Goal: Information Seeking & Learning: Learn about a topic

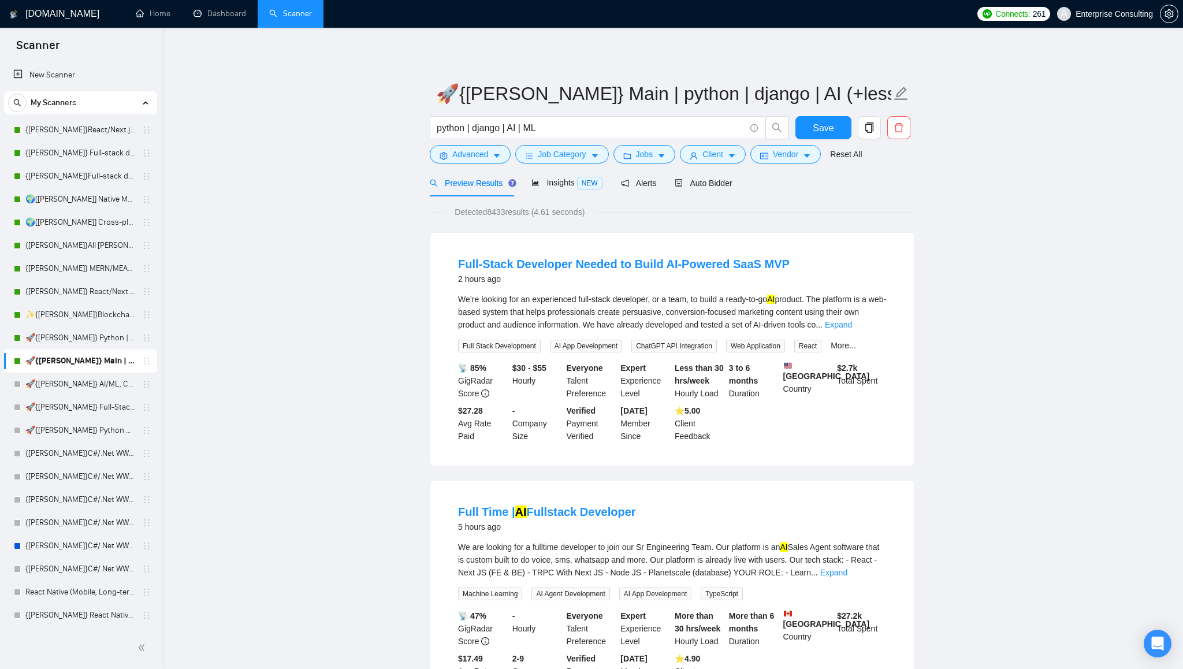
click at [109, 18] on div "[DOMAIN_NAME]" at bounding box center [64, 14] width 111 height 28
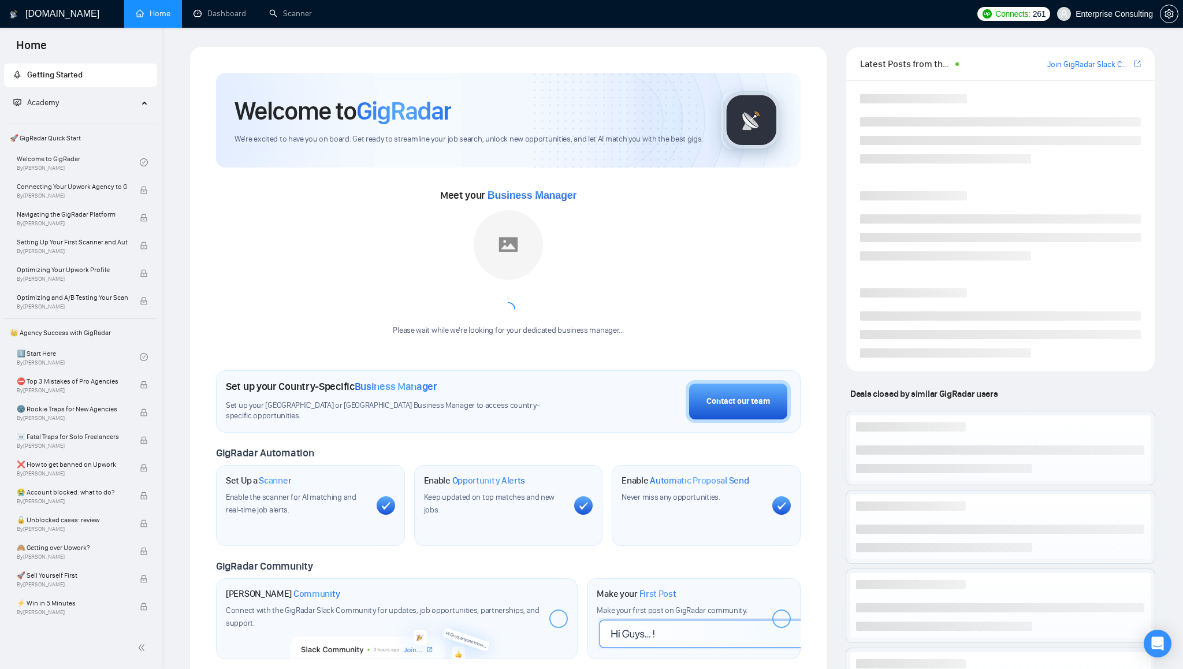
click at [59, 16] on h1 "[DOMAIN_NAME]" at bounding box center [62, 14] width 74 height 28
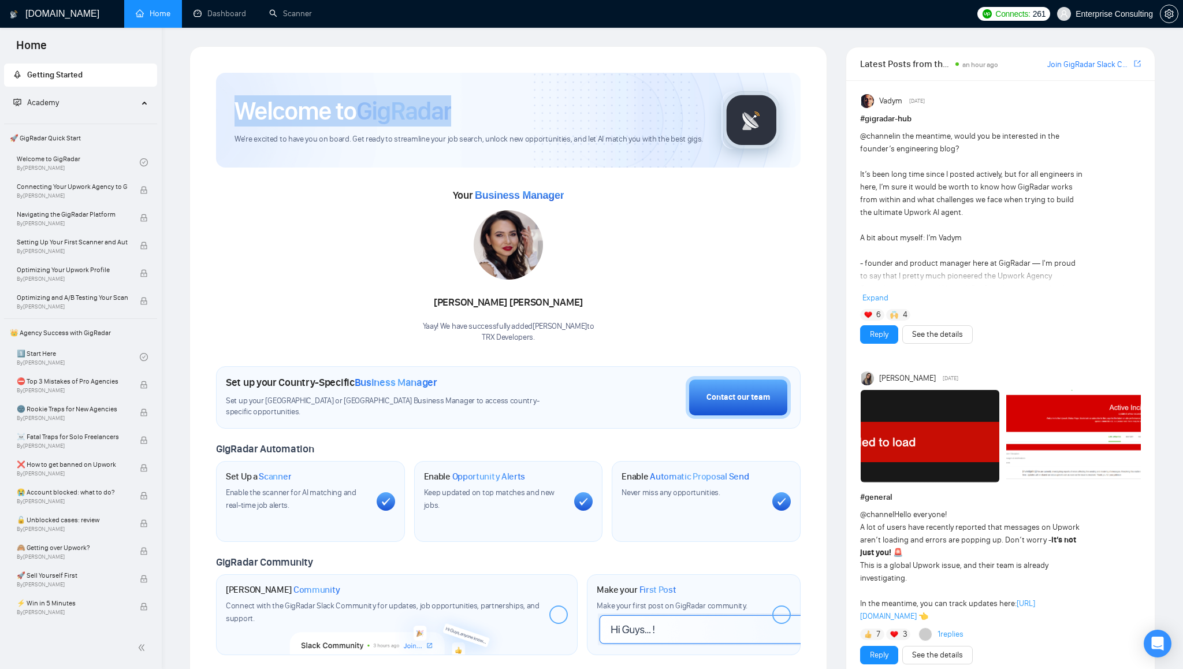
drag, startPoint x: 239, startPoint y: 112, endPoint x: 459, endPoint y: 122, distance: 220.9
click at [459, 122] on div "Welcome to GigRadar" at bounding box center [469, 110] width 468 height 31
click at [433, 120] on span "GigRadar" at bounding box center [403, 110] width 95 height 31
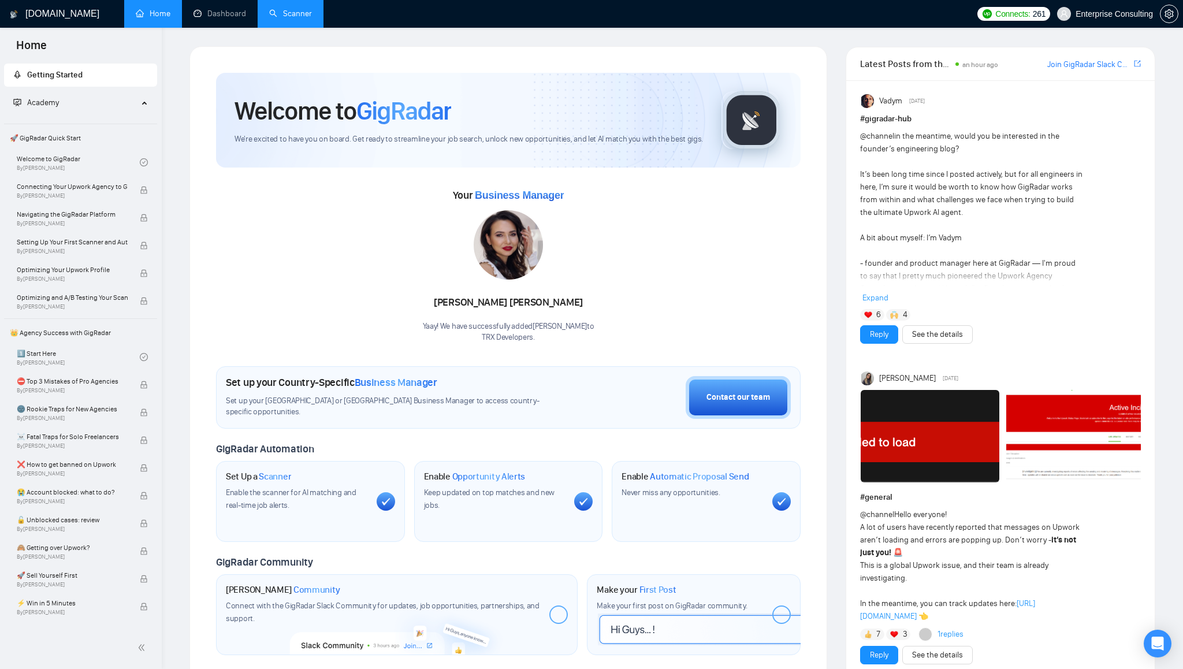
click at [282, 15] on link "Scanner" at bounding box center [290, 14] width 43 height 10
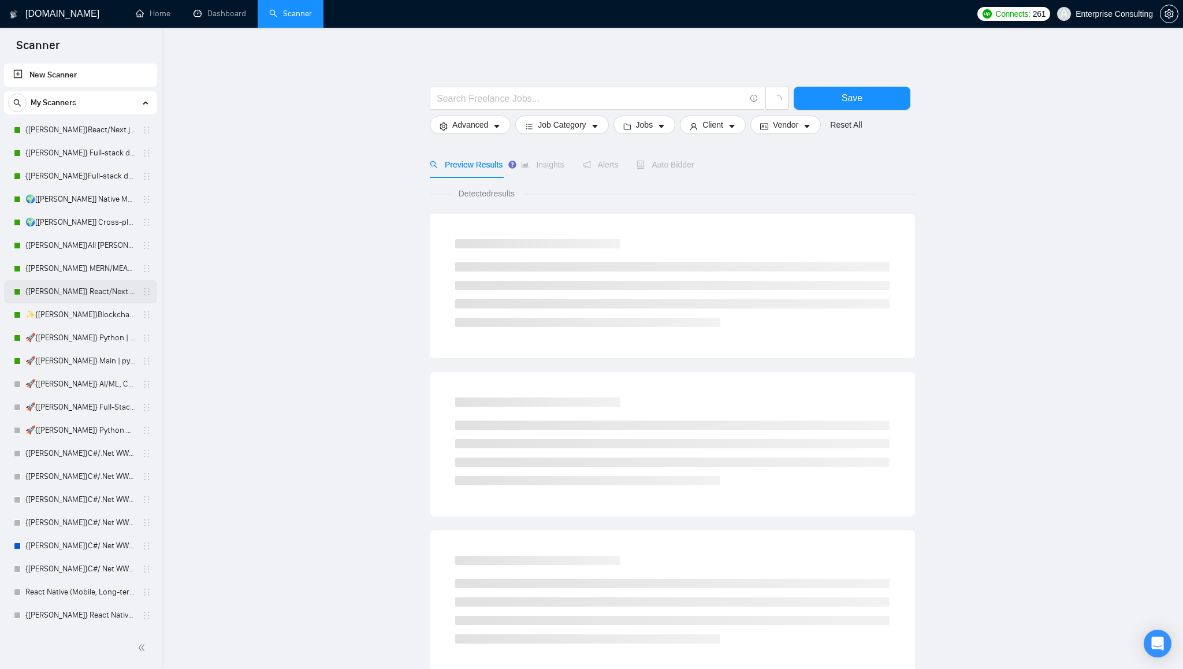
click at [69, 294] on link "{[PERSON_NAME]} React/Next.js/Node.js (Long-term, All Niches)" at bounding box center [80, 291] width 110 height 23
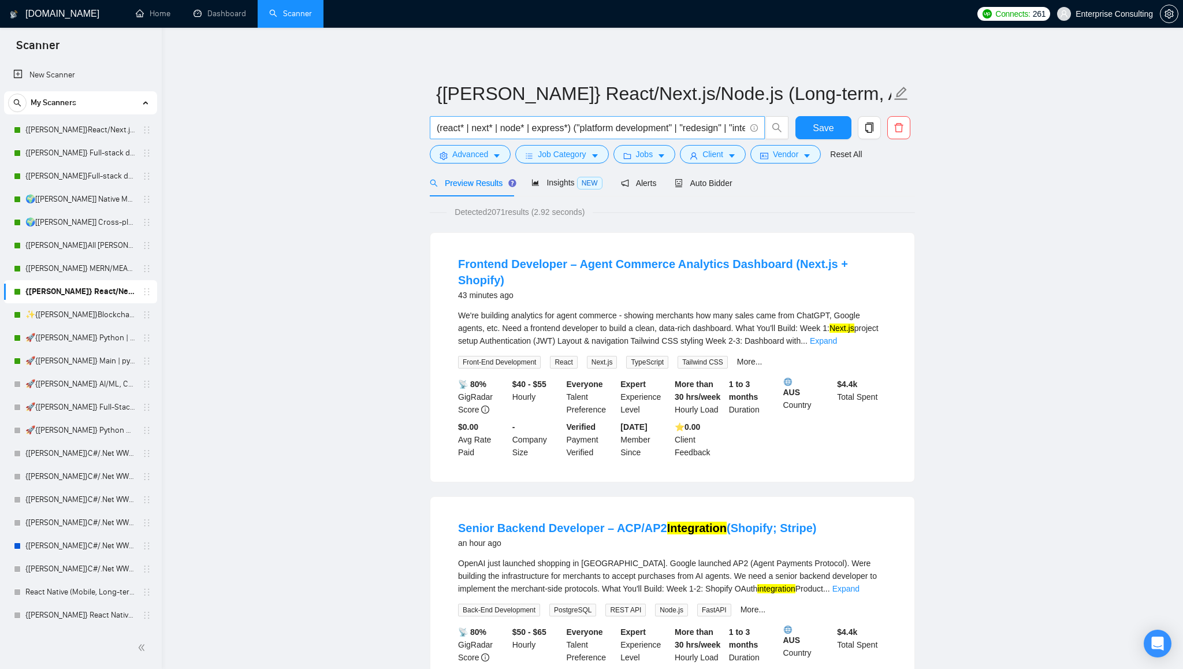
click at [544, 127] on input "(react* | next* | node* | express*) ("platform development" | "redesign" | "int…" at bounding box center [591, 128] width 308 height 14
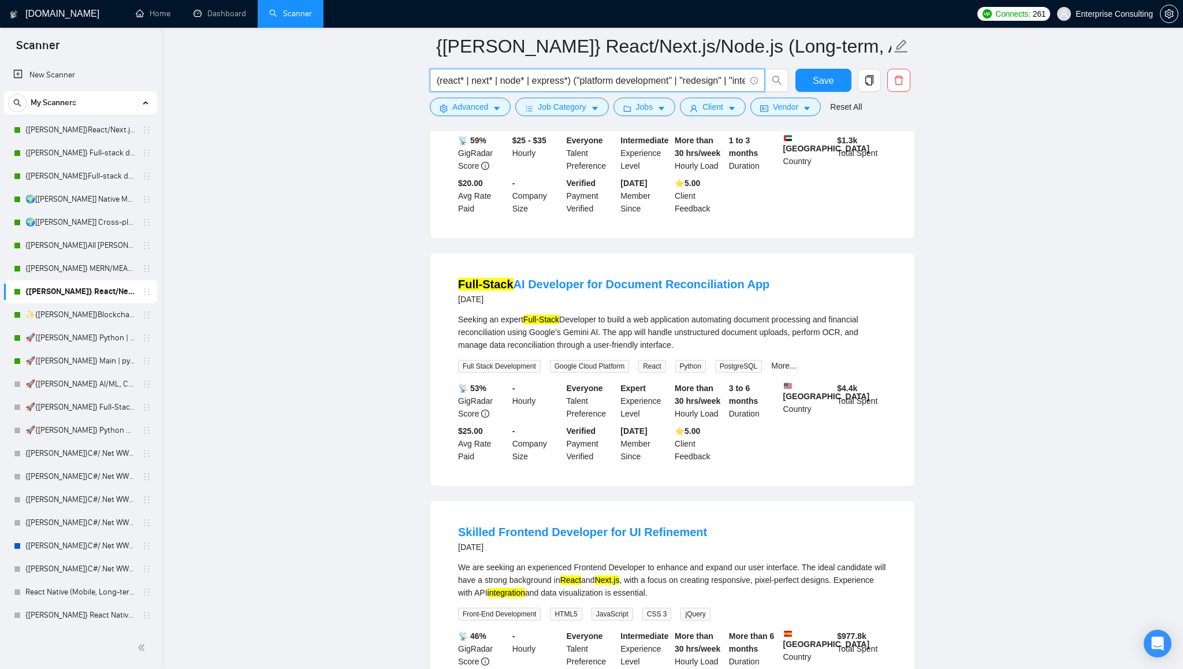
scroll to position [1971, 0]
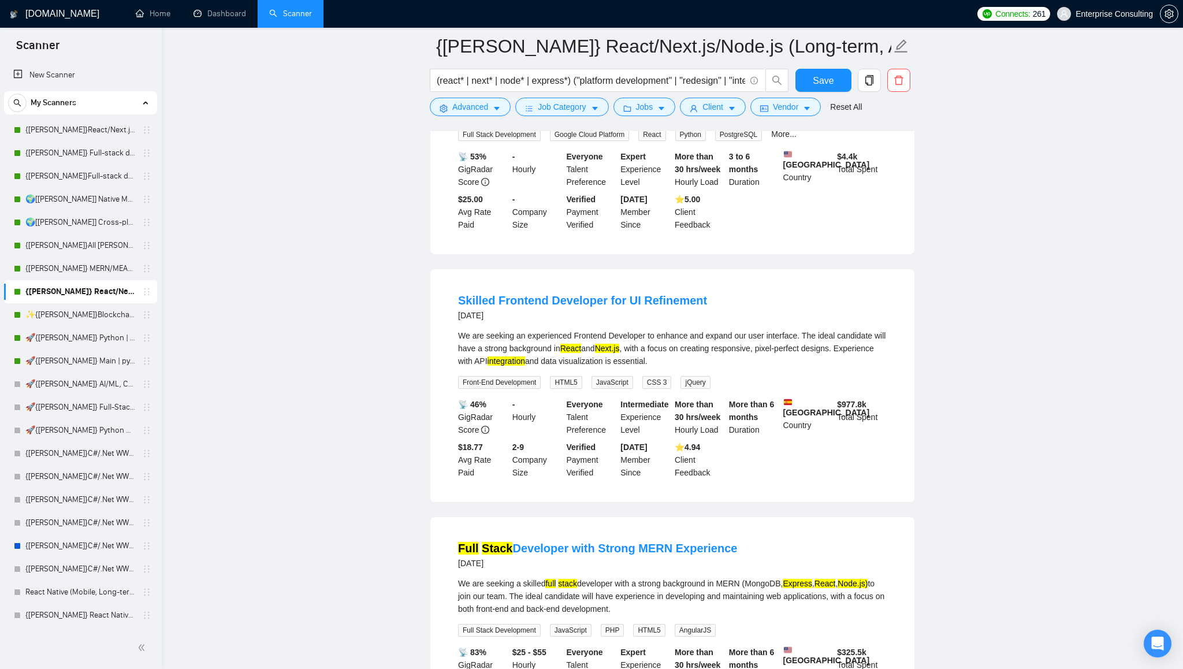
click at [114, 293] on link "{[PERSON_NAME]} React/Next.js/Node.js (Long-term, All Niches)" at bounding box center [80, 291] width 110 height 23
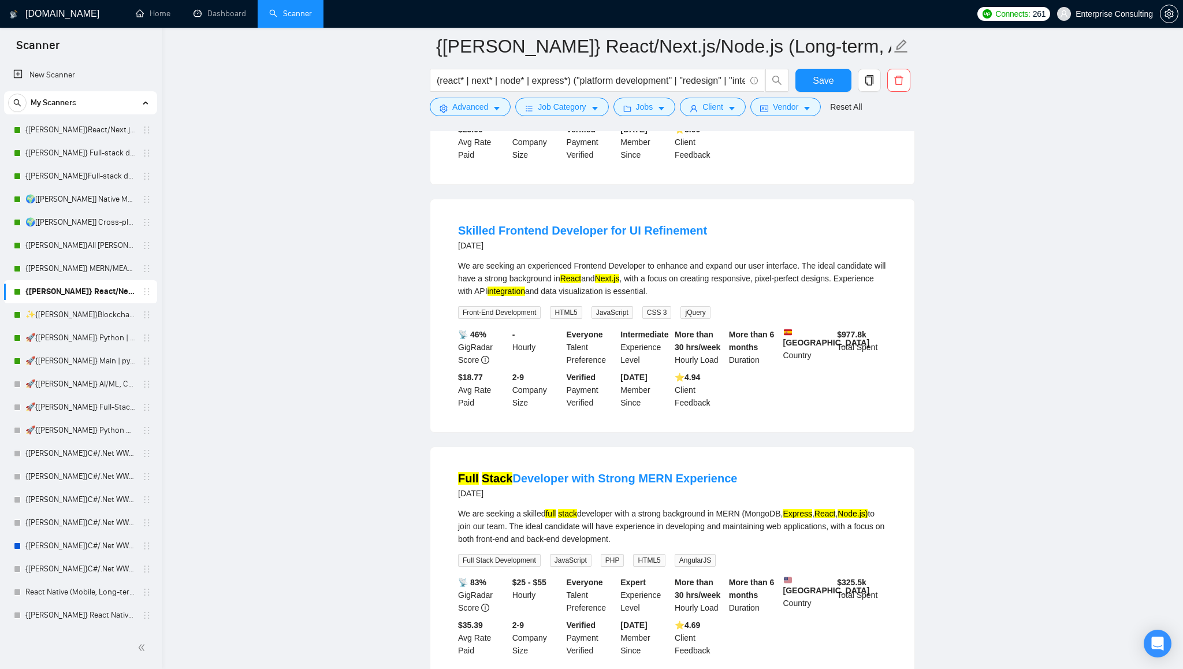
scroll to position [2207, 0]
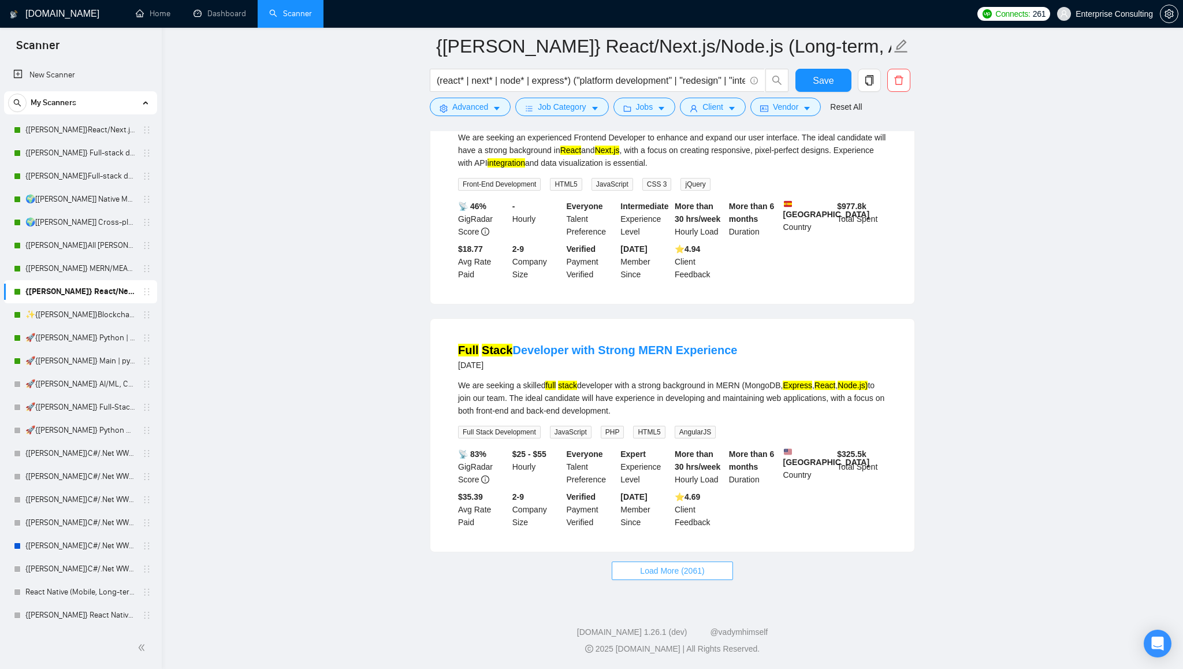
click at [626, 574] on button "Load More (2061)" at bounding box center [672, 570] width 121 height 18
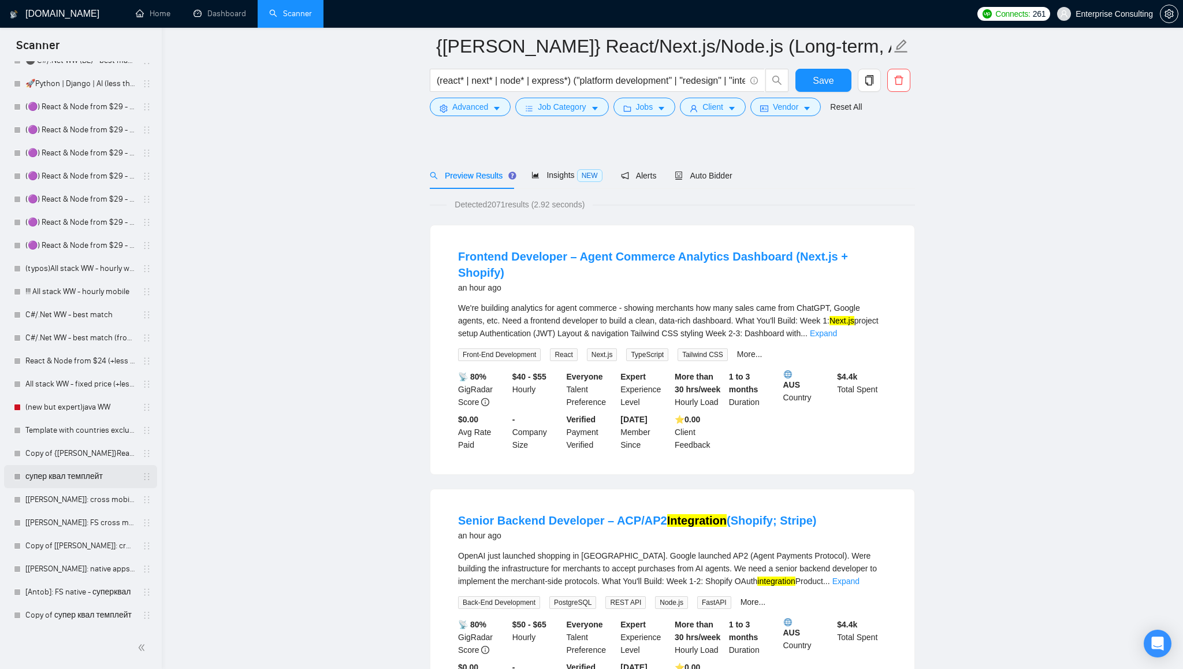
scroll to position [193, 0]
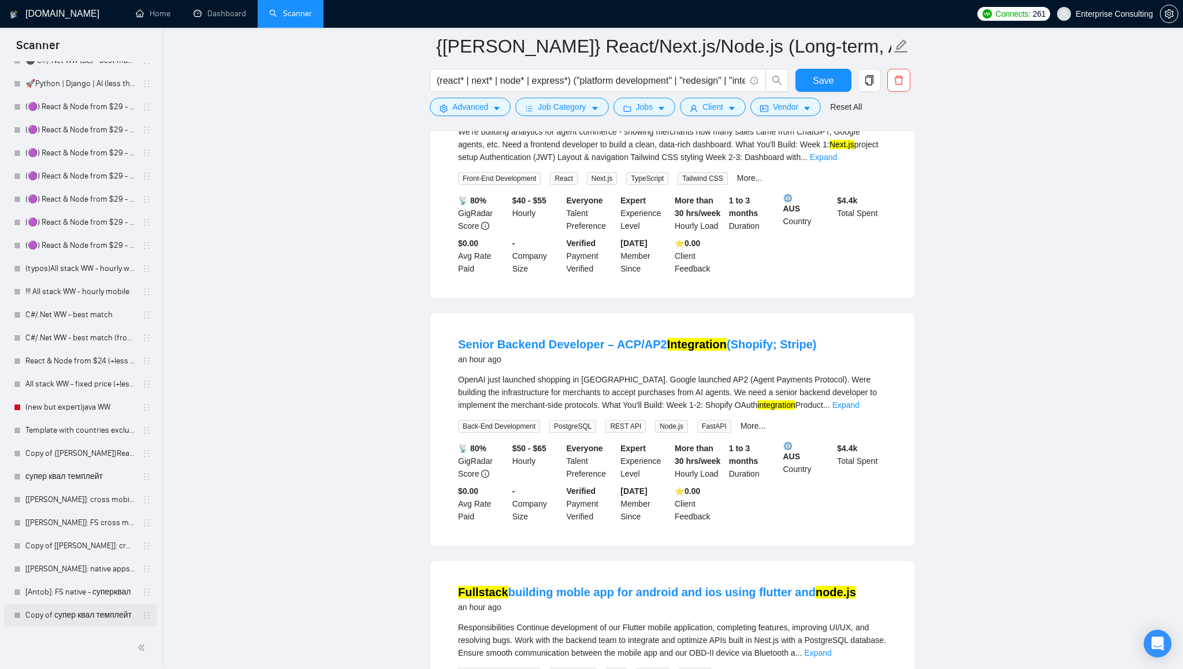
click at [78, 616] on link "Copy of супер квал темплейт" at bounding box center [80, 615] width 110 height 23
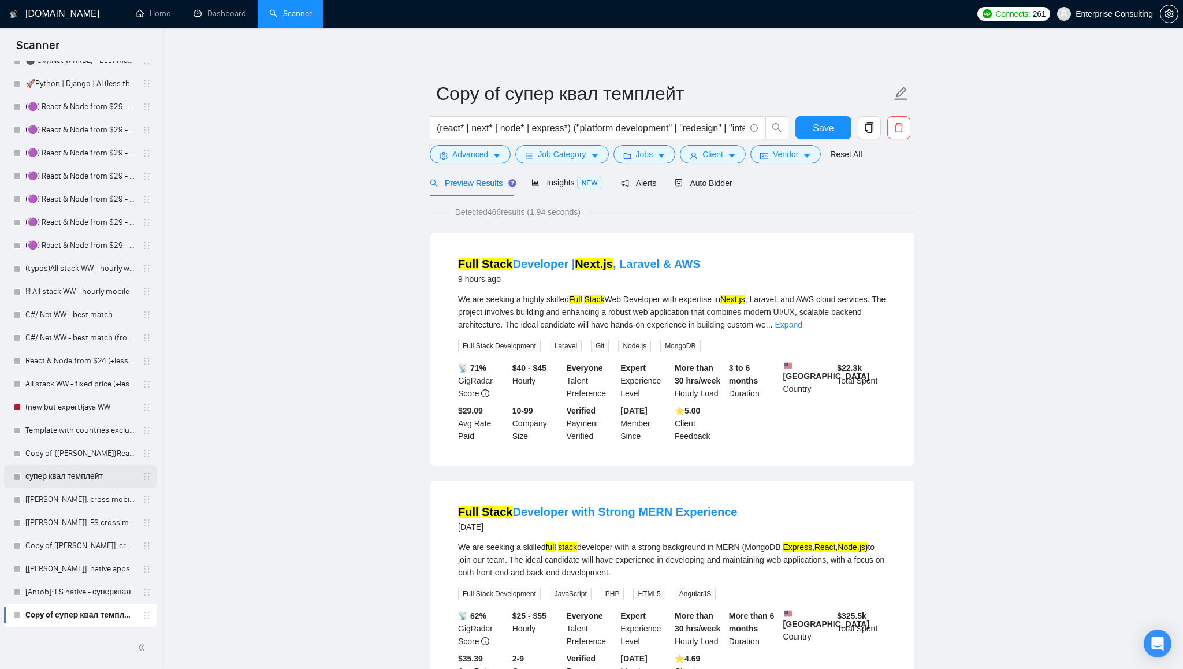
click at [83, 486] on link "супер квал темплейт" at bounding box center [80, 476] width 110 height 23
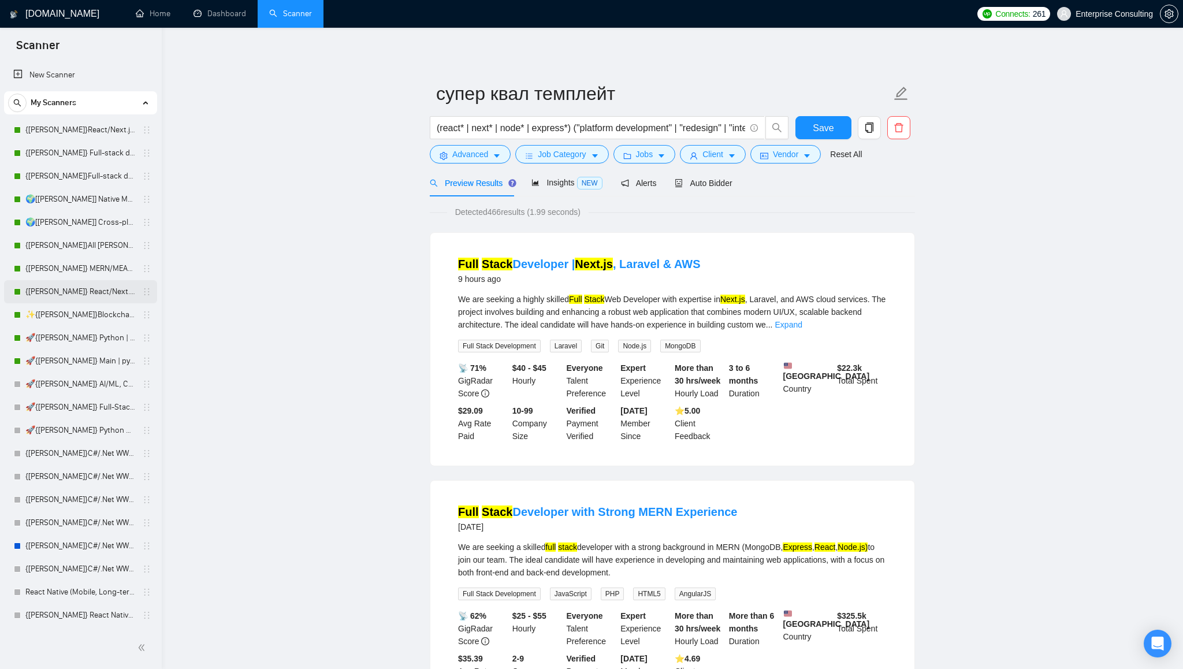
click at [86, 294] on link "{[PERSON_NAME]} React/Next.js/Node.js (Long-term, All Niches)" at bounding box center [80, 291] width 110 height 23
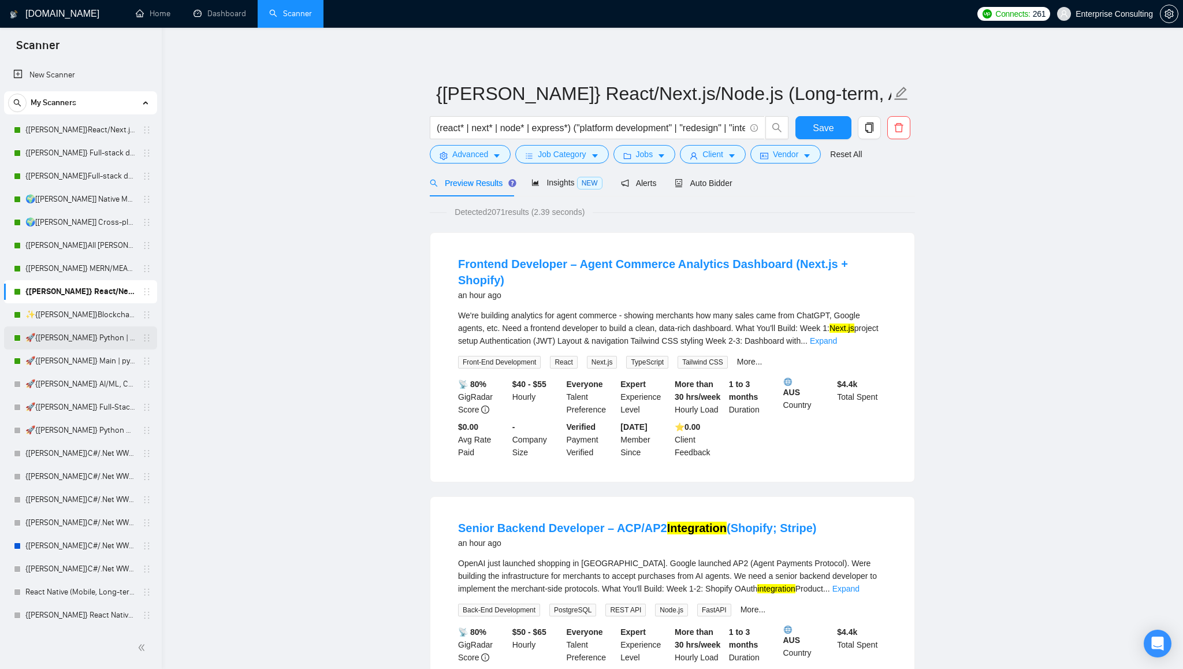
click at [85, 340] on link "🚀{[PERSON_NAME]} Python | Django | AI /" at bounding box center [80, 337] width 110 height 23
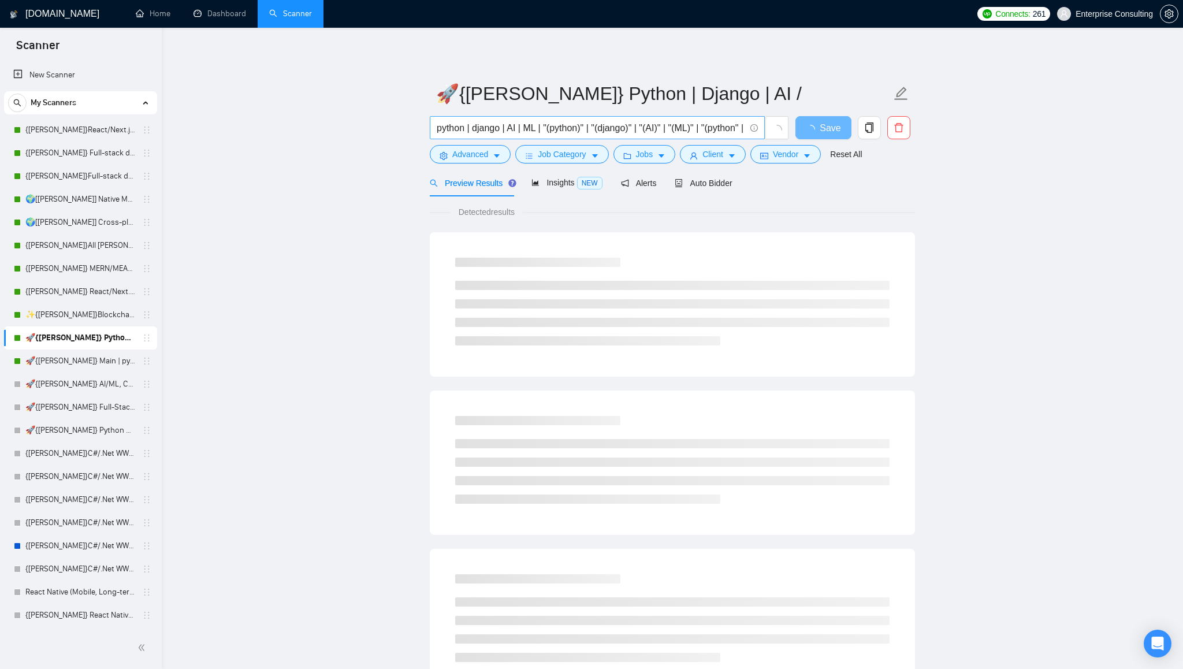
click at [538, 130] on input "python | django | AI | ML | "(python)" | "(django)" | "(AI)" | "(ML)" | "(pytho…" at bounding box center [591, 128] width 308 height 14
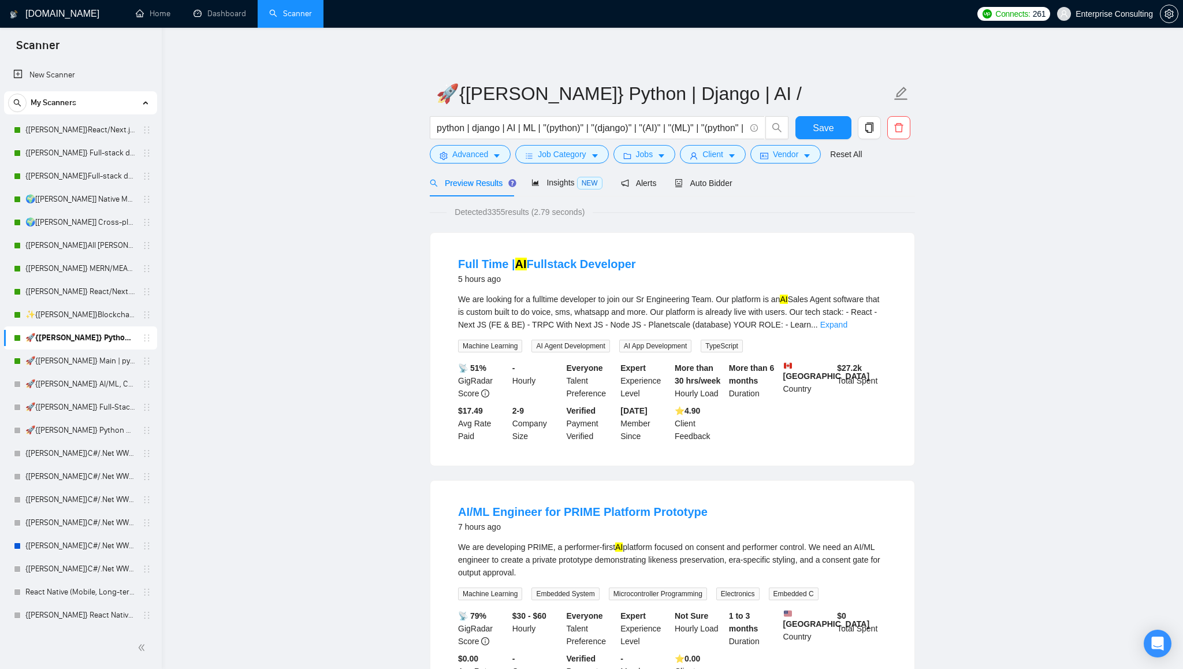
click at [500, 213] on span "Detected 3355 results (2.79 seconds)" at bounding box center [520, 212] width 146 height 13
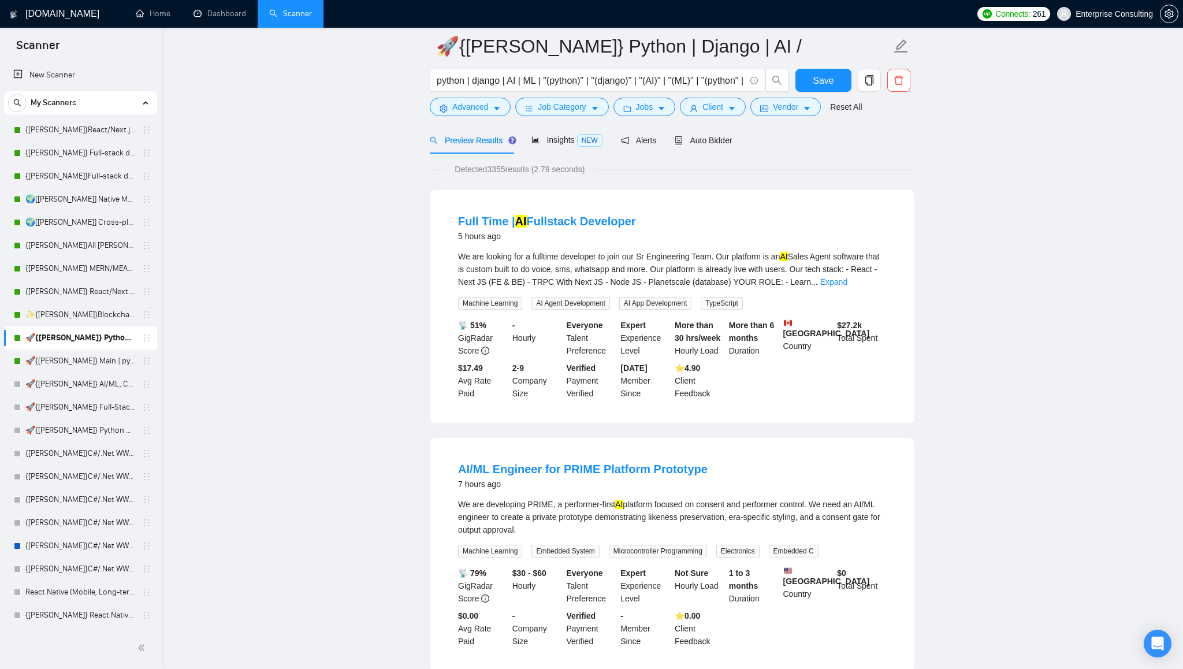
scroll to position [73, 0]
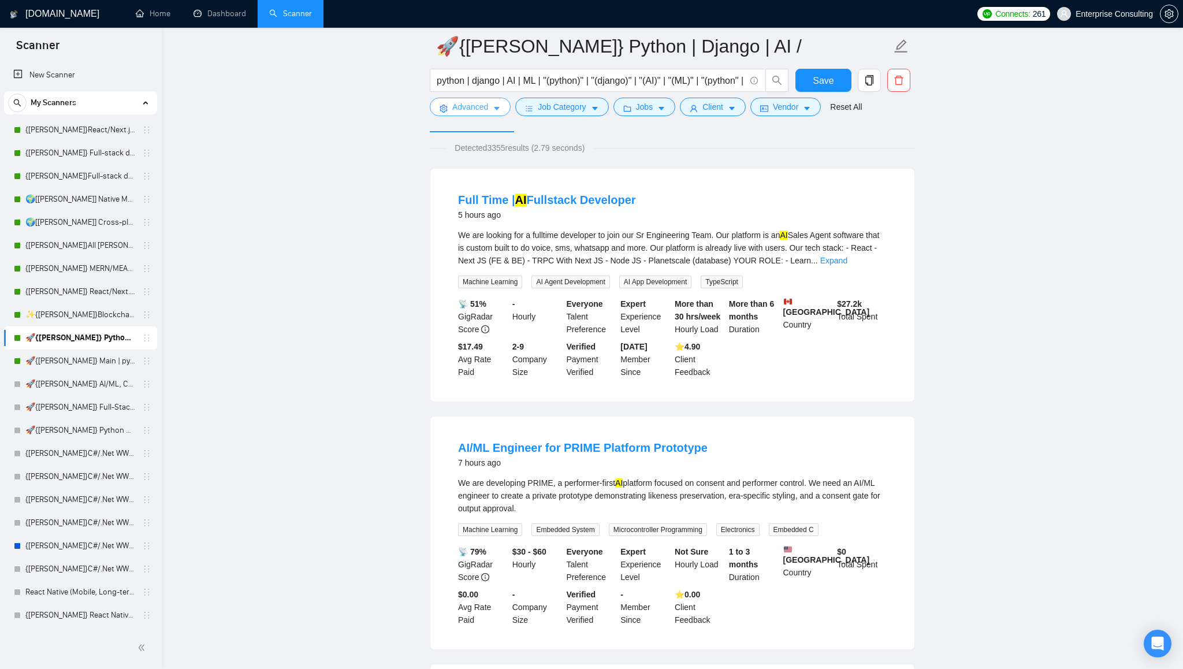
click at [501, 106] on icon "caret-down" at bounding box center [497, 109] width 8 height 8
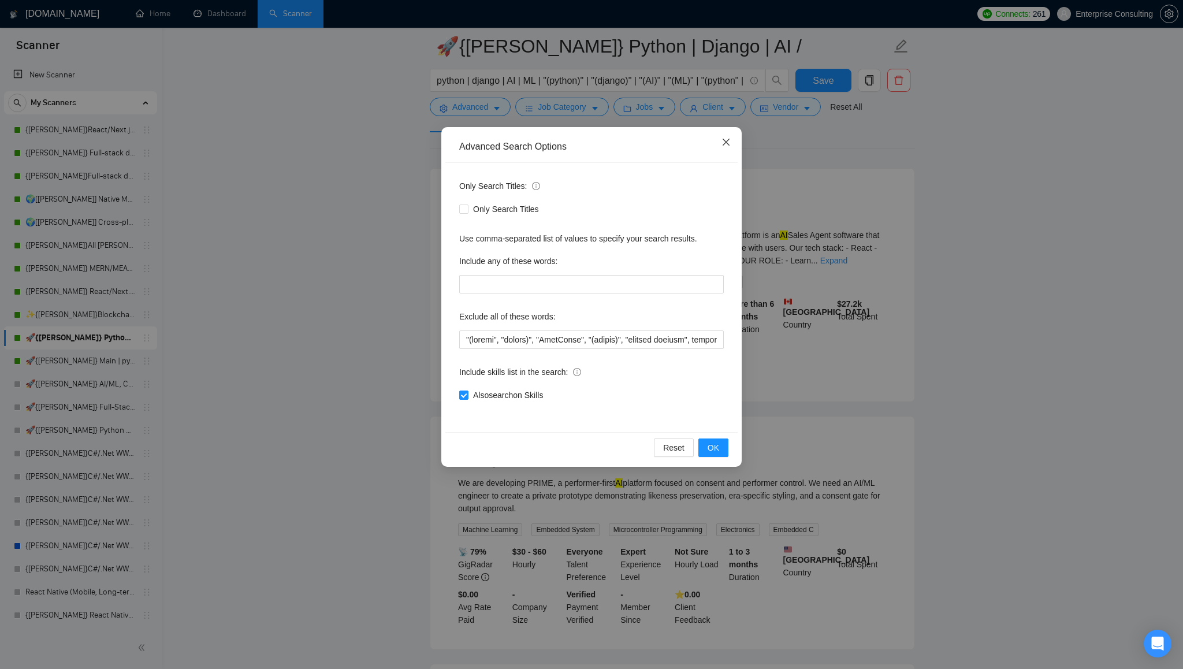
click at [728, 142] on icon "close" at bounding box center [725, 141] width 9 height 9
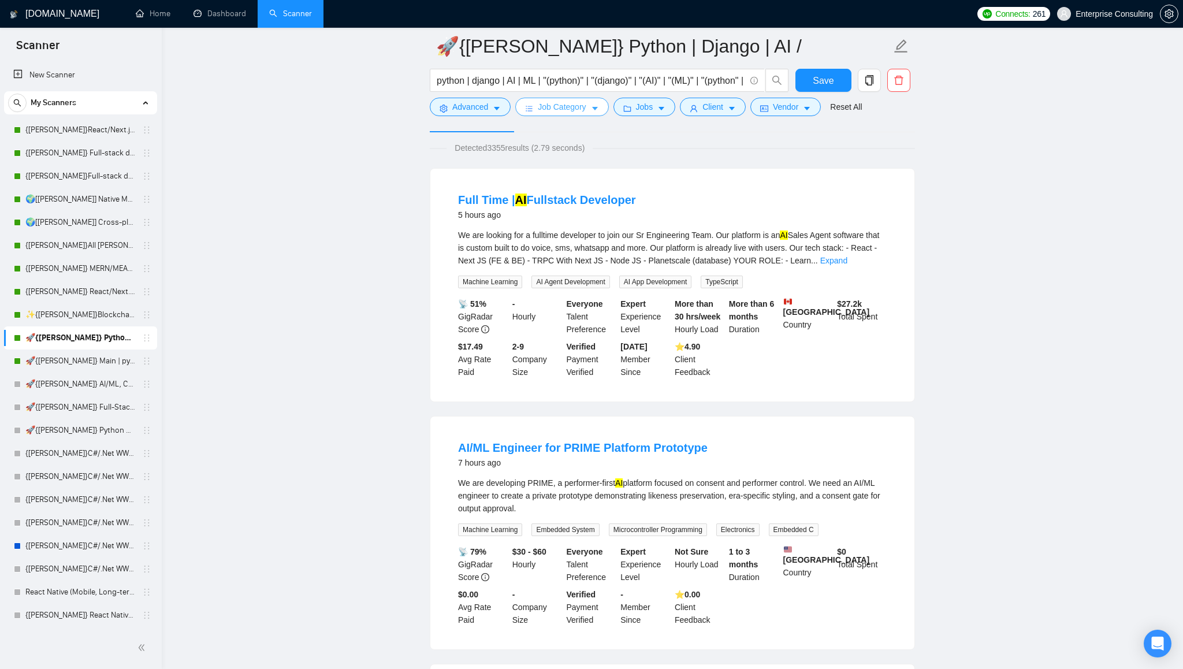
click at [590, 112] on button "Job Category" at bounding box center [561, 107] width 93 height 18
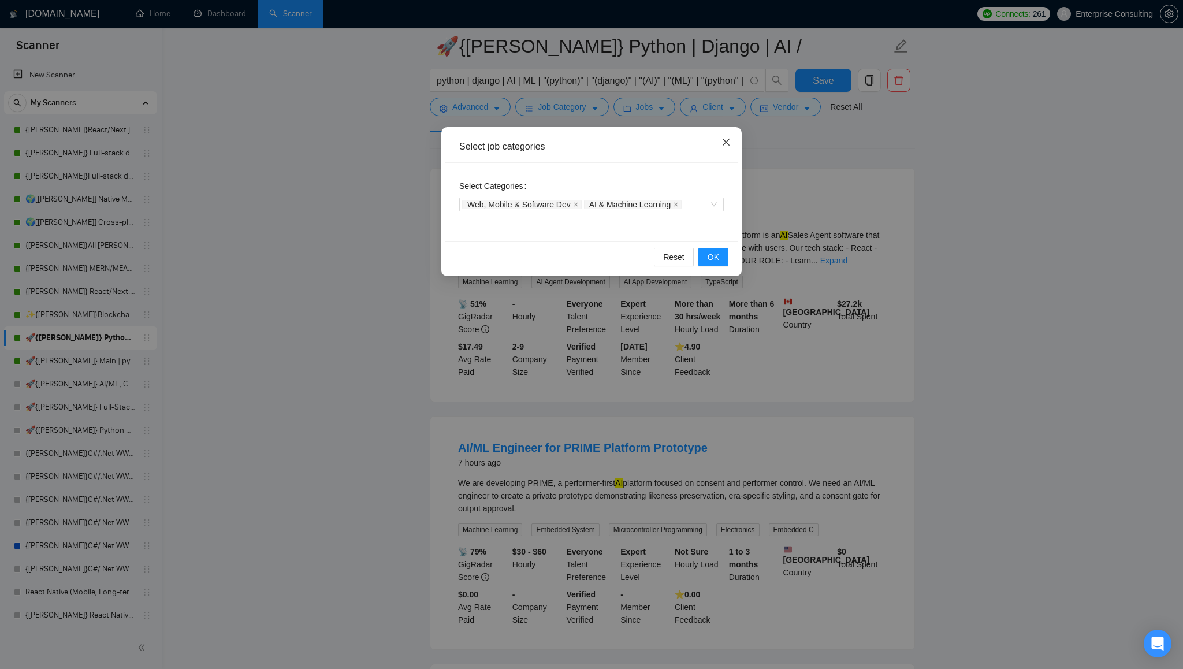
click at [729, 141] on icon "close" at bounding box center [725, 141] width 9 height 9
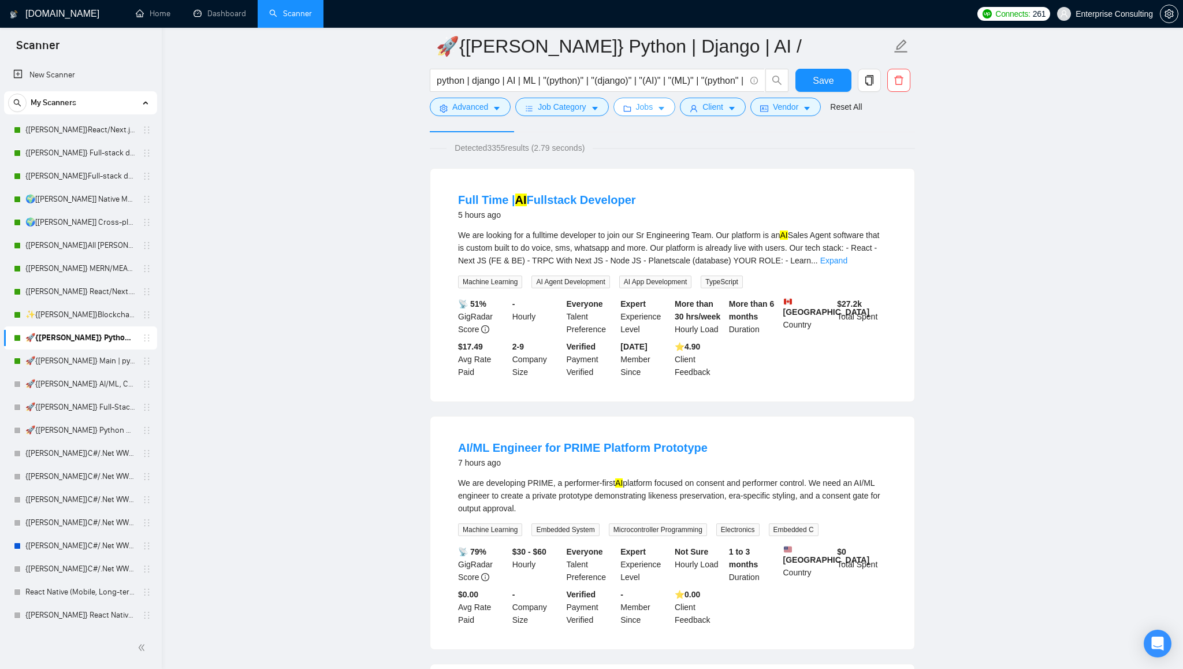
click at [665, 110] on icon "caret-down" at bounding box center [661, 109] width 8 height 8
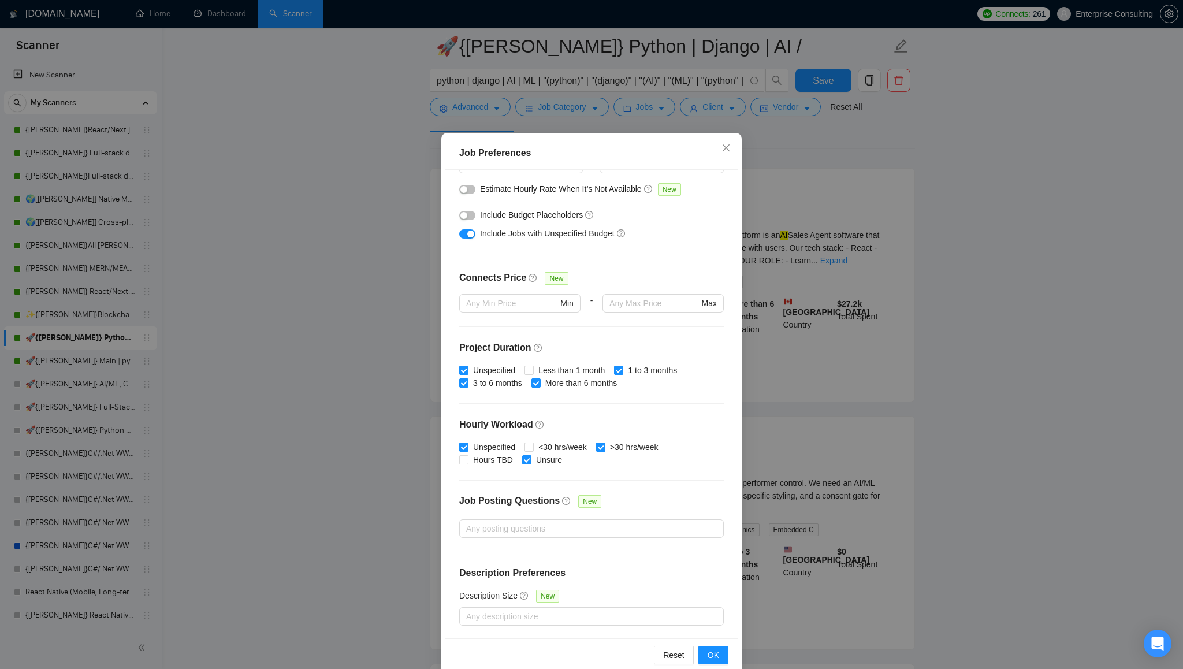
scroll to position [43, 0]
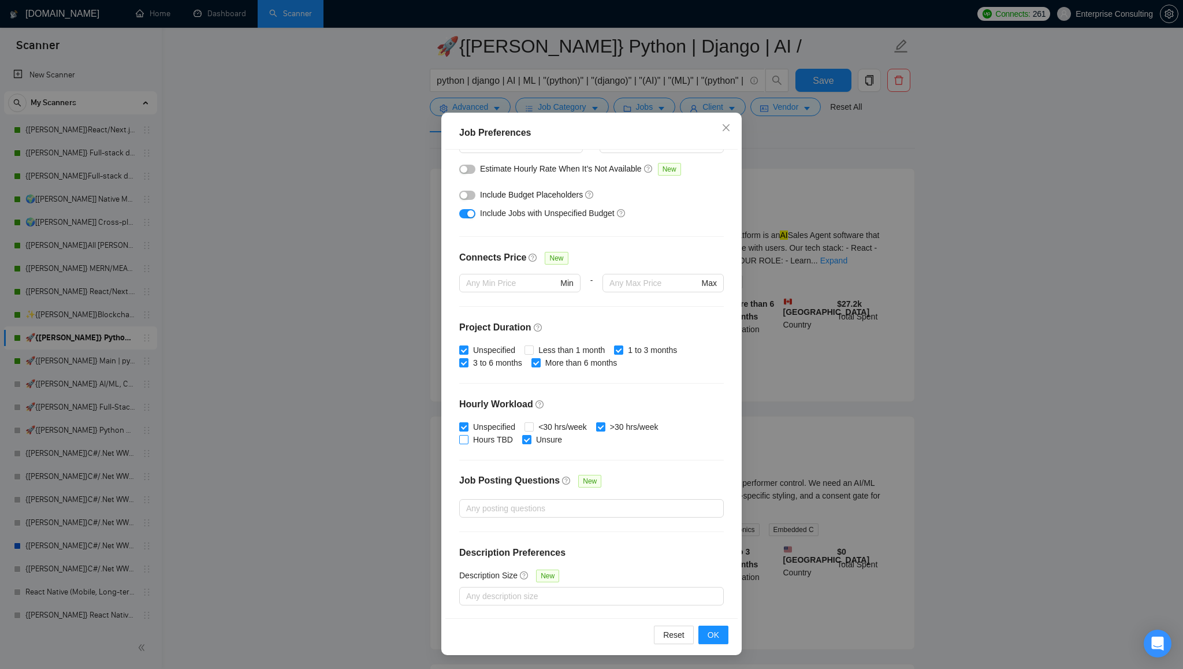
click at [467, 441] on span at bounding box center [463, 439] width 9 height 9
click at [467, 441] on input "Hours TBD" at bounding box center [463, 439] width 8 height 8
drag, startPoint x: 557, startPoint y: 128, endPoint x: 634, endPoint y: 137, distance: 78.0
click at [634, 137] on div "Job Preferences" at bounding box center [591, 133] width 265 height 14
click at [719, 634] on button "OK" at bounding box center [713, 635] width 30 height 18
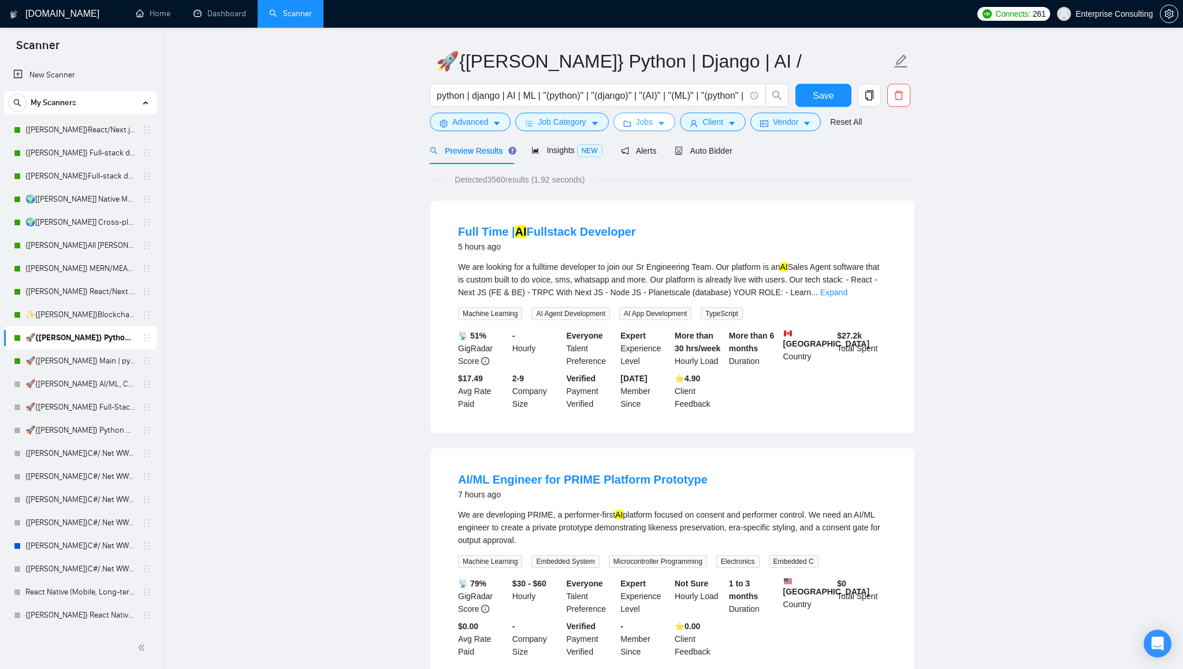
scroll to position [0, 0]
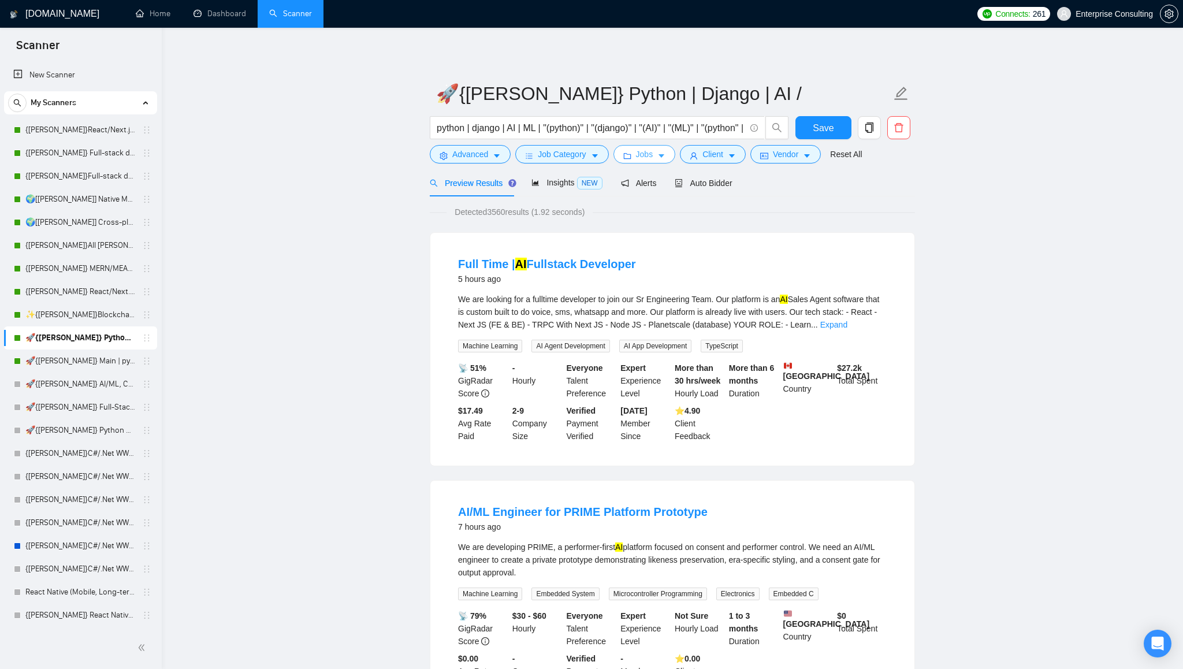
click at [665, 157] on icon "caret-down" at bounding box center [661, 156] width 8 height 8
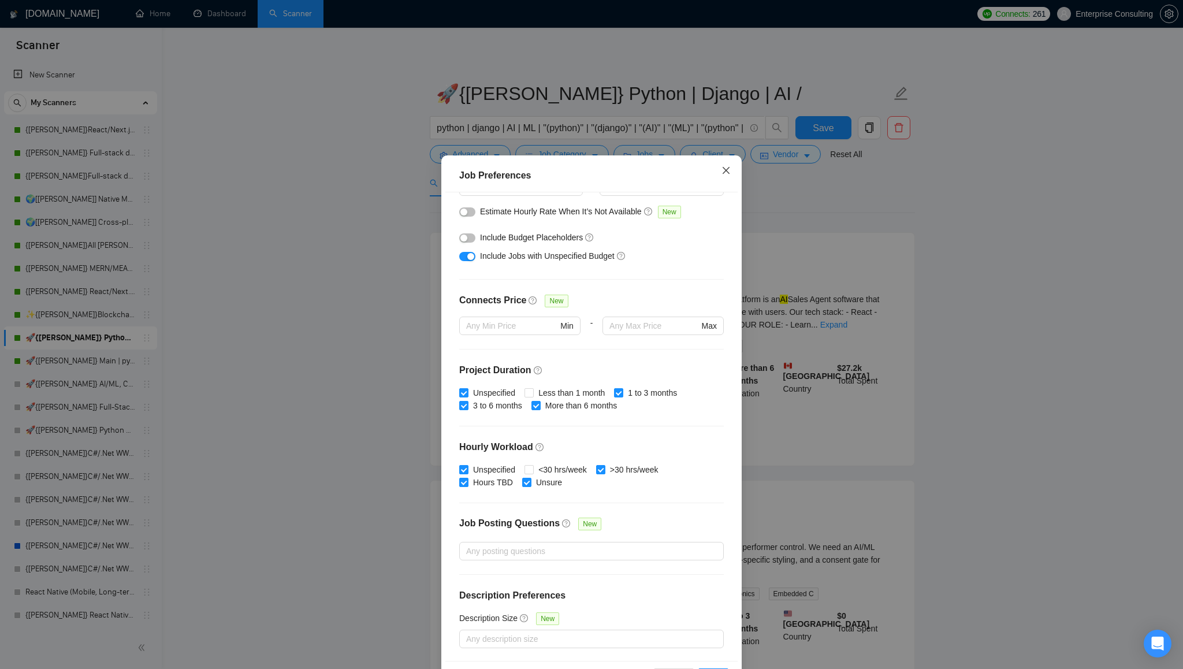
click at [727, 172] on icon "close" at bounding box center [725, 170] width 9 height 9
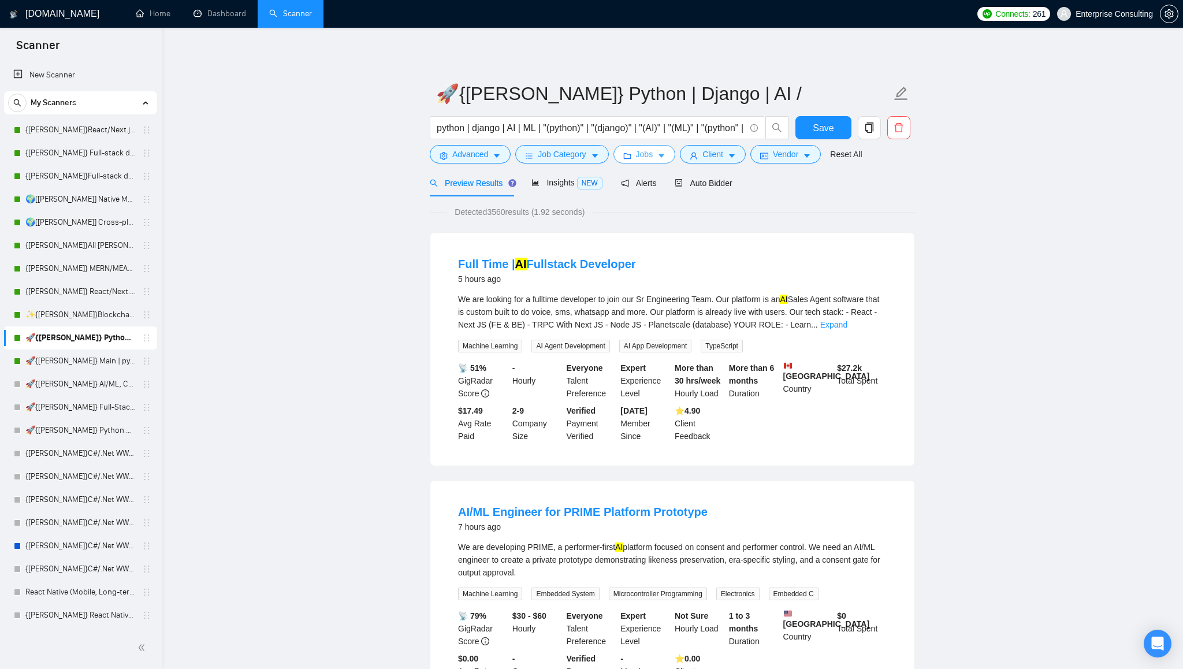
click at [664, 155] on icon "caret-down" at bounding box center [661, 156] width 6 height 3
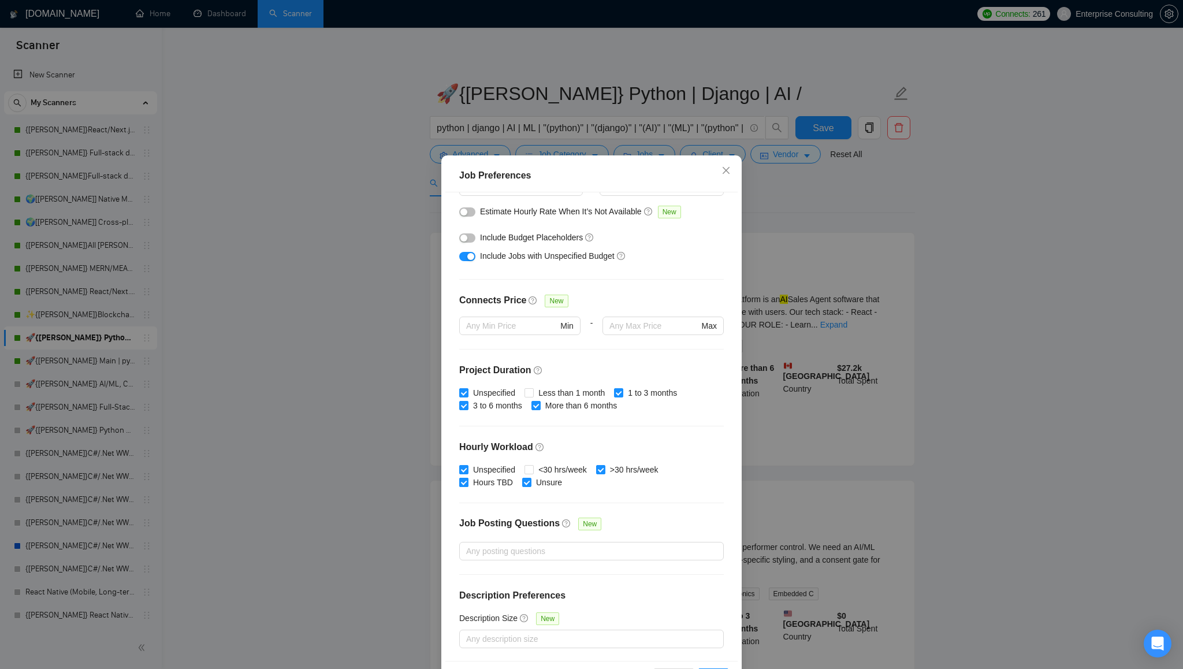
click at [466, 485] on input "Hours TBD" at bounding box center [463, 482] width 8 height 8
checkbox input "false"
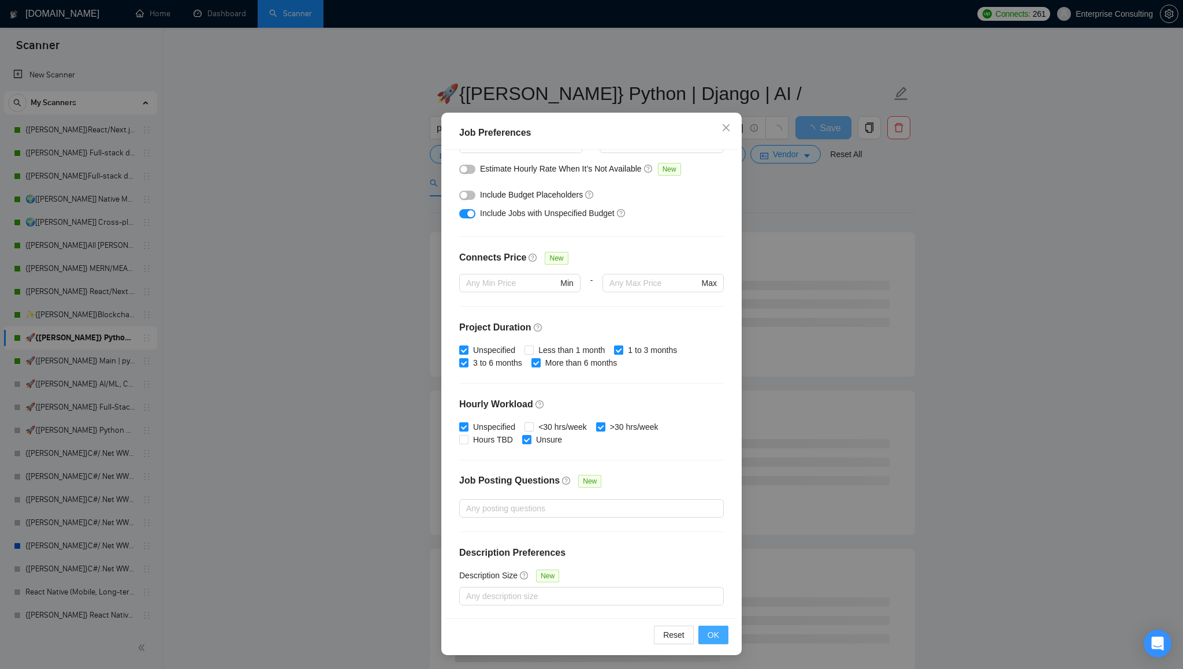
click at [717, 635] on span "OK" at bounding box center [714, 634] width 12 height 13
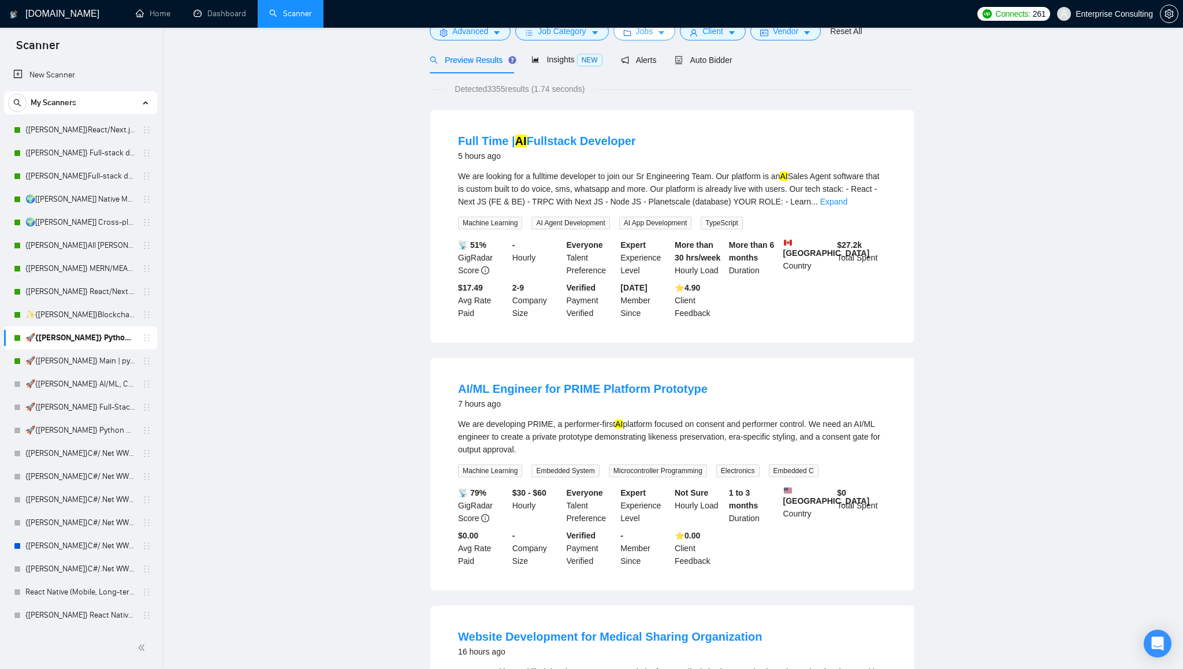
scroll to position [0, 0]
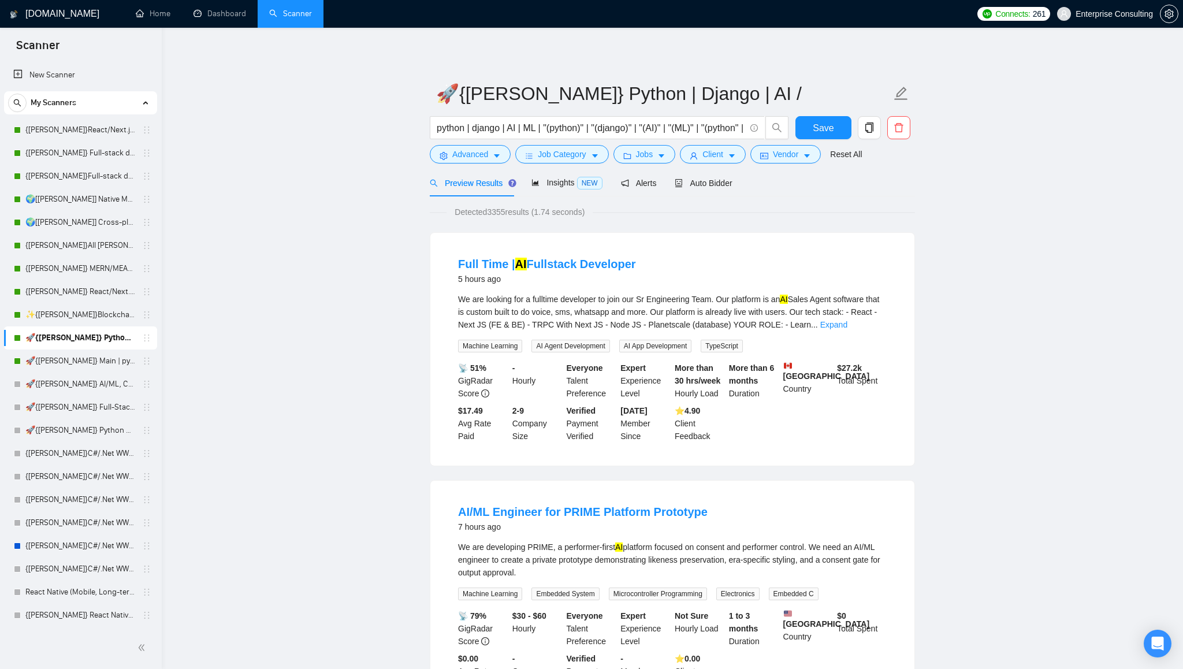
click at [500, 210] on span "Detected 3355 results (1.74 seconds)" at bounding box center [520, 212] width 146 height 13
click at [811, 157] on icon "caret-down" at bounding box center [807, 156] width 8 height 8
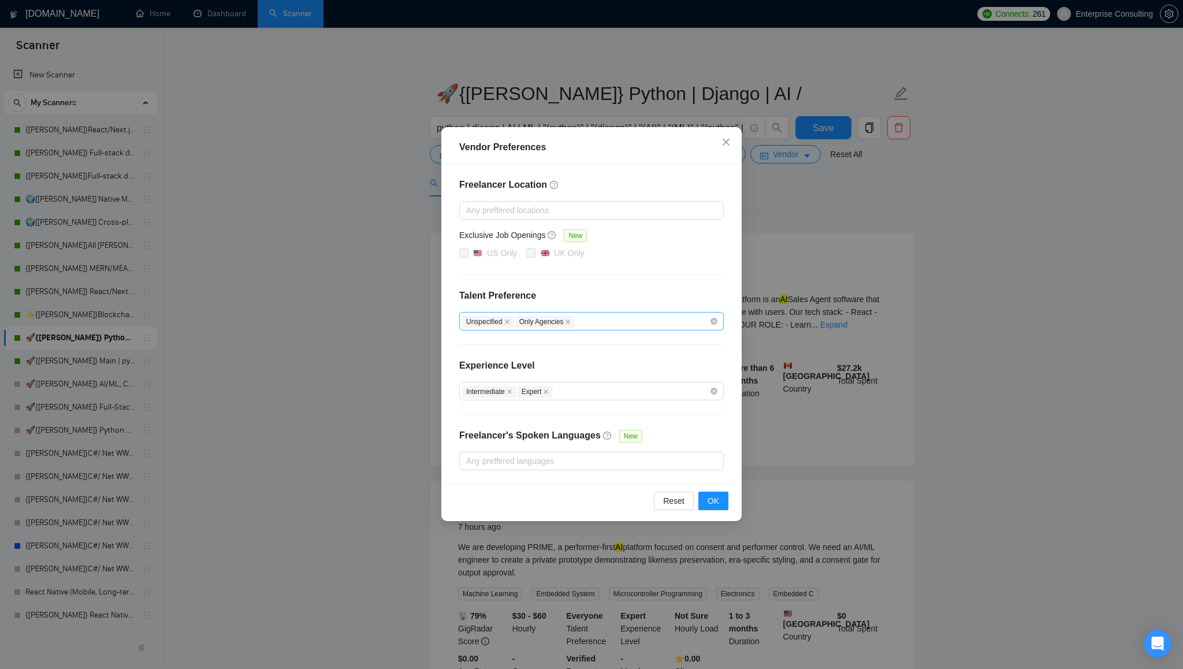
click at [665, 323] on div "Unspecified Only Agencies" at bounding box center [585, 321] width 247 height 14
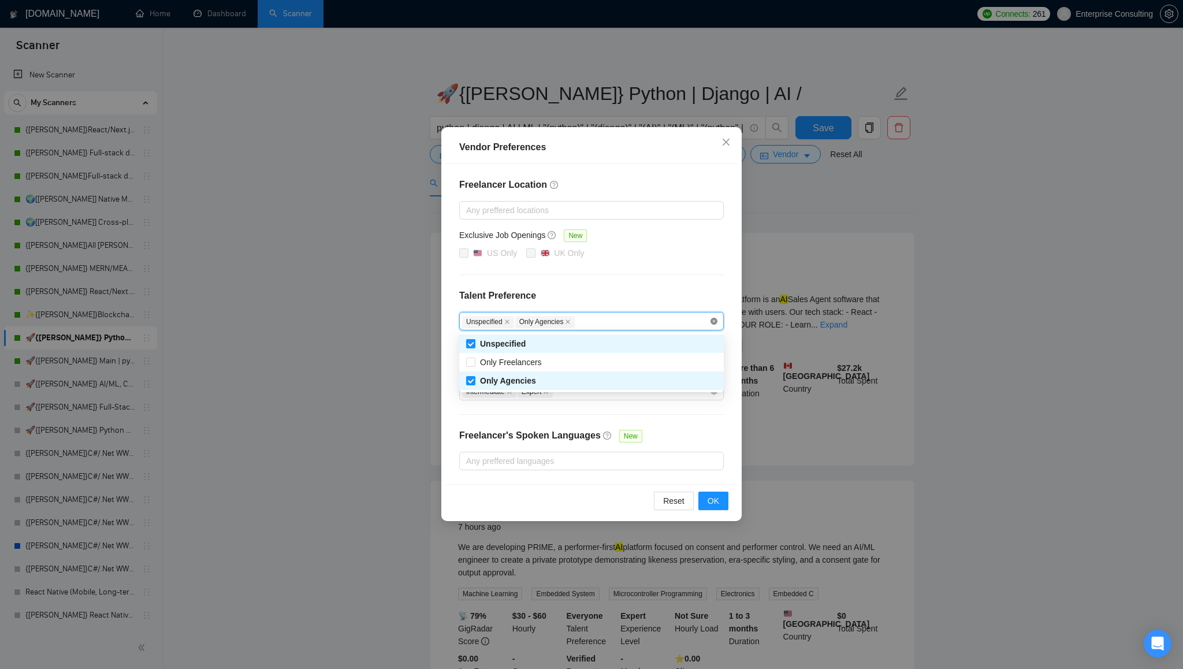
checkbox input "false"
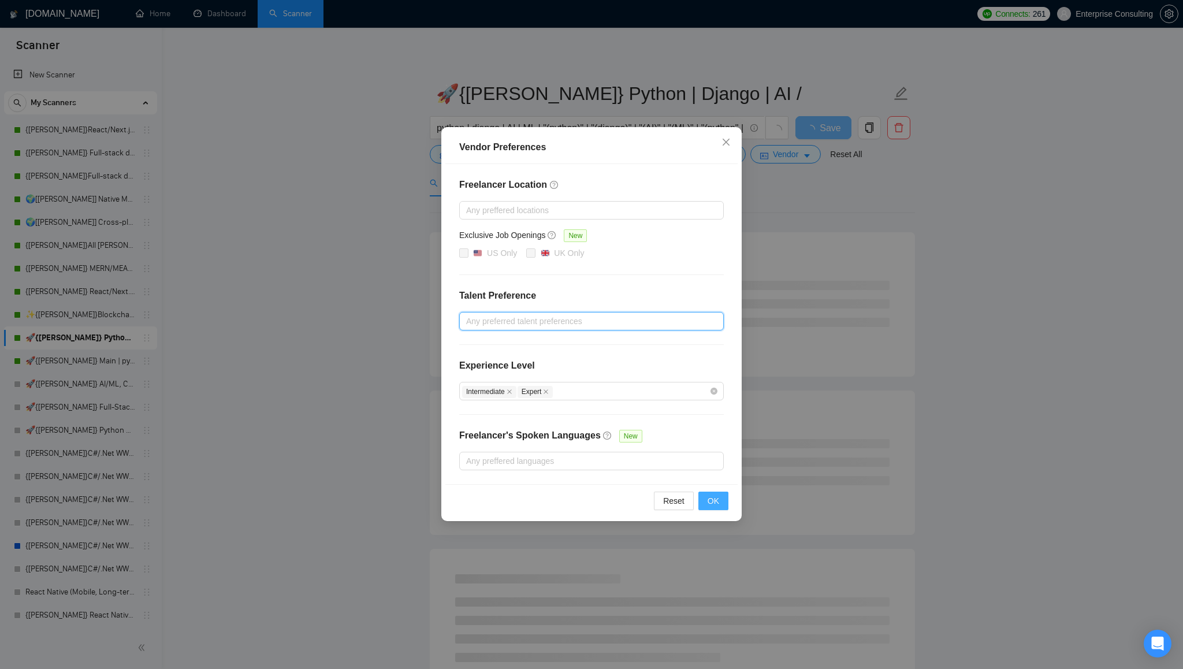
click at [717, 498] on span "OK" at bounding box center [714, 500] width 12 height 13
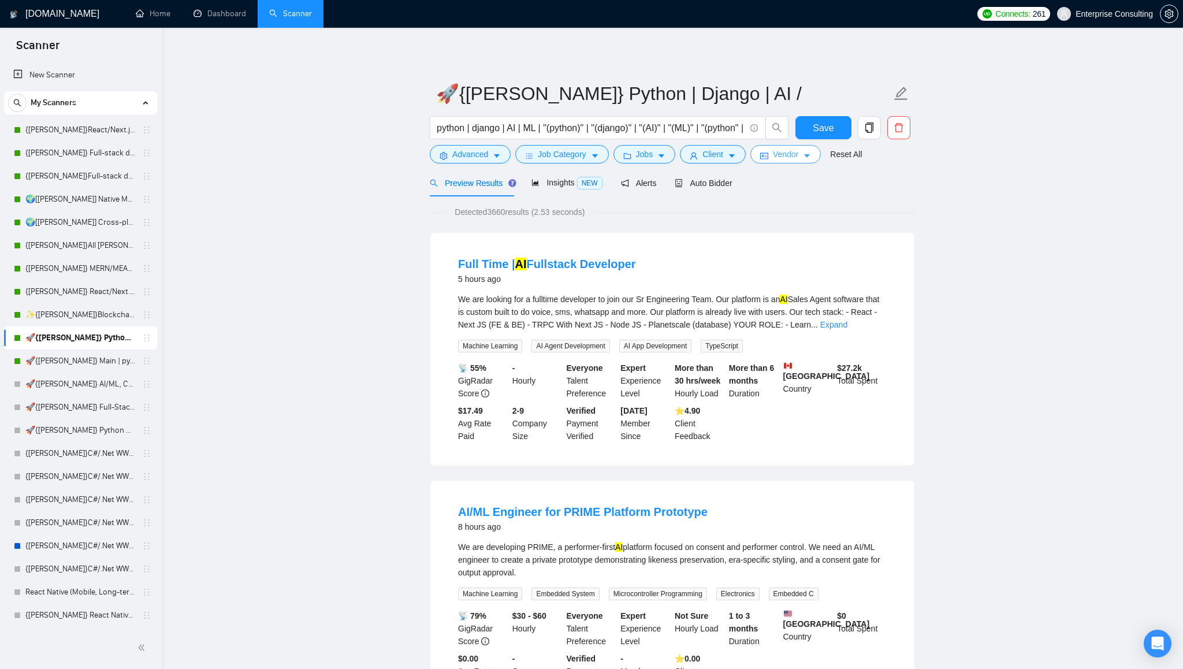
click at [811, 157] on icon "caret-down" at bounding box center [807, 156] width 8 height 8
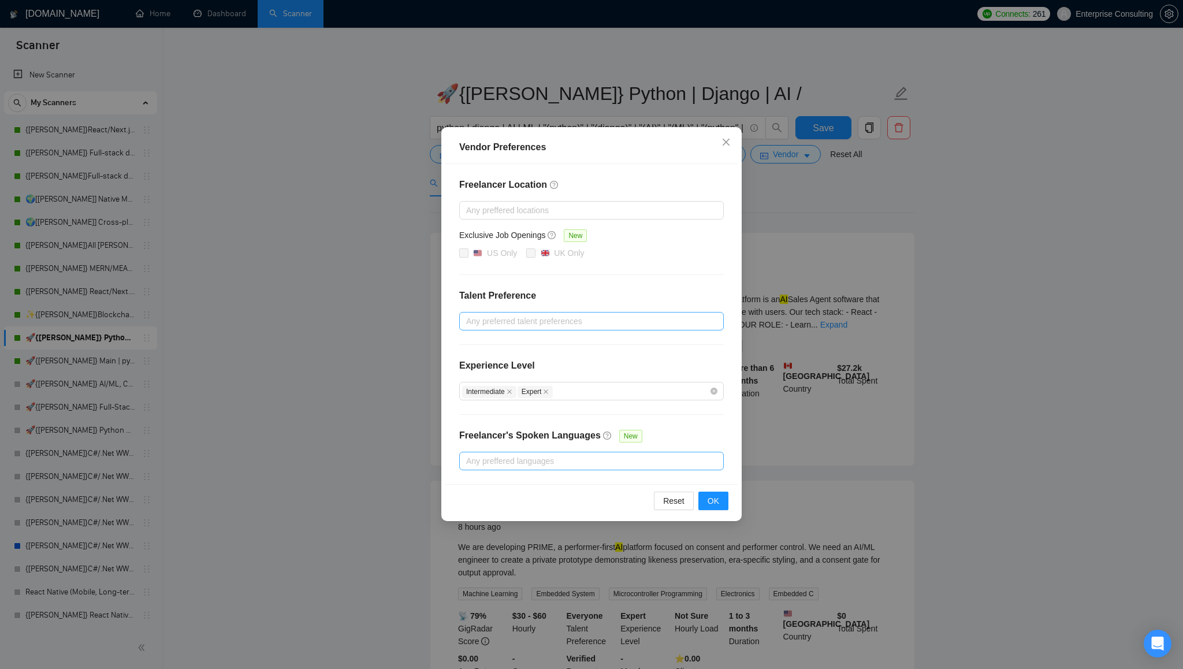
click at [605, 460] on div at bounding box center [585, 461] width 247 height 14
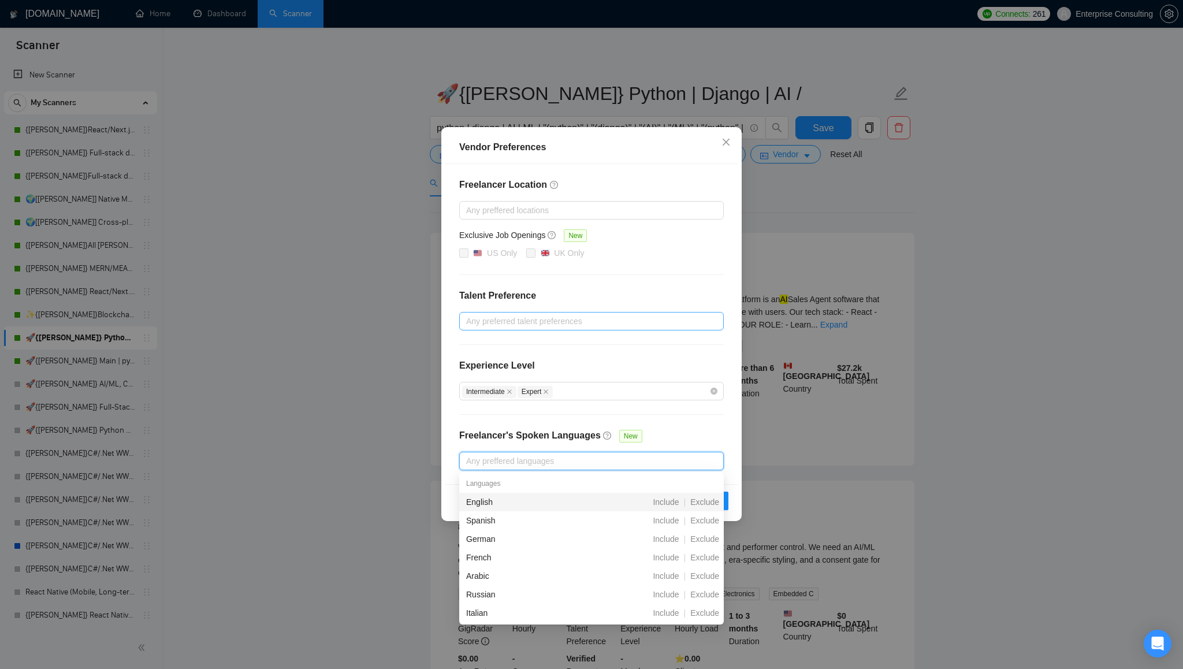
click at [675, 429] on div "Freelancer Location Any preffered locations Exclusive Job Openings New US Only …" at bounding box center [591, 324] width 292 height 320
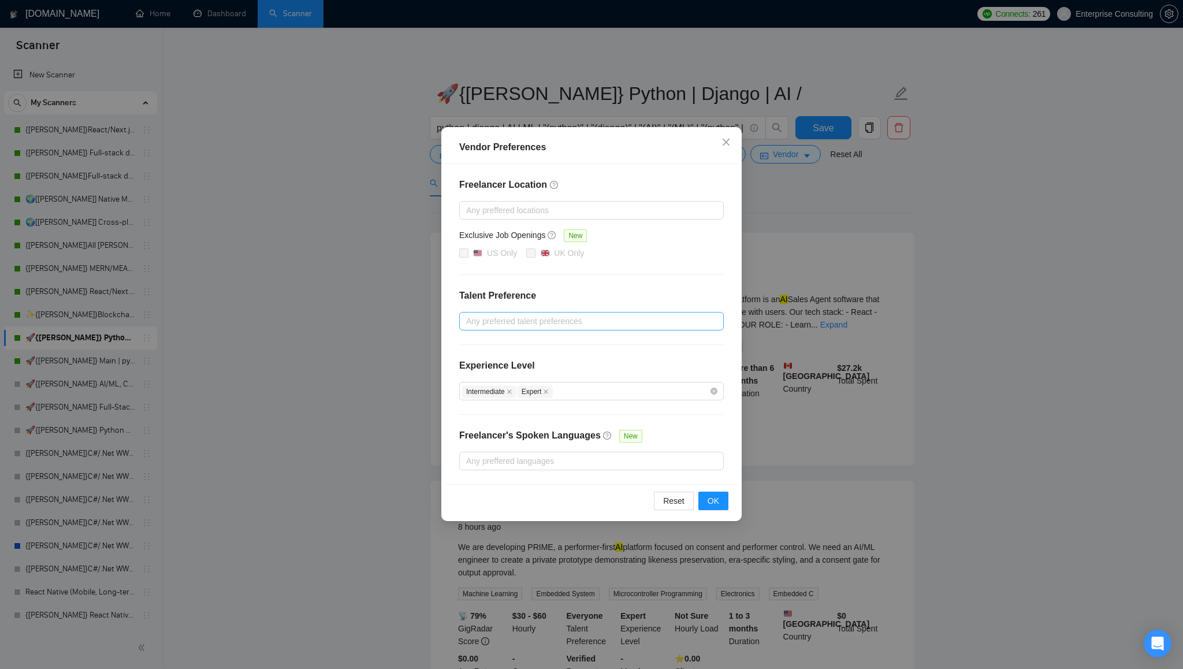
click at [576, 326] on div at bounding box center [585, 321] width 247 height 14
click at [470, 343] on input "Unspecified" at bounding box center [470, 343] width 8 height 8
checkbox input "true"
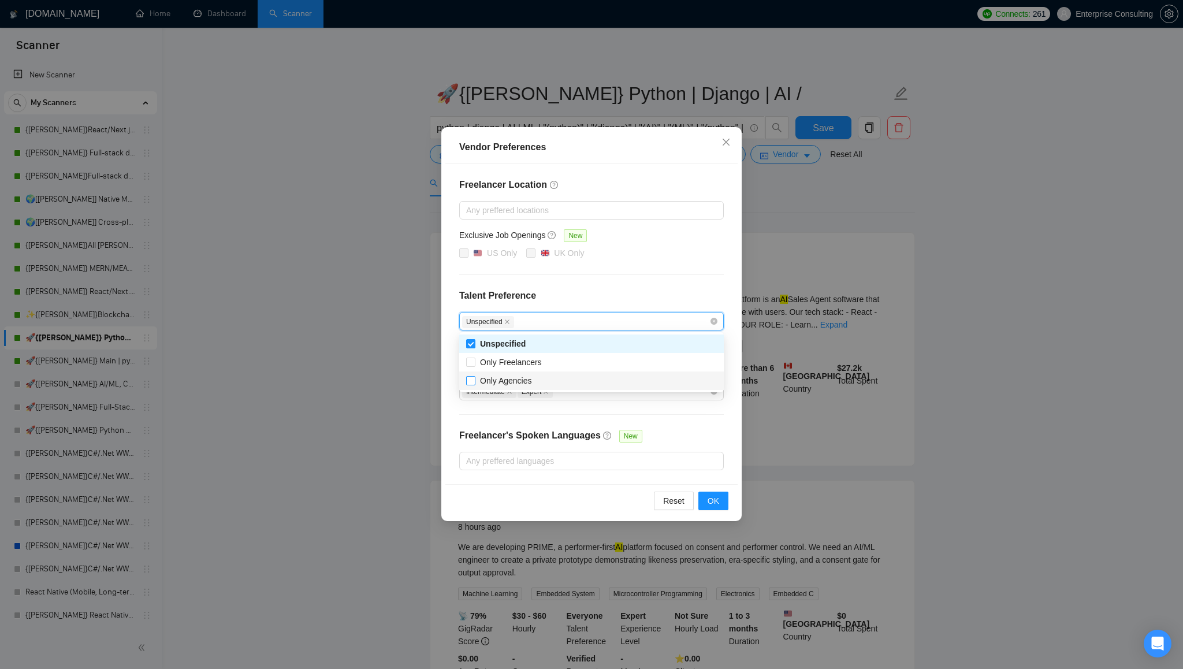
click at [469, 382] on input "Only Agencies" at bounding box center [470, 380] width 8 height 8
checkbox input "true"
click at [697, 272] on div "Freelancer Location Any preffered locations Exclusive Job Openings New US Only …" at bounding box center [591, 324] width 292 height 320
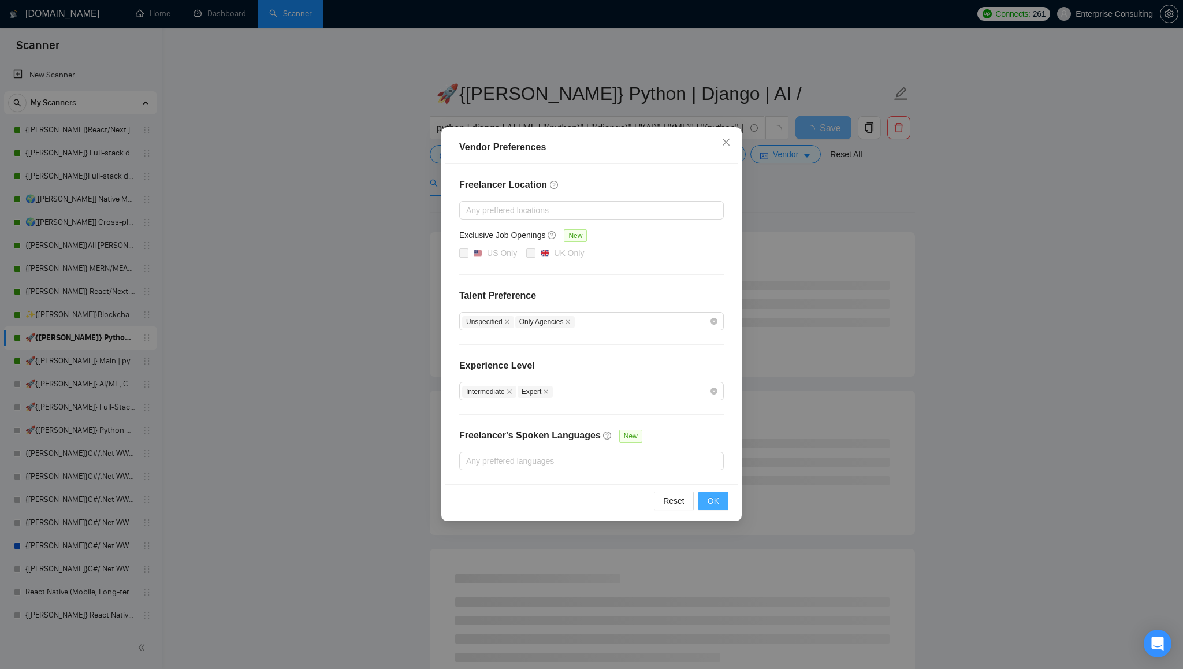
click at [712, 500] on span "OK" at bounding box center [714, 500] width 12 height 13
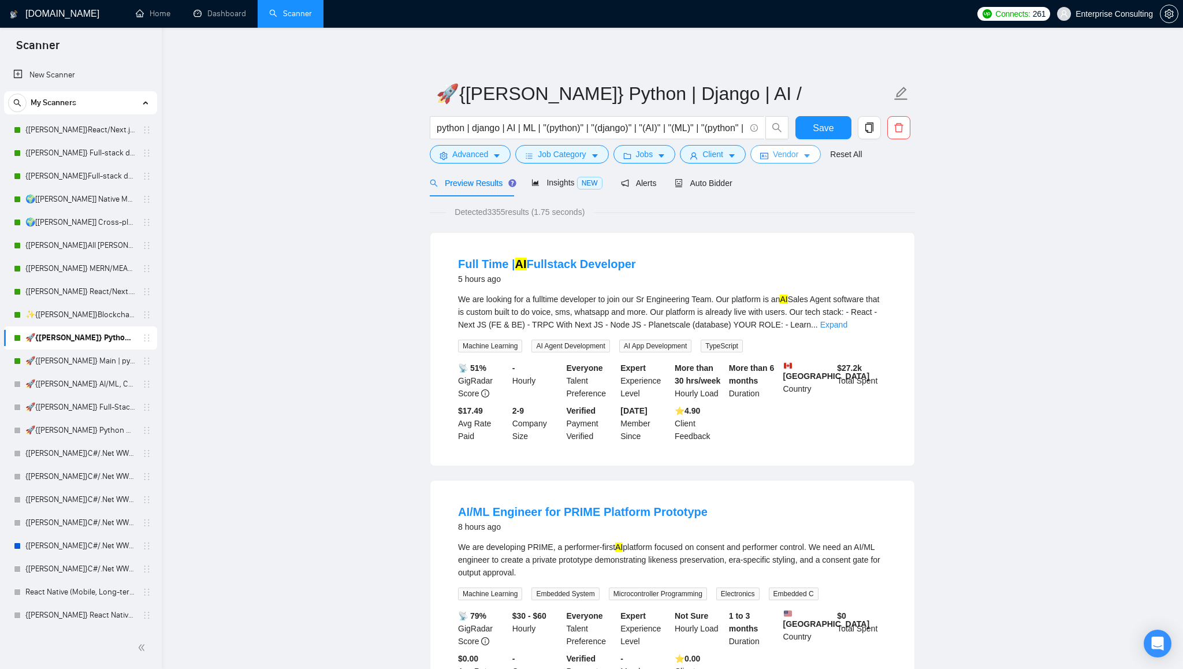
click at [810, 155] on icon "caret-down" at bounding box center [807, 156] width 6 height 3
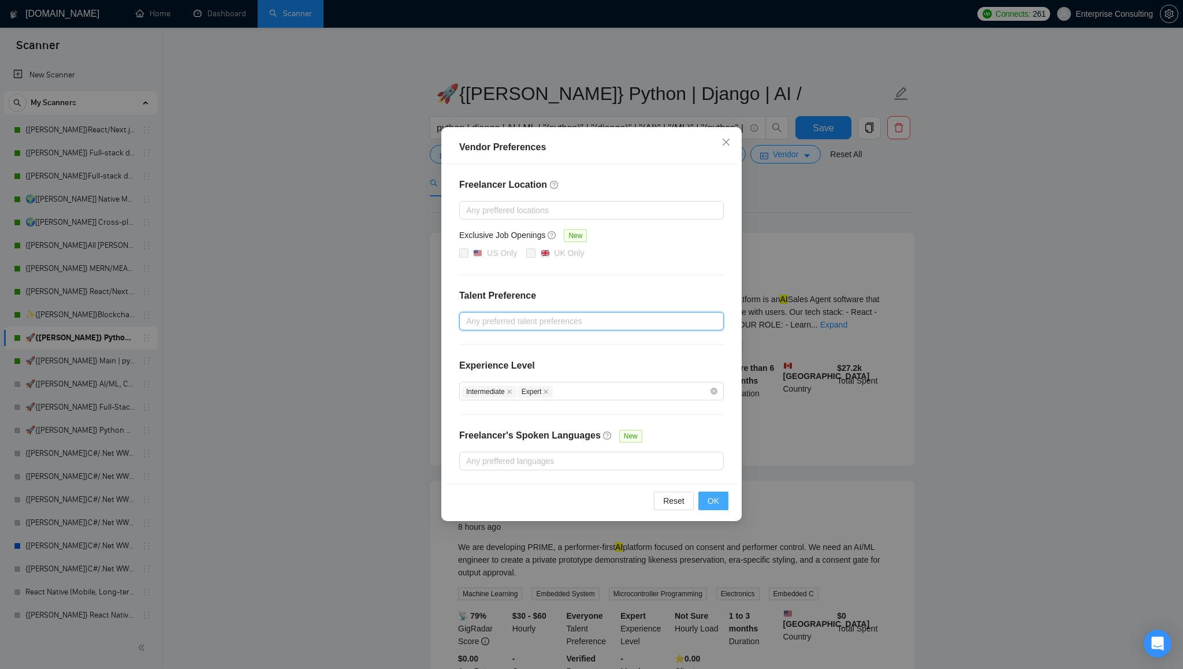
click at [723, 499] on button "OK" at bounding box center [713, 501] width 30 height 18
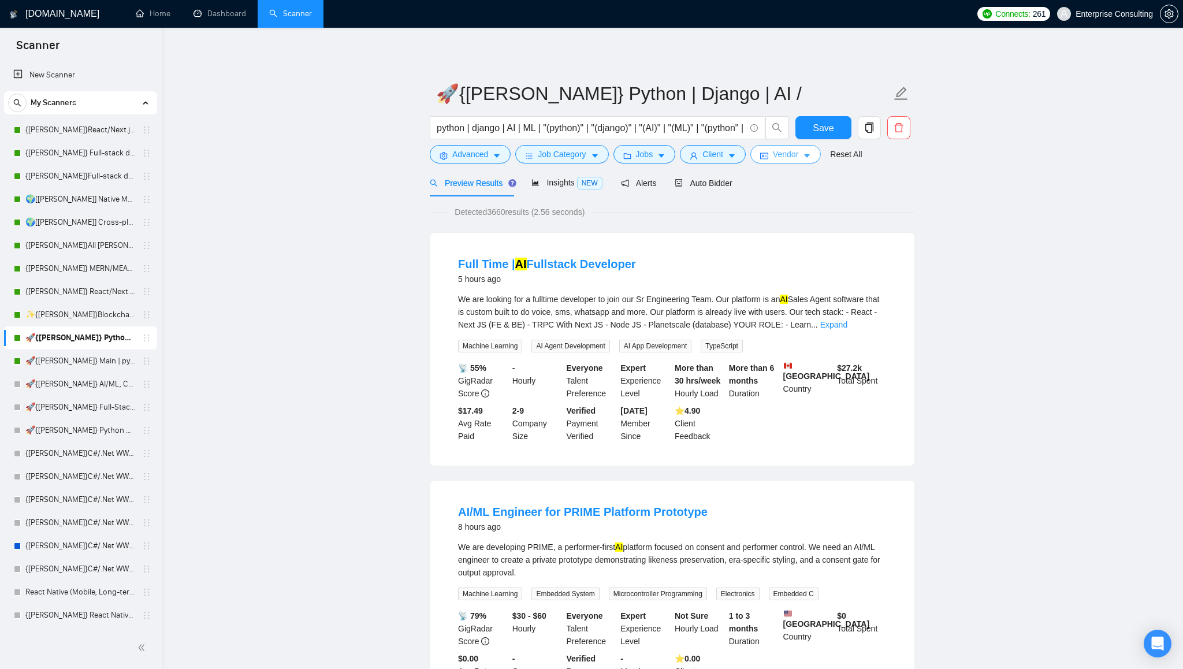
click at [810, 155] on icon "caret-down" at bounding box center [807, 156] width 6 height 3
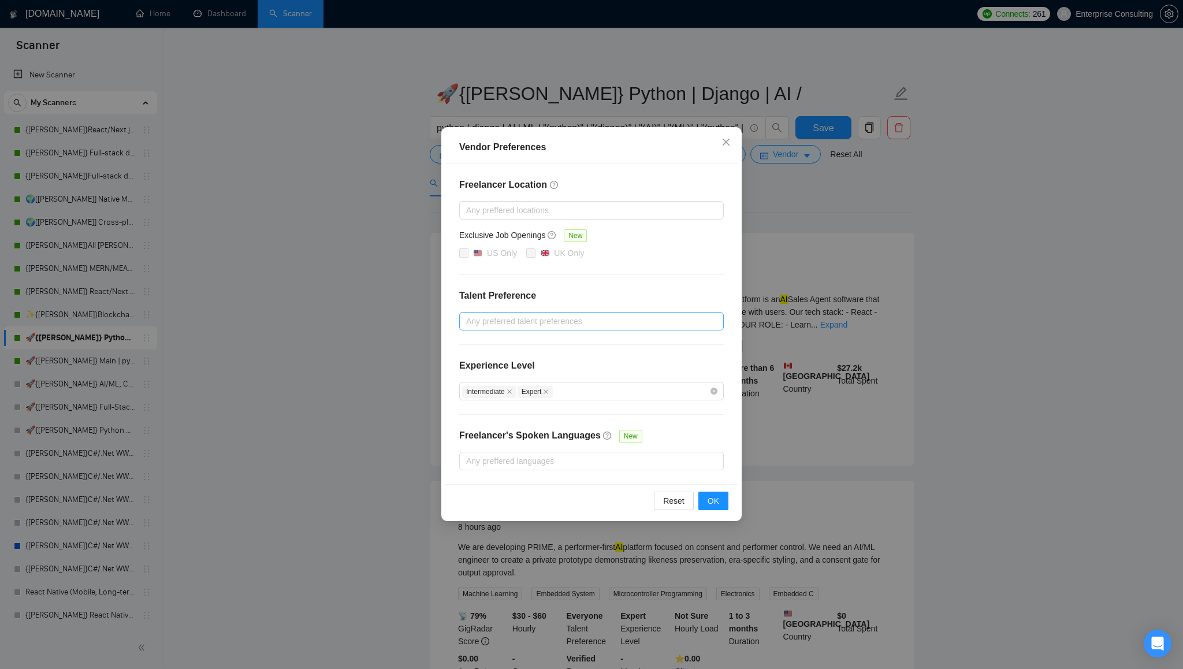
click at [829, 206] on div "Vendor Preferences Freelancer Location Any preffered locations Exclusive Job Op…" at bounding box center [591, 334] width 1183 height 669
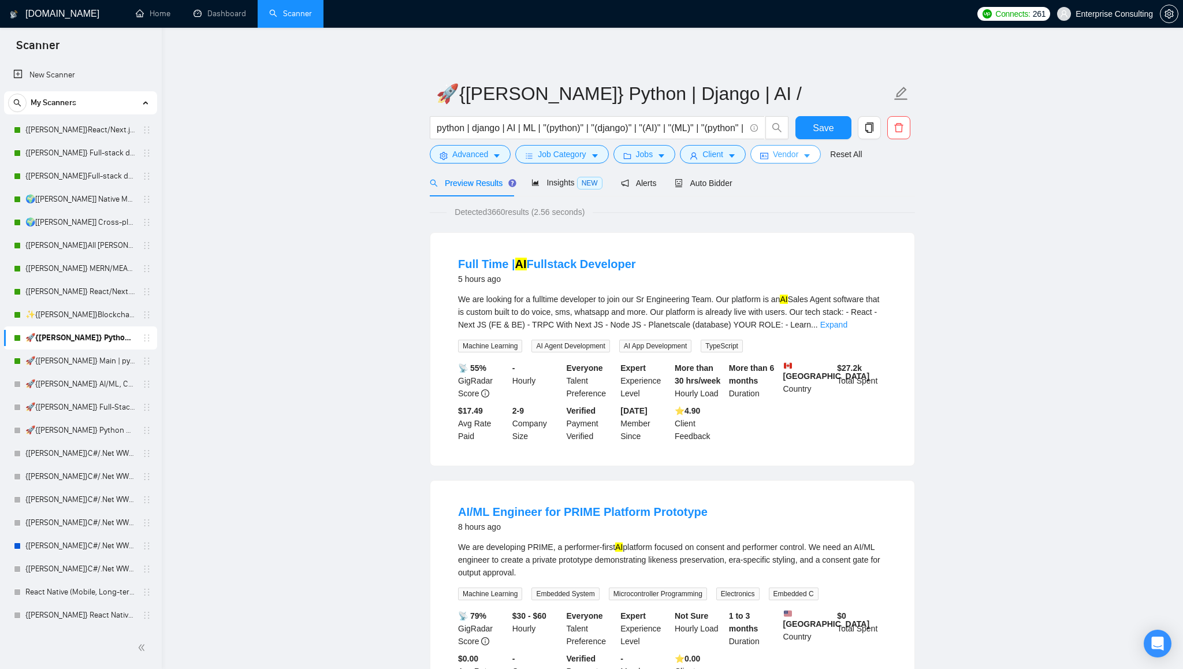
click at [818, 161] on button "Vendor" at bounding box center [785, 154] width 70 height 18
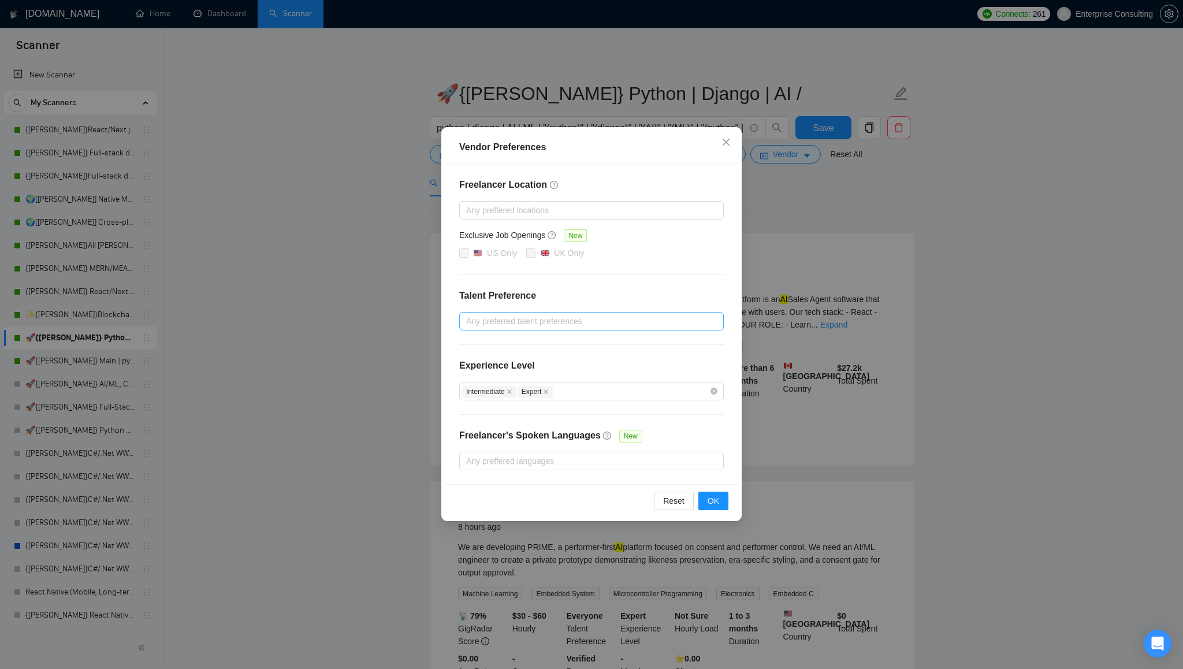
checkbox input "false"
click at [592, 324] on div at bounding box center [585, 321] width 247 height 14
click at [698, 281] on div "Freelancer Location Any preffered locations Exclusive Job Openings New US Only …" at bounding box center [591, 324] width 292 height 320
click at [537, 325] on div at bounding box center [585, 321] width 247 height 14
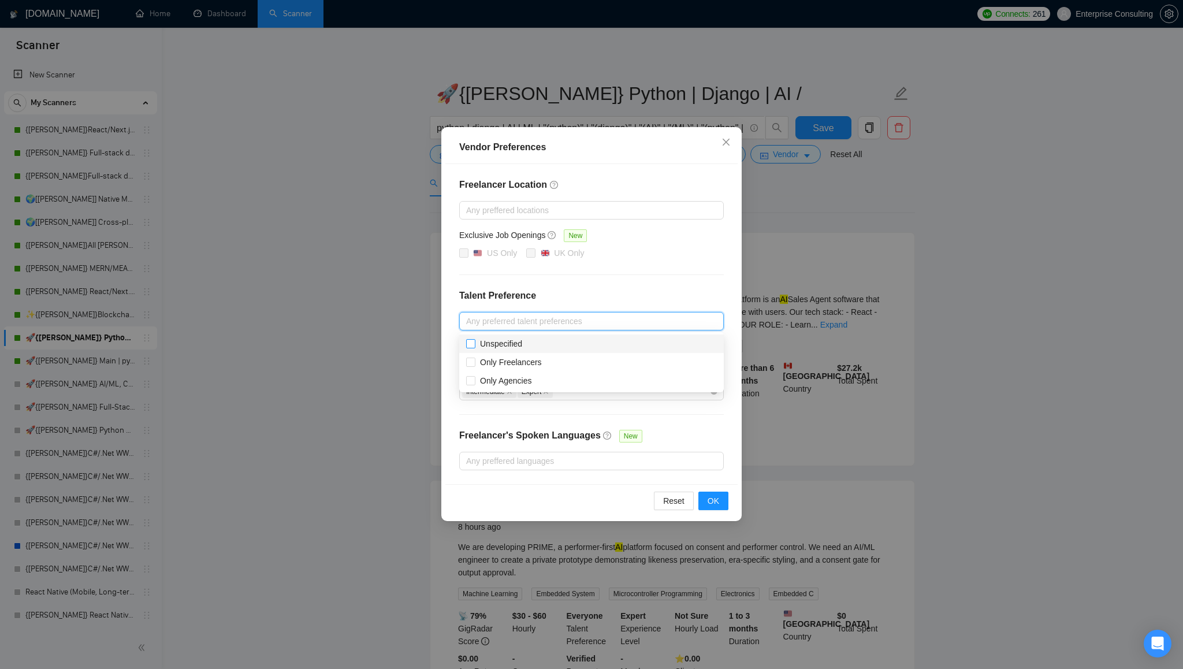
click at [510, 343] on span "Unspecified" at bounding box center [501, 343] width 42 height 9
click at [474, 343] on input "Unspecified" at bounding box center [470, 343] width 8 height 8
checkbox input "true"
click at [501, 381] on span "Only Agencies" at bounding box center [506, 380] width 52 height 9
click at [474, 381] on input "Only Agencies" at bounding box center [470, 380] width 8 height 8
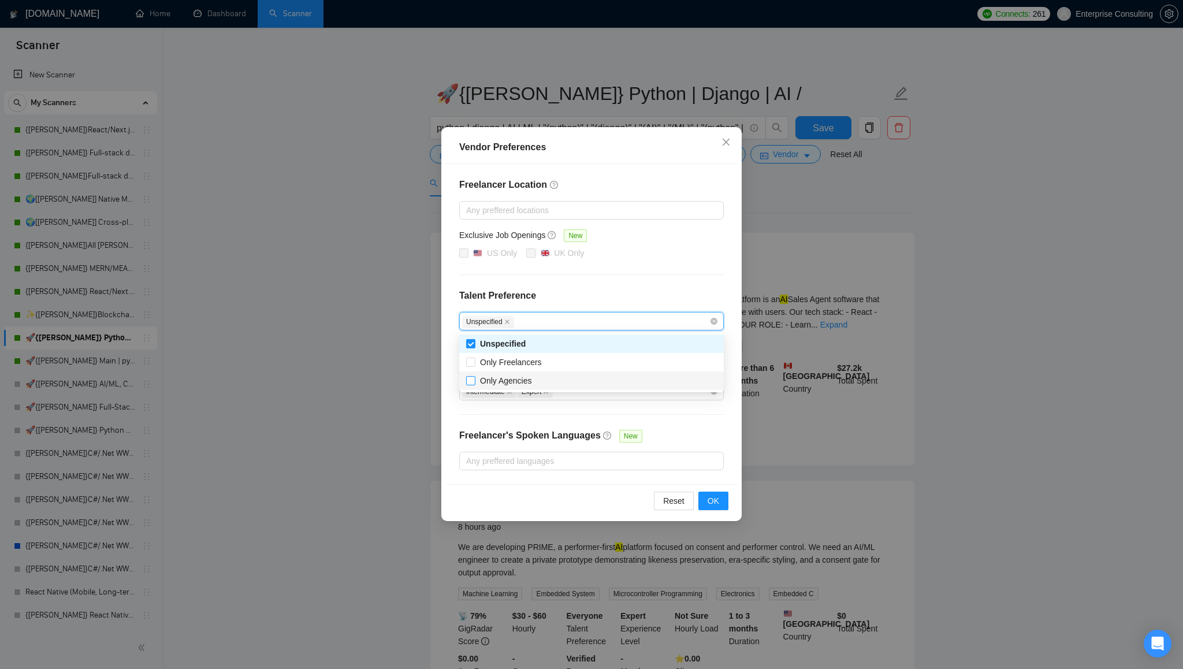
checkbox input "true"
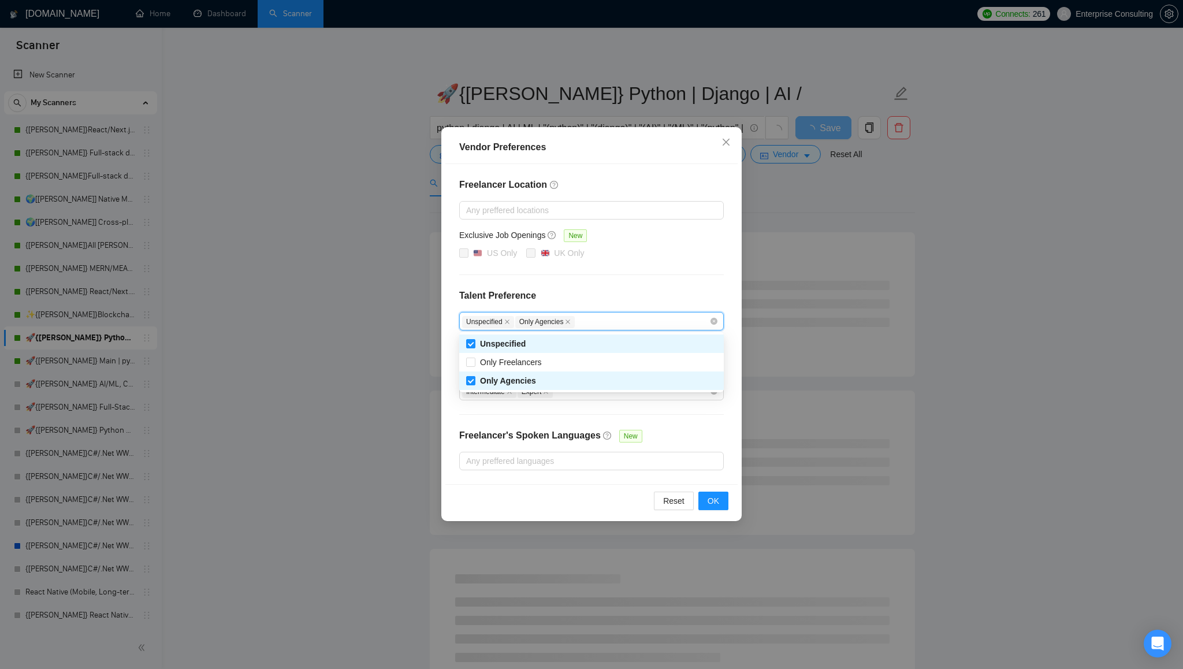
click at [724, 293] on div "Freelancer Location Any preffered locations Exclusive Job Openings New US Only …" at bounding box center [591, 324] width 292 height 320
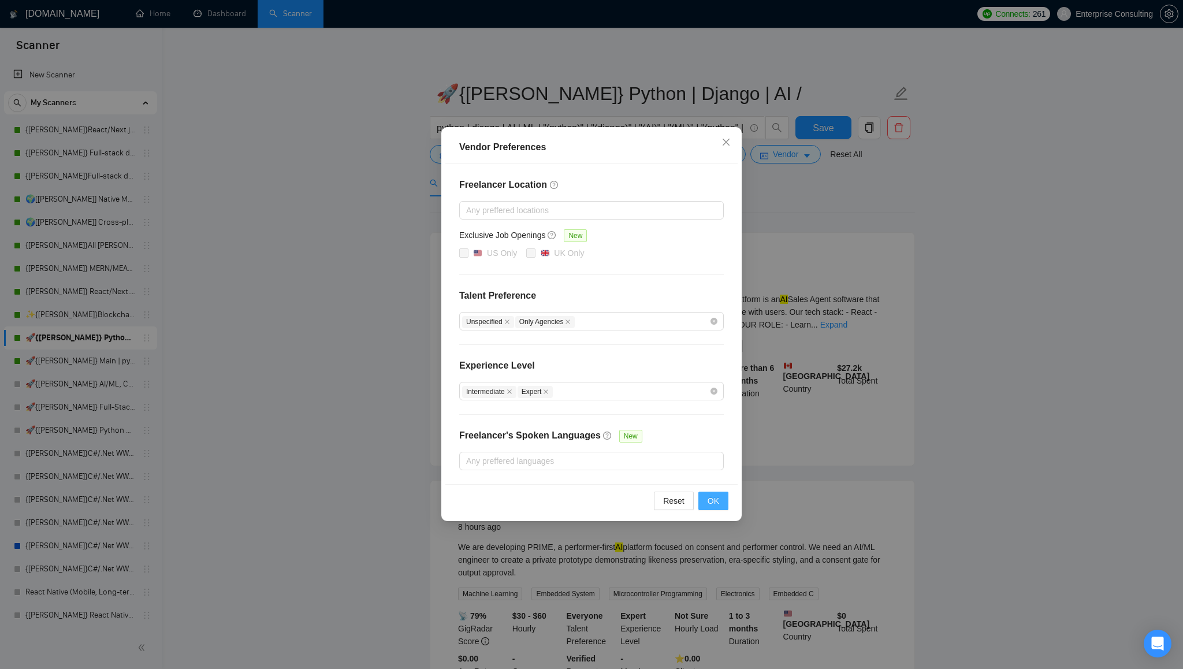
click at [714, 501] on span "OK" at bounding box center [714, 500] width 12 height 13
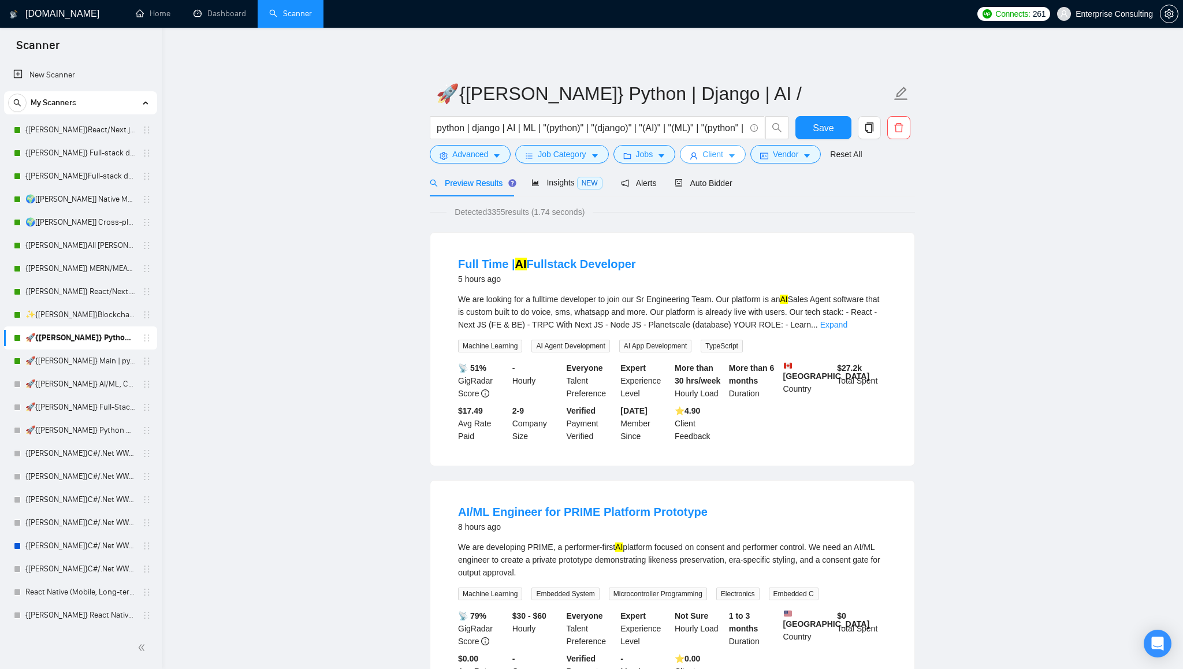
click at [732, 154] on button "Client" at bounding box center [713, 154] width 66 height 18
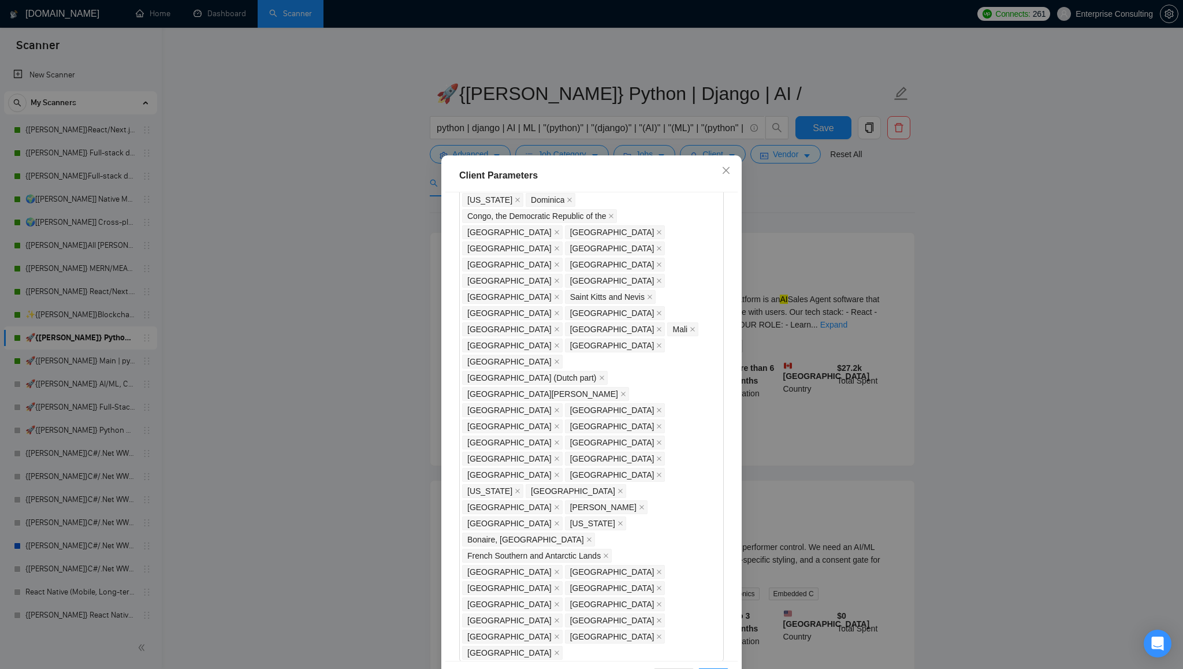
scroll to position [974, 0]
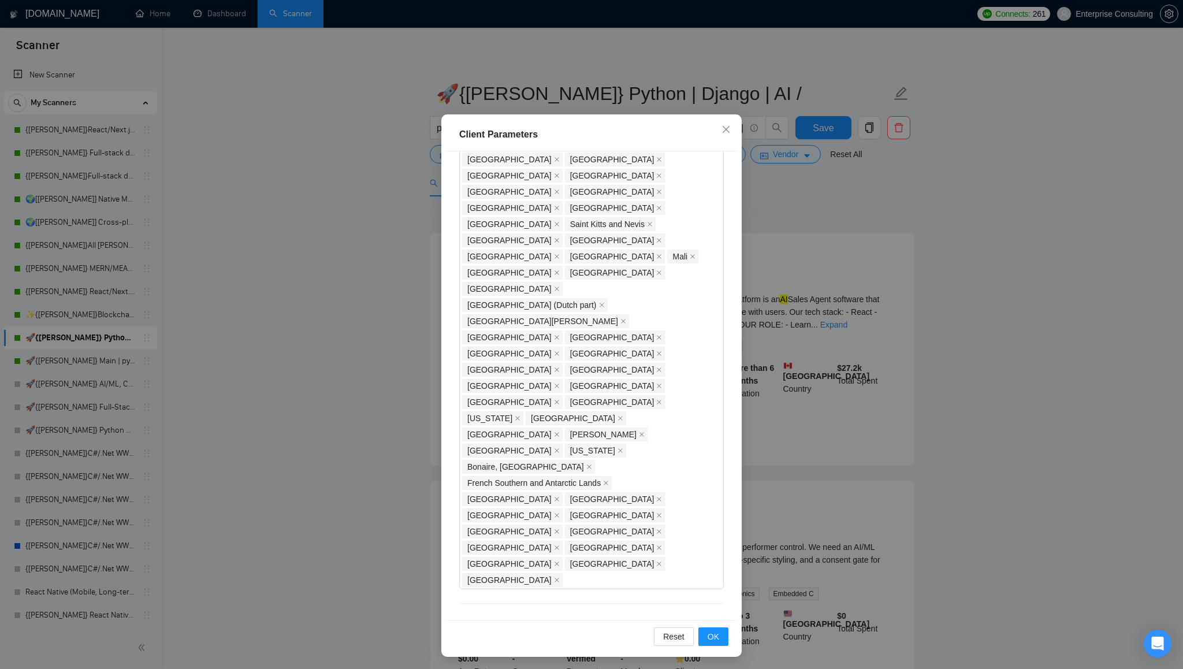
scroll to position [43, 0]
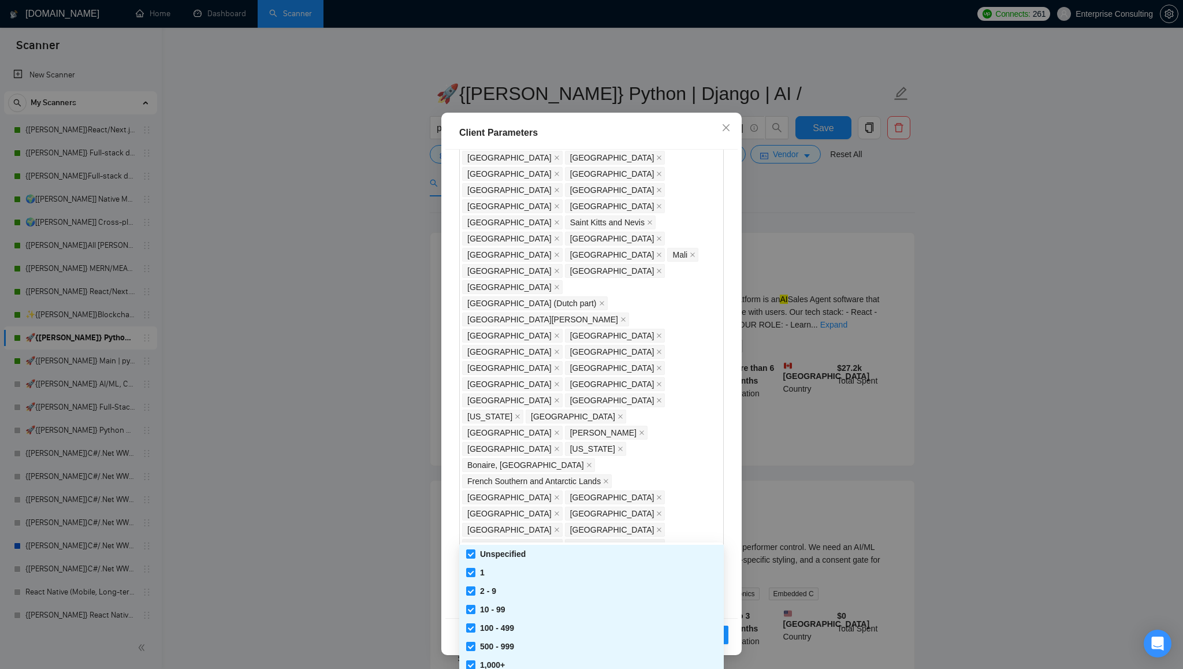
scroll to position [230, 0]
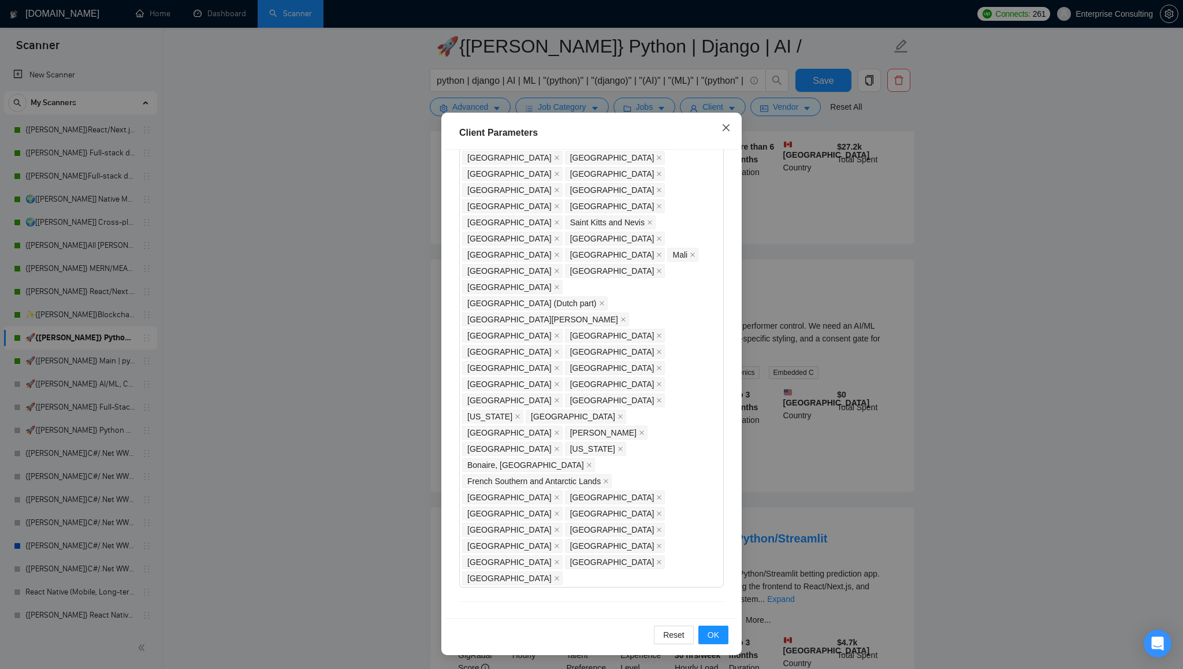
click at [729, 126] on icon "close" at bounding box center [725, 127] width 9 height 9
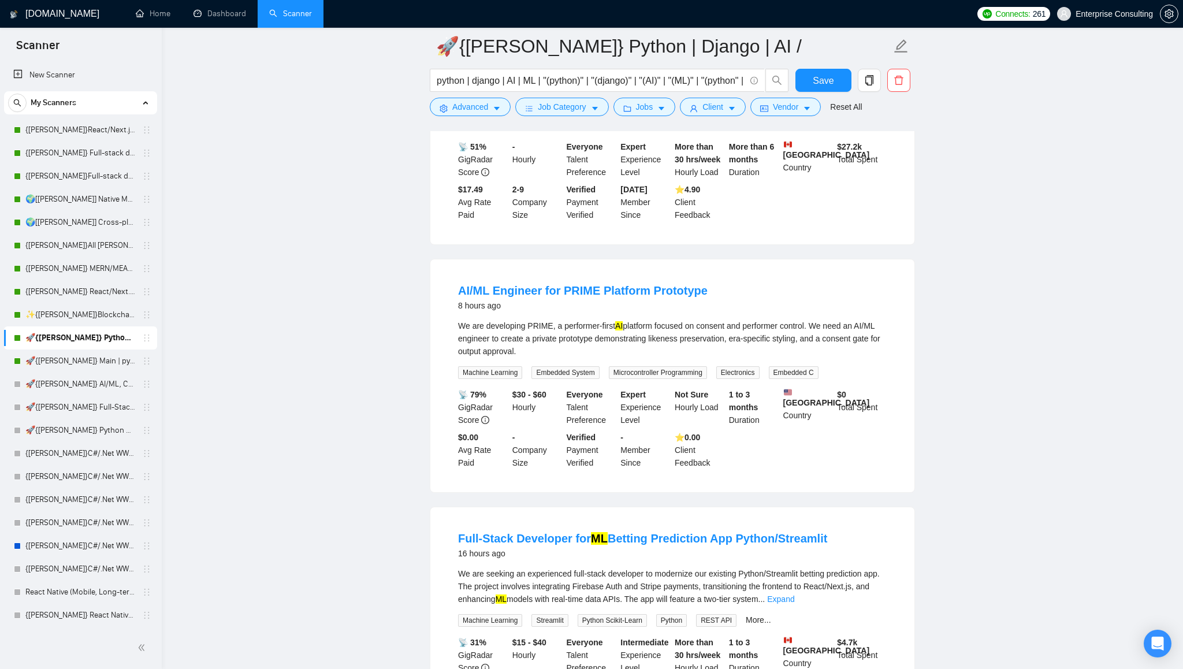
scroll to position [0, 0]
click at [734, 110] on icon "caret-down" at bounding box center [732, 109] width 8 height 8
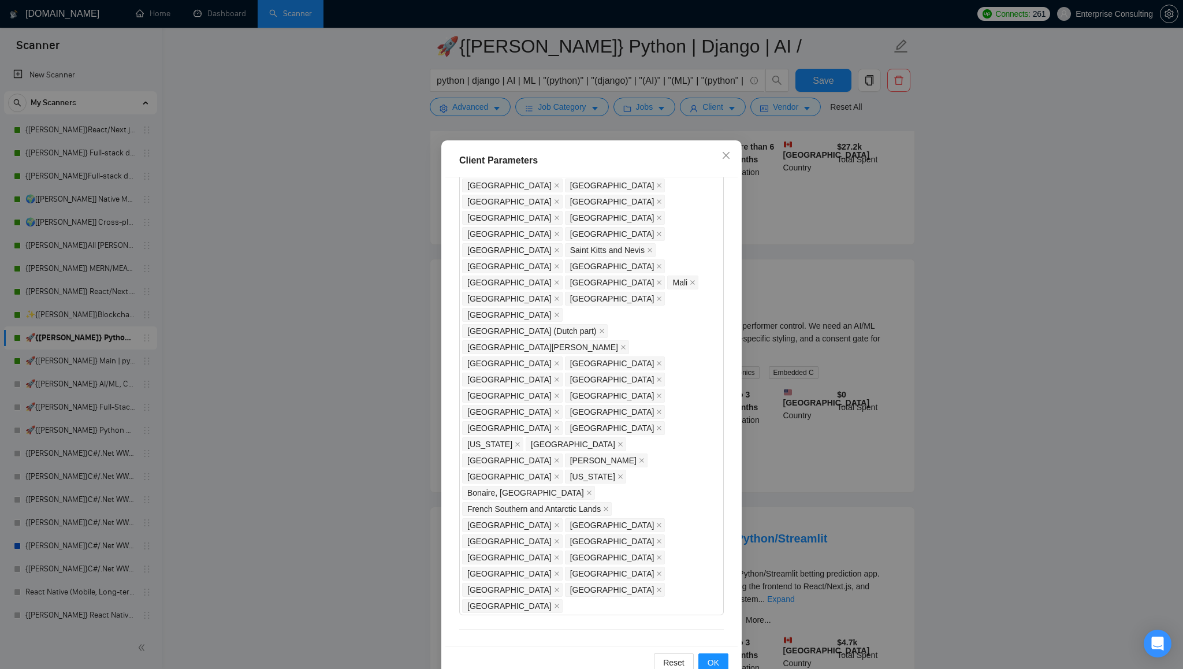
scroll to position [43, 0]
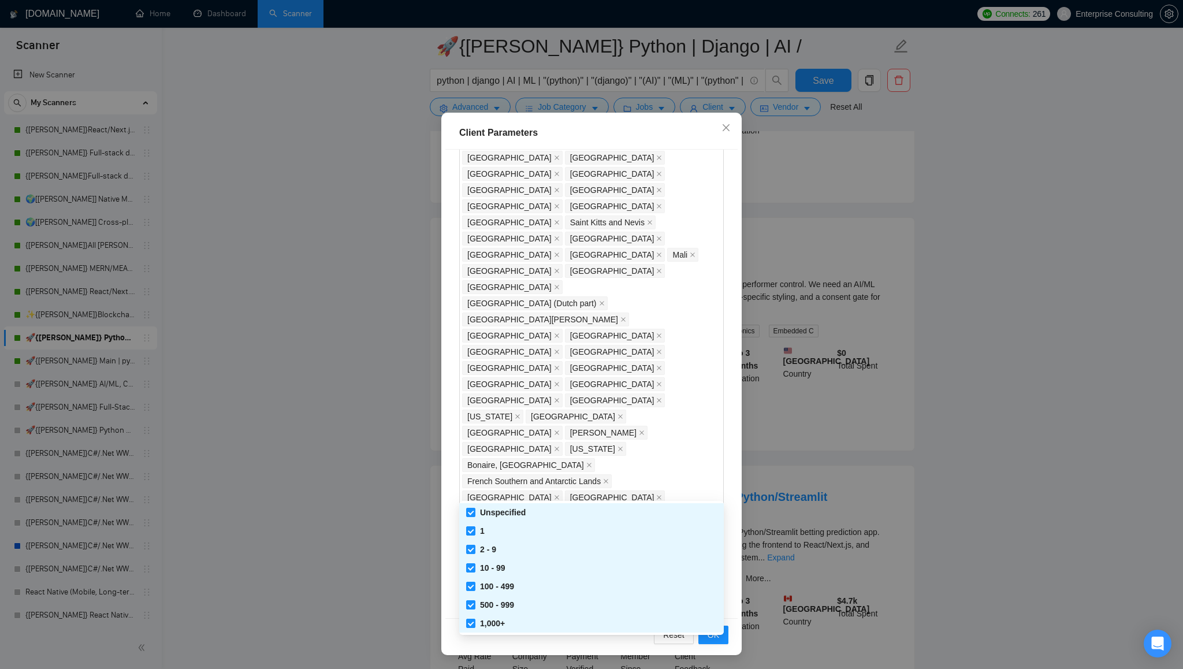
scroll to position [308, 0]
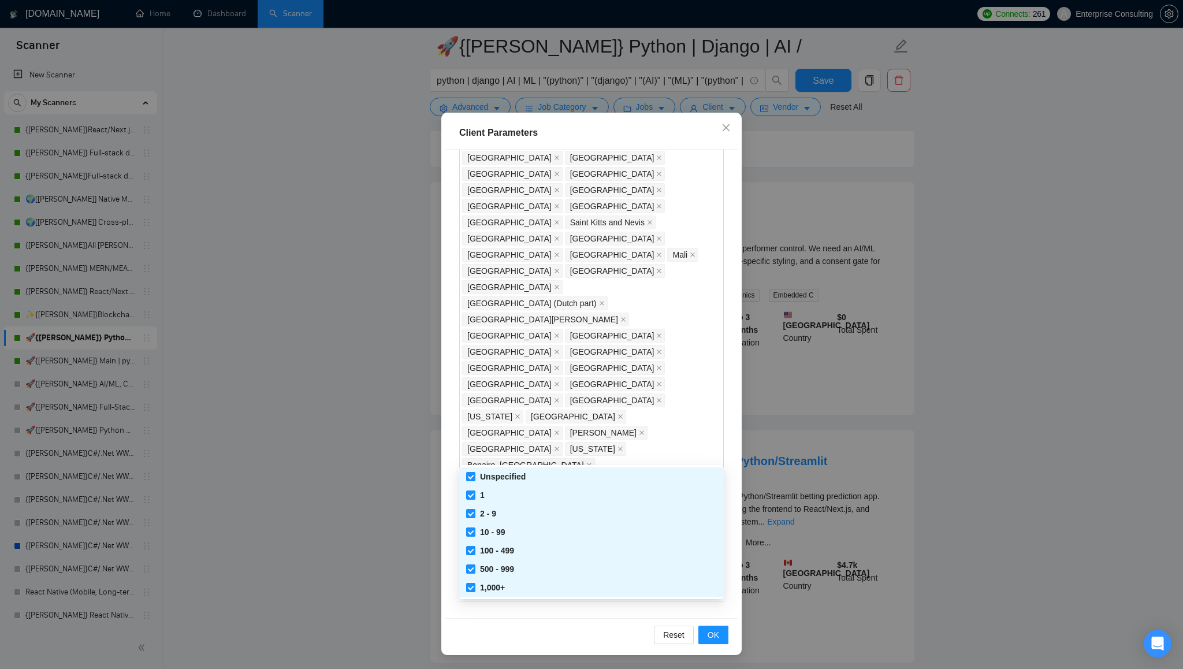
click at [700, 447] on div "Client Location Include Client Countries Select Exclude Client Countries India …" at bounding box center [591, 384] width 292 height 468
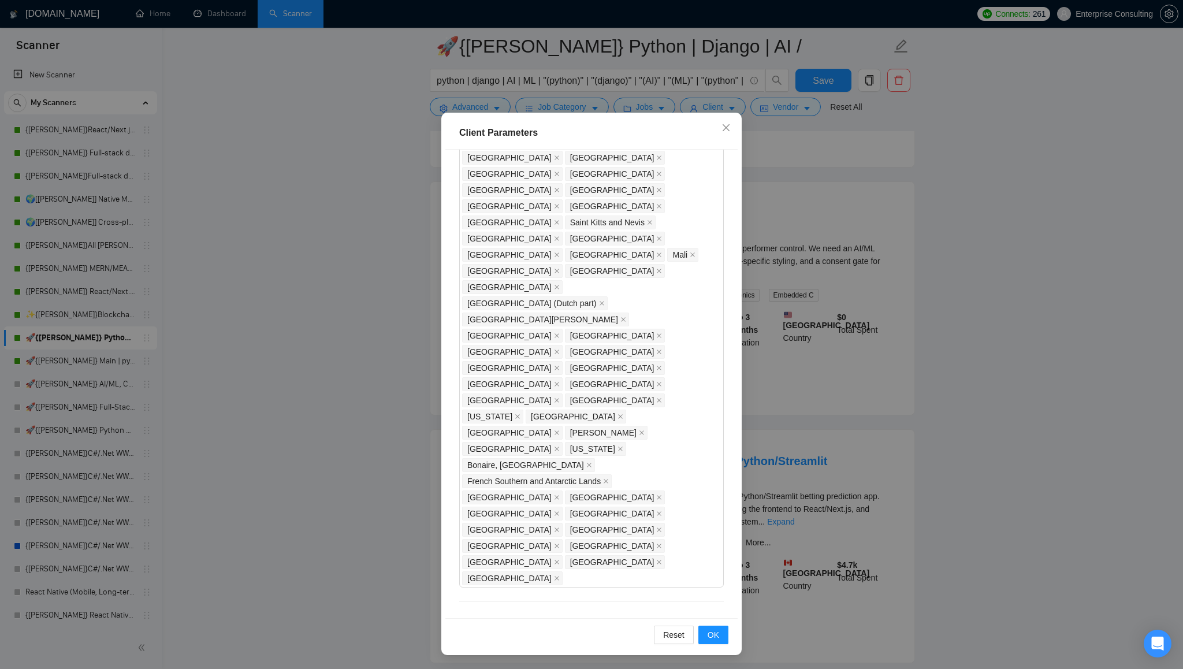
scroll to position [963, 0]
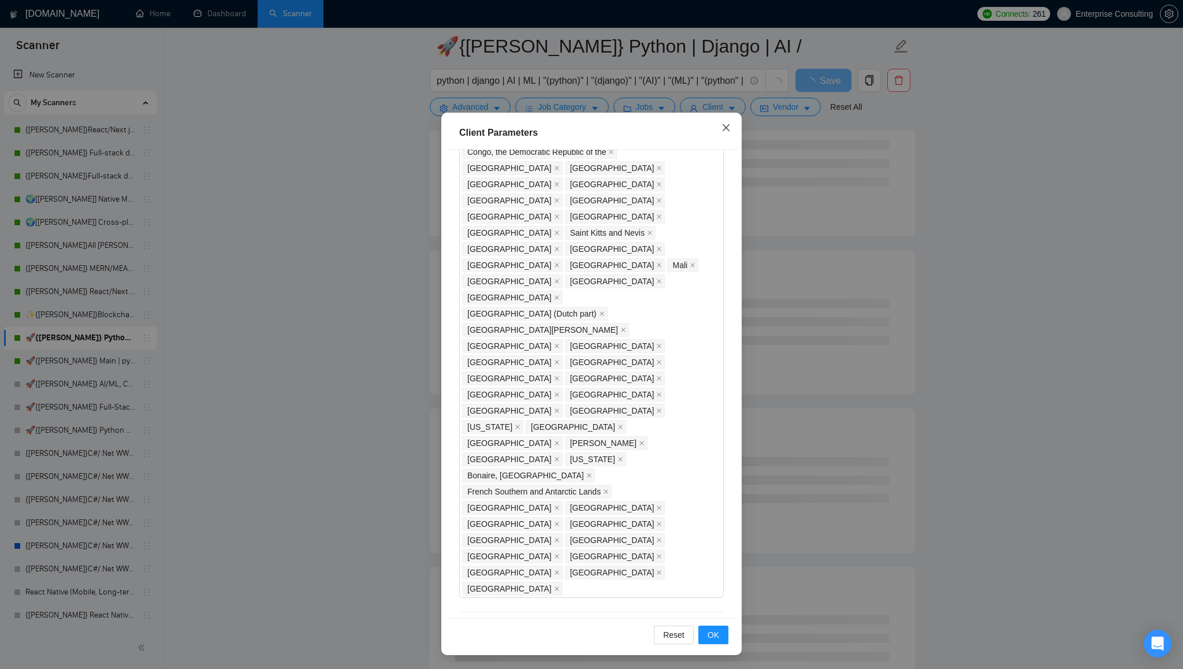
click at [725, 126] on icon "close" at bounding box center [725, 127] width 9 height 9
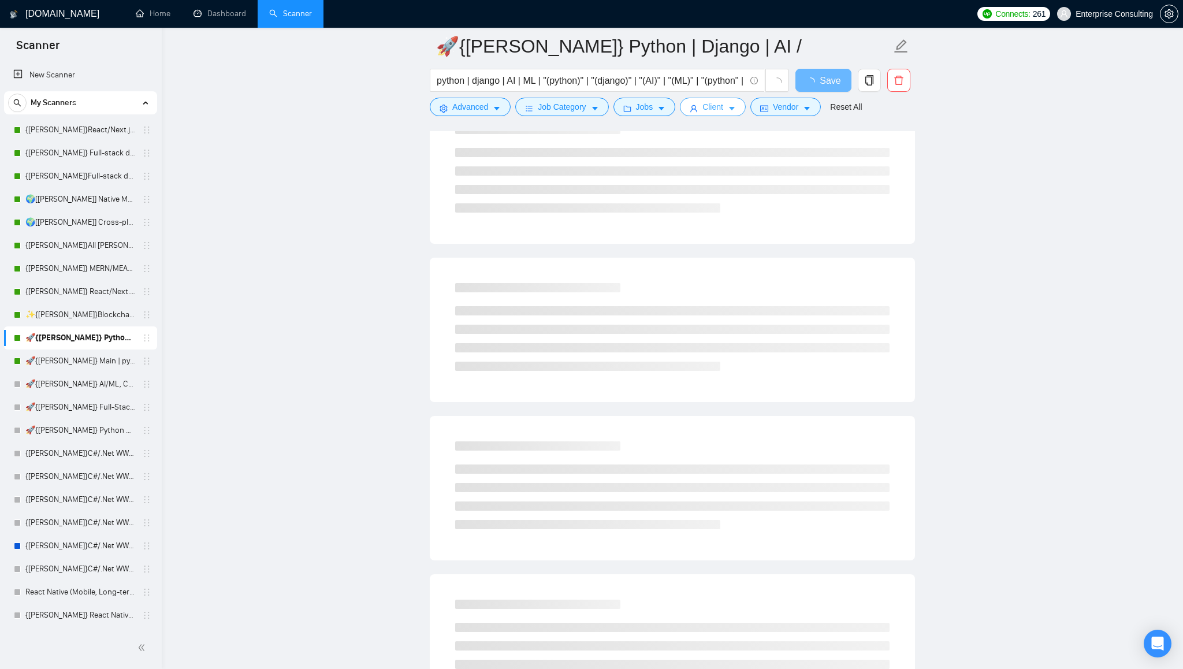
scroll to position [0, 0]
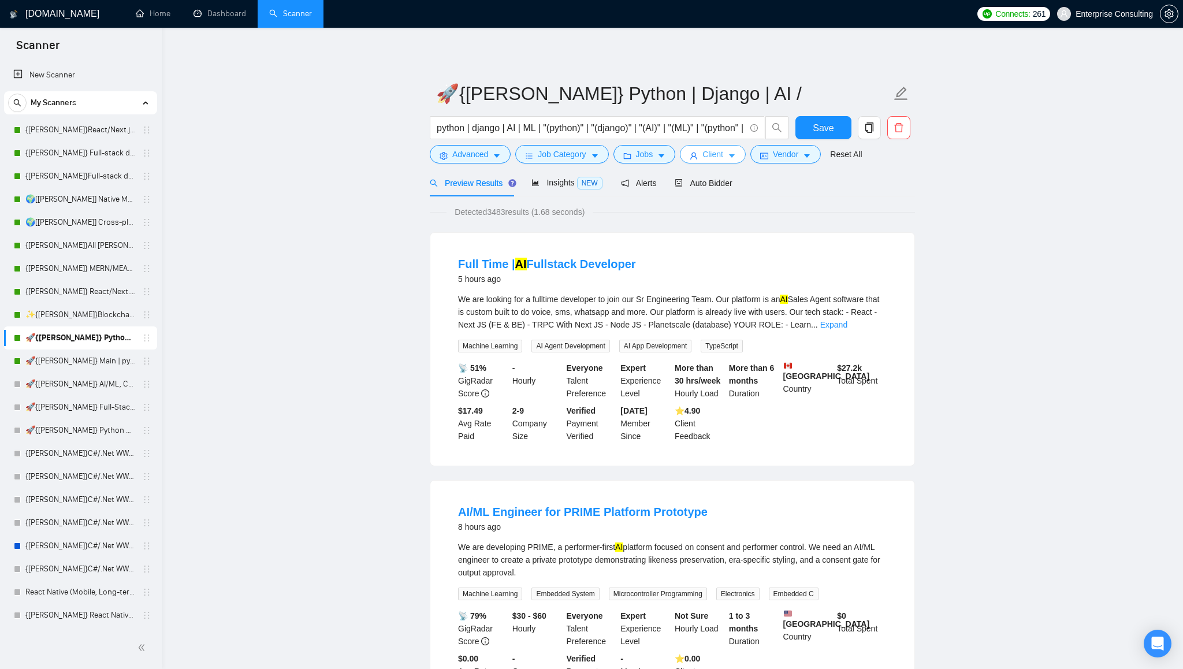
click at [735, 155] on icon "caret-down" at bounding box center [732, 156] width 6 height 3
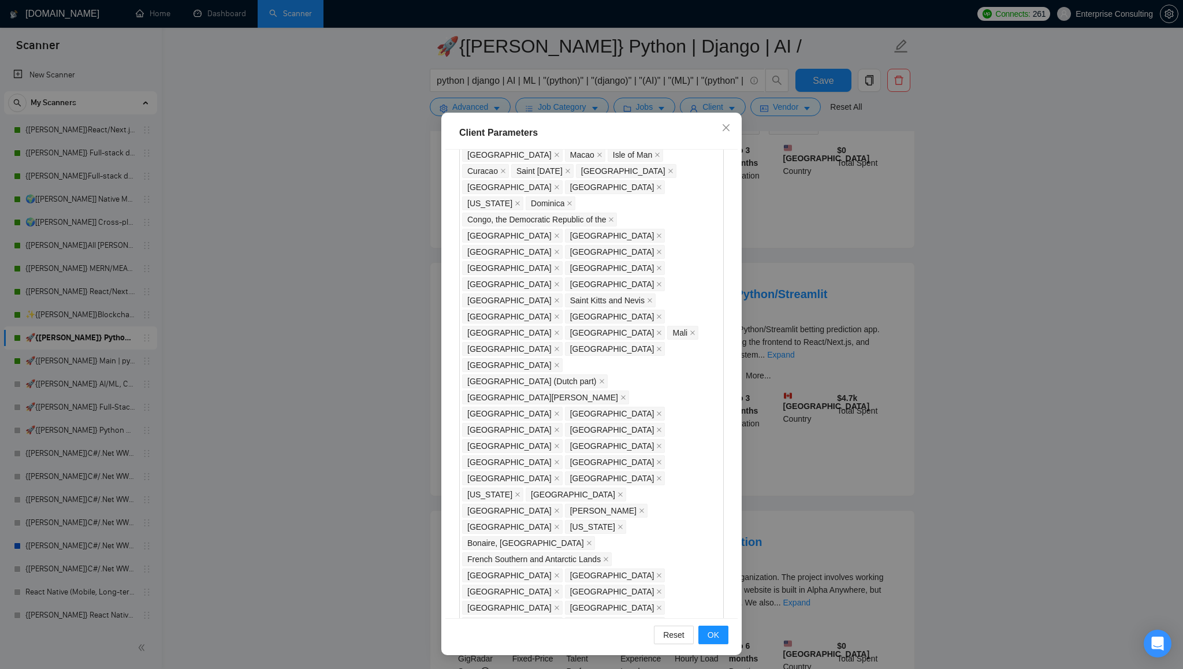
scroll to position [963, 0]
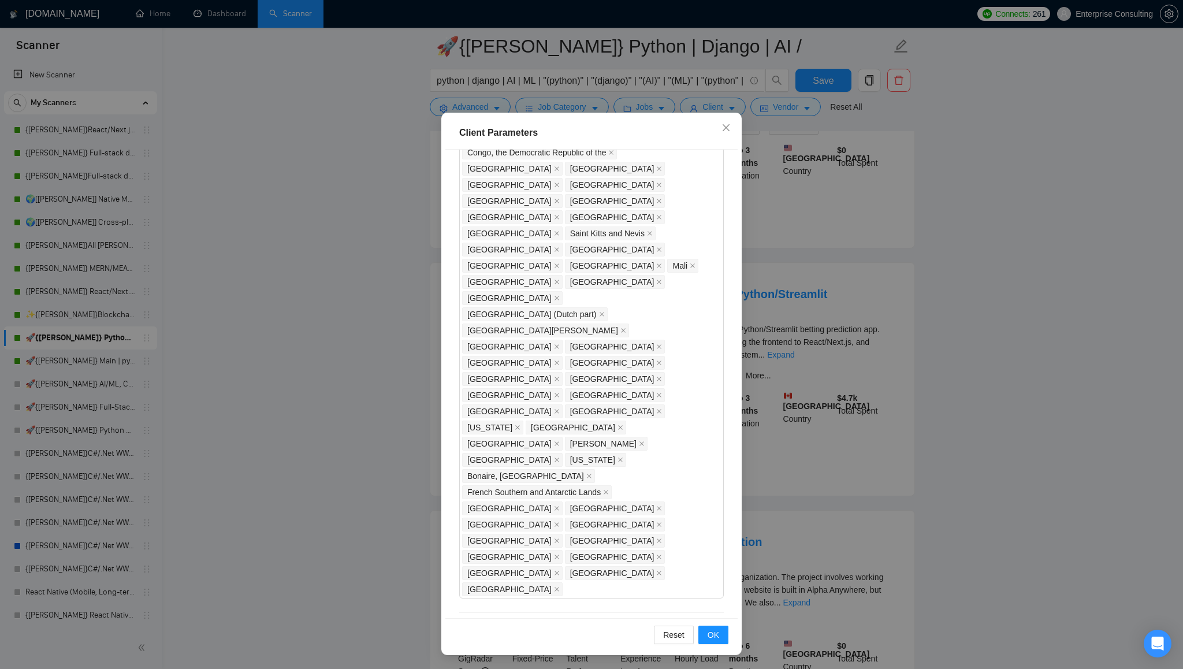
click at [624, 553] on div "Client Location Include Client Countries Select Exclude Client Countries India …" at bounding box center [591, 384] width 292 height 468
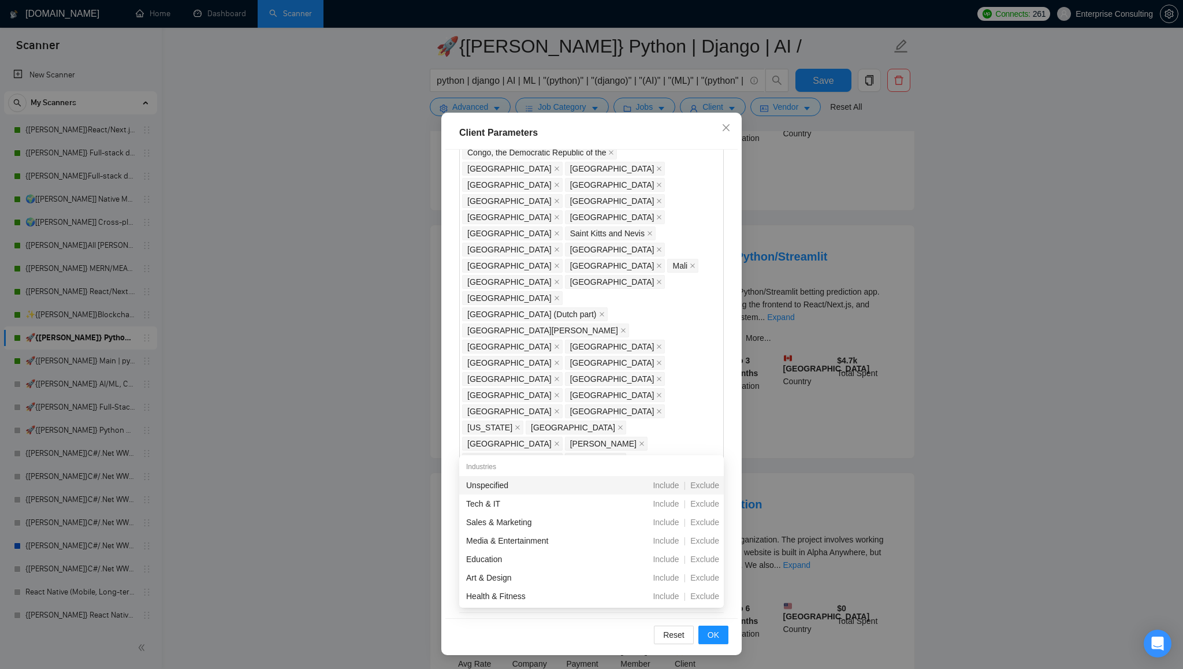
scroll to position [8, 0]
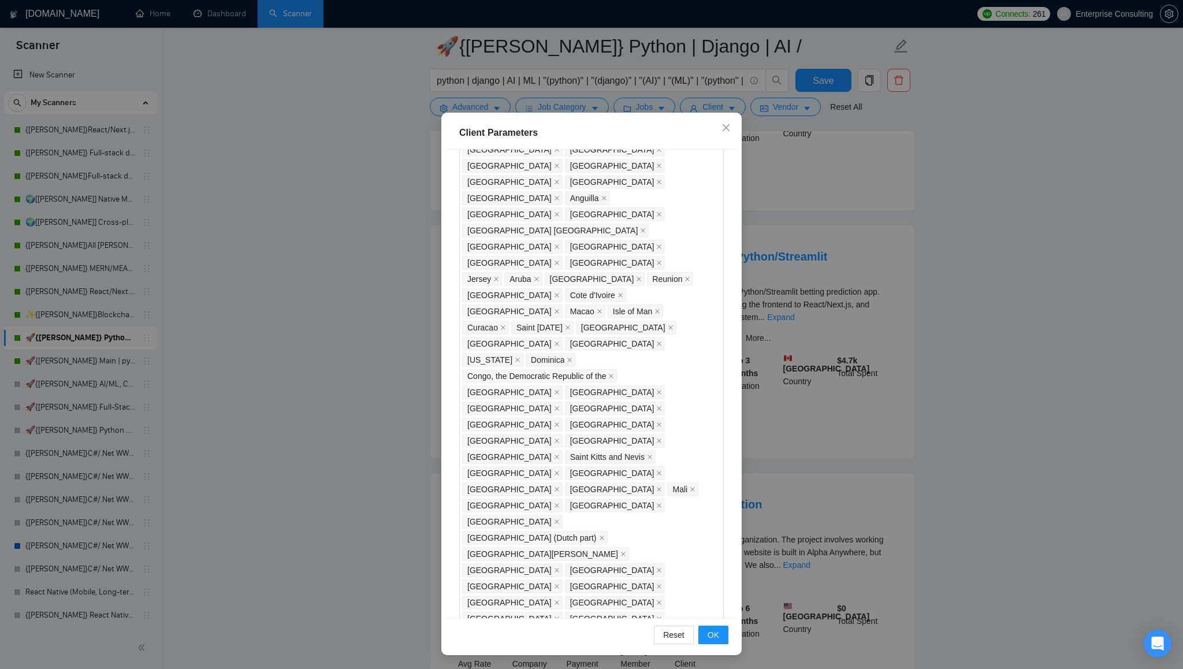
scroll to position [732, 0]
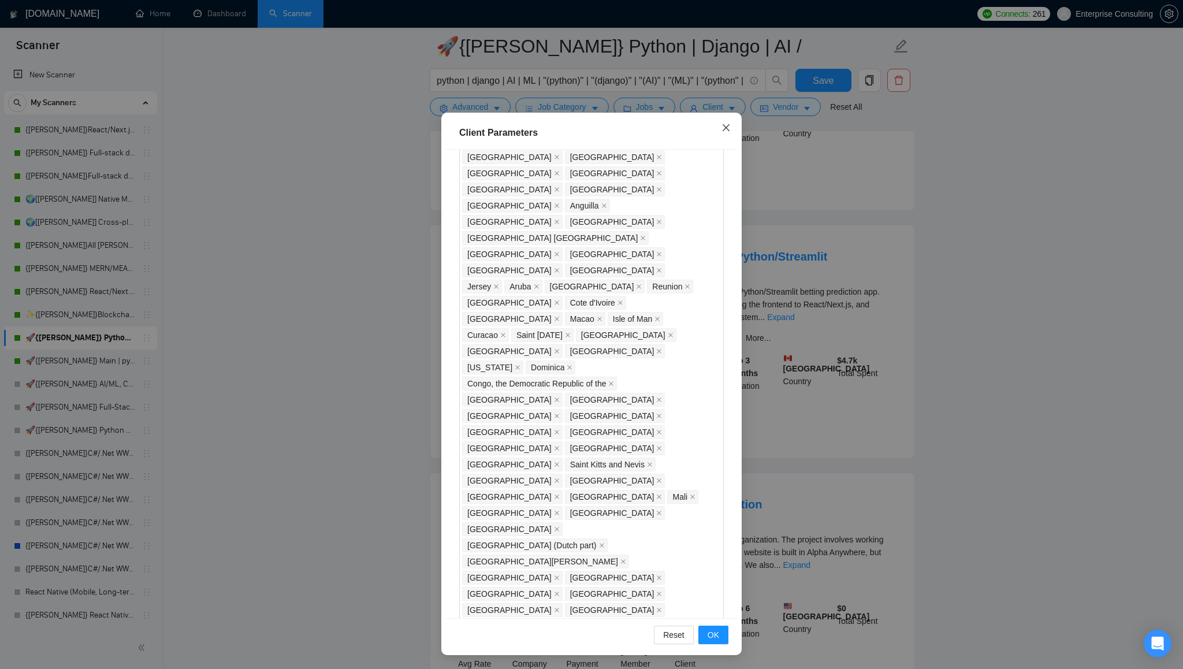
click at [726, 128] on icon "close" at bounding box center [726, 127] width 7 height 7
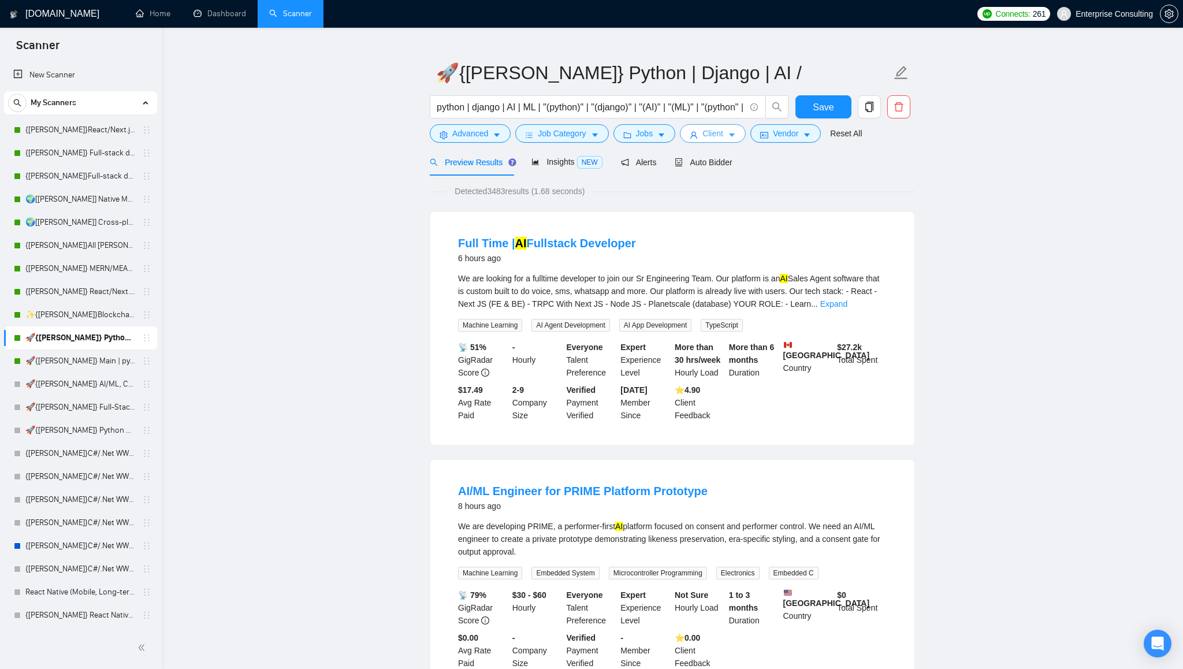
scroll to position [0, 0]
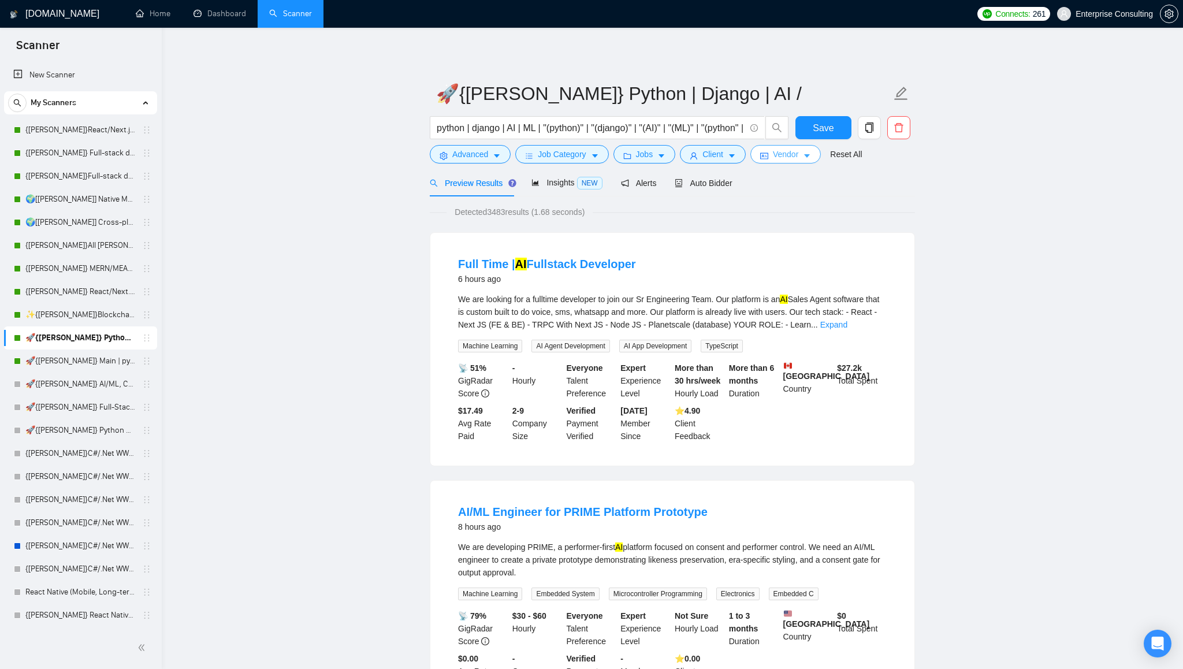
click at [810, 157] on icon "caret-down" at bounding box center [807, 156] width 8 height 8
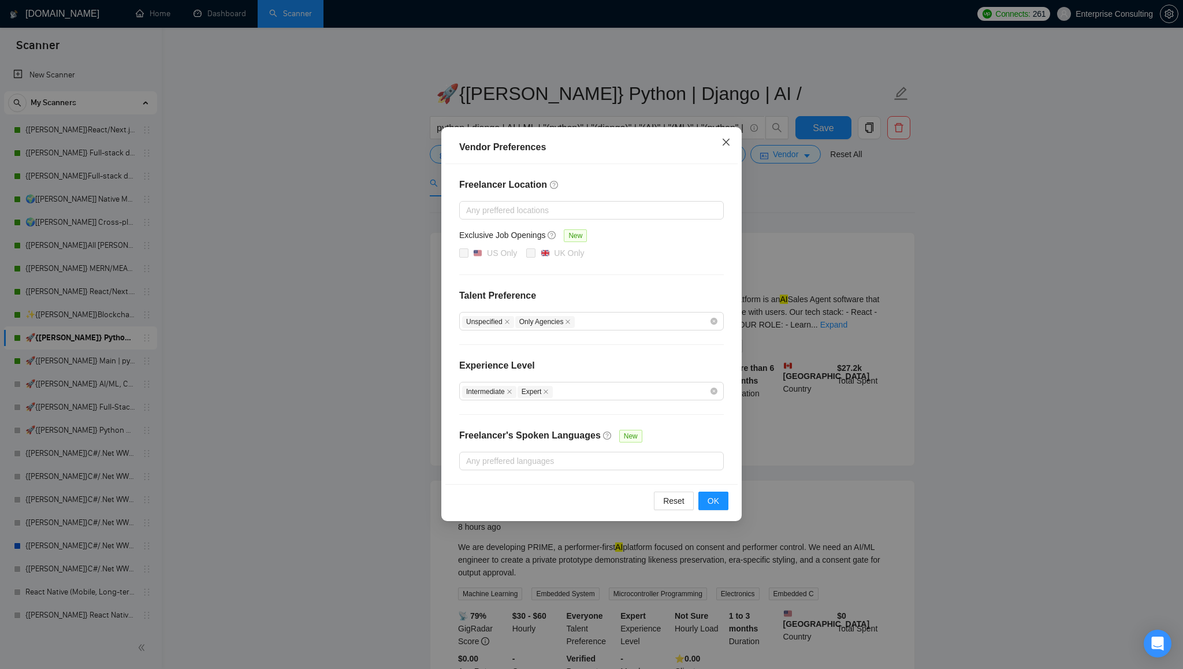
click at [727, 144] on icon "close" at bounding box center [726, 142] width 7 height 7
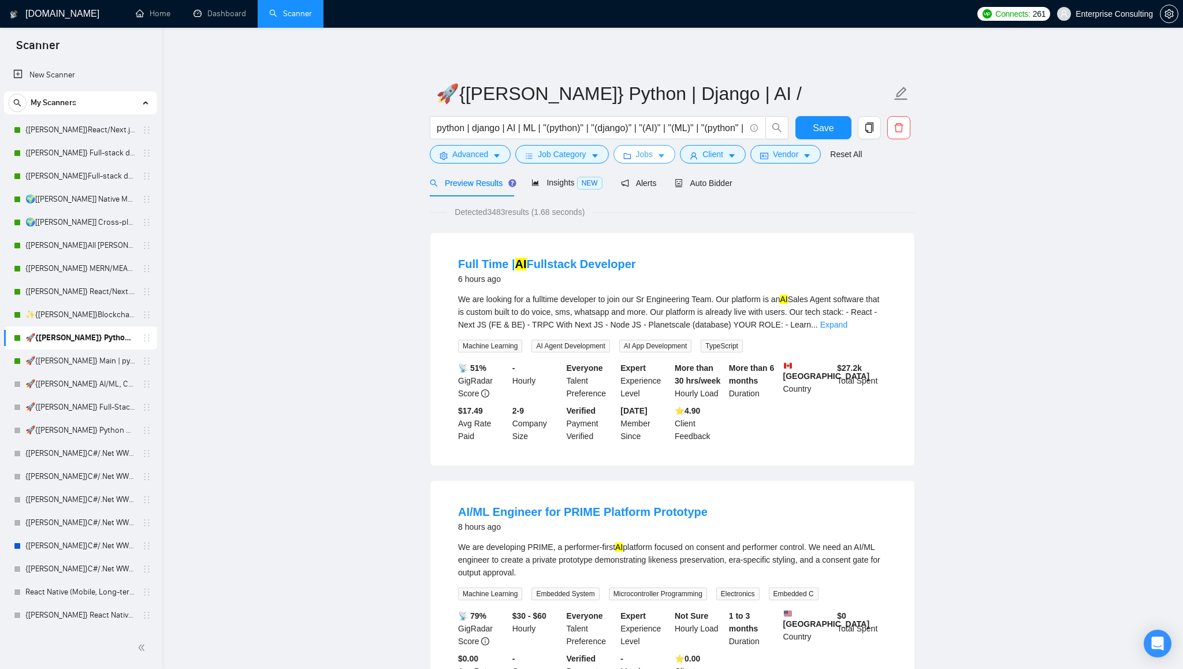
click at [660, 157] on button "Jobs" at bounding box center [644, 154] width 62 height 18
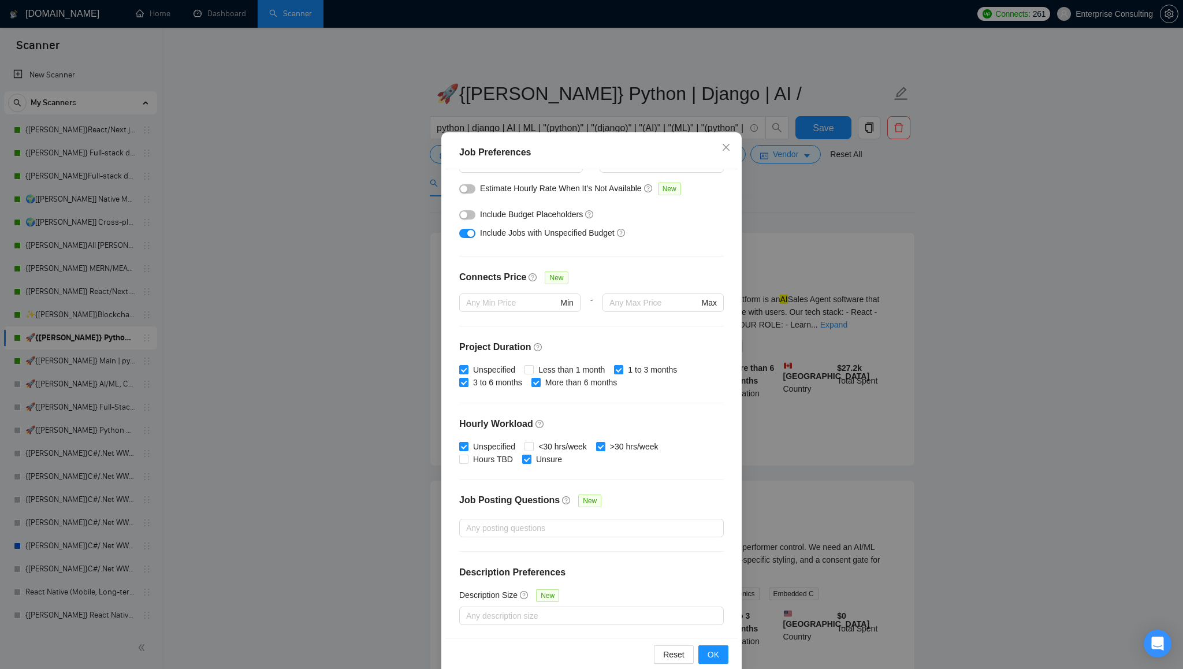
scroll to position [43, 0]
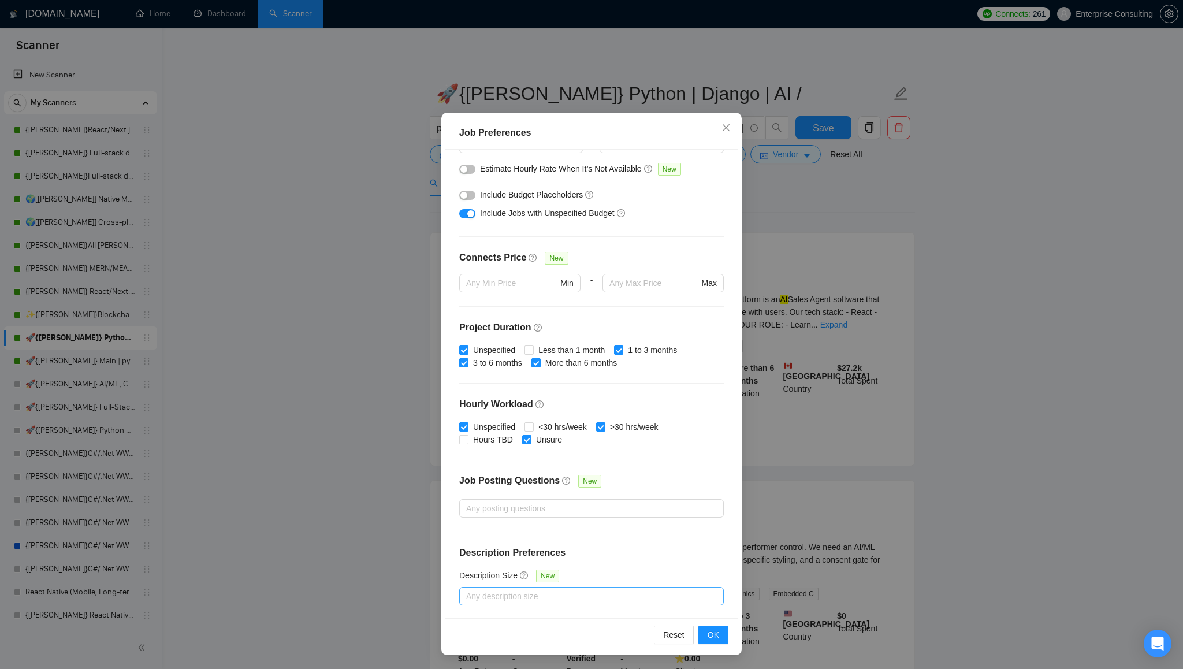
click at [560, 597] on div at bounding box center [585, 596] width 247 height 14
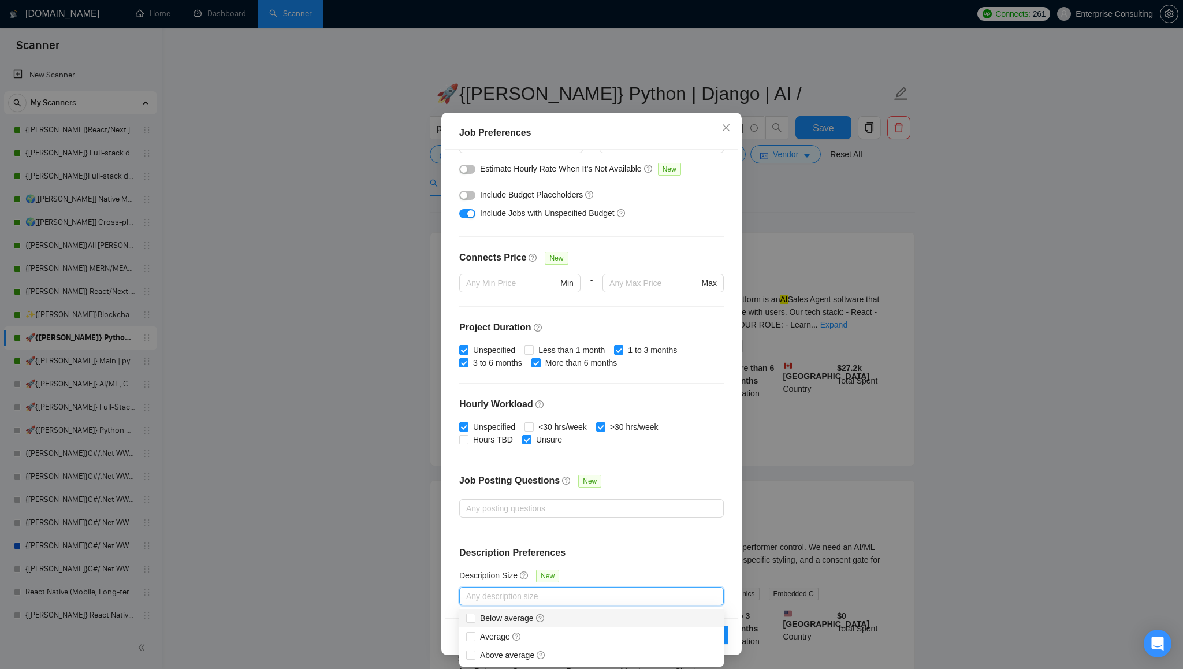
click at [628, 555] on h4 "Description Preferences" at bounding box center [591, 553] width 265 height 14
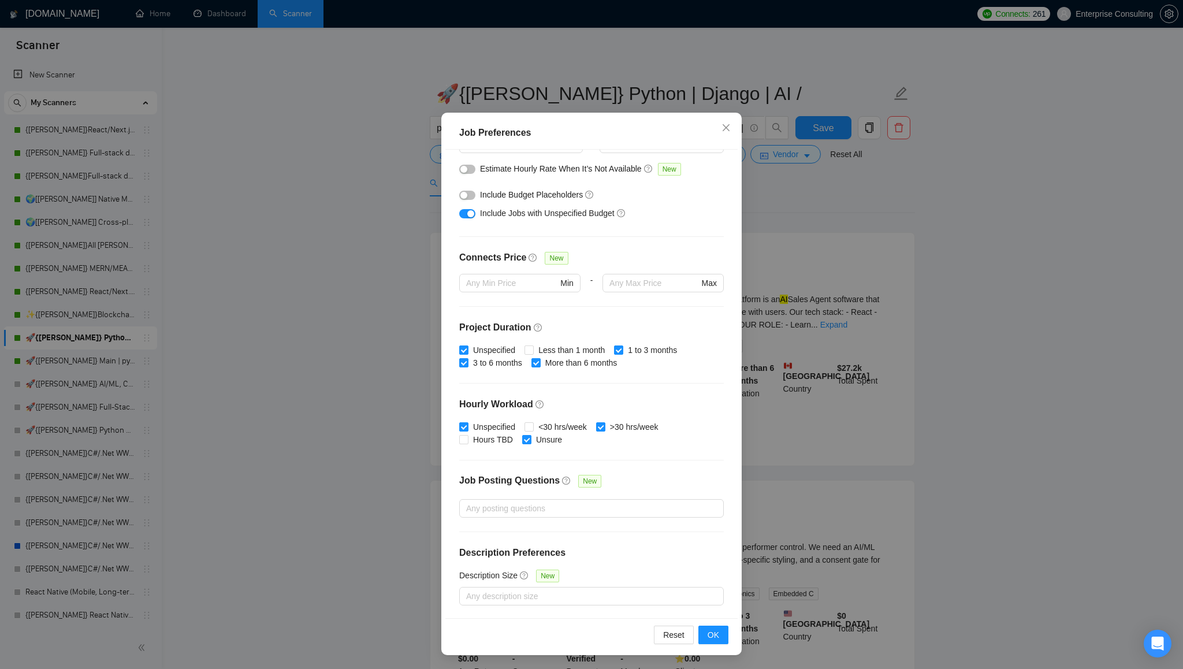
scroll to position [168, 0]
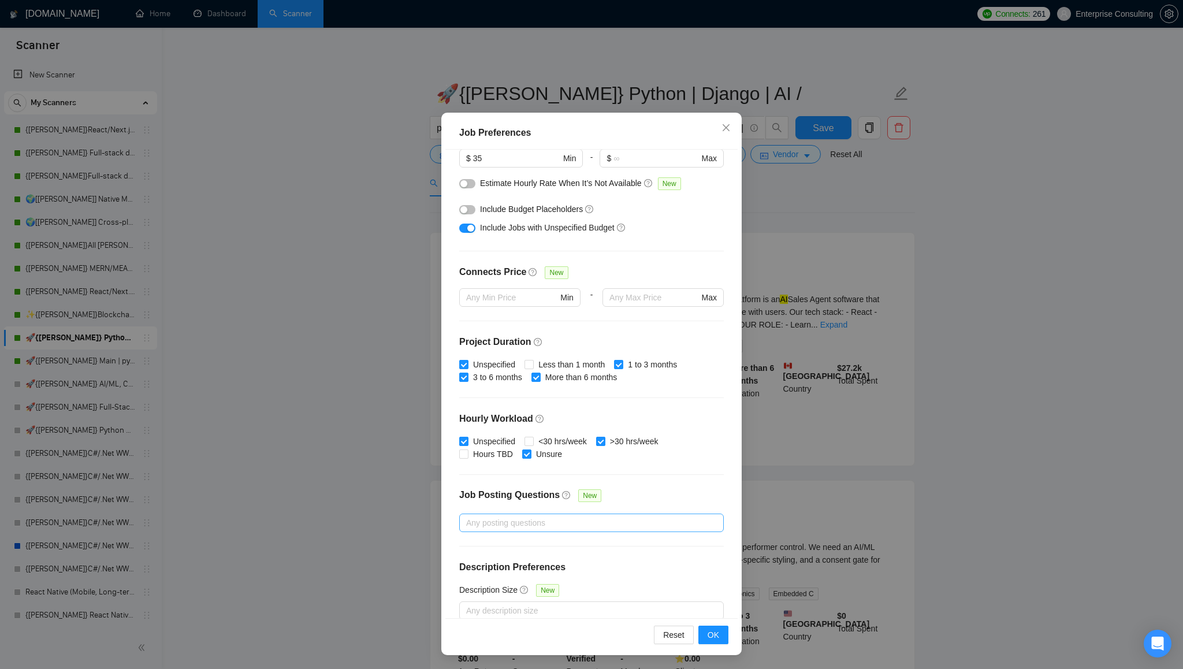
click at [632, 527] on div at bounding box center [585, 523] width 247 height 14
click at [656, 500] on div "Job Posting Questions New" at bounding box center [591, 501] width 265 height 25
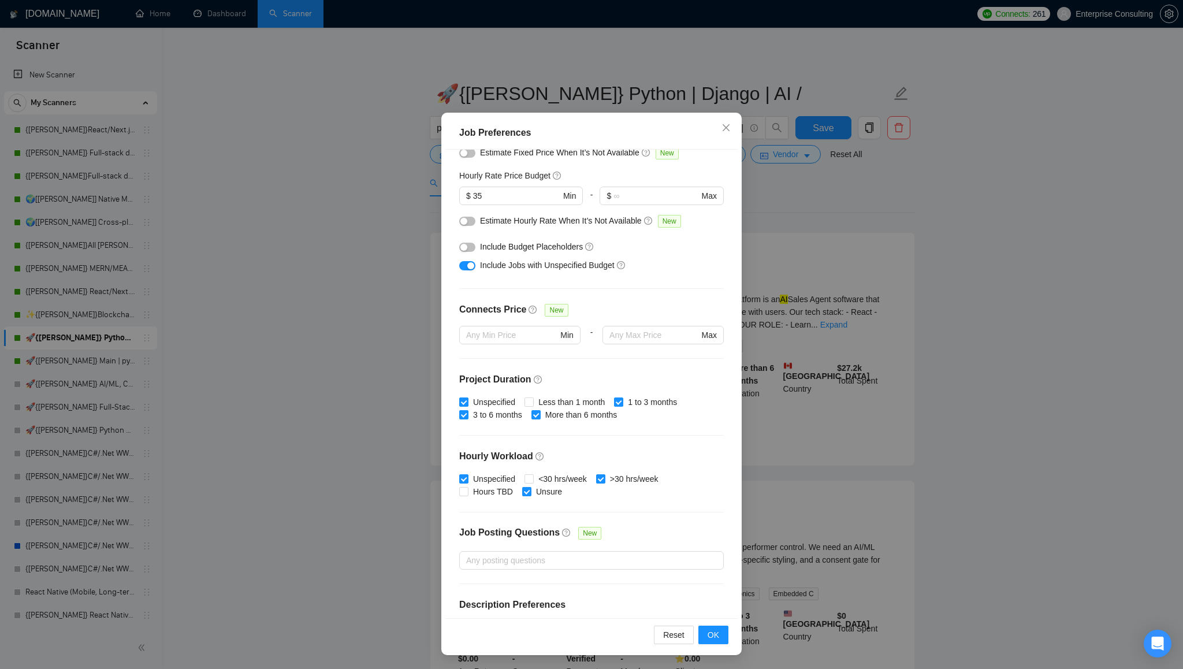
scroll to position [123, 0]
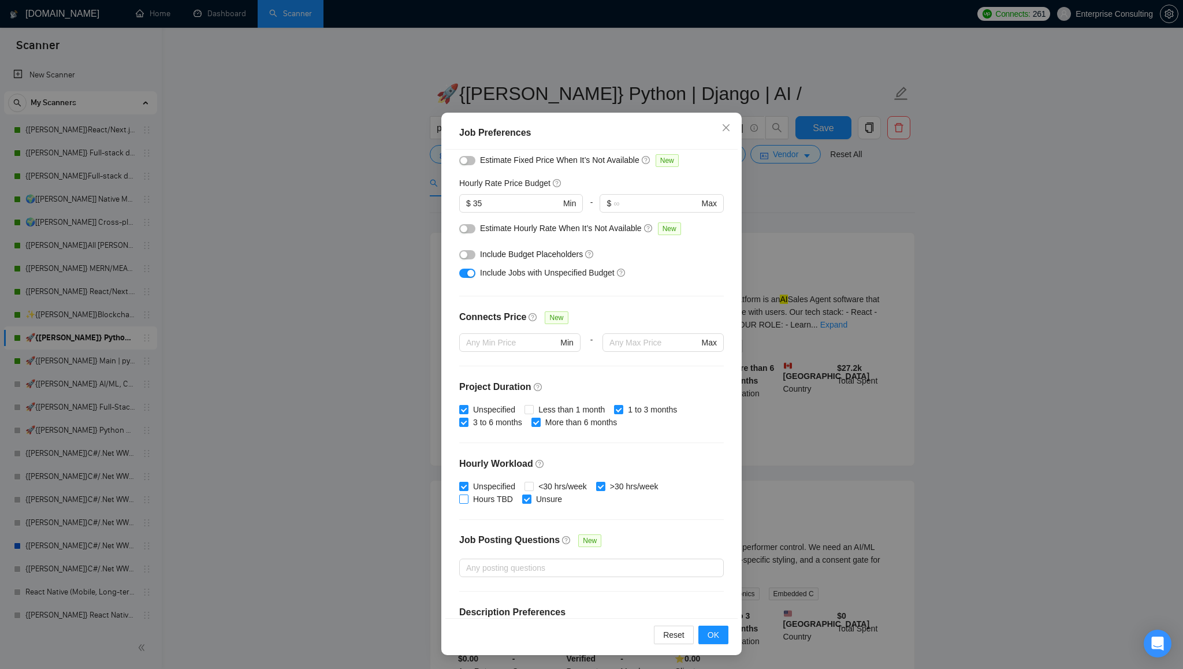
click at [466, 500] on input "Hours TBD" at bounding box center [463, 498] width 8 height 8
checkbox input "true"
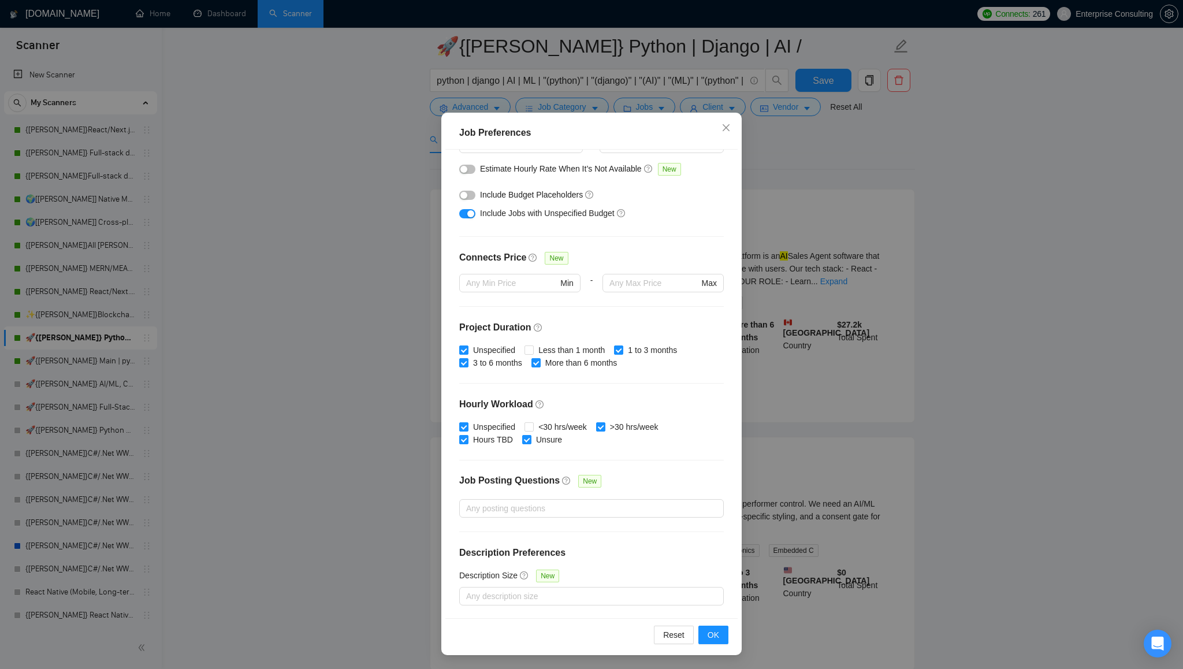
scroll to position [75, 0]
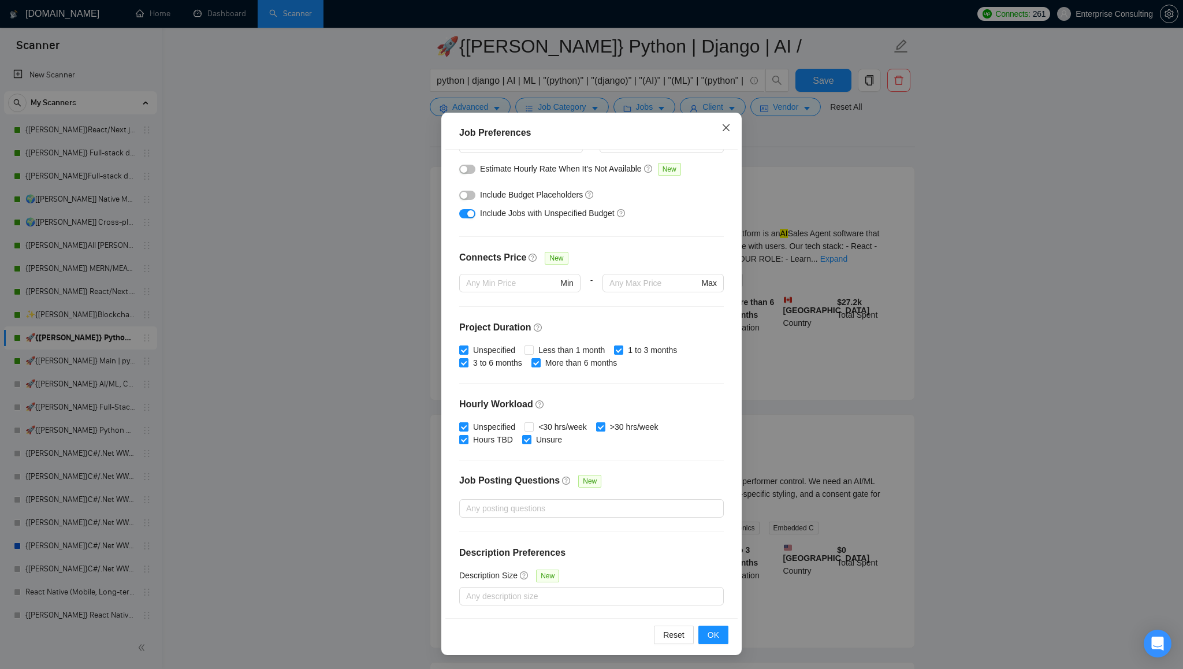
click at [725, 131] on icon "close" at bounding box center [725, 127] width 9 height 9
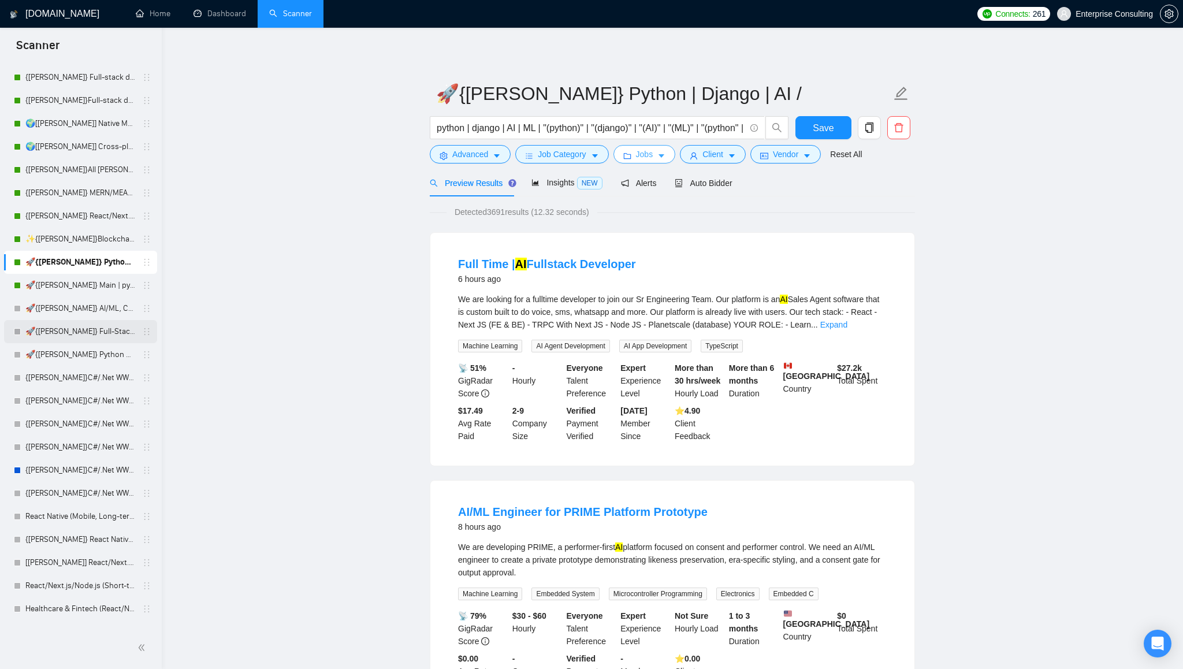
scroll to position [0, 0]
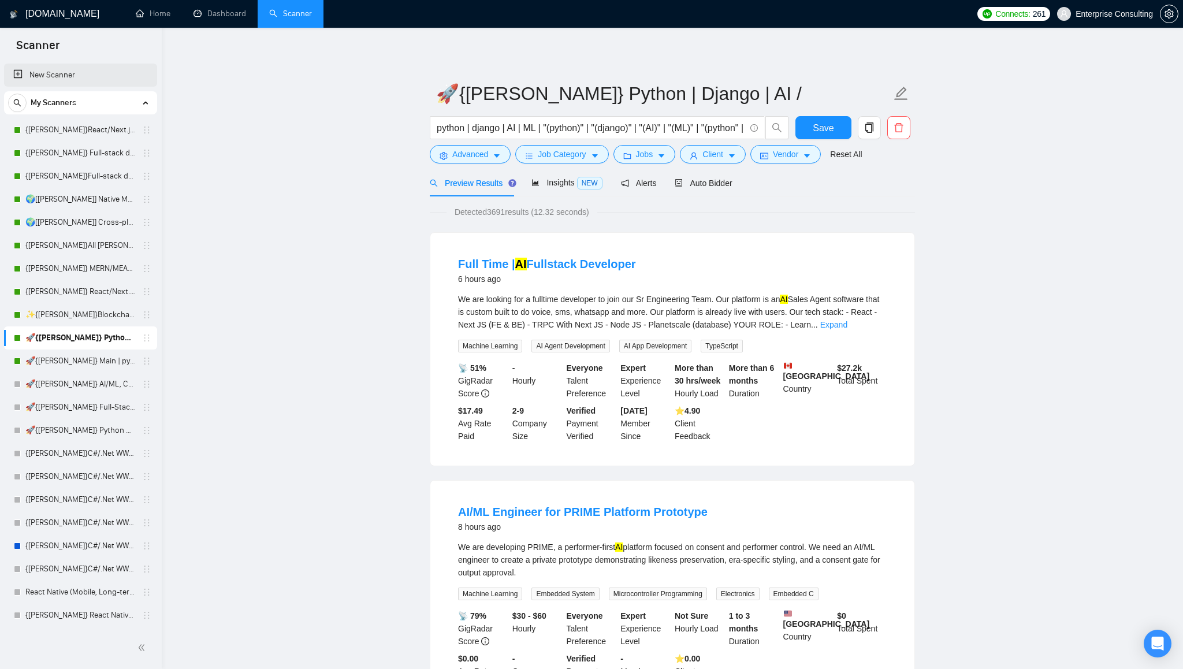
click at [50, 79] on link "New Scanner" at bounding box center [80, 75] width 135 height 23
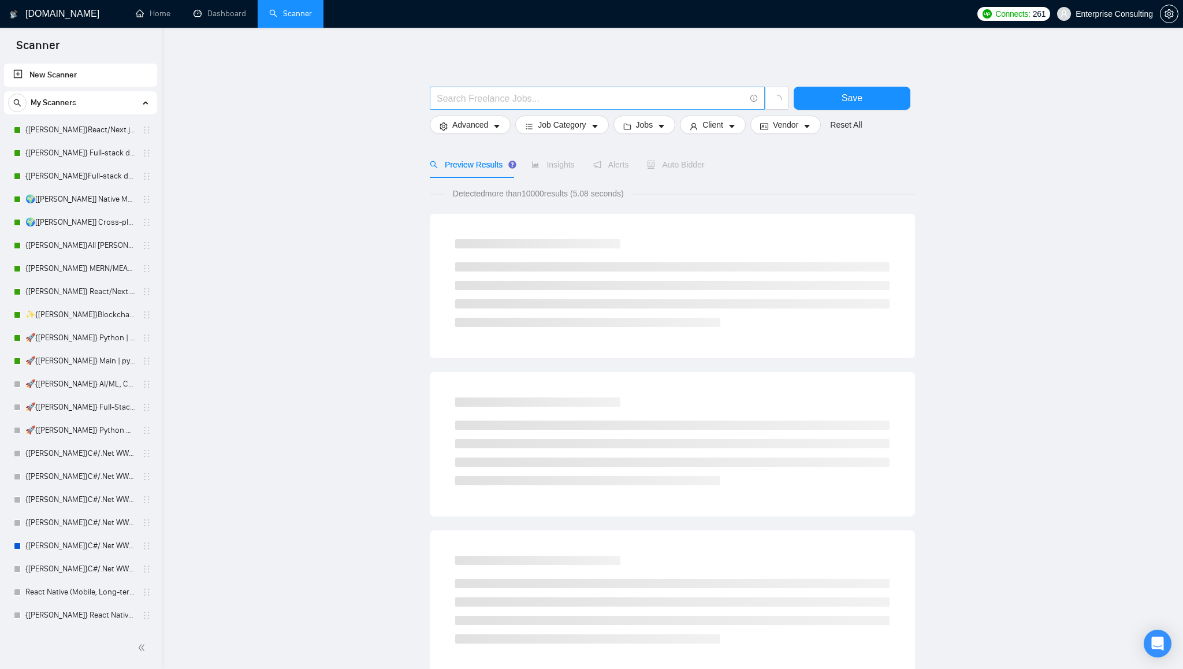
click at [600, 101] on input "text" at bounding box center [591, 98] width 308 height 14
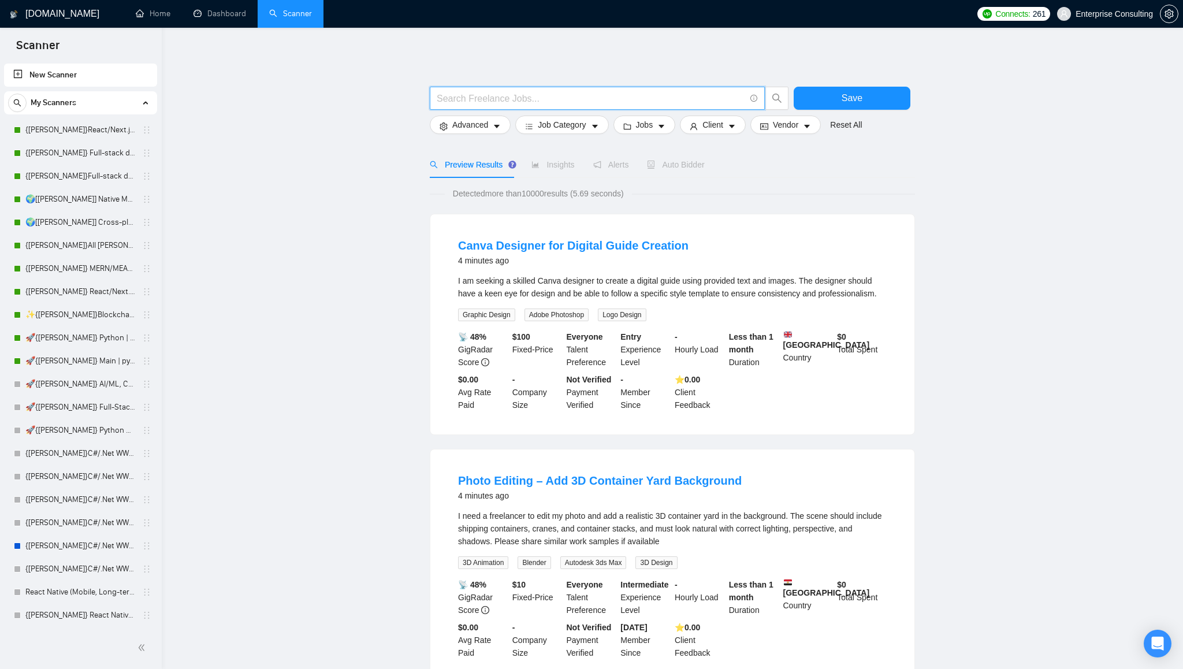
click at [561, 103] on input "text" at bounding box center [591, 98] width 308 height 14
paste input "Скиллы популярные (первые 30 позиций) JavaScript – 120+ React – 110+ Node.js – …"
type input "Скиллы популярные (первые 30 позиций) JavaScript – 120+ React – 110+ Node.js – …"
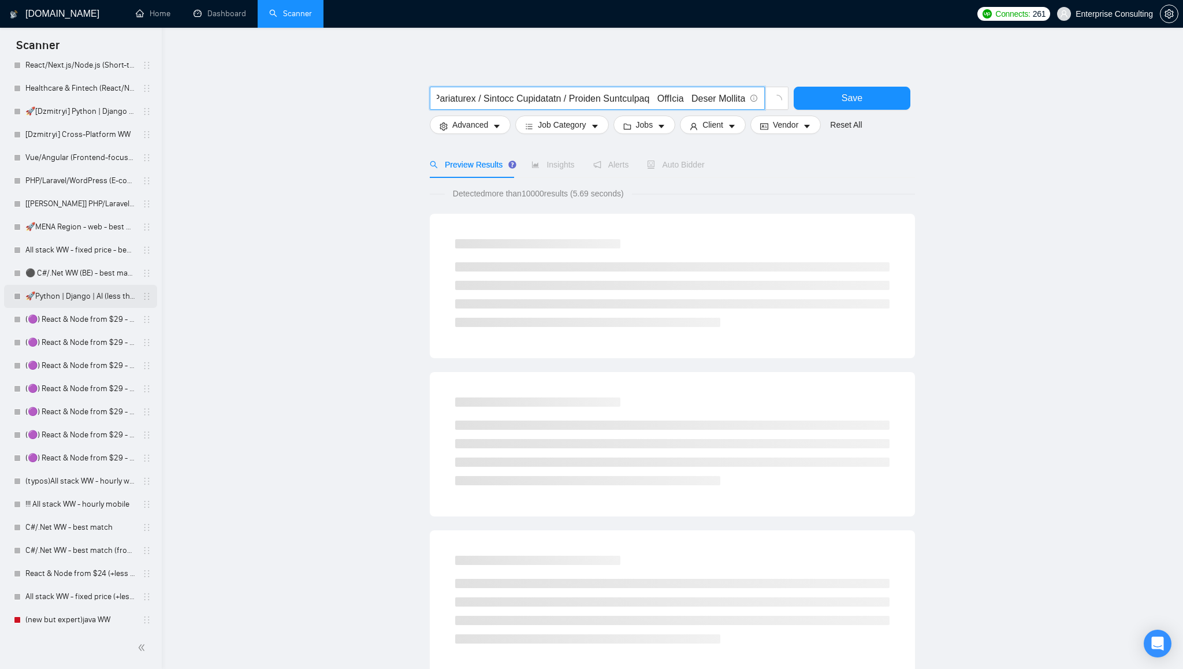
scroll to position [809, 0]
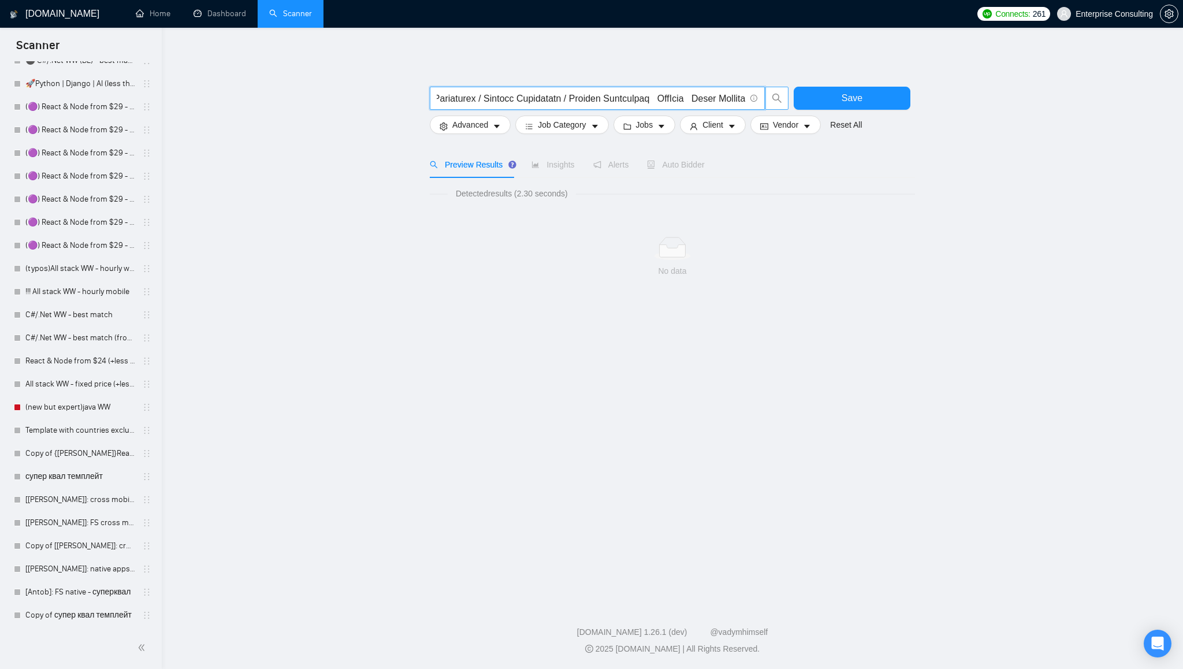
click at [782, 102] on span "search" at bounding box center [777, 98] width 22 height 10
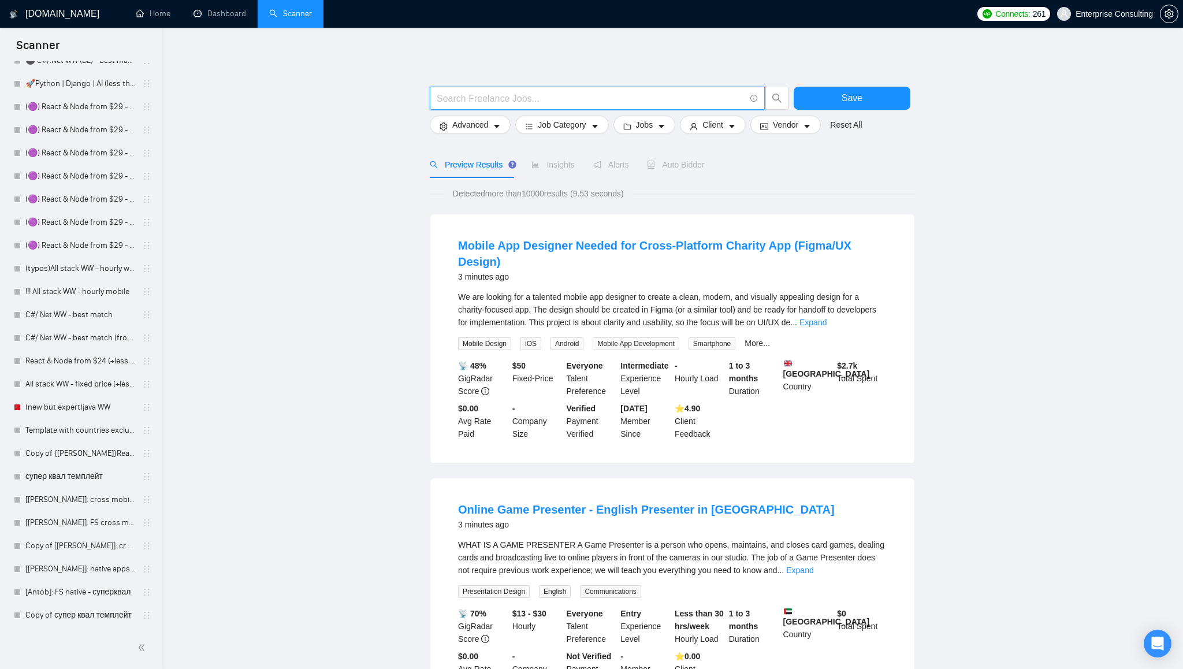
paste input "JavaScript | React | Node.js | Blockchain | Web3 | Smart Contract | Solidity | …"
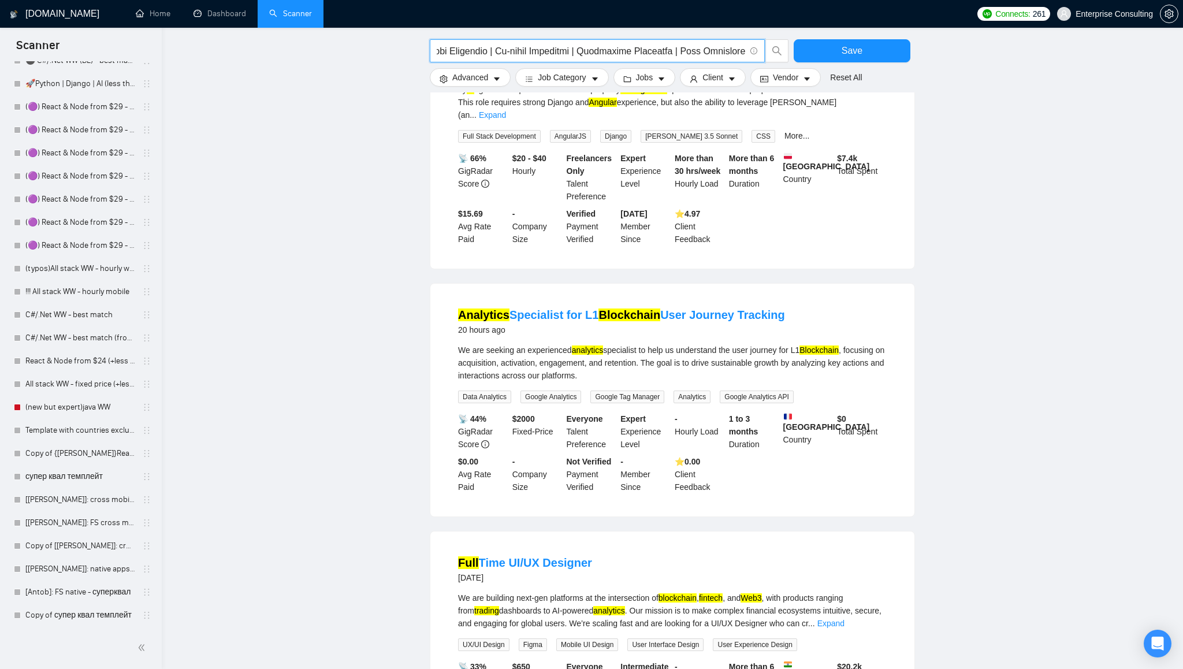
scroll to position [494, 0]
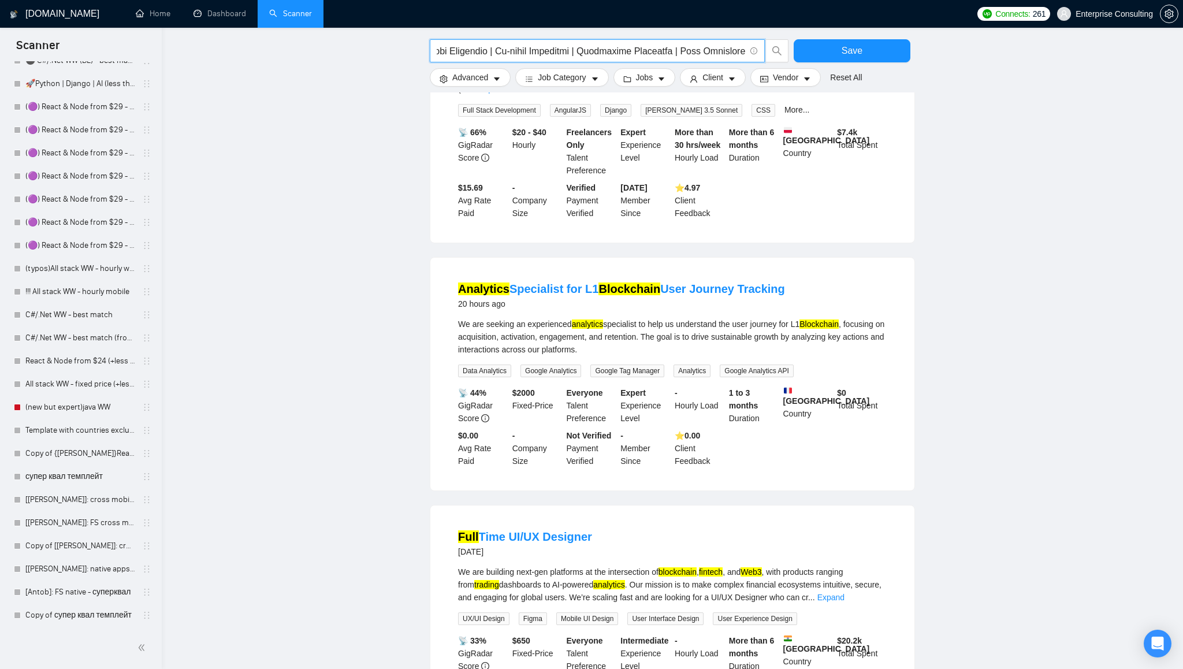
type input "JavaScript | React | Node.js | Blockchain | Web3 | Smart Contract | Solidity | …"
click at [1022, 226] on main "Save Advanced Job Category Jobs Client Vendor Reset All Preview Results Insight…" at bounding box center [672, 283] width 984 height 1462
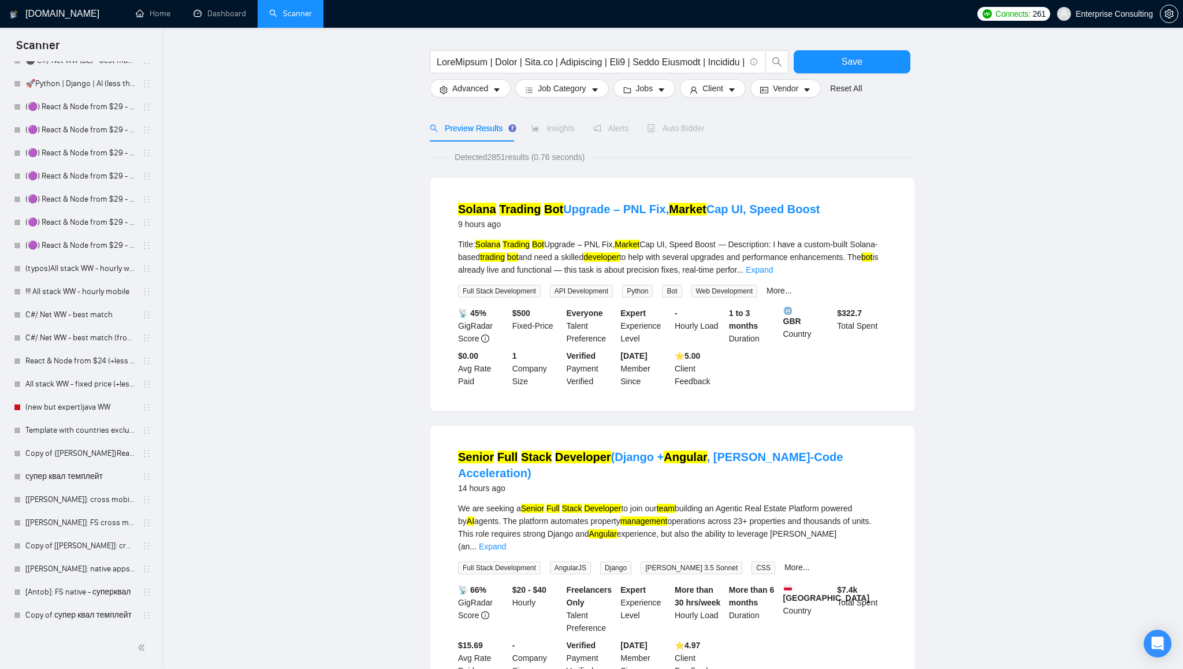
scroll to position [0, 0]
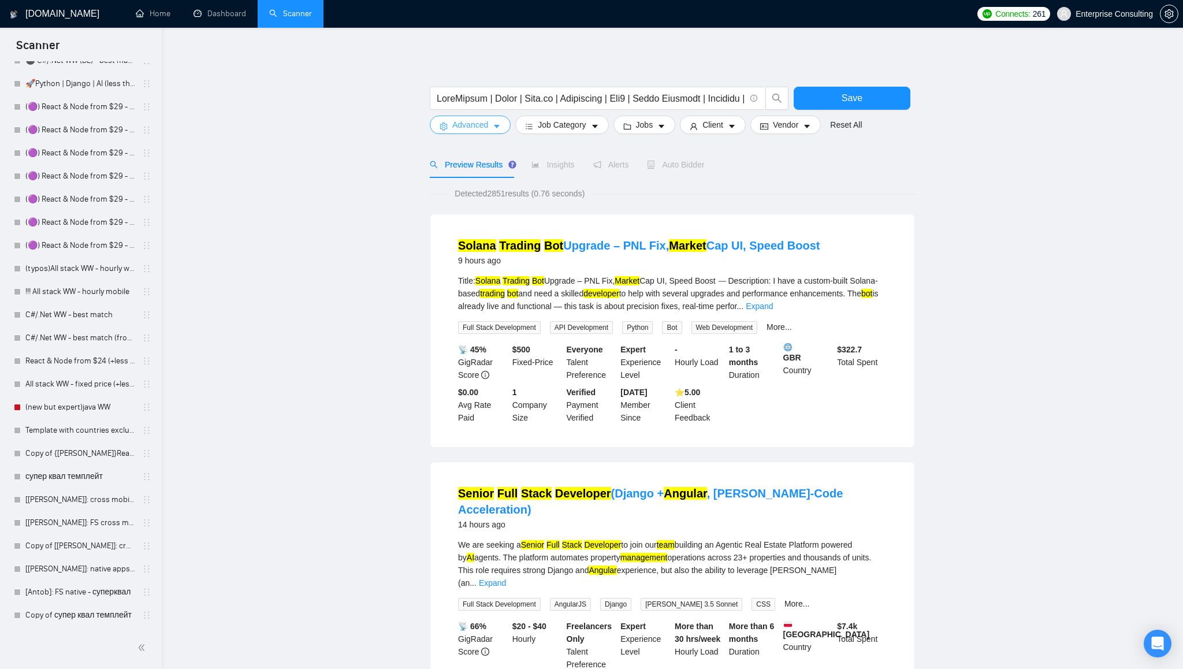
click at [498, 122] on icon "caret-down" at bounding box center [497, 126] width 8 height 8
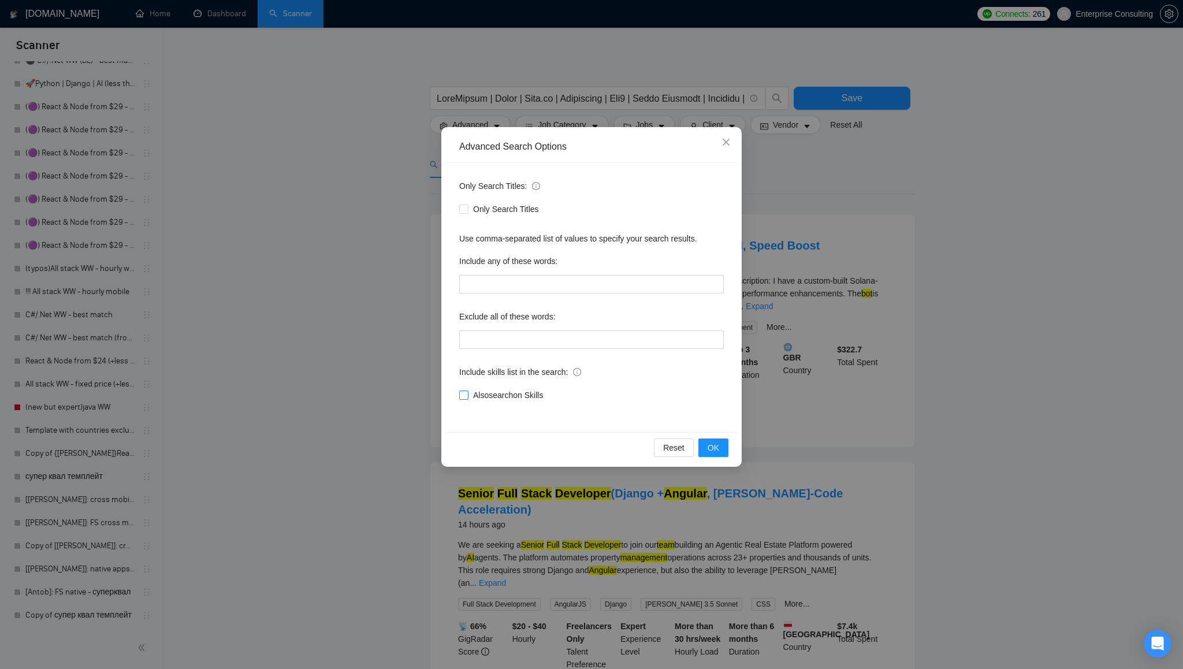
click at [463, 396] on input "Also search on Skills" at bounding box center [463, 394] width 8 height 8
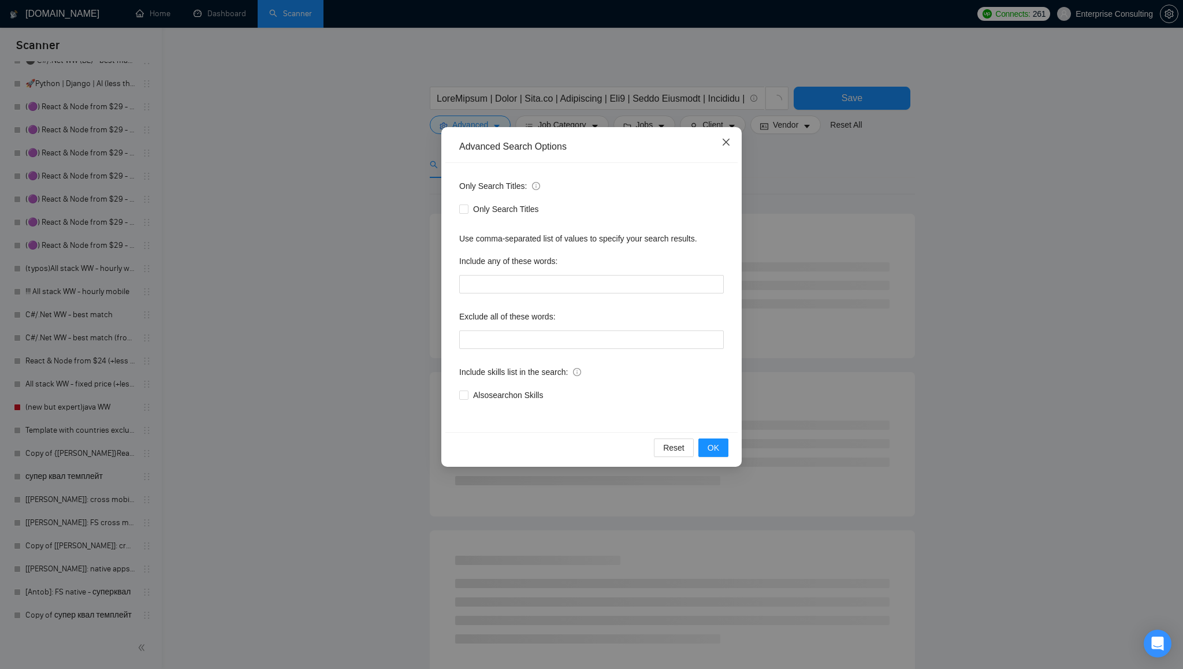
click at [727, 142] on icon "close" at bounding box center [726, 142] width 7 height 7
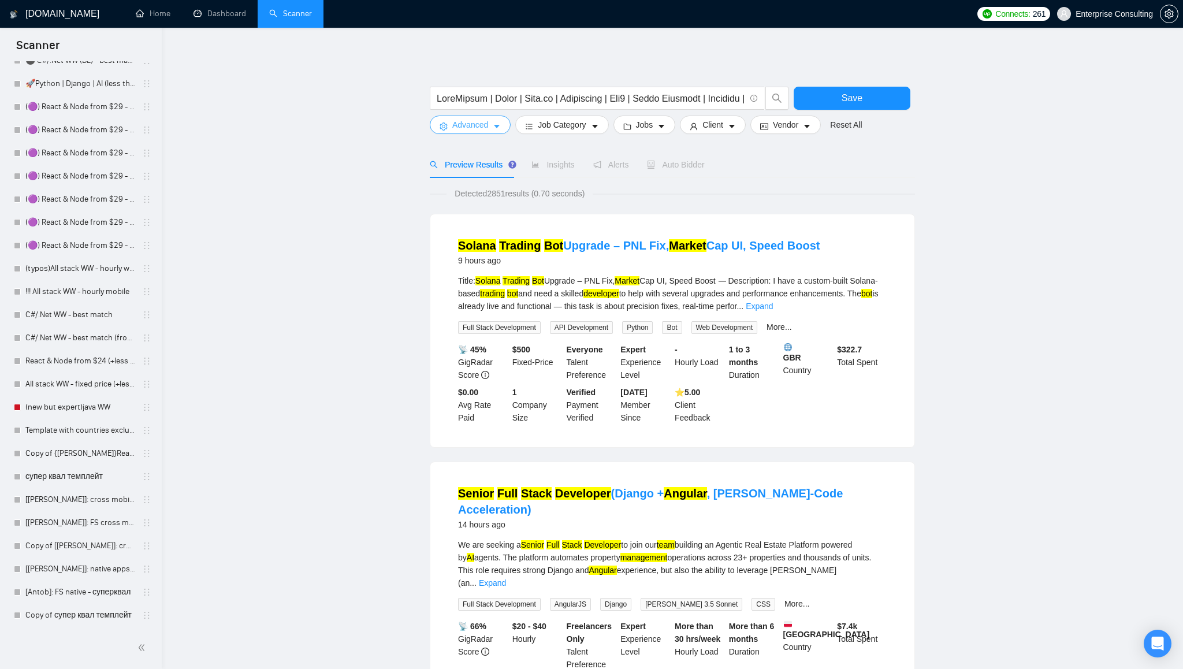
click at [498, 124] on icon "caret-down" at bounding box center [497, 126] width 8 height 8
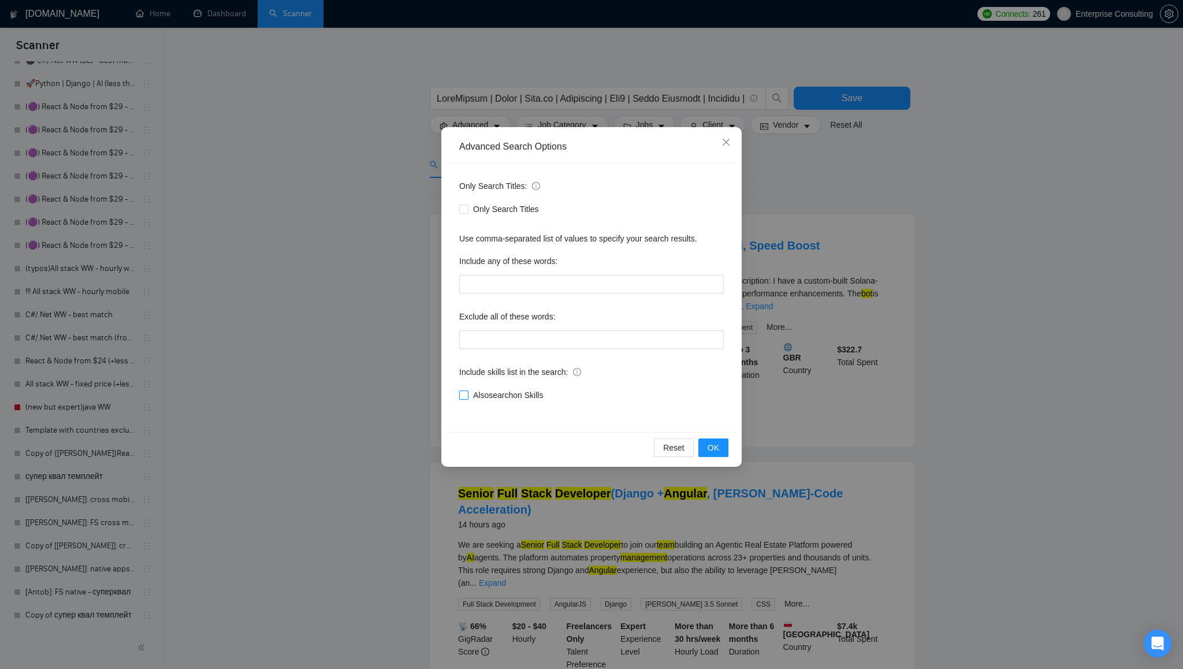
click at [464, 396] on input "Also search on Skills" at bounding box center [463, 394] width 8 height 8
checkbox input "true"
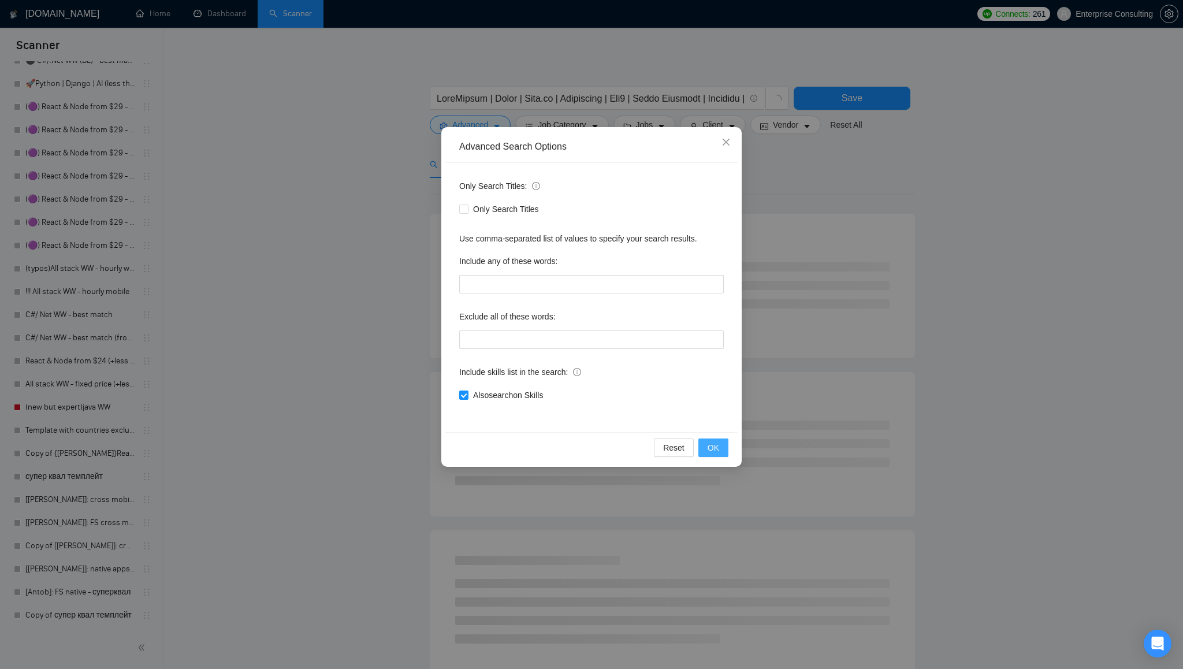
click at [715, 447] on span "OK" at bounding box center [714, 447] width 12 height 13
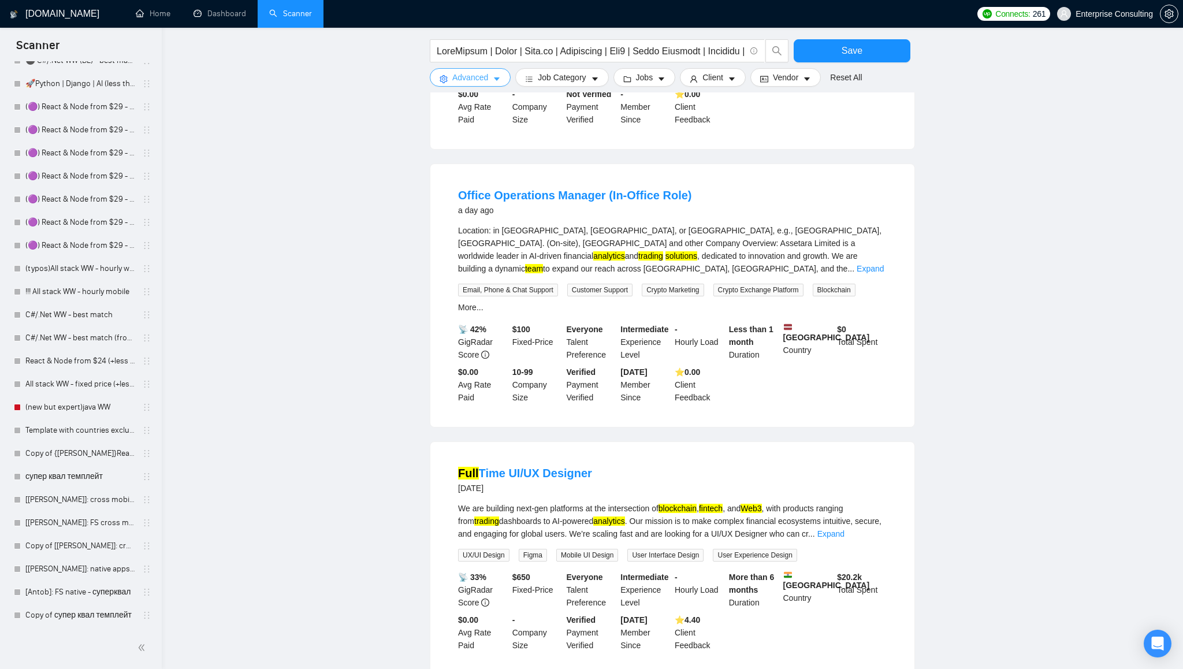
scroll to position [915, 0]
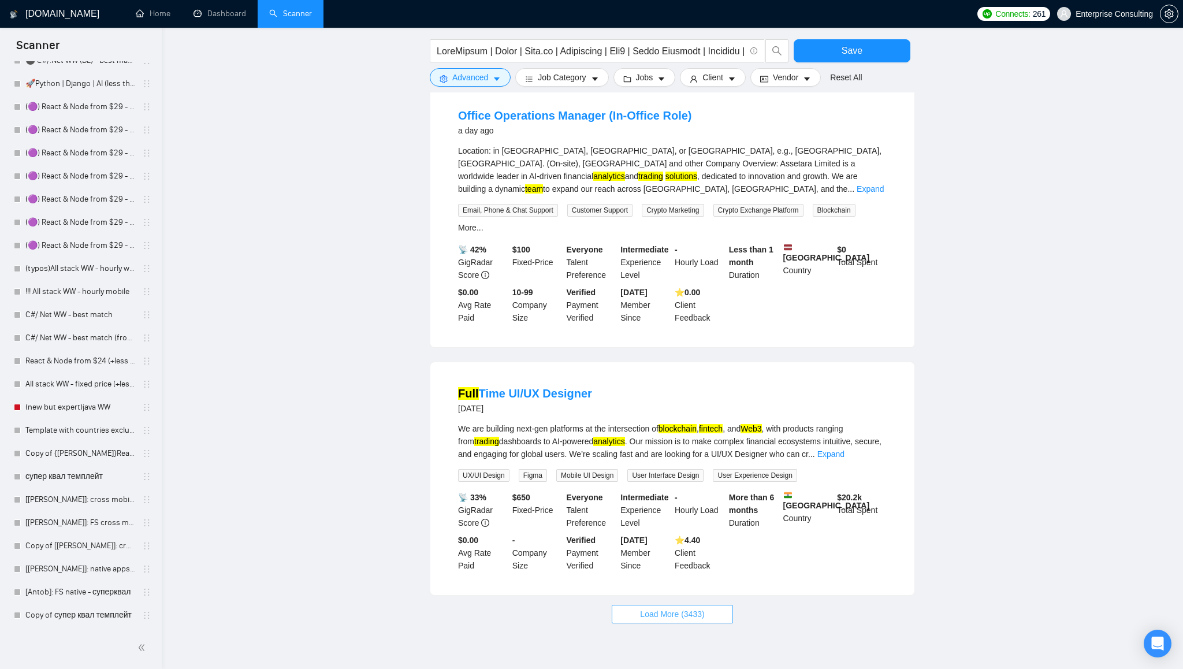
click at [697, 608] on span "Load More (3433)" at bounding box center [672, 614] width 64 height 13
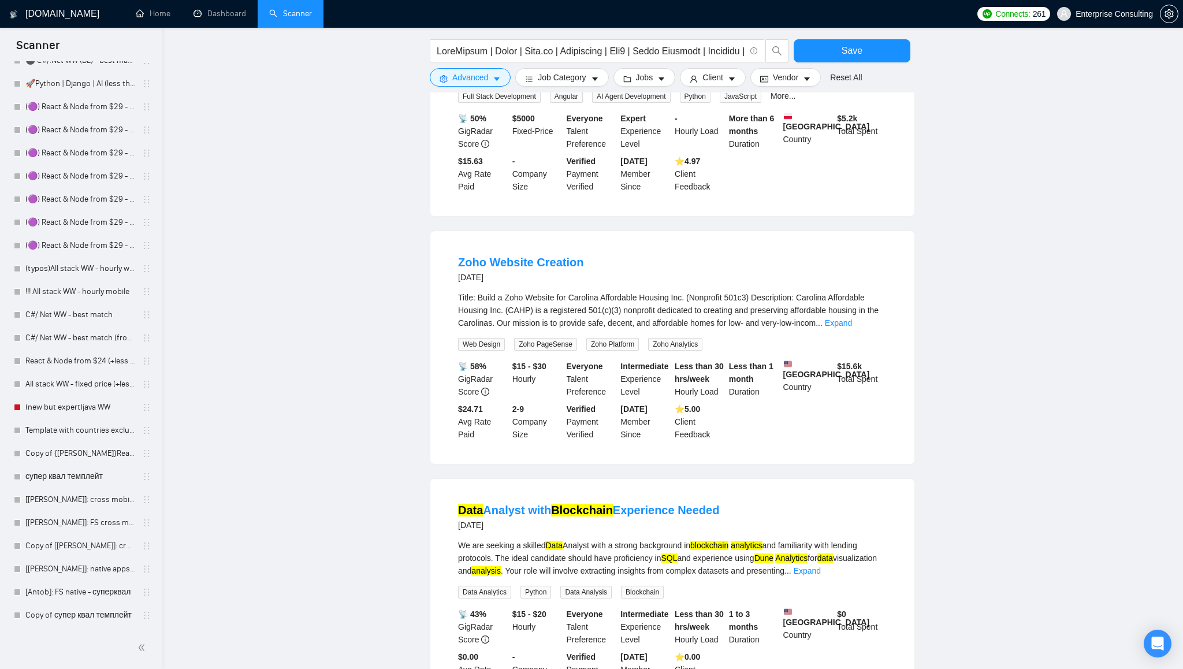
scroll to position [1584, 0]
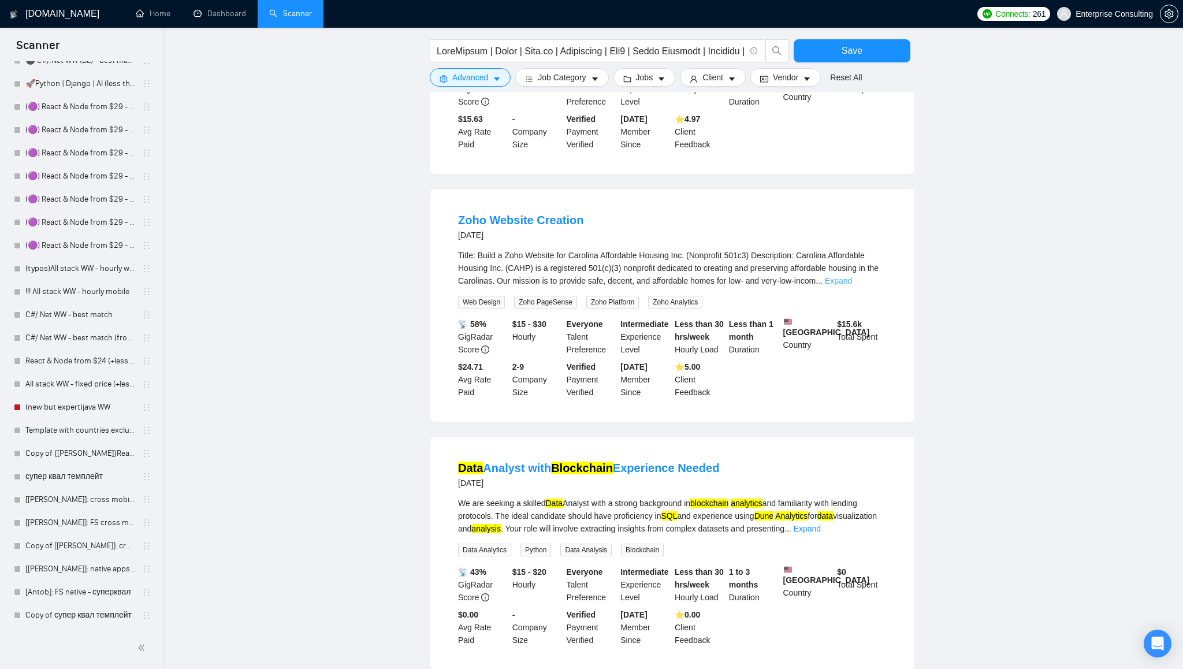
click at [852, 276] on link "Expand" at bounding box center [838, 280] width 27 height 9
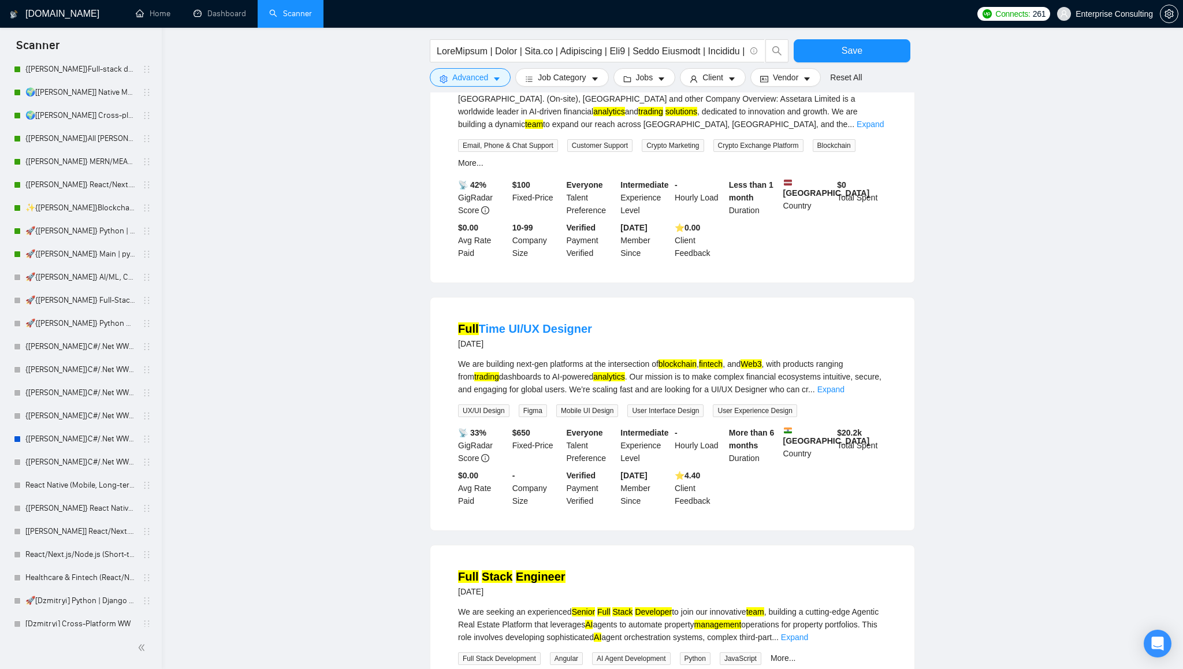
scroll to position [0, 0]
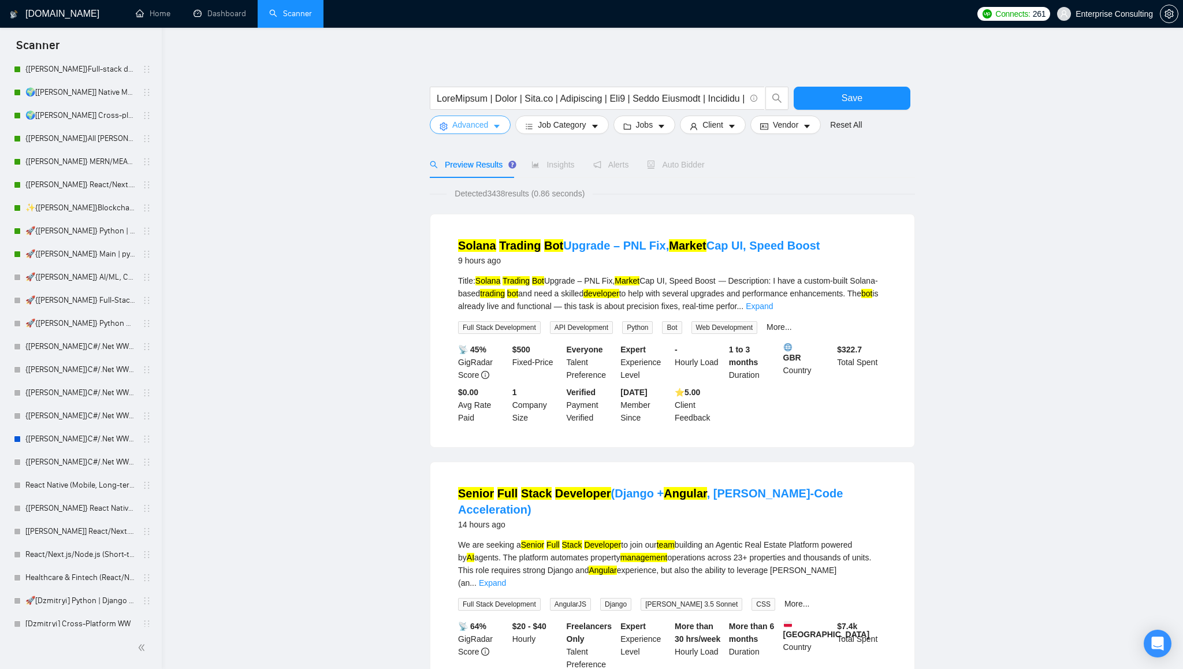
click at [497, 129] on icon "caret-down" at bounding box center [497, 126] width 8 height 8
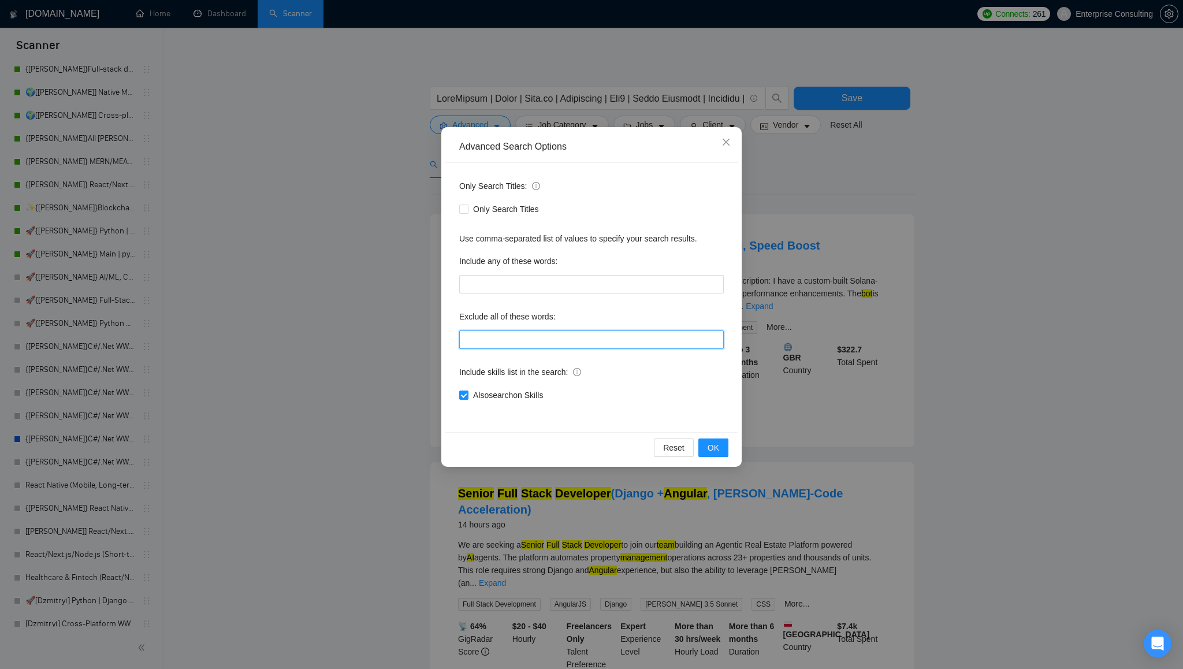
click at [509, 340] on input "text" at bounding box center [591, 339] width 265 height 18
paste input ""(loremi", "dolors)", "AmetConse", "(adipis)", "elitsed doeiusm", tempori, utla…"
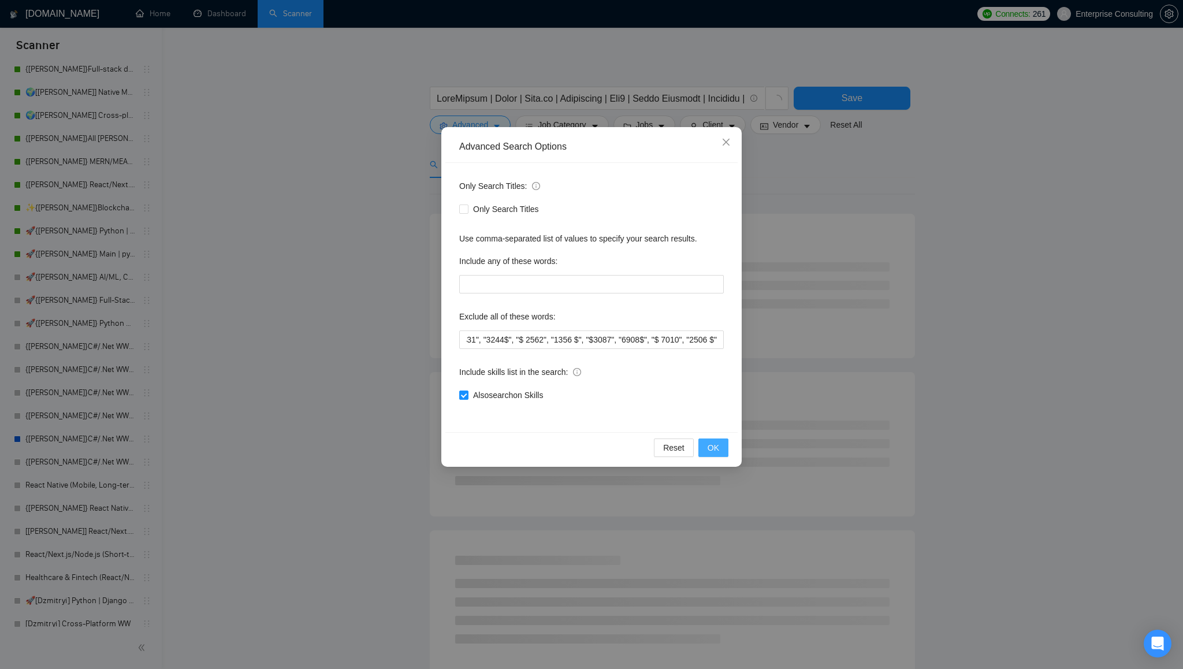
click at [712, 447] on span "OK" at bounding box center [714, 447] width 12 height 13
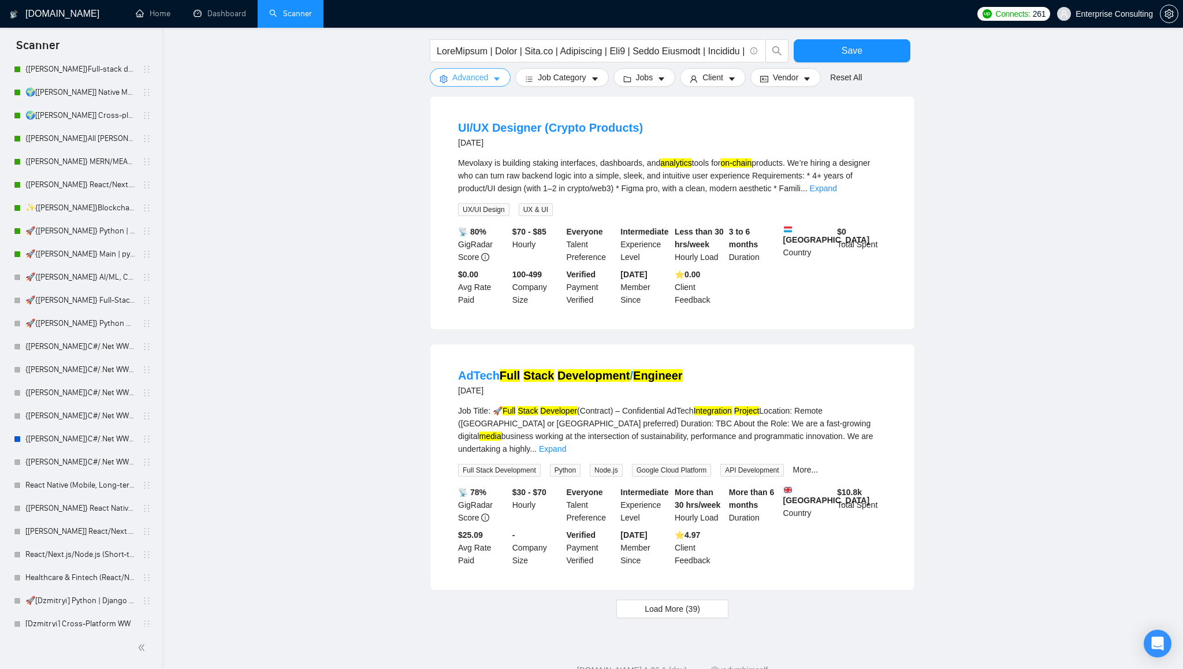
scroll to position [893, 0]
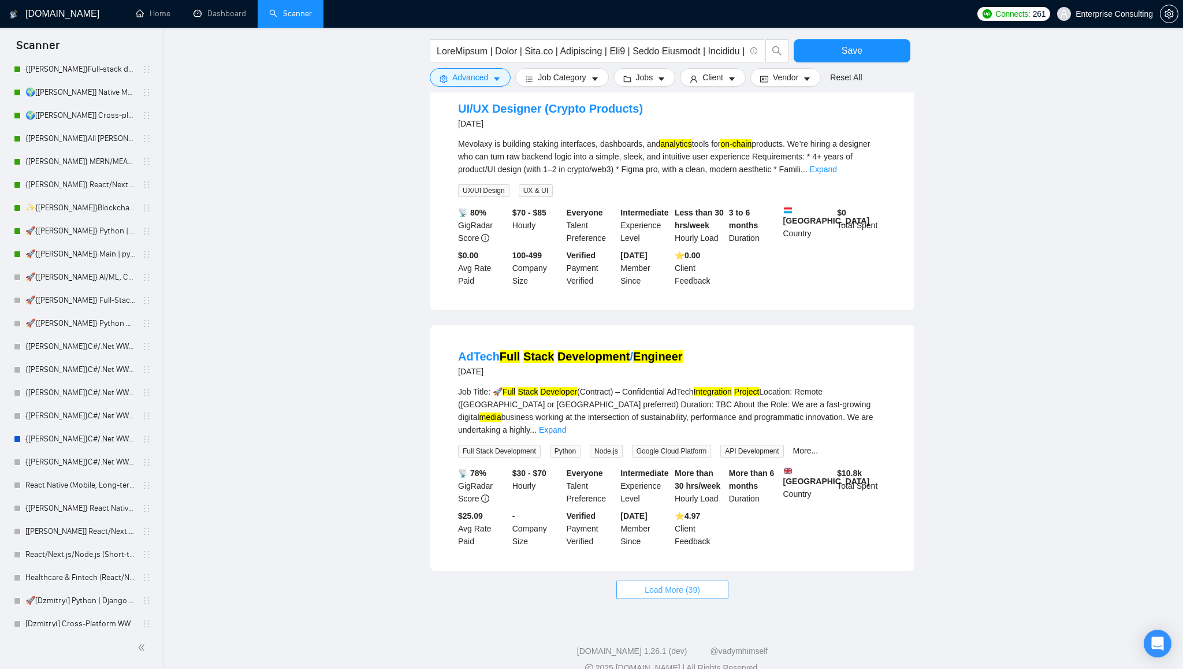
click at [678, 583] on span "Load More (39)" at bounding box center [672, 589] width 55 height 13
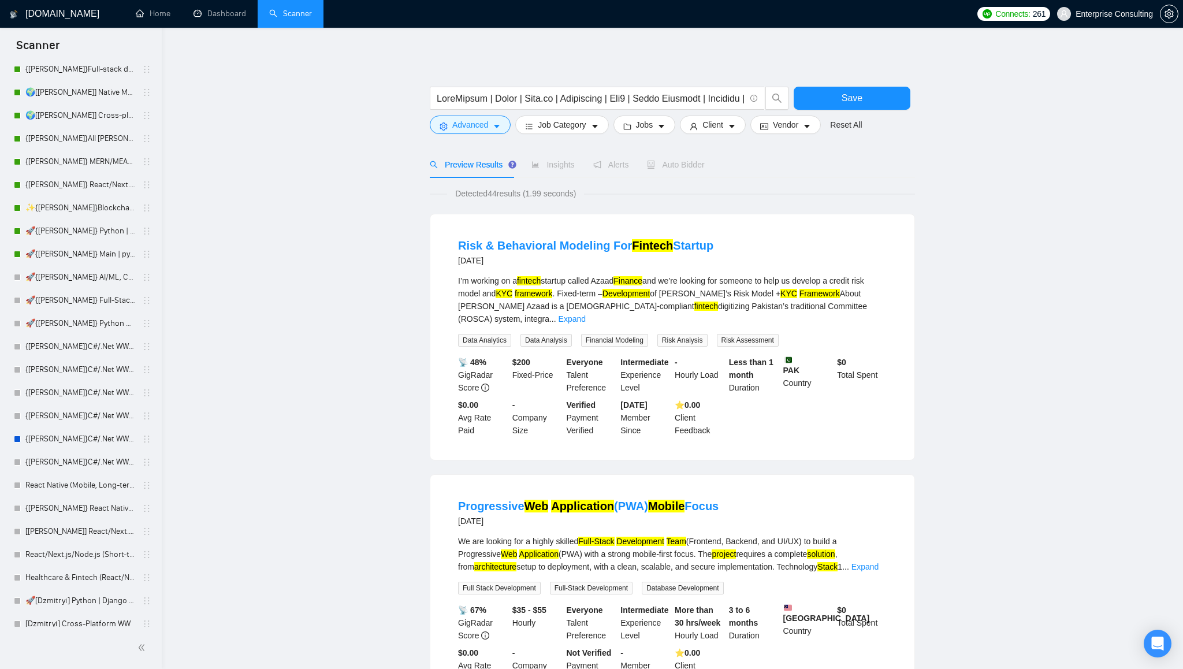
scroll to position [0, 0]
click at [500, 127] on icon "caret-down" at bounding box center [497, 126] width 8 height 8
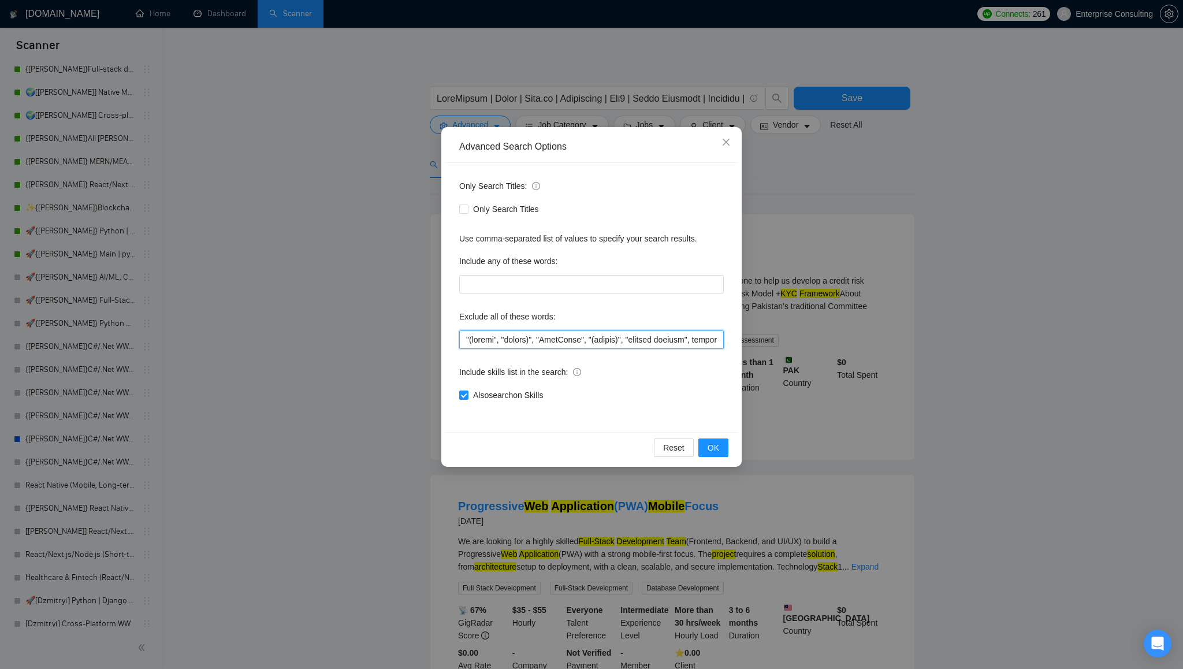
click at [470, 338] on input "text" at bounding box center [591, 339] width 265 height 18
click at [608, 340] on input "text" at bounding box center [591, 339] width 265 height 18
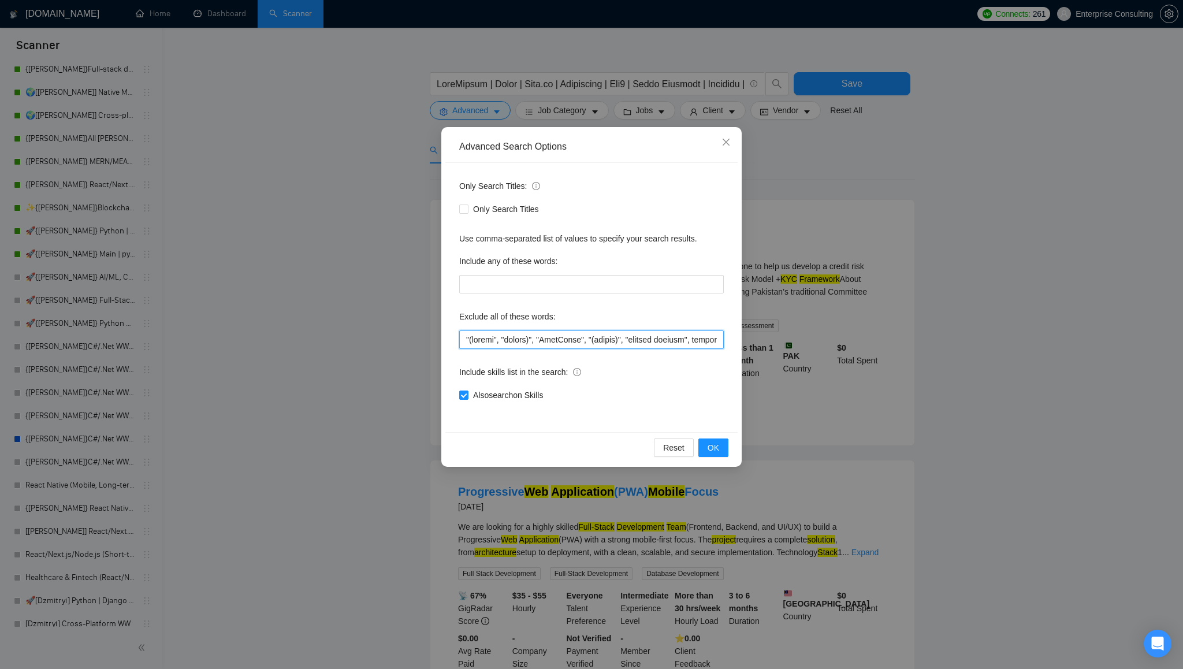
scroll to position [22, 0]
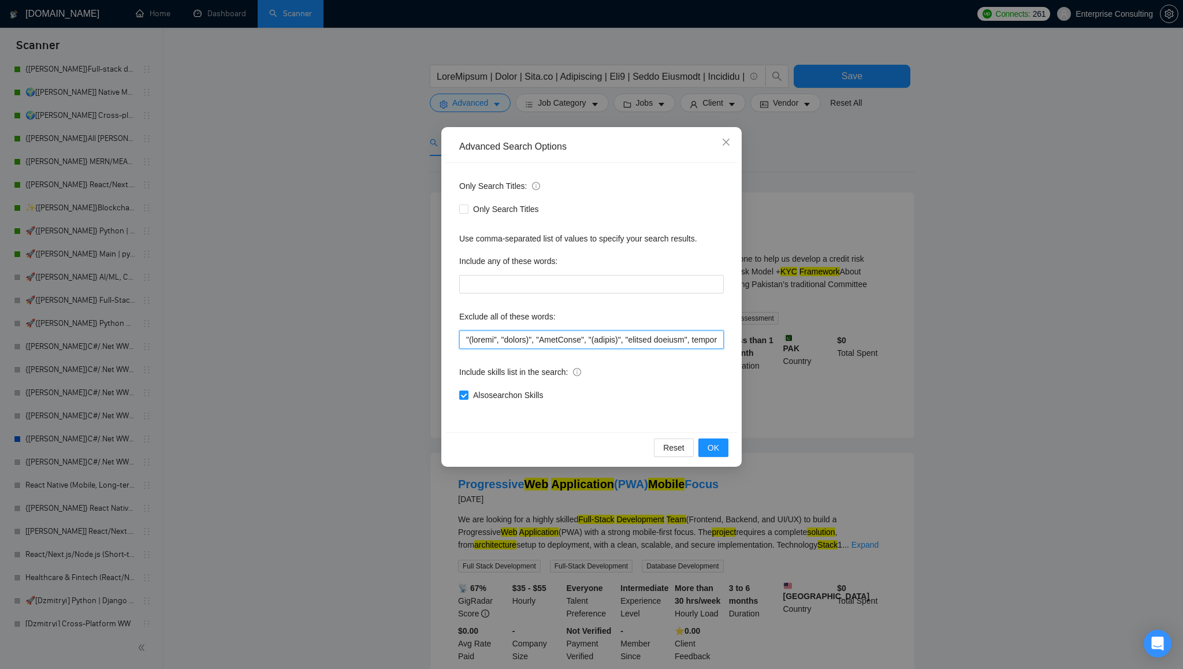
click at [631, 341] on input "text" at bounding box center [591, 339] width 265 height 18
click at [497, 337] on input "text" at bounding box center [591, 339] width 265 height 18
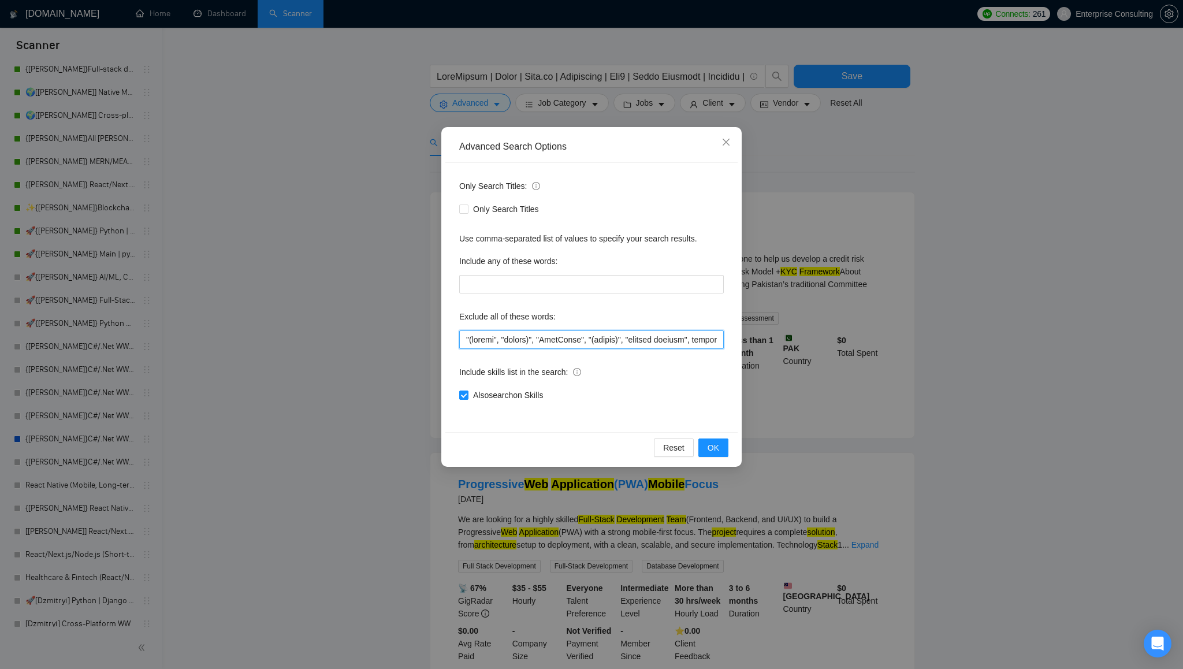
click at [464, 341] on input "text" at bounding box center [591, 339] width 265 height 18
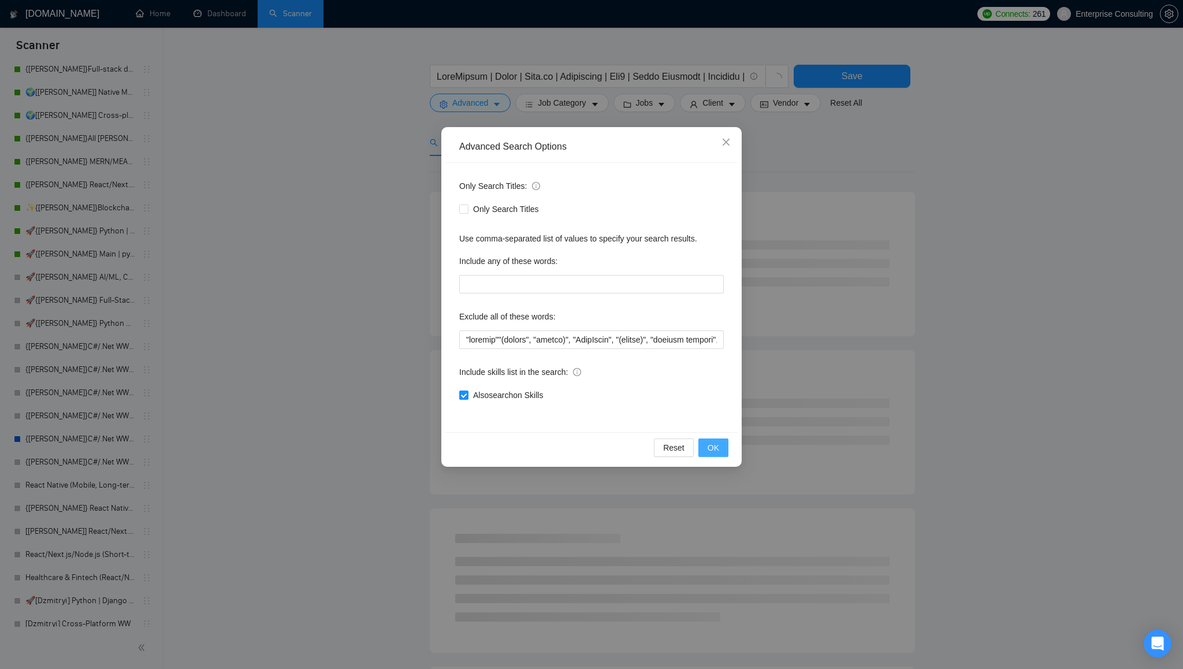
click at [714, 448] on span "OK" at bounding box center [714, 447] width 12 height 13
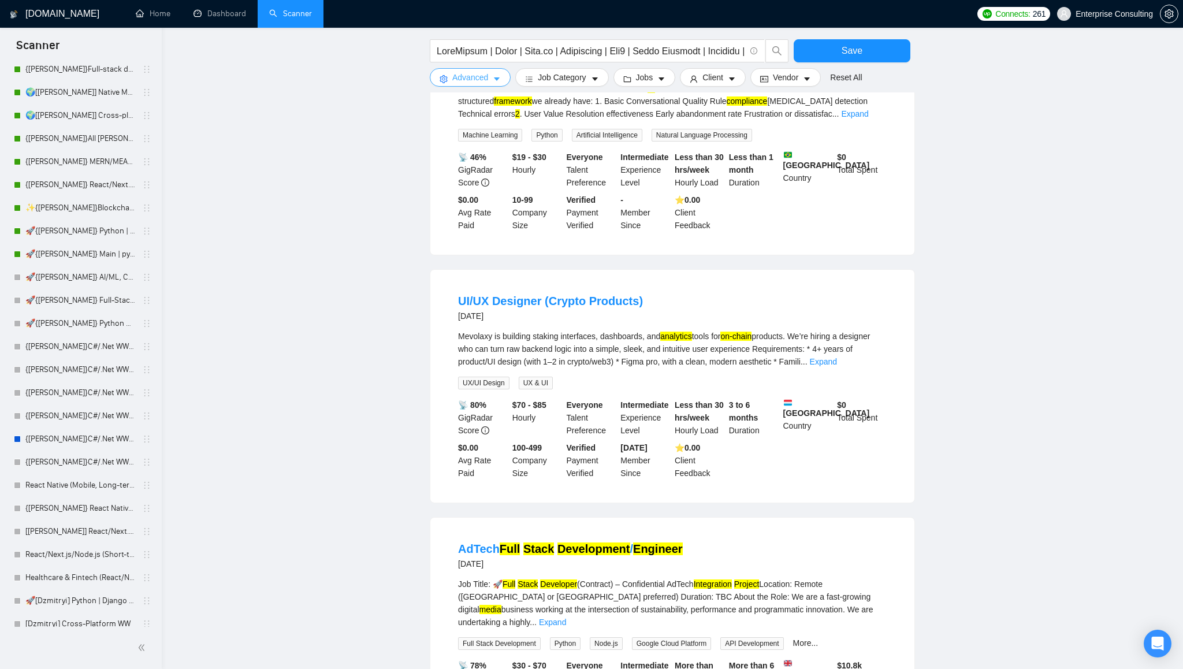
scroll to position [893, 0]
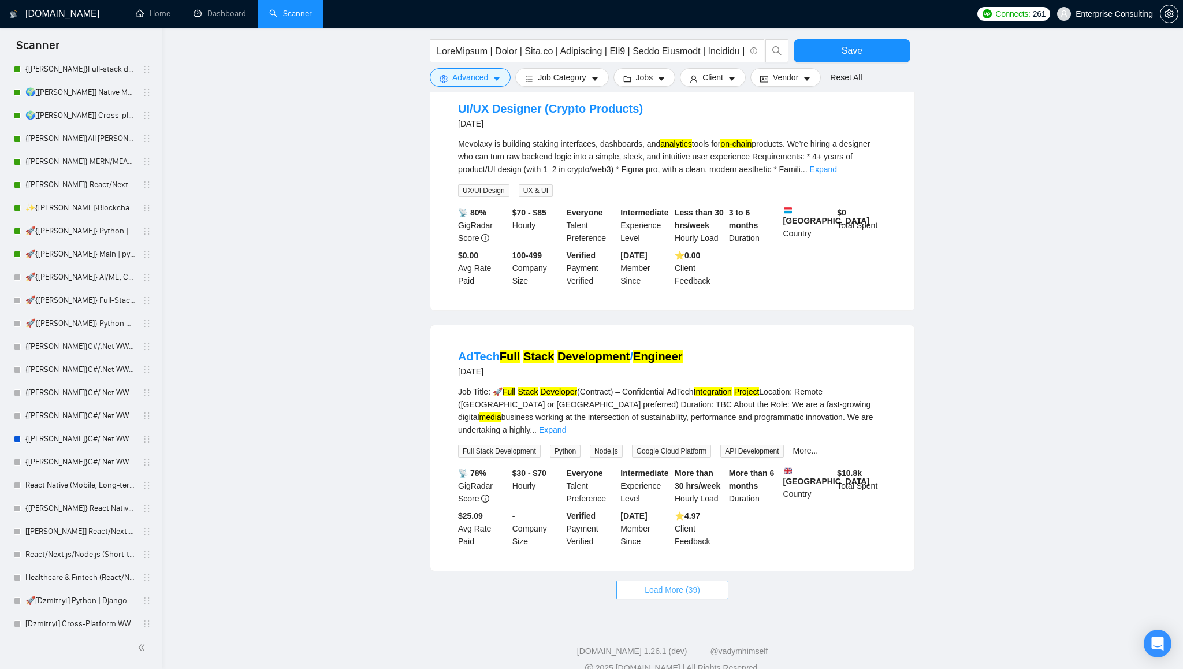
click at [674, 583] on span "Load More (39)" at bounding box center [672, 589] width 55 height 13
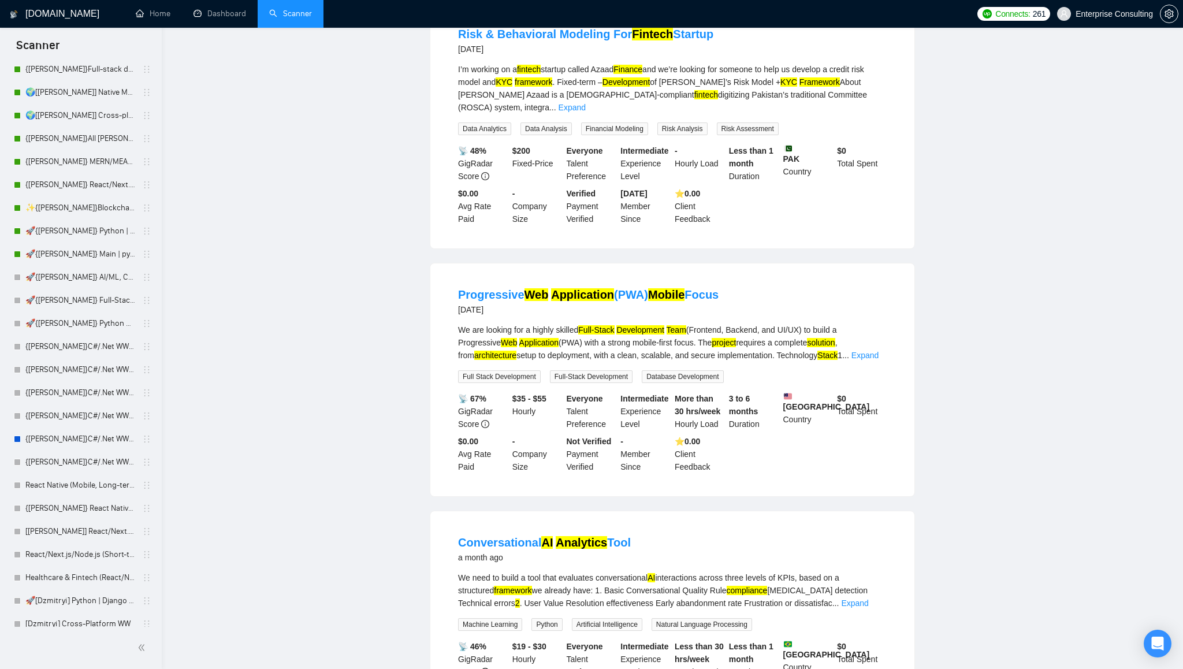
scroll to position [0, 0]
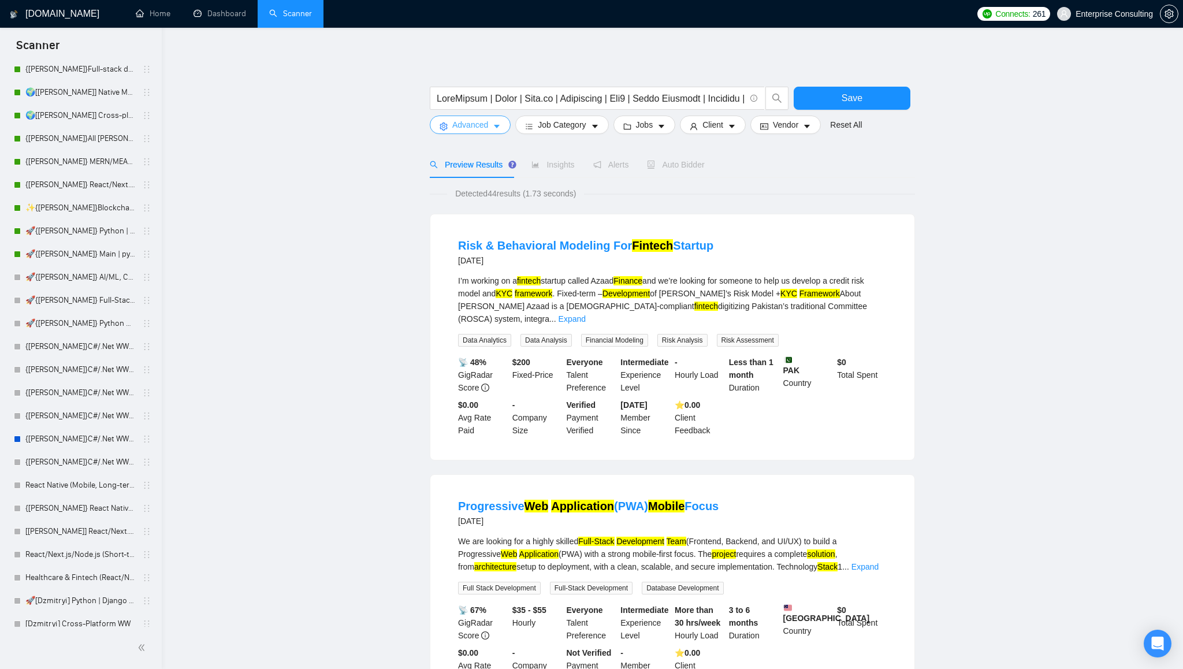
click at [496, 125] on icon "caret-down" at bounding box center [497, 126] width 6 height 3
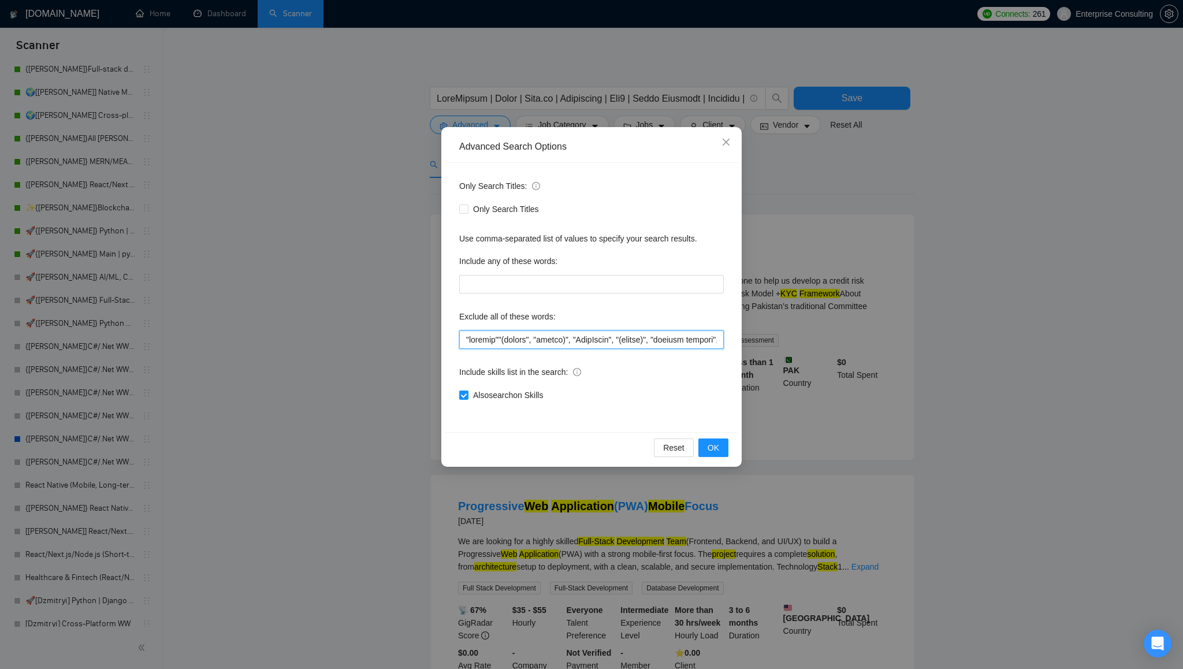
click at [497, 340] on input "text" at bounding box center [591, 339] width 265 height 18
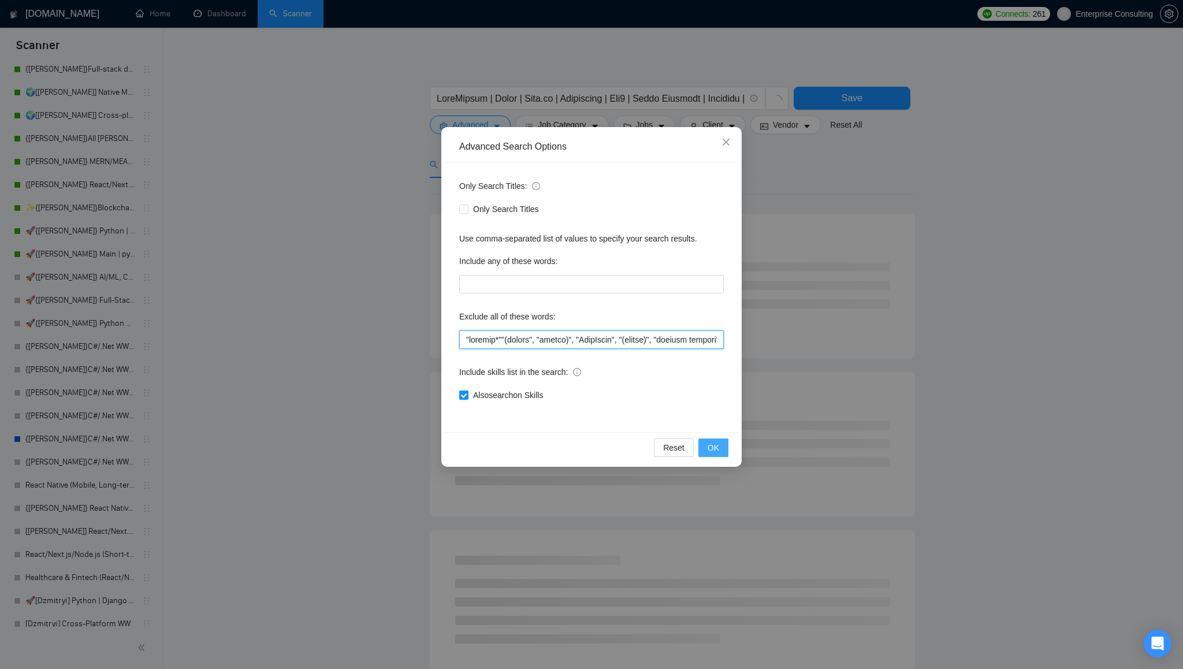
type input ""analyst*""(equity", "equity)", "LangGraph", "(equity)", "content creator", ang…"
click at [716, 445] on span "OK" at bounding box center [714, 447] width 12 height 13
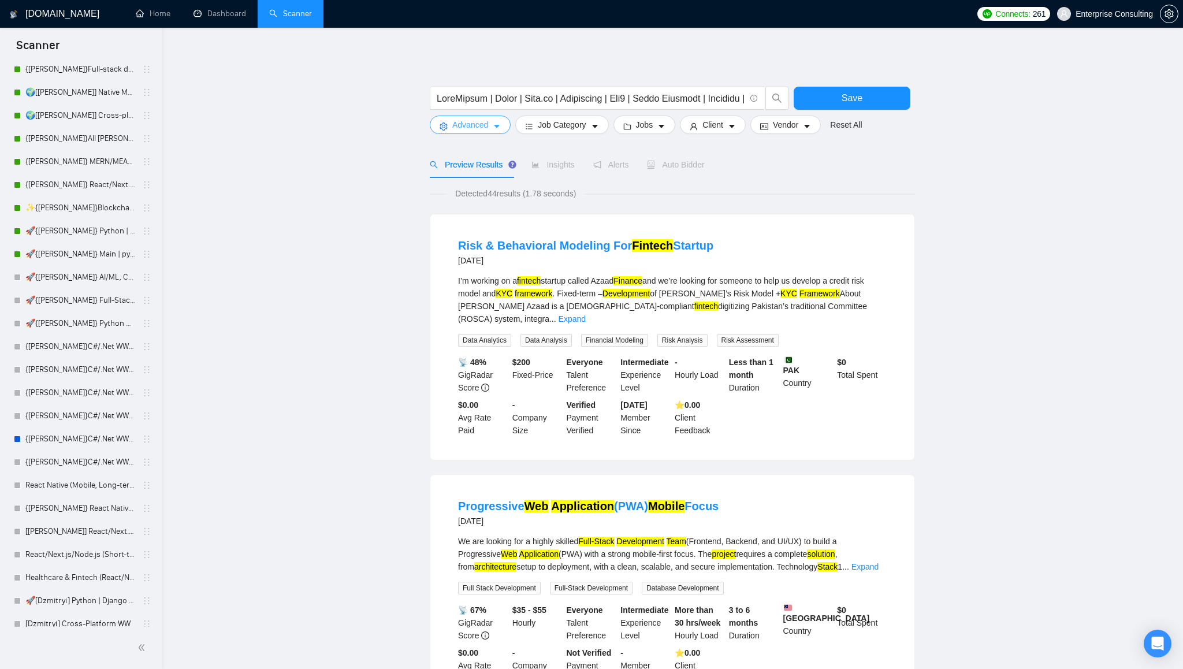
click at [497, 125] on icon "caret-down" at bounding box center [497, 126] width 6 height 3
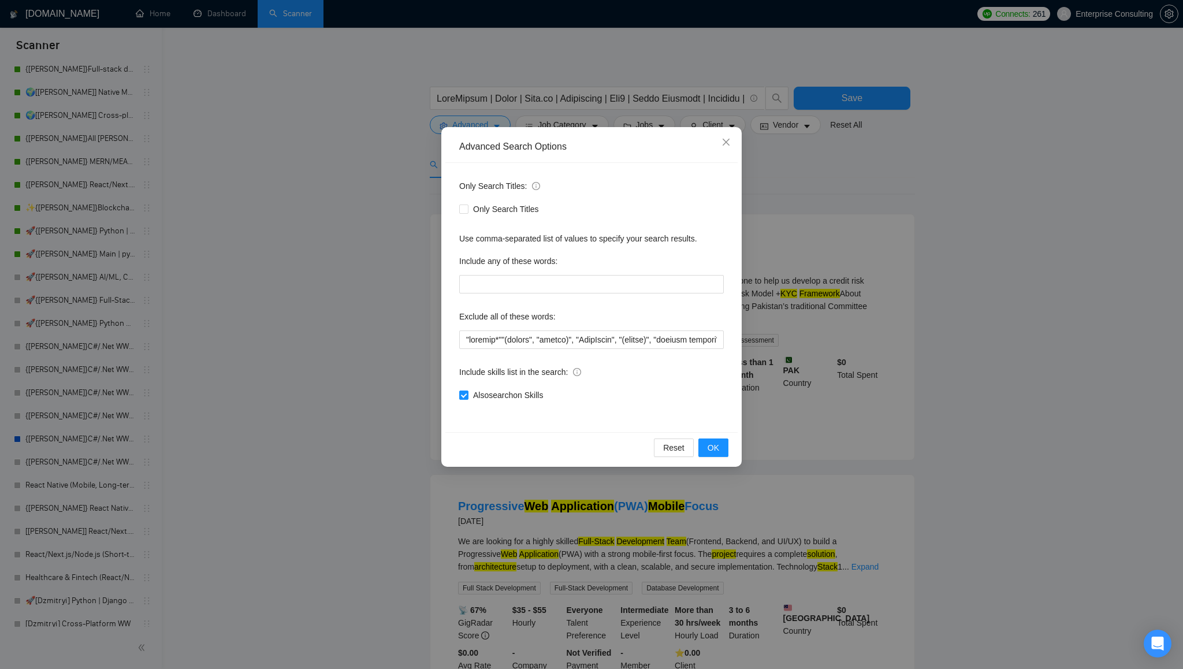
click at [581, 373] on icon "info-circle" at bounding box center [577, 372] width 8 height 8
click at [467, 390] on input "Also search on Skills" at bounding box center [463, 394] width 8 height 8
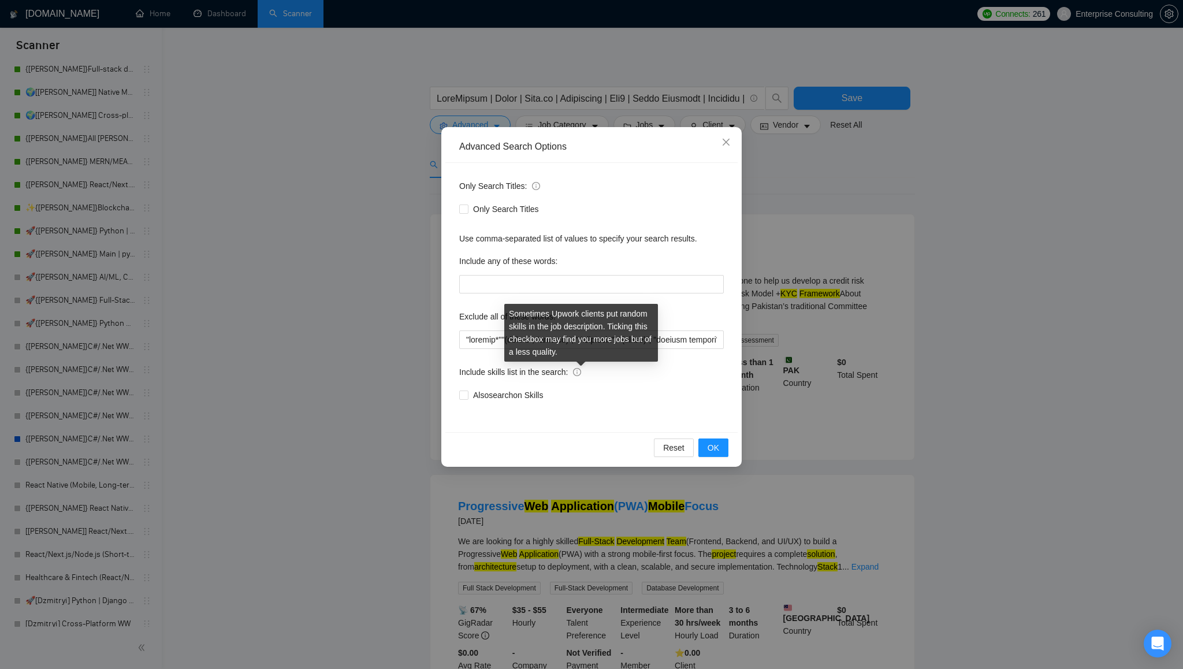
click at [581, 371] on icon "info-circle" at bounding box center [577, 372] width 8 height 8
click at [467, 390] on input "Also search on Skills" at bounding box center [463, 394] width 8 height 8
checkbox input "true"
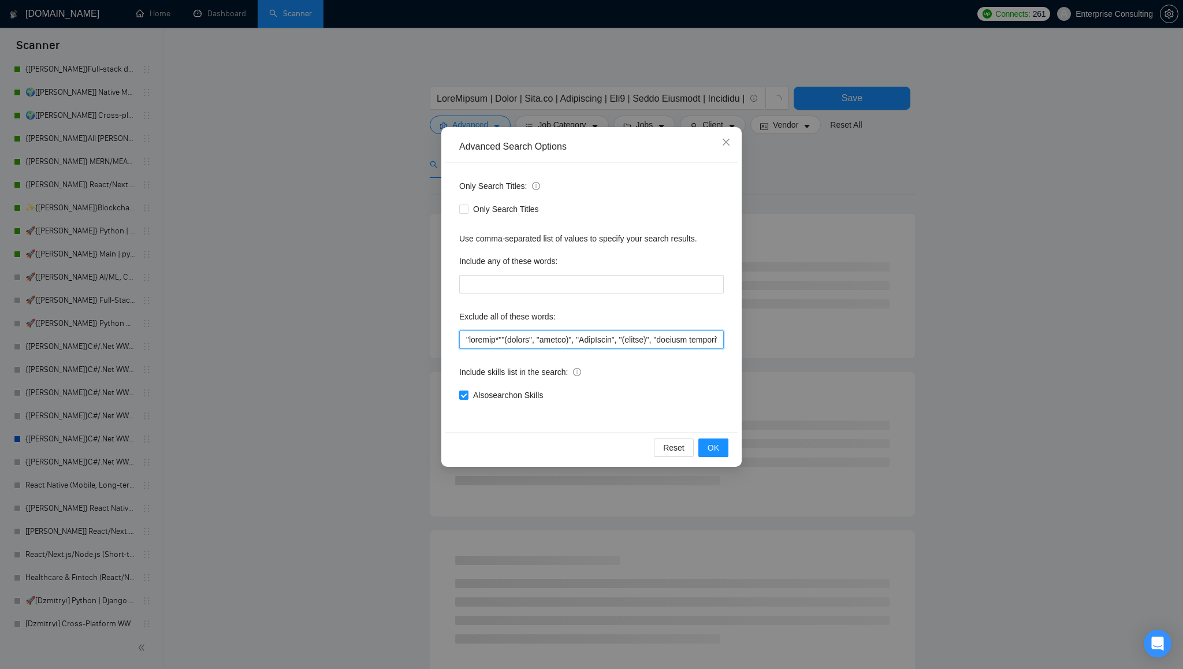
click at [503, 340] on input "text" at bounding box center [591, 339] width 265 height 18
type input ""(loremi", "dolors)", "AmetConse", "(adipis)", "elitsed doeiusm", tempori, utla…"
click at [711, 448] on span "OK" at bounding box center [714, 447] width 12 height 13
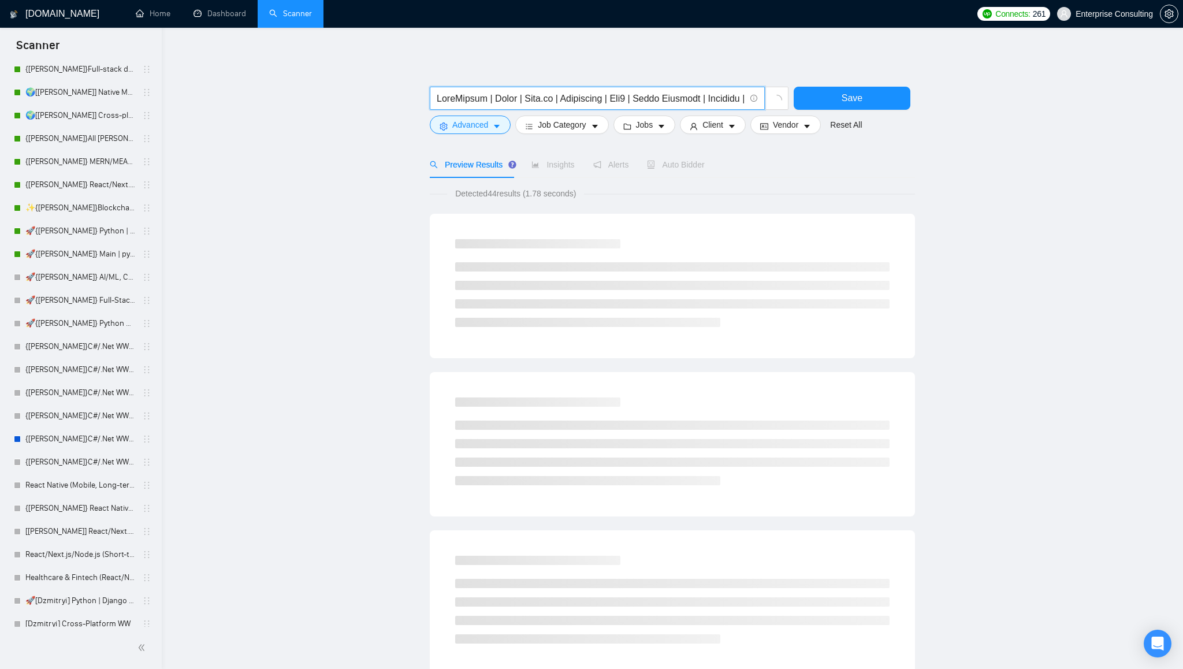
click at [602, 99] on input "text" at bounding box center [591, 98] width 308 height 14
click at [598, 126] on icon "caret-down" at bounding box center [595, 126] width 6 height 3
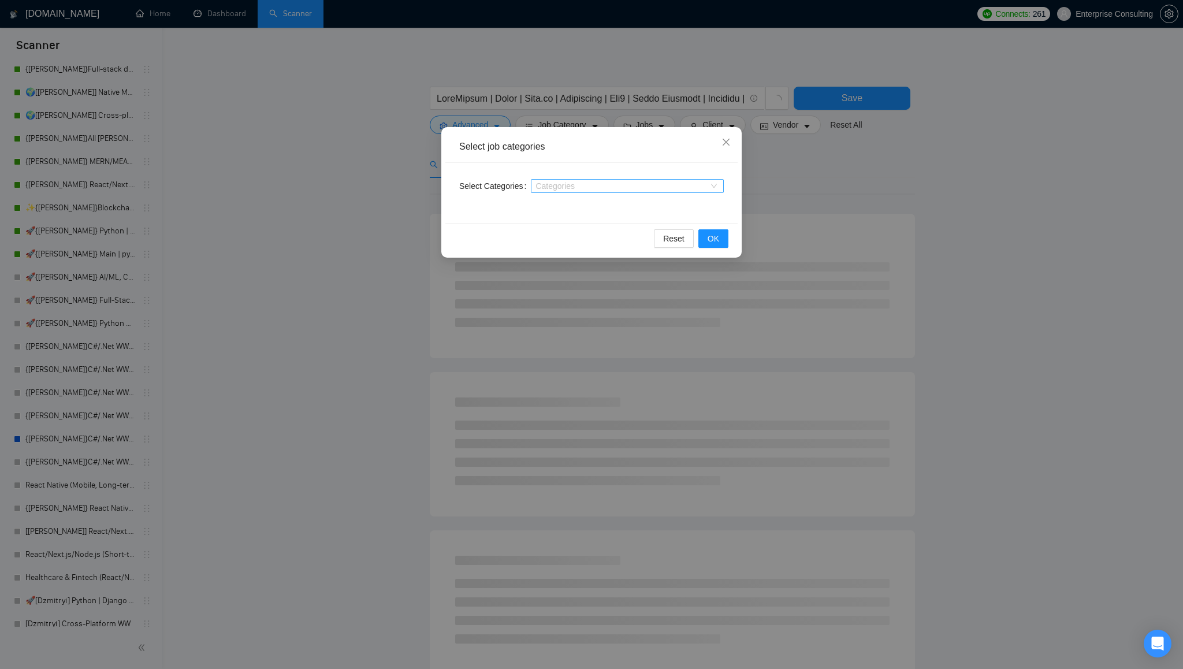
click at [704, 187] on div at bounding box center [622, 185] width 176 height 9
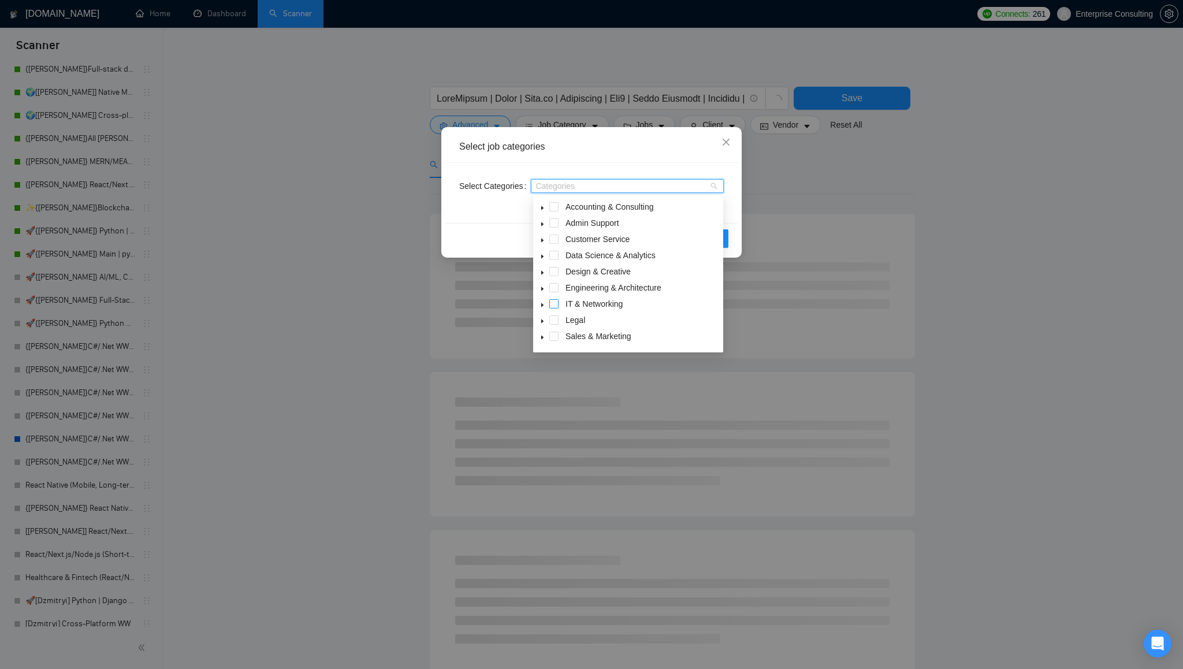
click at [555, 304] on span at bounding box center [553, 303] width 9 height 9
click at [556, 322] on span at bounding box center [553, 322] width 9 height 9
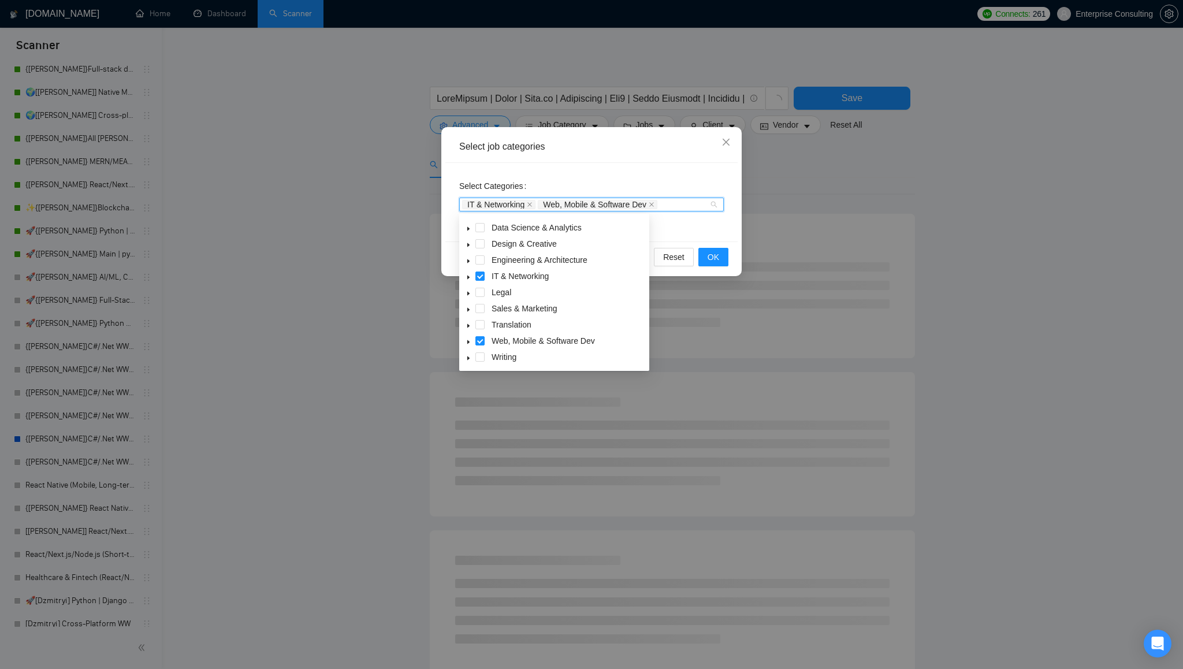
click at [710, 221] on div "Select Categories IT & Networking Web, Mobile & Software Dev" at bounding box center [591, 202] width 292 height 79
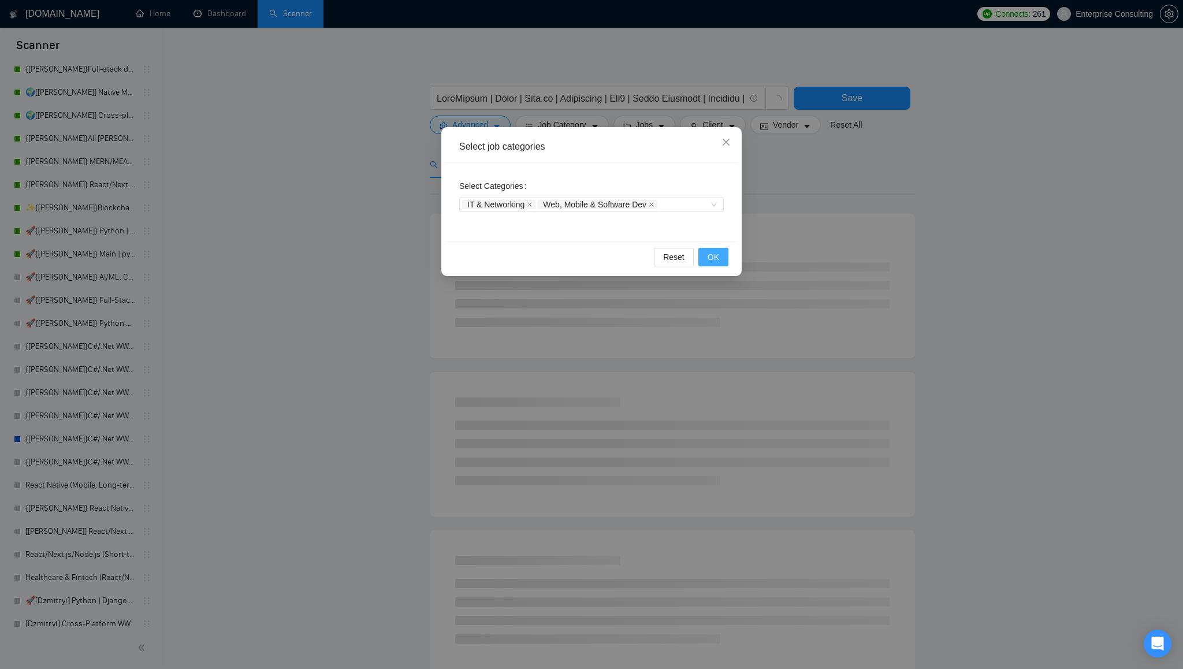
click at [709, 255] on span "OK" at bounding box center [714, 257] width 12 height 13
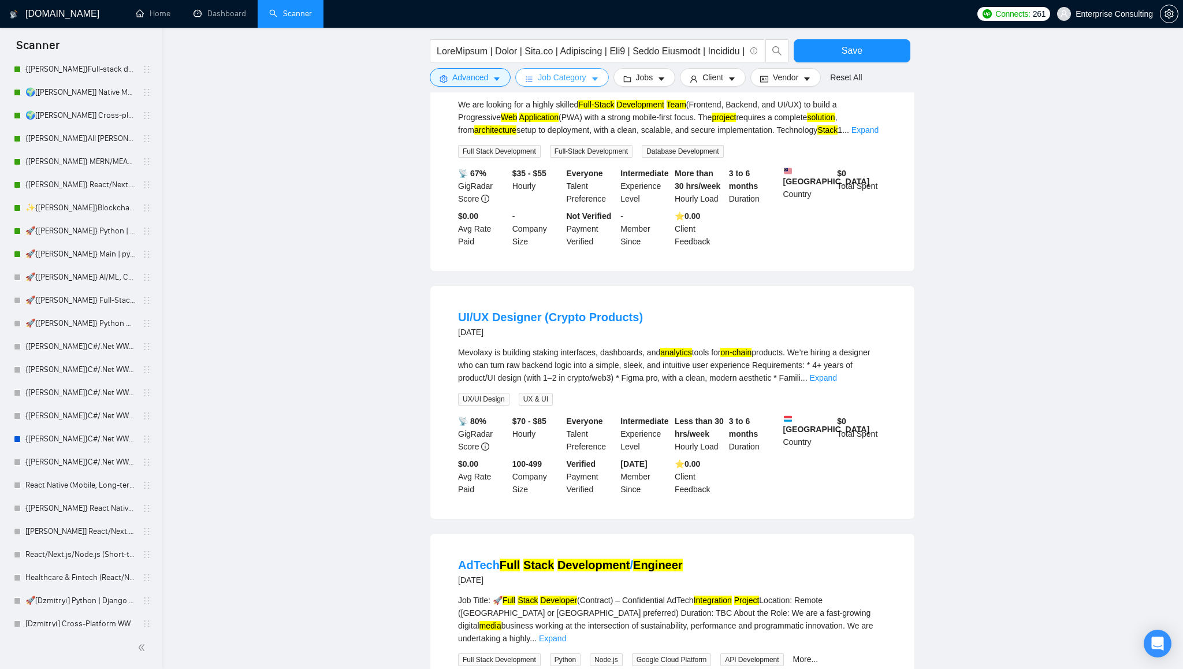
scroll to position [0, 0]
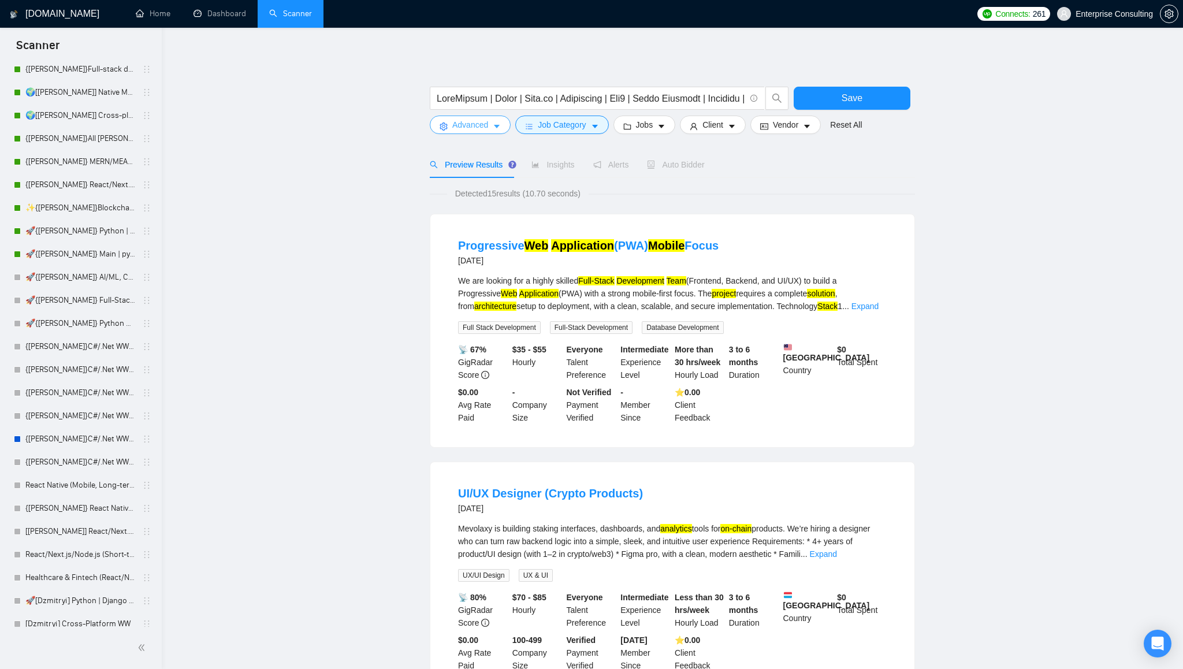
click at [493, 126] on button "Advanced" at bounding box center [470, 125] width 81 height 18
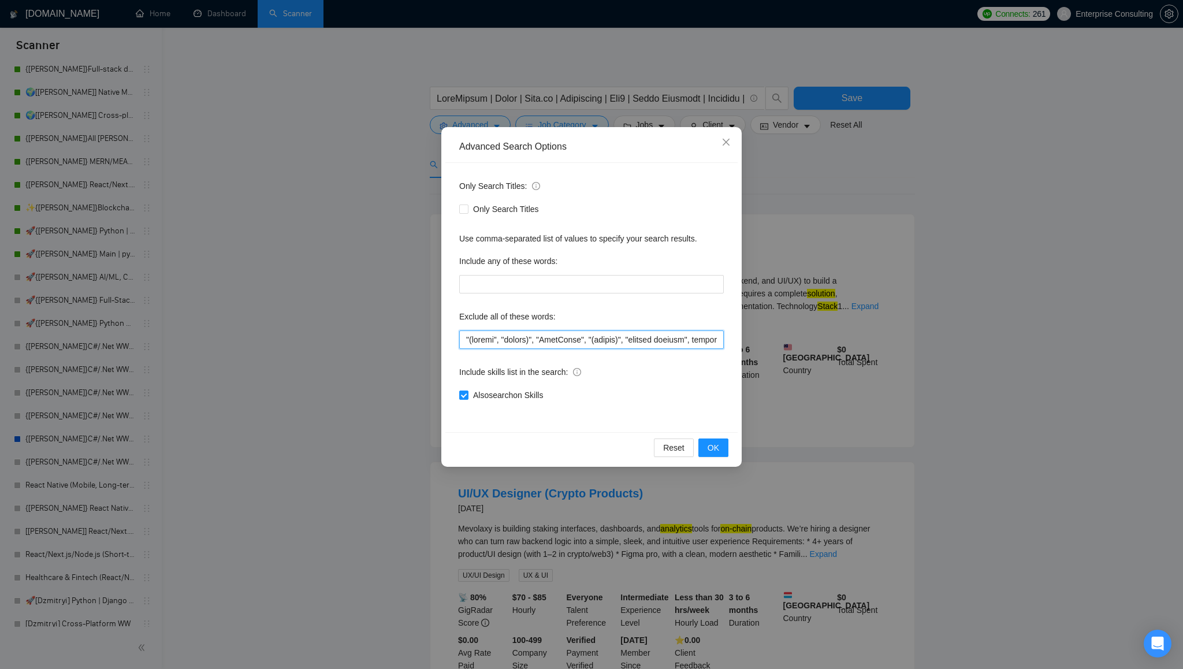
click at [509, 340] on input "text" at bounding box center [591, 339] width 265 height 18
click at [716, 444] on span "OK" at bounding box center [714, 447] width 12 height 13
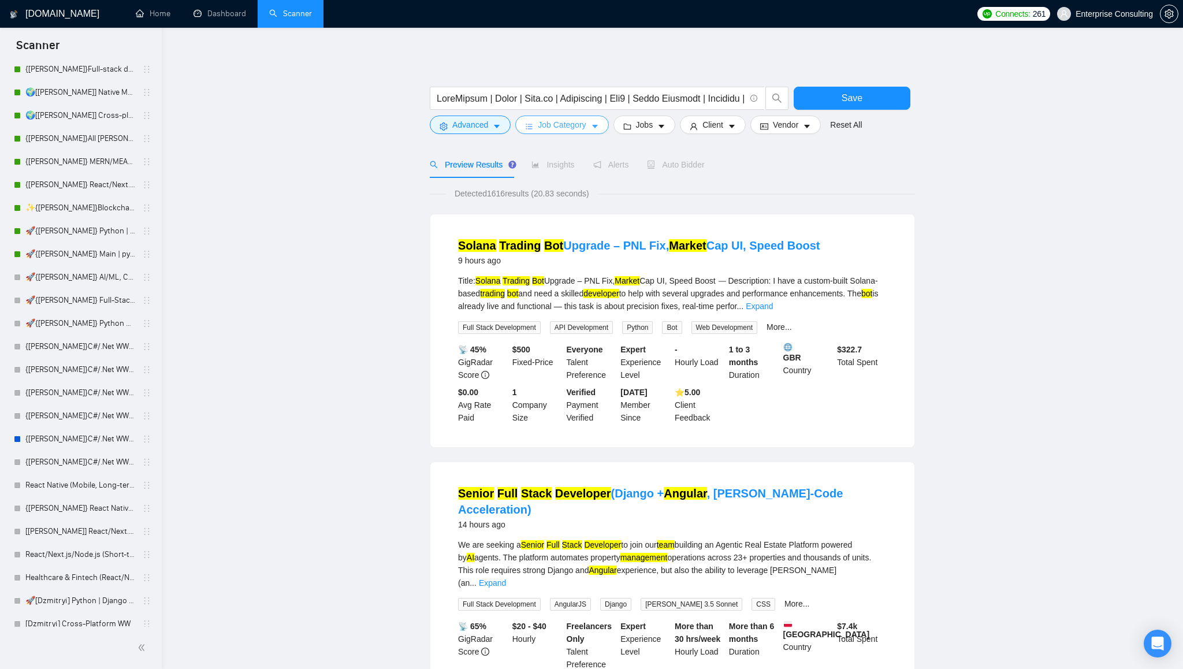
click at [598, 125] on icon "caret-down" at bounding box center [595, 126] width 8 height 8
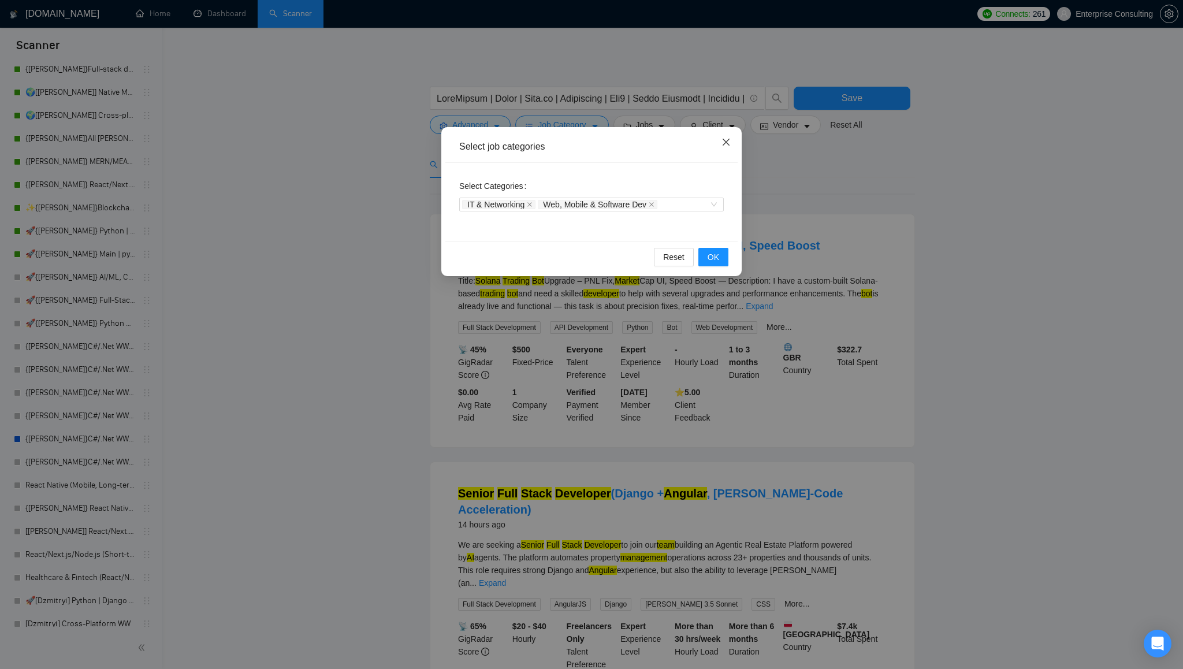
click at [729, 142] on icon "close" at bounding box center [725, 141] width 9 height 9
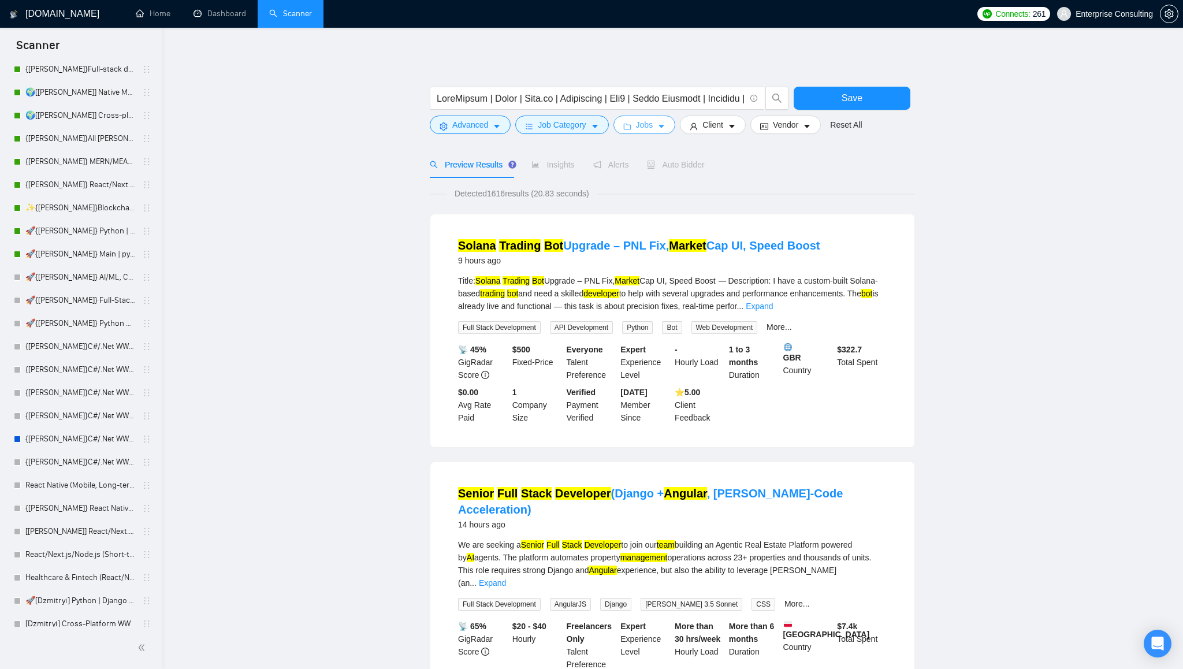
click at [657, 125] on button "Jobs" at bounding box center [644, 125] width 62 height 18
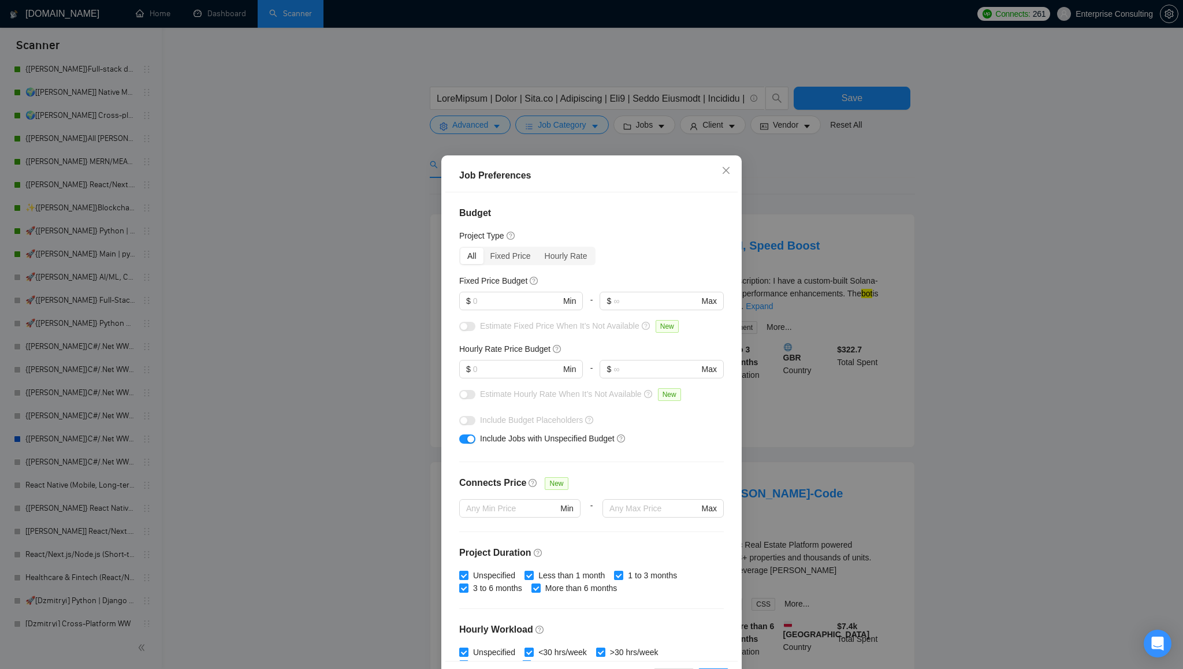
scroll to position [23, 0]
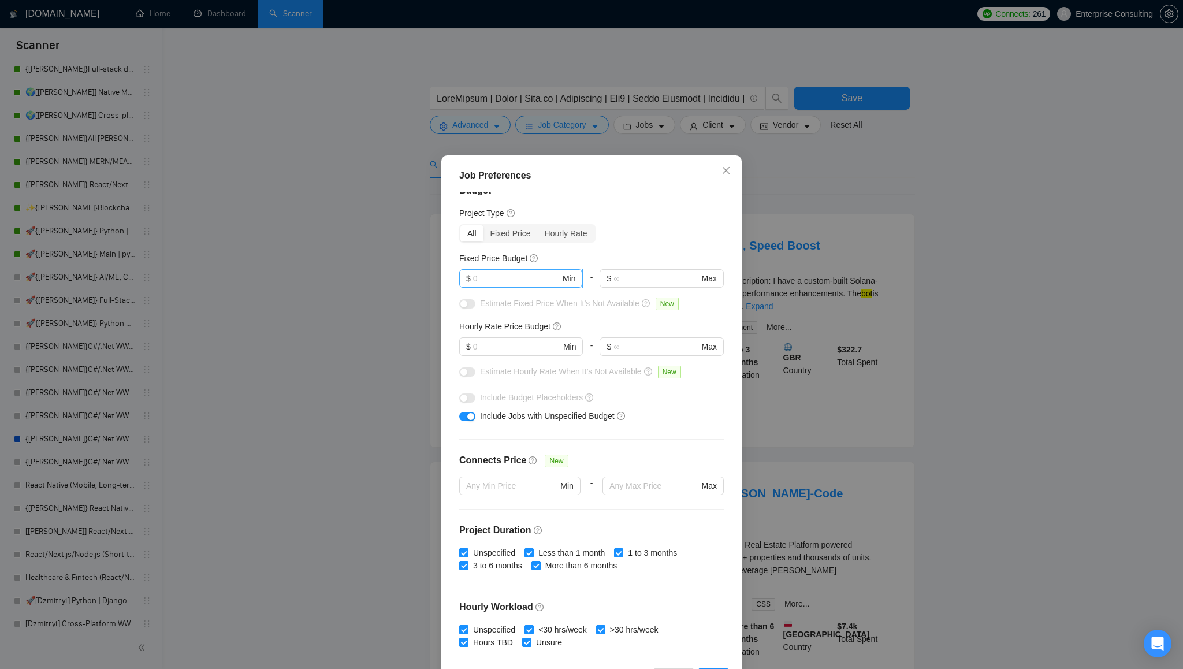
click at [513, 281] on input "text" at bounding box center [516, 278] width 87 height 13
type input "5"
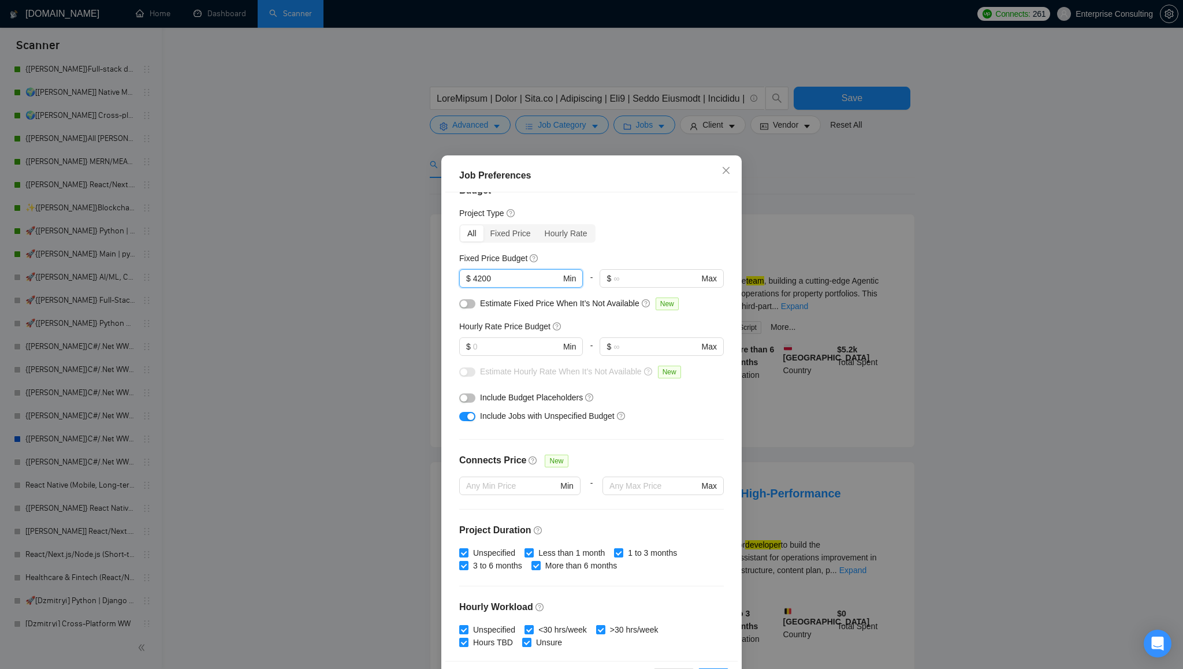
type input "4200"
click at [467, 304] on div "button" at bounding box center [463, 303] width 7 height 7
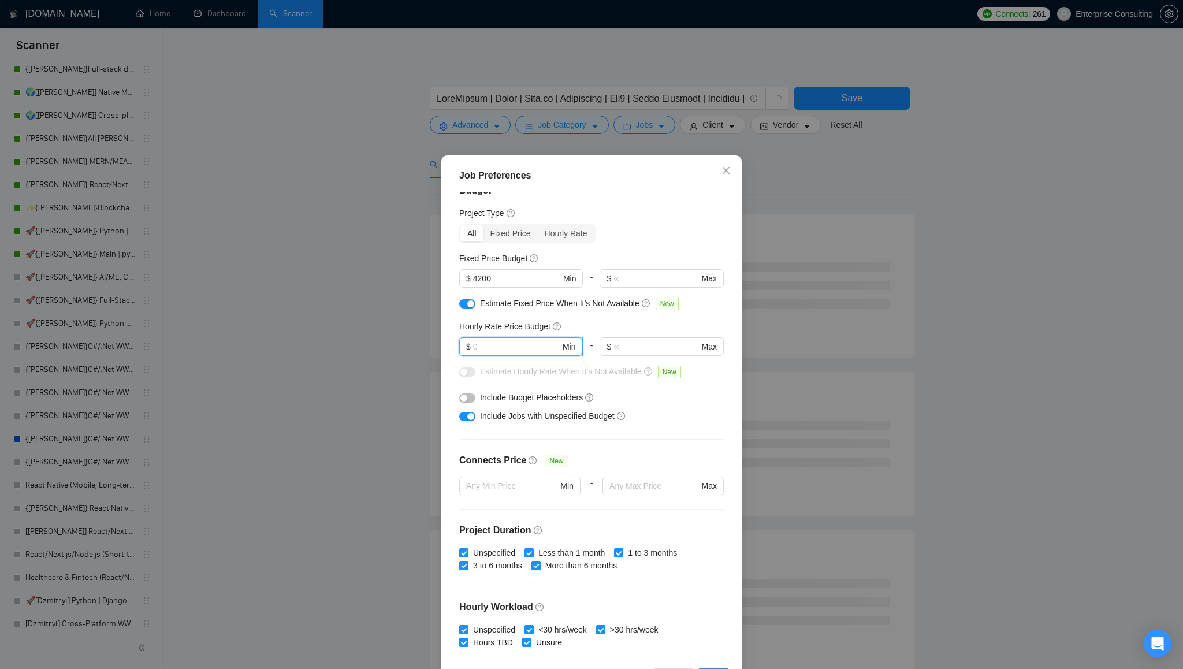
click at [489, 346] on input "text" at bounding box center [516, 346] width 87 height 13
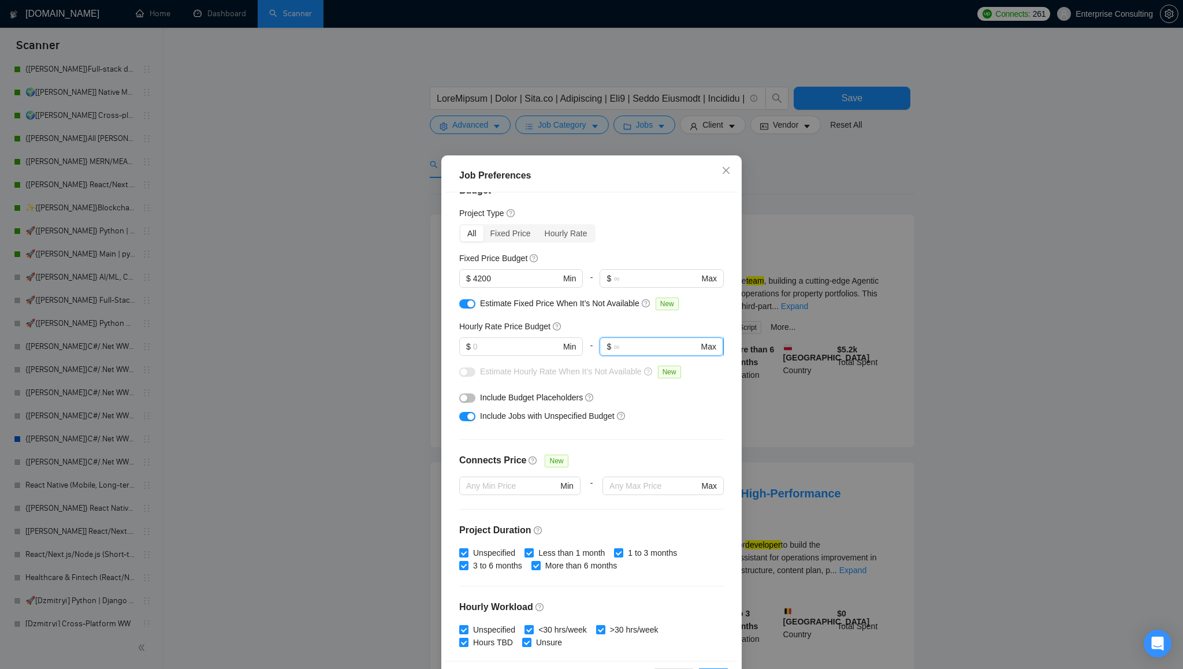
click at [656, 345] on input "text" at bounding box center [655, 346] width 85 height 13
type input "35"
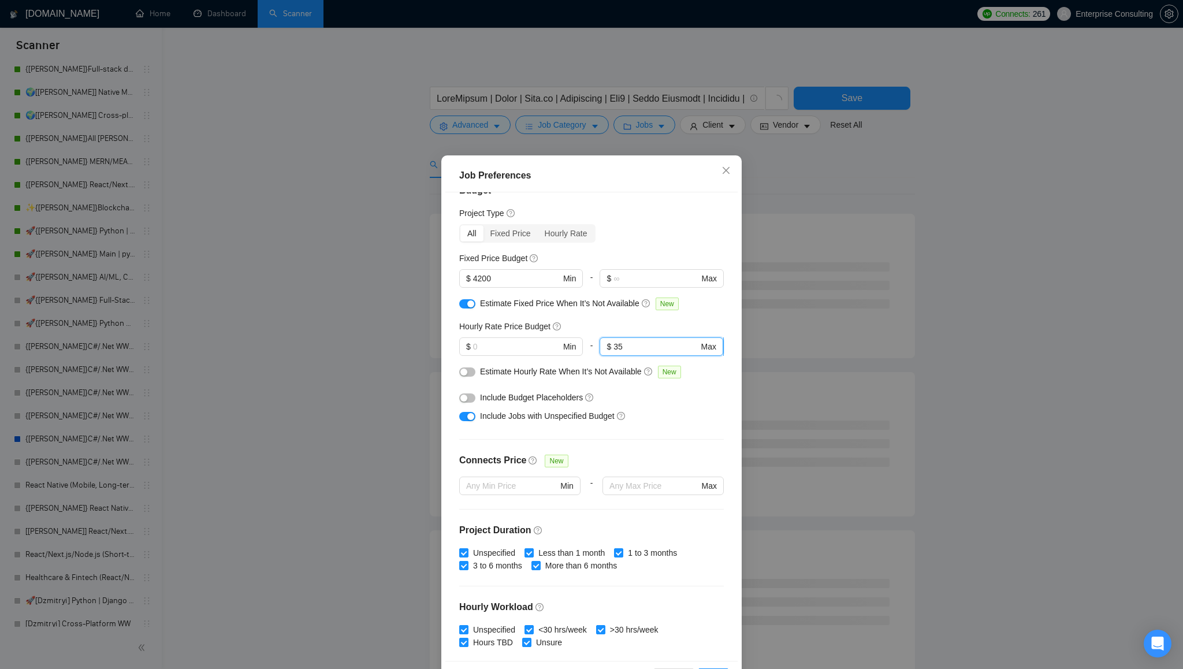
click at [653, 348] on input "35" at bounding box center [655, 346] width 85 height 13
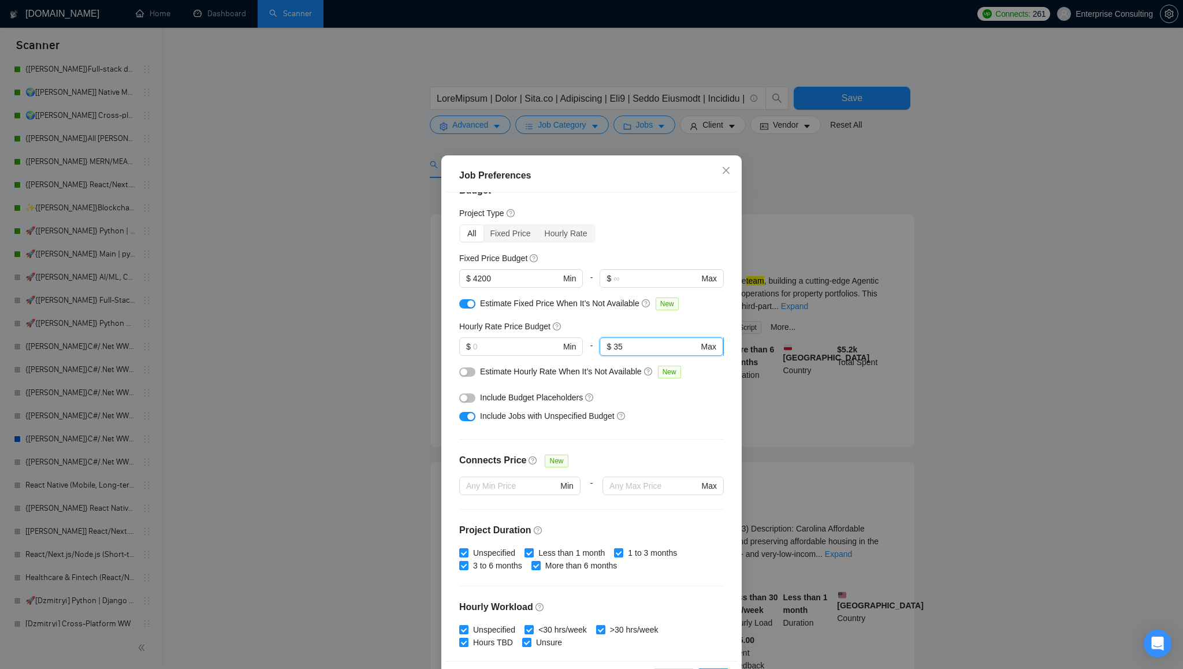
click at [653, 348] on input "35" at bounding box center [655, 346] width 85 height 13
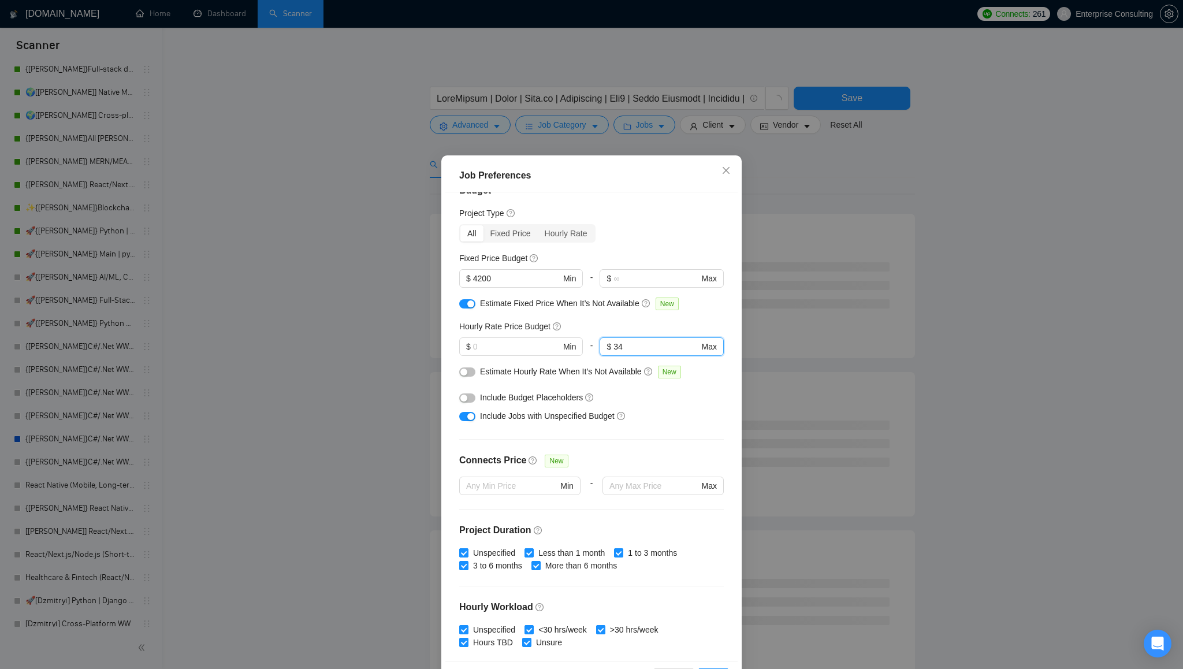
type input "34"
click at [709, 323] on div "Hourly Rate Price Budget" at bounding box center [591, 326] width 265 height 13
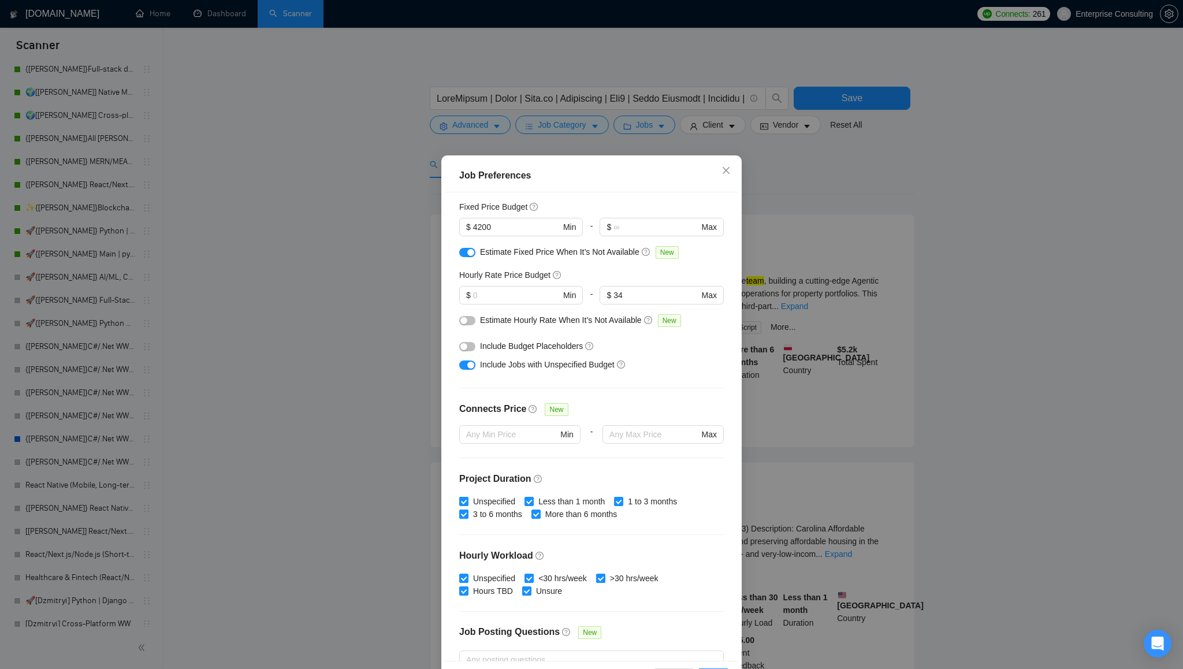
scroll to position [183, 0]
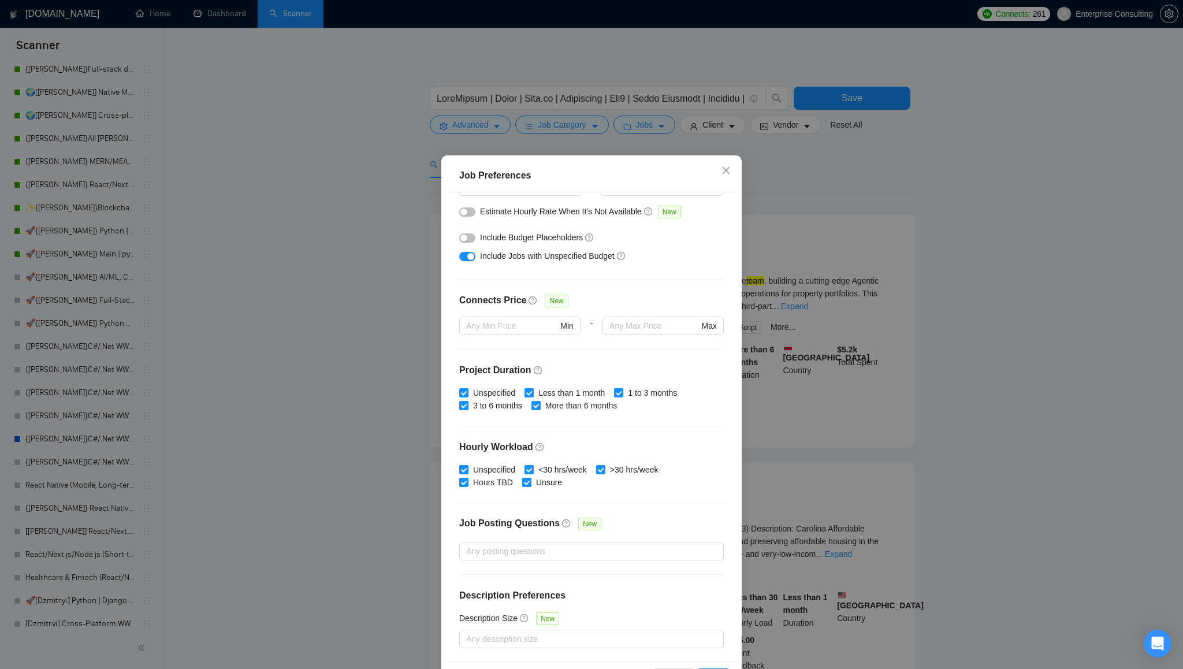
click at [533, 392] on input "Less than 1 month" at bounding box center [528, 392] width 8 height 8
checkbox input "false"
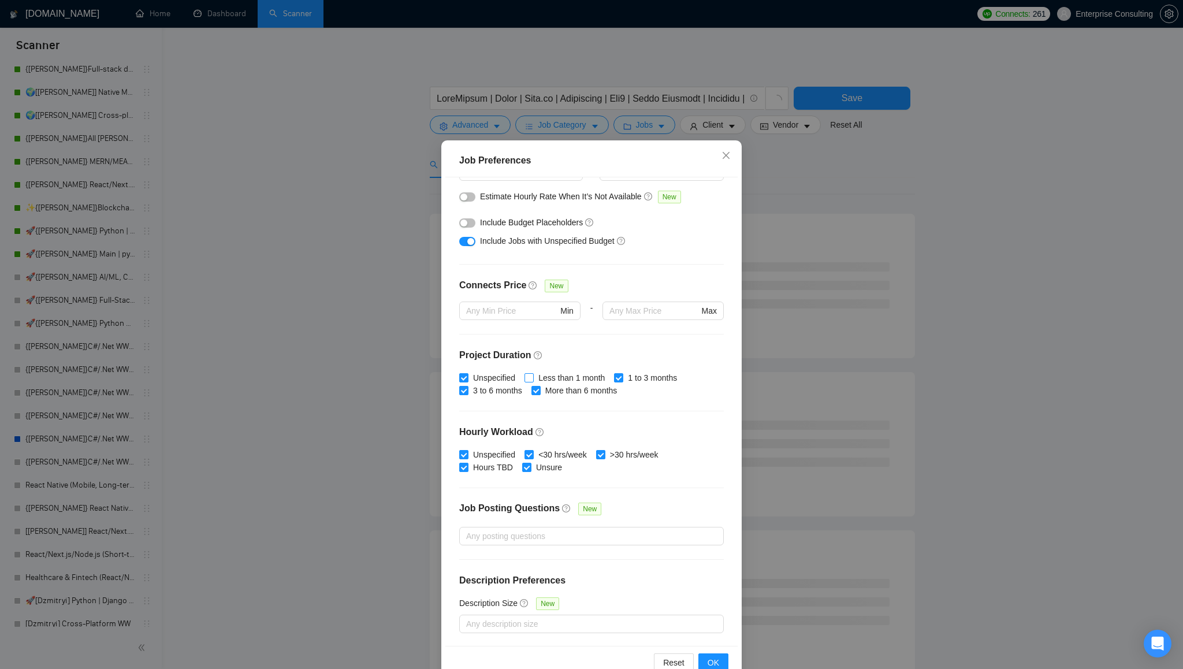
scroll to position [23, 0]
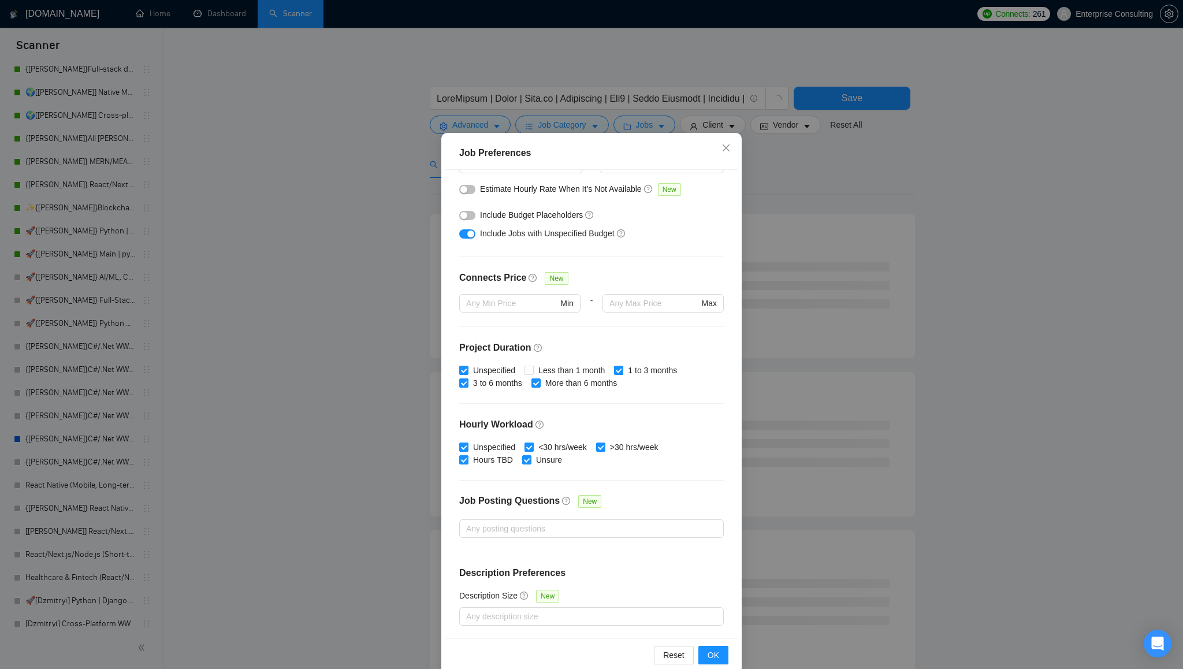
click at [531, 448] on input "<30 hrs/week" at bounding box center [528, 446] width 8 height 8
checkbox input "false"
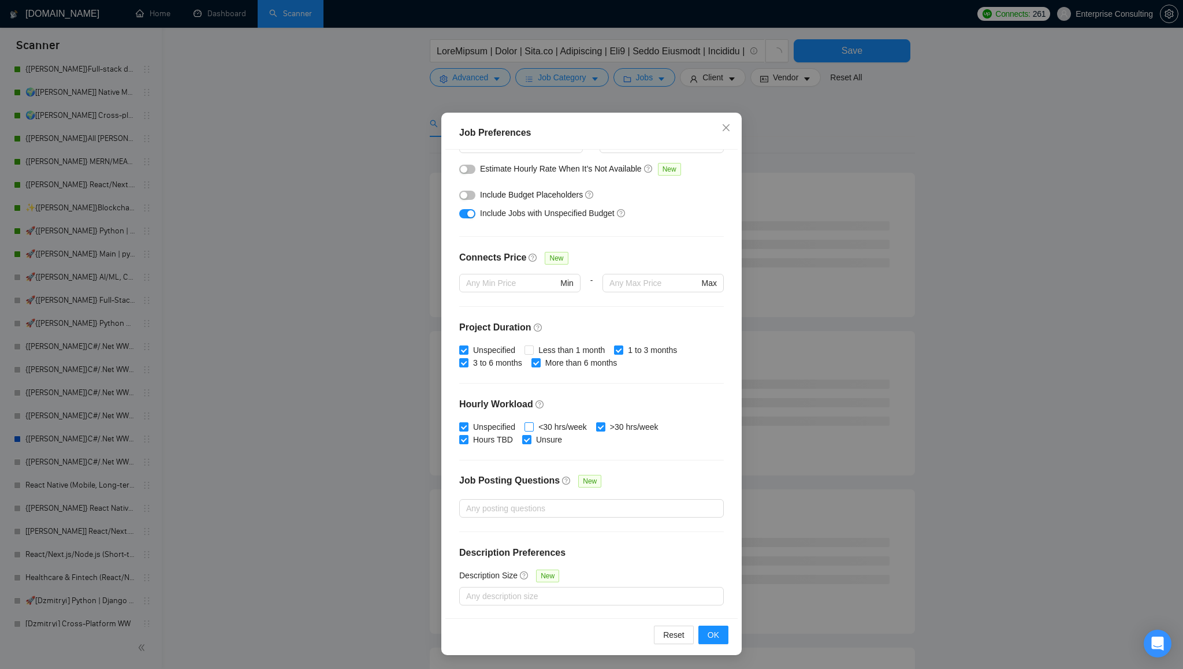
scroll to position [83, 0]
click at [709, 635] on span "OK" at bounding box center [714, 634] width 12 height 13
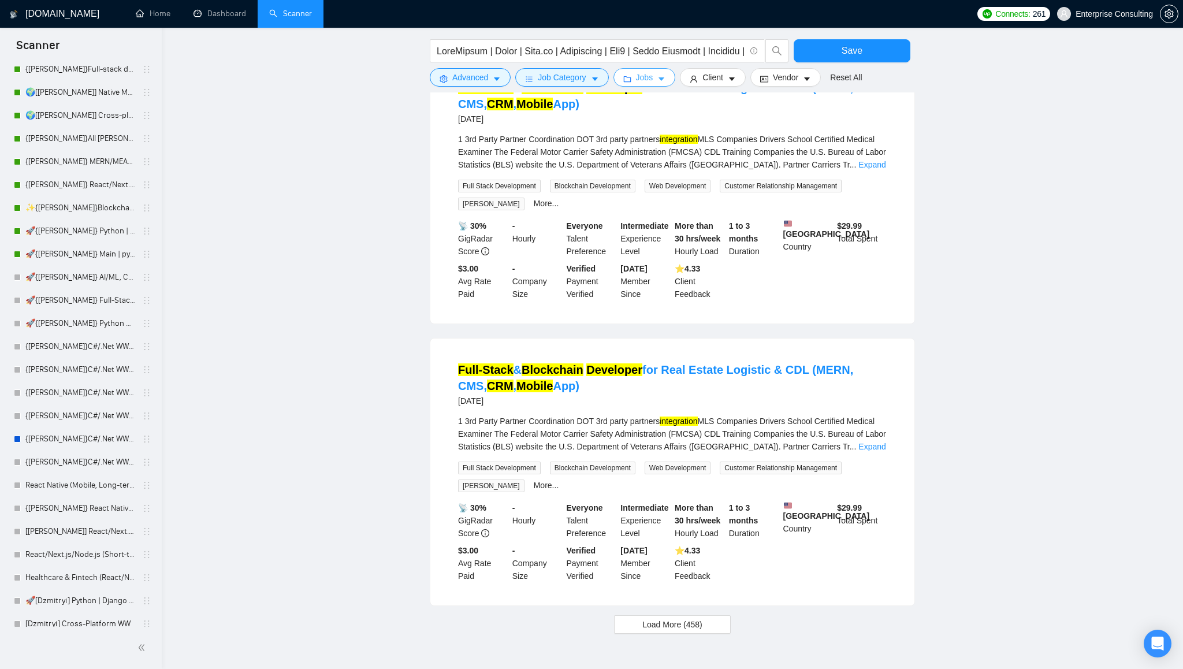
scroll to position [969, 0]
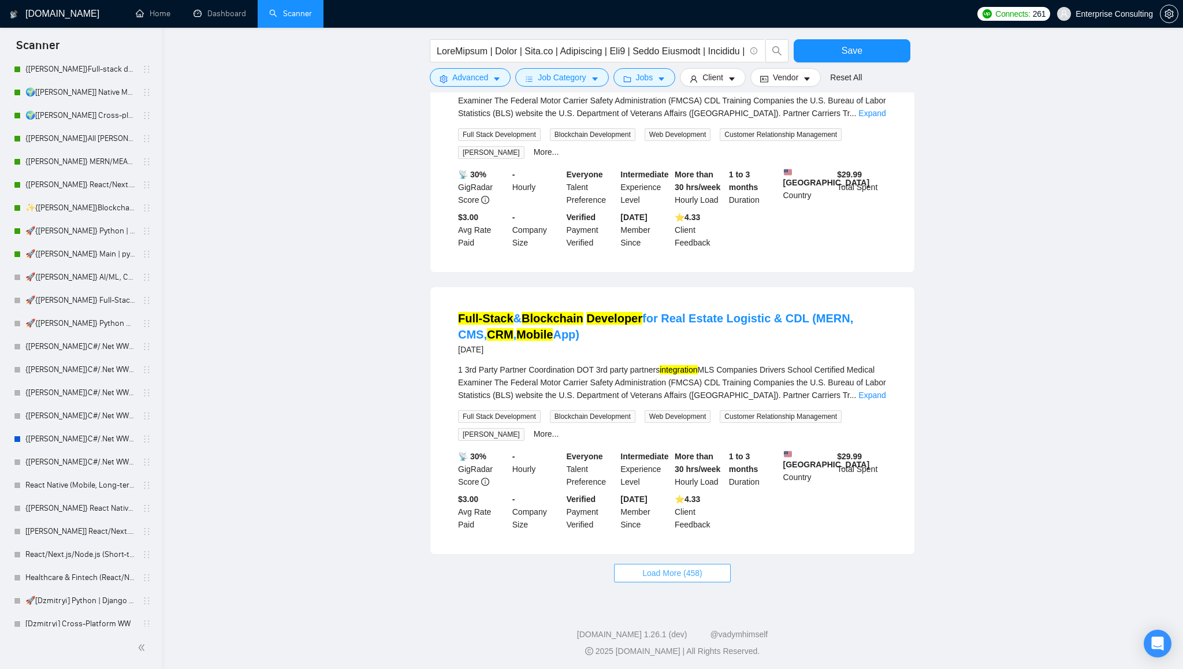
click at [684, 567] on span "Load More (458)" at bounding box center [672, 573] width 60 height 13
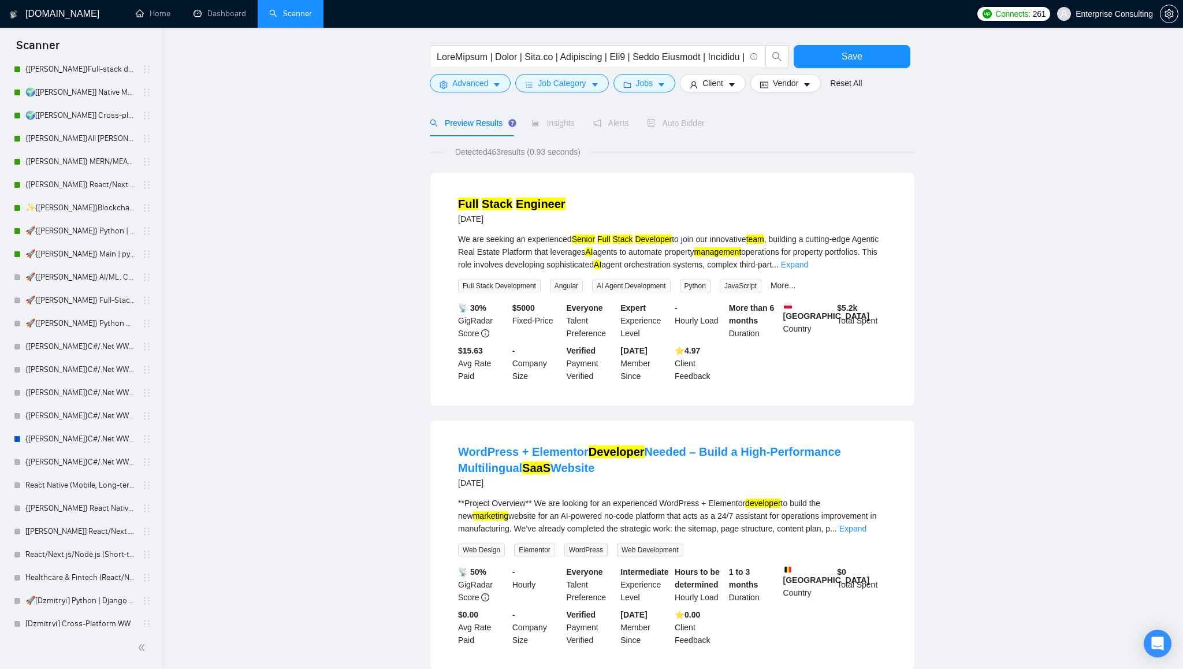
scroll to position [0, 0]
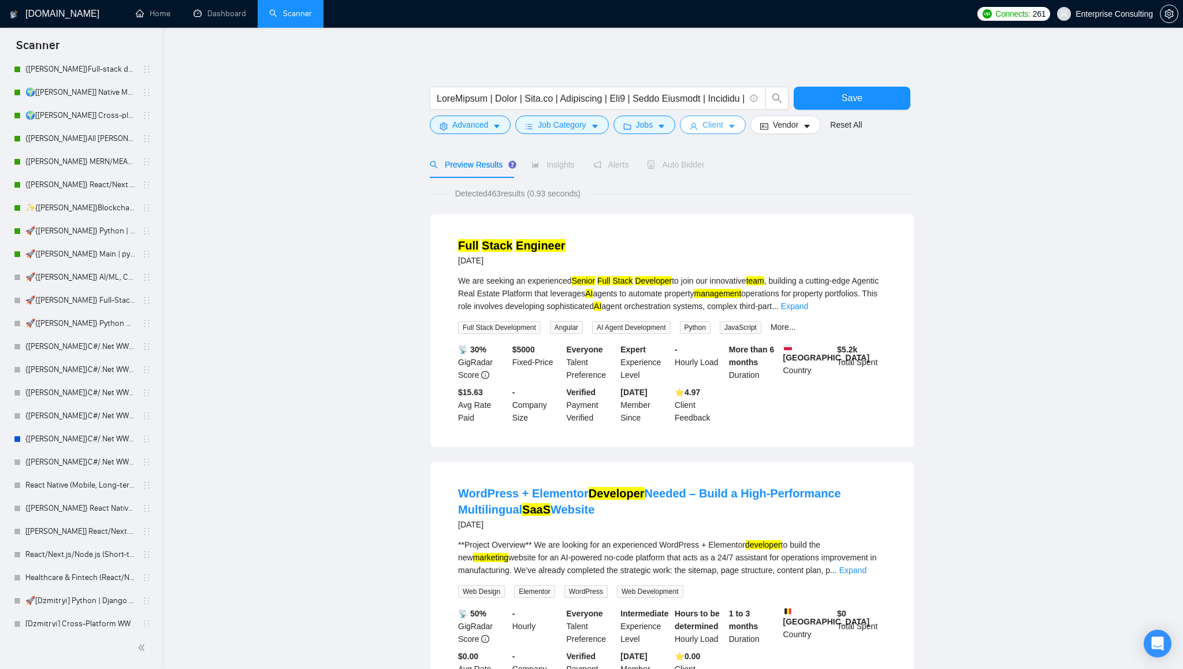
click at [735, 126] on icon "caret-down" at bounding box center [732, 126] width 6 height 3
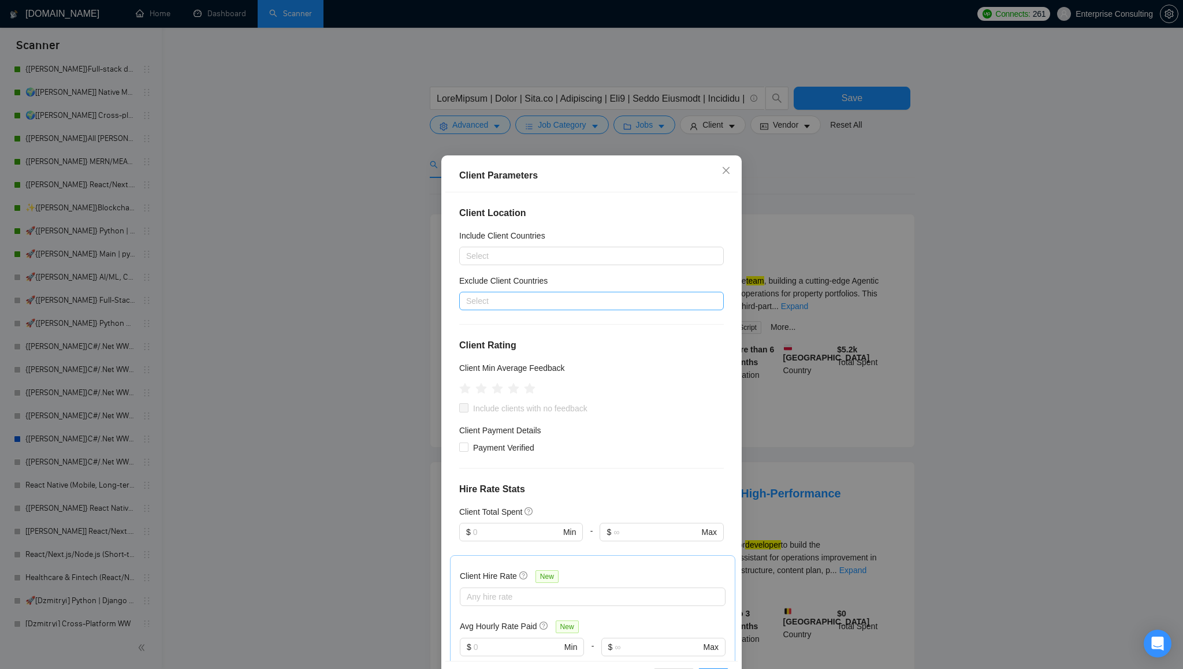
click at [525, 300] on div at bounding box center [585, 301] width 247 height 14
click at [553, 420] on div "[GEOGRAPHIC_DATA]" at bounding box center [595, 418] width 244 height 13
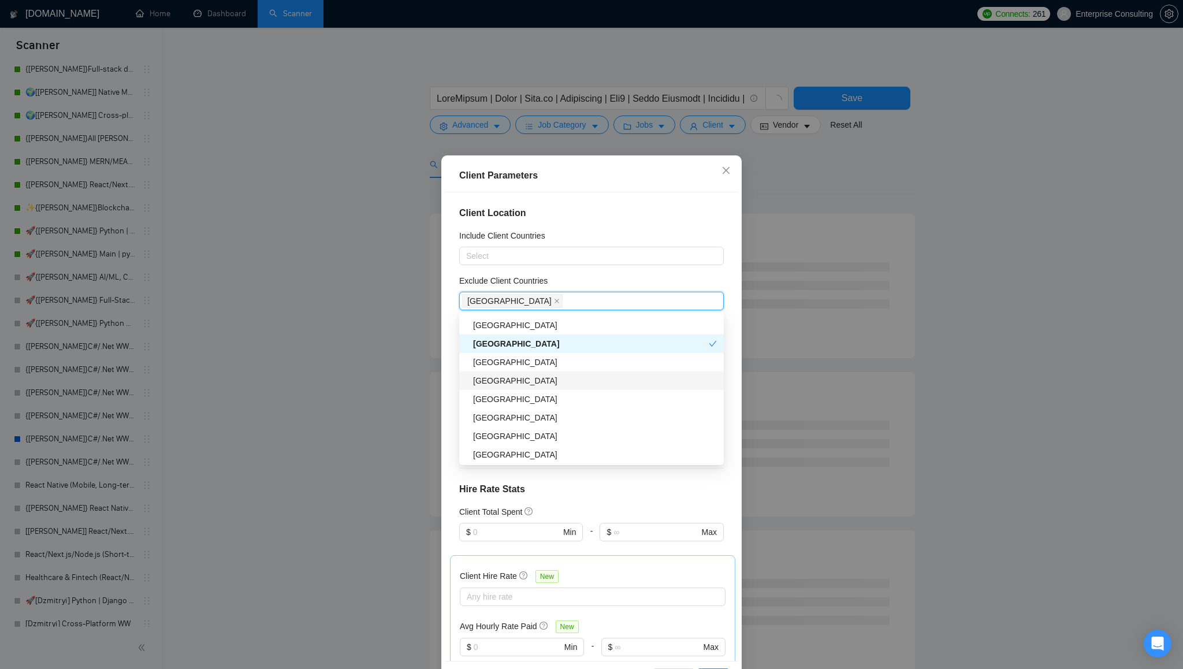
scroll to position [180, 0]
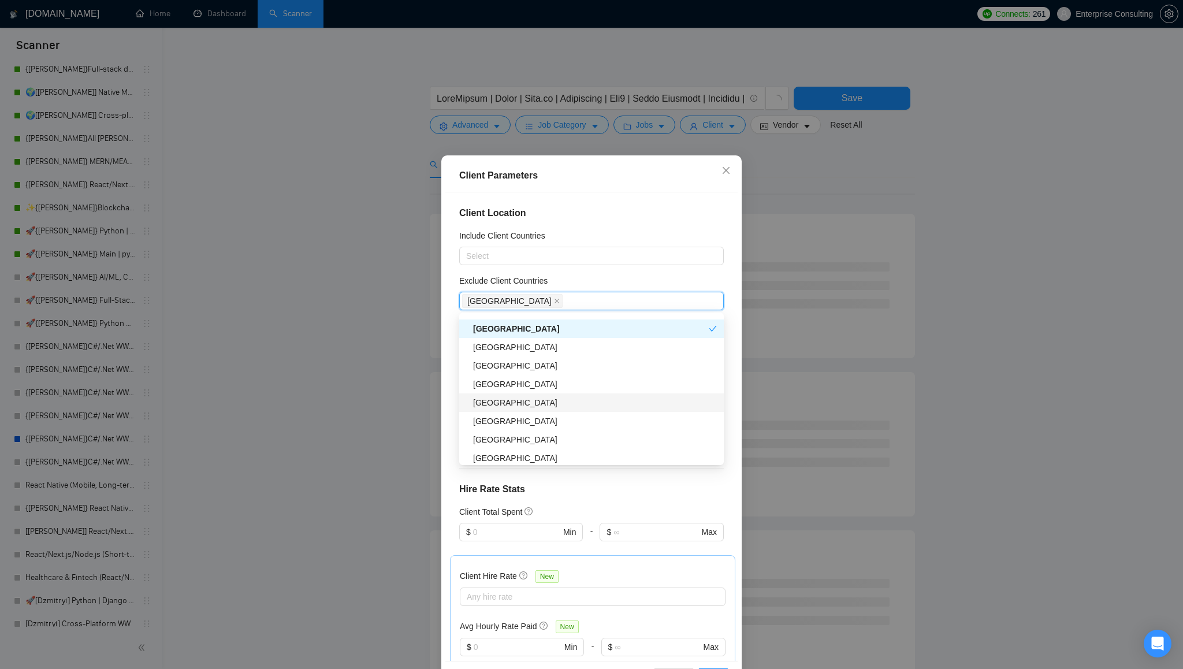
click at [562, 404] on div "[GEOGRAPHIC_DATA]" at bounding box center [595, 402] width 244 height 13
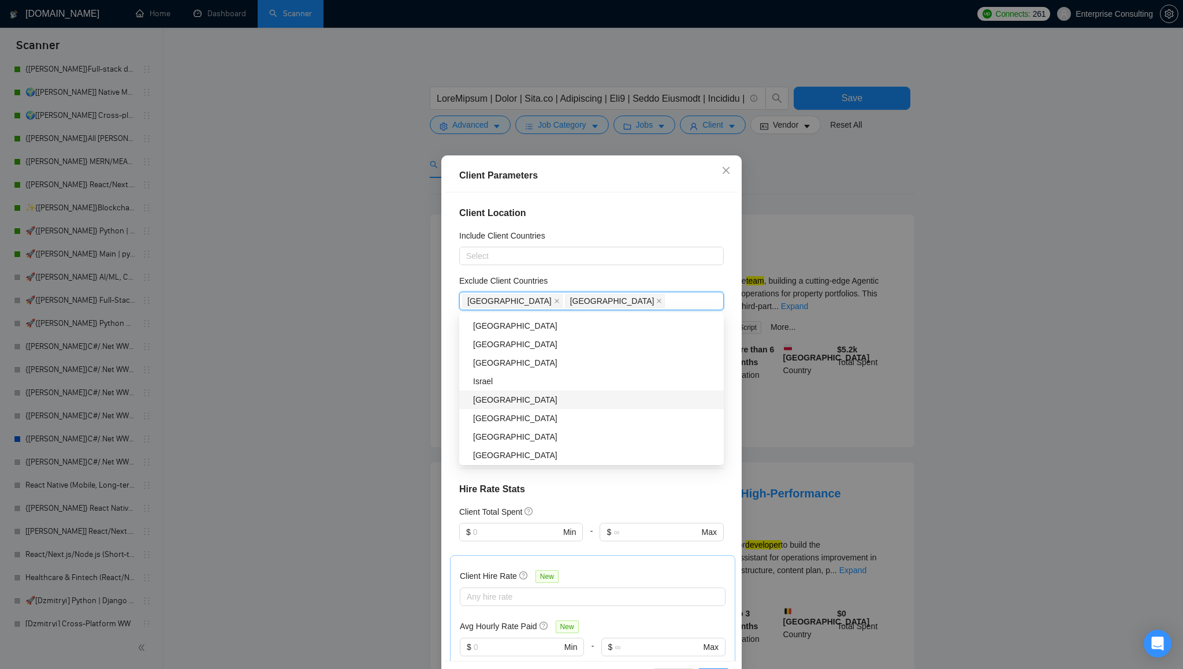
scroll to position [309, 0]
click at [563, 401] on div "[GEOGRAPHIC_DATA]" at bounding box center [595, 403] width 244 height 13
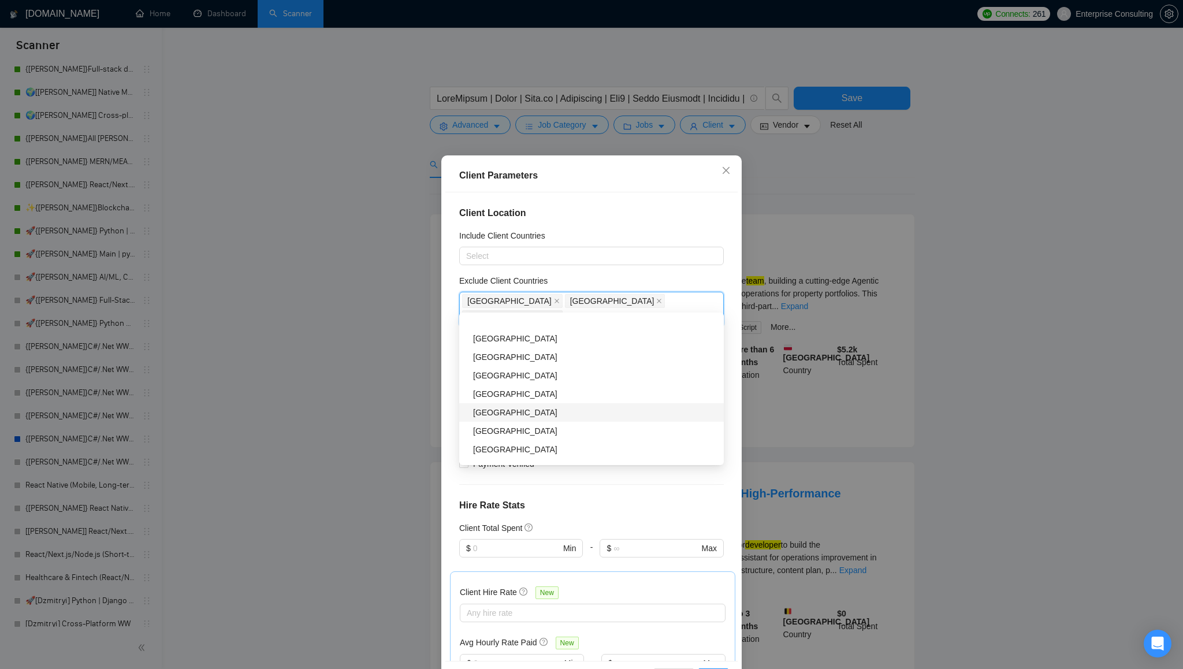
scroll to position [489, 0]
click at [552, 389] on div "[GEOGRAPHIC_DATA]" at bounding box center [595, 390] width 244 height 13
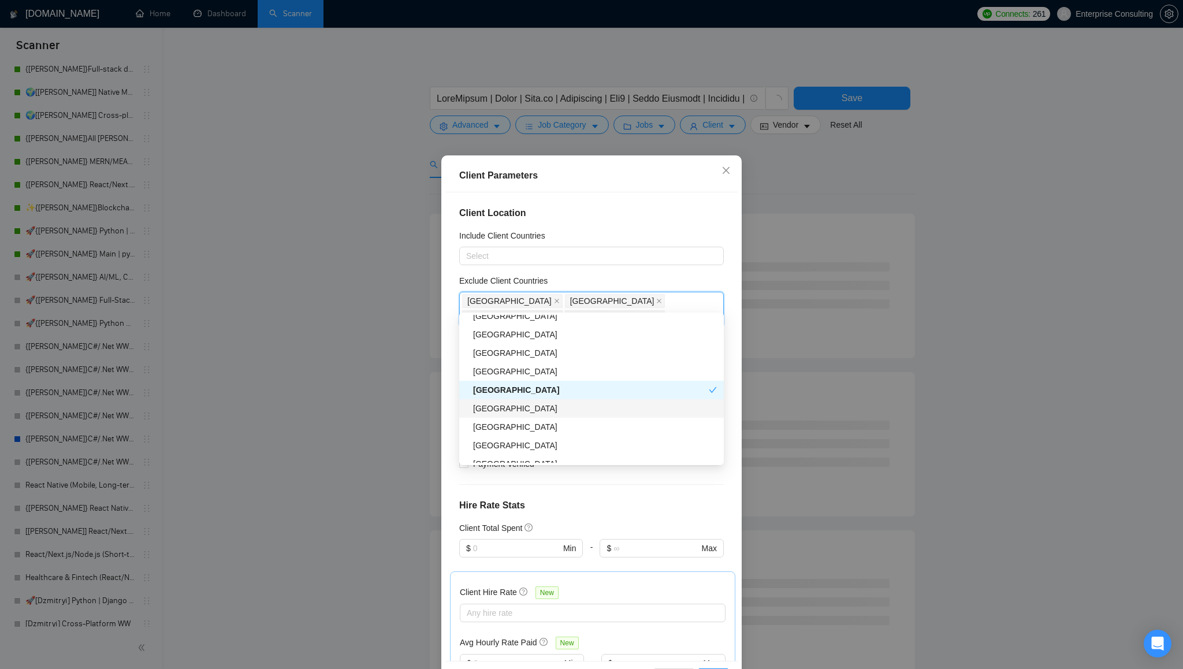
click at [562, 407] on div "New Zealand" at bounding box center [595, 408] width 244 height 13
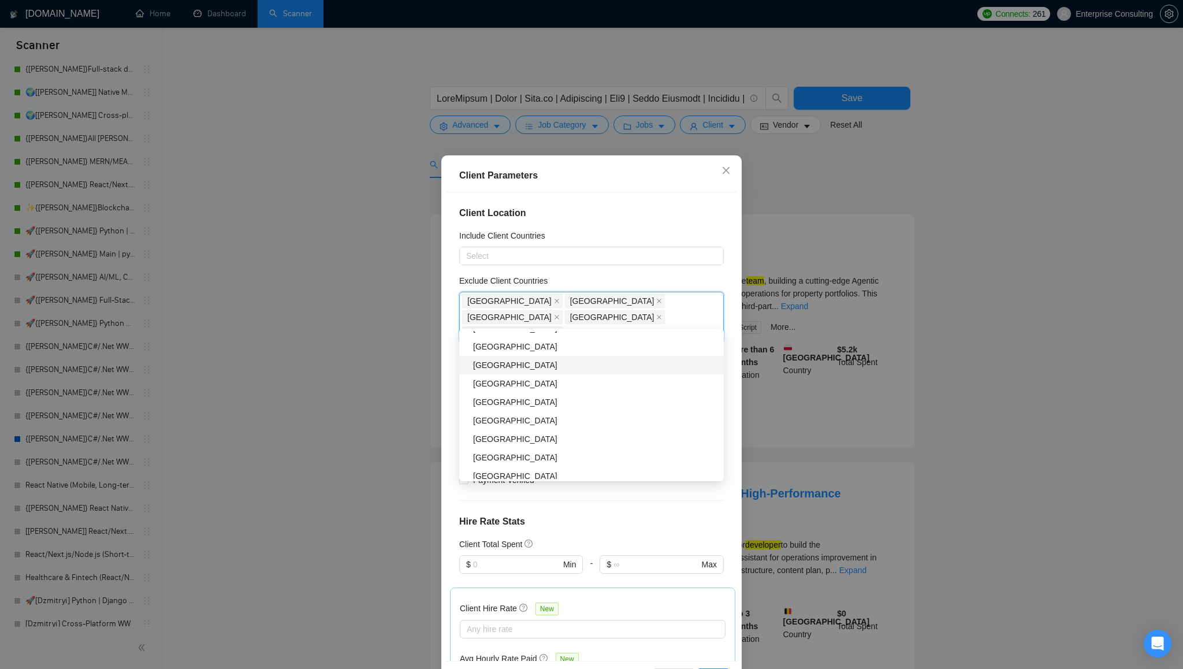
scroll to position [652, 0]
click at [541, 347] on div "[GEOGRAPHIC_DATA]" at bounding box center [595, 353] width 244 height 13
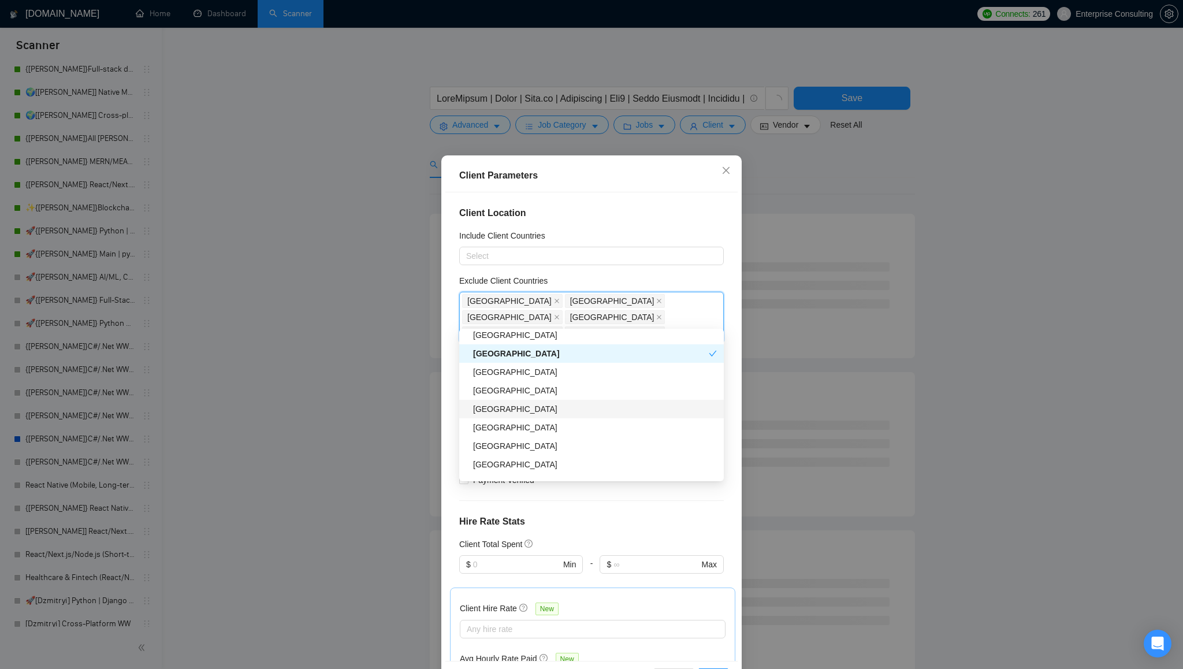
click at [573, 410] on div "[GEOGRAPHIC_DATA]" at bounding box center [595, 409] width 244 height 13
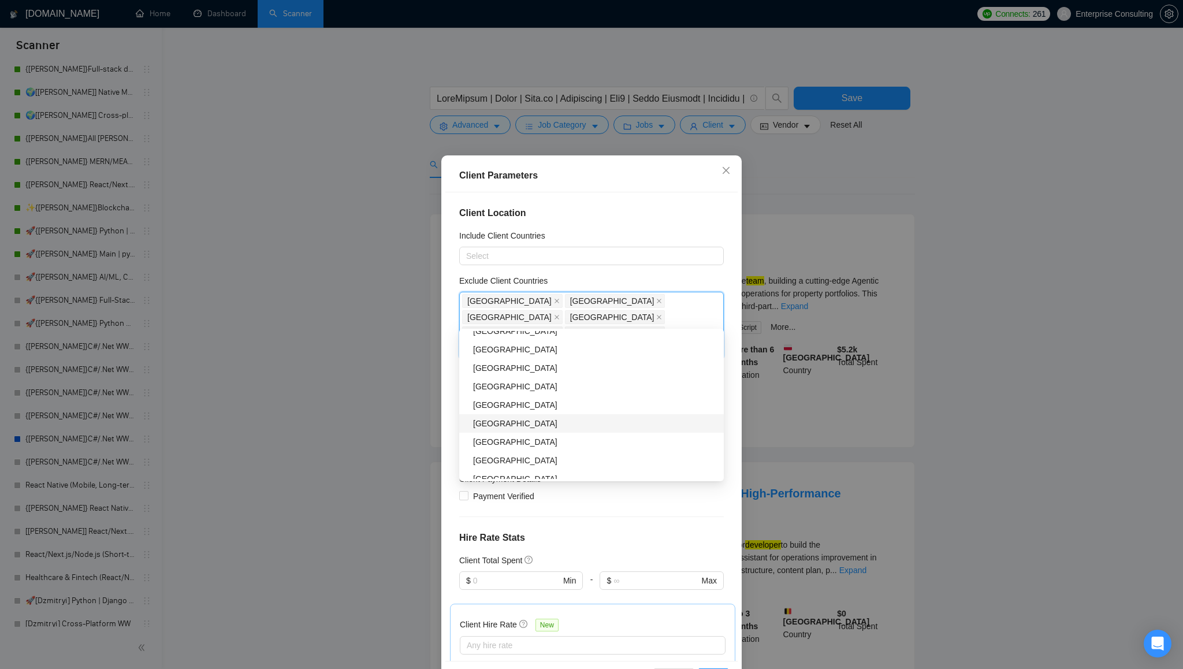
scroll to position [756, 0]
click at [573, 430] on div "[GEOGRAPHIC_DATA]" at bounding box center [595, 434] width 244 height 13
click at [573, 433] on div "[GEOGRAPHIC_DATA]" at bounding box center [591, 434] width 236 height 13
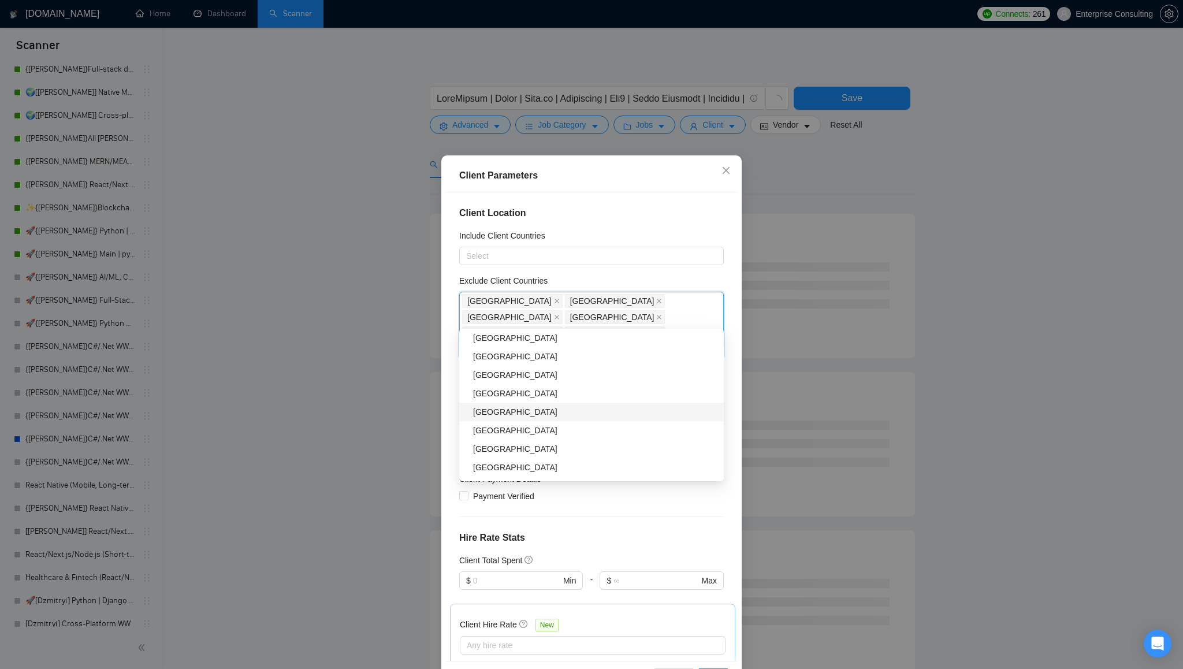
click at [553, 417] on div "[GEOGRAPHIC_DATA]" at bounding box center [595, 411] width 244 height 13
click at [555, 415] on div "[GEOGRAPHIC_DATA]" at bounding box center [591, 411] width 236 height 13
click at [552, 411] on div "[GEOGRAPHIC_DATA]" at bounding box center [595, 407] width 244 height 13
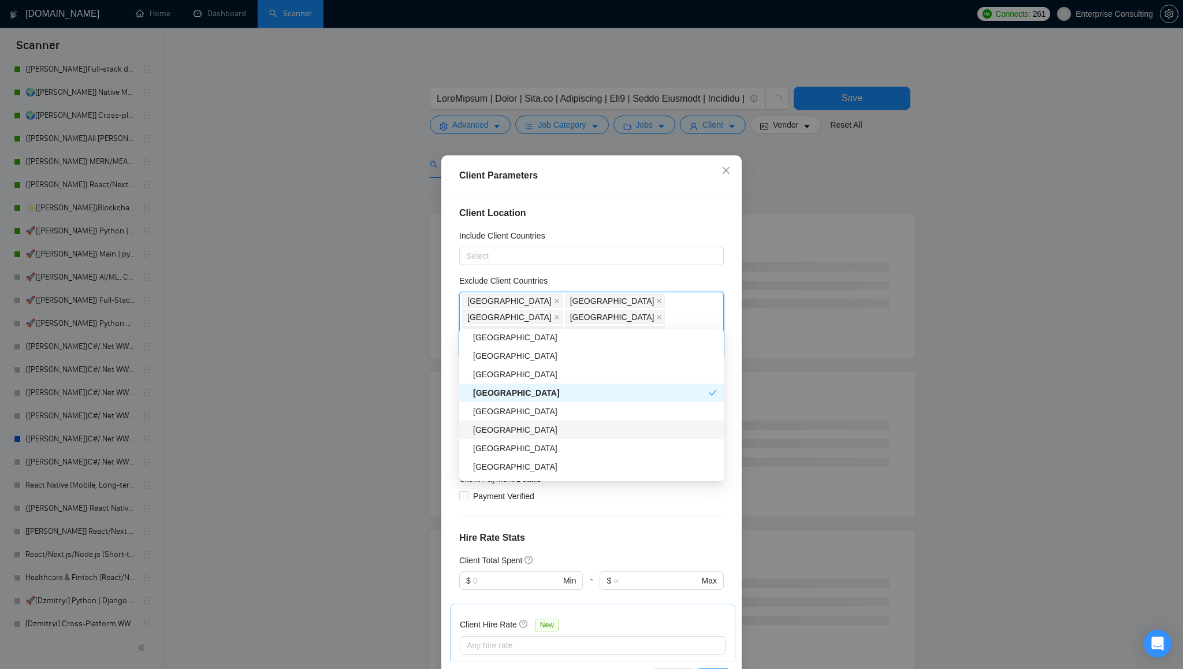
click at [557, 427] on div "[GEOGRAPHIC_DATA]" at bounding box center [595, 429] width 244 height 13
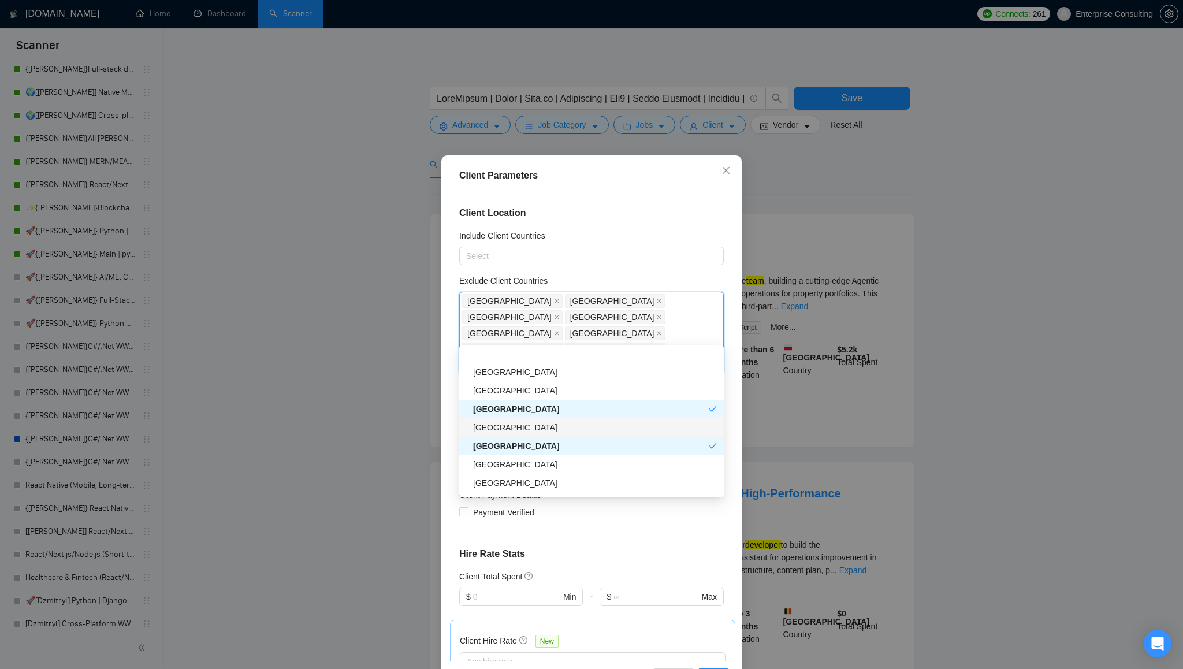
scroll to position [839, 0]
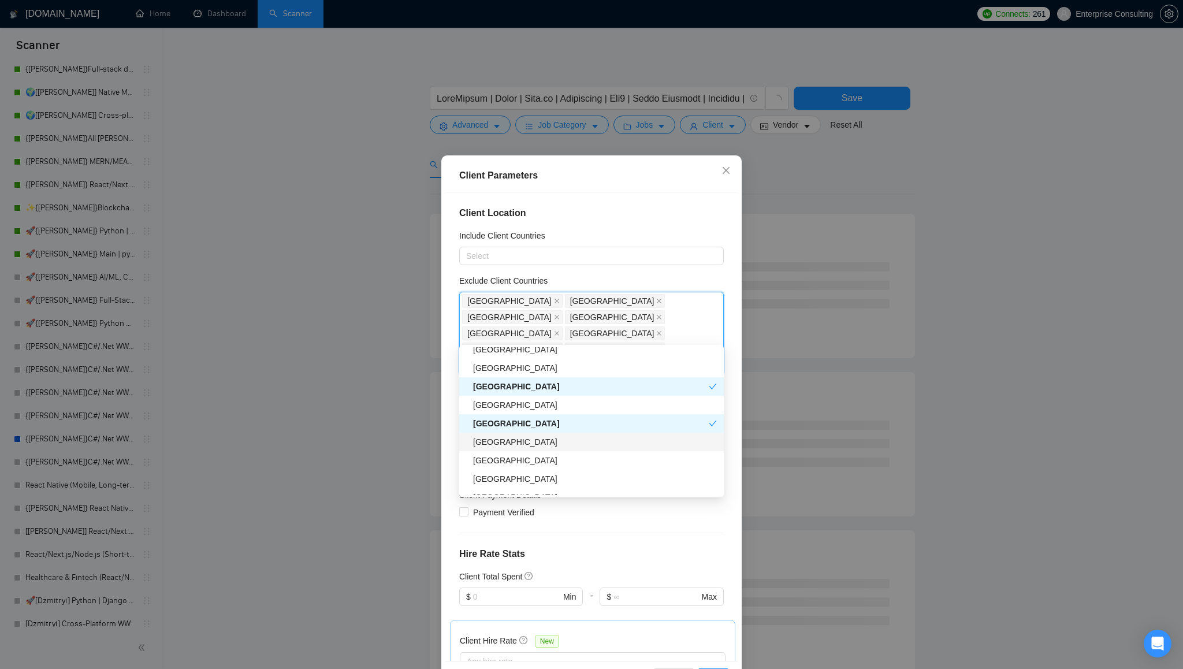
click at [555, 443] on div "[GEOGRAPHIC_DATA]" at bounding box center [595, 442] width 244 height 13
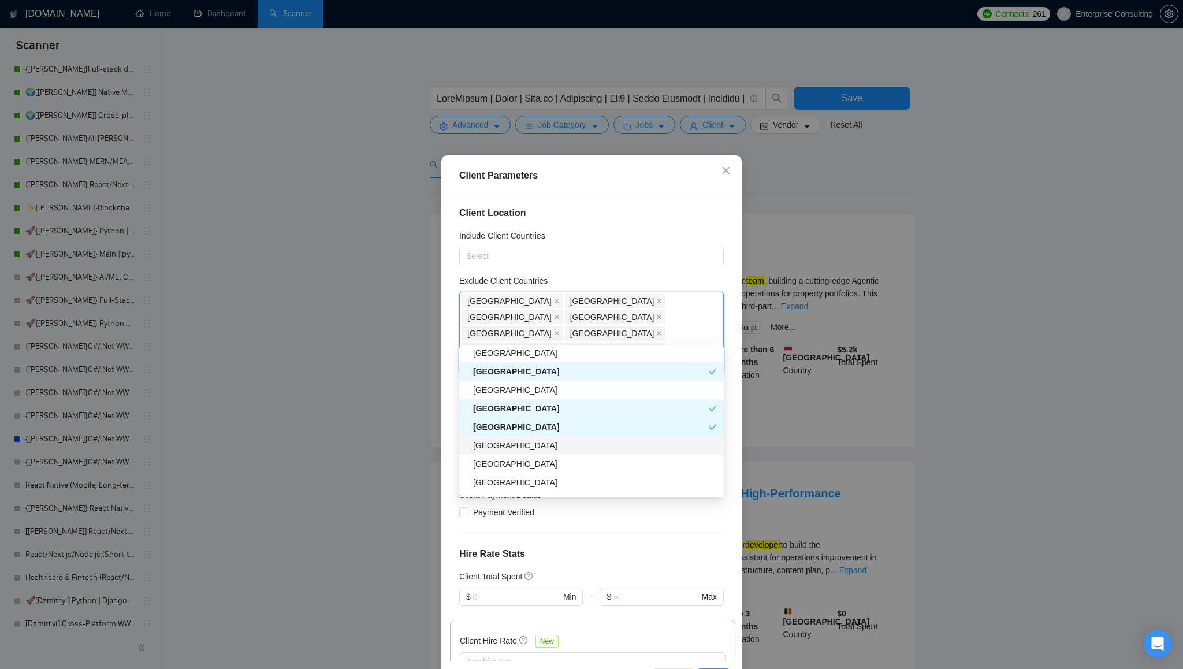
scroll to position [861, 0]
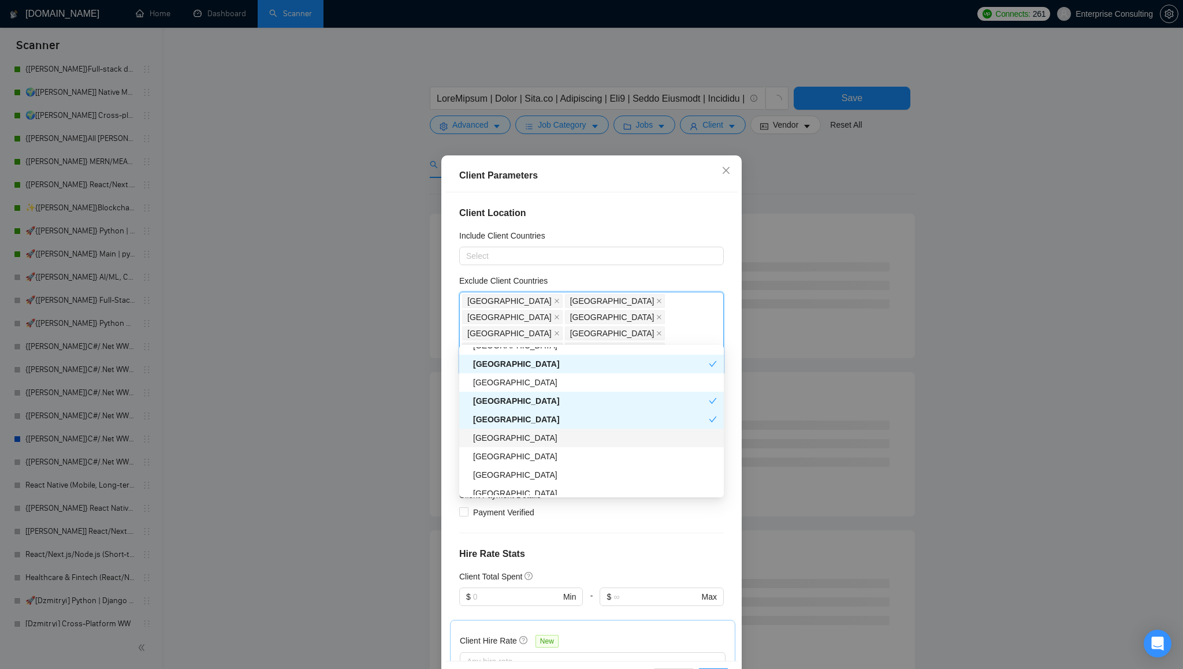
click at [560, 439] on div "[GEOGRAPHIC_DATA]" at bounding box center [595, 437] width 244 height 13
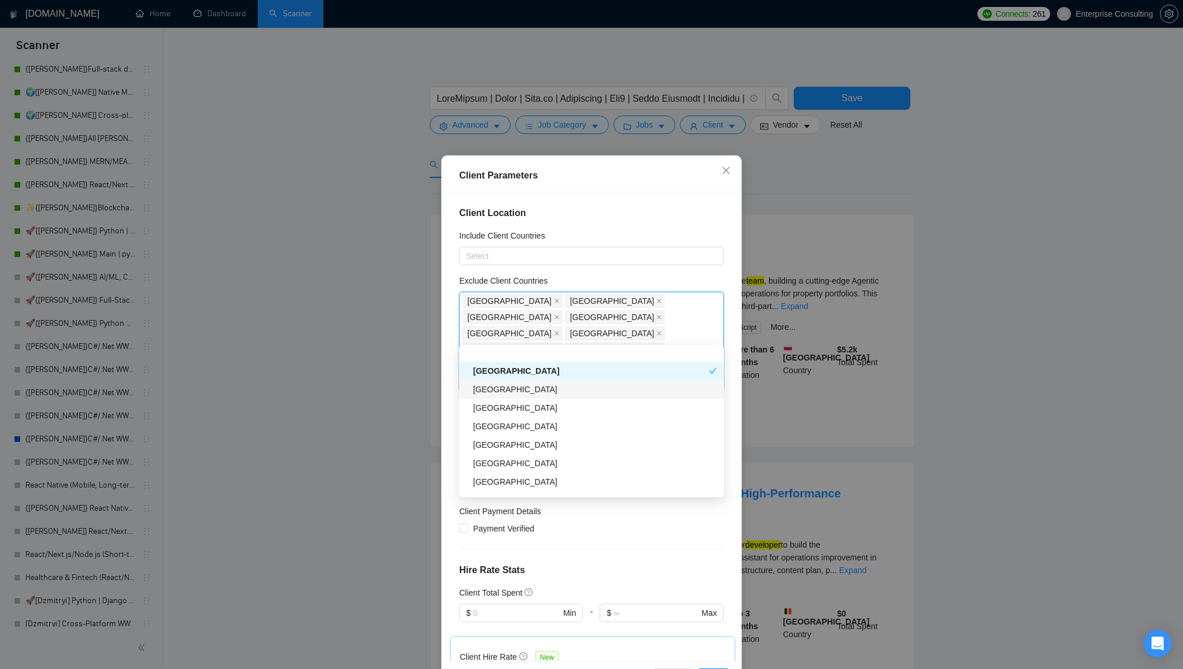
scroll to position [951, 0]
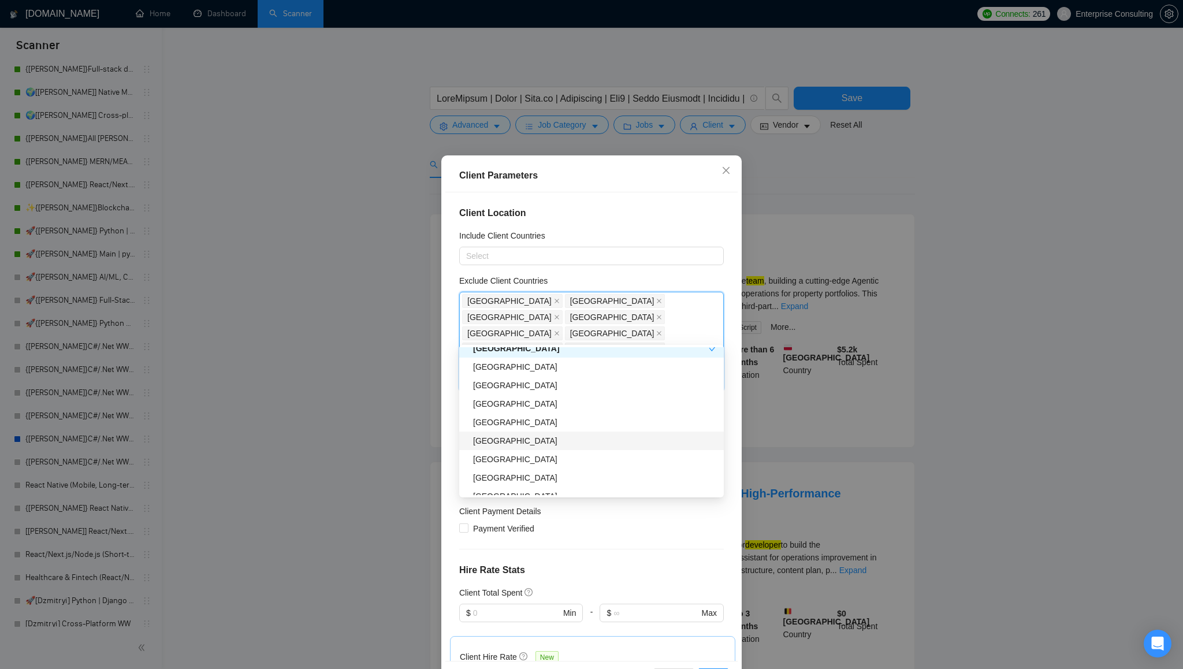
click at [540, 442] on div "[GEOGRAPHIC_DATA]" at bounding box center [595, 440] width 244 height 13
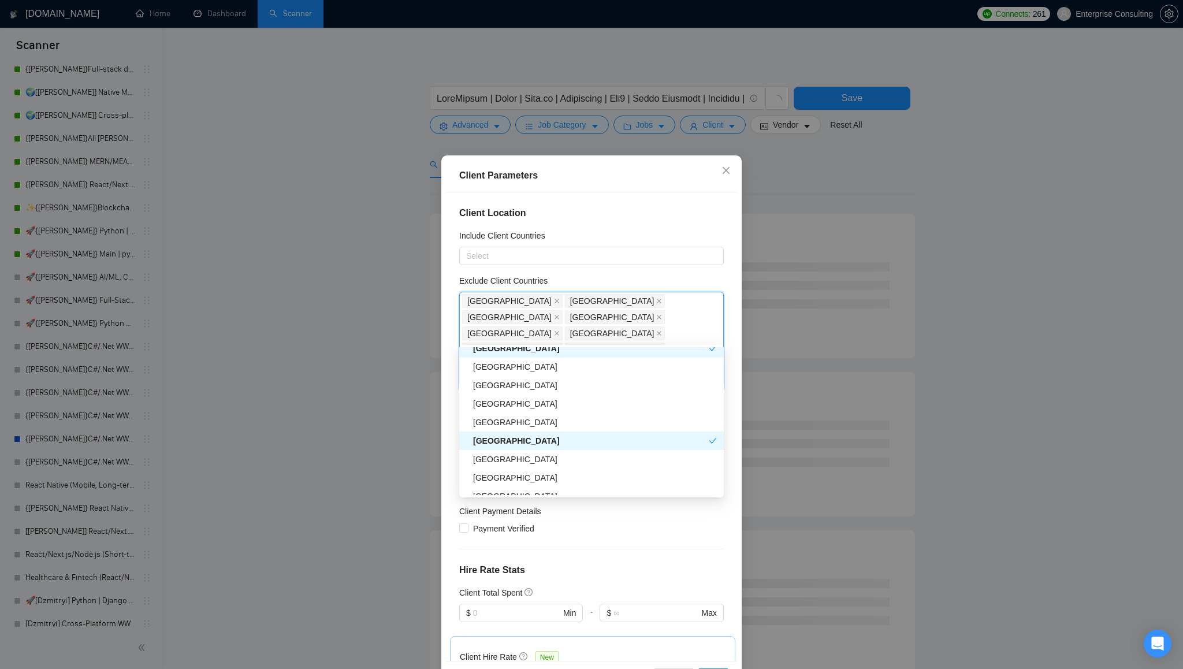
click at [540, 442] on div "[GEOGRAPHIC_DATA]" at bounding box center [591, 440] width 236 height 13
click at [541, 460] on div "[GEOGRAPHIC_DATA]" at bounding box center [595, 459] width 244 height 13
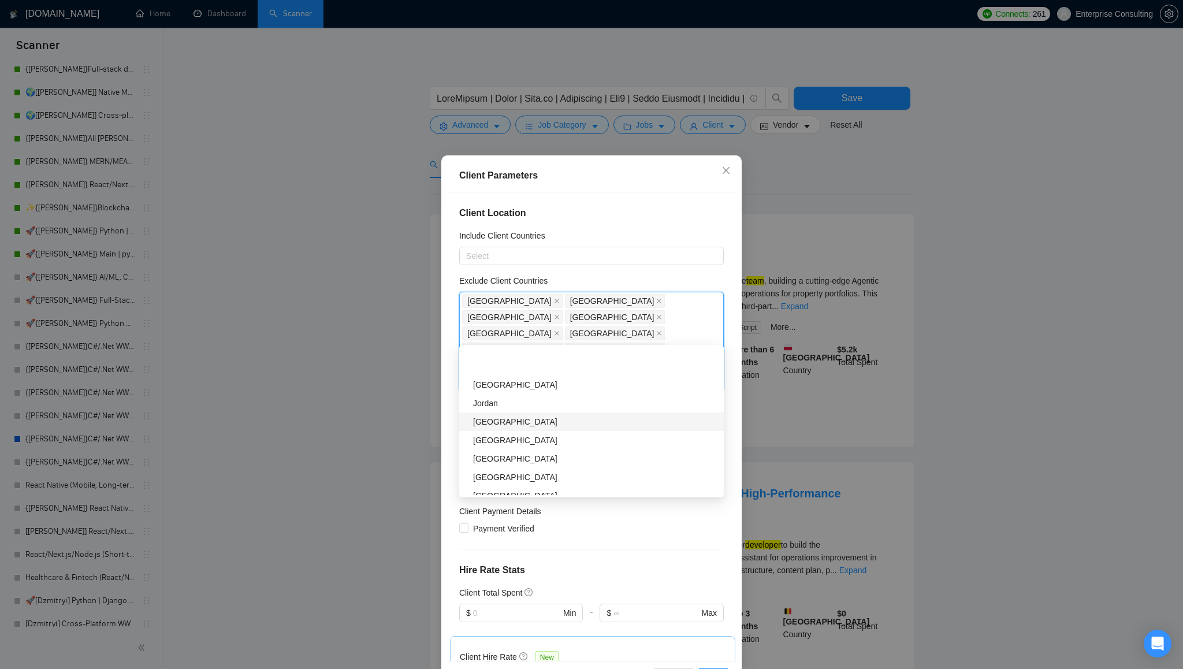
scroll to position [1092, 0]
click at [560, 390] on div "[GEOGRAPHIC_DATA]" at bounding box center [595, 392] width 244 height 13
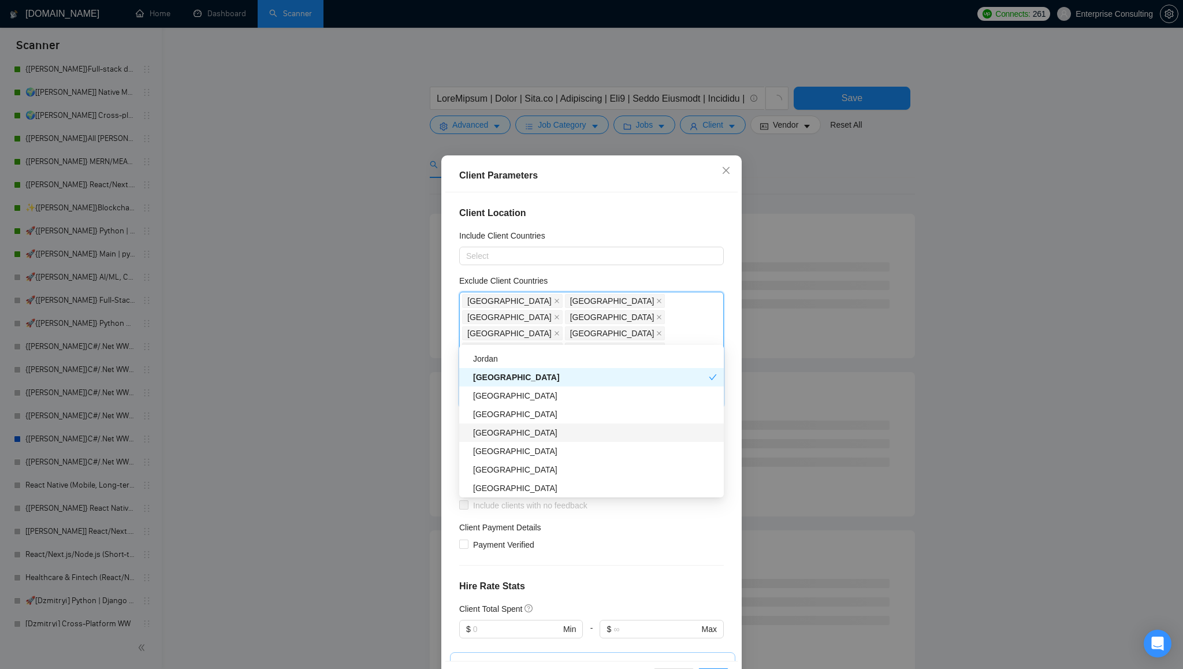
scroll to position [1114, 0]
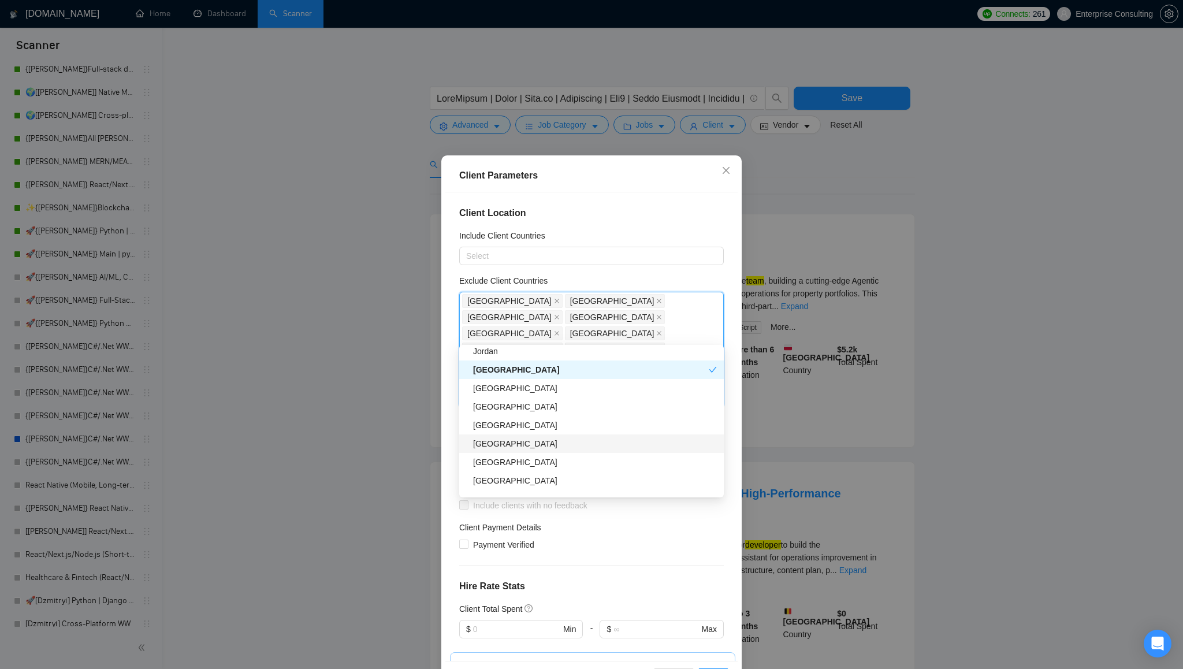
click at [548, 447] on div "[GEOGRAPHIC_DATA]" at bounding box center [595, 443] width 244 height 13
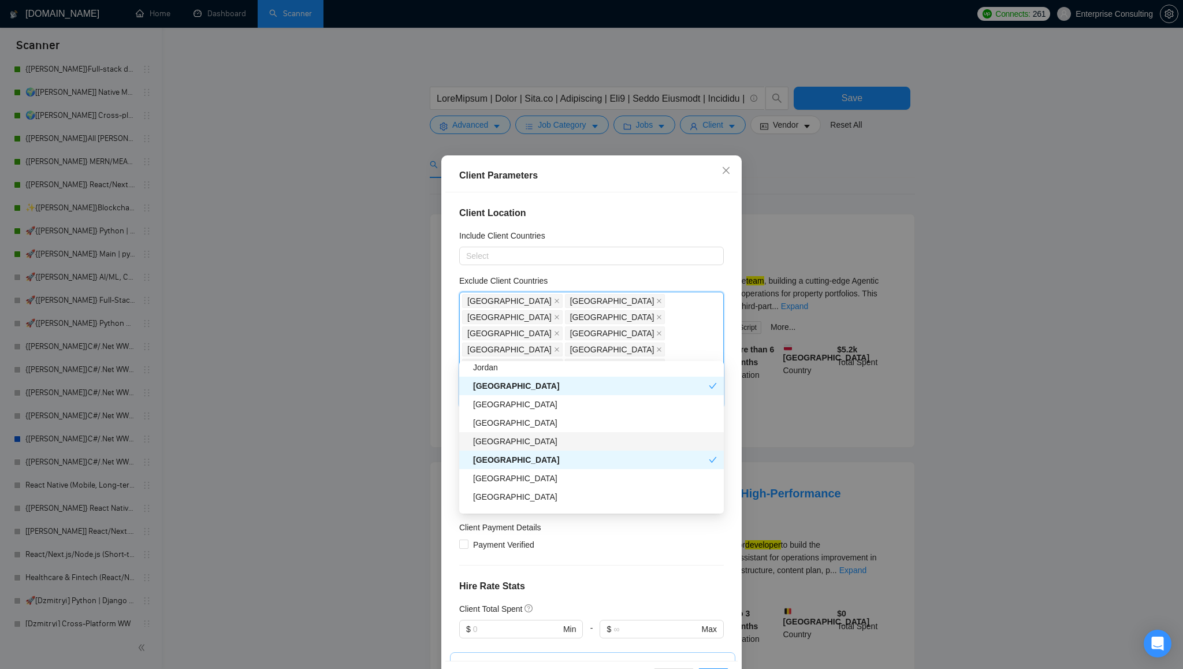
click at [545, 438] on div "[GEOGRAPHIC_DATA]" at bounding box center [595, 441] width 244 height 13
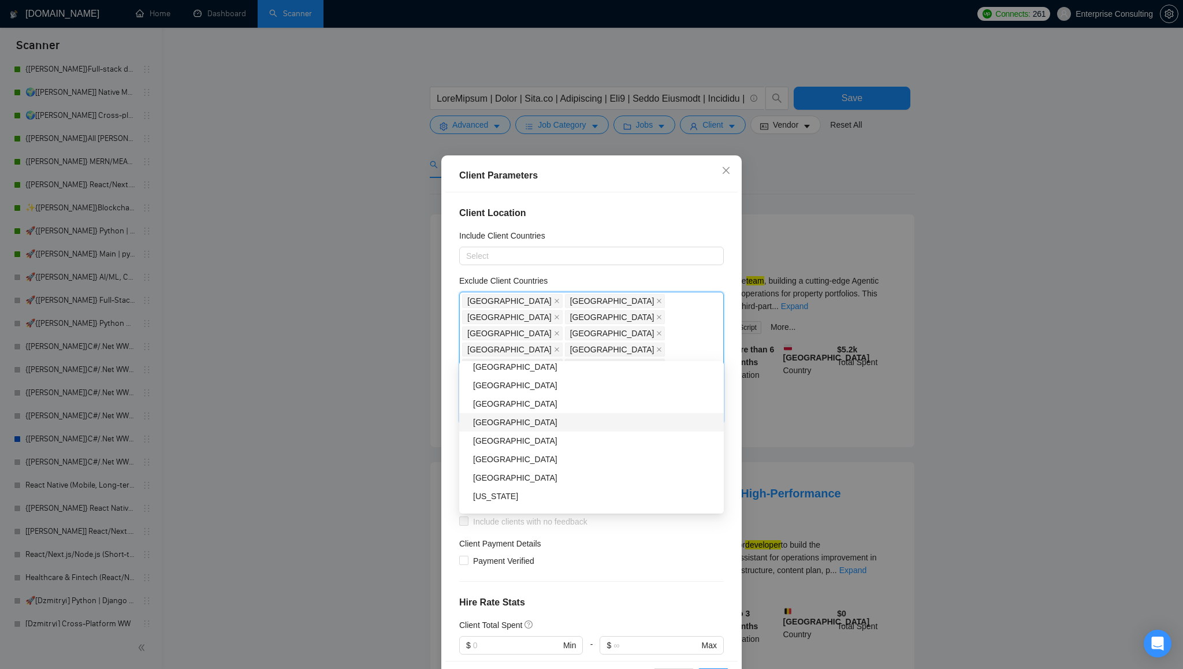
scroll to position [1337, 0]
click at [543, 446] on div "[GEOGRAPHIC_DATA]" at bounding box center [595, 440] width 244 height 13
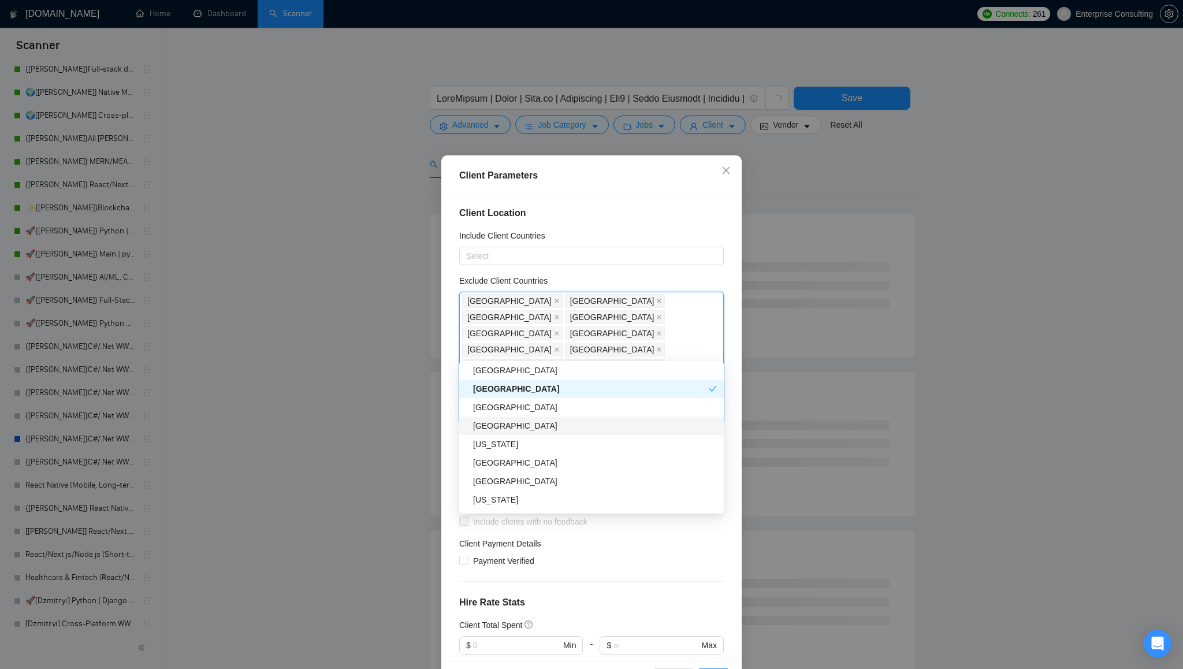
scroll to position [1396, 0]
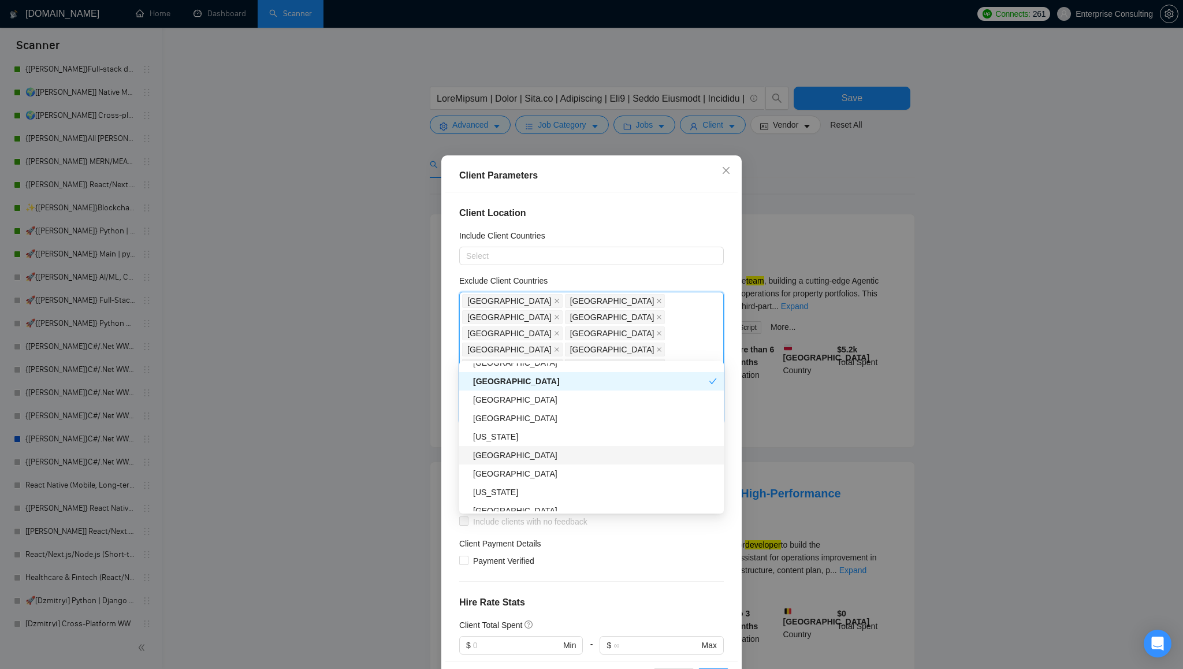
click at [554, 456] on div "[GEOGRAPHIC_DATA]" at bounding box center [595, 455] width 244 height 13
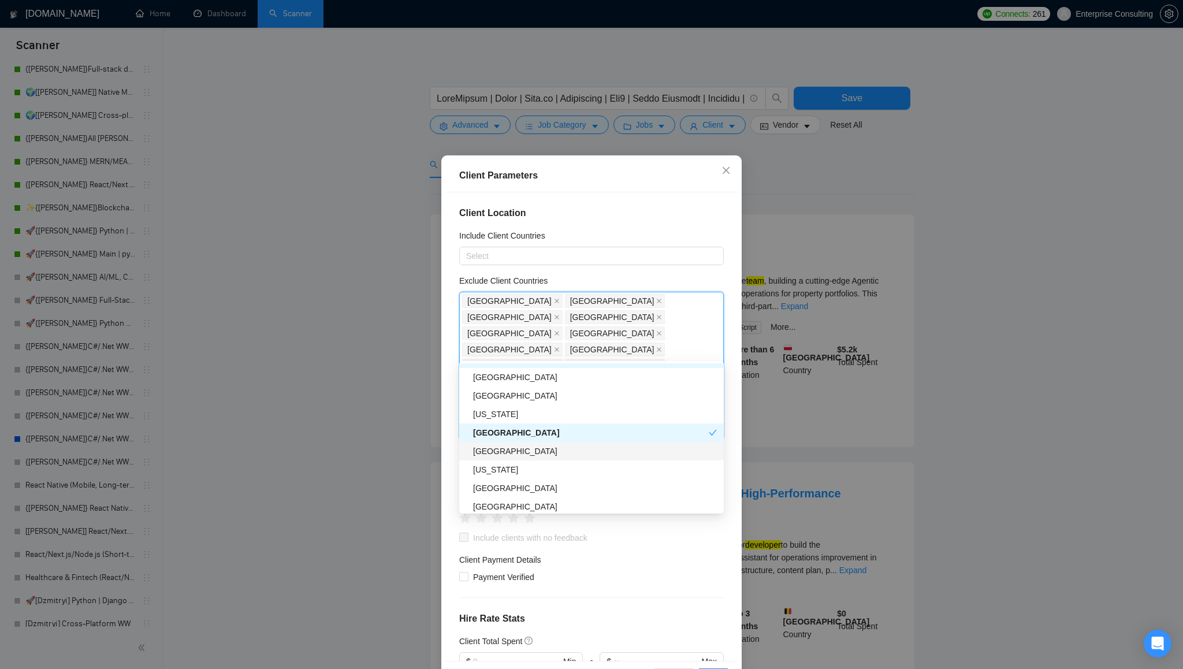
scroll to position [1434, 0]
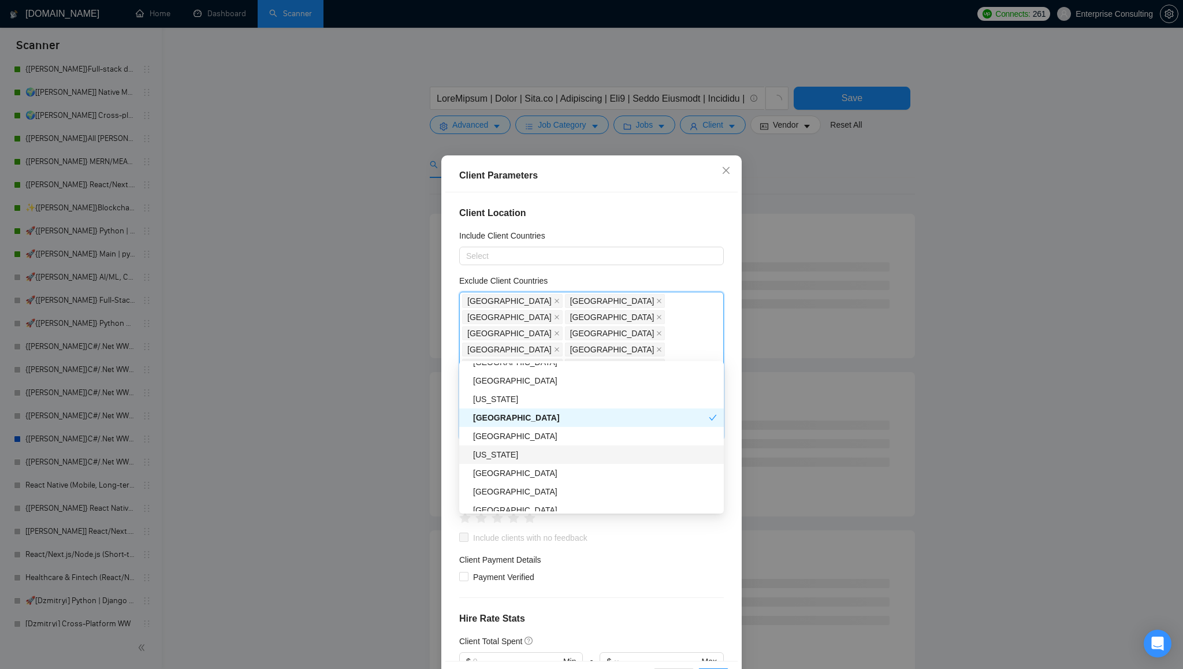
click at [553, 459] on div "[US_STATE]" at bounding box center [595, 454] width 244 height 13
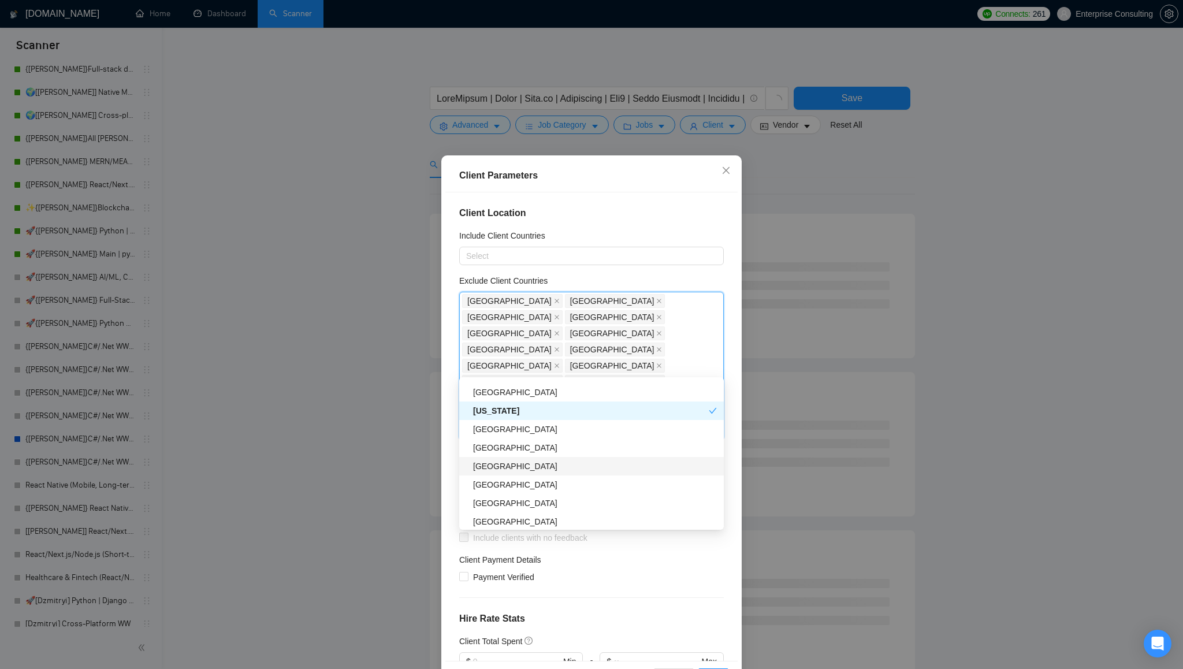
scroll to position [1501, 0]
click at [552, 462] on div "[GEOGRAPHIC_DATA]" at bounding box center [595, 458] width 244 height 13
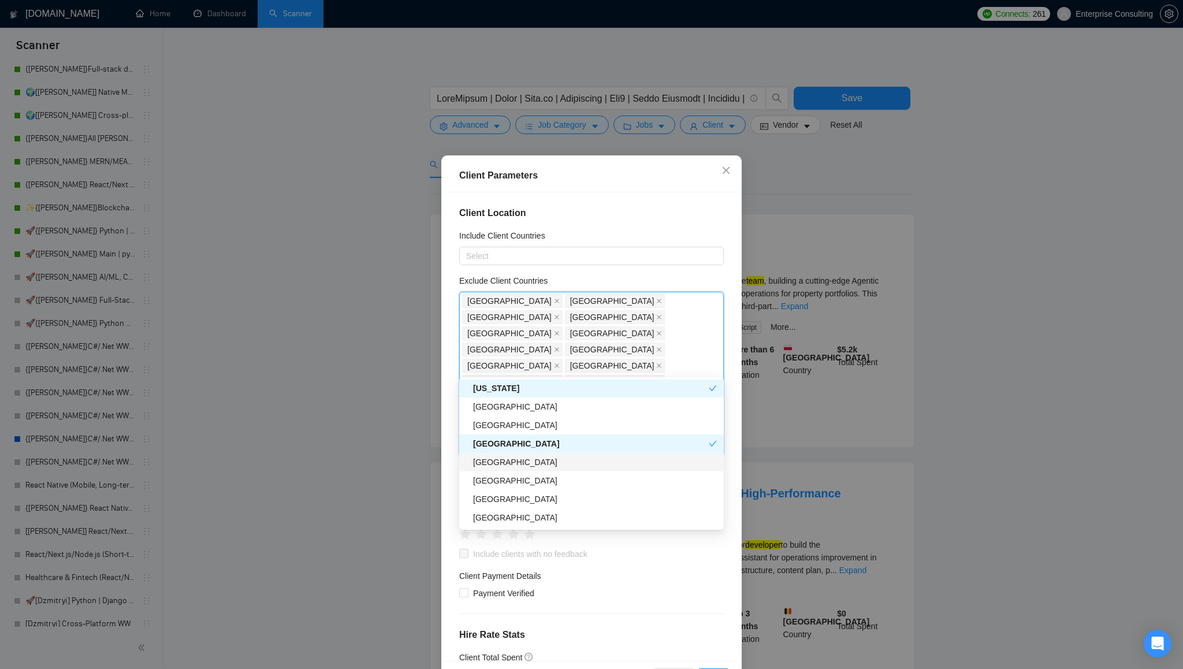
scroll to position [1524, 0]
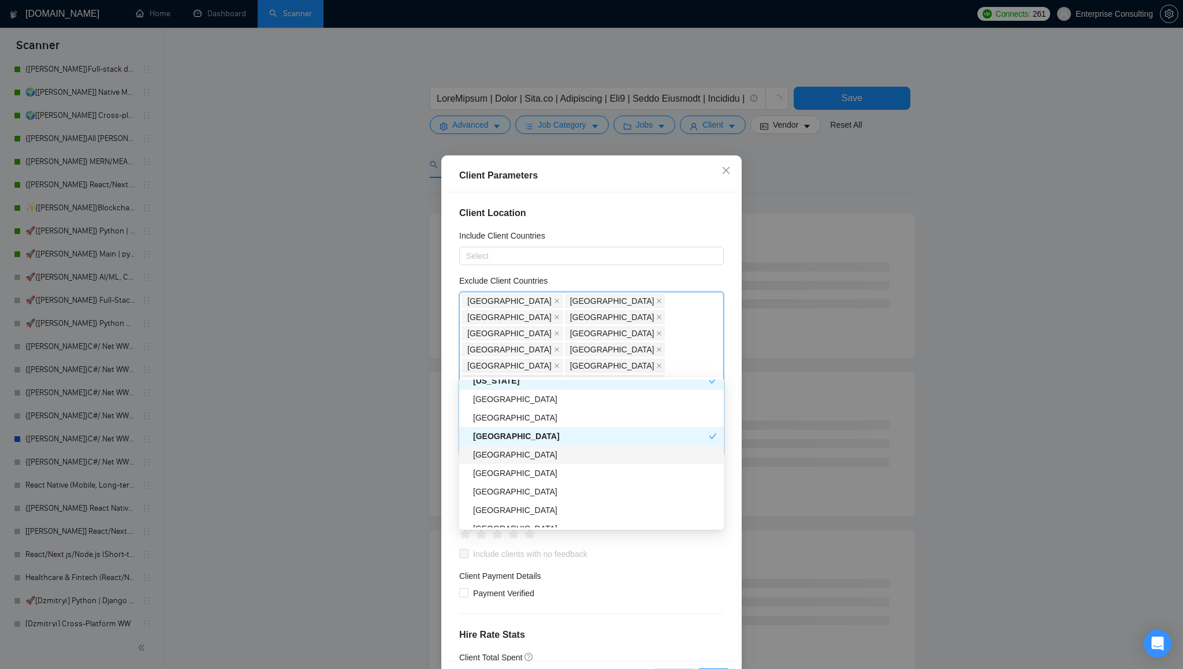
click at [552, 457] on div "[GEOGRAPHIC_DATA]" at bounding box center [595, 454] width 244 height 13
click at [552, 470] on div "[GEOGRAPHIC_DATA]" at bounding box center [595, 473] width 244 height 13
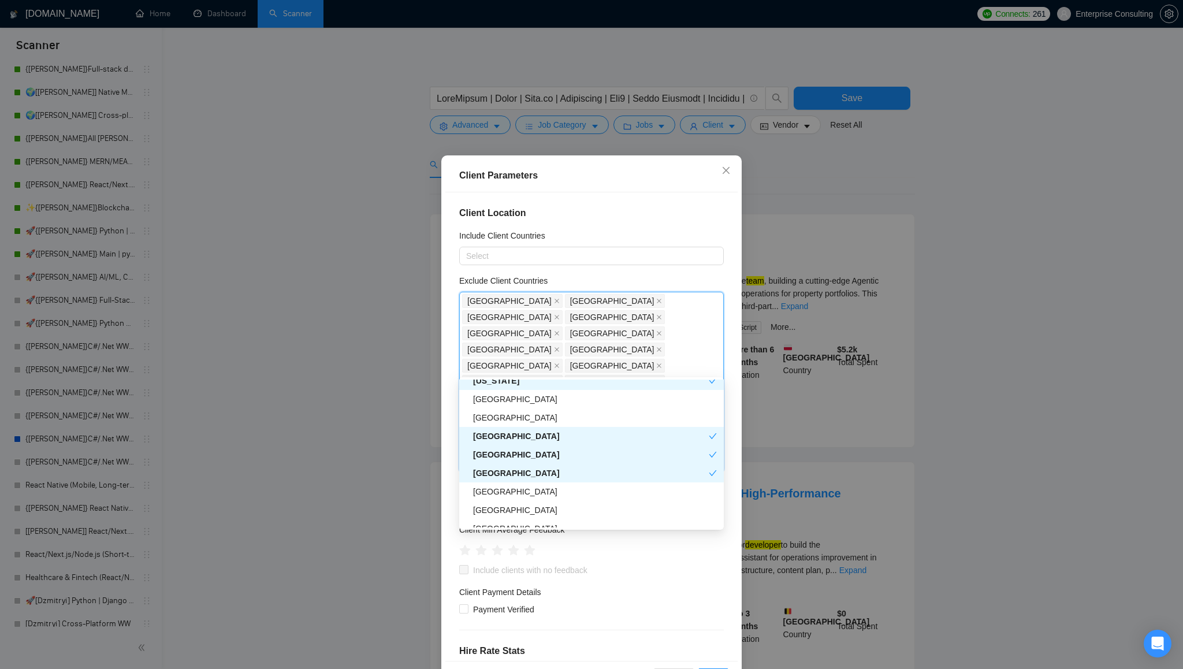
scroll to position [1546, 0]
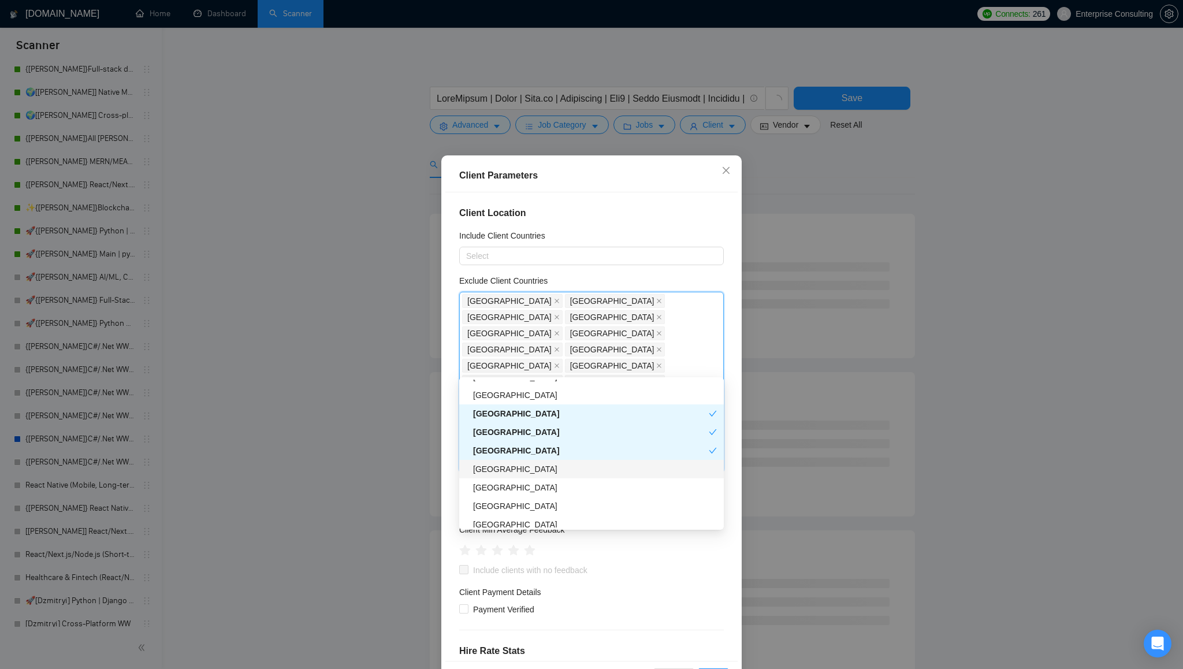
click at [548, 468] on div "[GEOGRAPHIC_DATA]" at bounding box center [595, 469] width 244 height 13
click at [555, 465] on div "[GEOGRAPHIC_DATA]" at bounding box center [595, 465] width 244 height 13
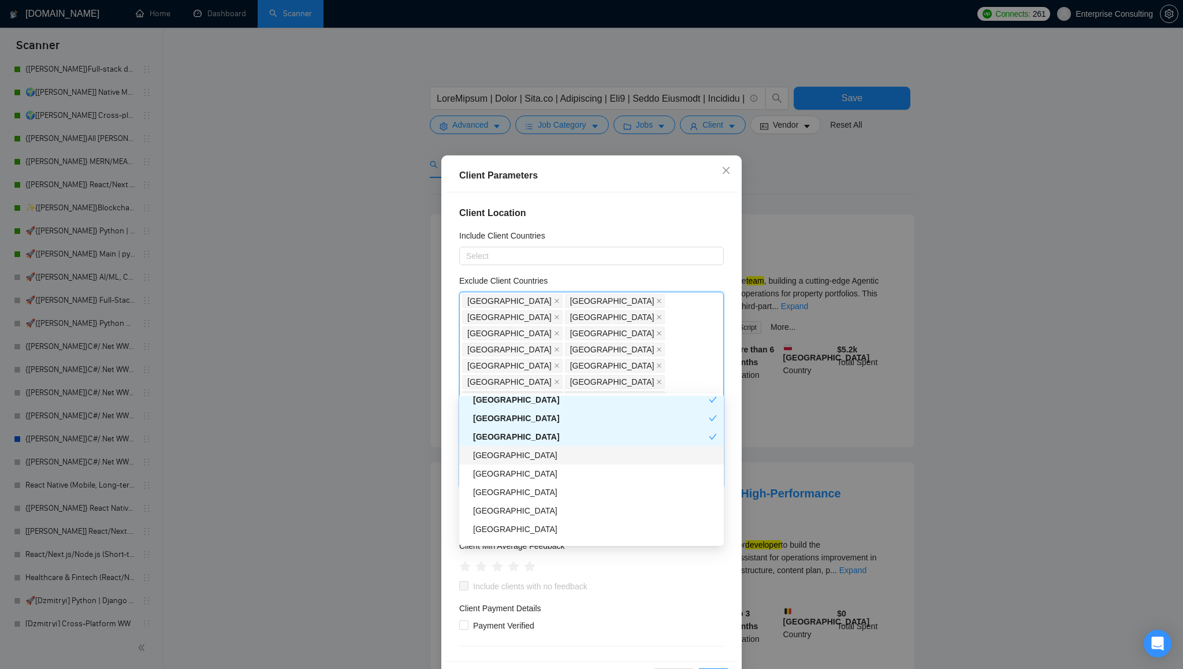
scroll to position [1621, 0]
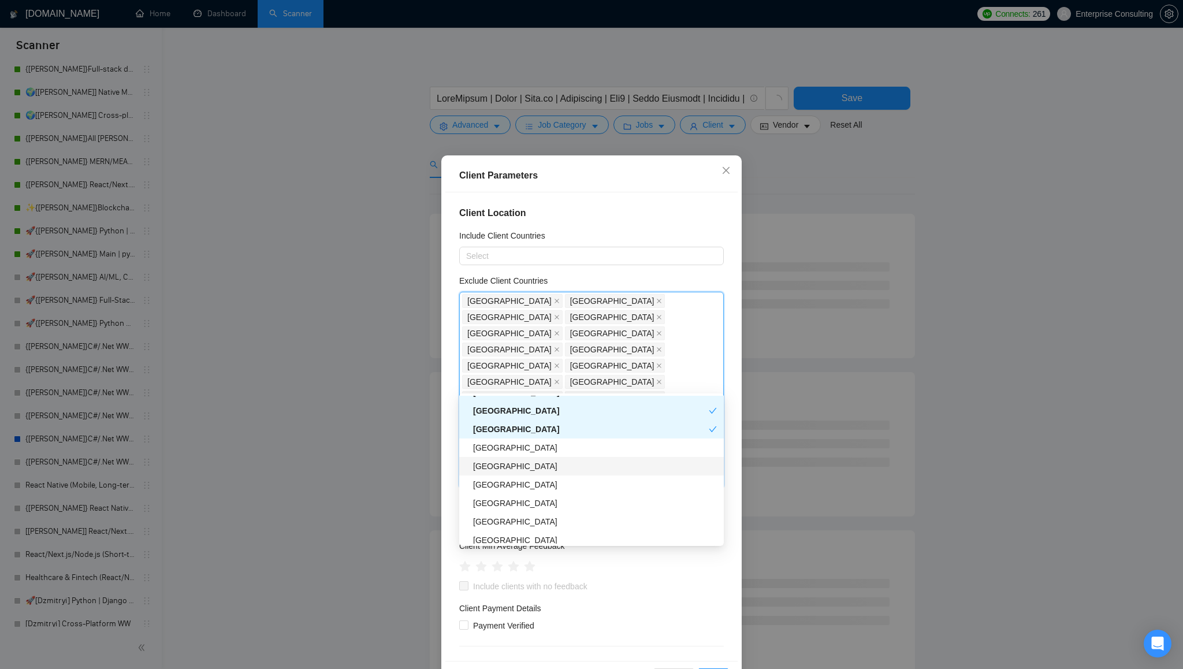
click at [549, 467] on div "[GEOGRAPHIC_DATA]" at bounding box center [595, 466] width 244 height 13
click at [563, 468] on div "[GEOGRAPHIC_DATA]" at bounding box center [595, 469] width 244 height 13
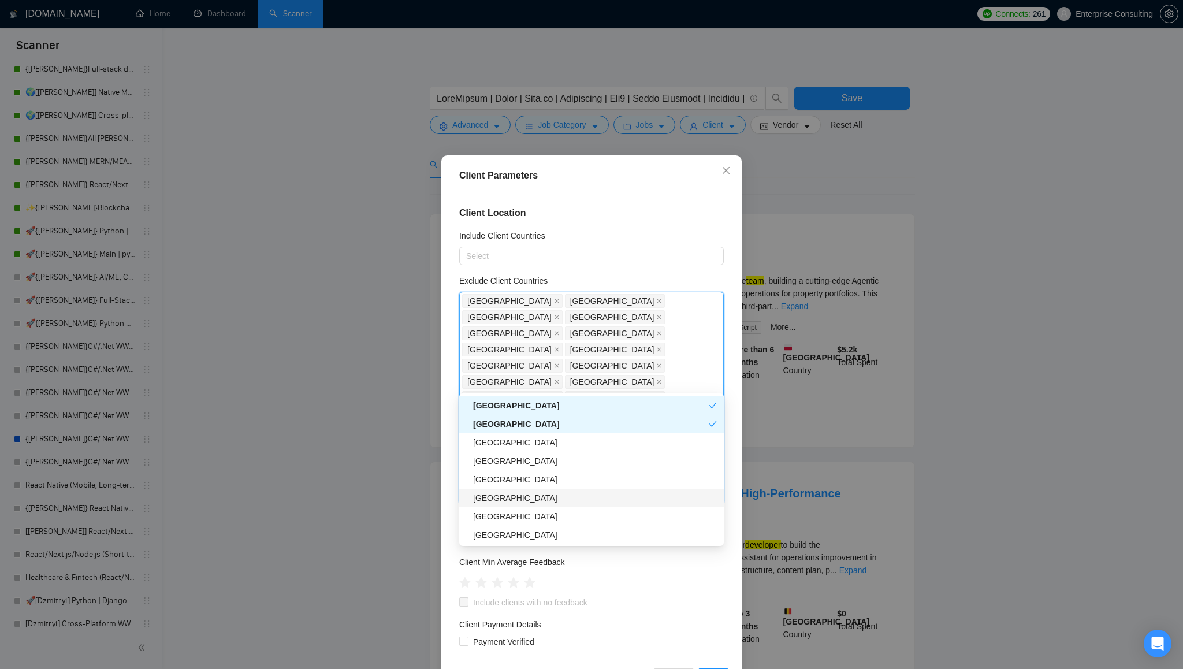
scroll to position [1704, 0]
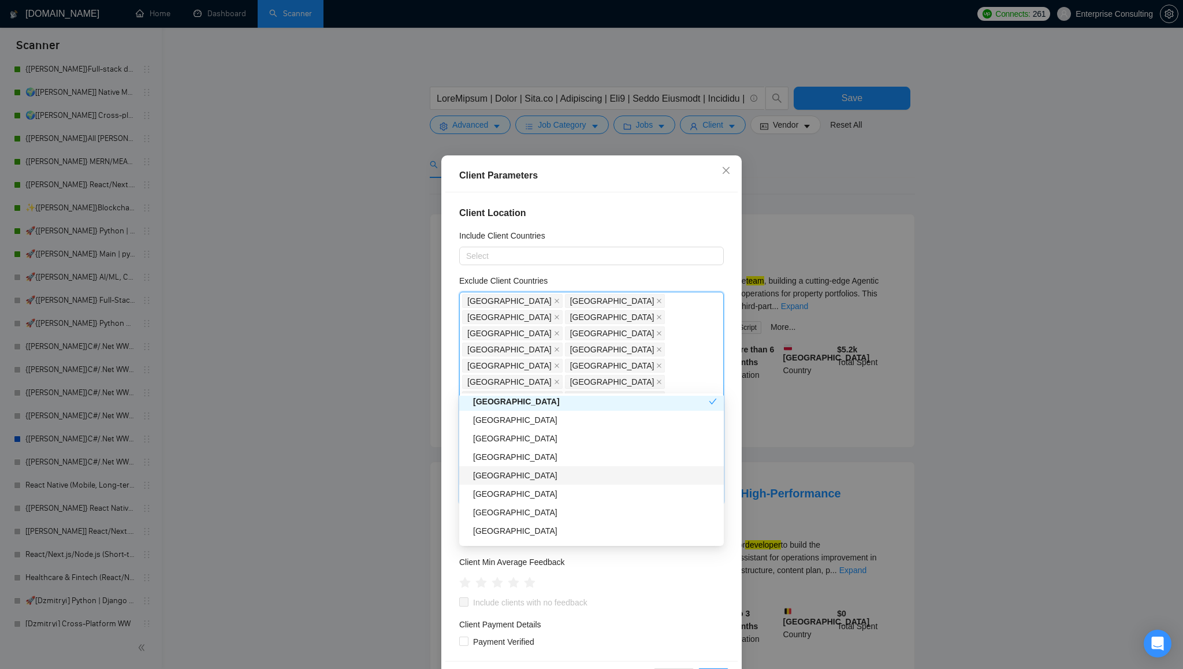
click at [581, 475] on div "[GEOGRAPHIC_DATA]" at bounding box center [595, 475] width 244 height 13
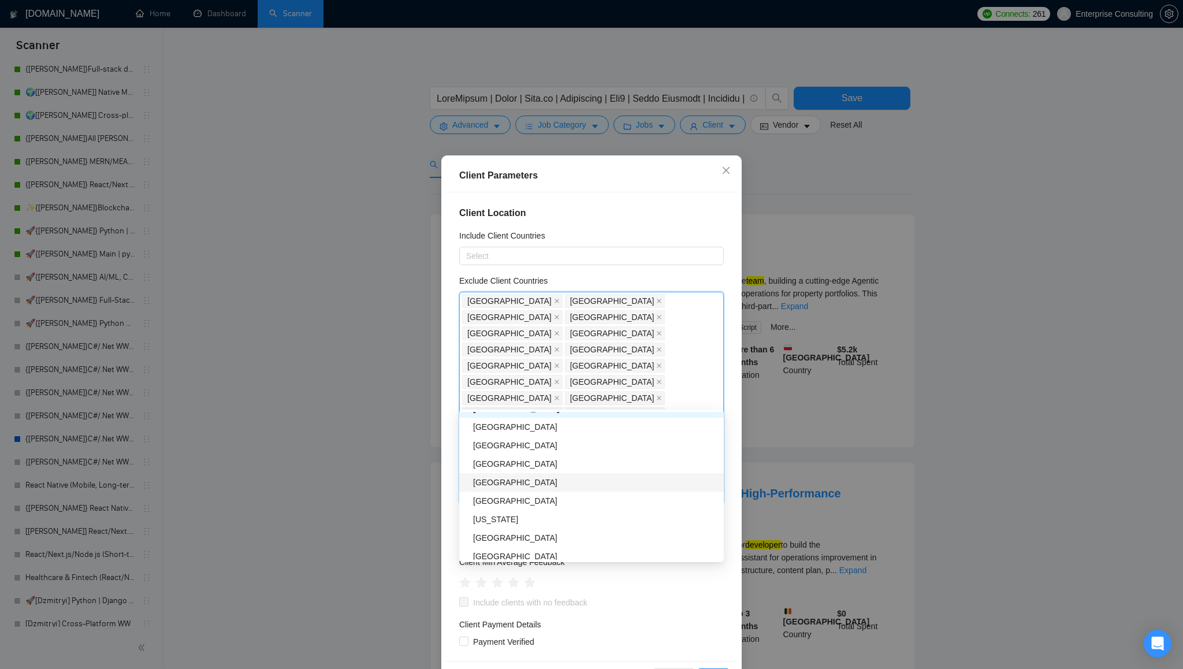
scroll to position [1842, 0]
click at [572, 430] on div "[GEOGRAPHIC_DATA]" at bounding box center [595, 427] width 244 height 13
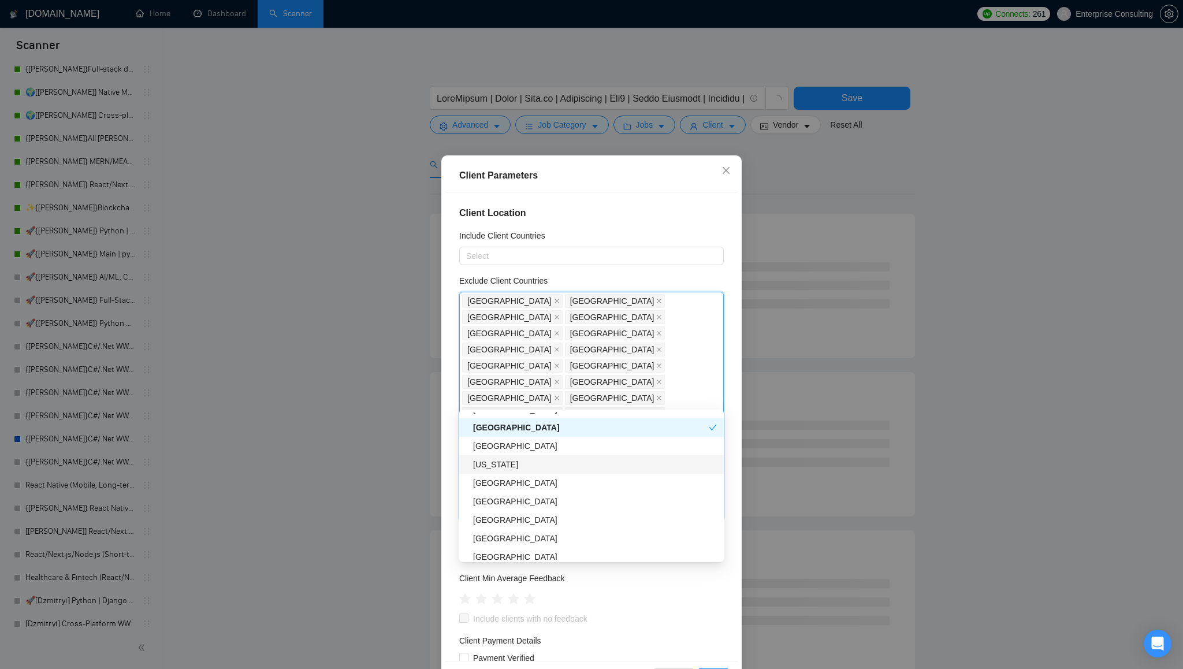
click at [598, 465] on div "[US_STATE]" at bounding box center [595, 464] width 244 height 13
click at [597, 481] on div "[GEOGRAPHIC_DATA]" at bounding box center [595, 483] width 244 height 13
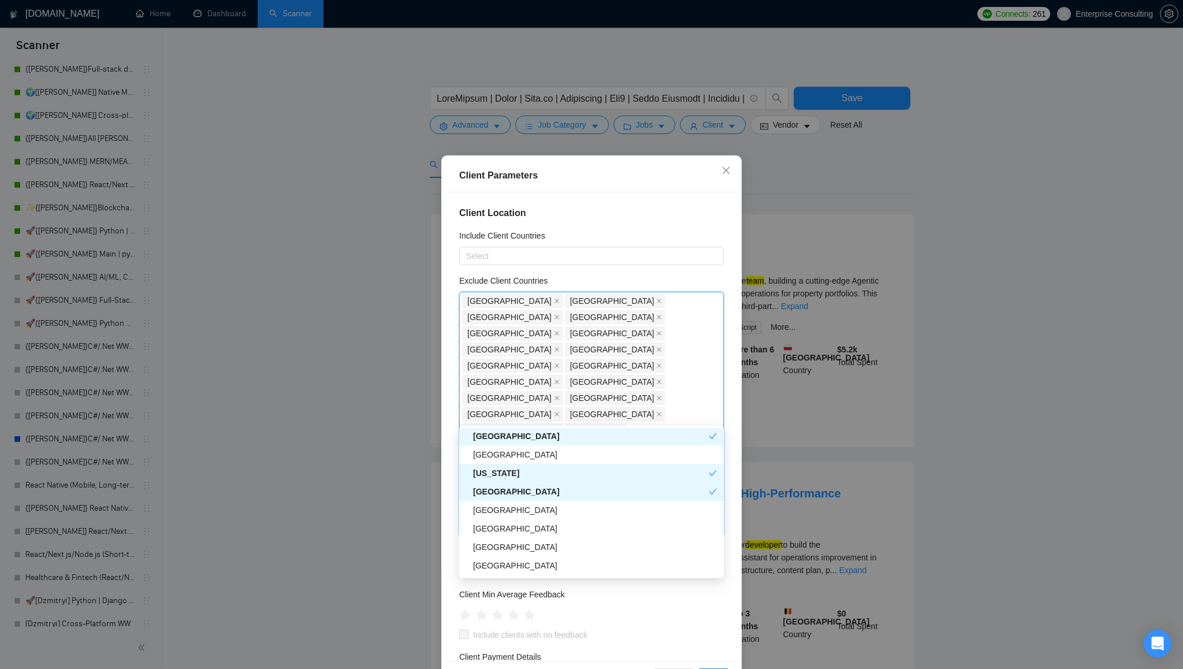
scroll to position [1865, 0]
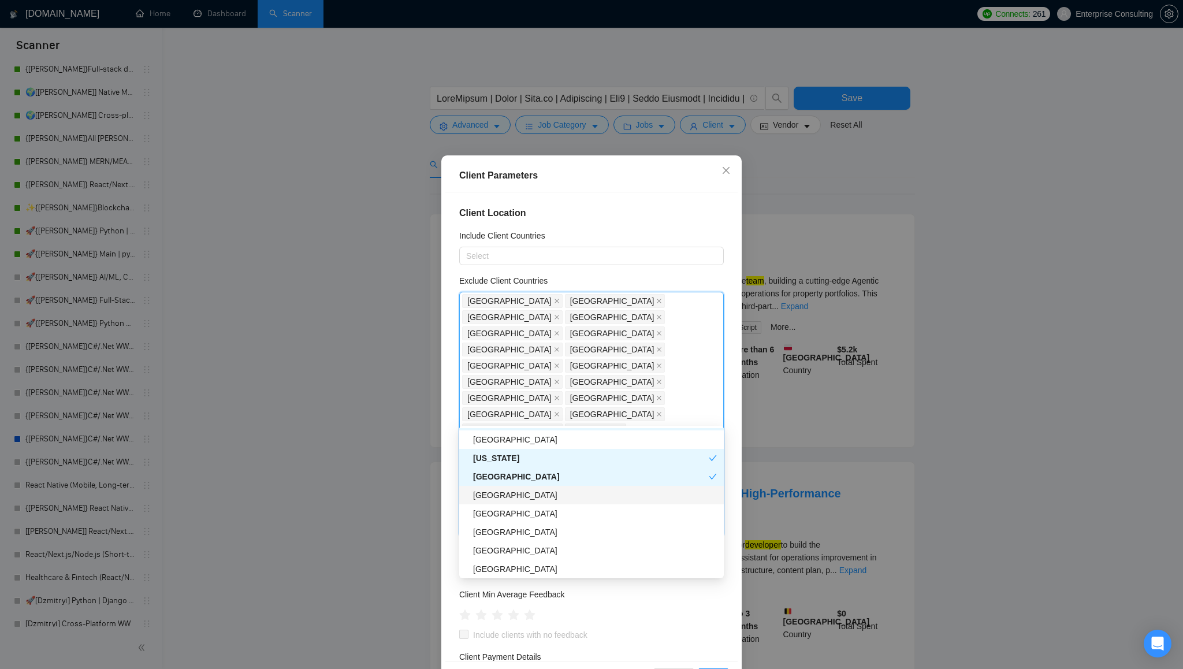
click at [594, 490] on div "[GEOGRAPHIC_DATA]" at bounding box center [595, 495] width 244 height 13
click at [594, 488] on div "[GEOGRAPHIC_DATA]" at bounding box center [595, 491] width 244 height 13
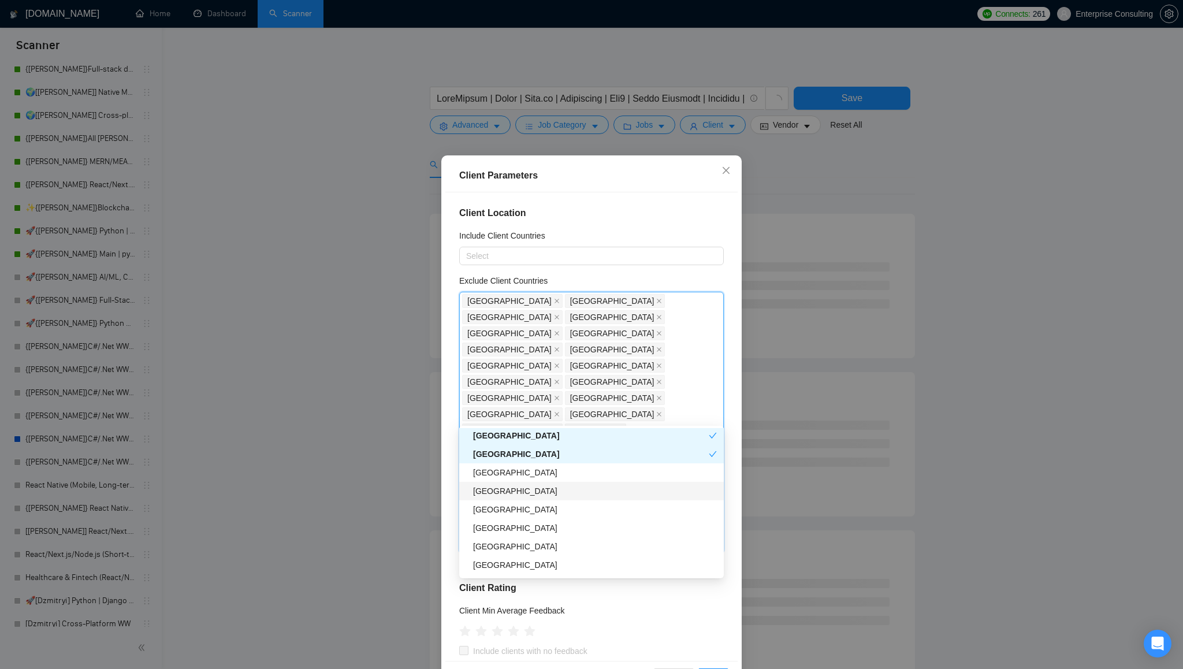
scroll to position [1932, 0]
click at [596, 483] on div "[GEOGRAPHIC_DATA]" at bounding box center [595, 483] width 244 height 13
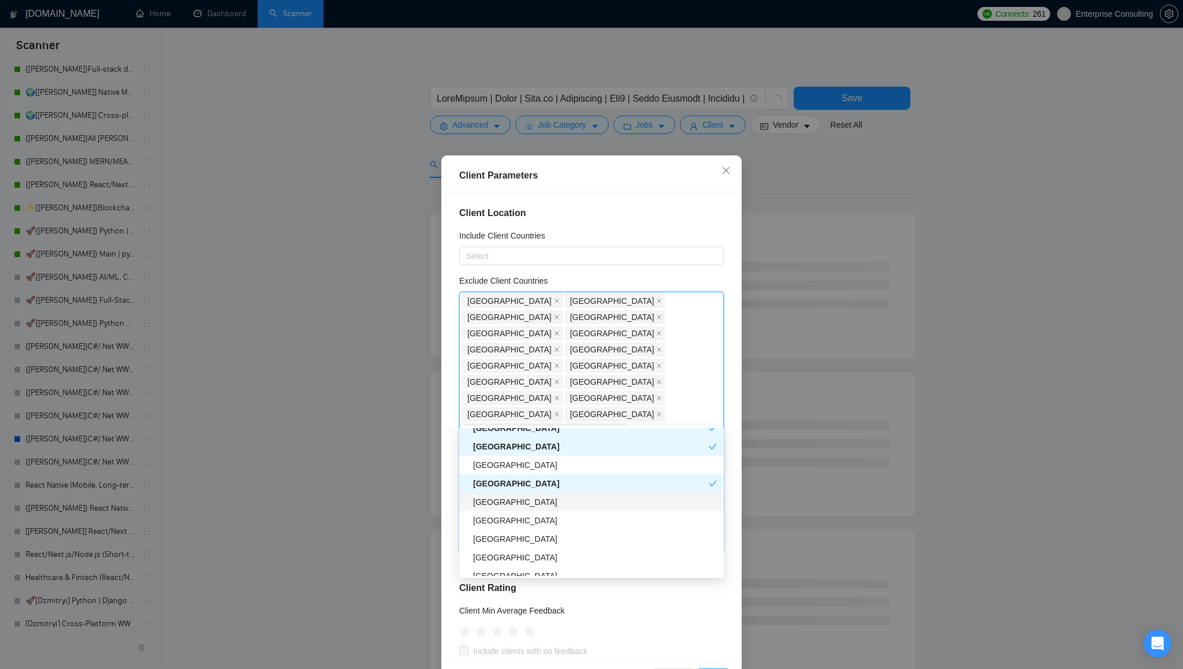
click at [593, 498] on div "[GEOGRAPHIC_DATA]" at bounding box center [595, 502] width 244 height 13
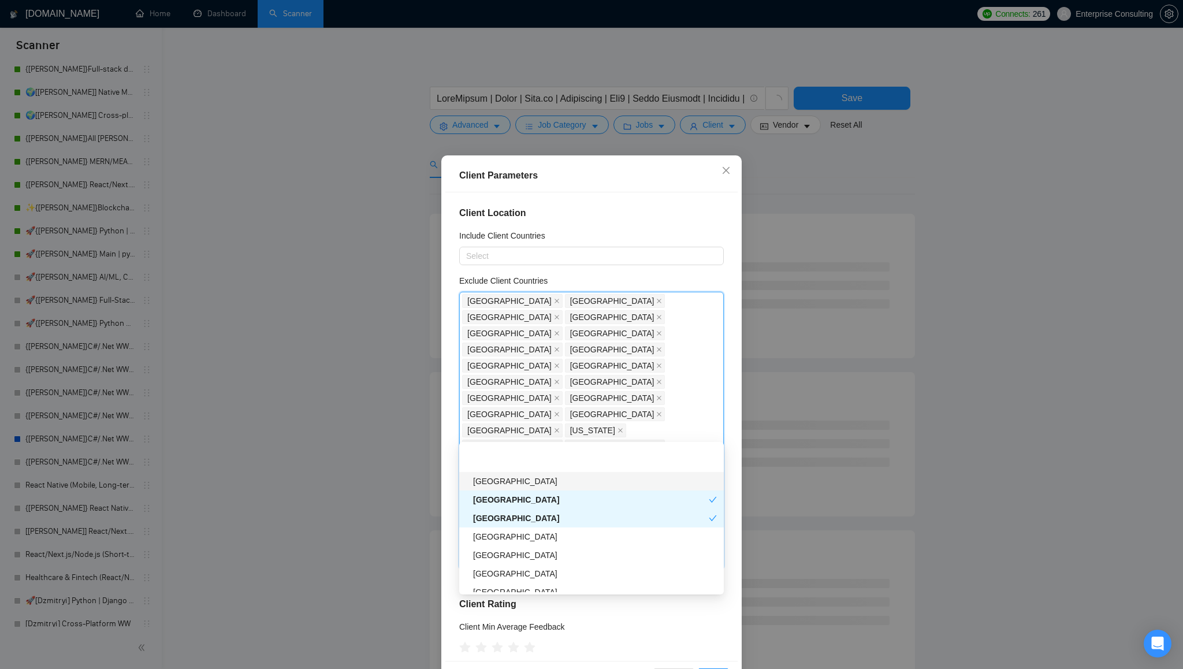
scroll to position [1961, 0]
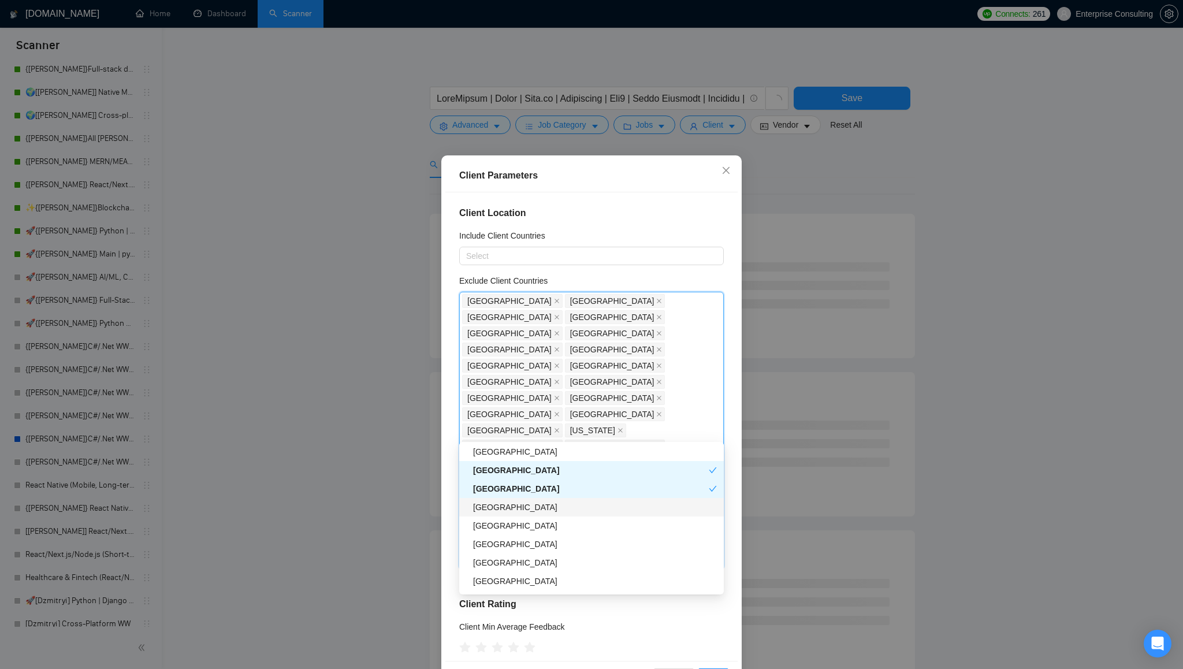
click at [583, 507] on div "[GEOGRAPHIC_DATA]" at bounding box center [595, 507] width 244 height 13
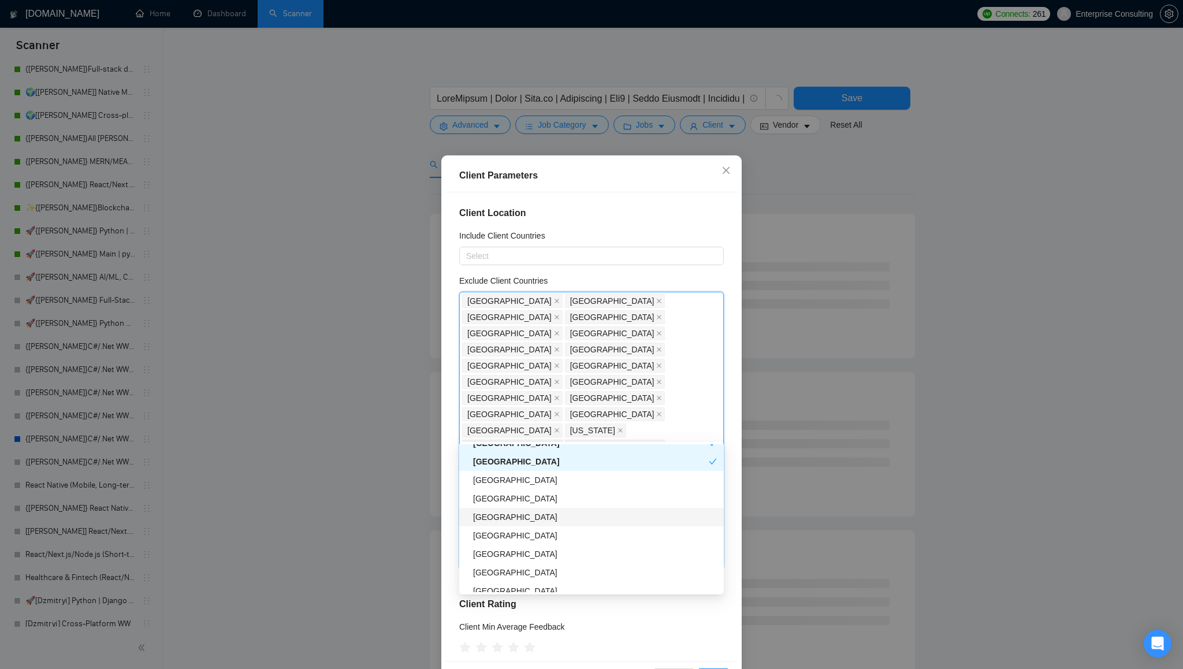
scroll to position [2014, 0]
click at [575, 491] on div "[GEOGRAPHIC_DATA]" at bounding box center [595, 491] width 244 height 13
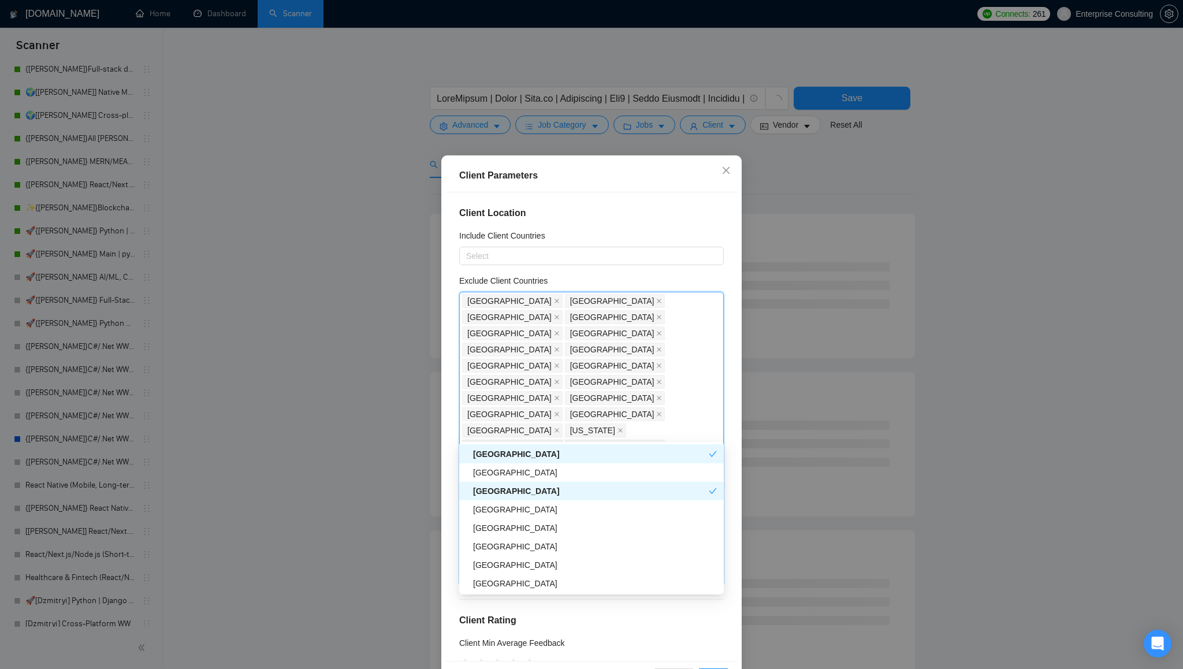
scroll to position [2044, 0]
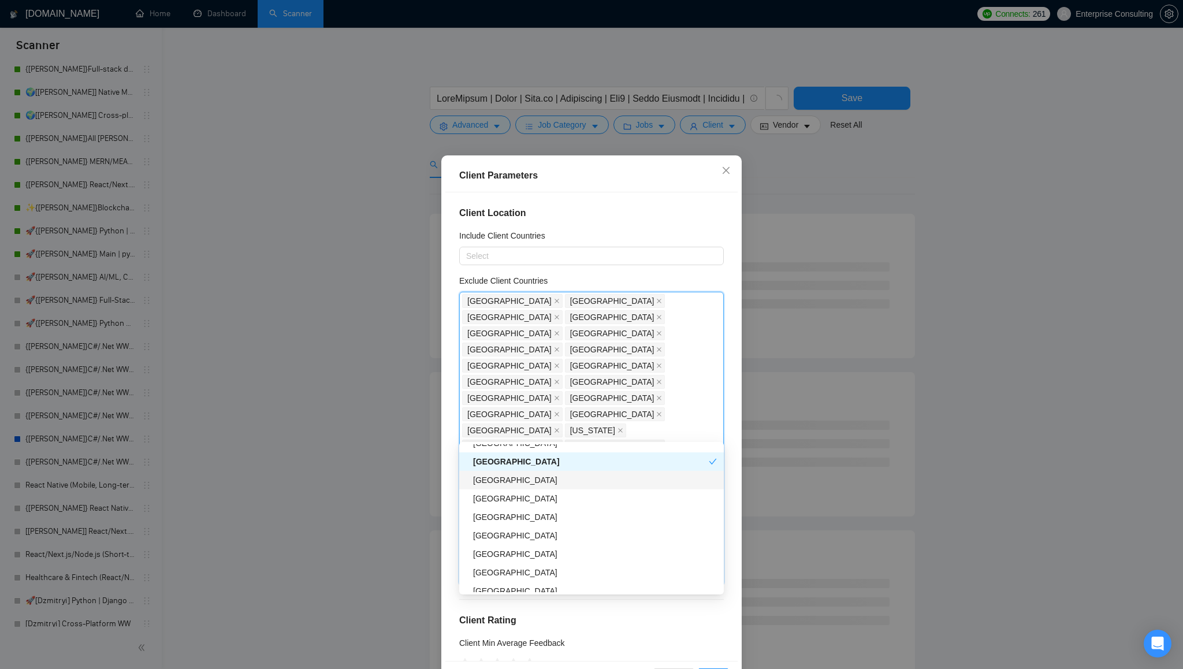
click at [571, 477] on div "[GEOGRAPHIC_DATA]" at bounding box center [595, 480] width 244 height 13
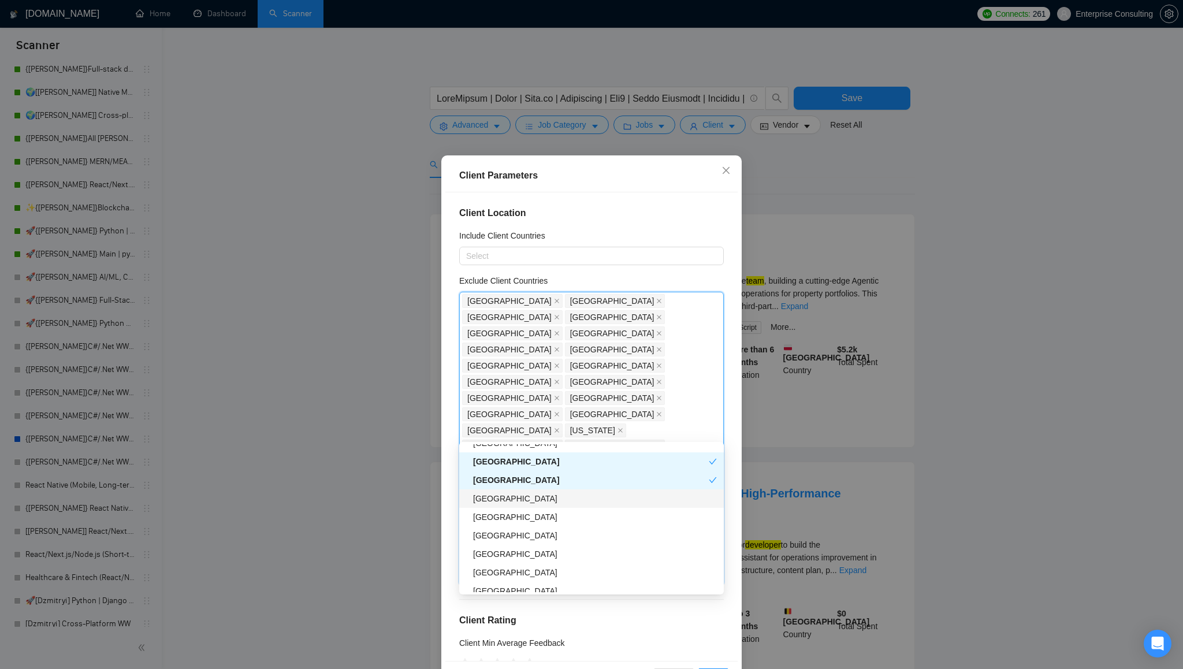
click at [578, 500] on div "[GEOGRAPHIC_DATA]" at bounding box center [595, 498] width 244 height 13
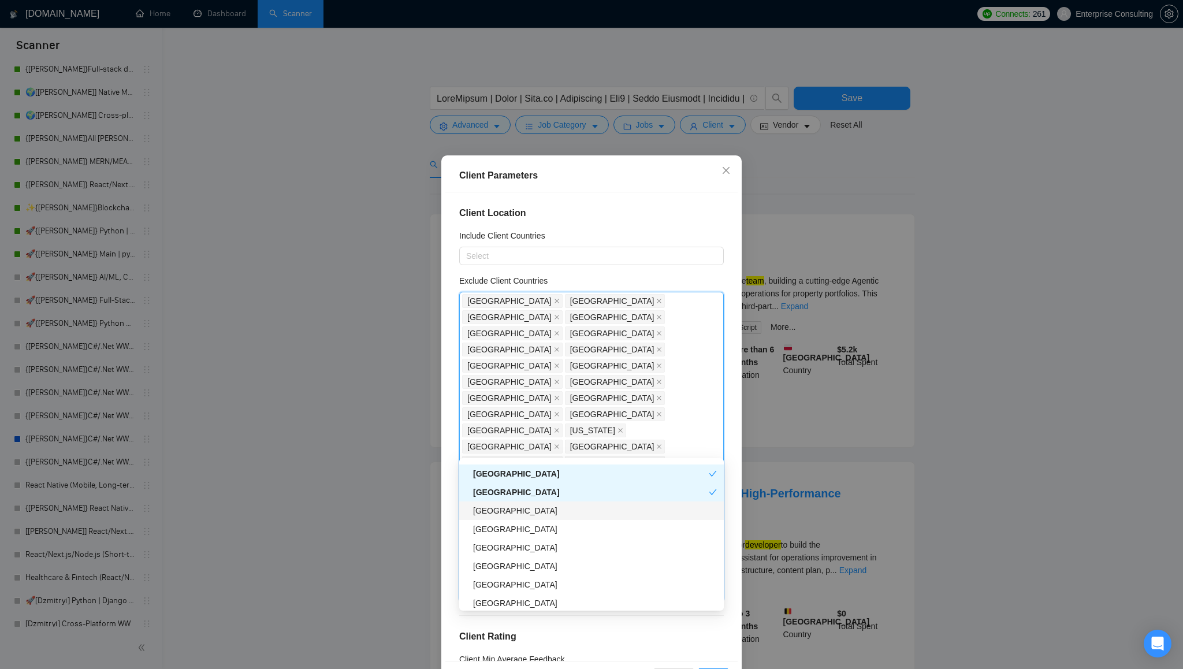
scroll to position [2081, 0]
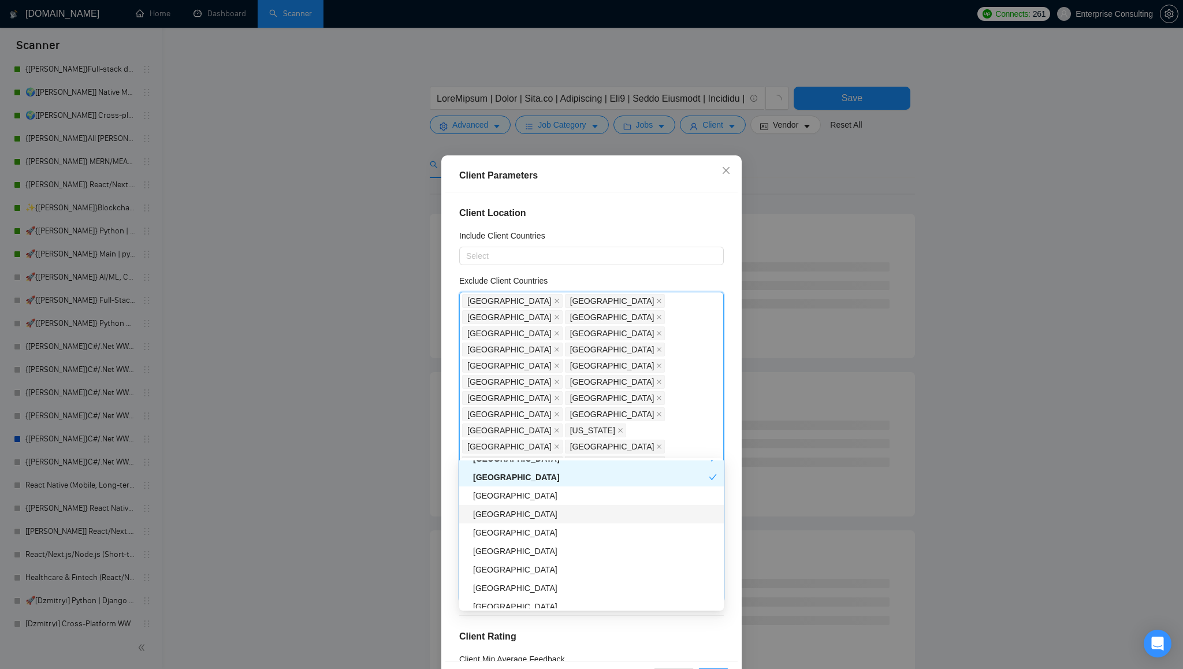
click at [579, 514] on div "[GEOGRAPHIC_DATA]" at bounding box center [595, 514] width 244 height 13
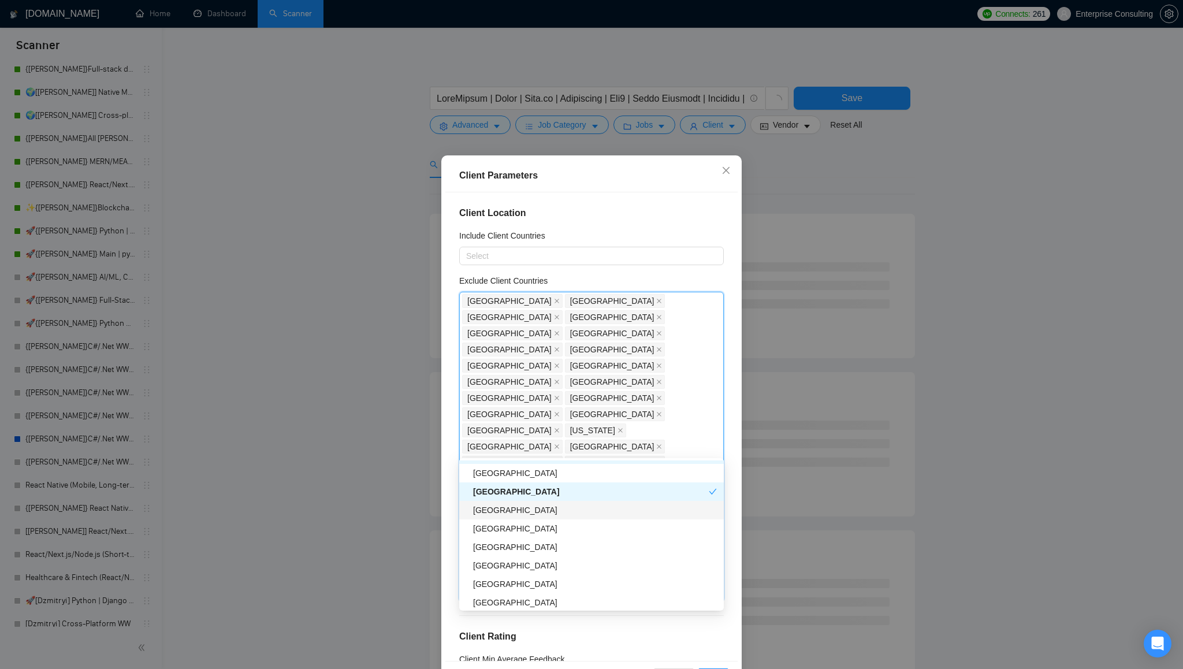
scroll to position [2145, 0]
click at [575, 487] on div "[GEOGRAPHIC_DATA]" at bounding box center [595, 487] width 244 height 13
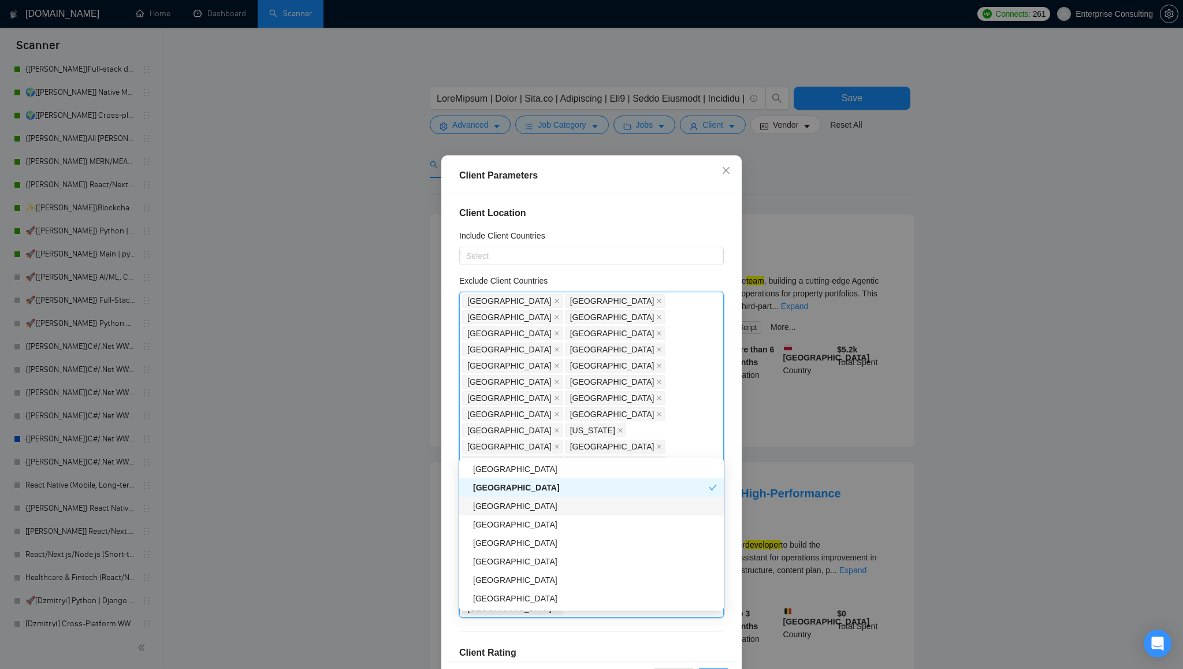
click at [575, 511] on div "[GEOGRAPHIC_DATA]" at bounding box center [595, 506] width 244 height 13
click at [572, 527] on div "[GEOGRAPHIC_DATA]" at bounding box center [595, 524] width 244 height 13
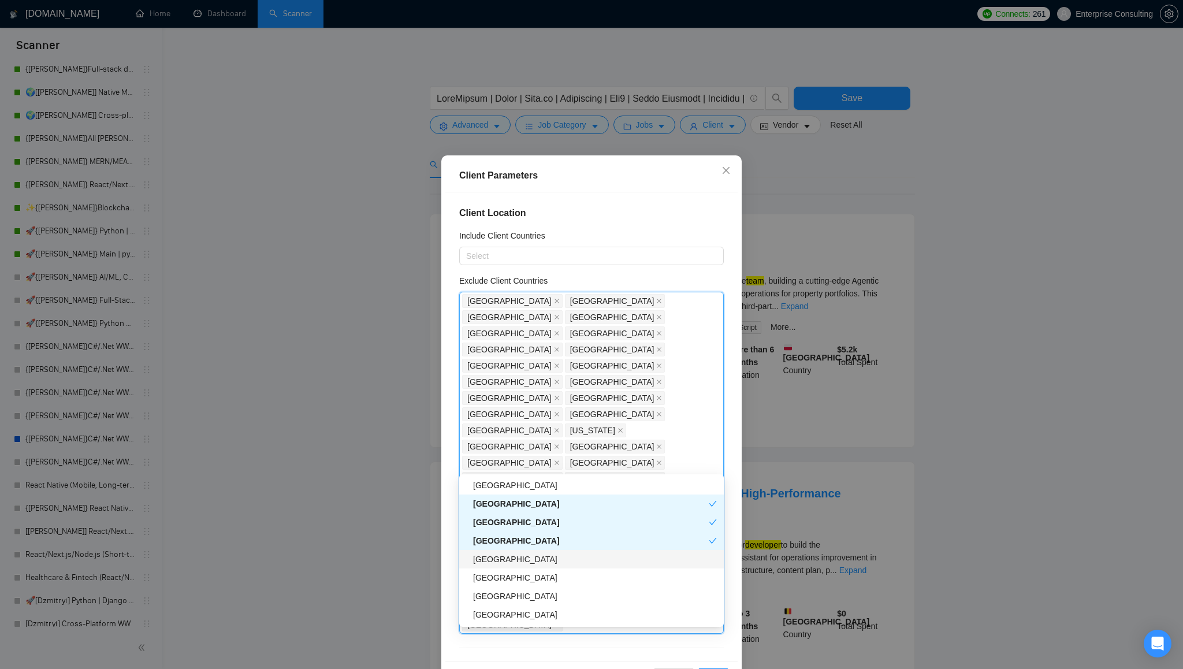
click at [580, 564] on div "[GEOGRAPHIC_DATA]" at bounding box center [595, 559] width 244 height 13
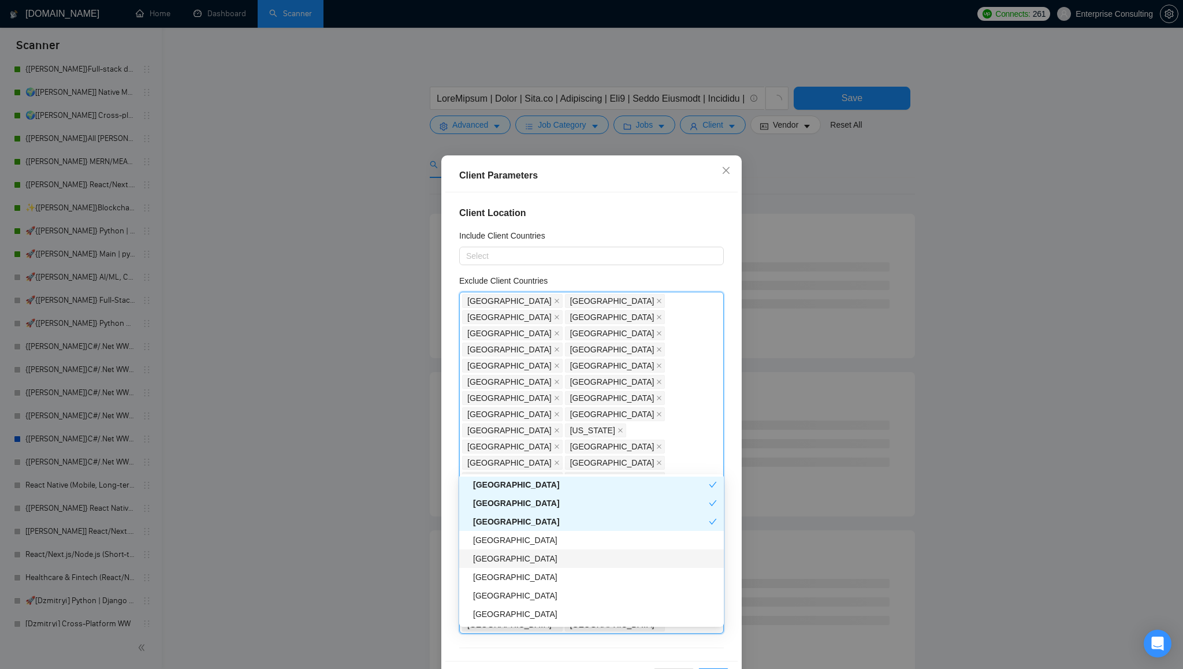
scroll to position [2190, 0]
click at [590, 567] on div "[GEOGRAPHIC_DATA]" at bounding box center [595, 569] width 244 height 13
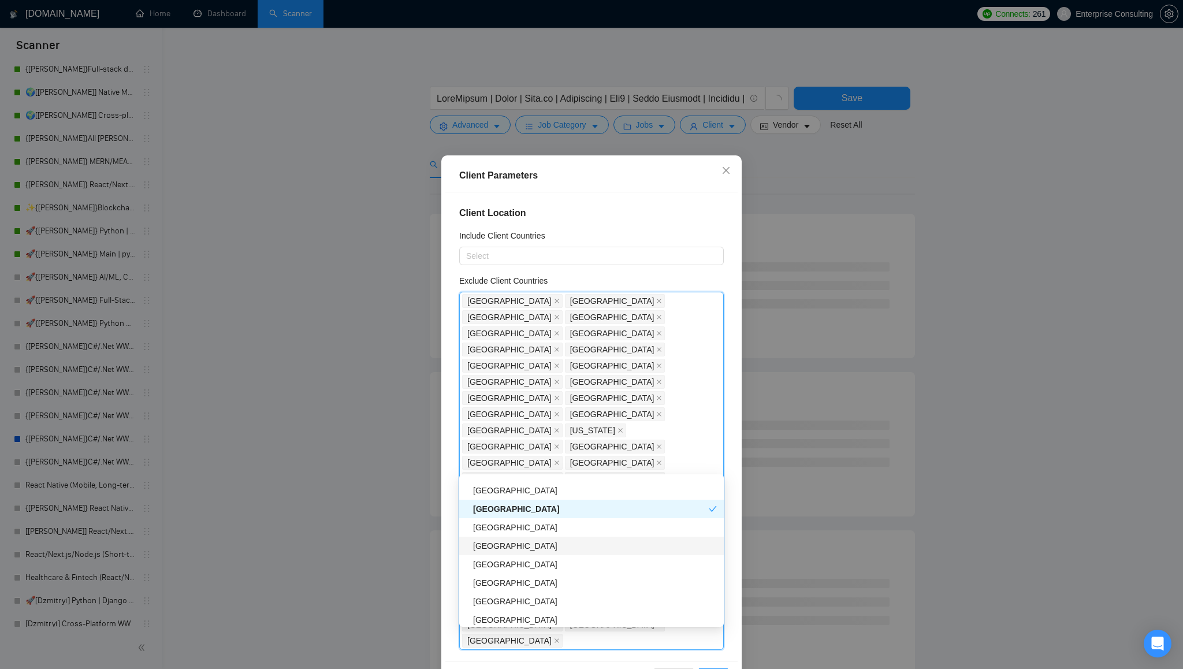
scroll to position [2265, 0]
click at [584, 534] on div "[GEOGRAPHIC_DATA]" at bounding box center [595, 530] width 244 height 13
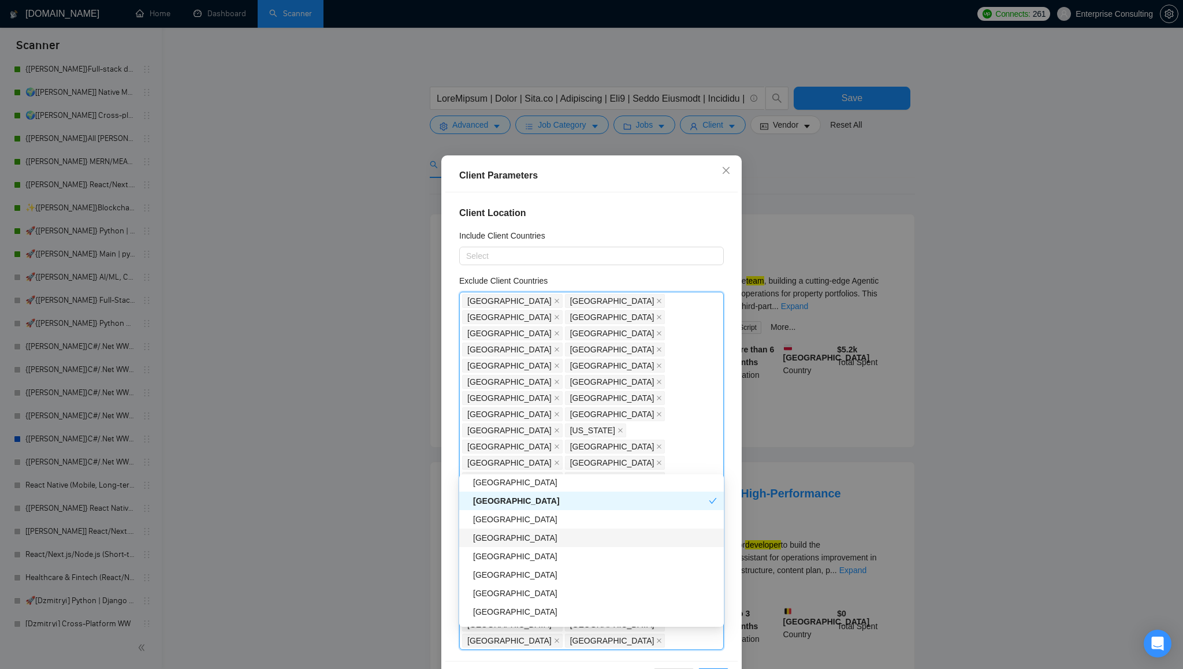
scroll to position [2303, 0]
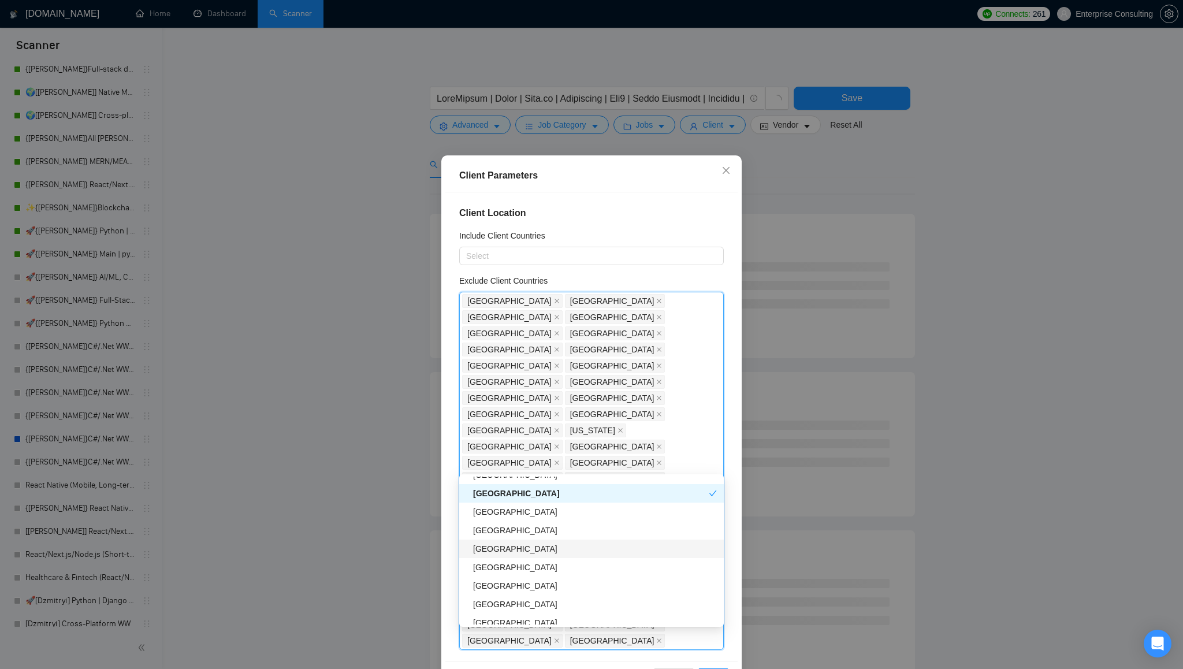
click at [544, 556] on div "[GEOGRAPHIC_DATA]" at bounding box center [591, 549] width 265 height 18
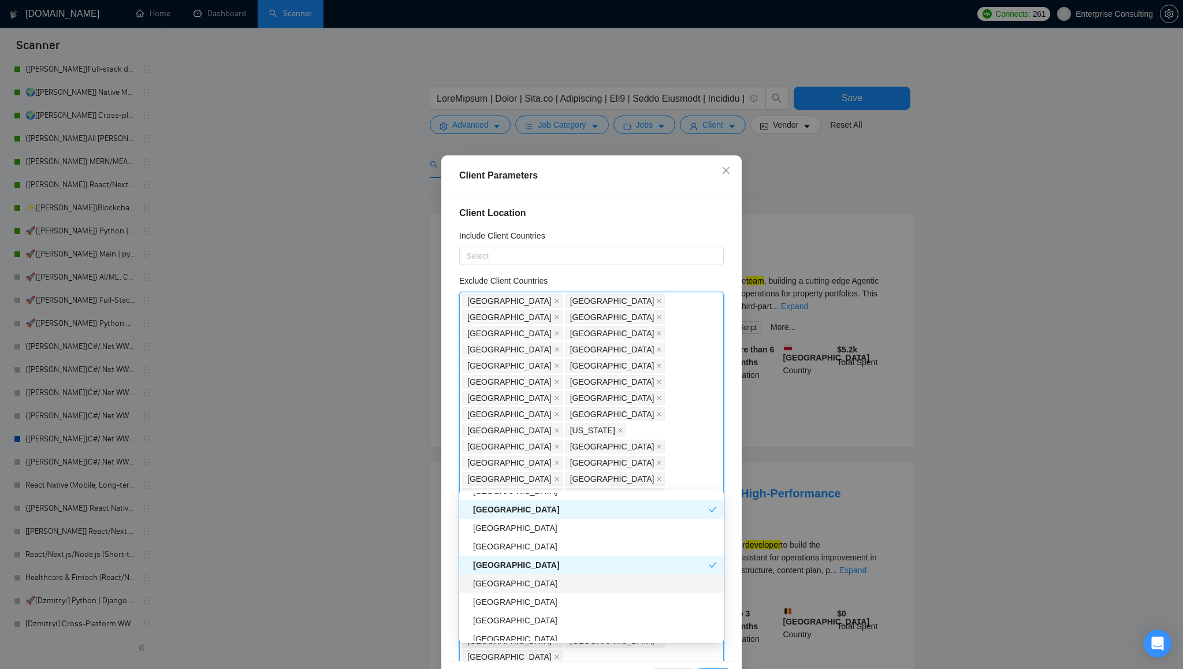
click at [542, 586] on div "[GEOGRAPHIC_DATA]" at bounding box center [595, 583] width 244 height 13
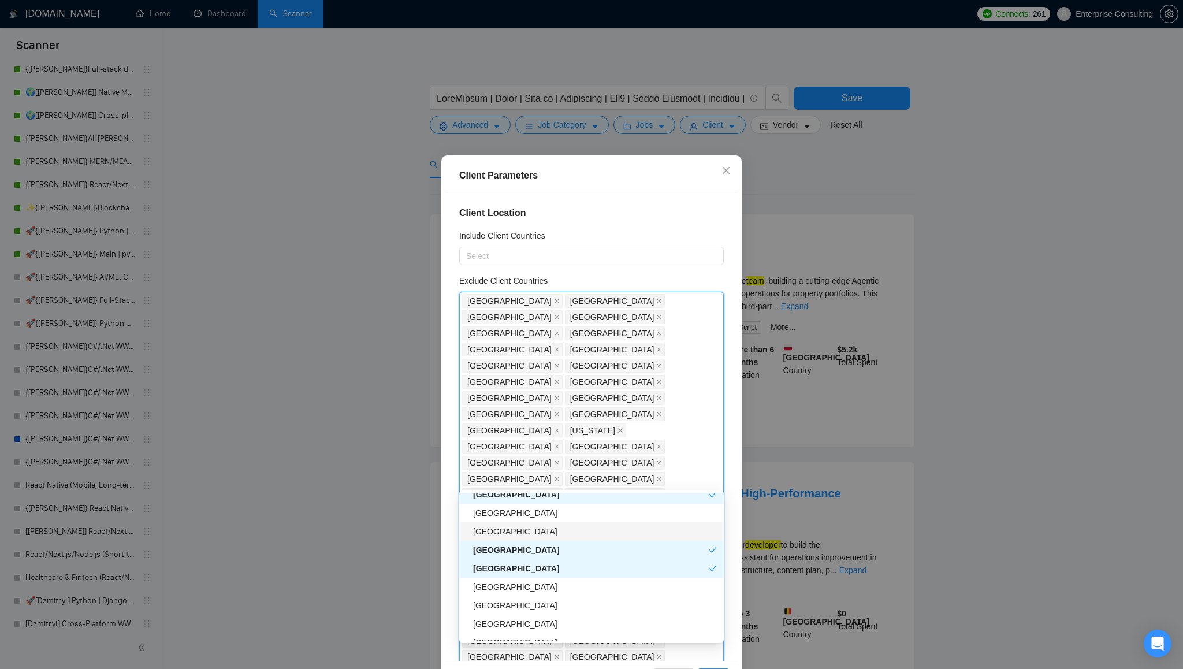
scroll to position [2326, 0]
click at [570, 582] on div "[GEOGRAPHIC_DATA]" at bounding box center [595, 579] width 244 height 13
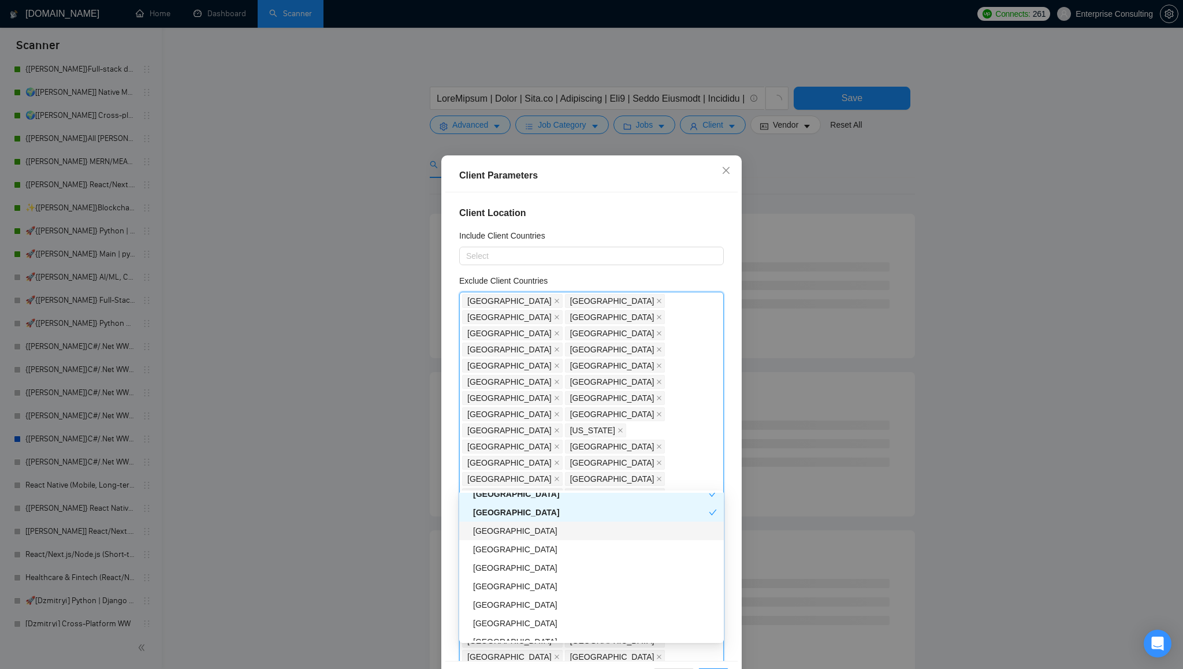
scroll to position [2400, 0]
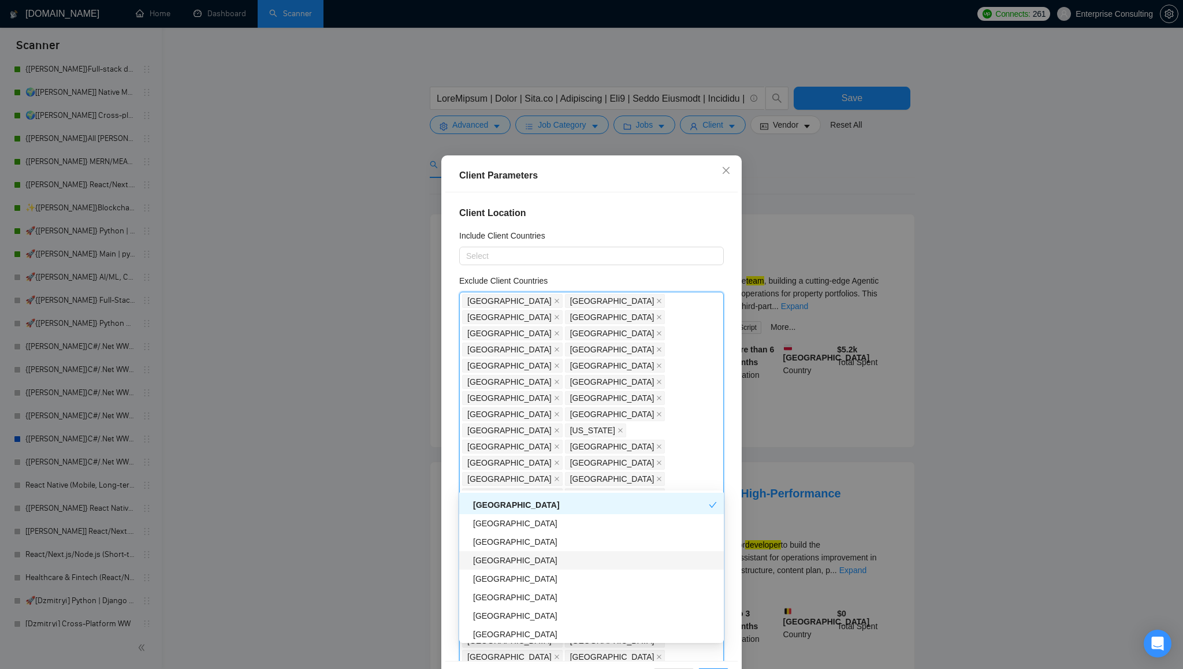
click at [572, 563] on div "[GEOGRAPHIC_DATA]" at bounding box center [595, 560] width 244 height 13
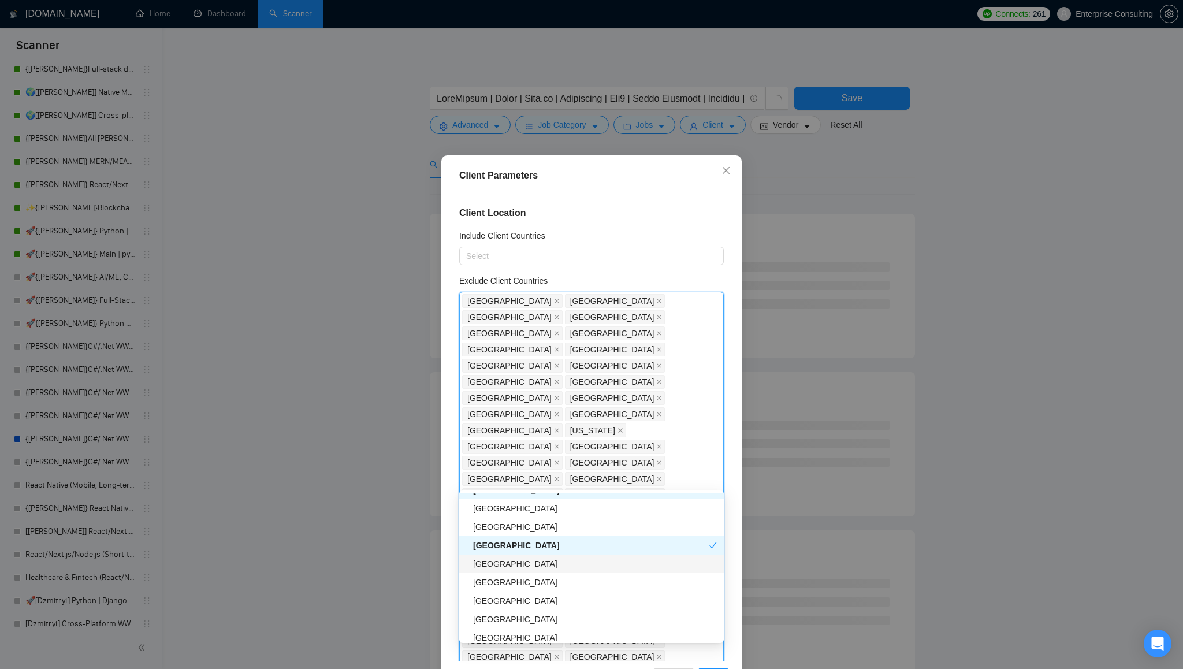
click at [599, 559] on div "[GEOGRAPHIC_DATA]" at bounding box center [595, 563] width 244 height 13
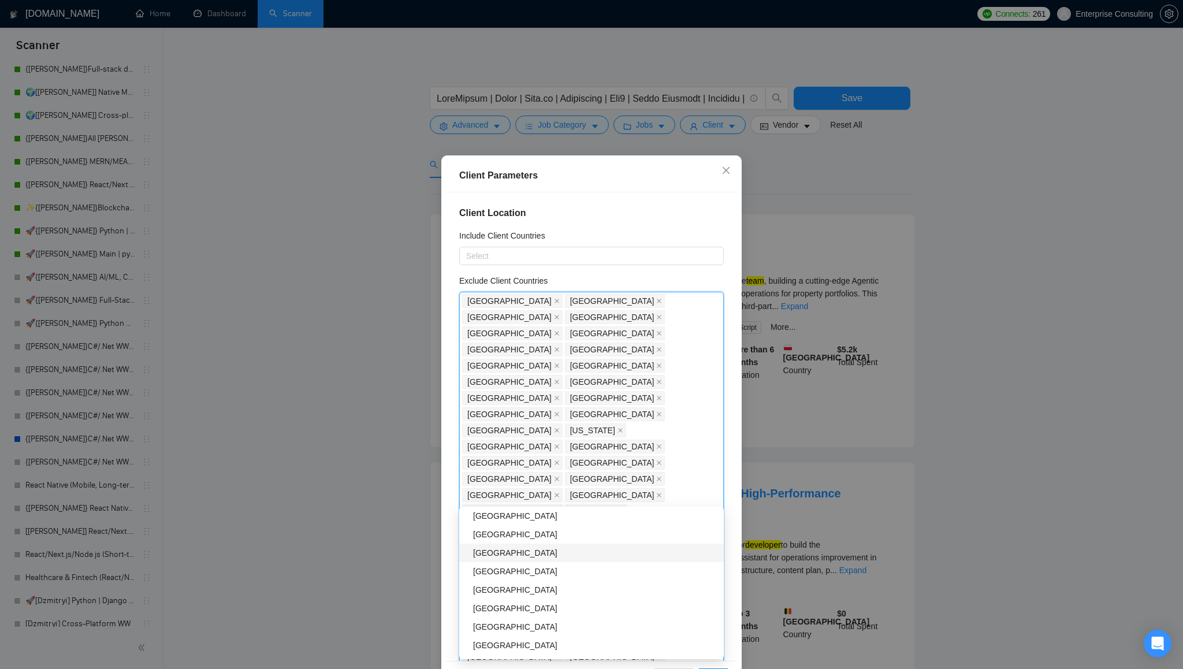
scroll to position [2513, 0]
click at [594, 557] on div "[GEOGRAPHIC_DATA]" at bounding box center [595, 556] width 244 height 13
click at [585, 572] on div "[GEOGRAPHIC_DATA]" at bounding box center [595, 574] width 244 height 13
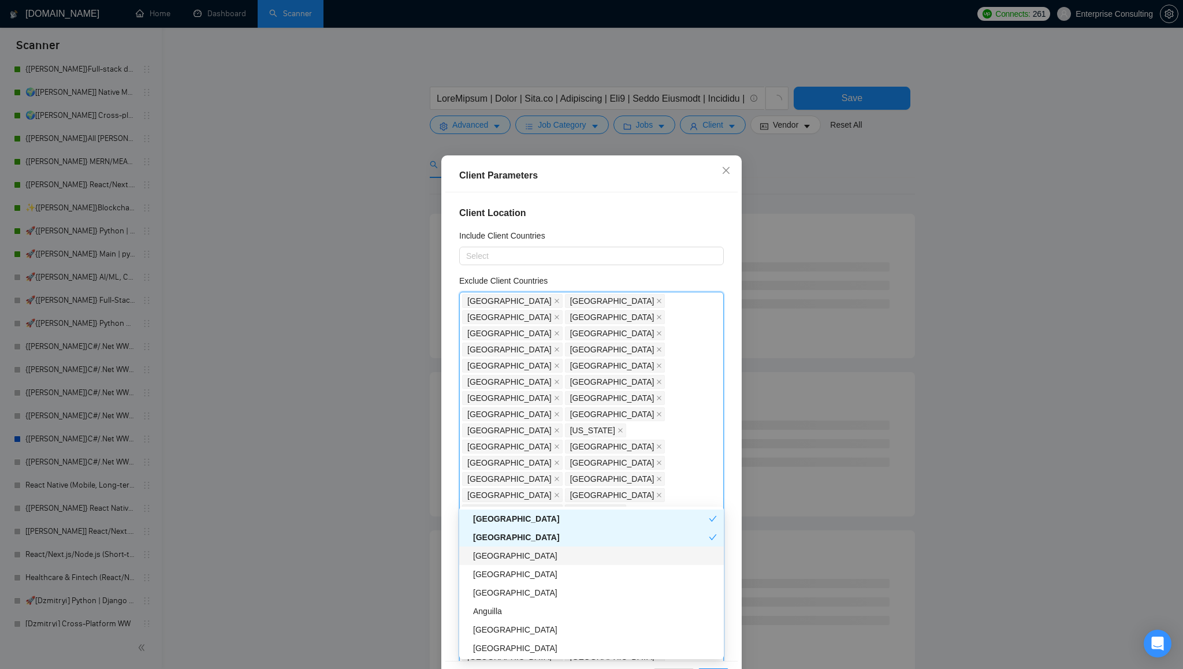
click at [587, 555] on div "[GEOGRAPHIC_DATA]" at bounding box center [595, 555] width 244 height 13
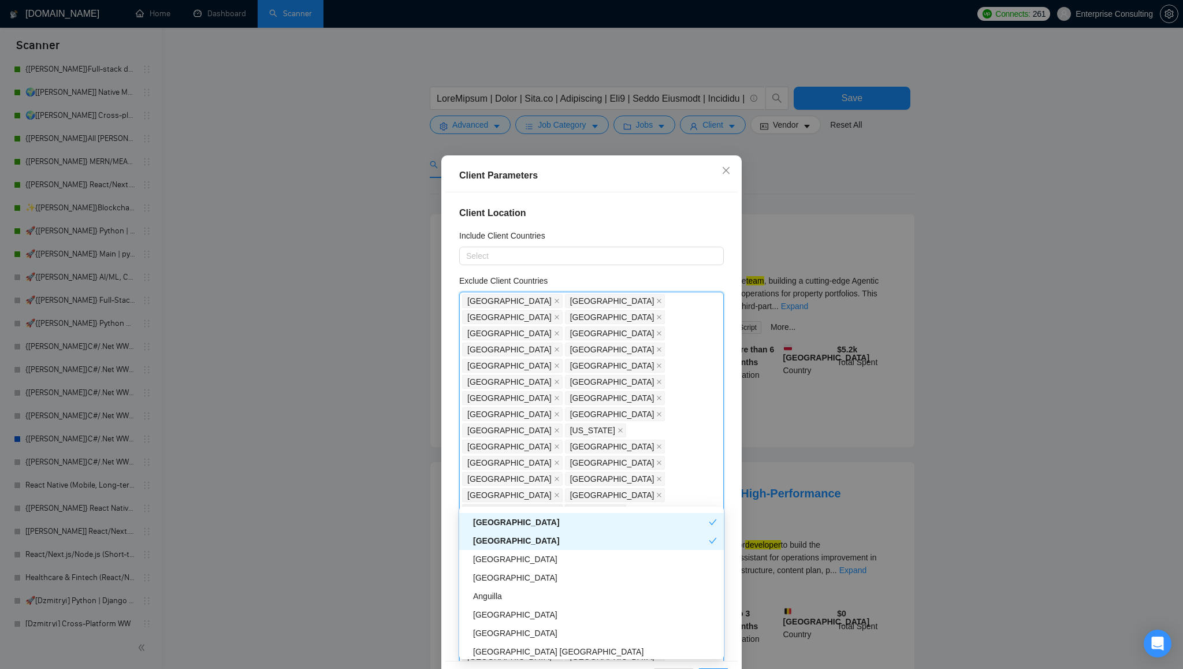
scroll to position [2580, 0]
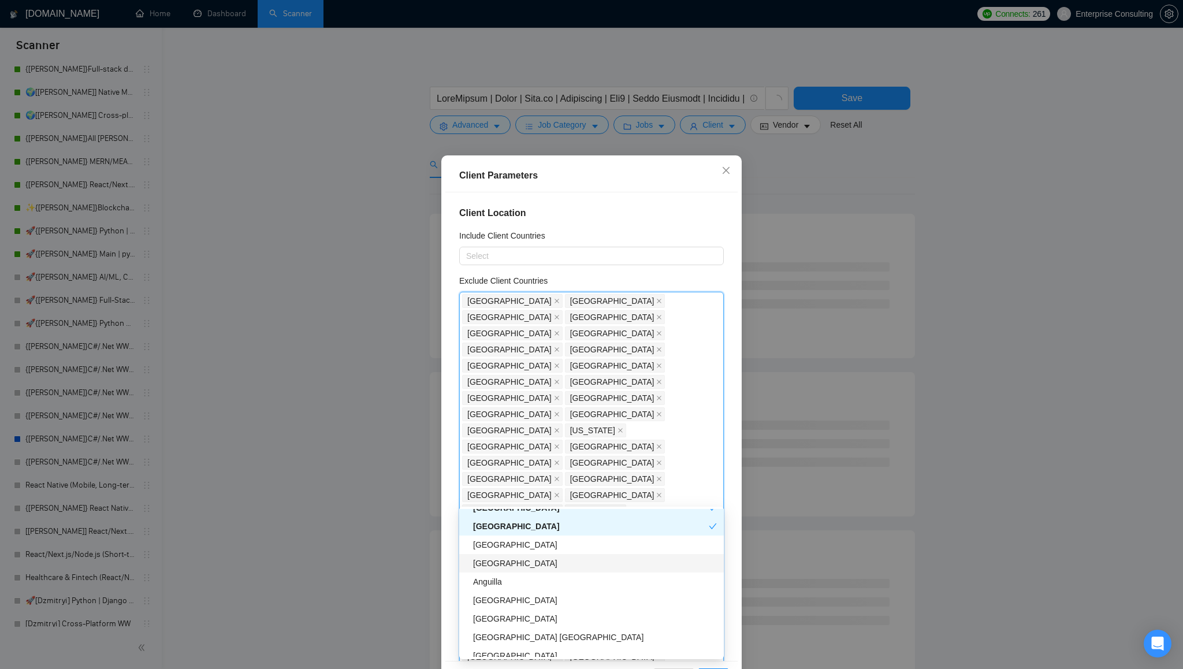
click at [582, 567] on div "[GEOGRAPHIC_DATA]" at bounding box center [595, 563] width 244 height 13
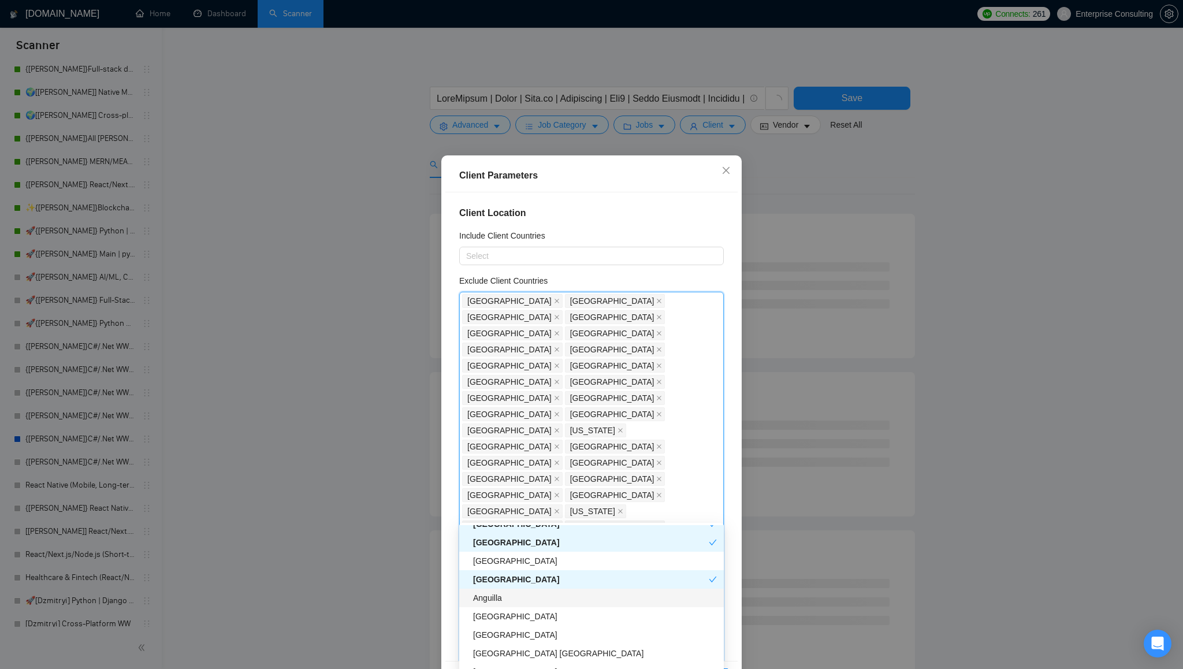
click at [576, 598] on div "Anguilla" at bounding box center [595, 597] width 244 height 13
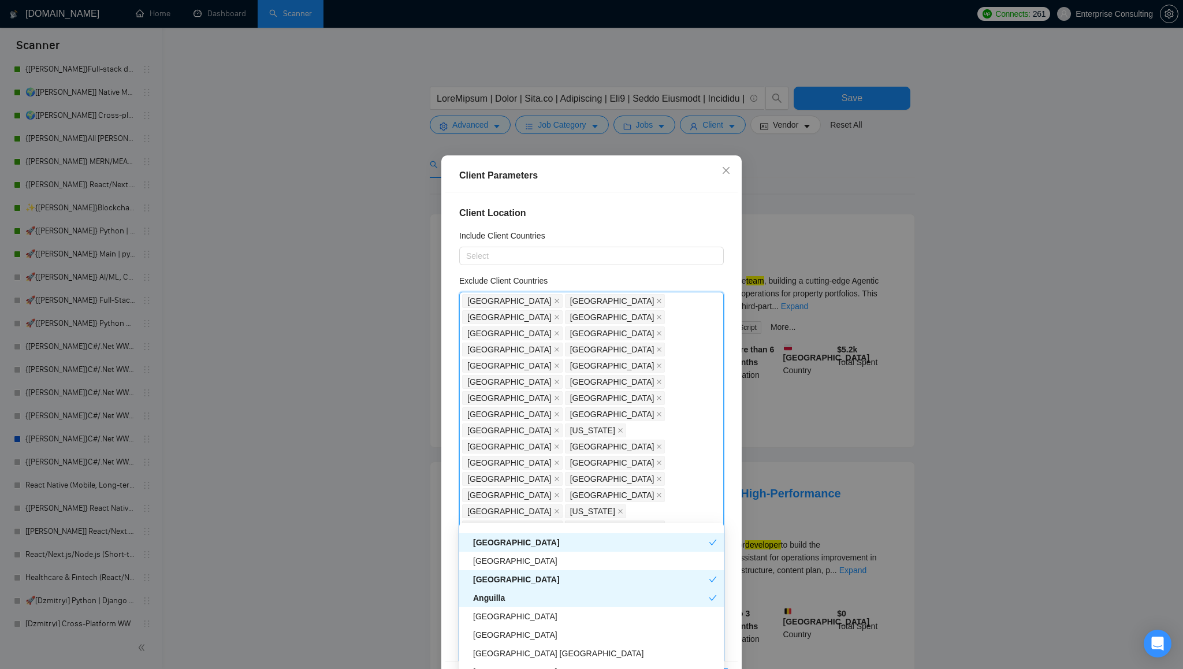
scroll to position [2644, 0]
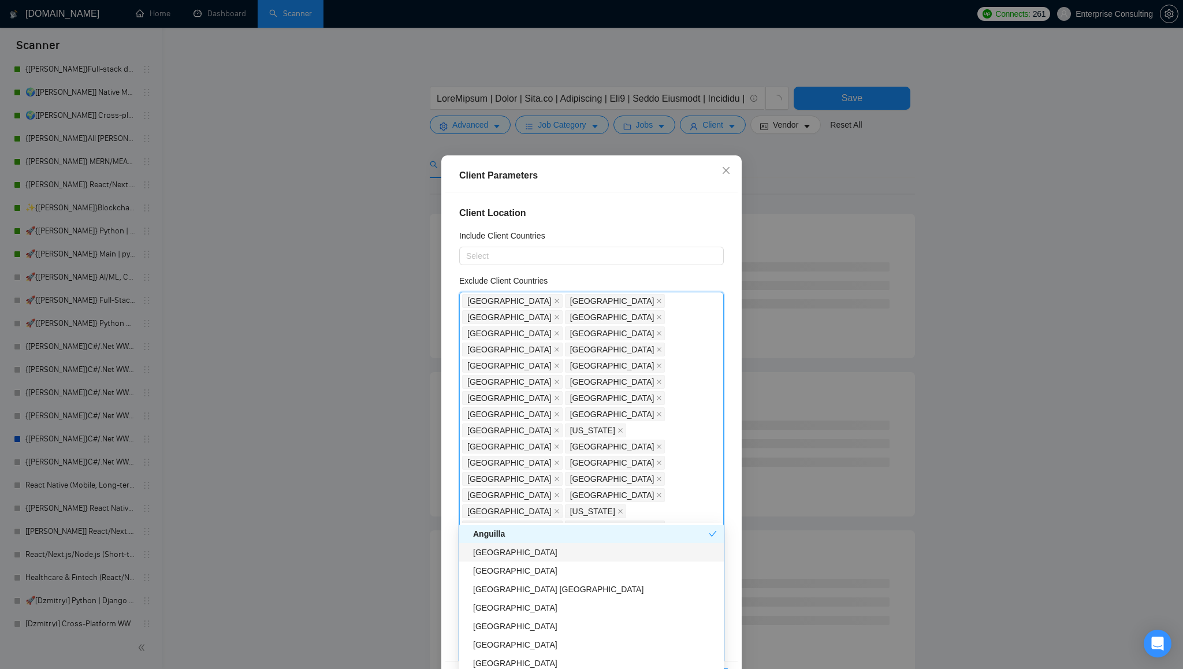
click at [602, 552] on div "[GEOGRAPHIC_DATA]" at bounding box center [595, 552] width 244 height 13
click at [599, 559] on div "[GEOGRAPHIC_DATA]" at bounding box center [595, 555] width 244 height 13
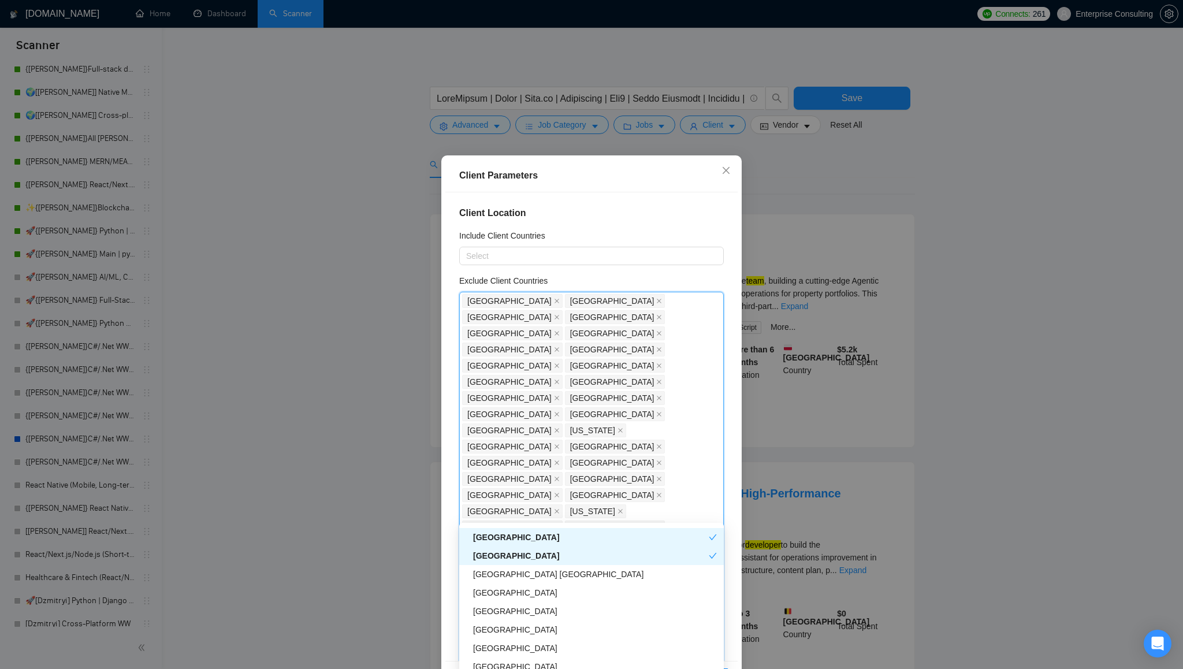
scroll to position [2674, 0]
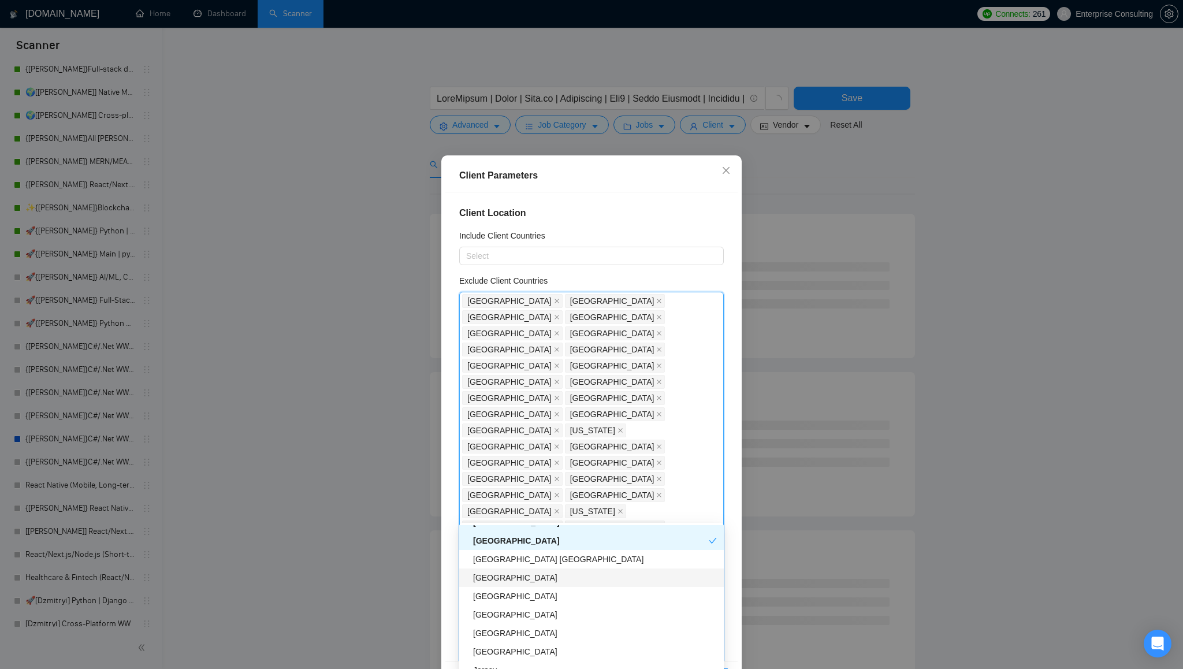
click at [589, 574] on div "[GEOGRAPHIC_DATA]" at bounding box center [595, 577] width 244 height 13
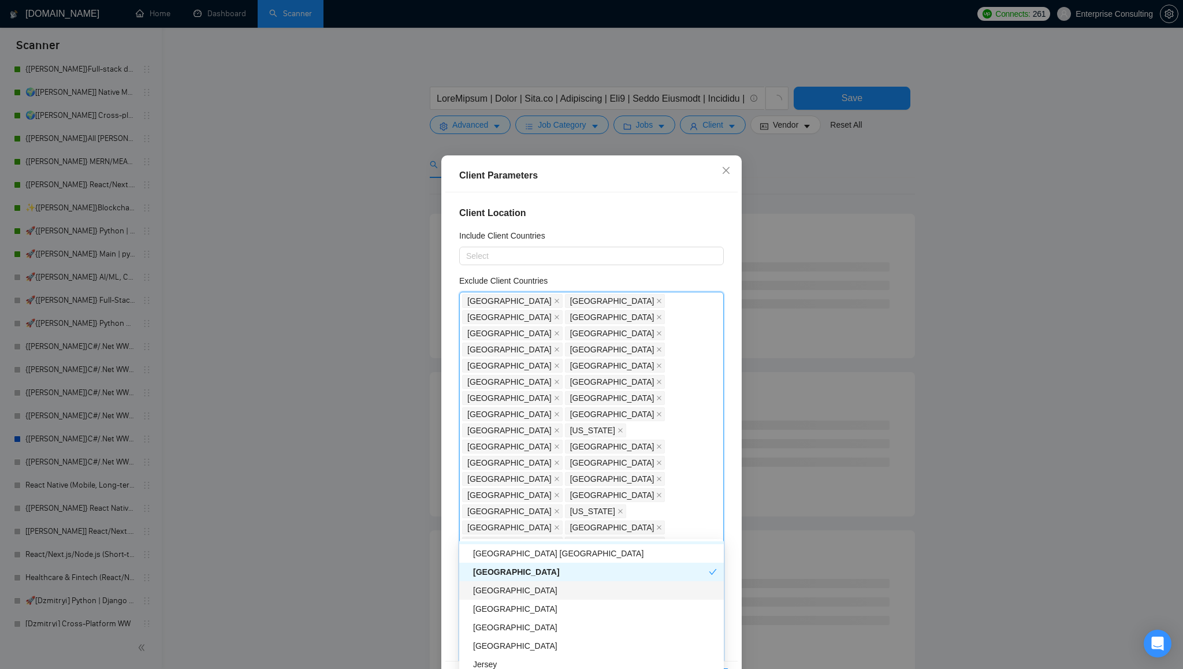
scroll to position [2711, 0]
click at [587, 594] on div "[GEOGRAPHIC_DATA]" at bounding box center [595, 593] width 244 height 13
click at [584, 582] on div "[GEOGRAPHIC_DATA]" at bounding box center [595, 582] width 244 height 13
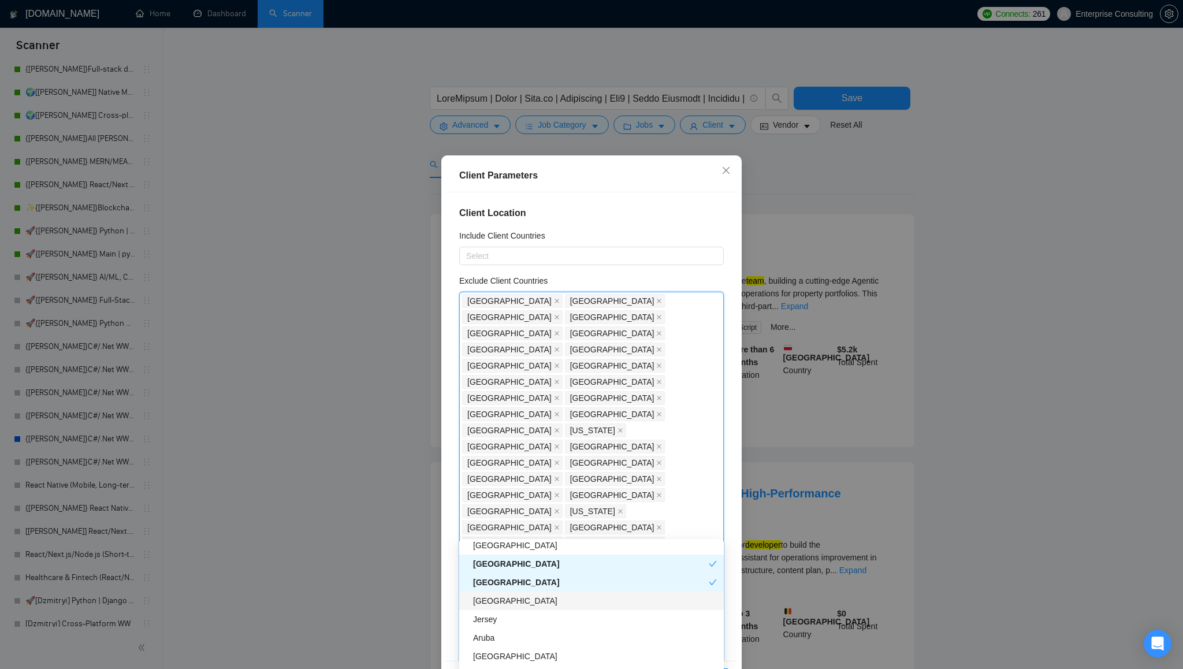
click at [579, 601] on div "[GEOGRAPHIC_DATA]" at bounding box center [595, 600] width 244 height 13
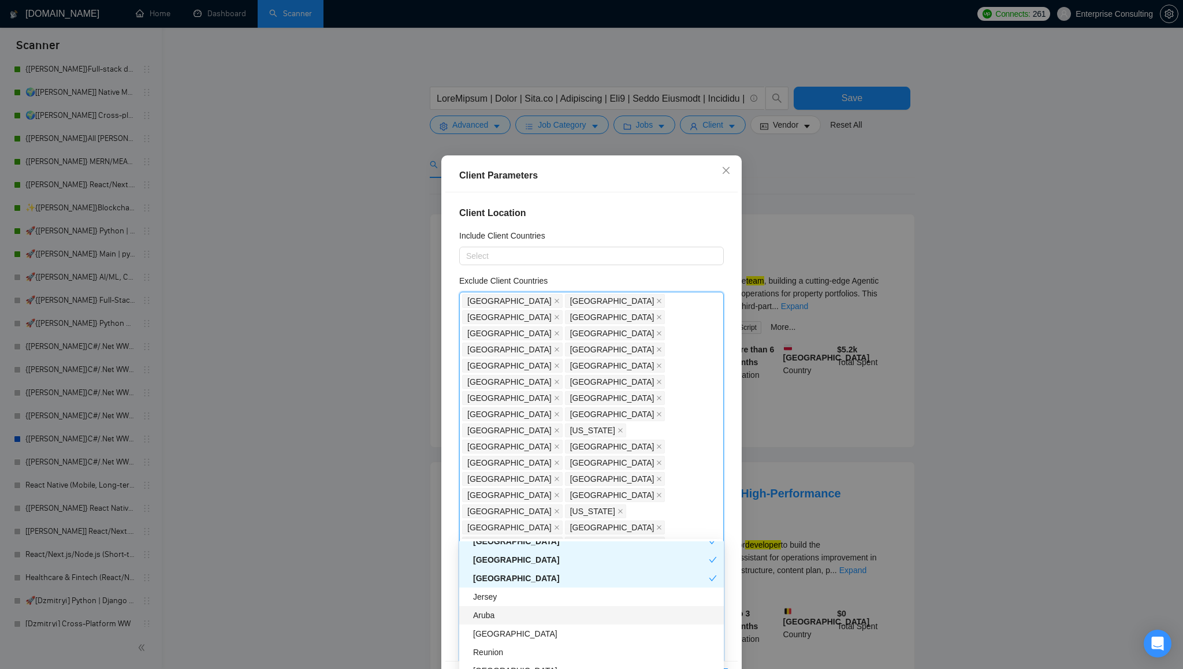
scroll to position [2771, 0]
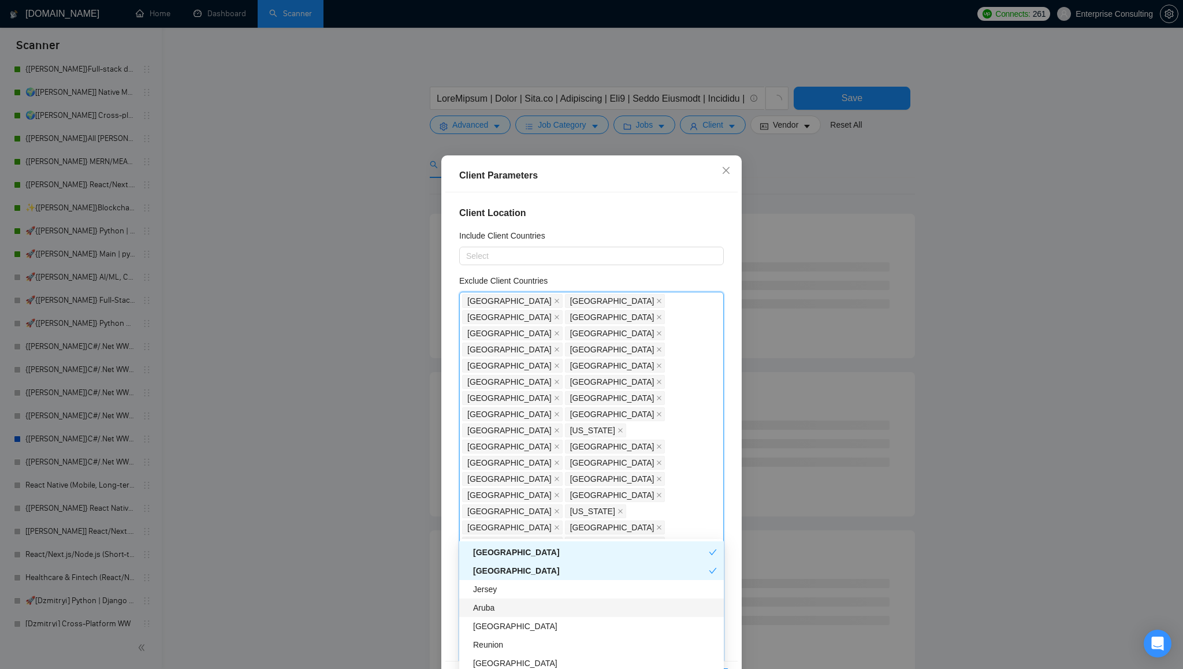
click at [571, 608] on div "Aruba" at bounding box center [595, 607] width 244 height 13
click at [567, 626] on div "[GEOGRAPHIC_DATA]" at bounding box center [595, 626] width 244 height 13
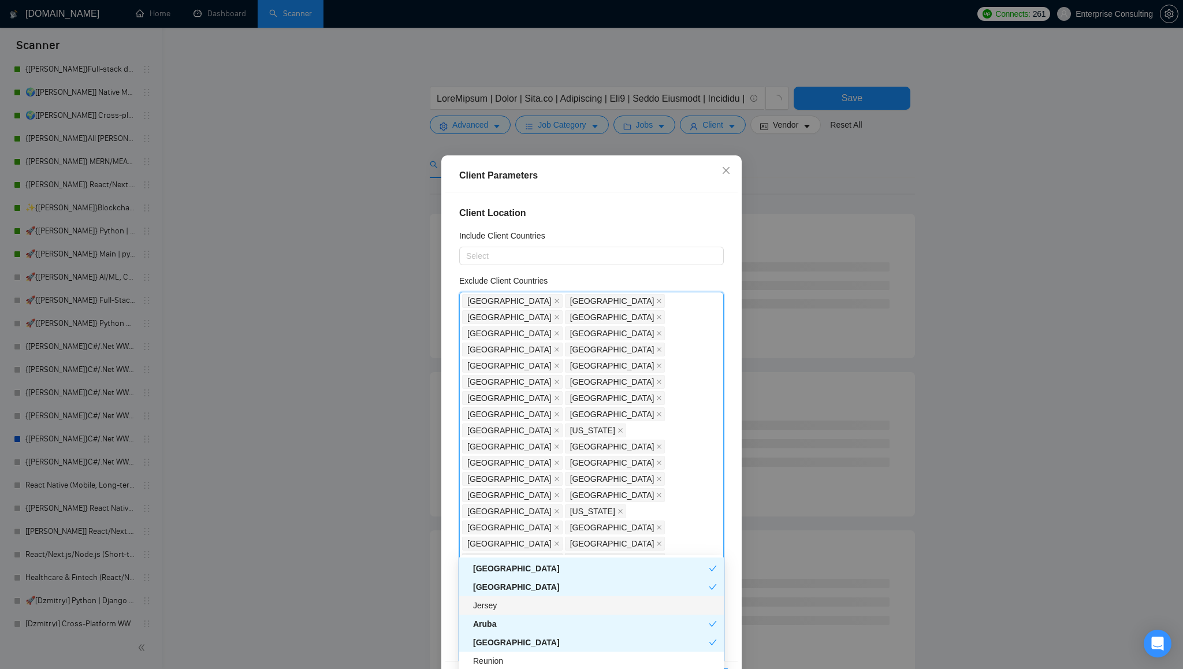
click at [563, 609] on div "Jersey" at bounding box center [595, 605] width 244 height 13
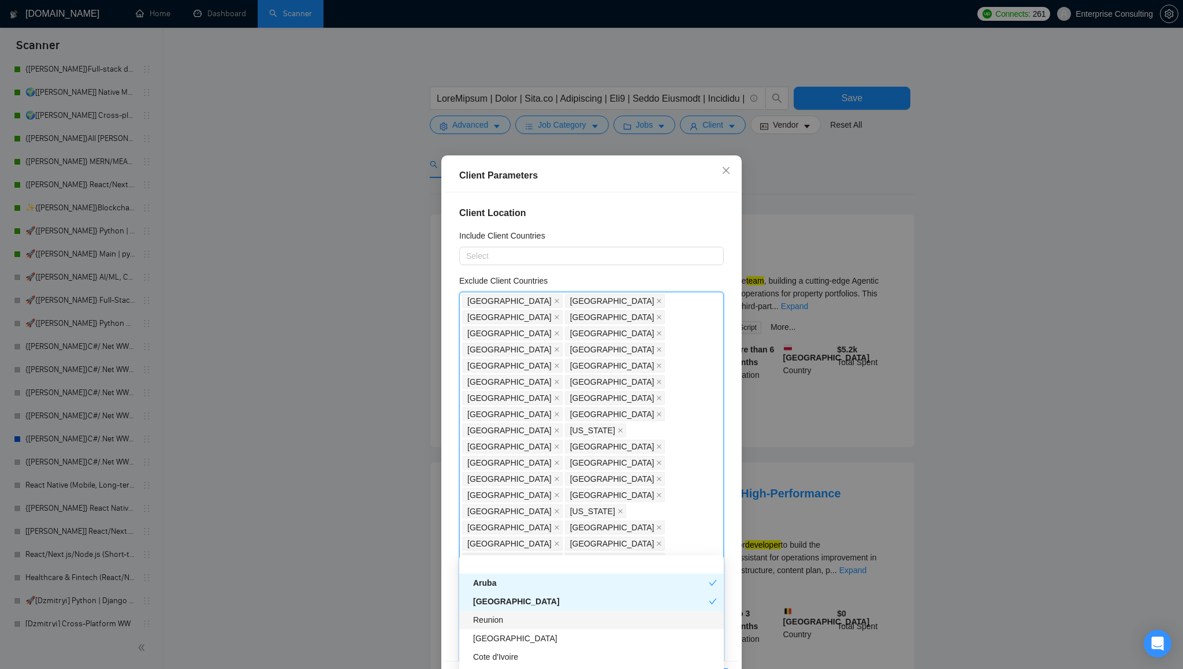
scroll to position [2842, 0]
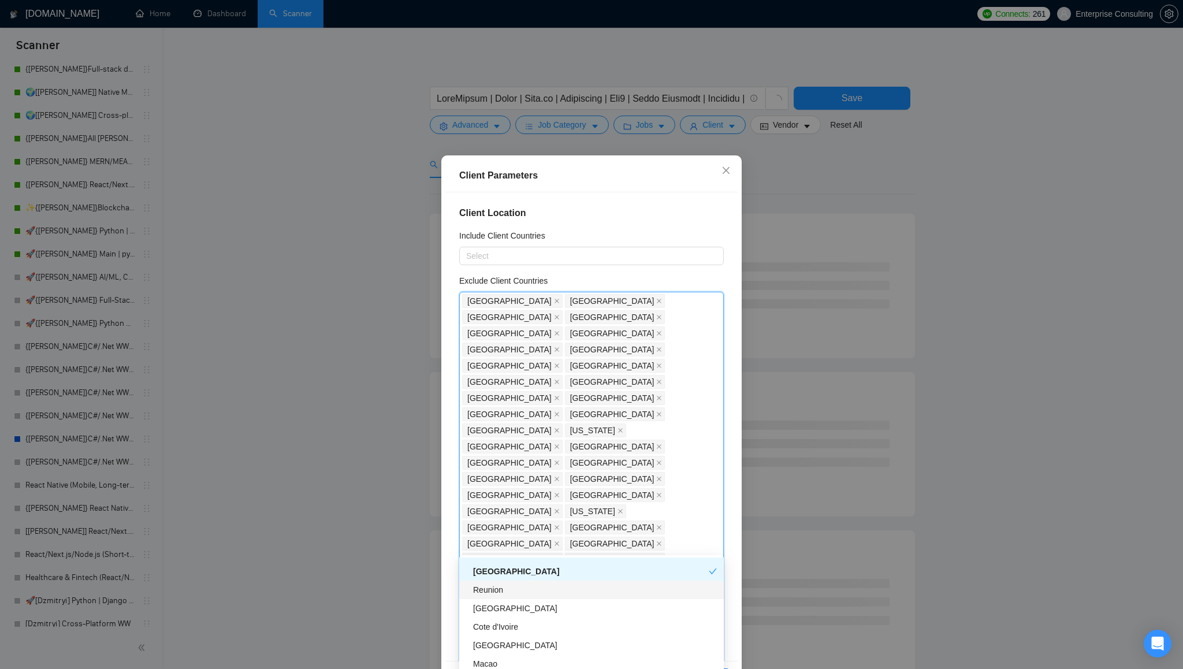
click at [561, 591] on div "Reunion" at bounding box center [595, 589] width 244 height 13
click at [572, 609] on div "[GEOGRAPHIC_DATA]" at bounding box center [595, 608] width 244 height 13
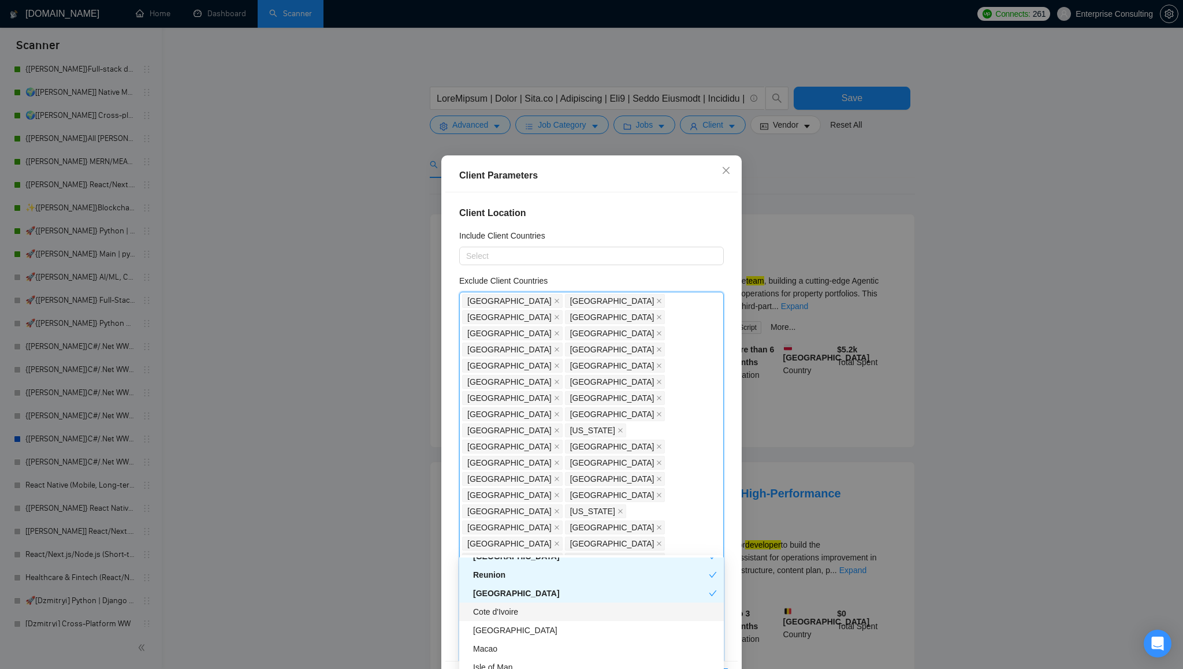
scroll to position [2864, 0]
click at [558, 607] on div "Cote d'Ivoire" at bounding box center [595, 604] width 244 height 13
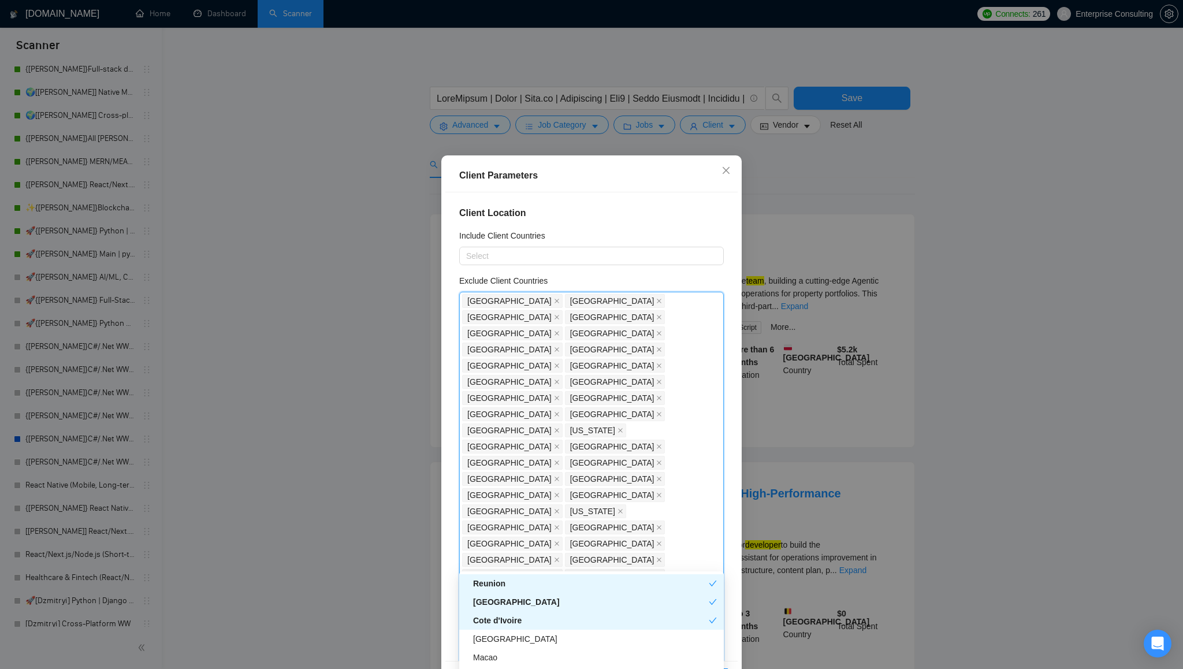
scroll to position [2887, 0]
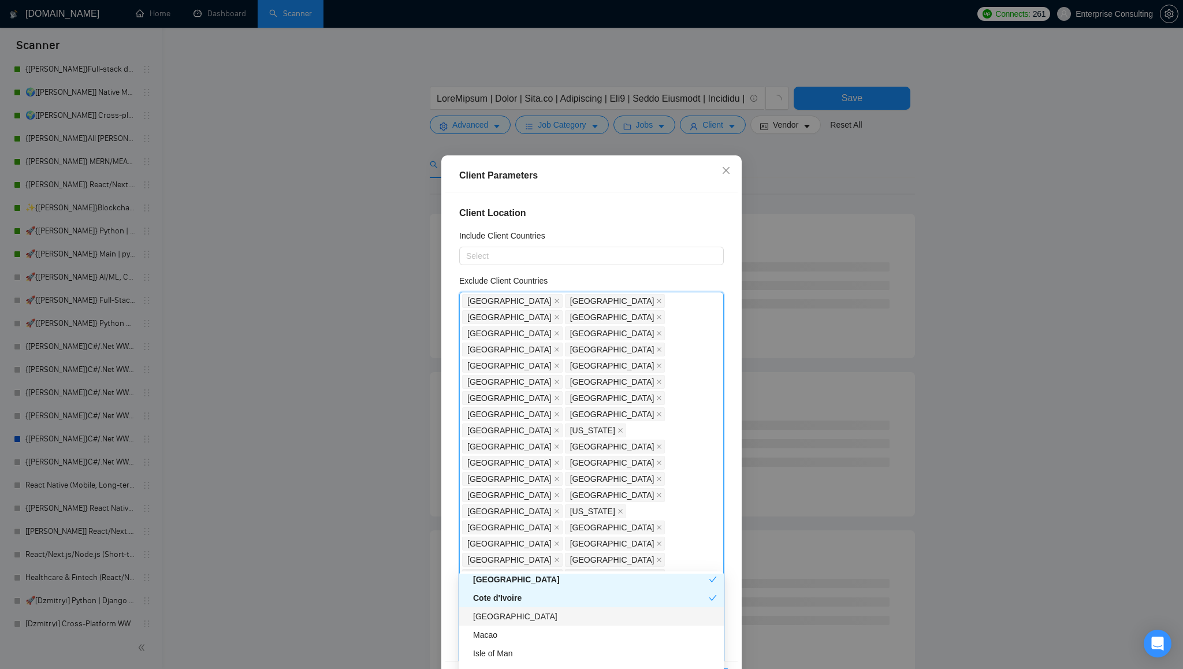
click at [553, 617] on div "[GEOGRAPHIC_DATA]" at bounding box center [595, 616] width 244 height 13
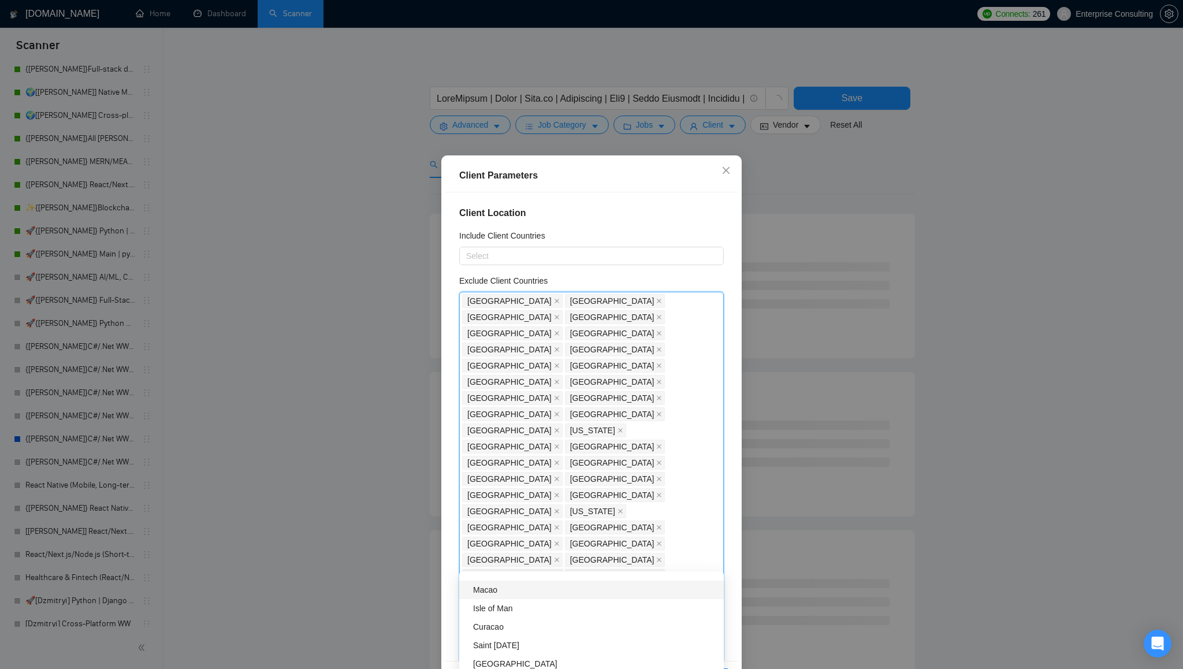
scroll to position [2940, 0]
click at [552, 620] on div "Curacao" at bounding box center [595, 619] width 244 height 13
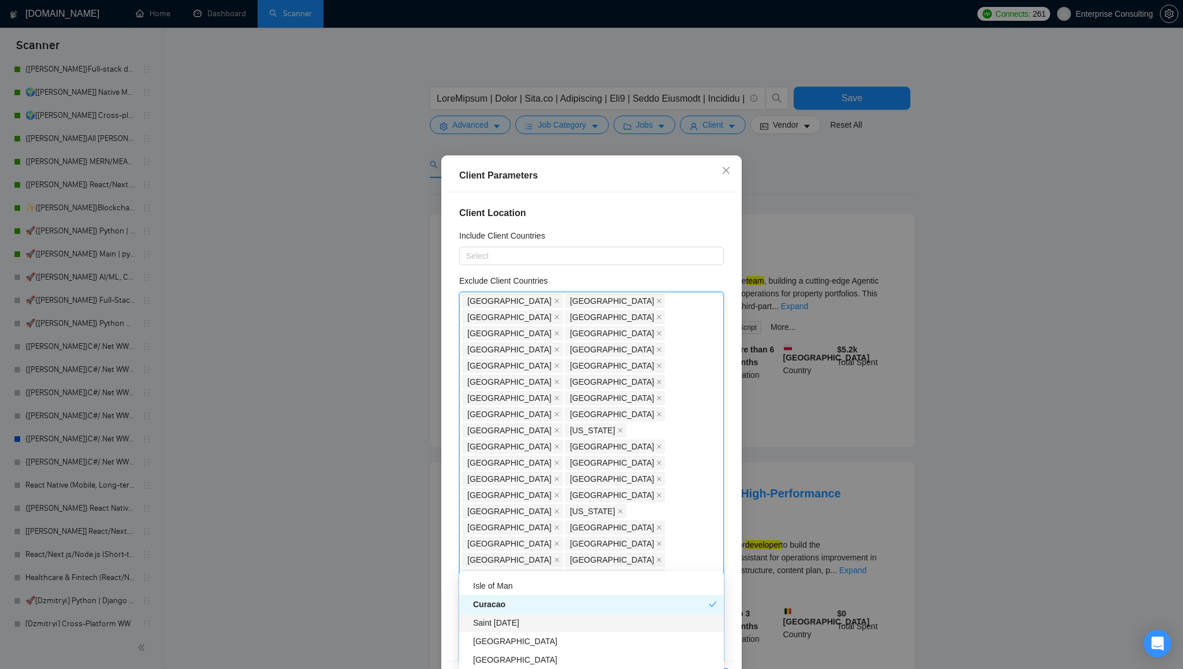
click at [556, 619] on div "Saint [DATE]" at bounding box center [595, 622] width 244 height 13
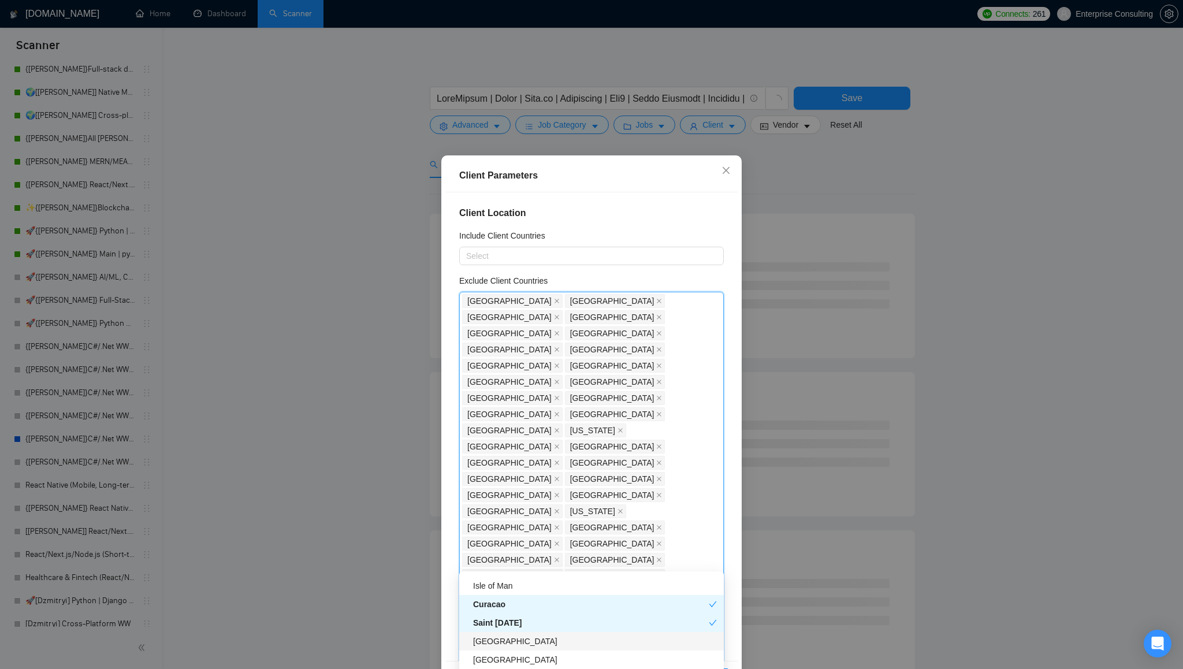
click at [561, 638] on div "[GEOGRAPHIC_DATA]" at bounding box center [595, 641] width 244 height 13
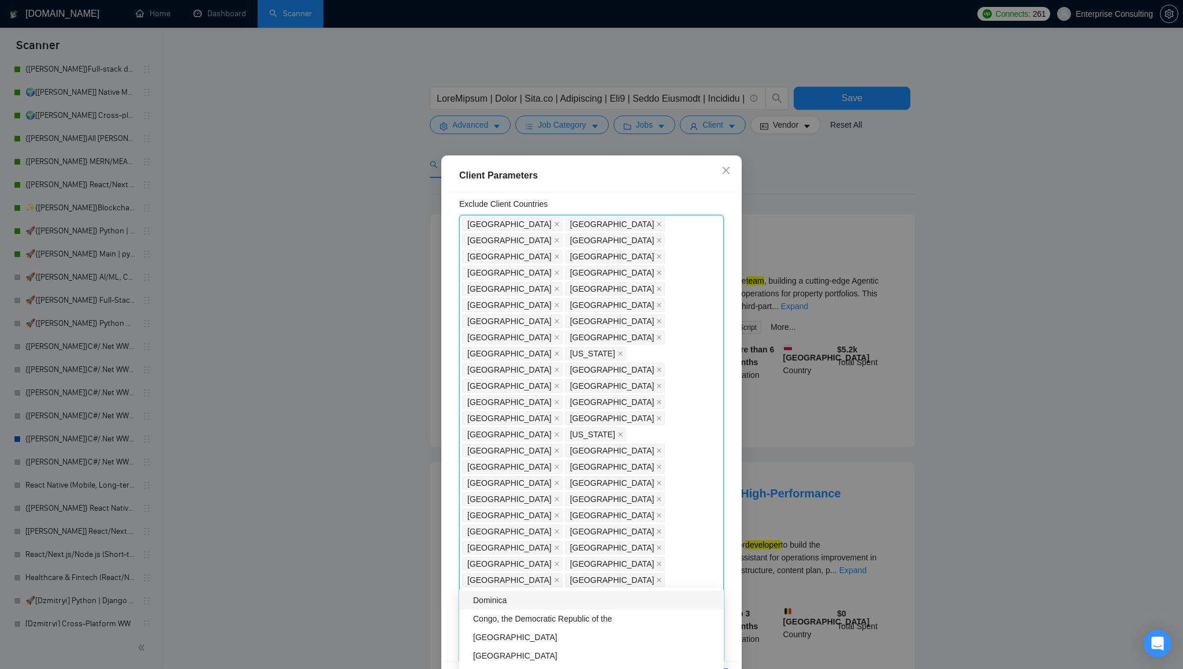
scroll to position [99, 0]
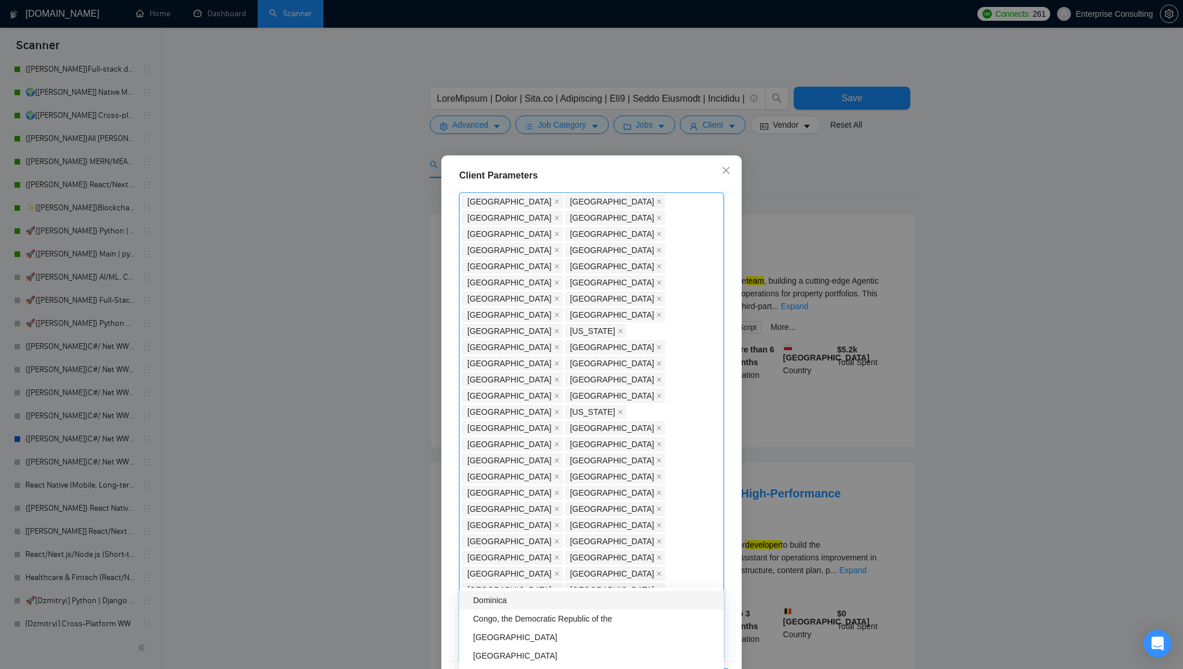
click at [620, 598] on div "Dominica" at bounding box center [595, 600] width 244 height 13
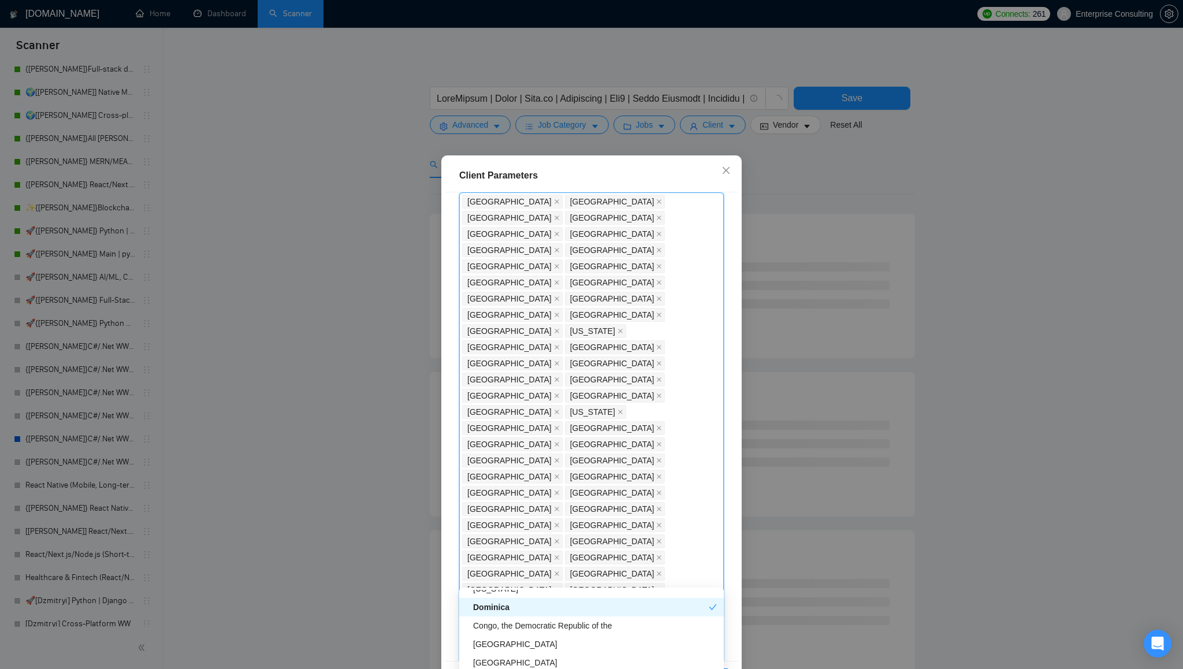
scroll to position [3071, 0]
click at [623, 600] on div "[US_STATE]" at bounding box center [595, 596] width 244 height 13
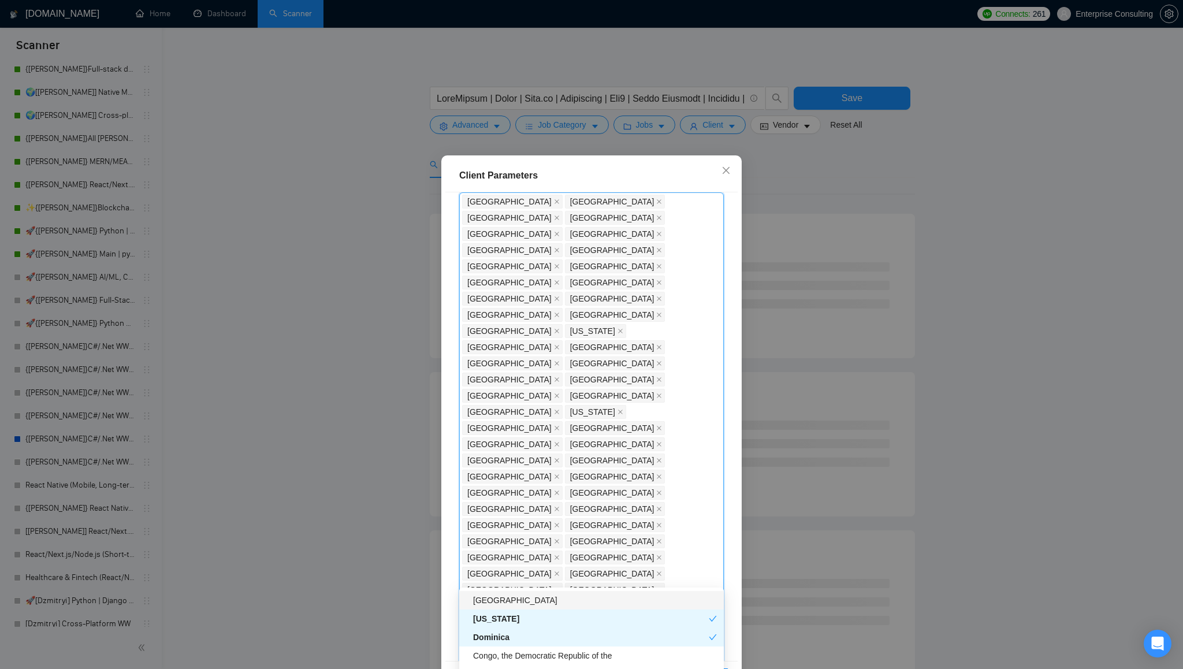
scroll to position [3034, 0]
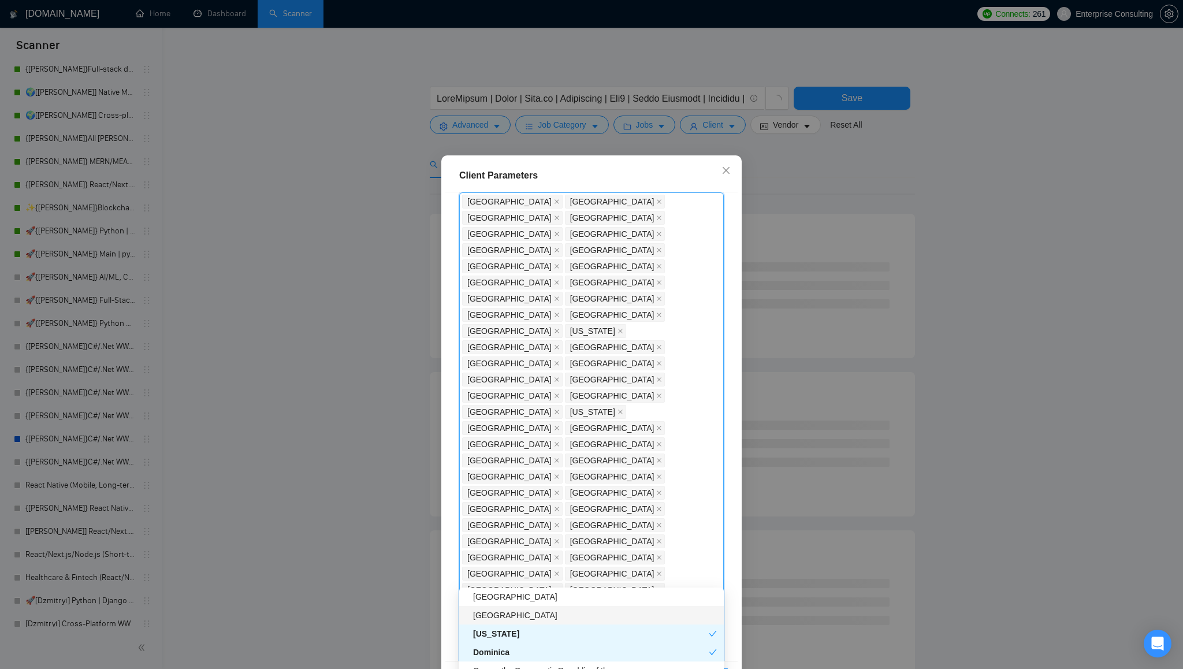
click at [617, 619] on div "[GEOGRAPHIC_DATA]" at bounding box center [595, 615] width 244 height 13
click at [613, 600] on div "[GEOGRAPHIC_DATA]" at bounding box center [595, 596] width 244 height 13
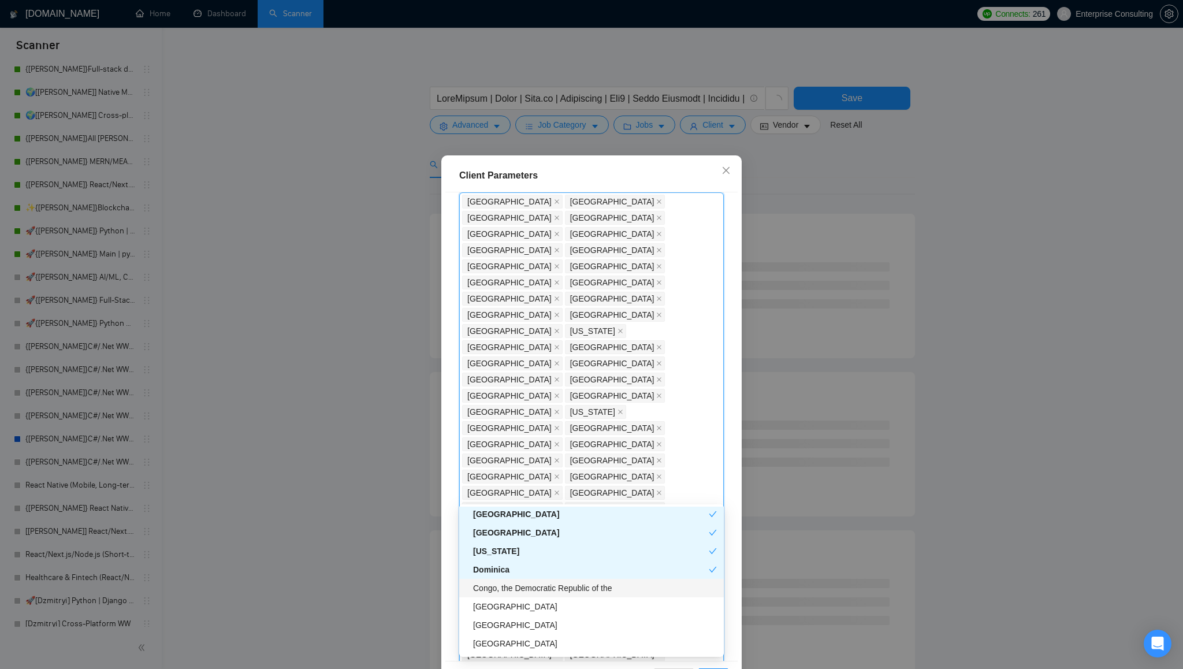
scroll to position [3041, 0]
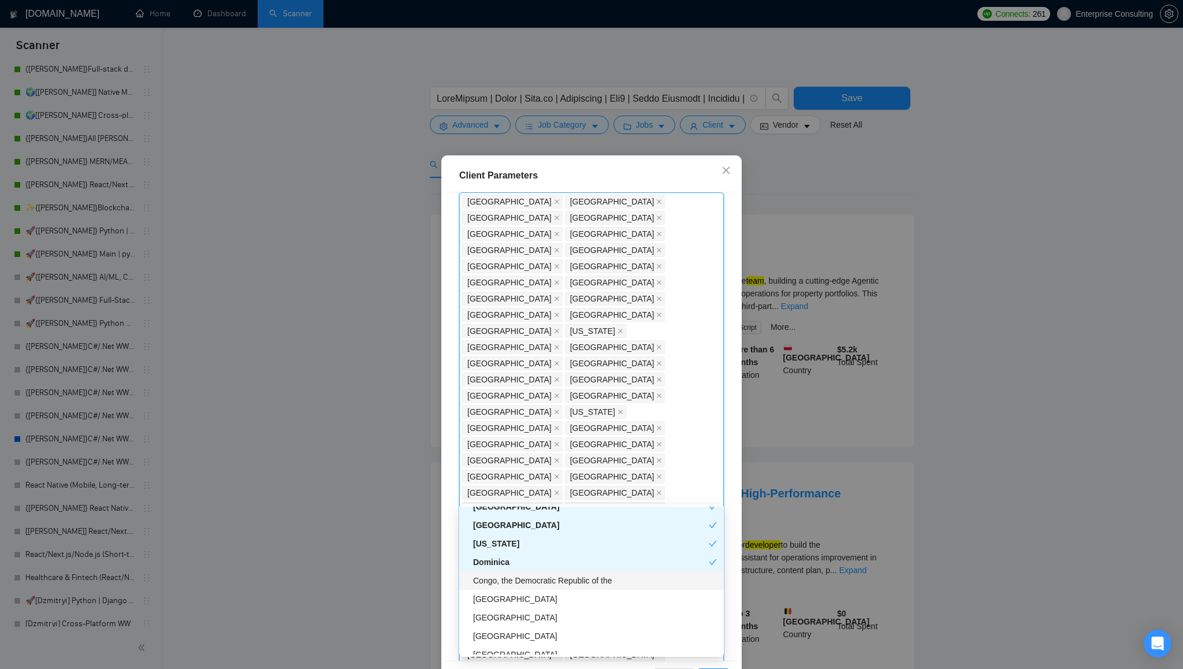
click at [615, 585] on div "Congo, the Democratic Republic of the" at bounding box center [595, 580] width 244 height 13
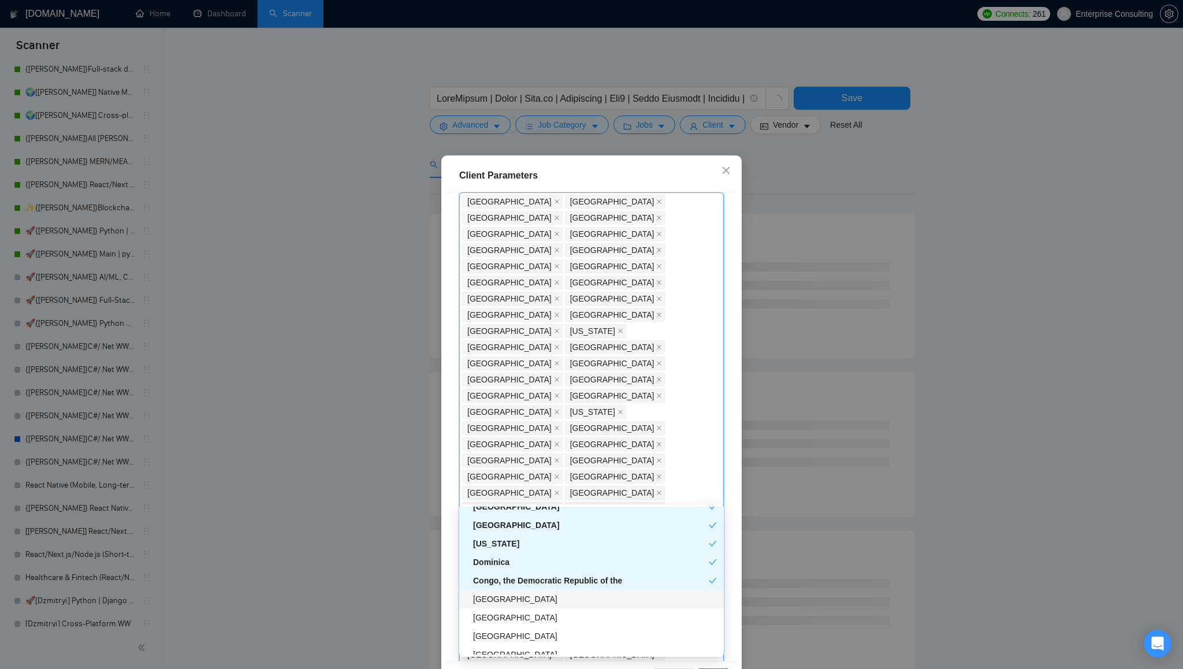
click at [610, 601] on div "[GEOGRAPHIC_DATA]" at bounding box center [595, 599] width 244 height 13
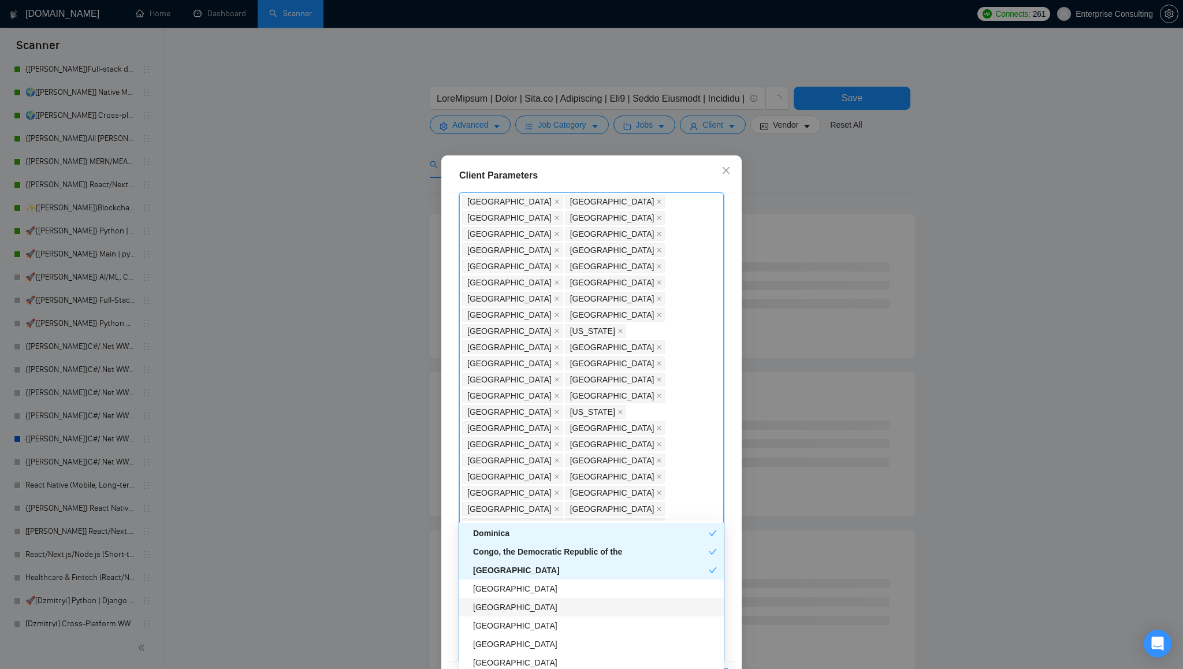
scroll to position [3101, 0]
click at [602, 589] on div "[GEOGRAPHIC_DATA]" at bounding box center [595, 592] width 244 height 13
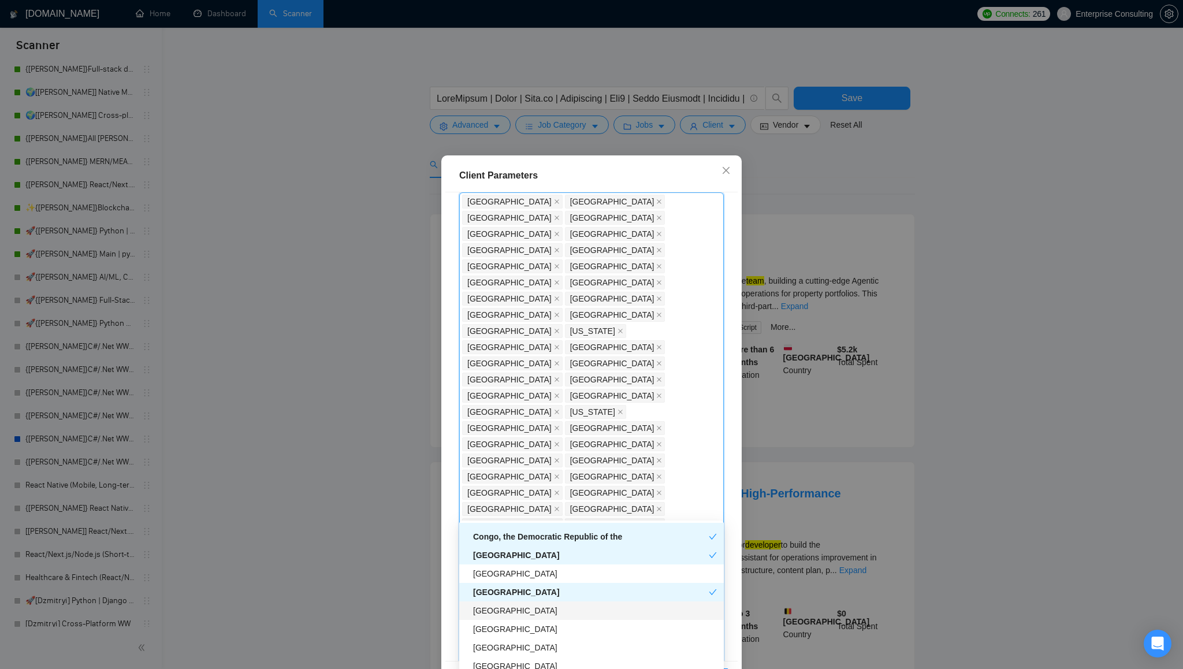
click at [597, 615] on div "[GEOGRAPHIC_DATA]" at bounding box center [595, 610] width 244 height 13
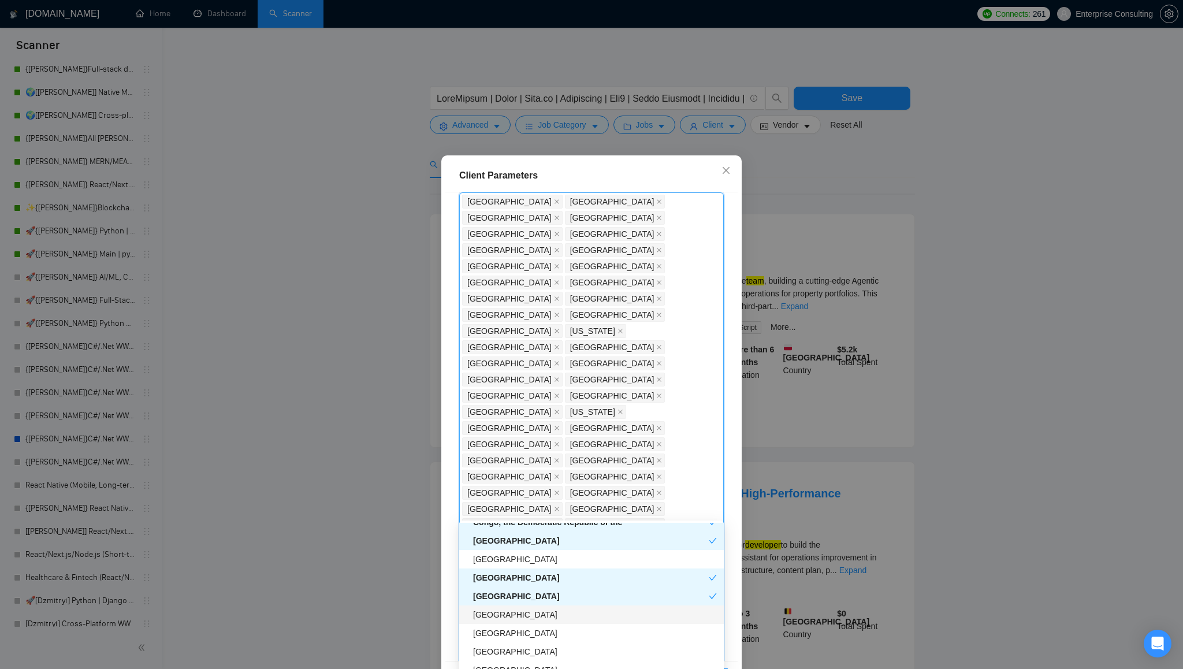
click at [597, 613] on div "[GEOGRAPHIC_DATA]" at bounding box center [595, 614] width 244 height 13
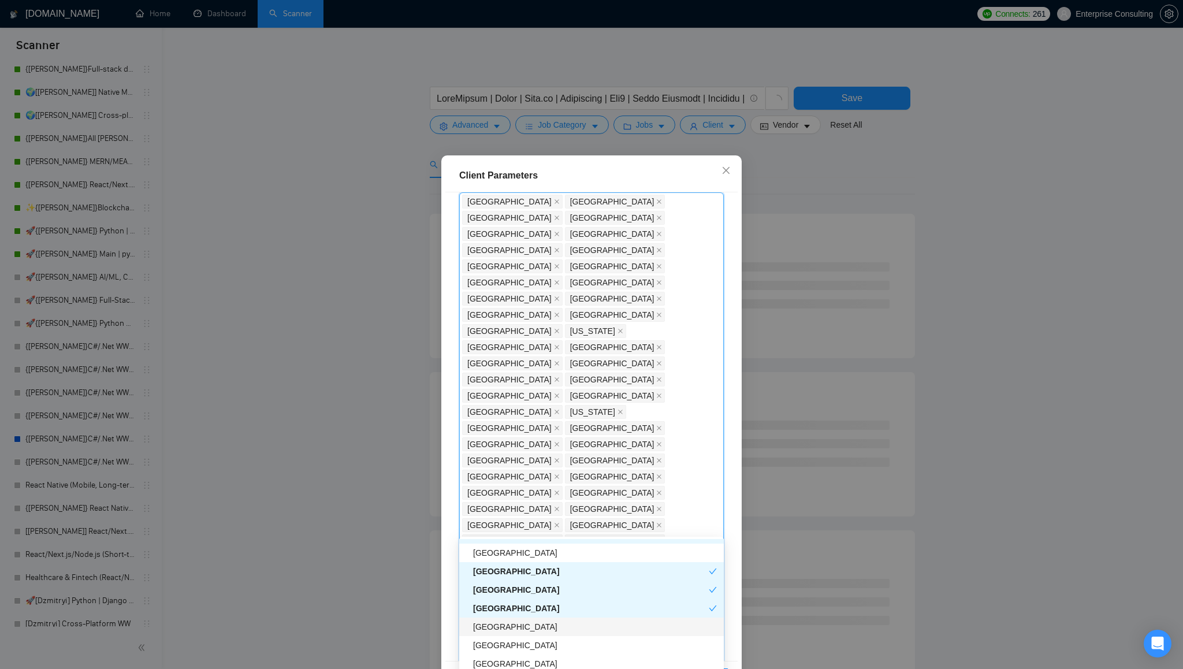
click at [594, 626] on div "[GEOGRAPHIC_DATA]" at bounding box center [595, 626] width 244 height 13
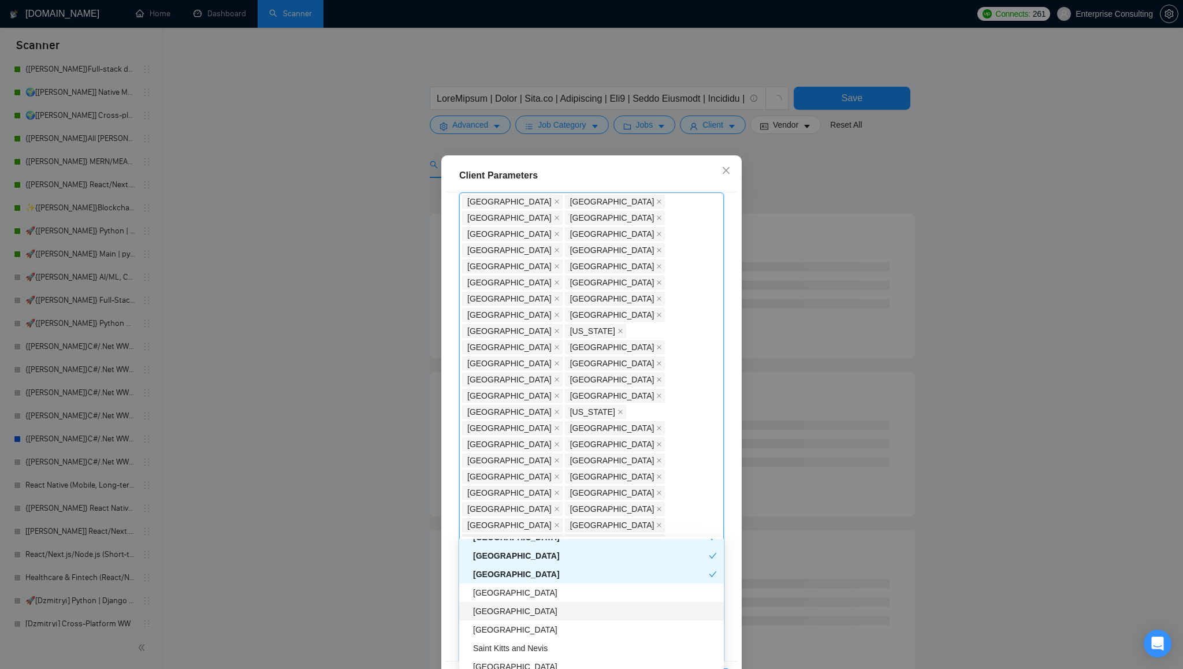
scroll to position [3198, 0]
click at [601, 606] on div "[GEOGRAPHIC_DATA]" at bounding box center [595, 603] width 244 height 13
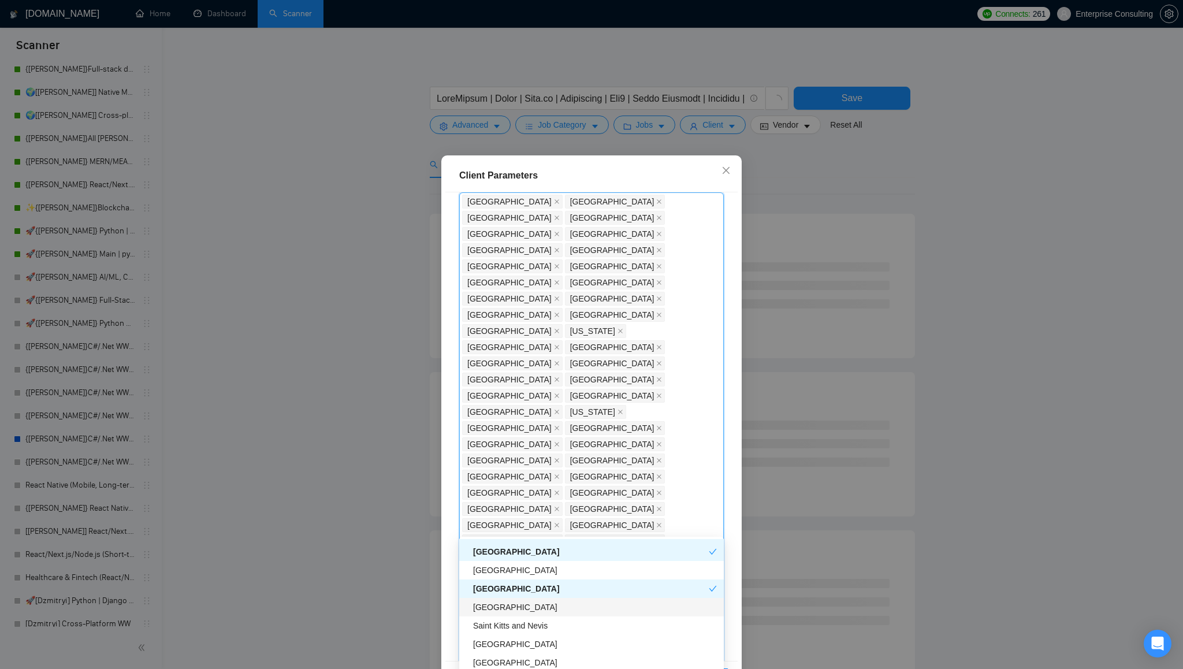
click at [601, 607] on div "[GEOGRAPHIC_DATA]" at bounding box center [595, 607] width 244 height 13
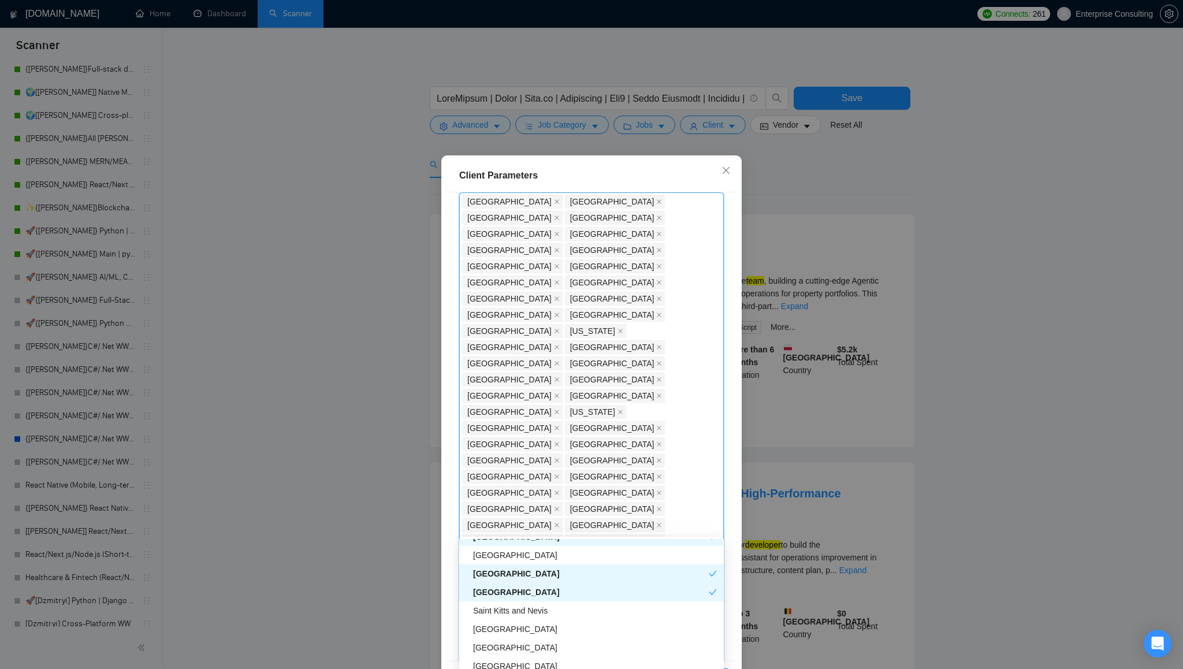
scroll to position [3235, 0]
click at [600, 603] on div "Saint Kitts and Nevis" at bounding box center [595, 603] width 244 height 13
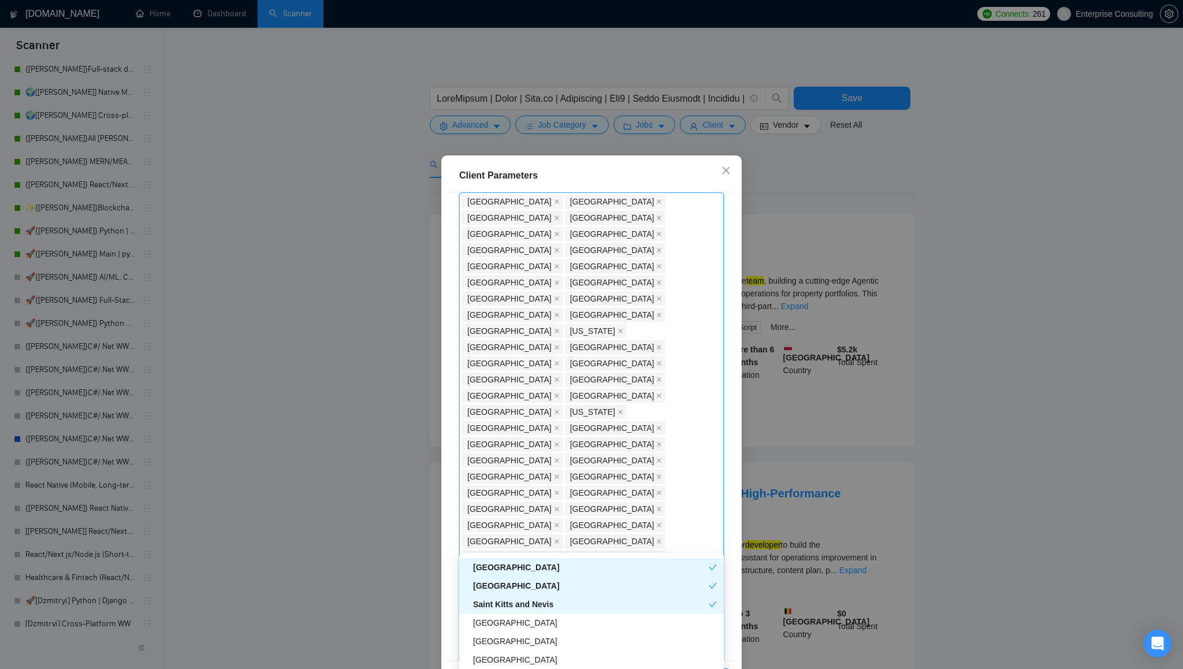
scroll to position [3258, 0]
click at [591, 620] on div "[GEOGRAPHIC_DATA]" at bounding box center [595, 615] width 244 height 13
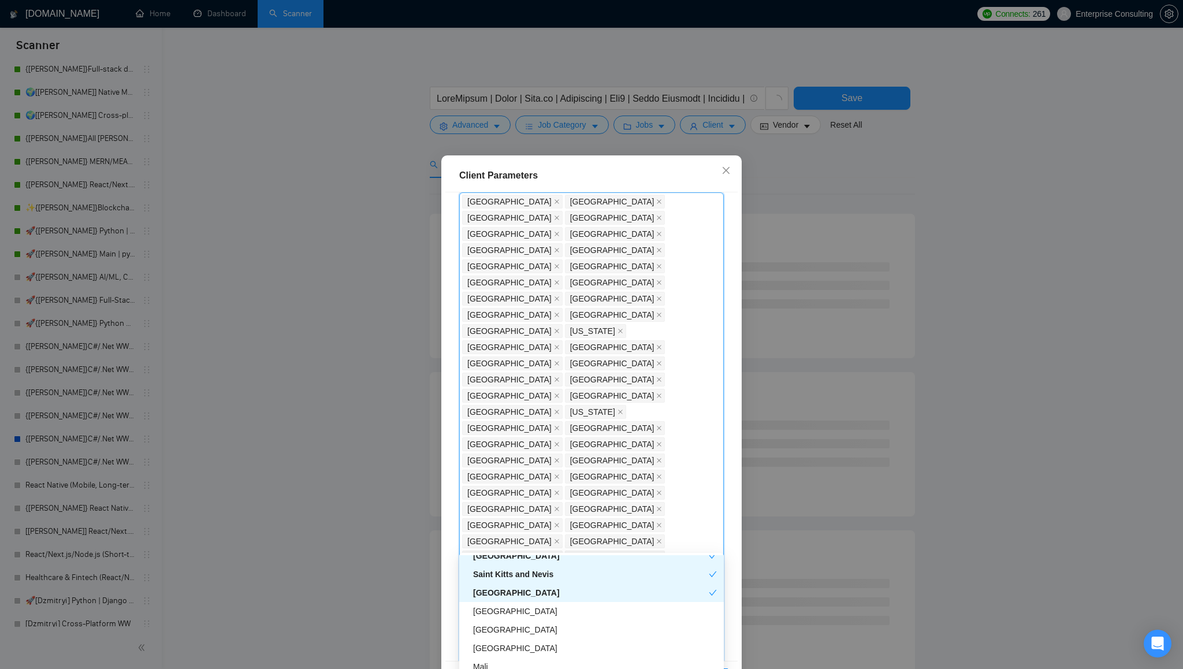
scroll to position [3295, 0]
click at [585, 595] on div "[GEOGRAPHIC_DATA]" at bounding box center [595, 596] width 244 height 13
click at [586, 615] on div "[GEOGRAPHIC_DATA]" at bounding box center [595, 614] width 244 height 13
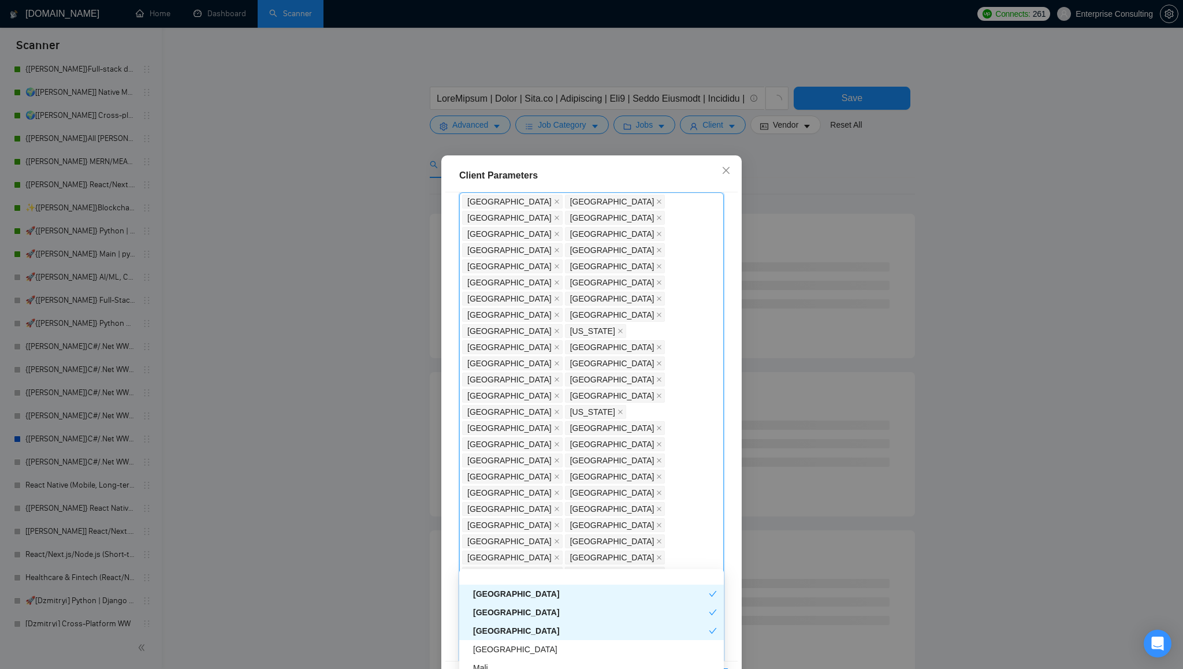
scroll to position [3334, 0]
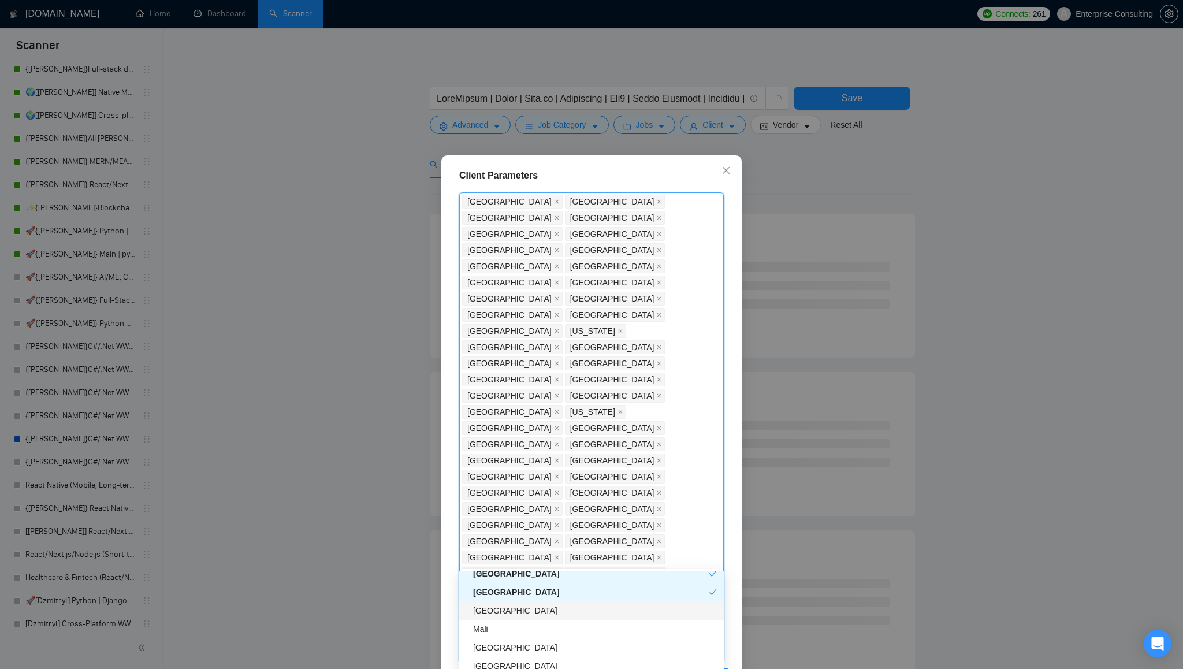
click at [585, 606] on div "[GEOGRAPHIC_DATA]" at bounding box center [595, 610] width 244 height 13
click at [582, 612] on div "[GEOGRAPHIC_DATA]" at bounding box center [591, 610] width 236 height 13
click at [593, 605] on div "Mali" at bounding box center [595, 606] width 244 height 13
click at [584, 625] on div "[GEOGRAPHIC_DATA]" at bounding box center [595, 625] width 244 height 13
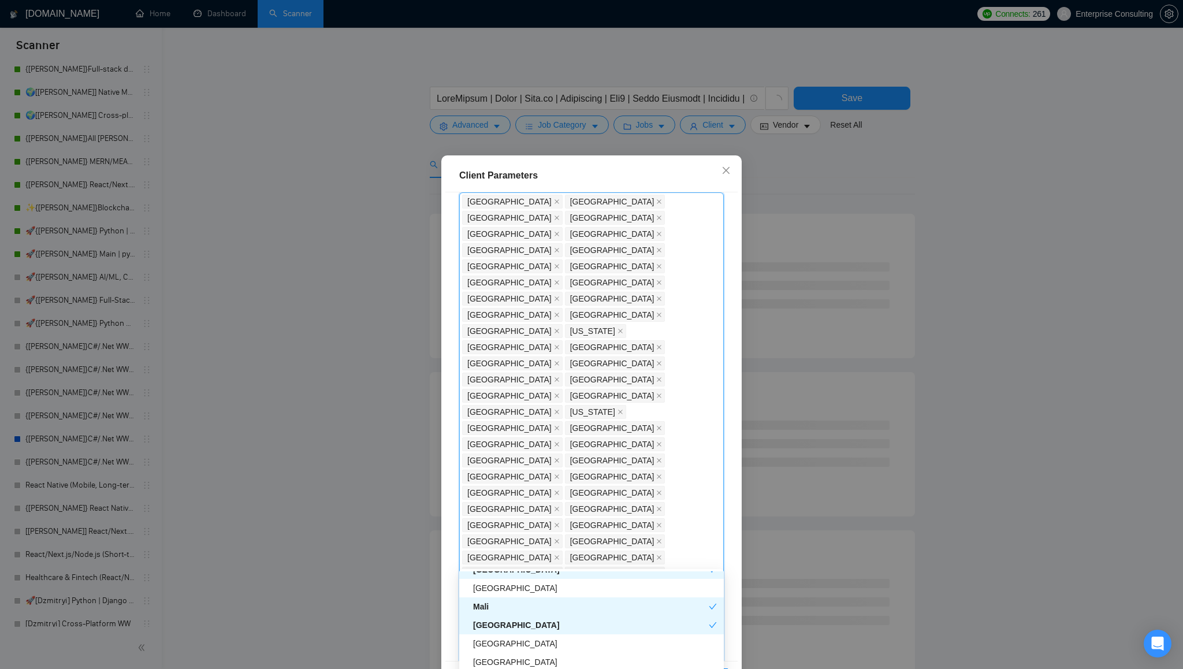
scroll to position [3379, 0]
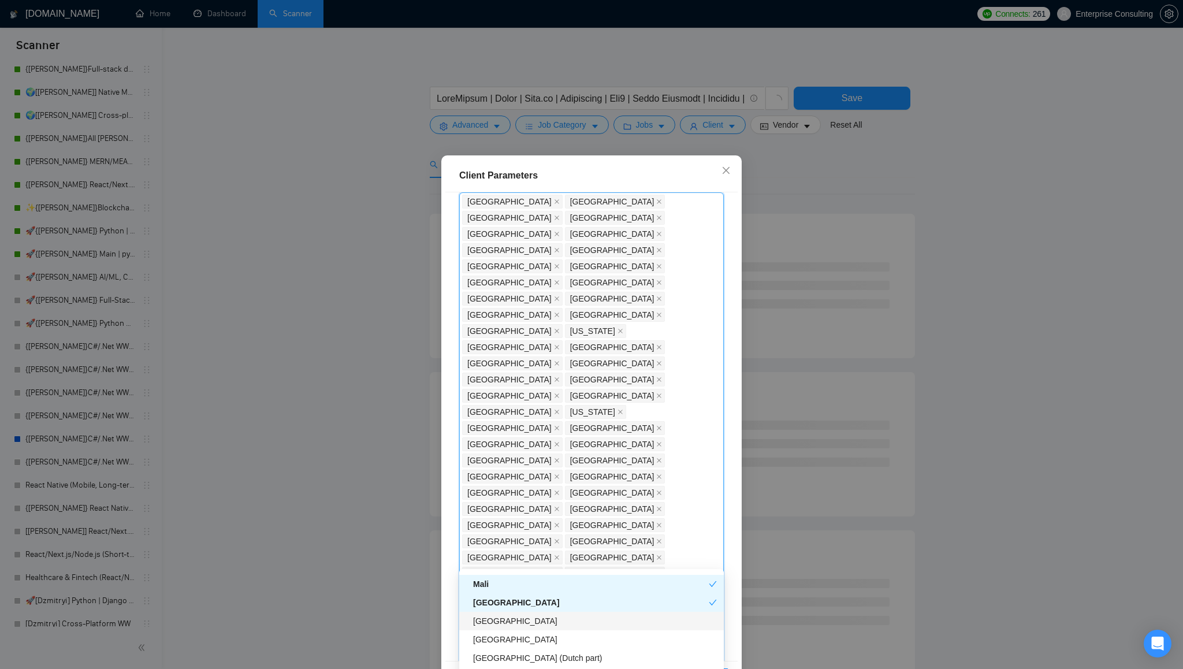
click at [585, 620] on div "[GEOGRAPHIC_DATA]" at bounding box center [595, 621] width 244 height 13
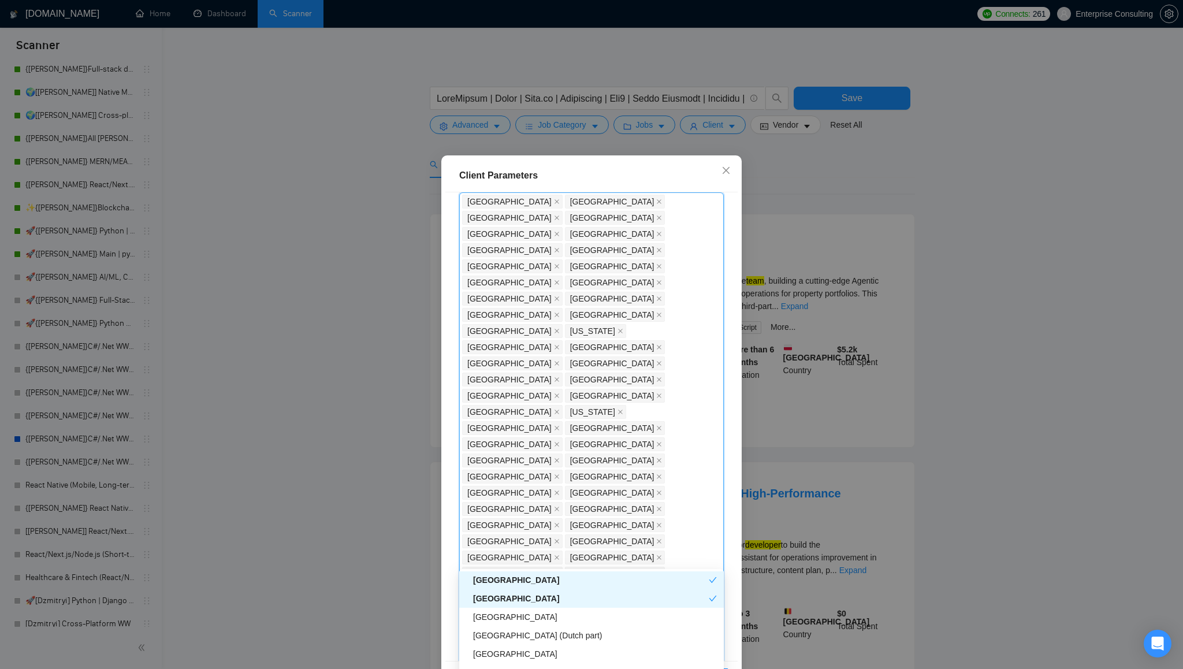
scroll to position [3424, 0]
click at [587, 594] on div "[GEOGRAPHIC_DATA]" at bounding box center [595, 594] width 244 height 13
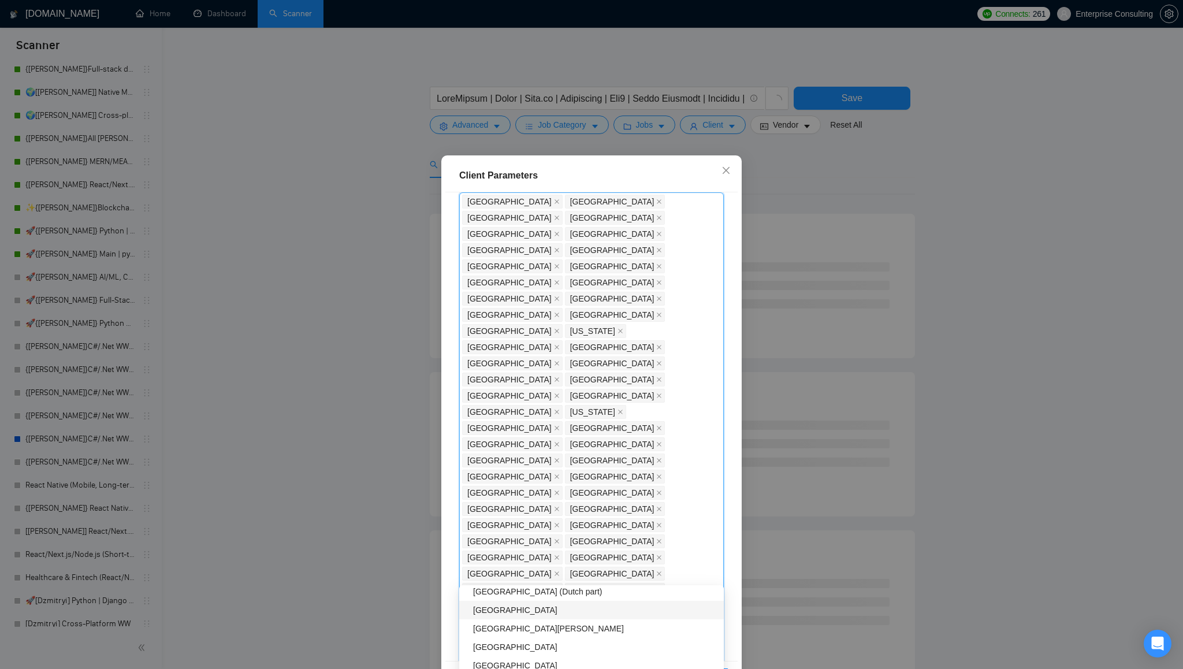
scroll to position [3469, 0]
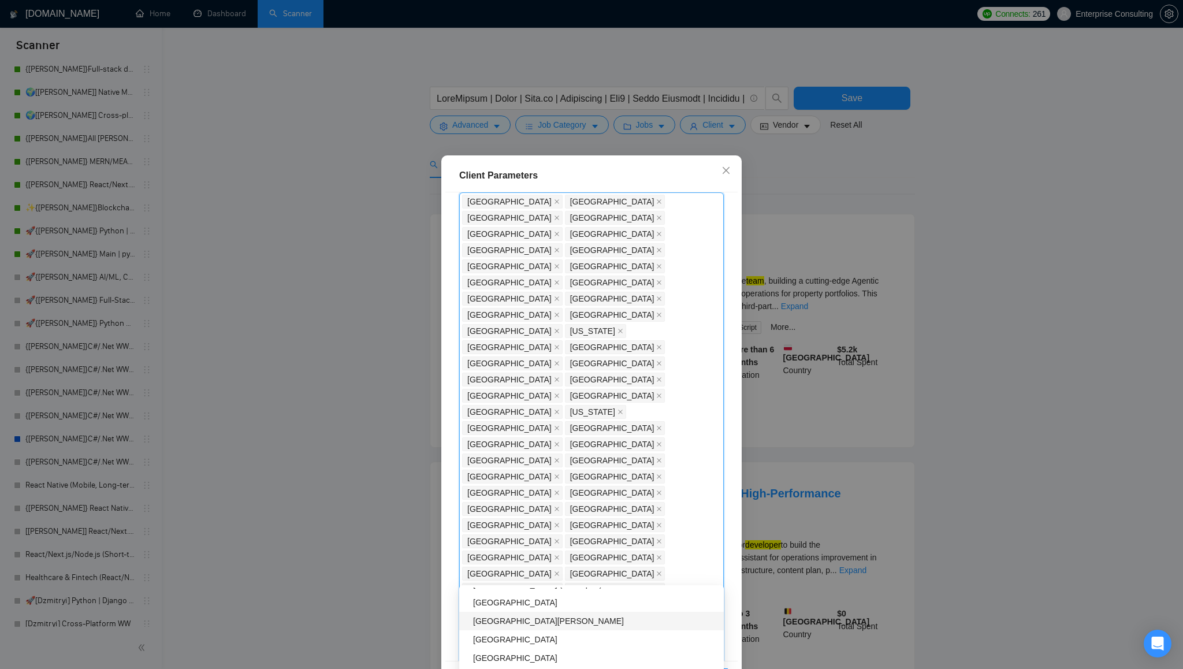
click at [614, 622] on div "[GEOGRAPHIC_DATA][PERSON_NAME]" at bounding box center [595, 621] width 244 height 13
click at [610, 636] on div "[GEOGRAPHIC_DATA]" at bounding box center [595, 639] width 244 height 13
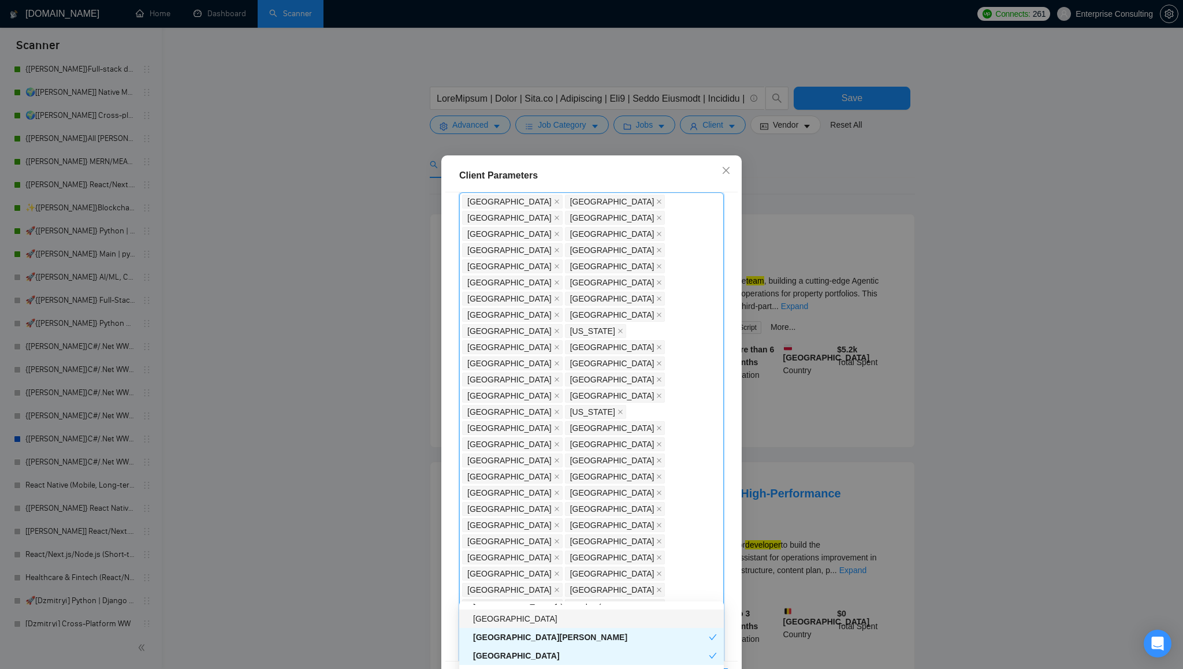
scroll to position [3500, 0]
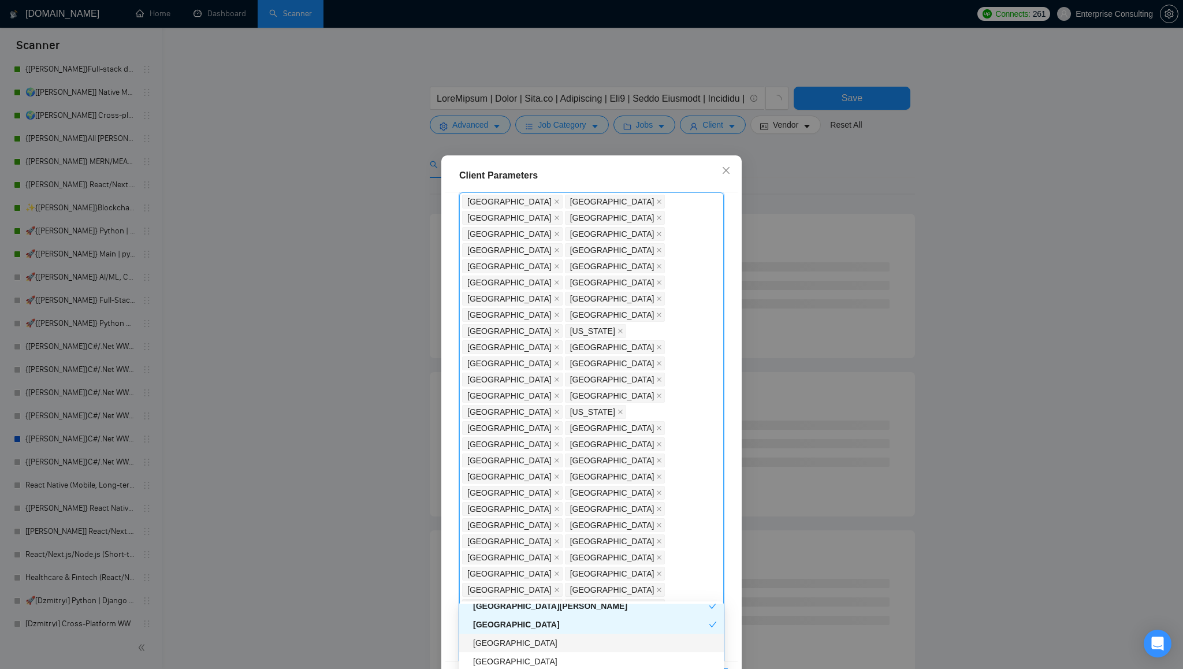
click at [586, 641] on div "[GEOGRAPHIC_DATA]" at bounding box center [595, 643] width 244 height 13
click at [579, 639] on div "[GEOGRAPHIC_DATA]" at bounding box center [595, 638] width 244 height 13
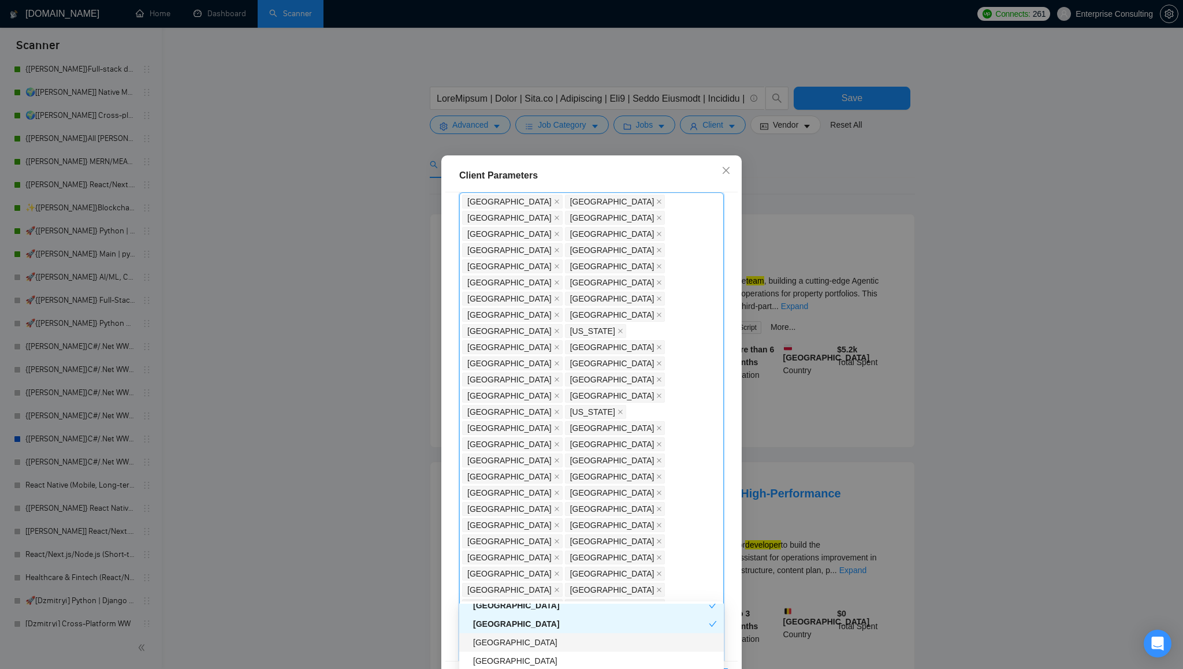
scroll to position [3545, 0]
click at [579, 637] on div "[GEOGRAPHIC_DATA]" at bounding box center [595, 634] width 244 height 13
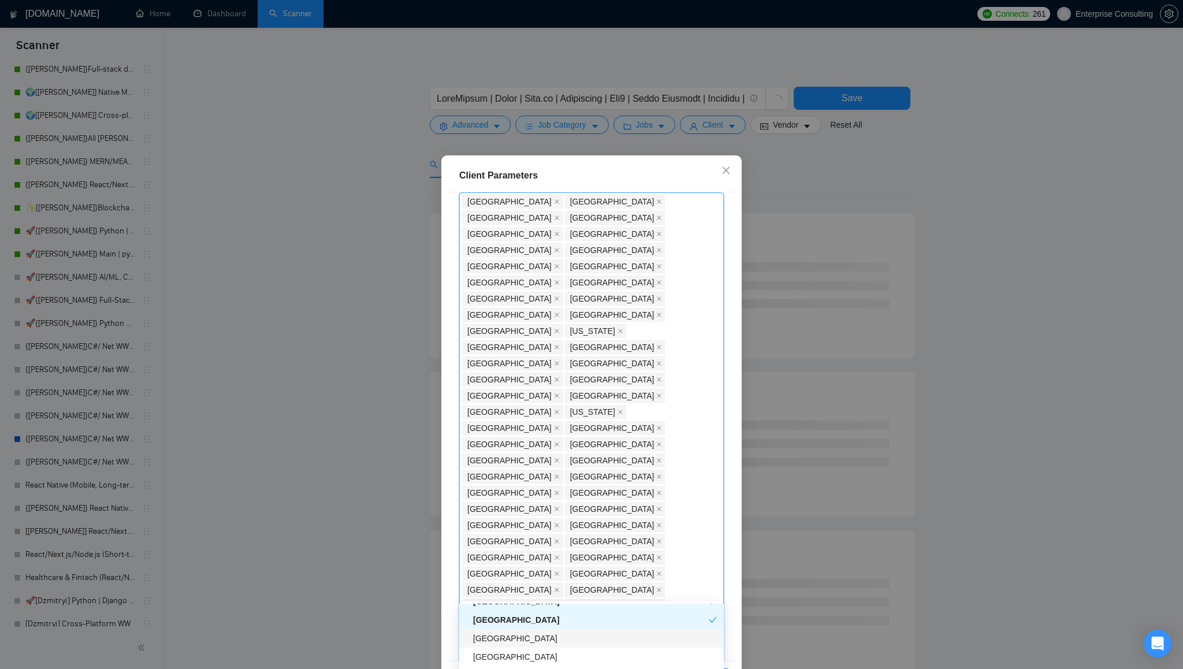
click at [575, 633] on div "[GEOGRAPHIC_DATA]" at bounding box center [595, 638] width 244 height 13
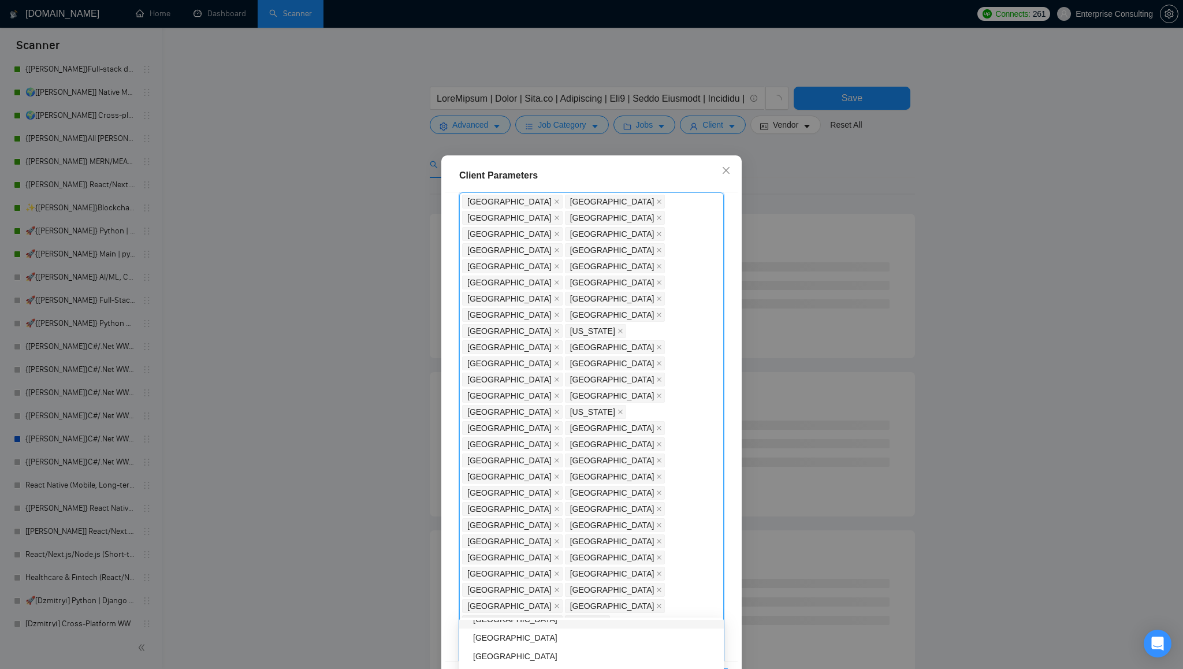
scroll to position [3607, 0]
click at [580, 644] on div "[GEOGRAPHIC_DATA]" at bounding box center [595, 644] width 244 height 13
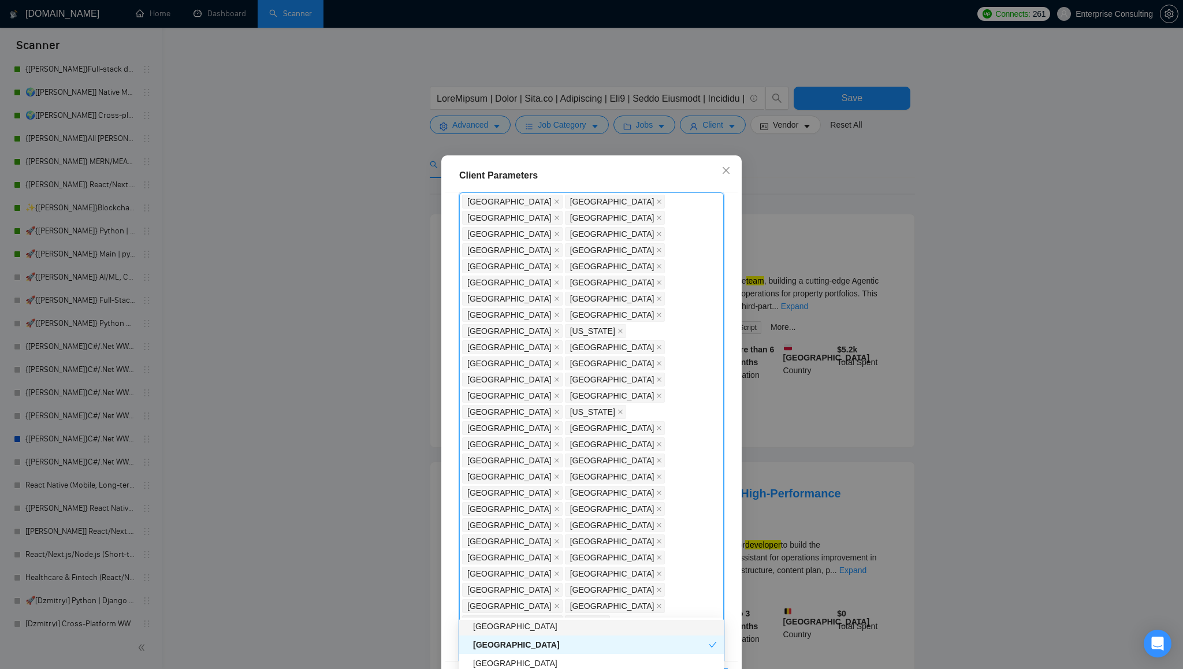
click at [579, 629] on div "[GEOGRAPHIC_DATA]" at bounding box center [595, 626] width 244 height 13
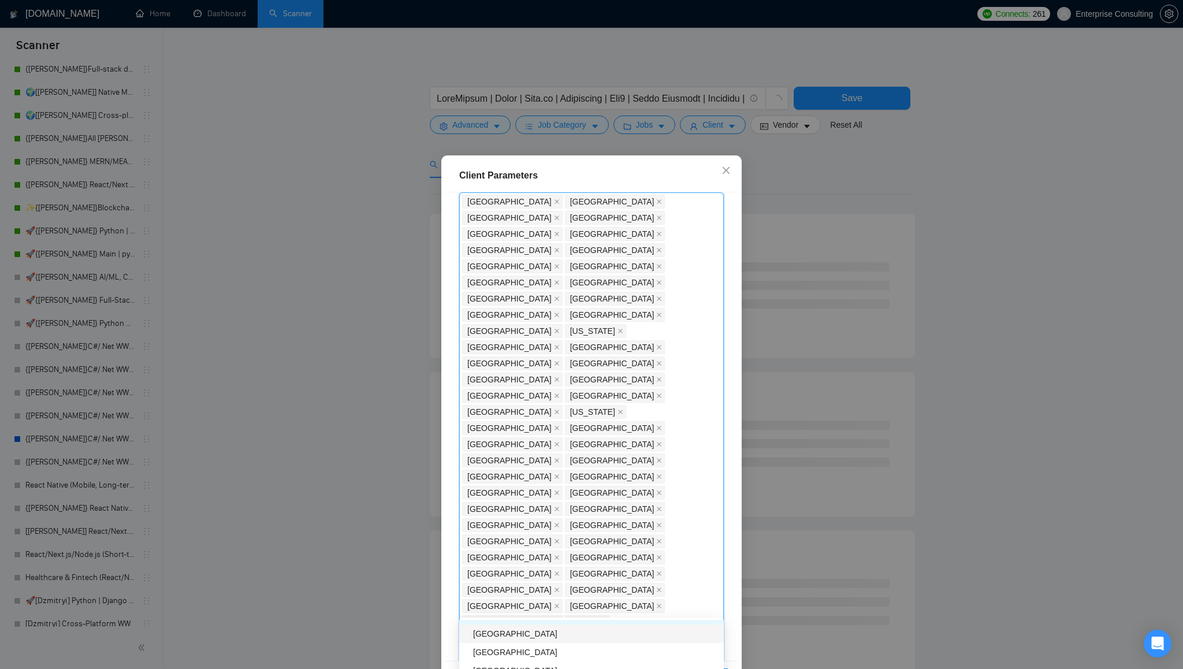
click at [585, 630] on div "[GEOGRAPHIC_DATA]" at bounding box center [595, 633] width 244 height 13
click at [575, 641] on div "[GEOGRAPHIC_DATA]" at bounding box center [591, 633] width 265 height 18
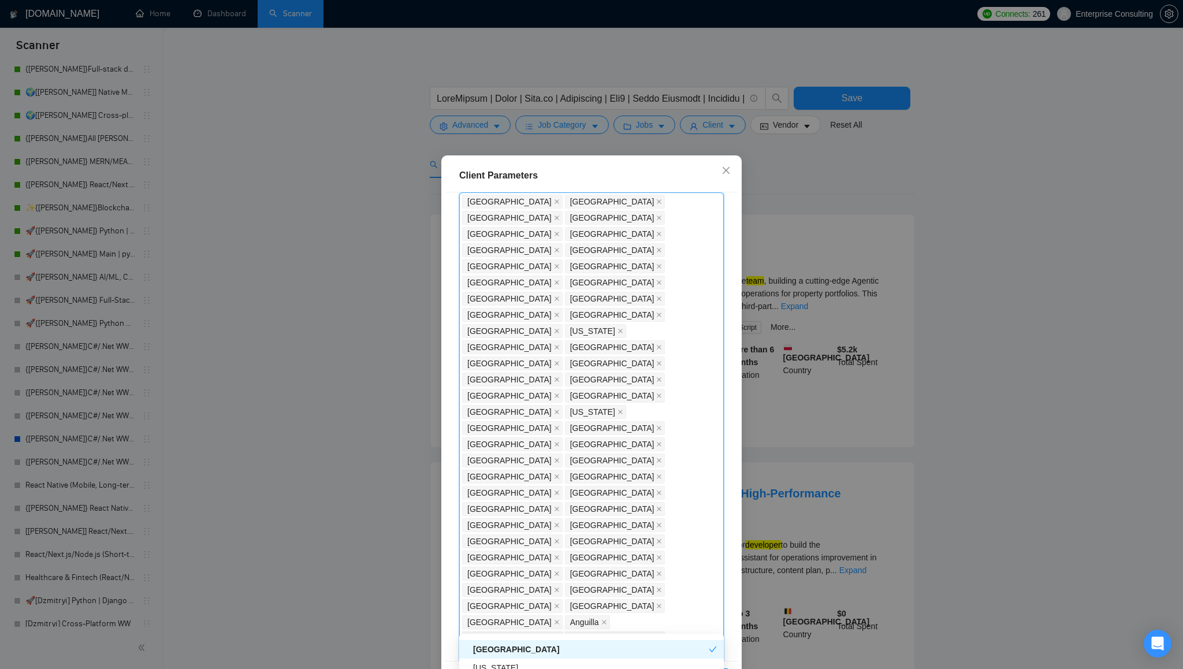
scroll to position [3697, 0]
click at [576, 646] on div "[US_STATE]" at bounding box center [595, 645] width 244 height 13
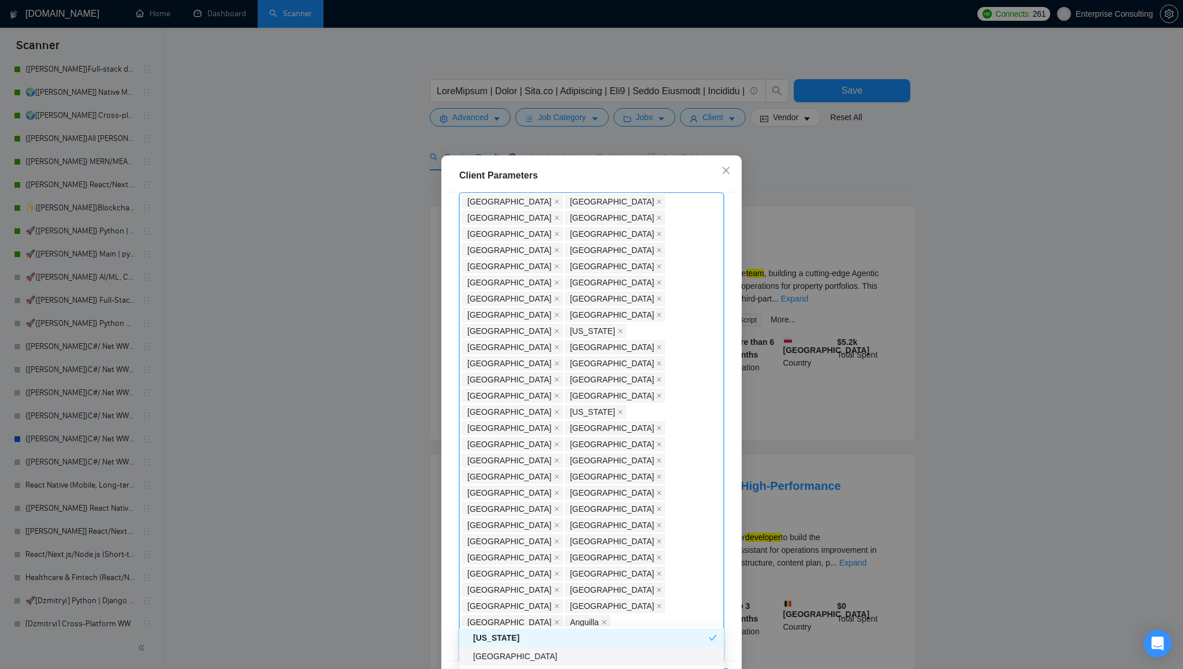
click at [575, 651] on div "[GEOGRAPHIC_DATA]" at bounding box center [595, 656] width 244 height 13
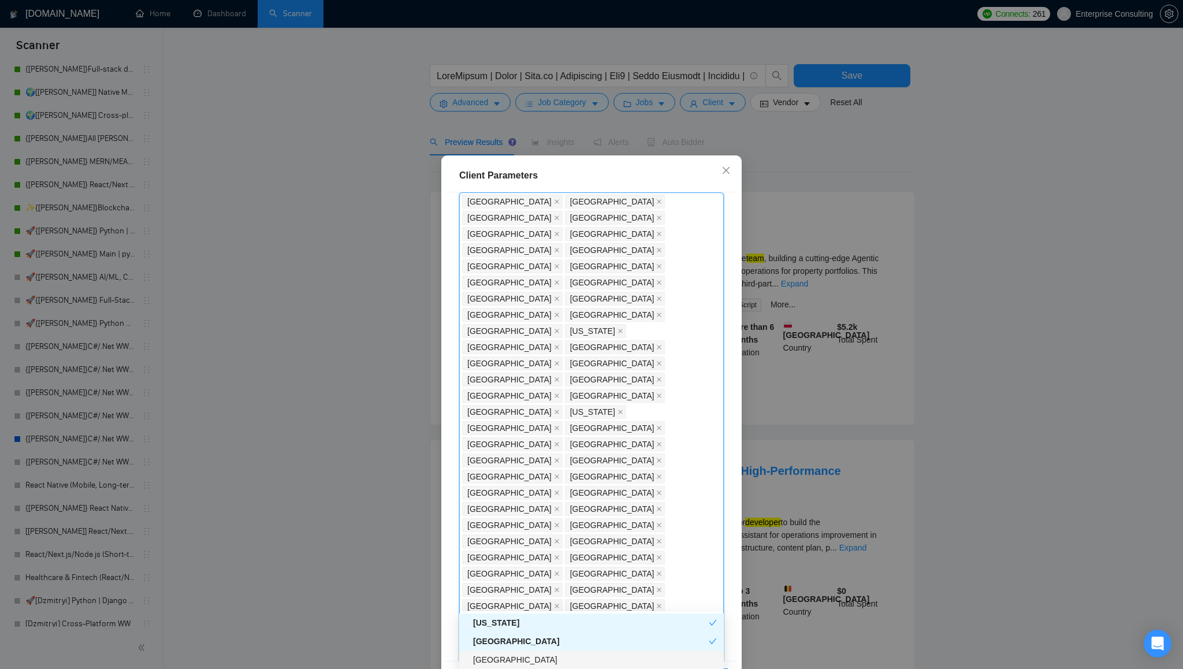
scroll to position [38, 0]
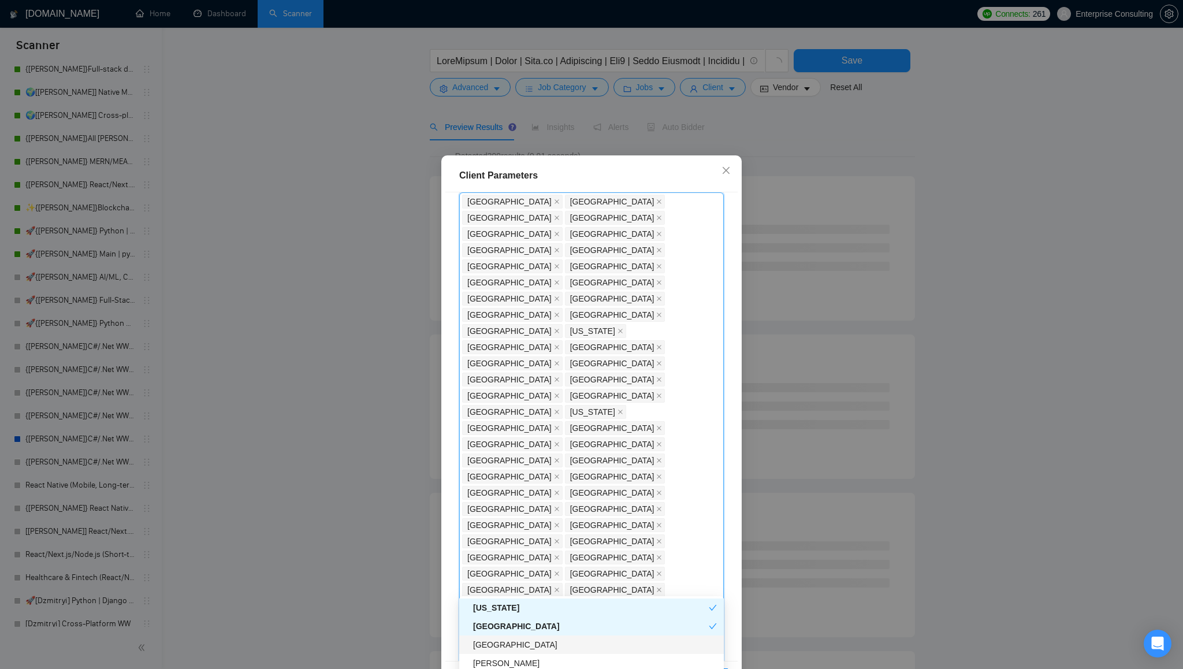
click at [574, 645] on div "[GEOGRAPHIC_DATA]" at bounding box center [595, 644] width 244 height 13
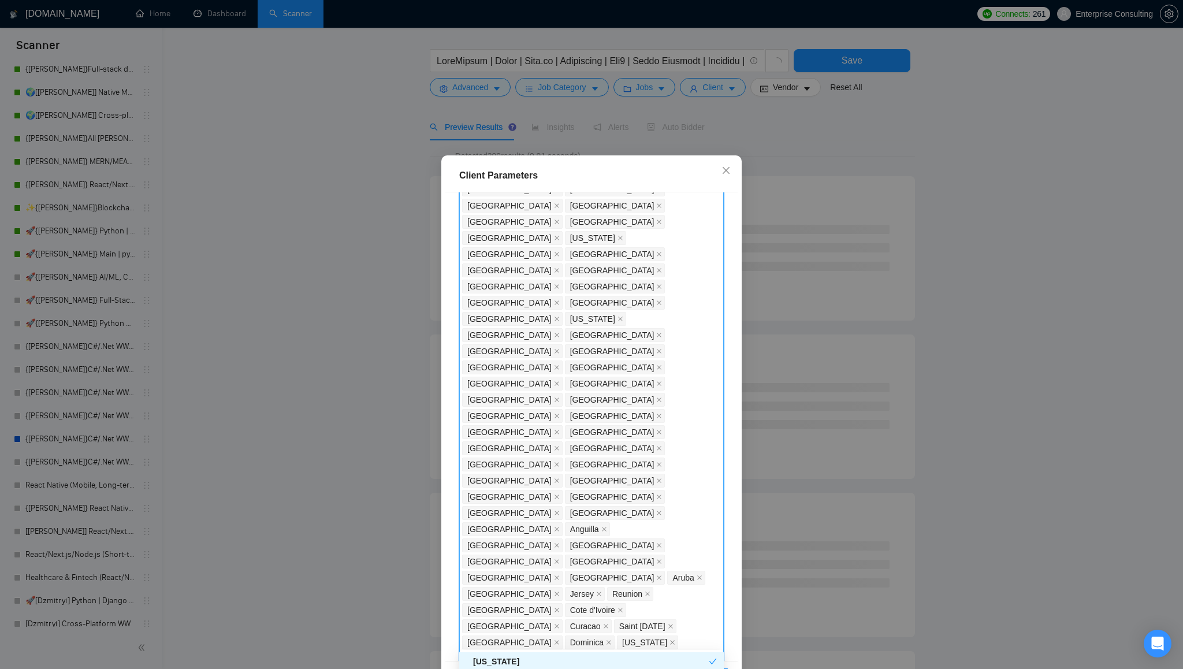
scroll to position [385, 0]
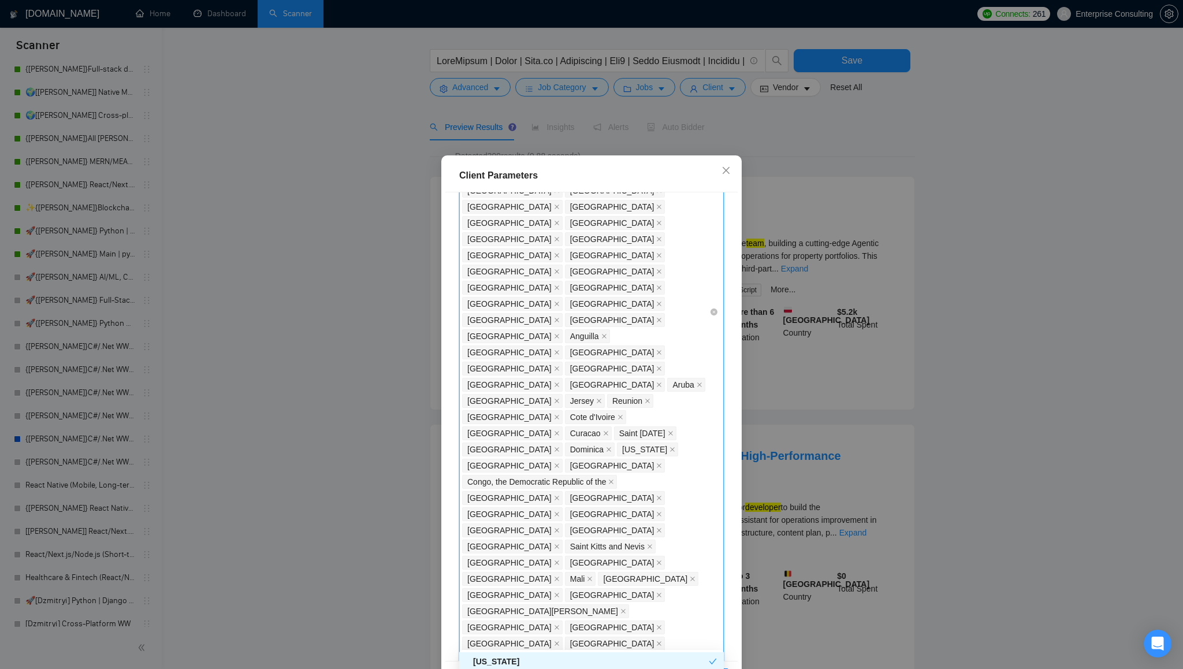
click at [590, 349] on div "India Pakistan Philippines Nigeria New Zealand Egypt Bangladesh Brazil Mexico I…" at bounding box center [585, 312] width 247 height 809
click at [591, 349] on div "India Pakistan Philippines Nigeria New Zealand Egypt Bangladesh Brazil Mexico I…" at bounding box center [585, 312] width 247 height 809
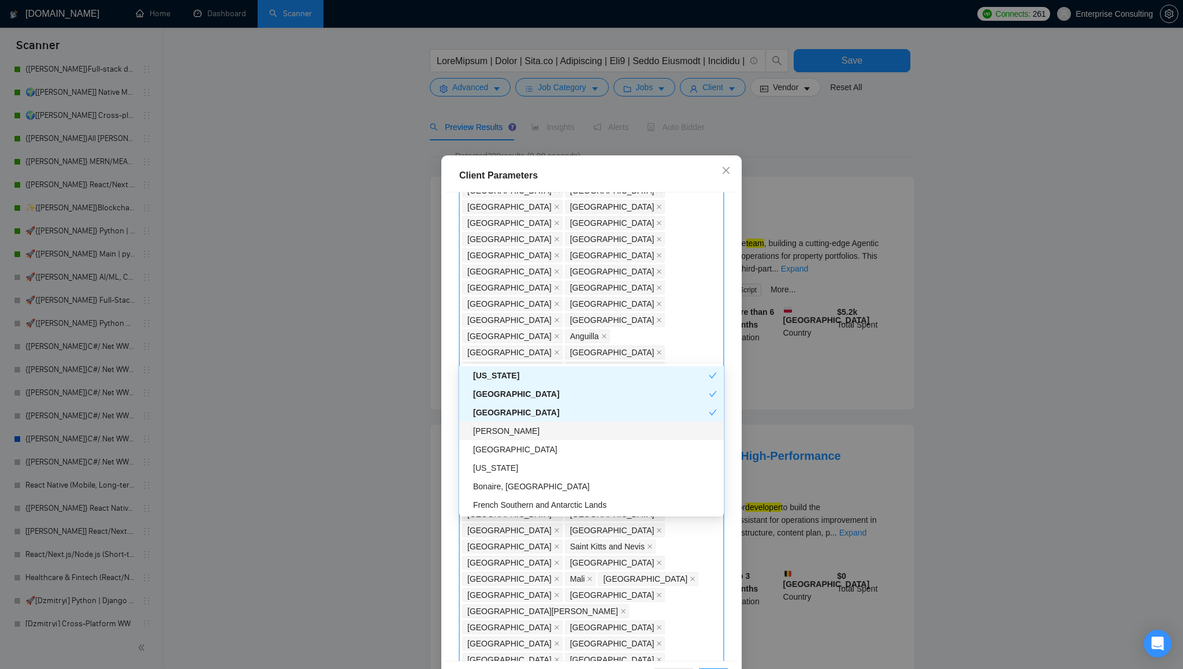
click at [609, 436] on div "[PERSON_NAME]" at bounding box center [595, 431] width 244 height 13
click at [608, 451] on div "[GEOGRAPHIC_DATA]" at bounding box center [595, 449] width 244 height 13
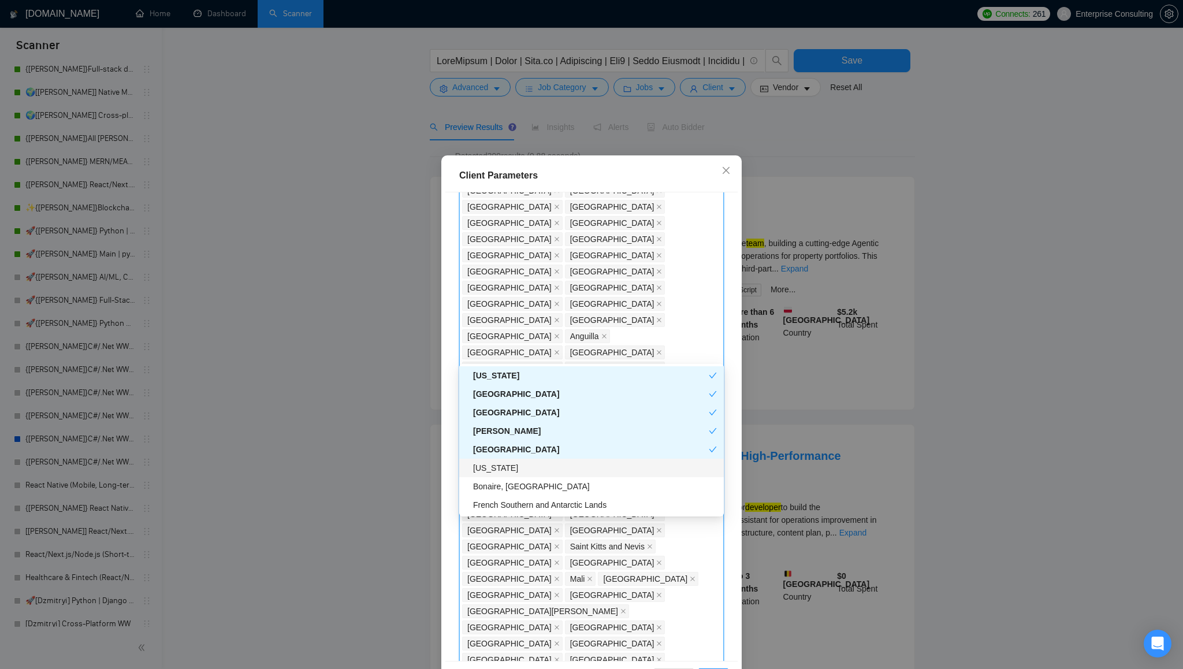
click at [606, 469] on div "[US_STATE]" at bounding box center [595, 468] width 244 height 13
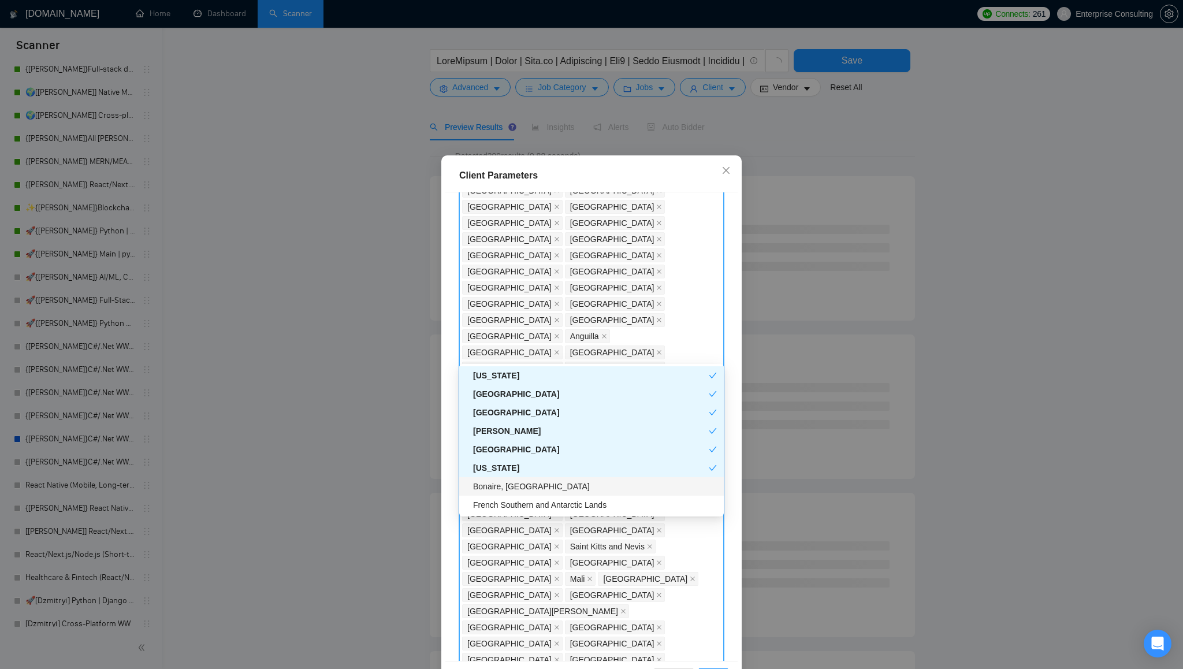
click at [611, 488] on div "Bonaire, [GEOGRAPHIC_DATA]" at bounding box center [595, 486] width 244 height 13
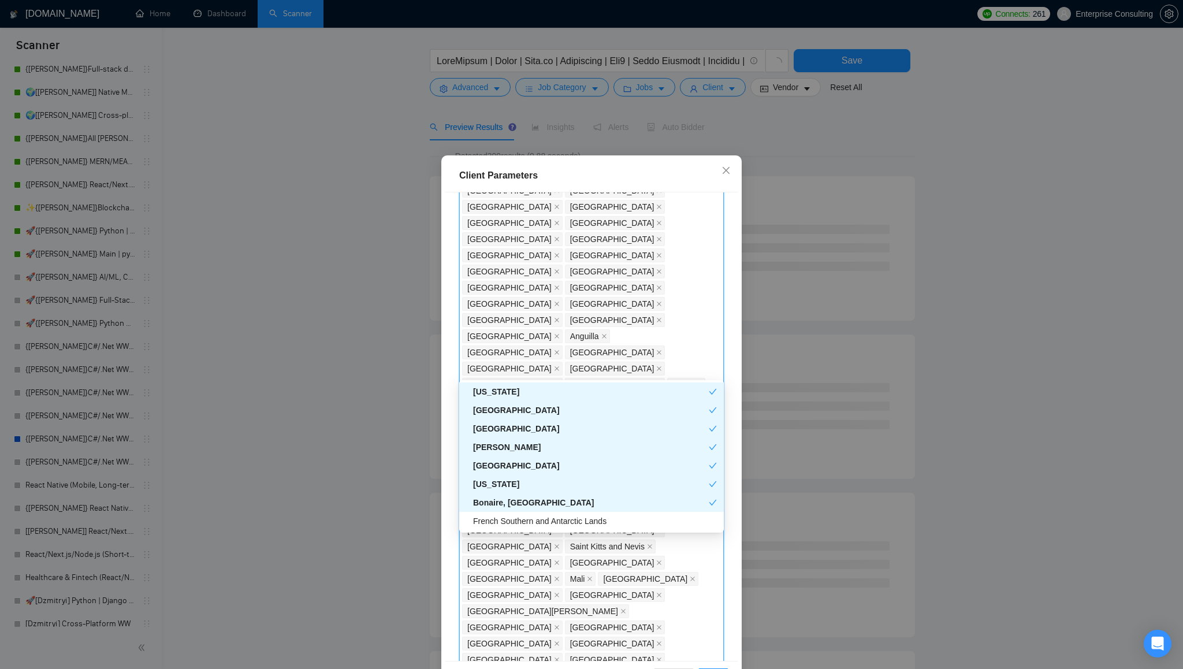
scroll to position [53, 0]
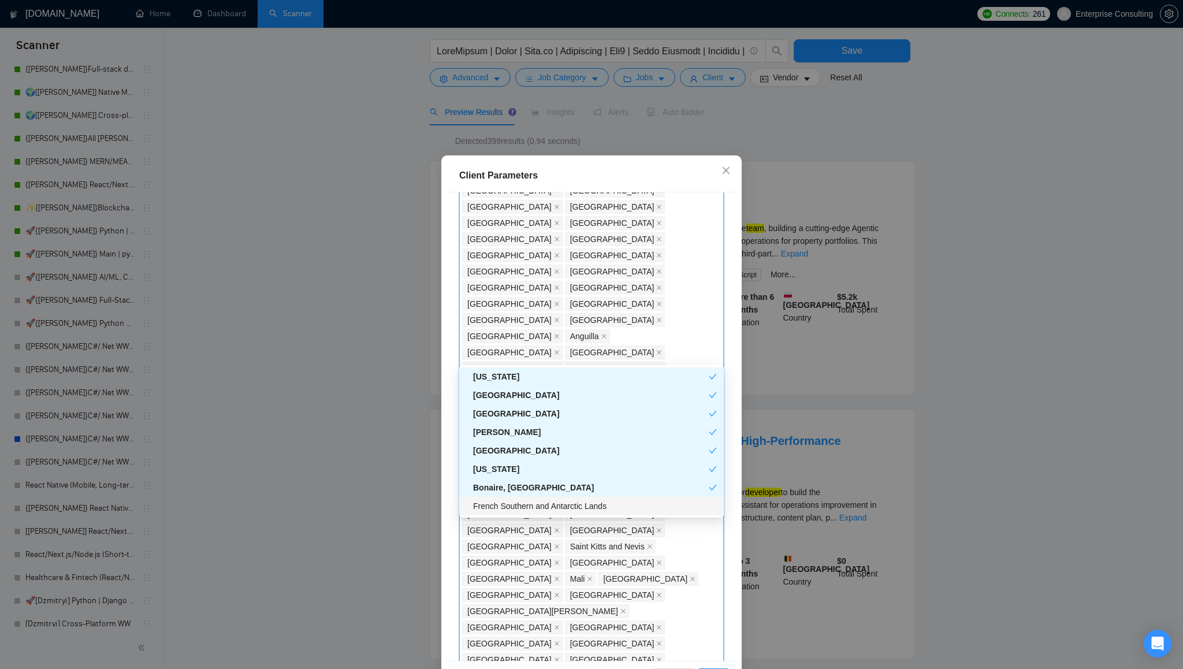
click at [631, 507] on div "French Southern and Antarctic Lands" at bounding box center [595, 506] width 244 height 13
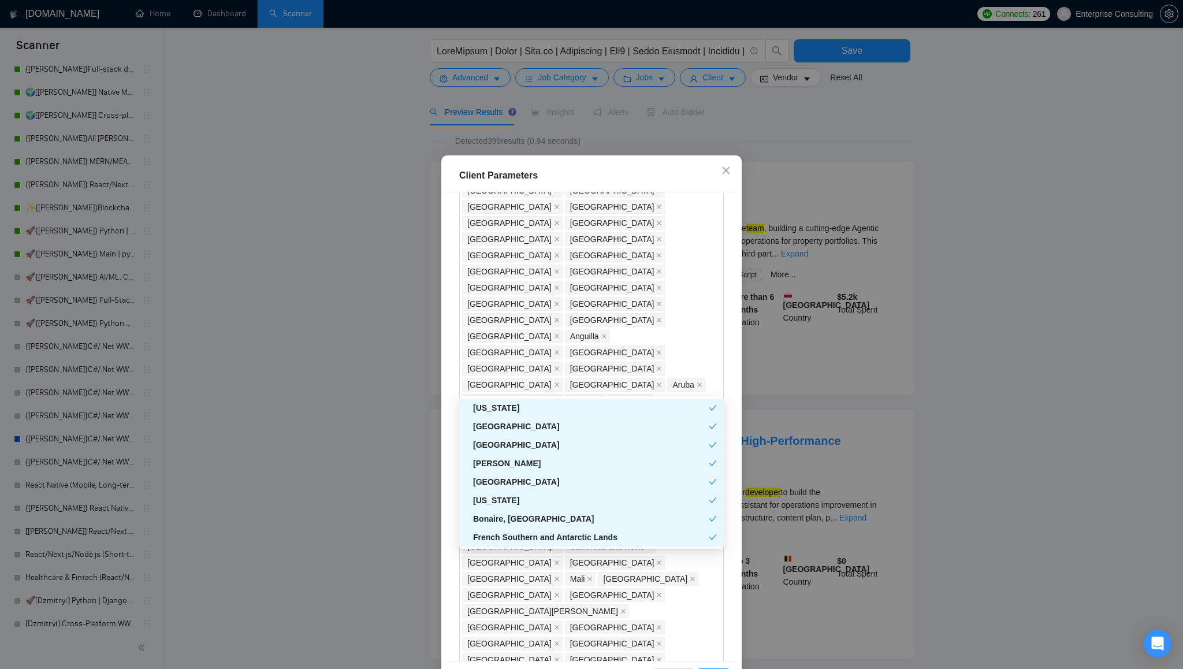
click at [735, 511] on div "Client Location Include Client Countries Select Exclude Client Countries India …" at bounding box center [591, 426] width 292 height 468
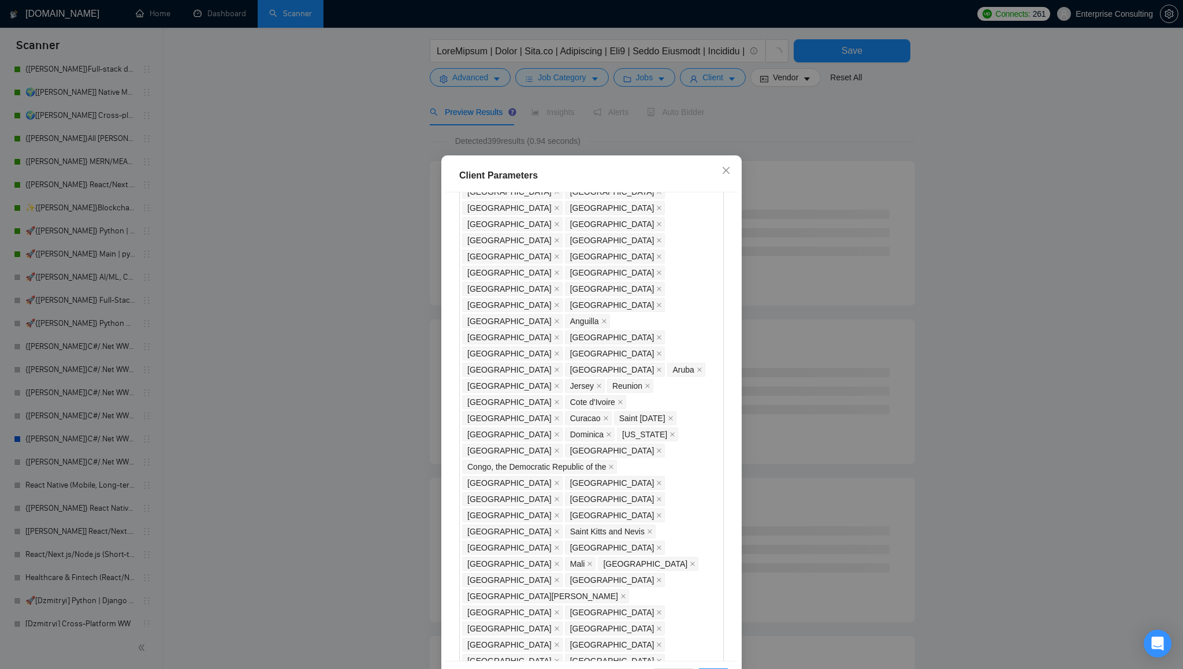
scroll to position [408, 0]
checkbox input "true"
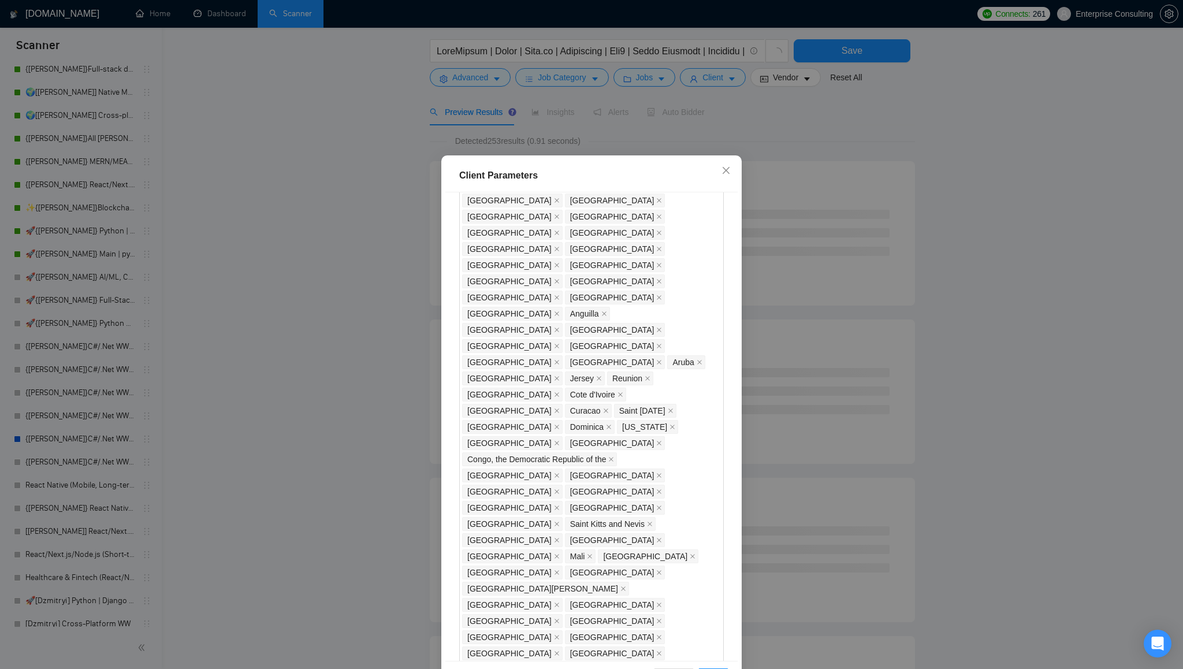
checkbox input "true"
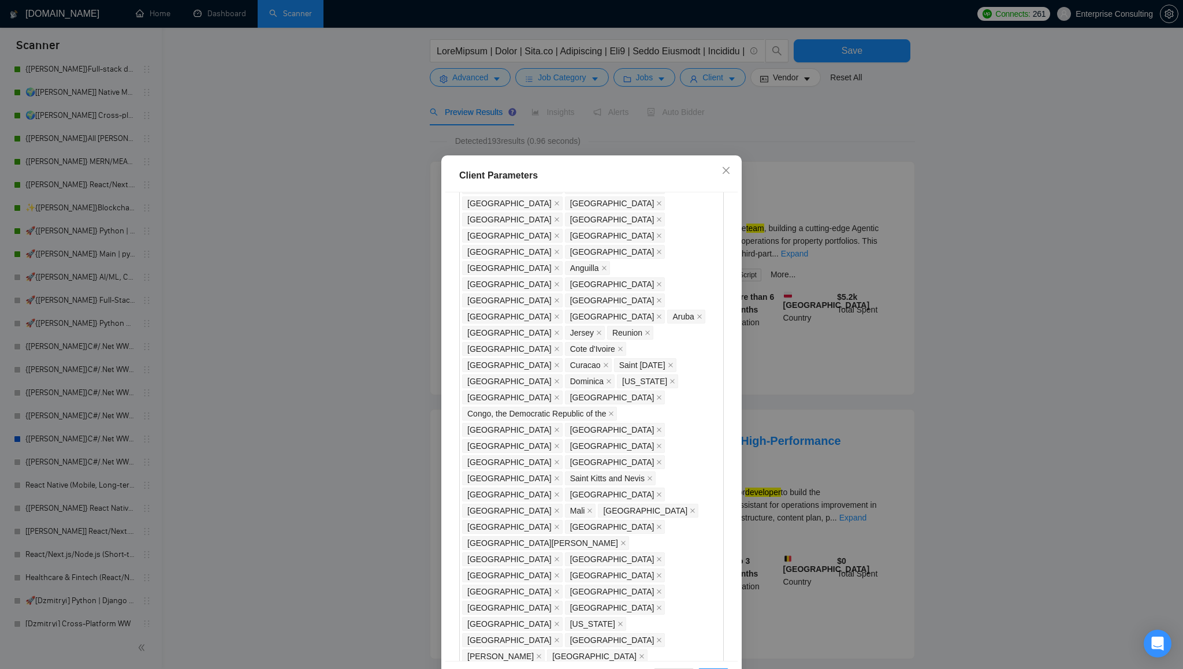
scroll to position [619, 0]
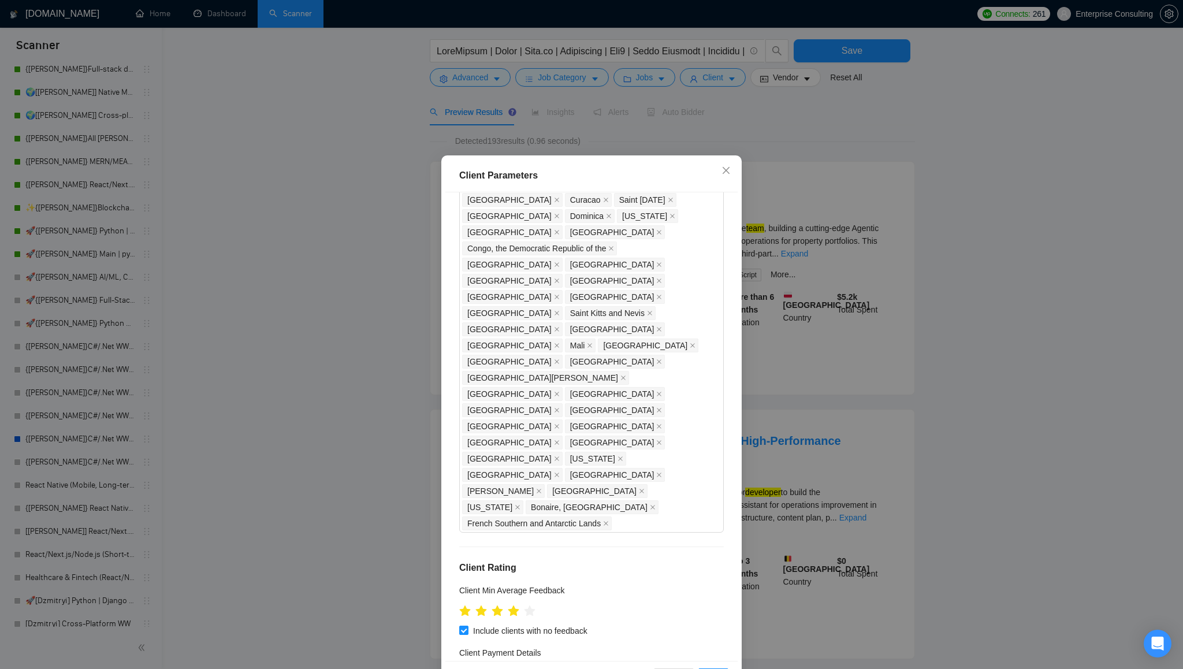
click at [505, 445] on div "$1,000" at bounding box center [521, 442] width 110 height 13
type input "1000"
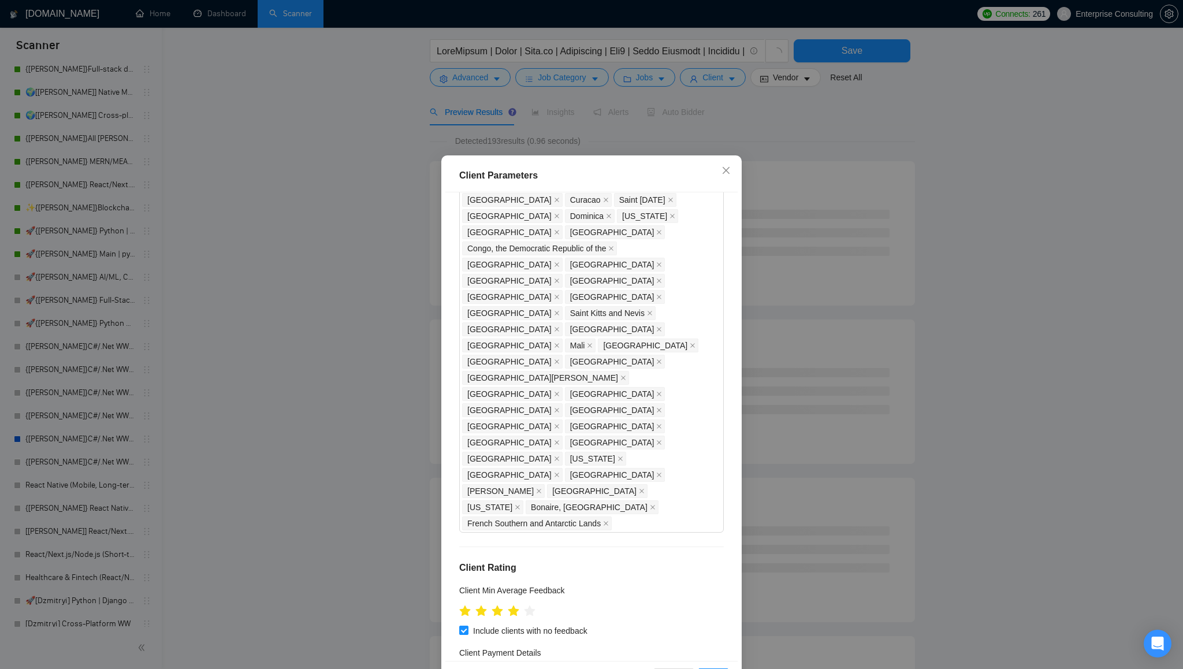
click at [634, 348] on div "Client Location Include Client Countries Select Exclude Client Countries India …" at bounding box center [591, 426] width 292 height 468
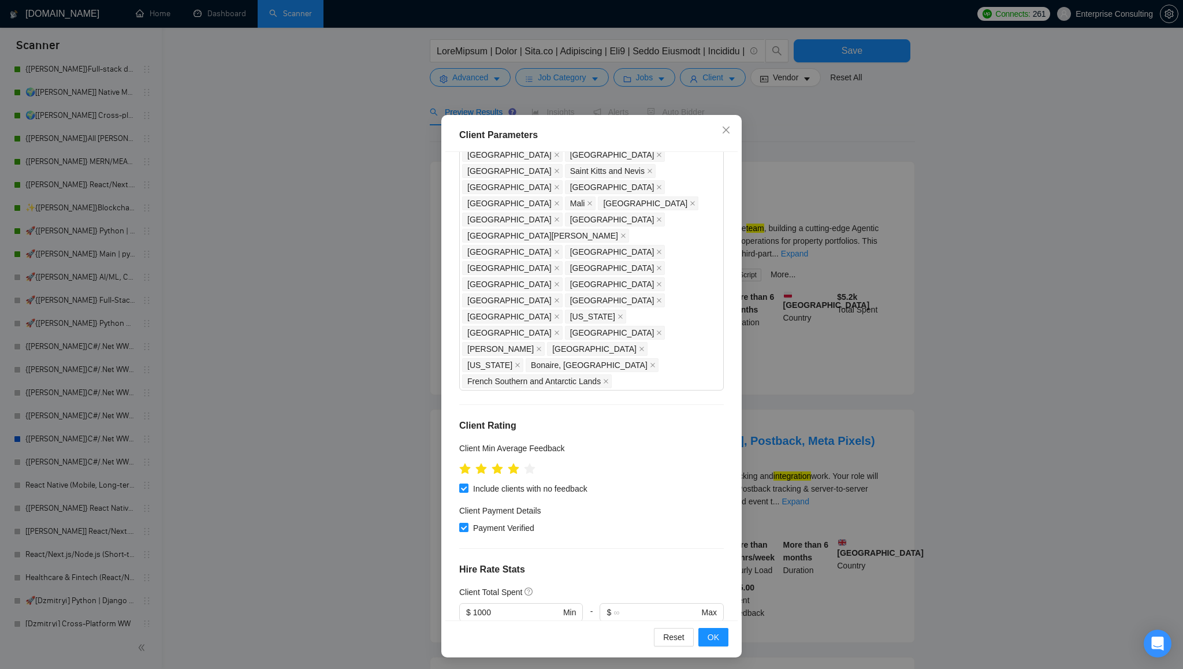
scroll to position [43, 0]
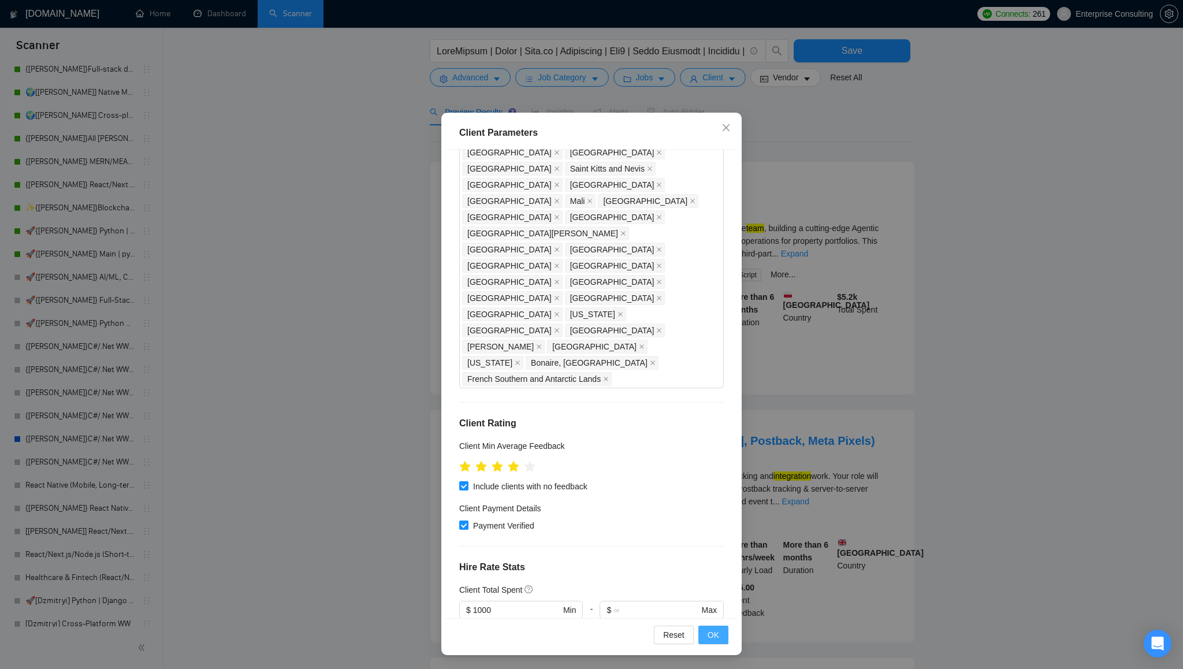
click at [712, 632] on span "OK" at bounding box center [714, 634] width 12 height 13
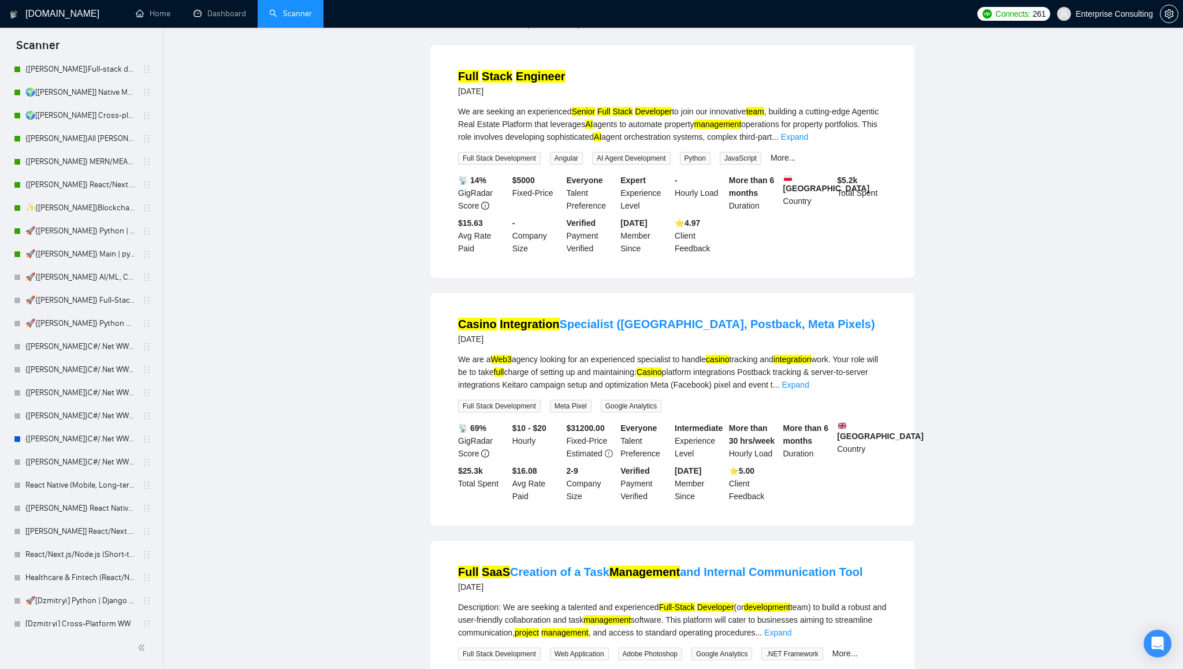
scroll to position [0, 0]
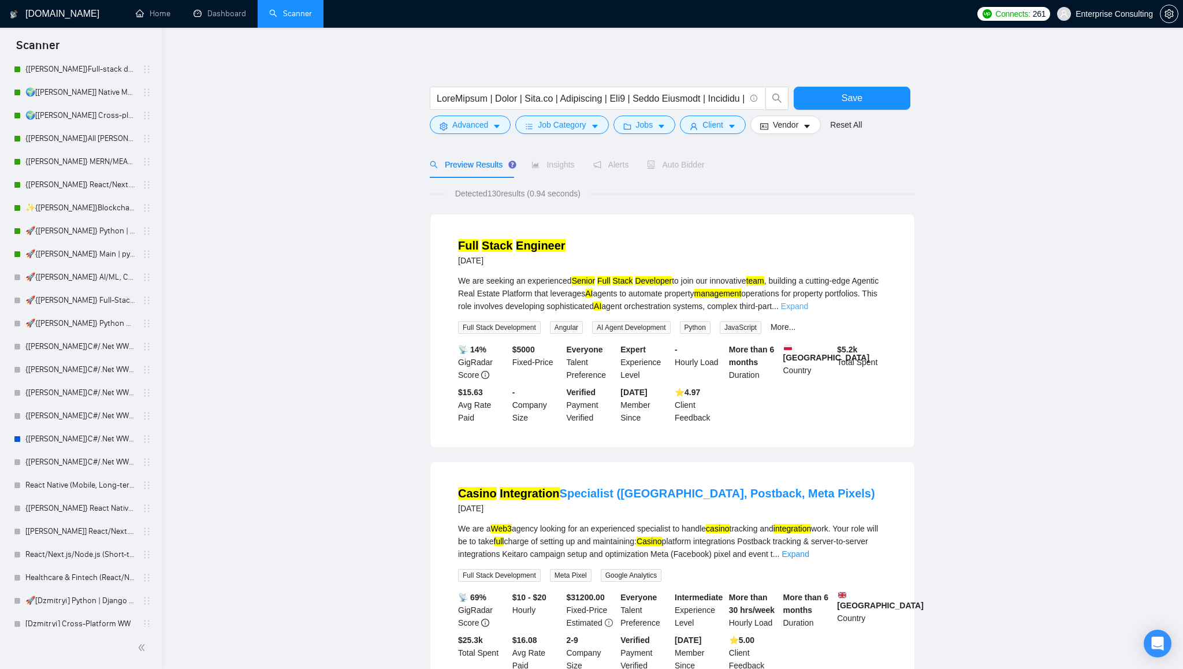
click at [808, 304] on link "Expand" at bounding box center [794, 306] width 27 height 9
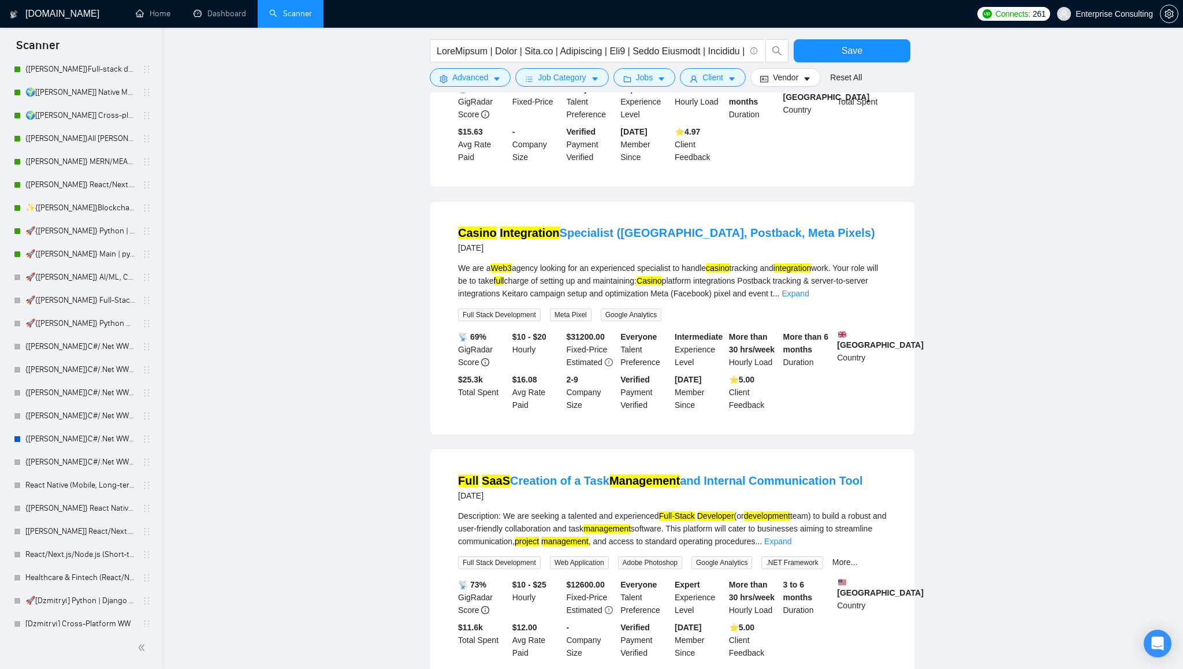
scroll to position [751, 0]
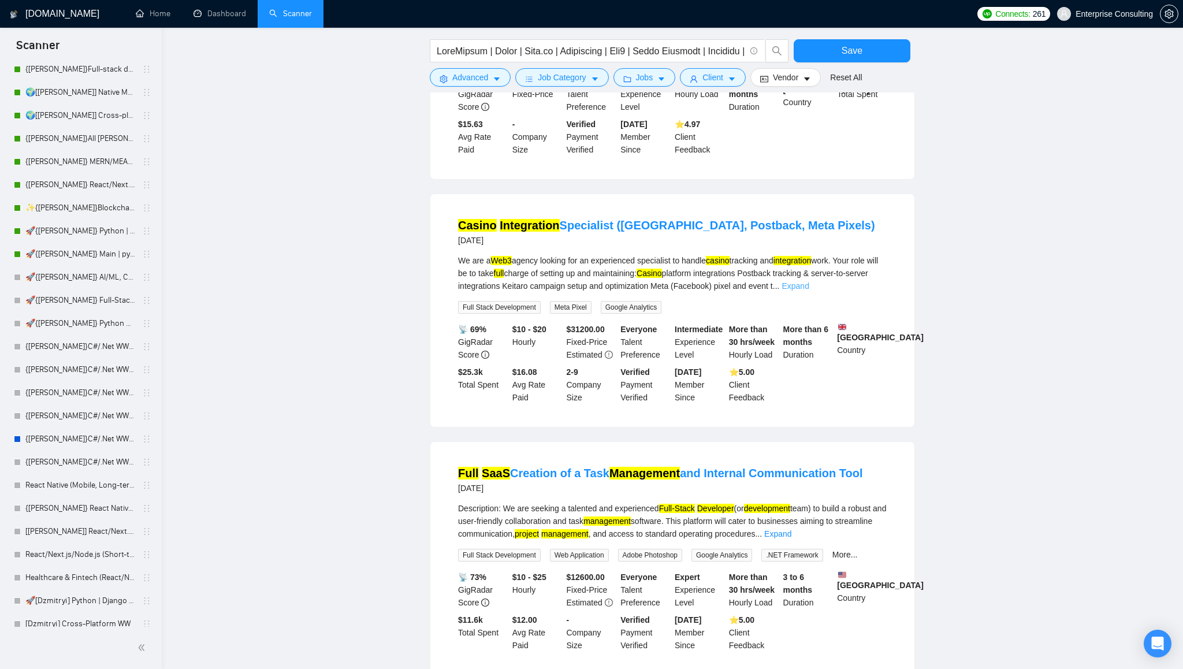
click at [809, 291] on link "Expand" at bounding box center [795, 285] width 27 height 9
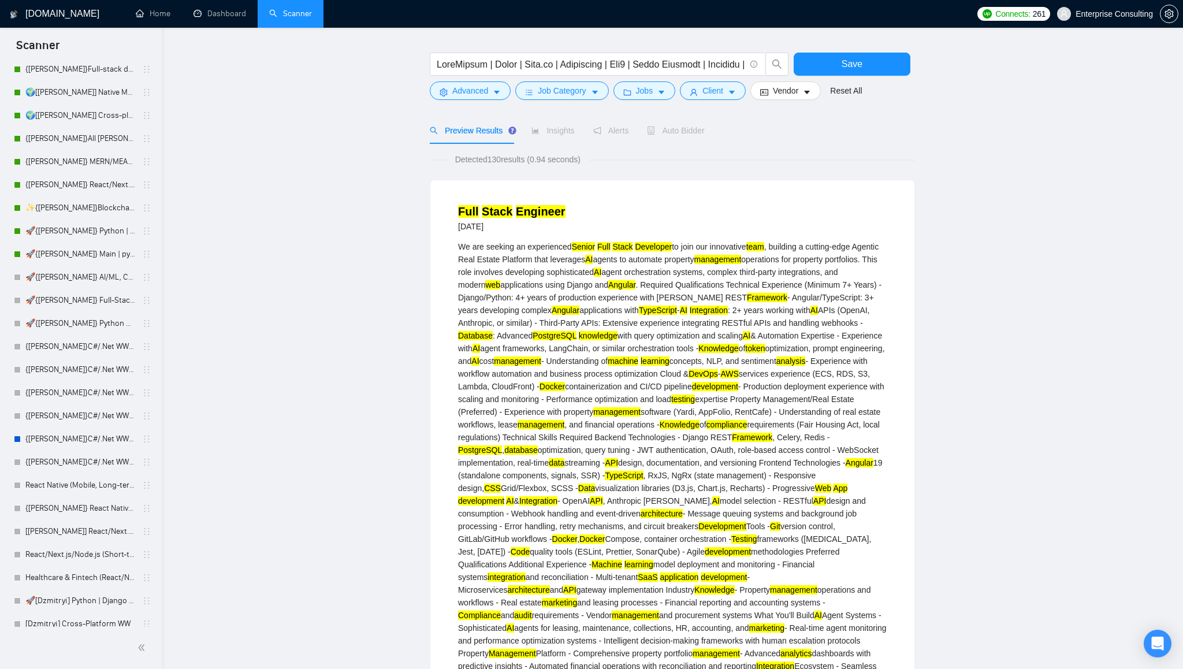
scroll to position [0, 0]
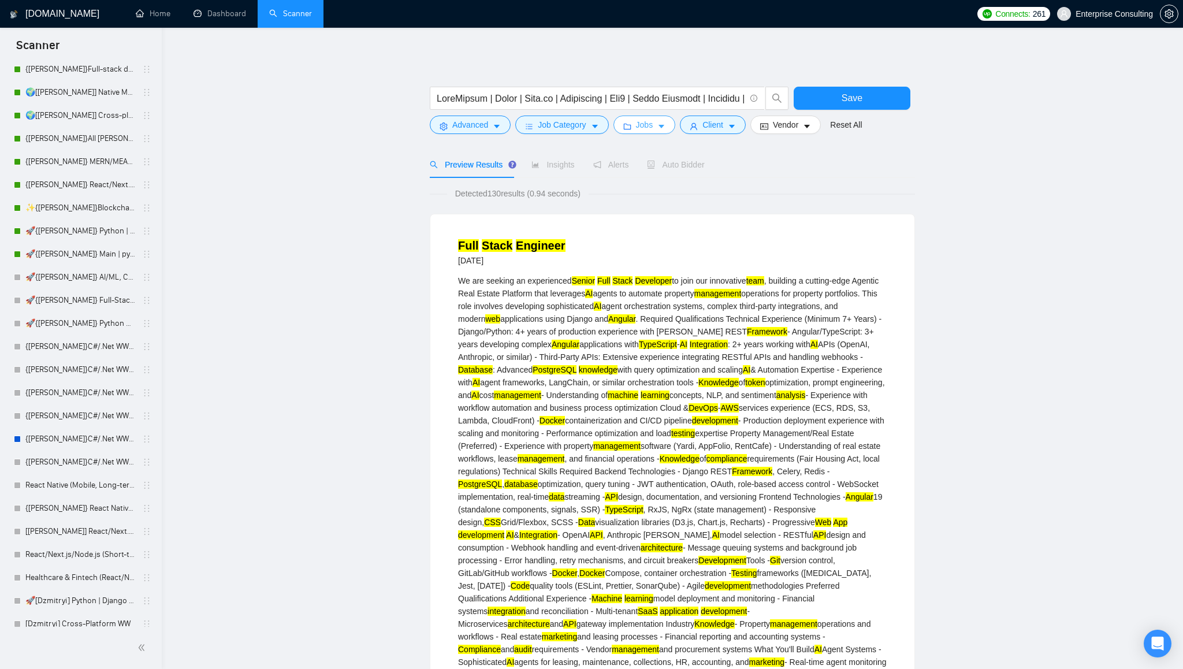
click at [664, 126] on icon "caret-down" at bounding box center [661, 126] width 6 height 3
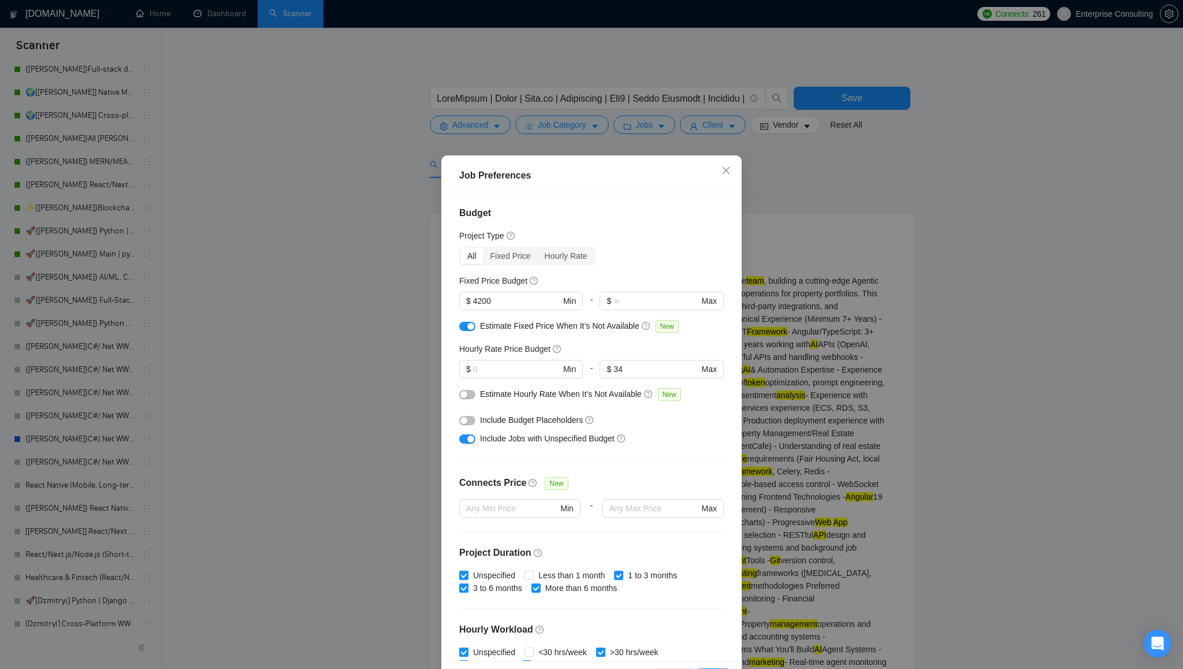
scroll to position [14, 0]
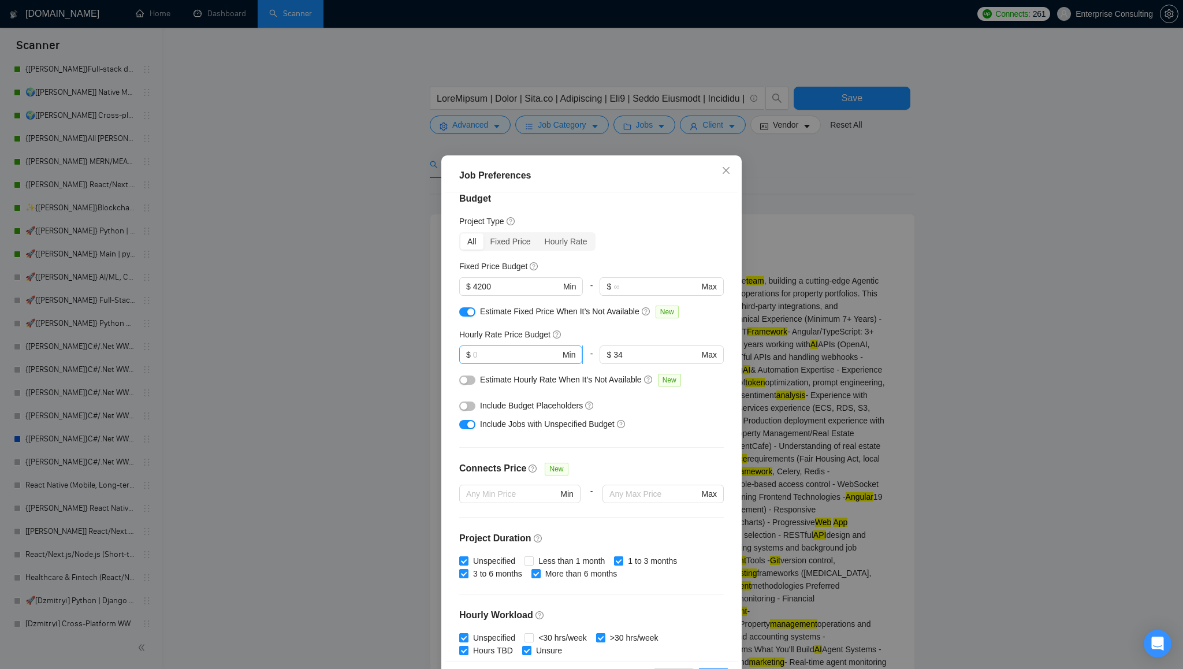
click at [518, 354] on input "text" at bounding box center [516, 354] width 87 height 13
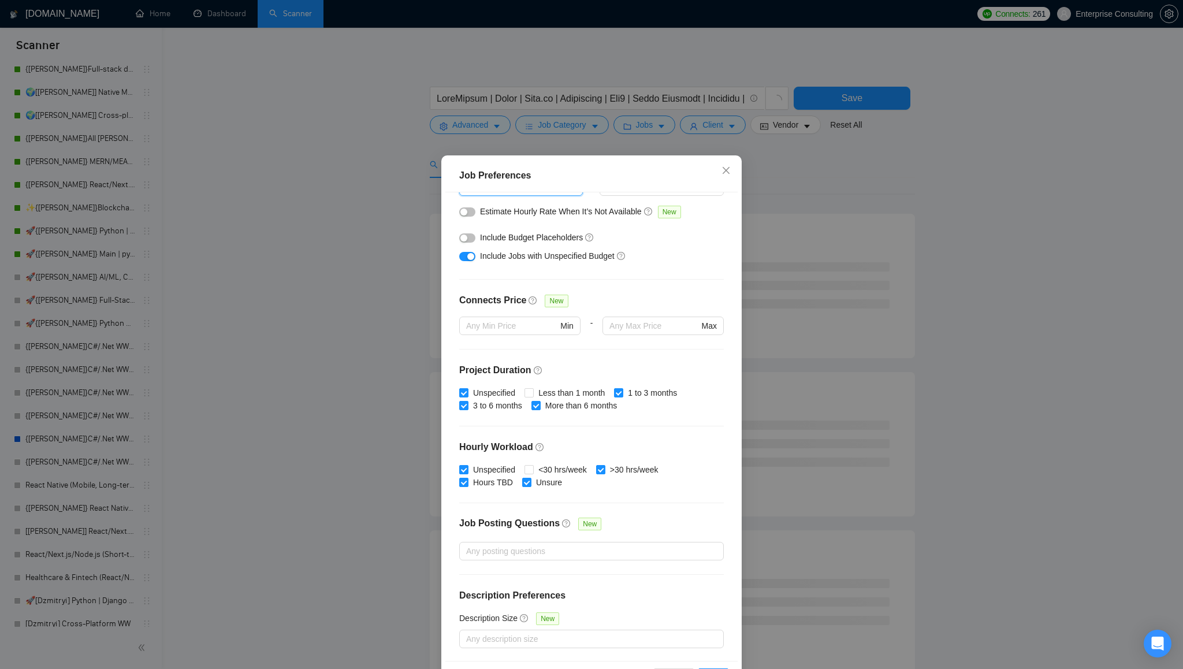
scroll to position [43, 0]
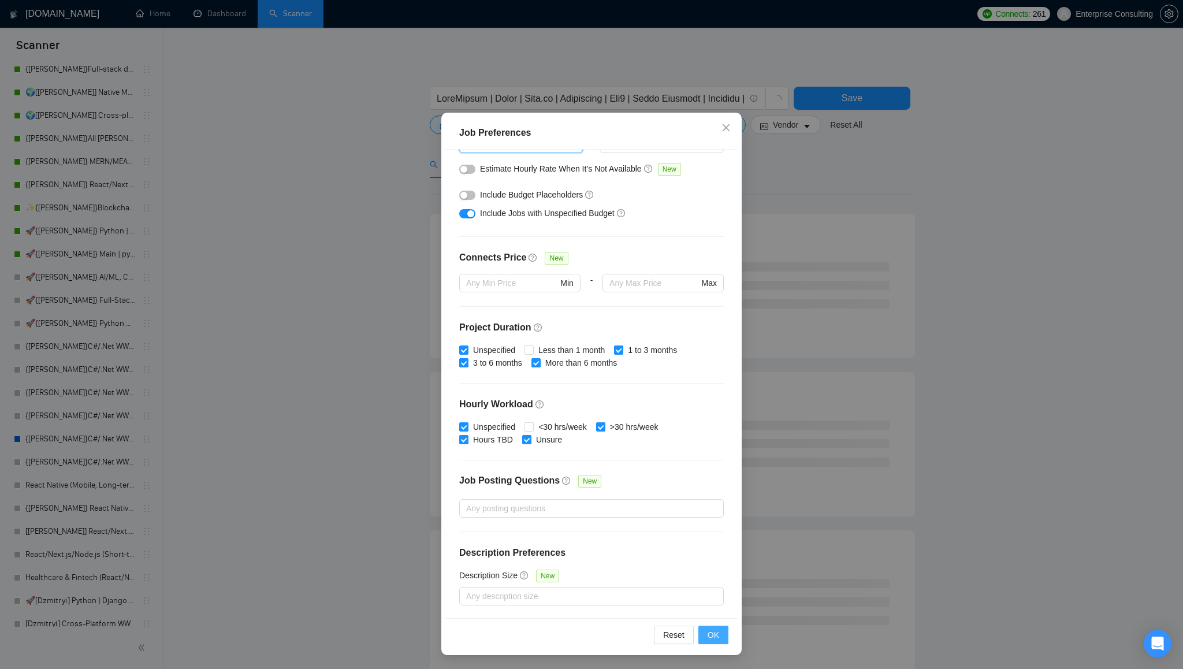
type input "25"
click at [710, 635] on span "OK" at bounding box center [714, 634] width 12 height 13
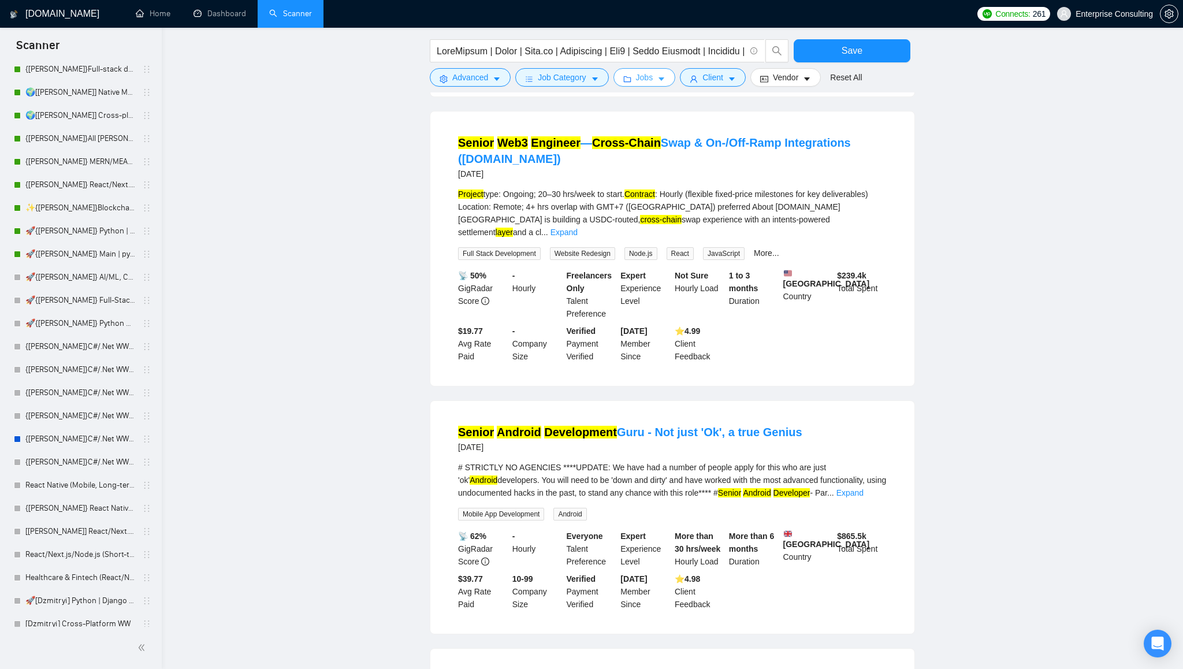
scroll to position [704, 0]
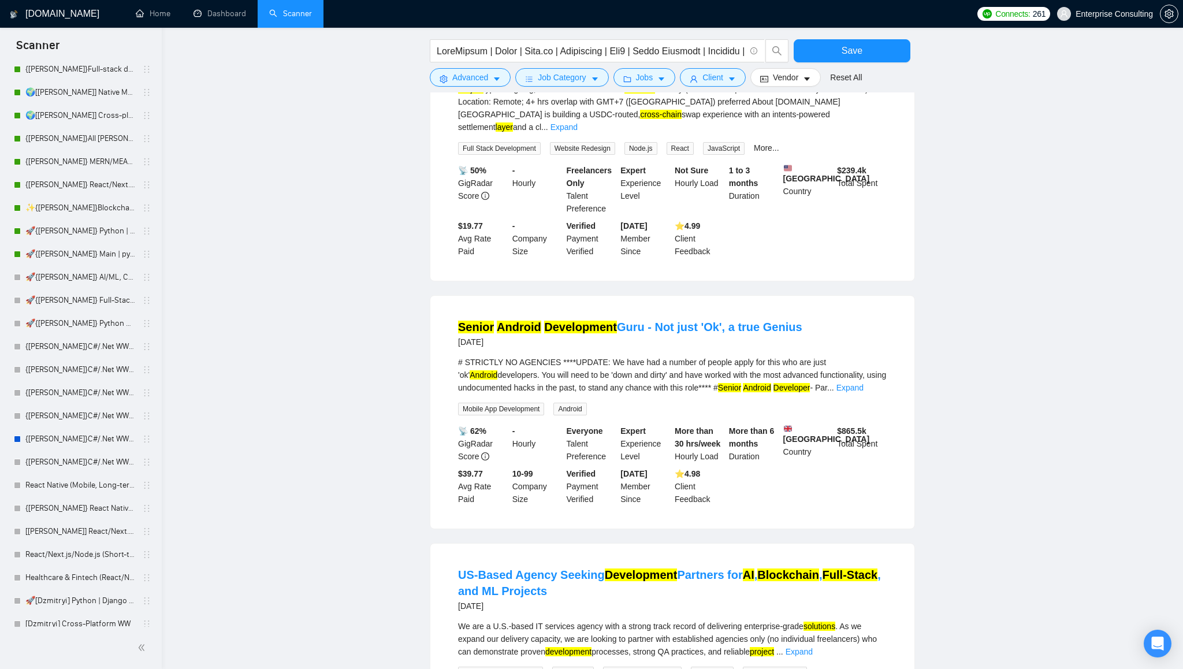
click at [530, 357] on div "# STRICTLY NO AGENCIES ****UPDATE: We have had a number of people apply for thi…" at bounding box center [672, 375] width 429 height 38
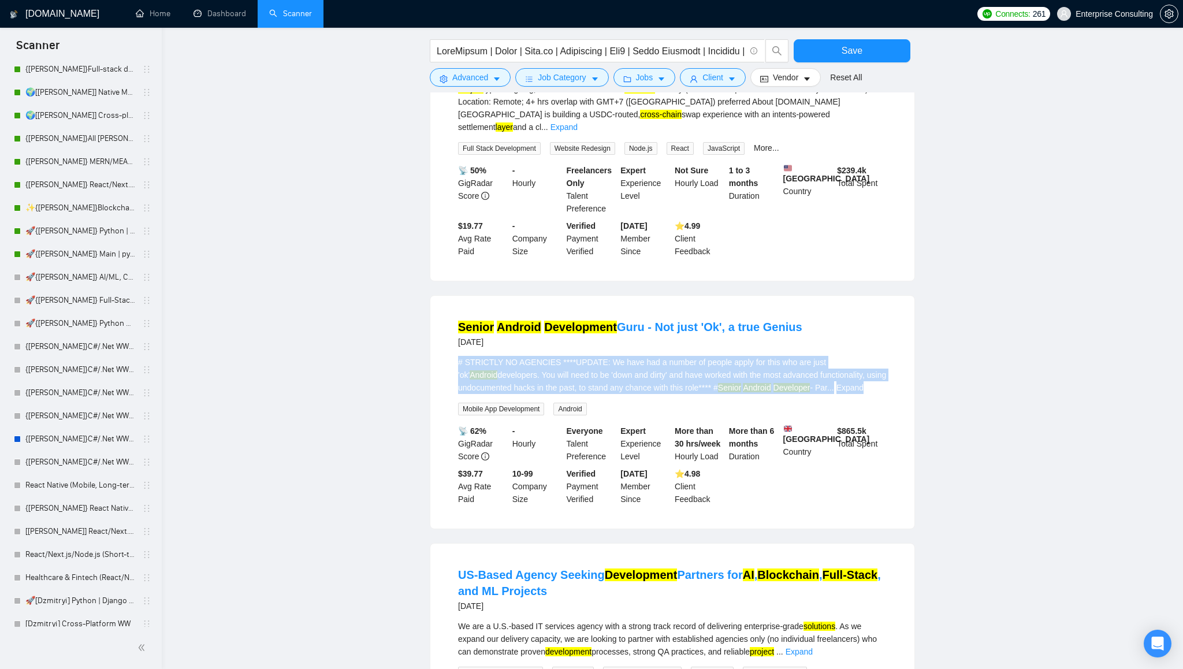
click at [530, 357] on div "# STRICTLY NO AGENCIES ****UPDATE: We have had a number of people apply for thi…" at bounding box center [672, 375] width 429 height 38
click at [536, 356] on div "# STRICTLY NO AGENCIES ****UPDATE: We have had a number of people apply for thi…" at bounding box center [672, 375] width 429 height 38
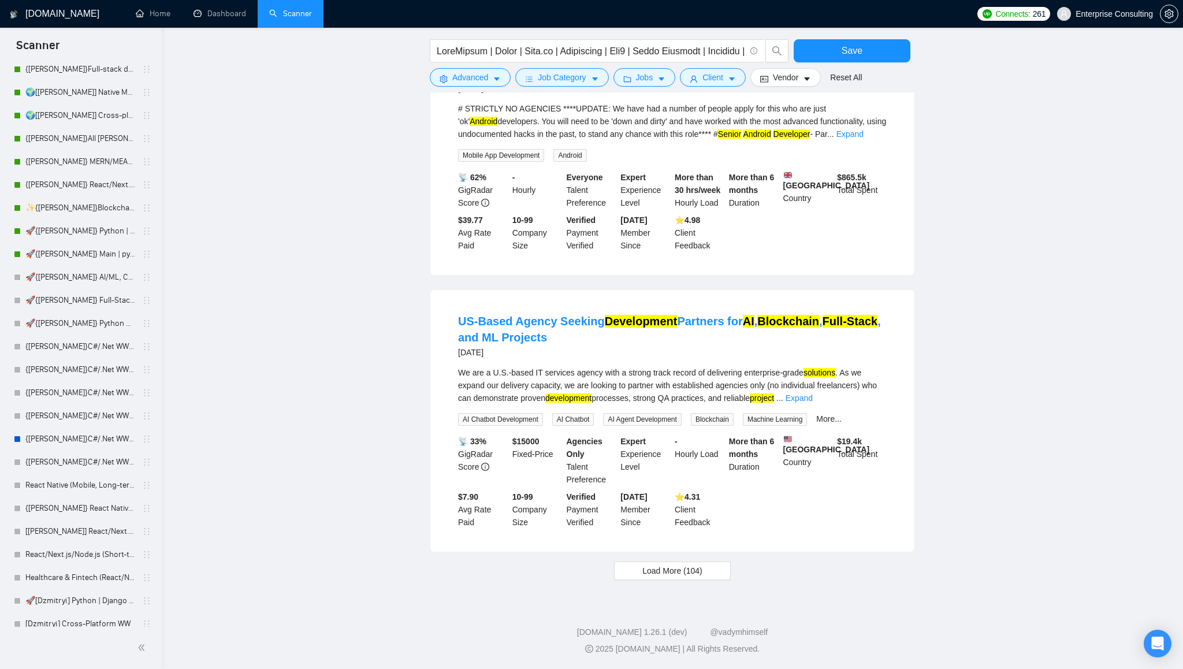
scroll to position [959, 0]
click at [667, 572] on span "Load More (104)" at bounding box center [672, 570] width 60 height 13
click at [813, 400] on link "Expand" at bounding box center [799, 397] width 27 height 9
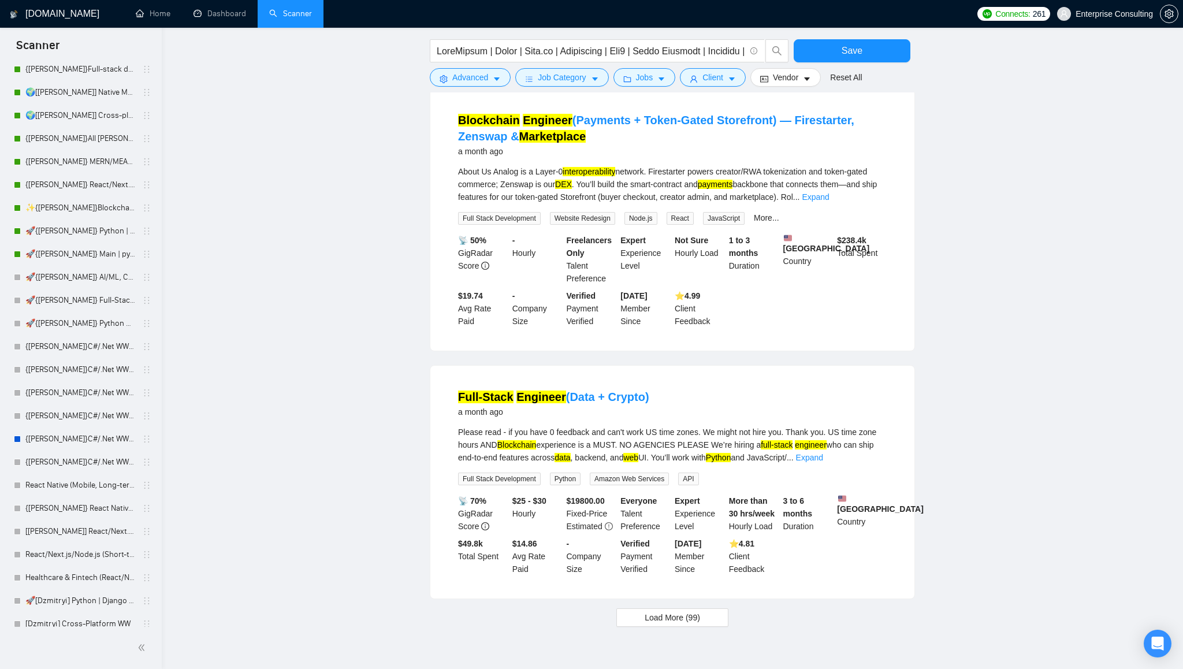
scroll to position [2558, 0]
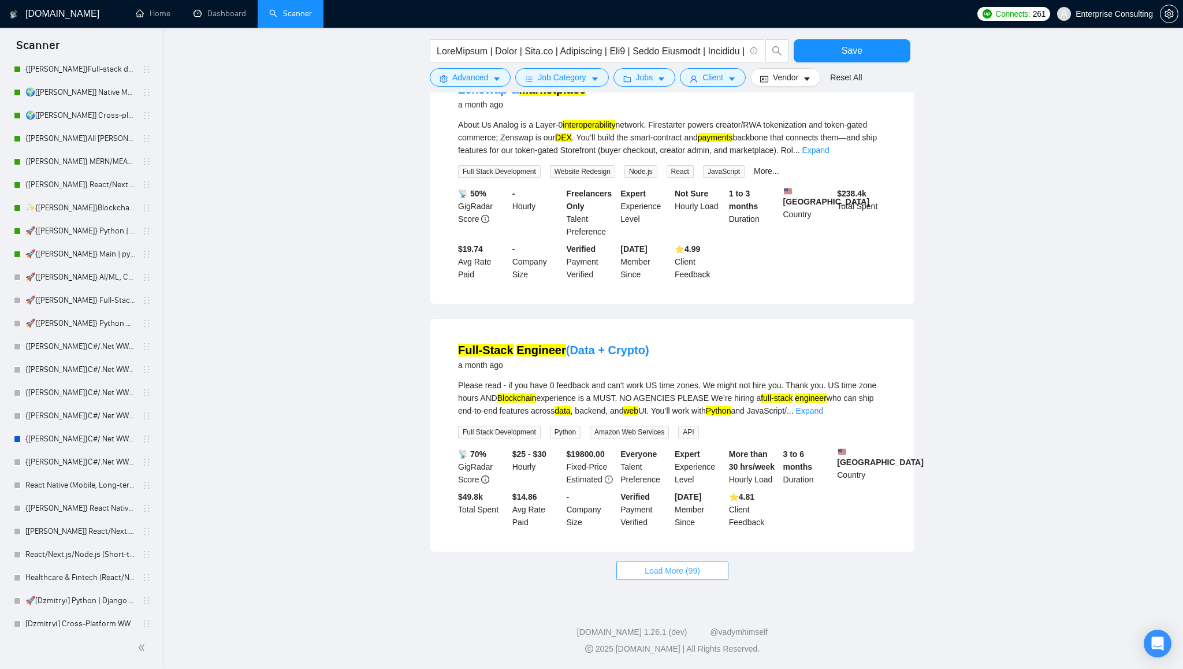
click at [682, 572] on span "Load More (99)" at bounding box center [672, 570] width 55 height 13
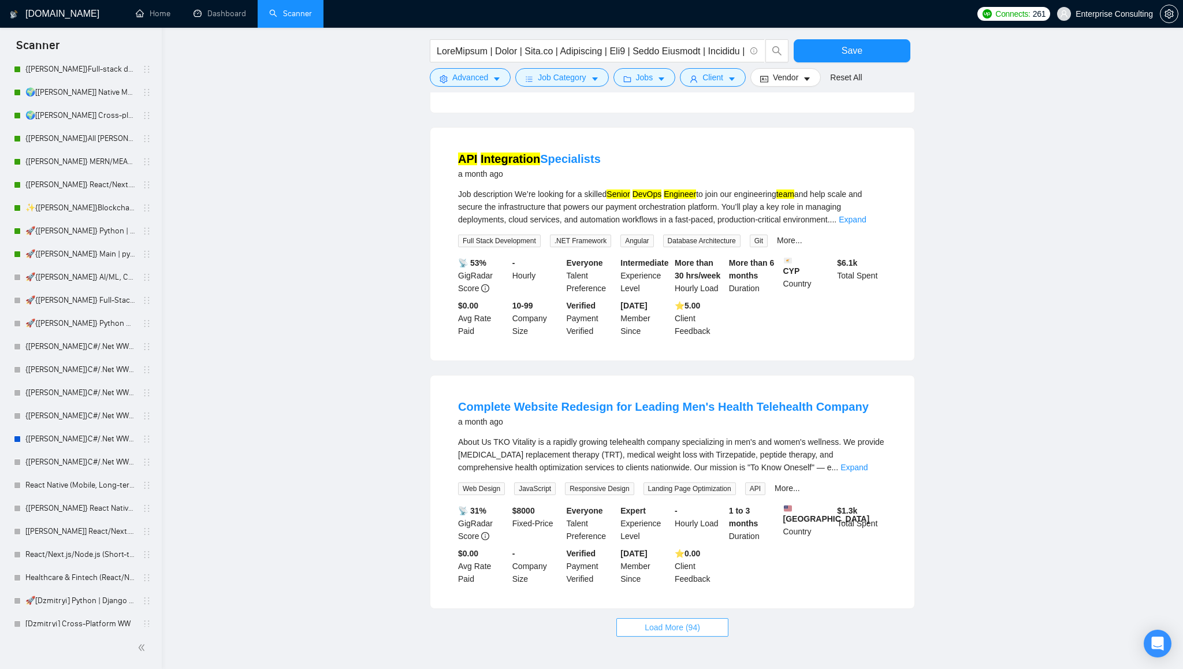
scroll to position [3829, 0]
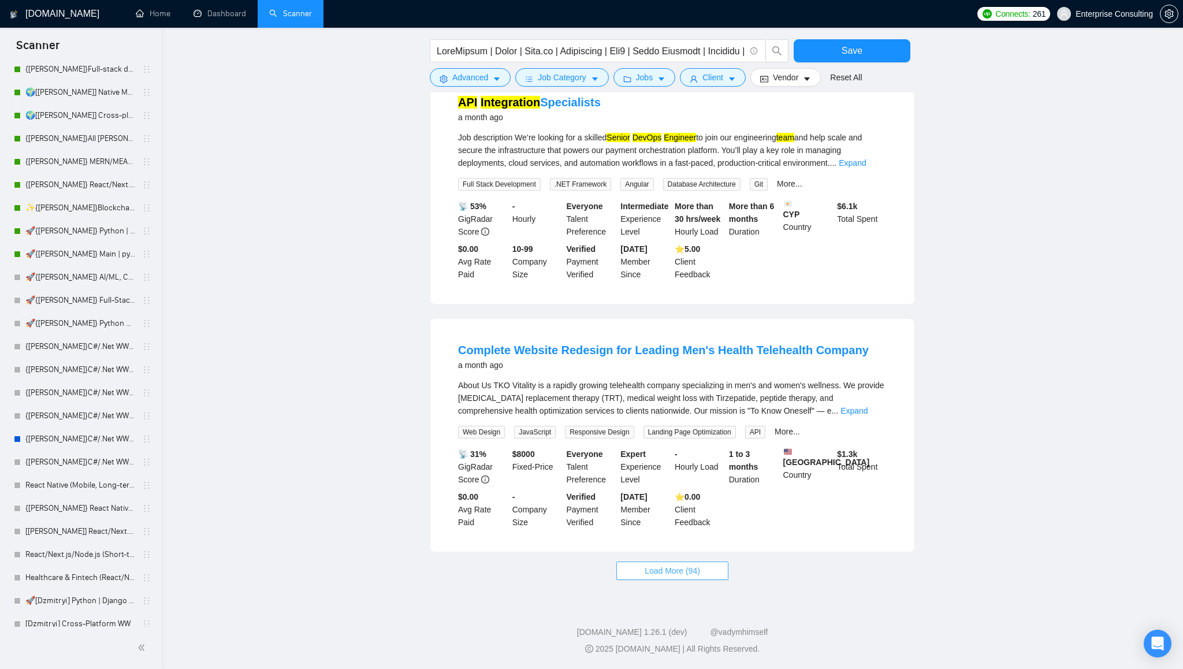
click at [668, 574] on span "Load More (94)" at bounding box center [672, 570] width 55 height 13
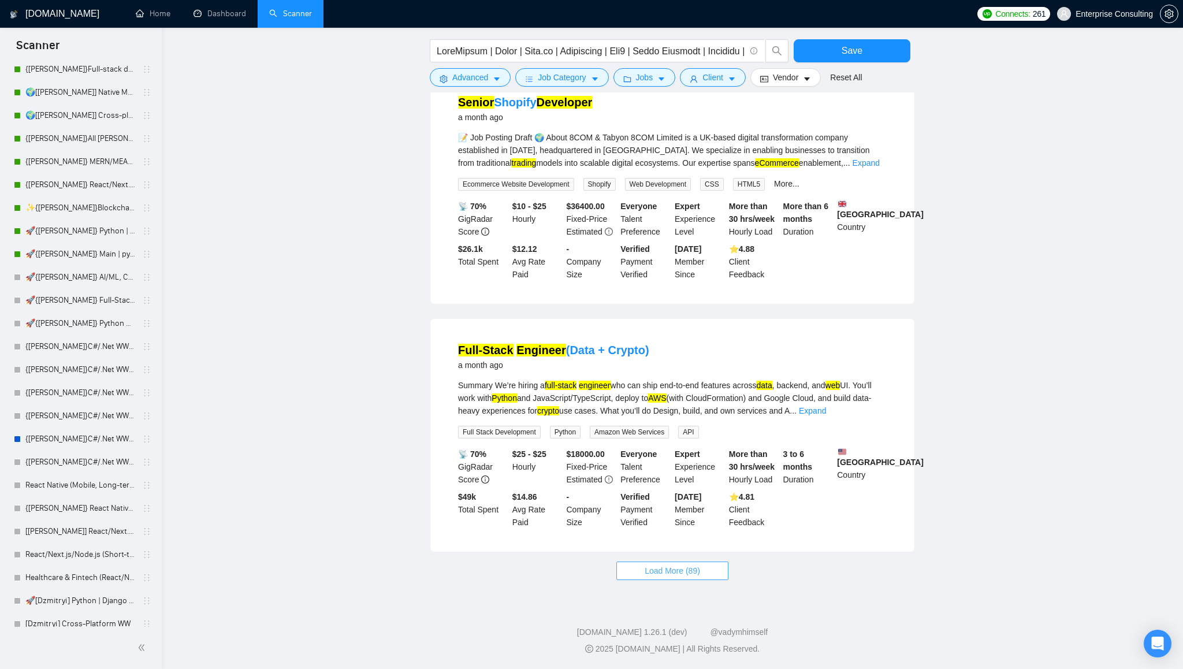
scroll to position [5093, 0]
click at [869, 160] on link "Expand" at bounding box center [866, 162] width 27 height 9
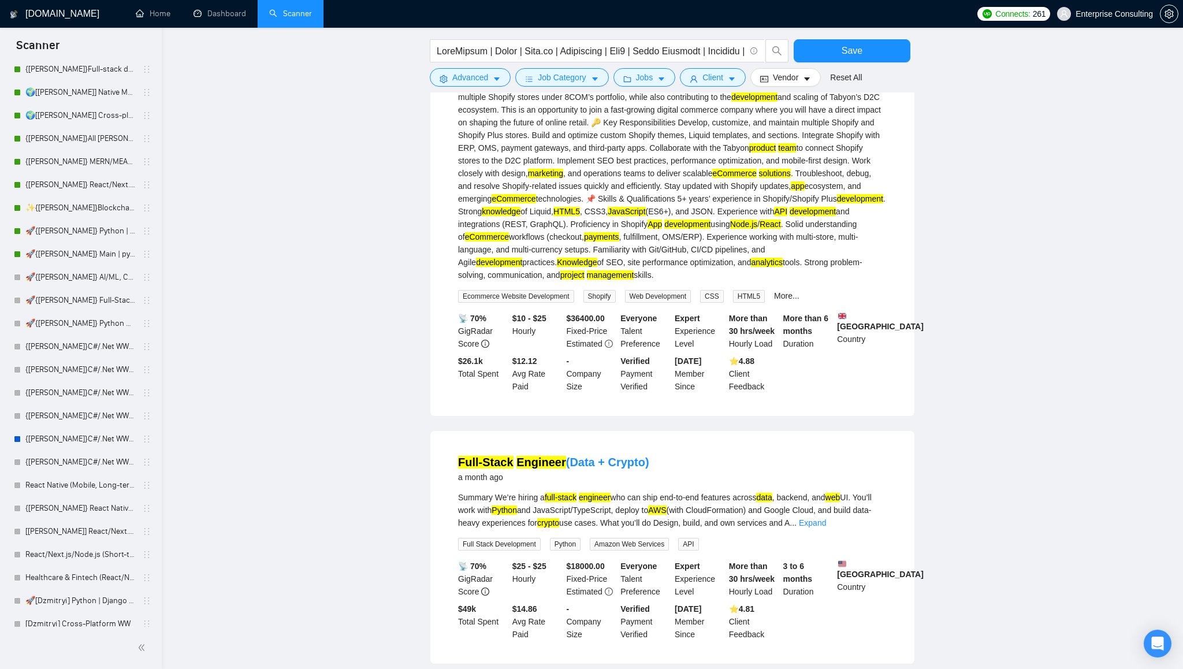
scroll to position [5412, 0]
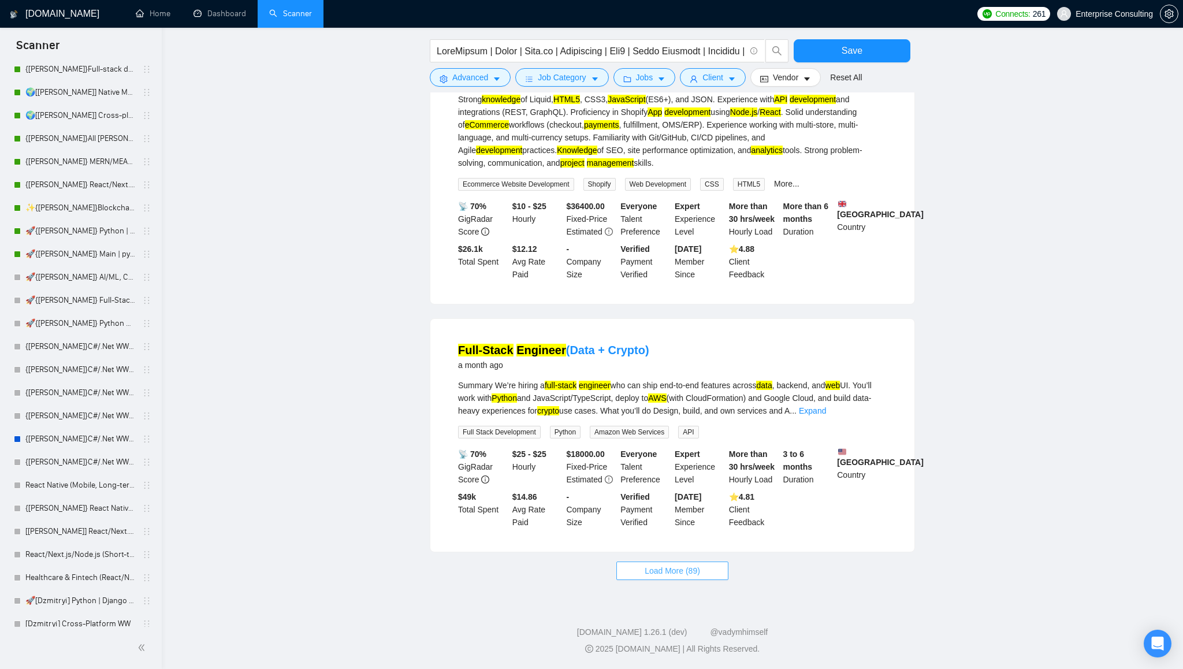
click at [690, 572] on span "Load More (89)" at bounding box center [672, 570] width 55 height 13
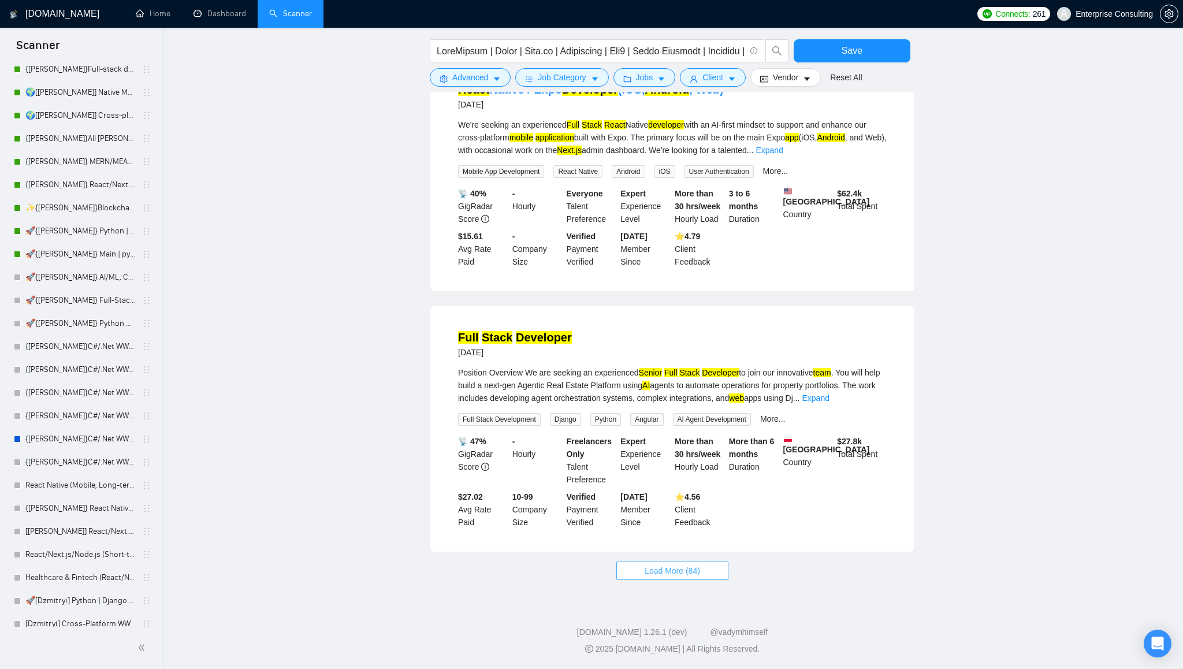
scroll to position [6699, 0]
click at [669, 572] on span "Load More (84)" at bounding box center [672, 570] width 55 height 13
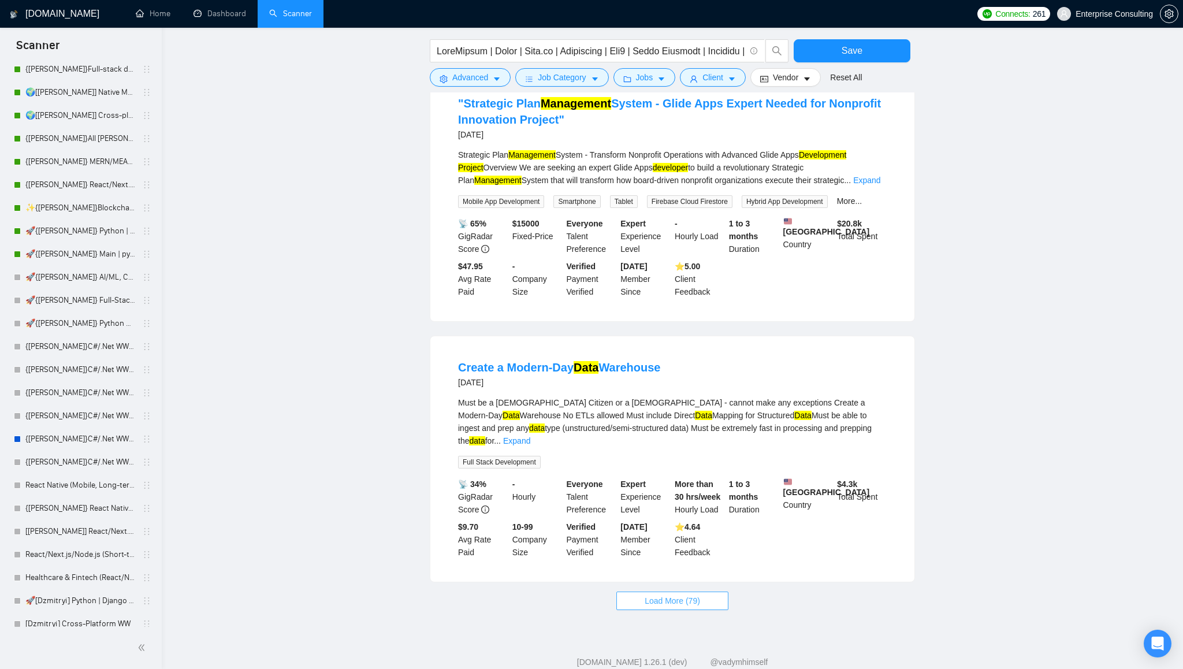
scroll to position [7990, 0]
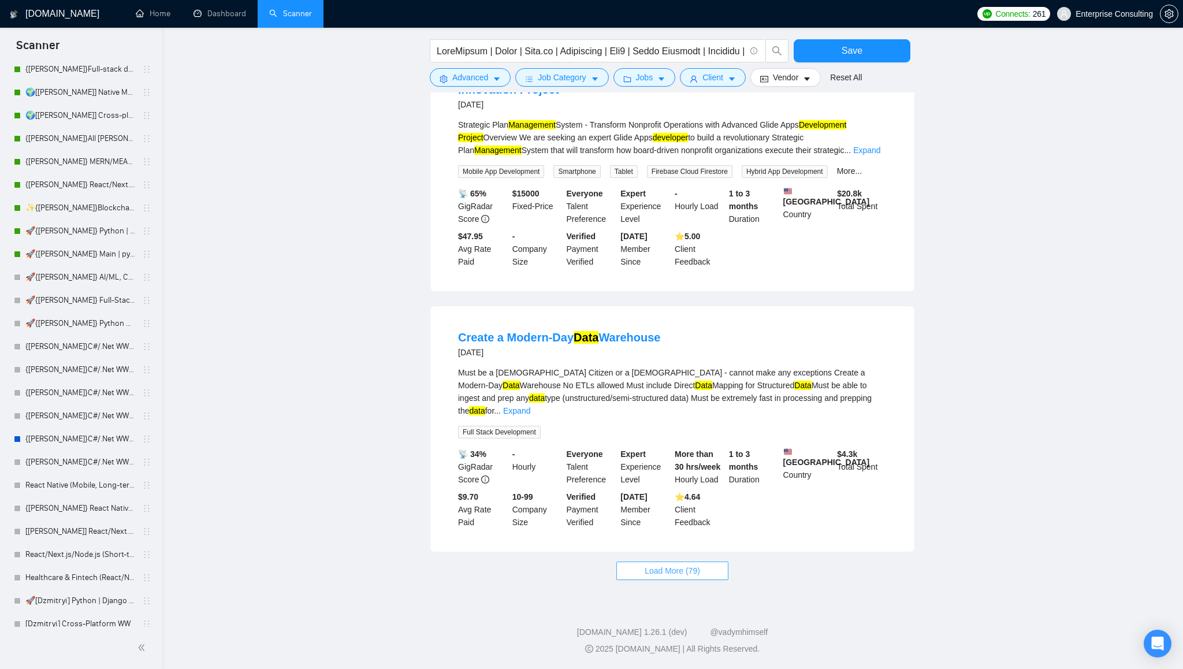
drag, startPoint x: 685, startPoint y: 571, endPoint x: 910, endPoint y: 457, distance: 251.9
click at [685, 571] on span "Load More (79)" at bounding box center [672, 570] width 55 height 13
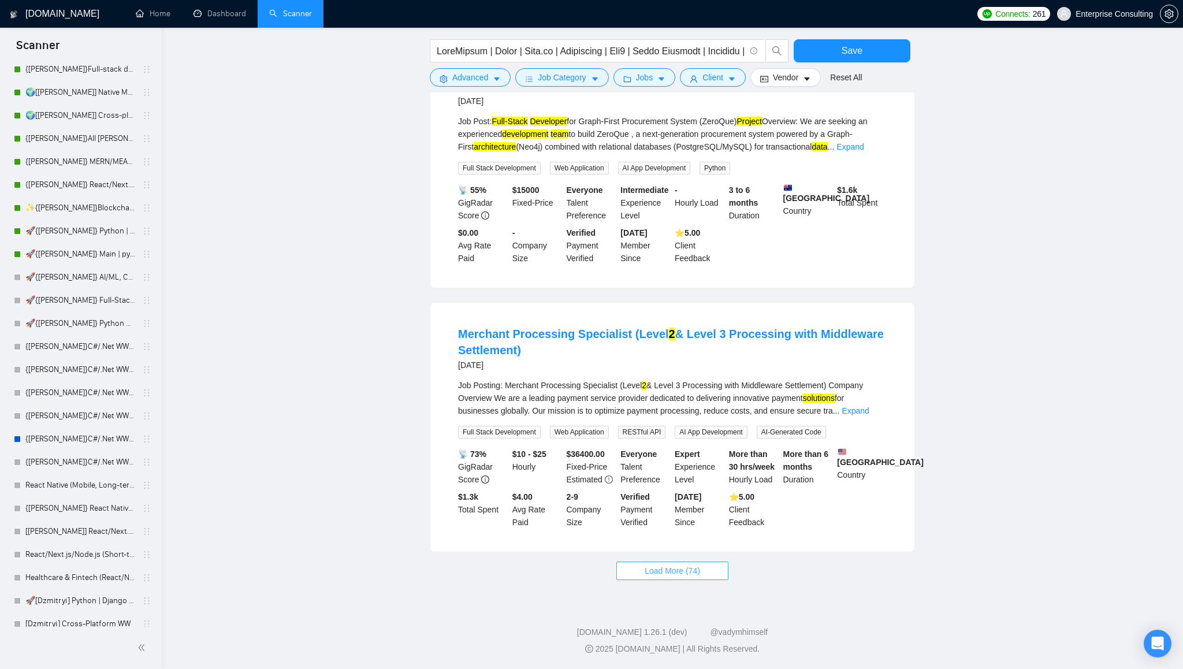
scroll to position [9268, 0]
drag, startPoint x: 675, startPoint y: 567, endPoint x: 919, endPoint y: 440, distance: 275.4
click at [675, 567] on span "Load More (74)" at bounding box center [672, 570] width 55 height 13
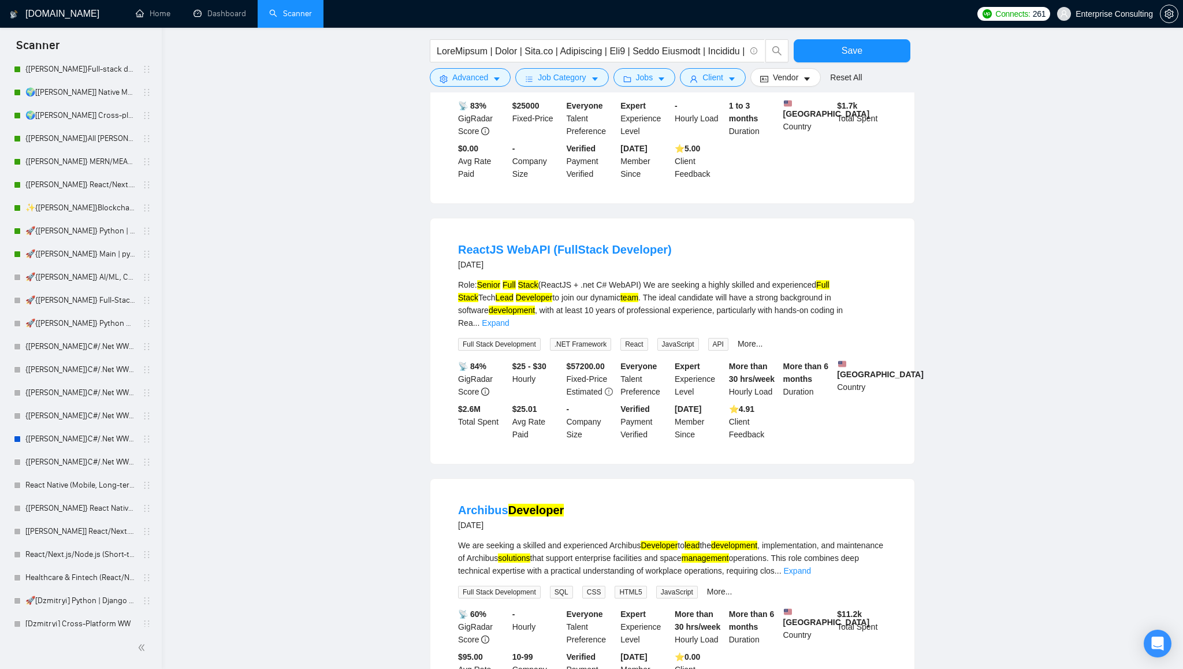
scroll to position [9969, 0]
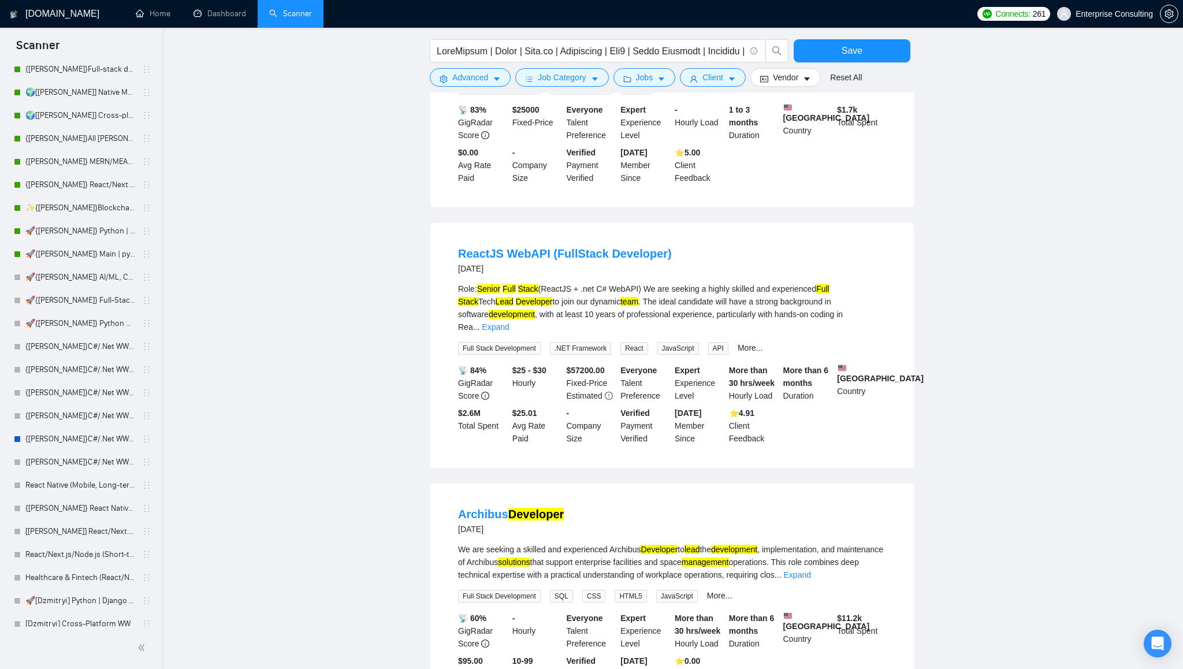
click at [868, 71] on link "Expand" at bounding box center [854, 66] width 27 height 9
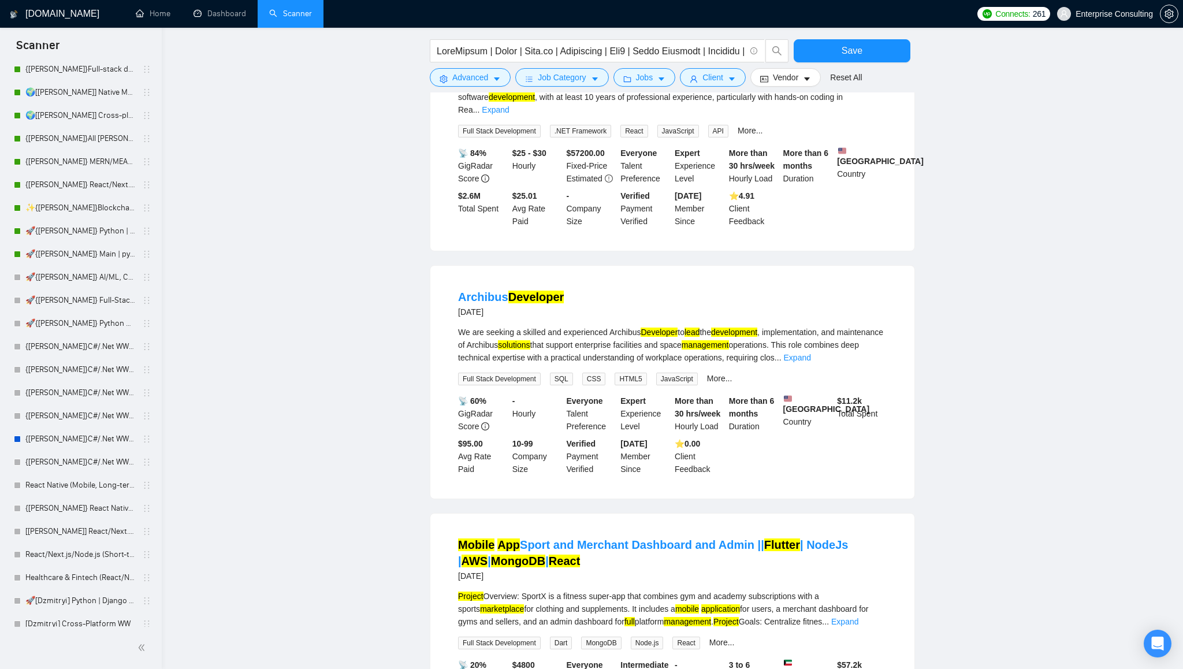
scroll to position [11473, 0]
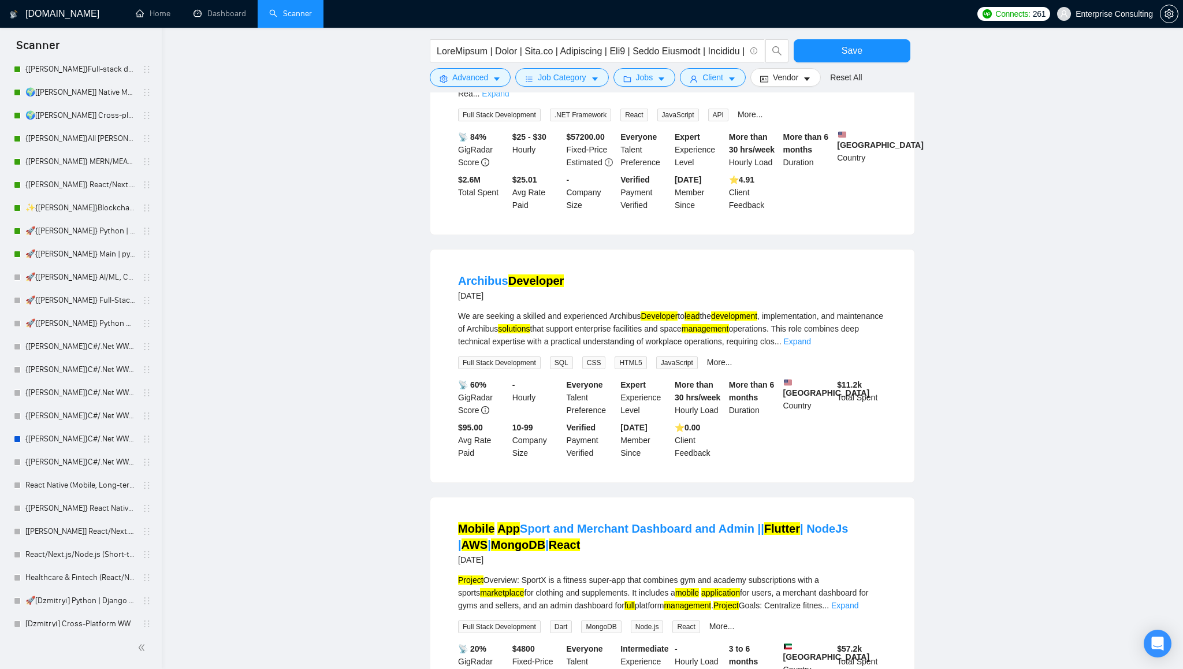
click at [509, 98] on link "Expand" at bounding box center [495, 93] width 27 height 9
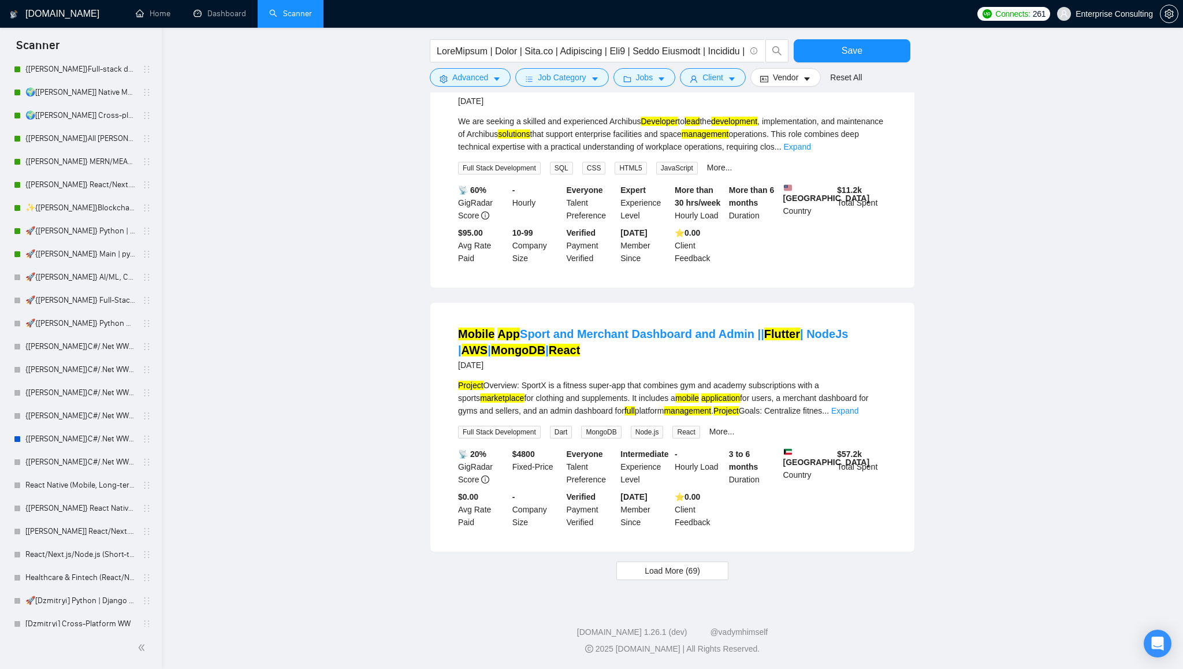
scroll to position [12340, 0]
click at [811, 151] on link "Expand" at bounding box center [797, 146] width 27 height 9
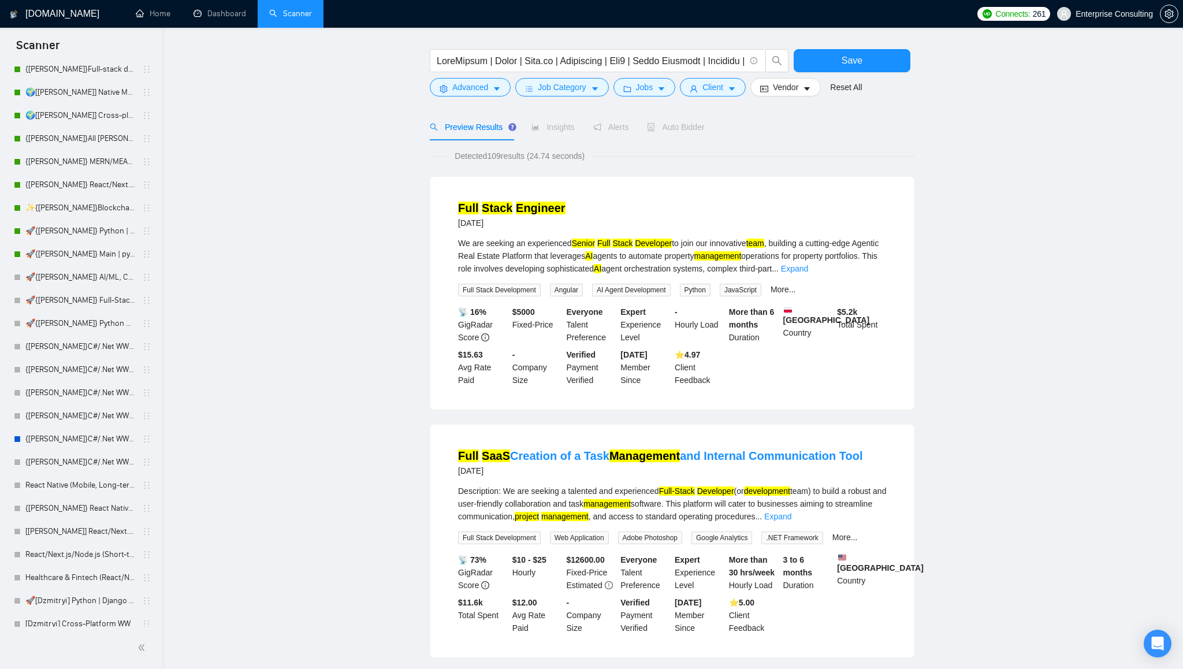
scroll to position [0, 0]
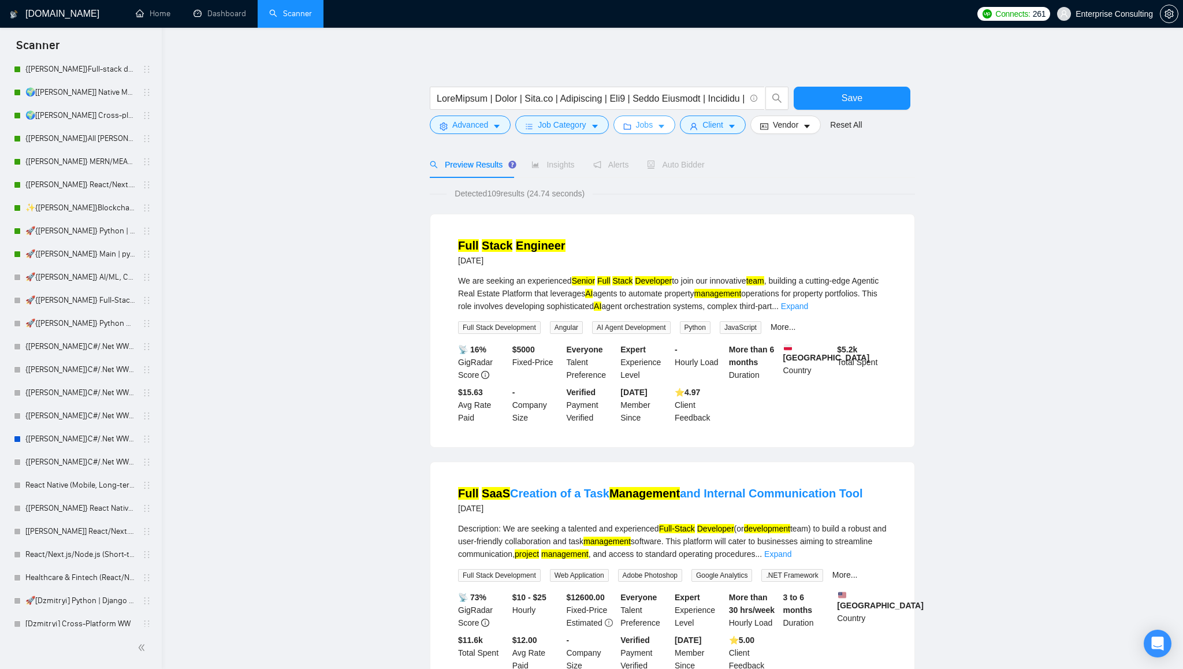
click at [665, 127] on icon "caret-down" at bounding box center [661, 126] width 8 height 8
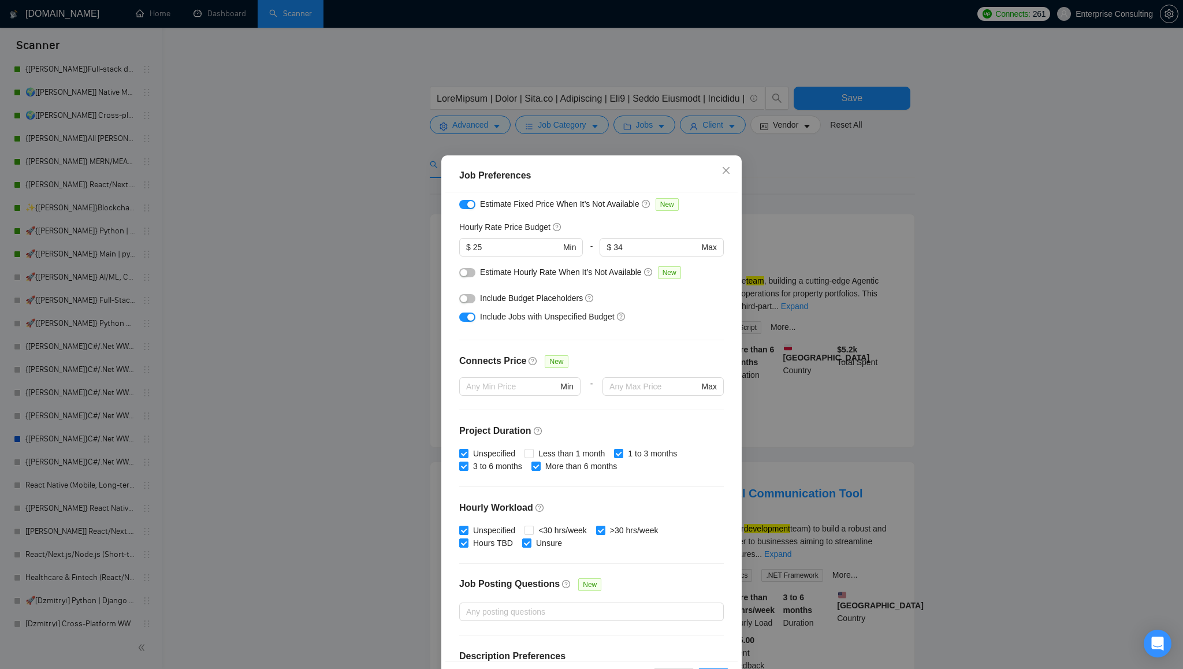
scroll to position [120, 0]
click at [725, 172] on icon "close" at bounding box center [726, 170] width 7 height 7
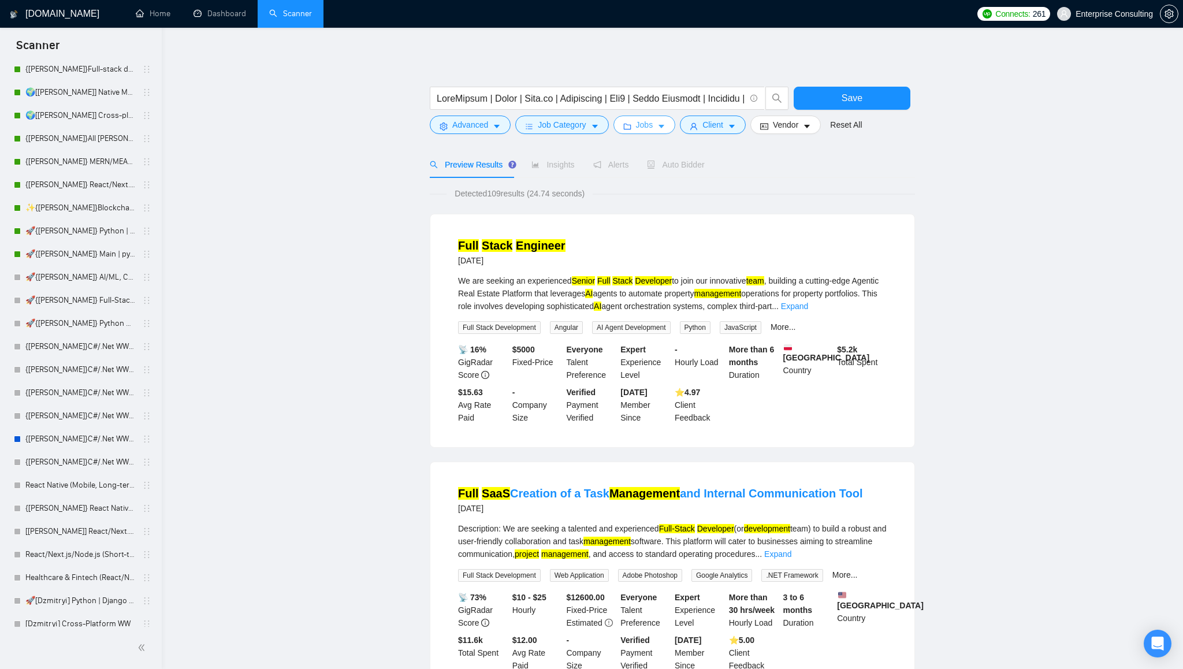
click at [665, 126] on icon "caret-down" at bounding box center [661, 126] width 8 height 8
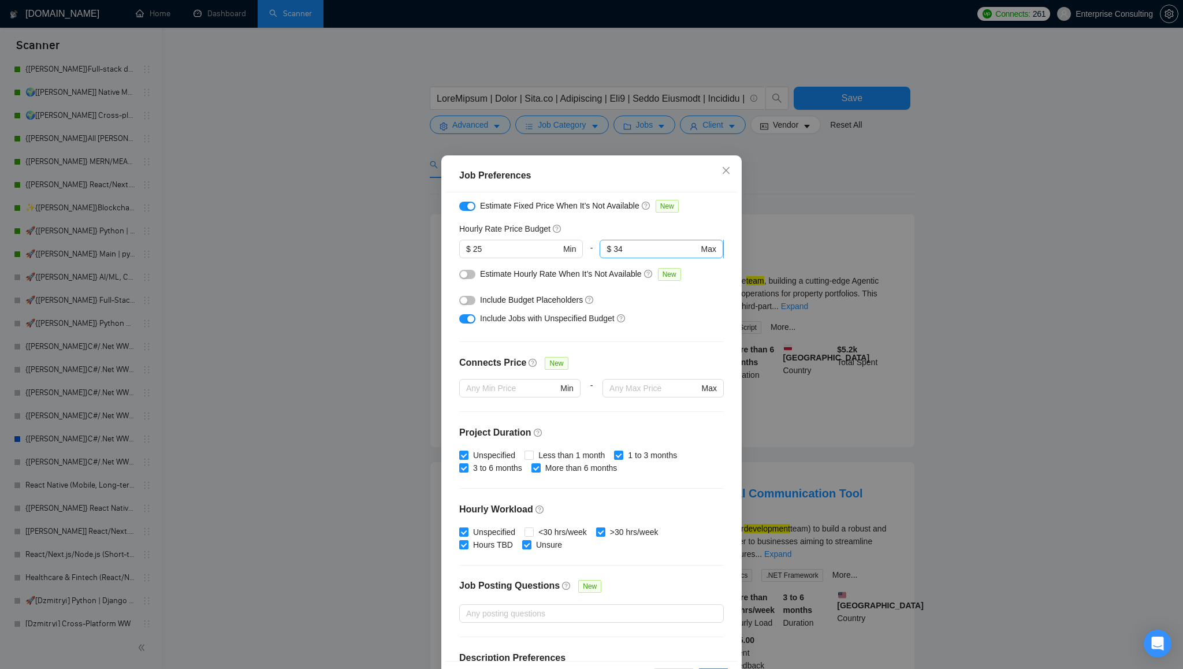
click at [639, 246] on input "34" at bounding box center [655, 249] width 85 height 13
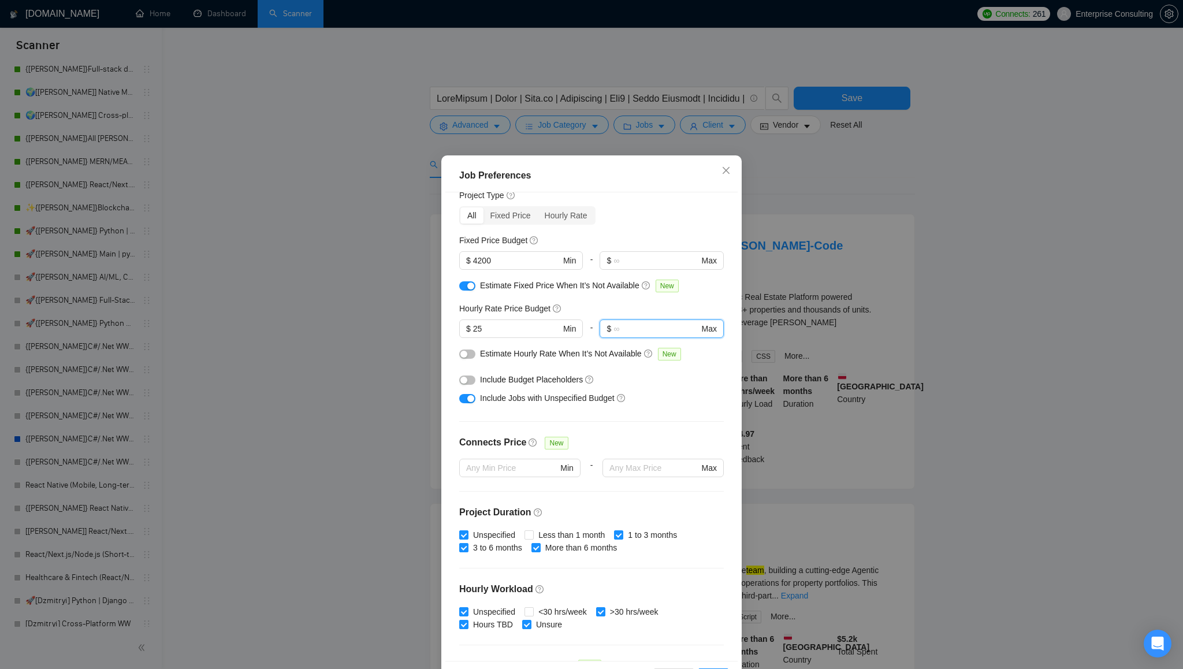
scroll to position [0, 0]
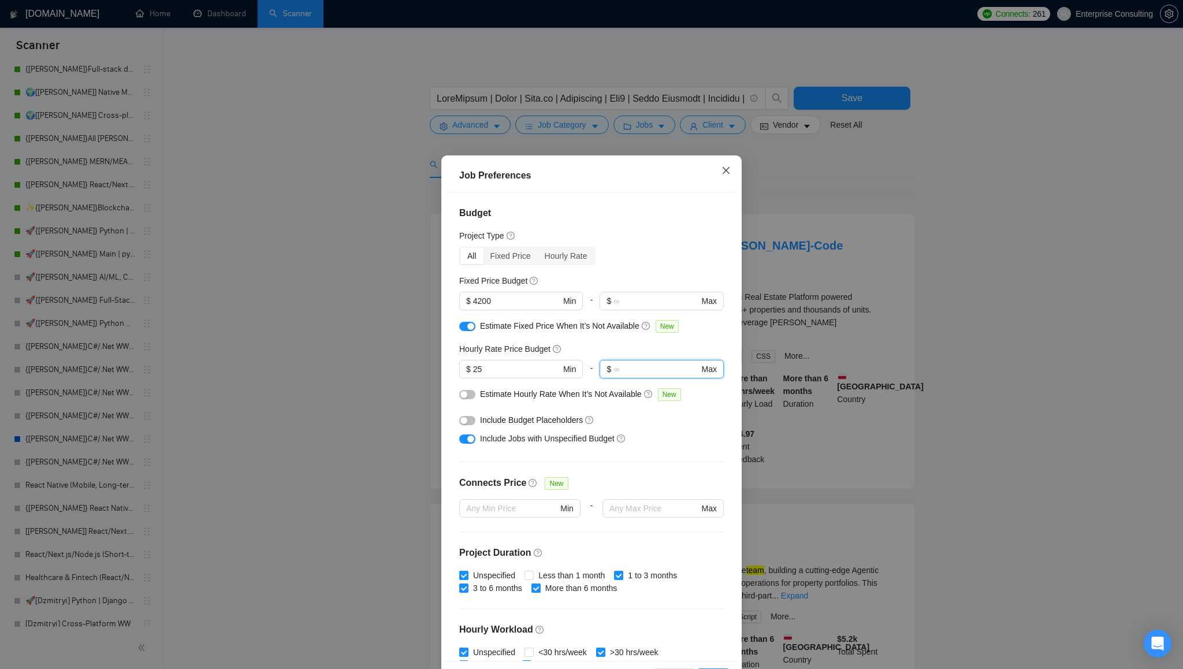
click at [727, 173] on icon "close" at bounding box center [725, 170] width 9 height 9
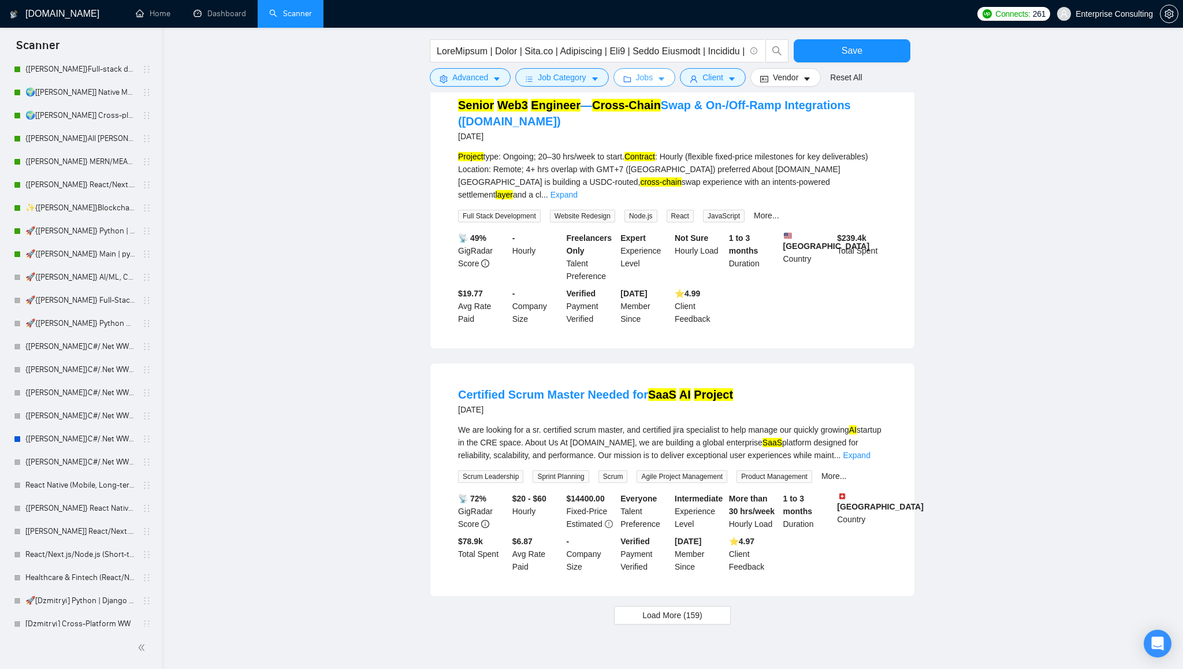
scroll to position [935, 0]
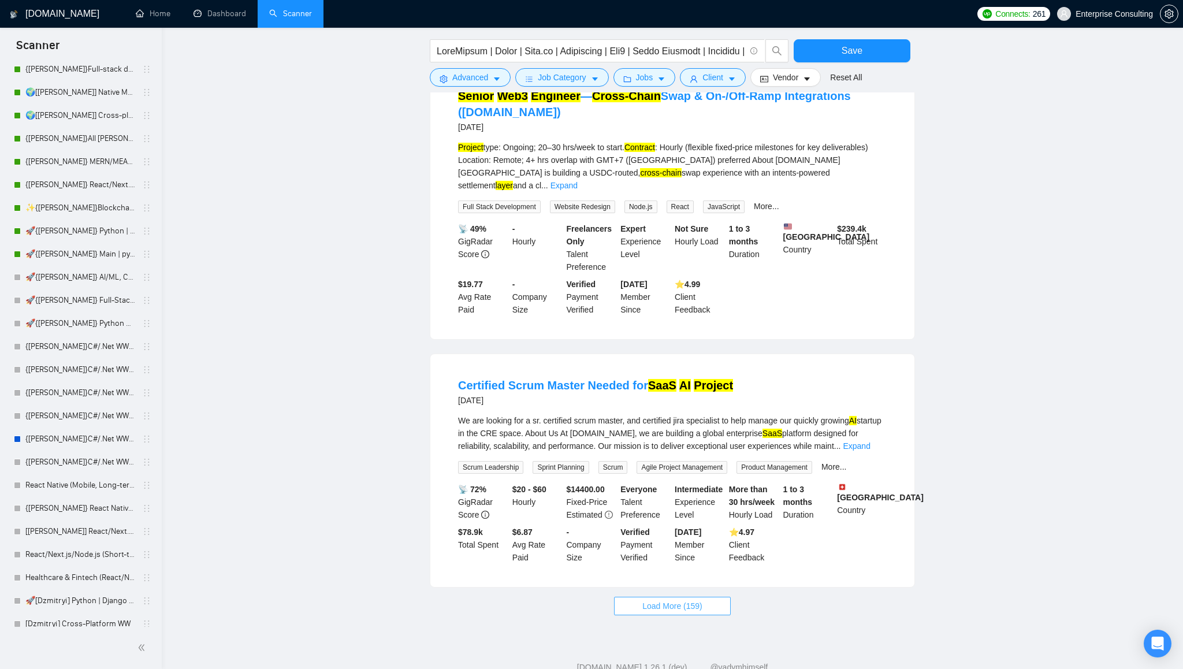
click at [683, 600] on span "Load More (159)" at bounding box center [672, 606] width 60 height 13
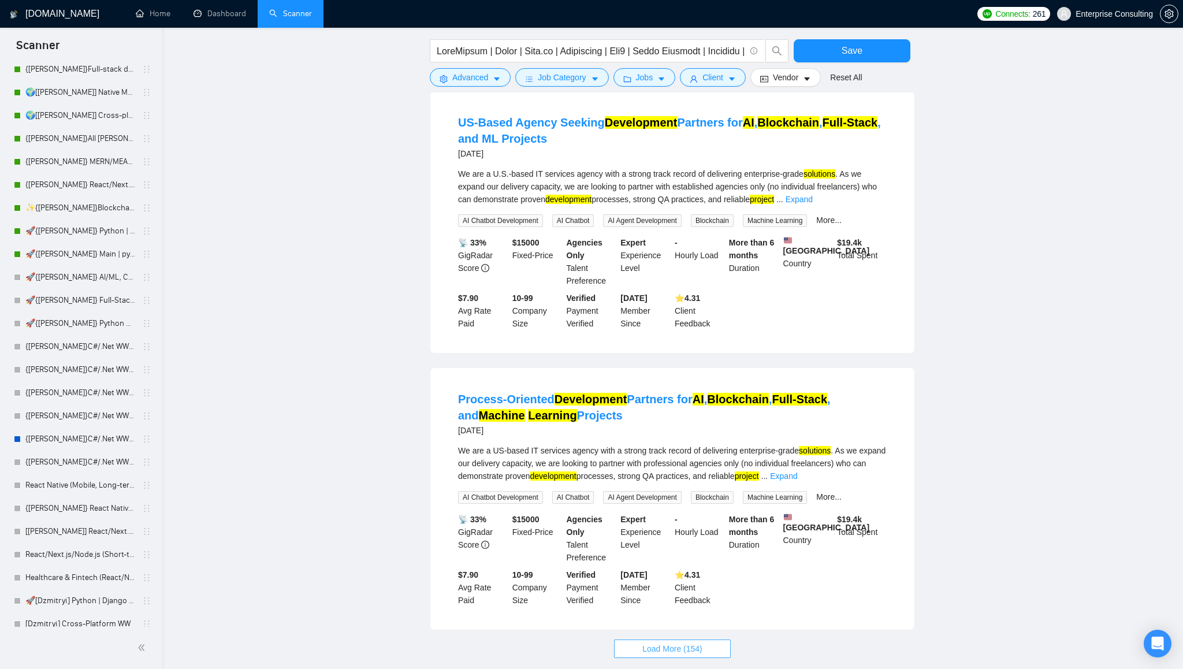
scroll to position [2280, 0]
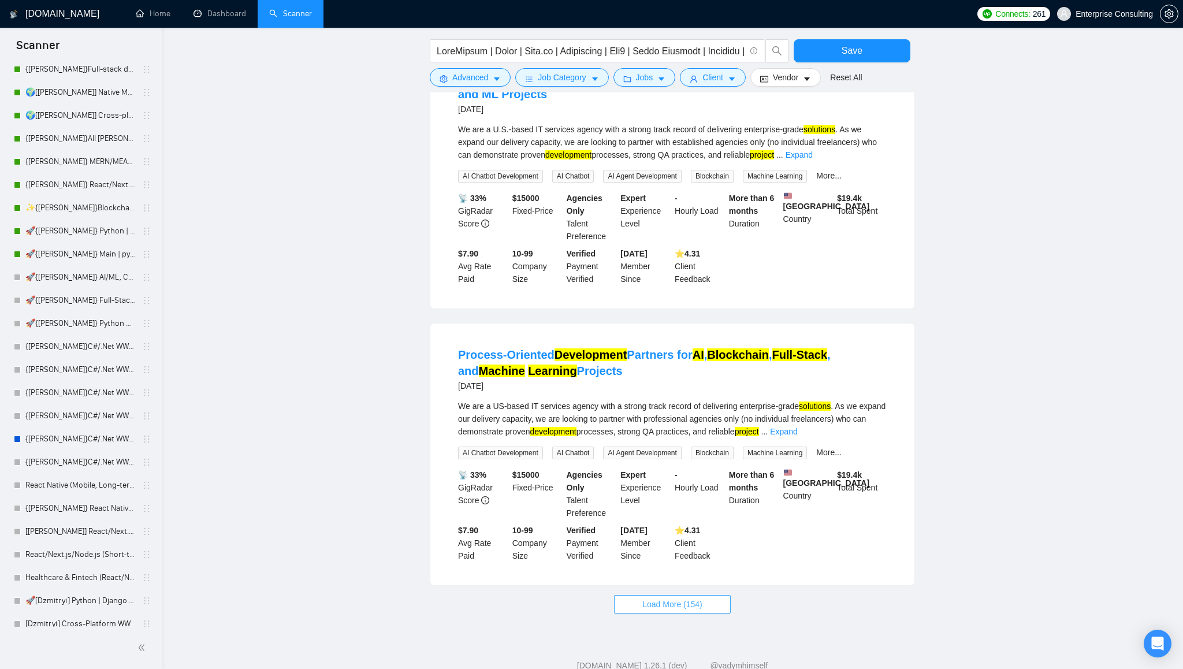
click at [668, 598] on span "Load More (154)" at bounding box center [672, 604] width 60 height 13
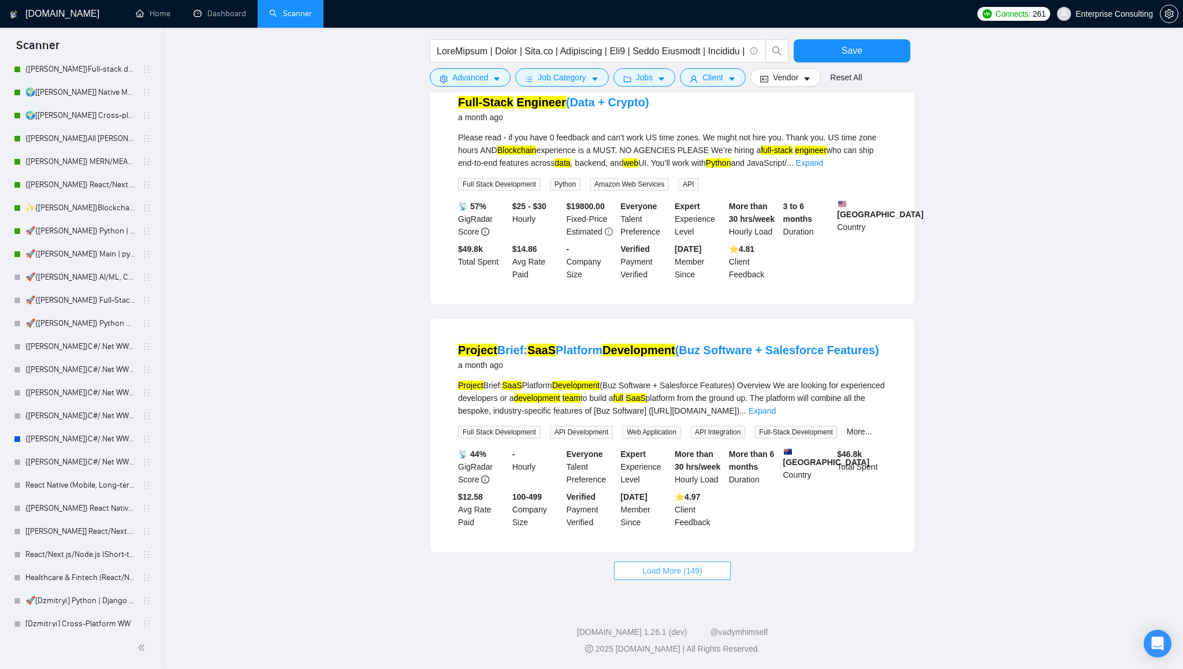
scroll to position [3588, 0]
click at [670, 571] on span "Load More (149)" at bounding box center [672, 570] width 60 height 13
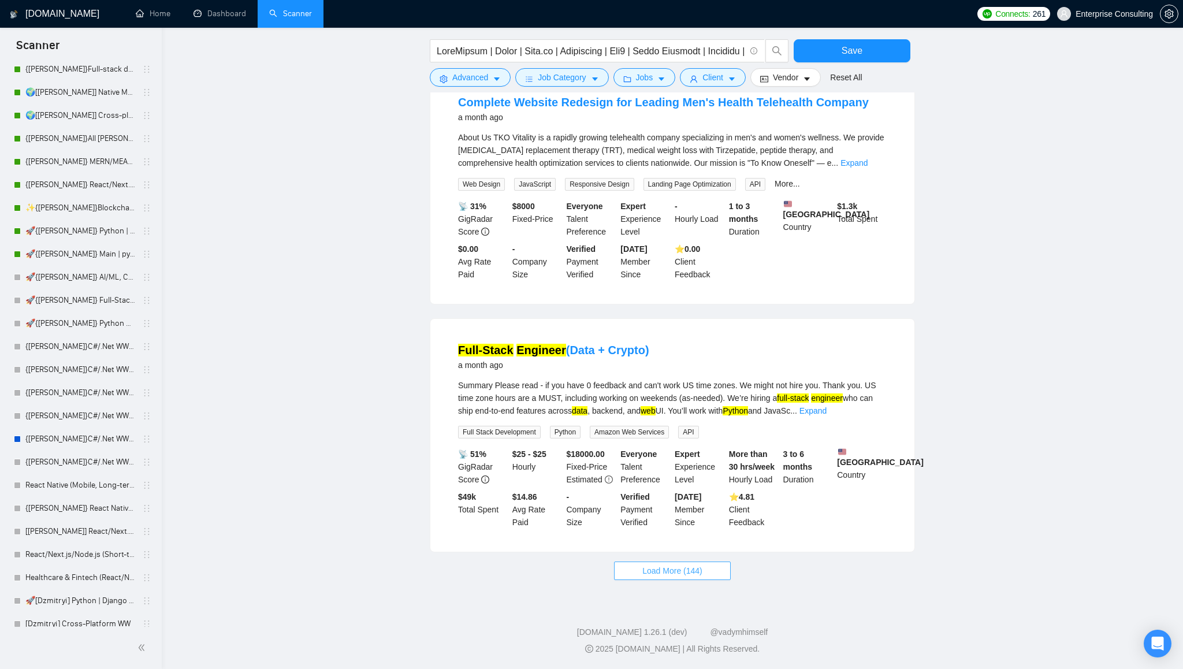
scroll to position [4850, 0]
click at [692, 567] on span "Load More (144)" at bounding box center [672, 570] width 60 height 13
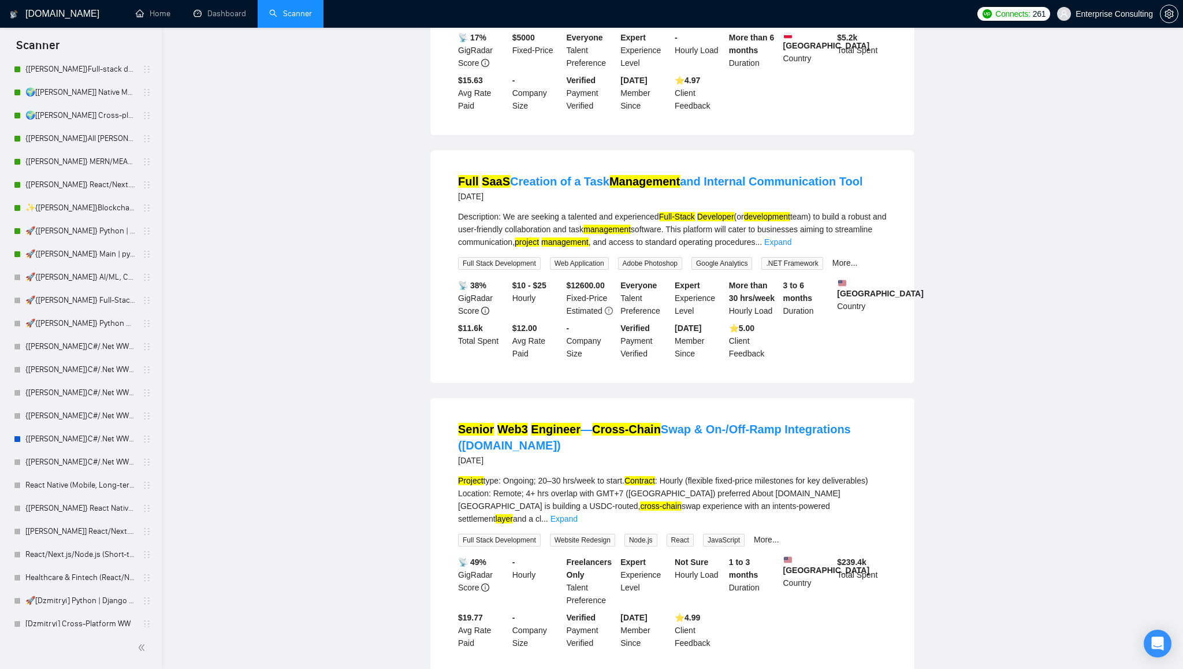
scroll to position [0, 0]
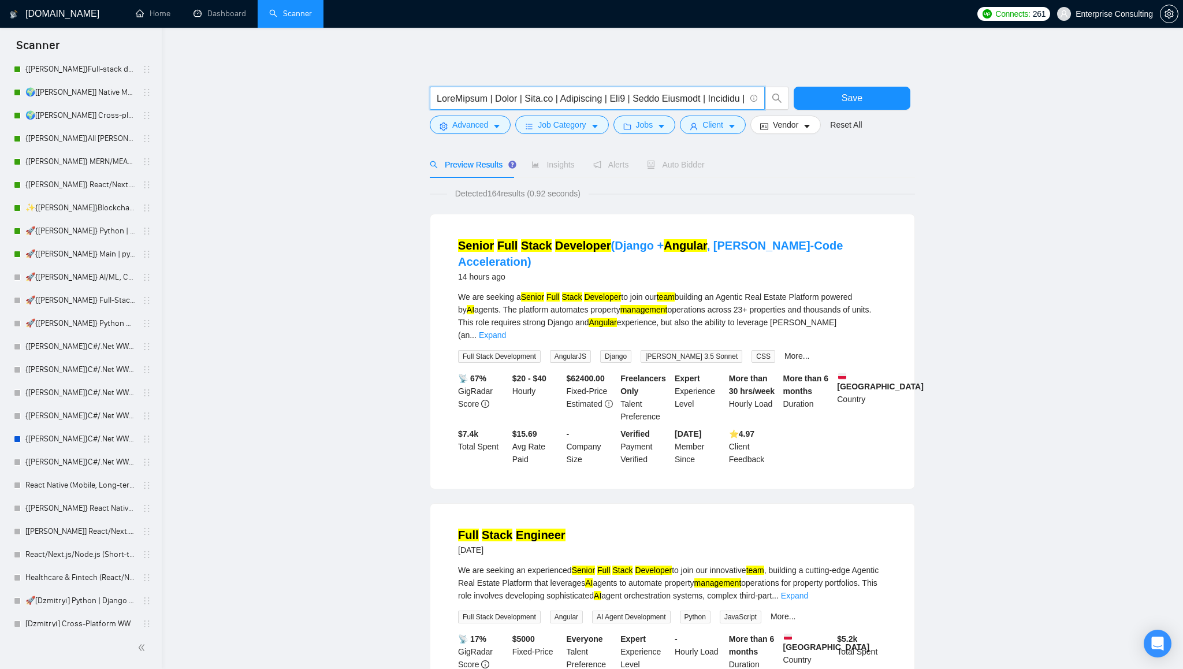
click at [581, 93] on input "text" at bounding box center [591, 98] width 308 height 14
paste input "Blockchain Engineer | Smart Contract Auditor | DEX Developer | DAO Developer | …"
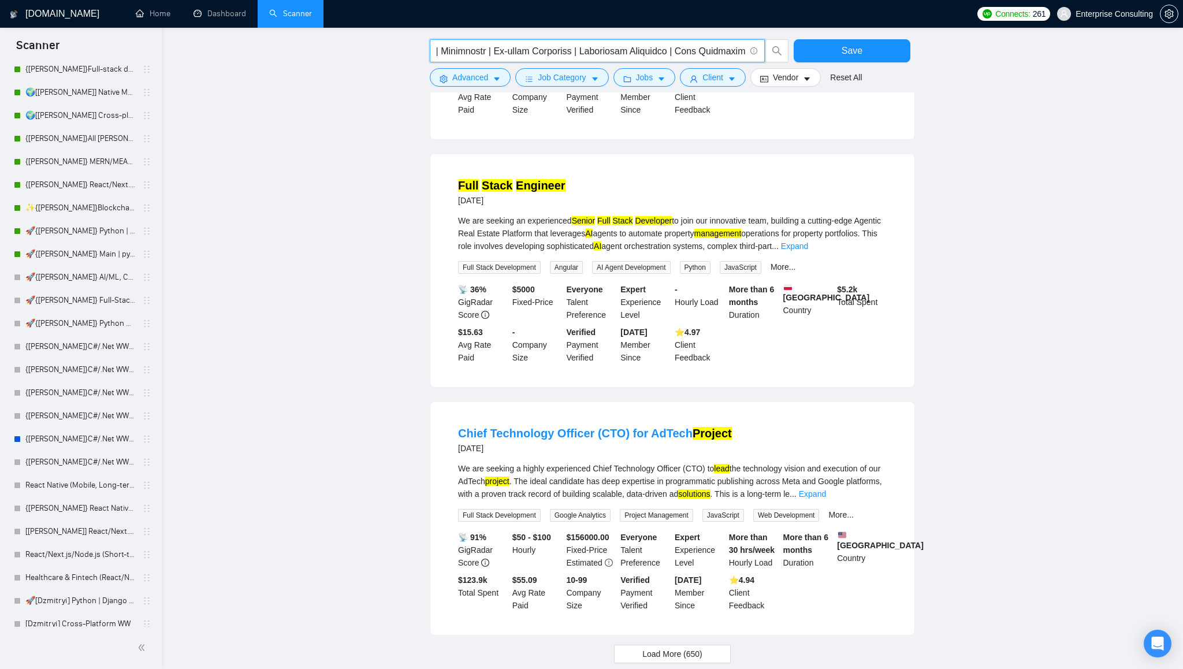
scroll to position [930, 0]
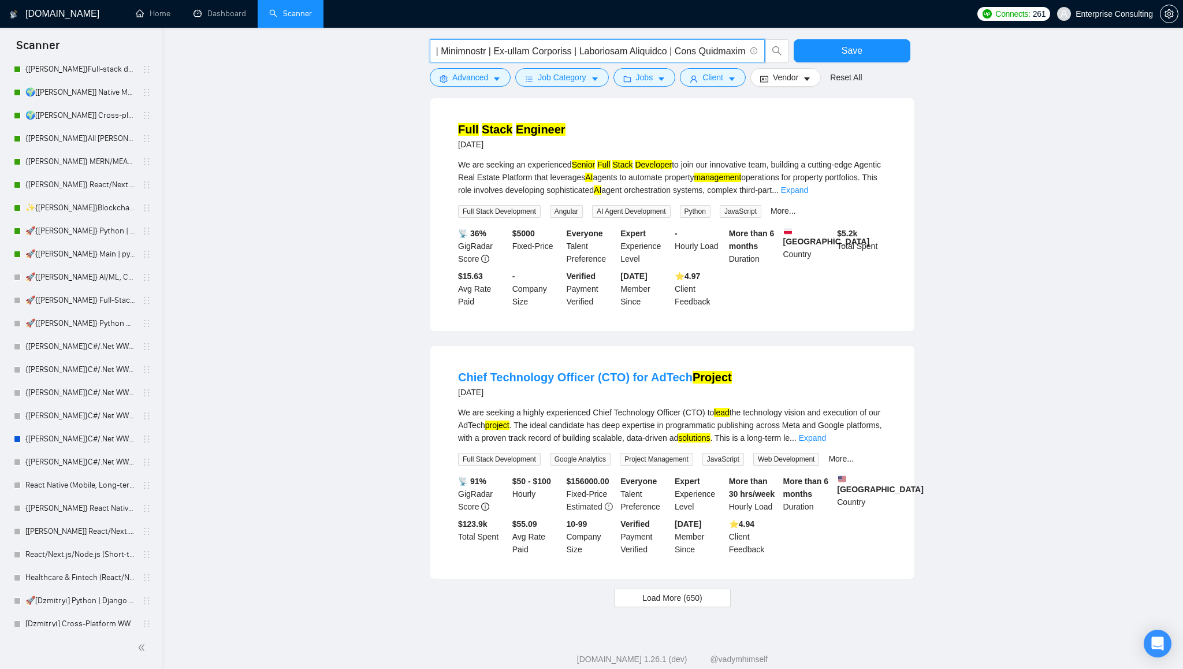
type input "JavaScript | React | Node.js | Blockchain | Web3 | Smart Contract | Solidity | …"
click at [598, 78] on icon "caret-down" at bounding box center [595, 78] width 6 height 3
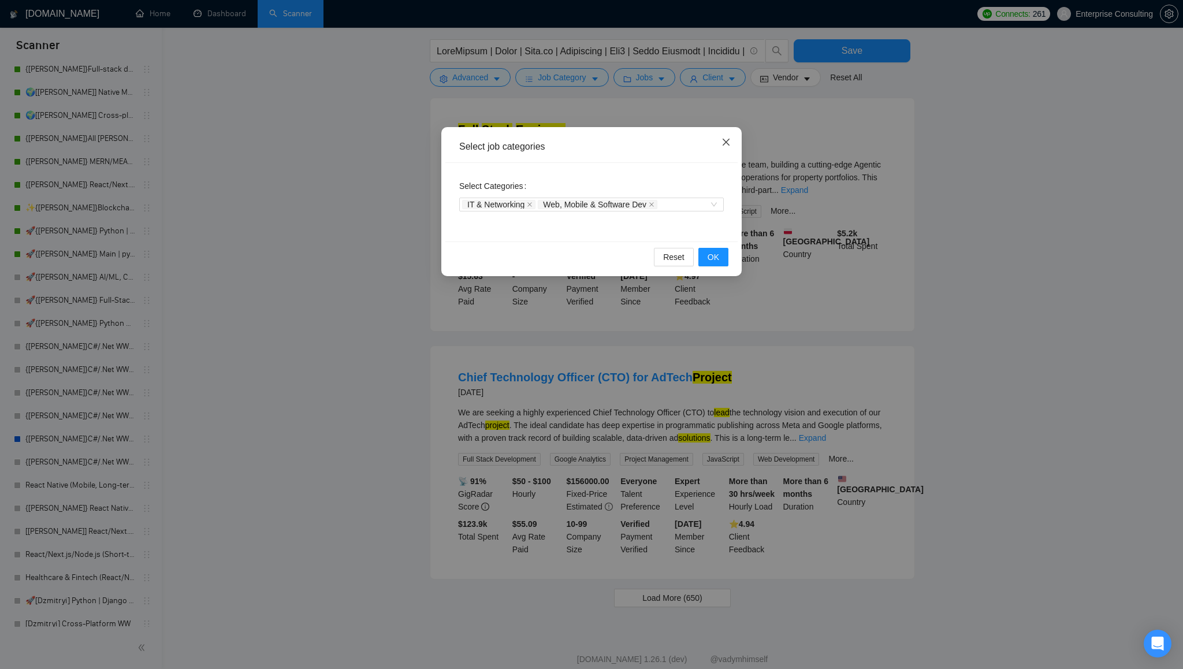
click at [724, 141] on icon "close" at bounding box center [726, 142] width 7 height 7
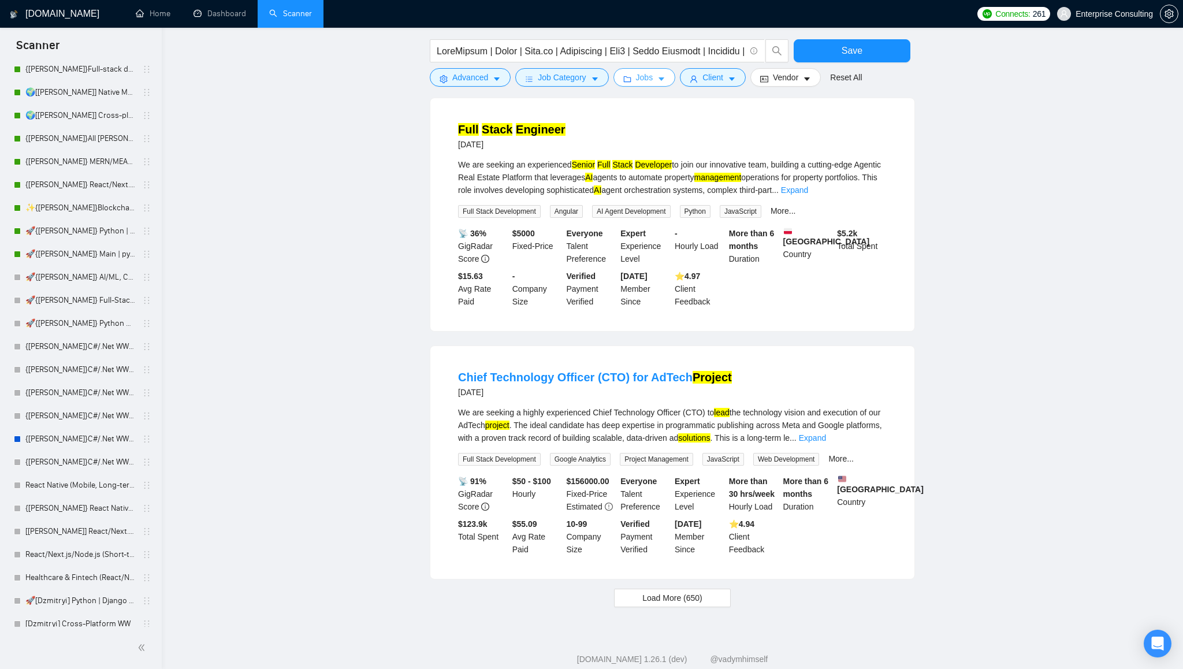
click at [650, 81] on span "Jobs" at bounding box center [644, 77] width 17 height 13
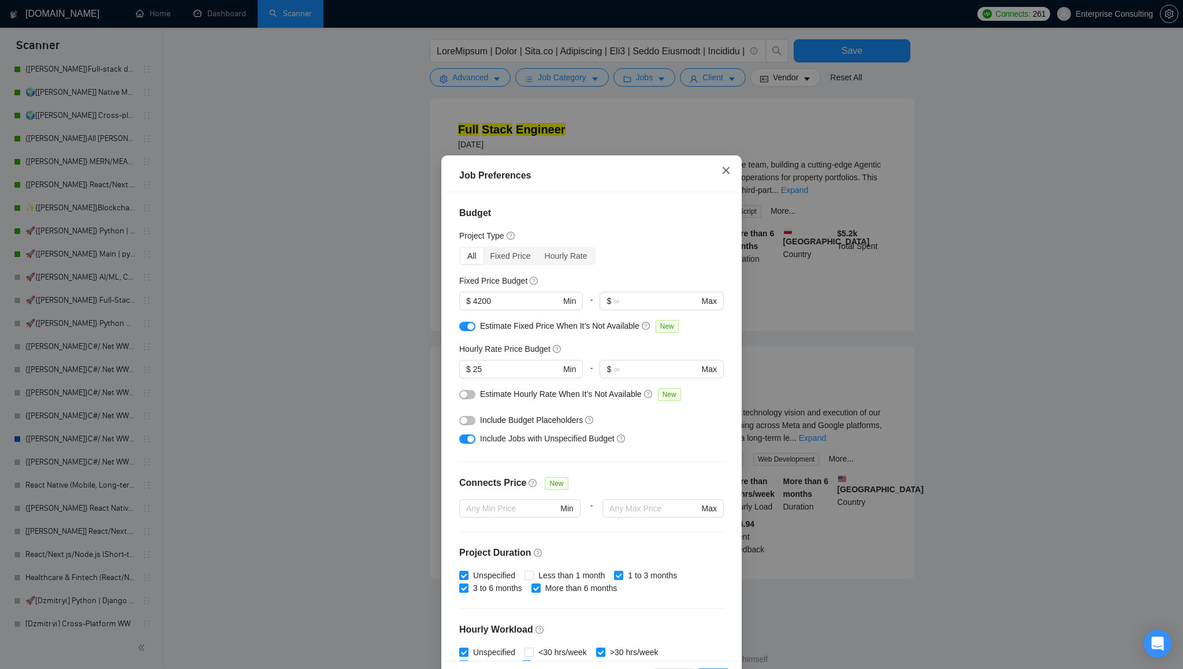
click at [728, 172] on icon "close" at bounding box center [725, 170] width 9 height 9
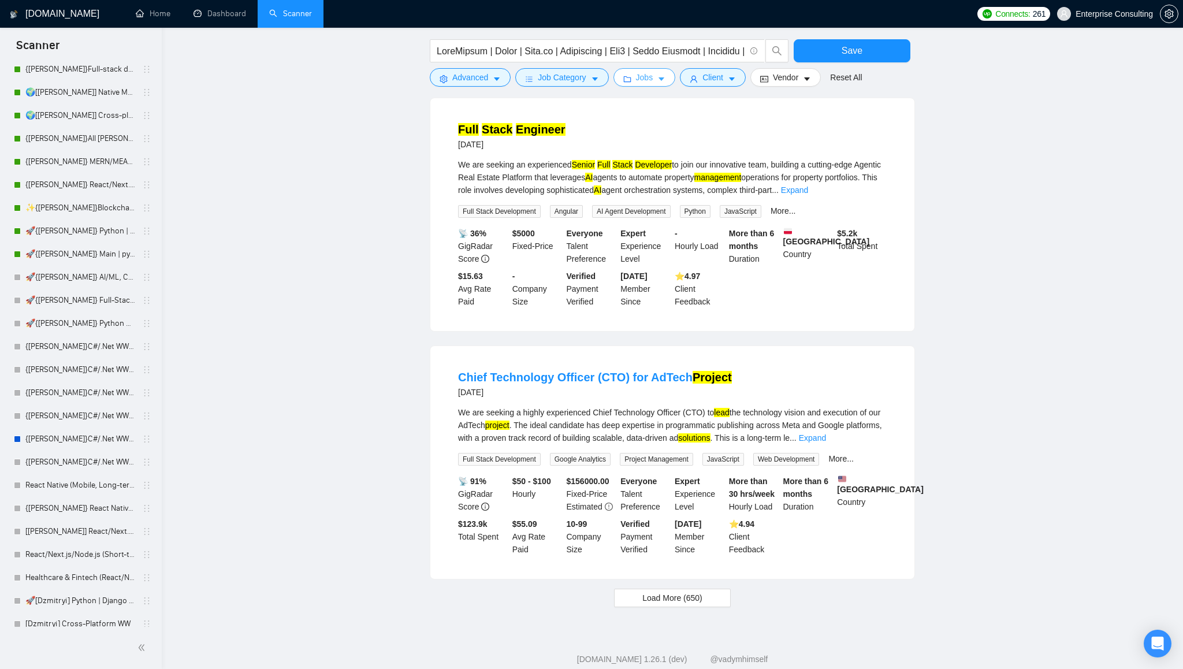
click at [664, 76] on icon "caret-down" at bounding box center [661, 79] width 8 height 8
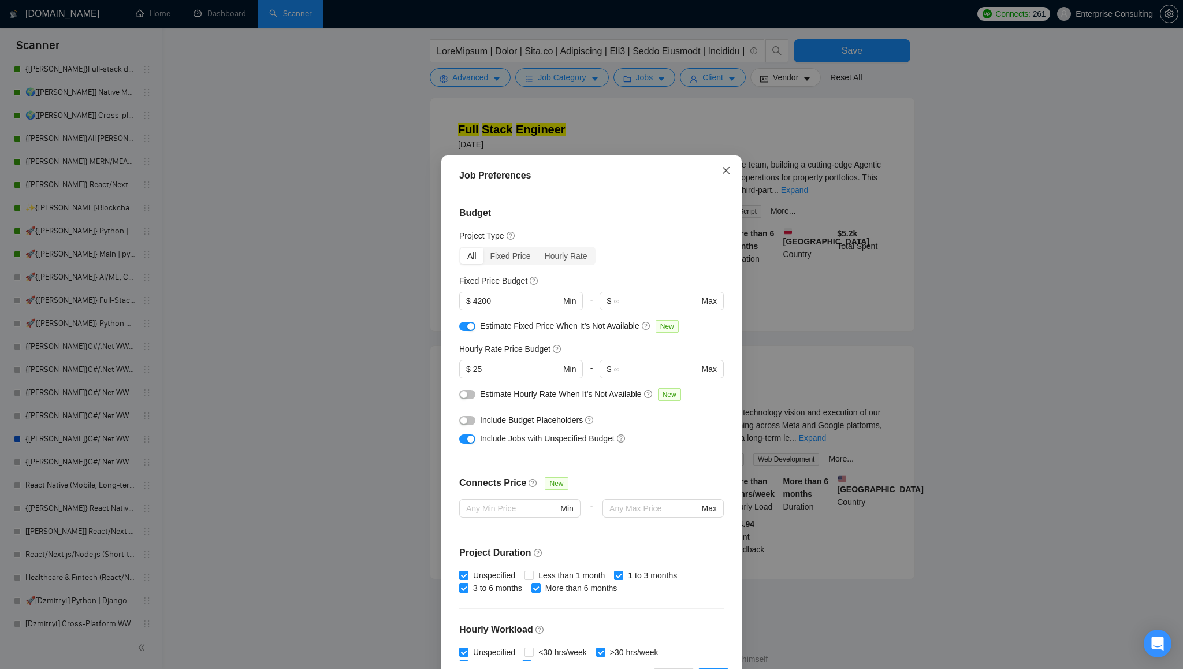
click at [728, 166] on icon "close" at bounding box center [725, 170] width 9 height 9
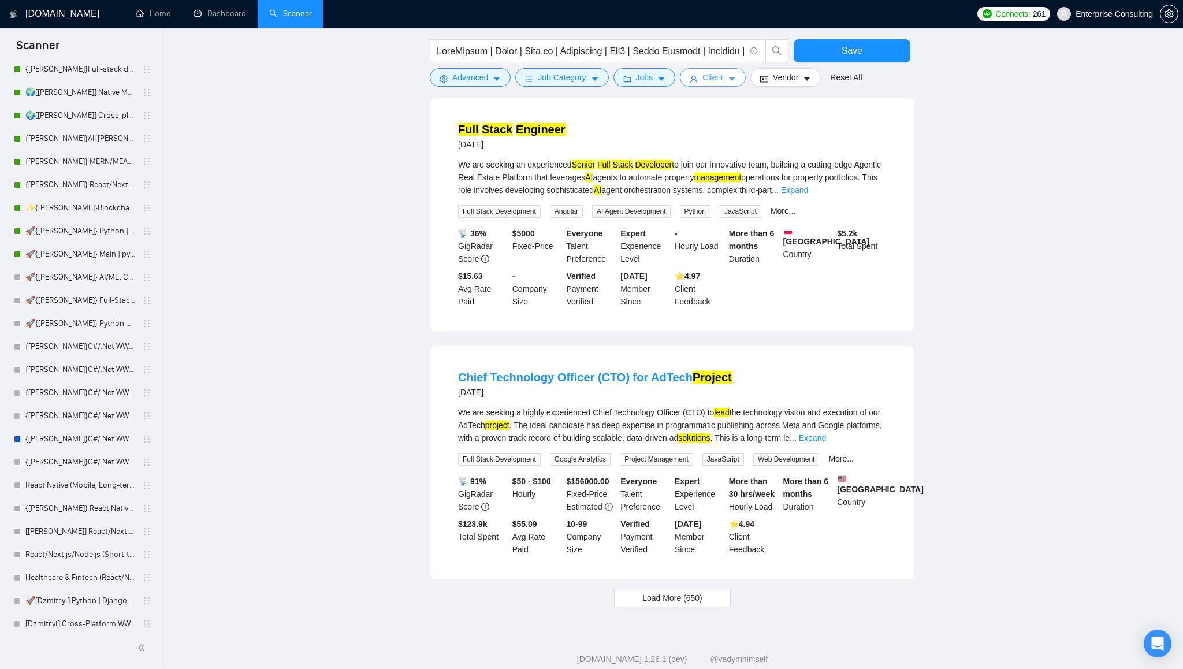
click at [735, 80] on icon "caret-down" at bounding box center [732, 78] width 6 height 3
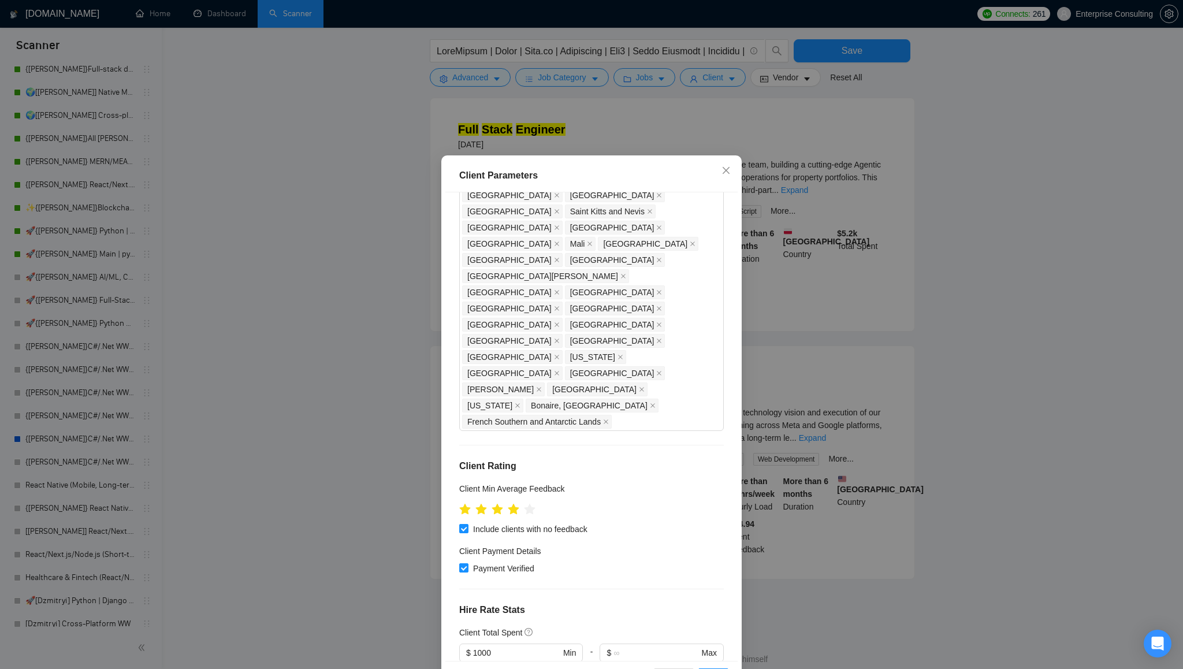
scroll to position [43, 0]
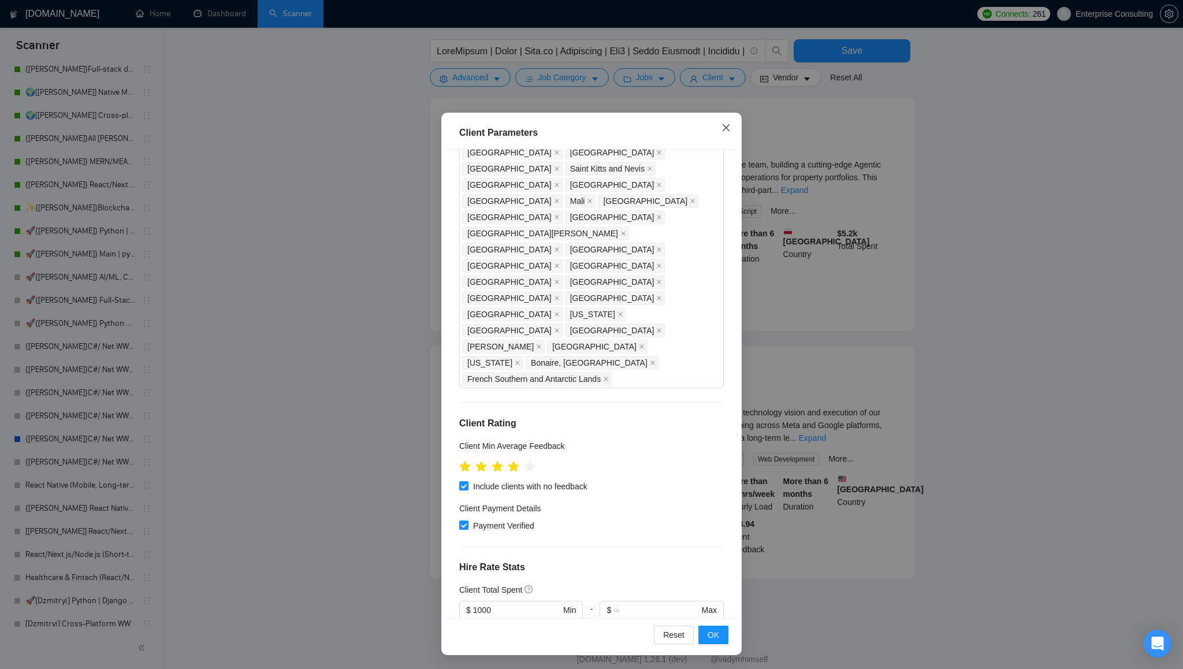
click at [724, 130] on icon "close" at bounding box center [726, 127] width 7 height 7
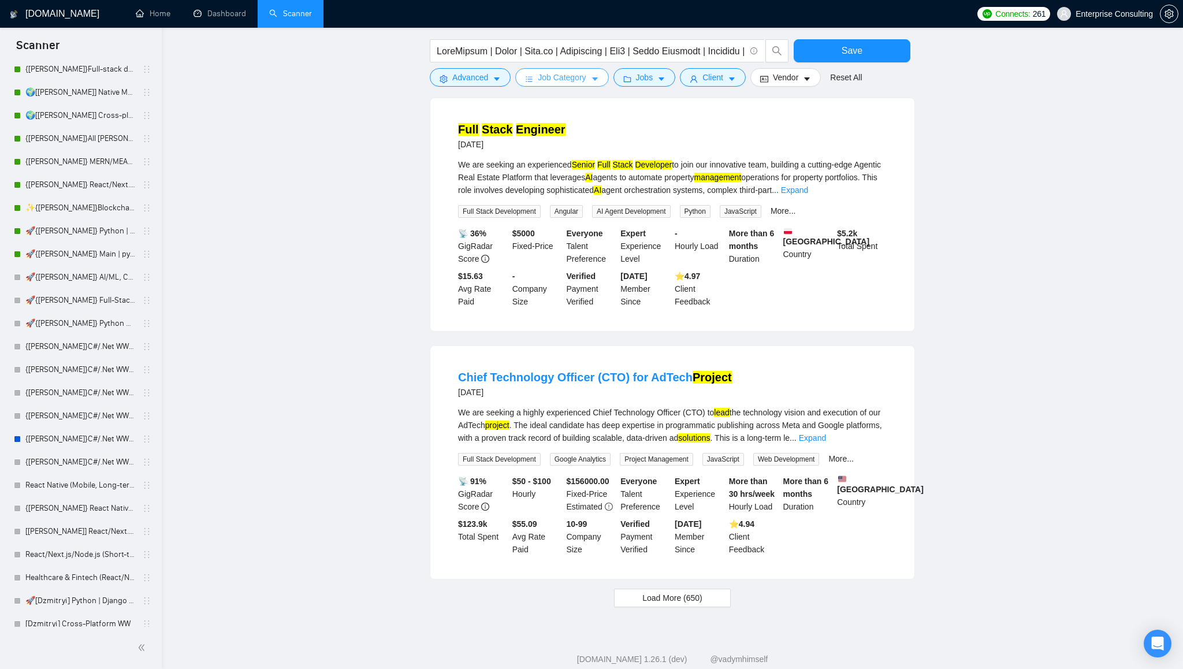
click at [598, 78] on icon "caret-down" at bounding box center [595, 78] width 6 height 3
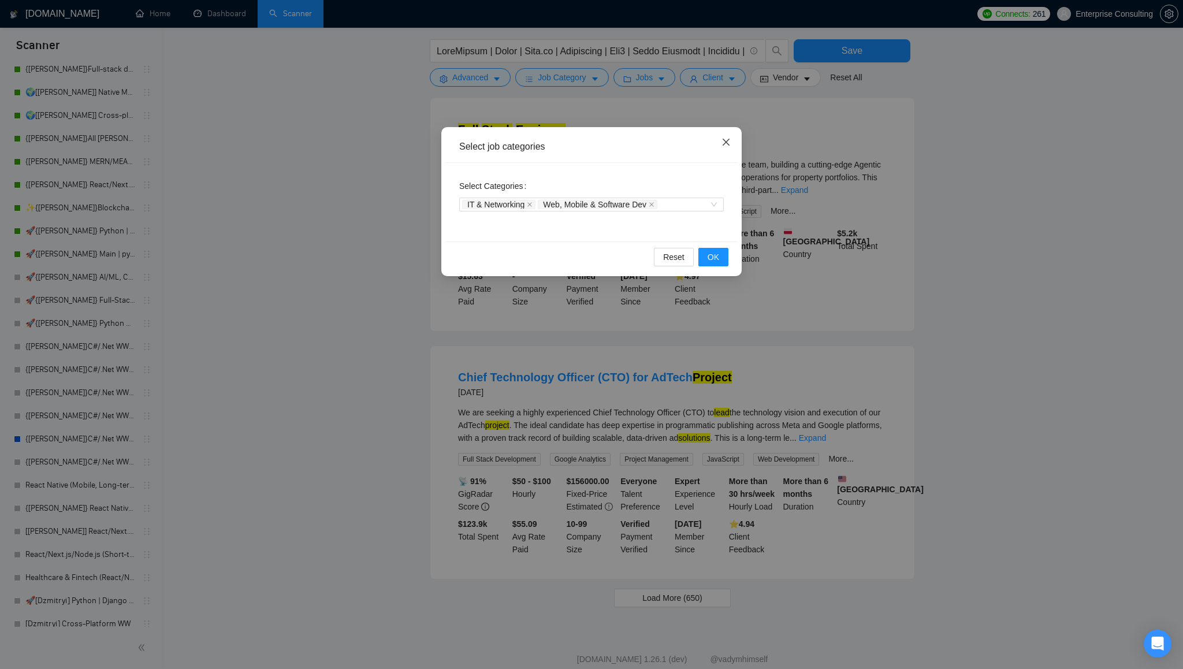
click at [724, 141] on icon "close" at bounding box center [726, 142] width 7 height 7
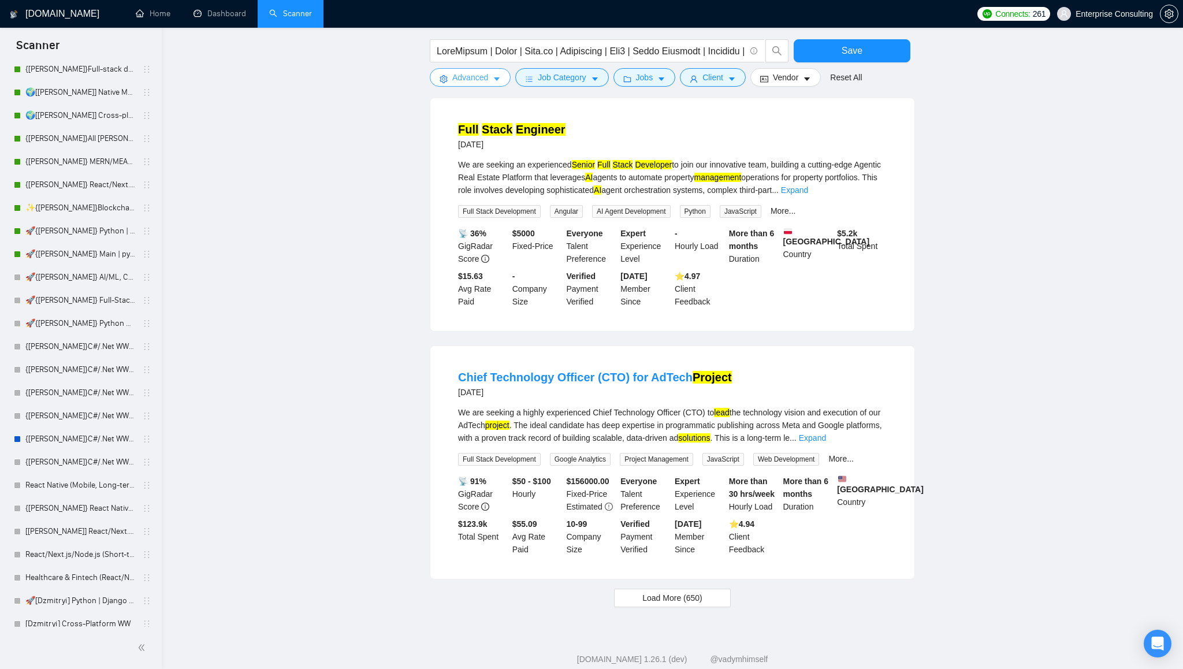
click at [497, 84] on button "Advanced" at bounding box center [470, 77] width 81 height 18
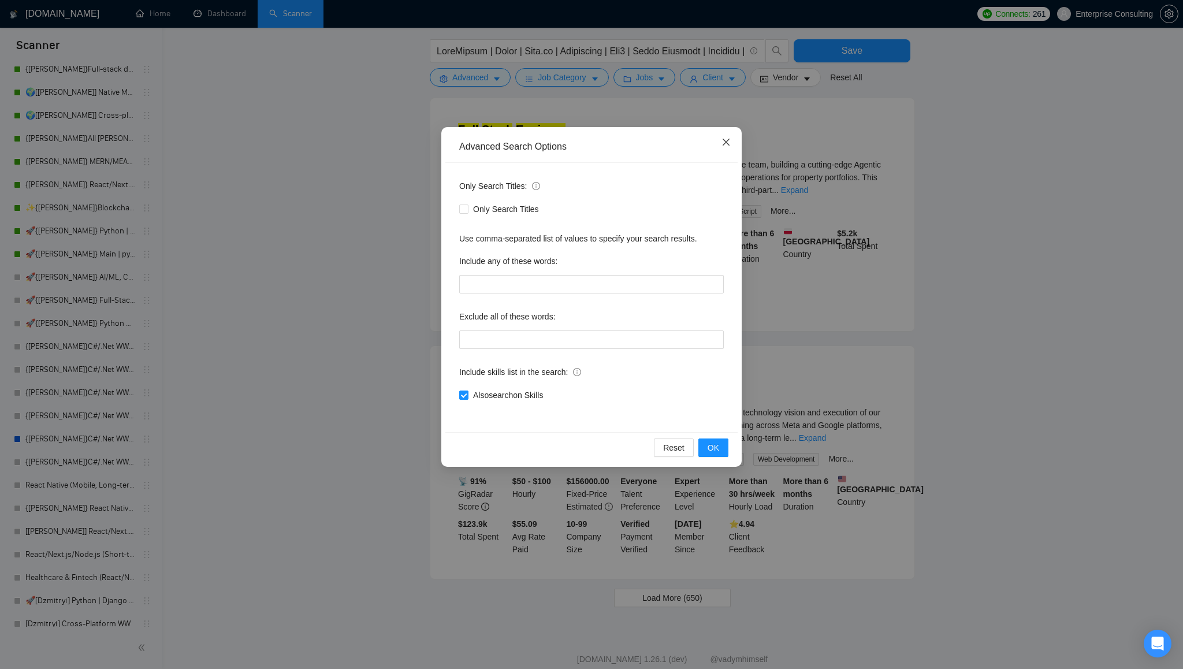
click at [725, 144] on icon "close" at bounding box center [726, 142] width 7 height 7
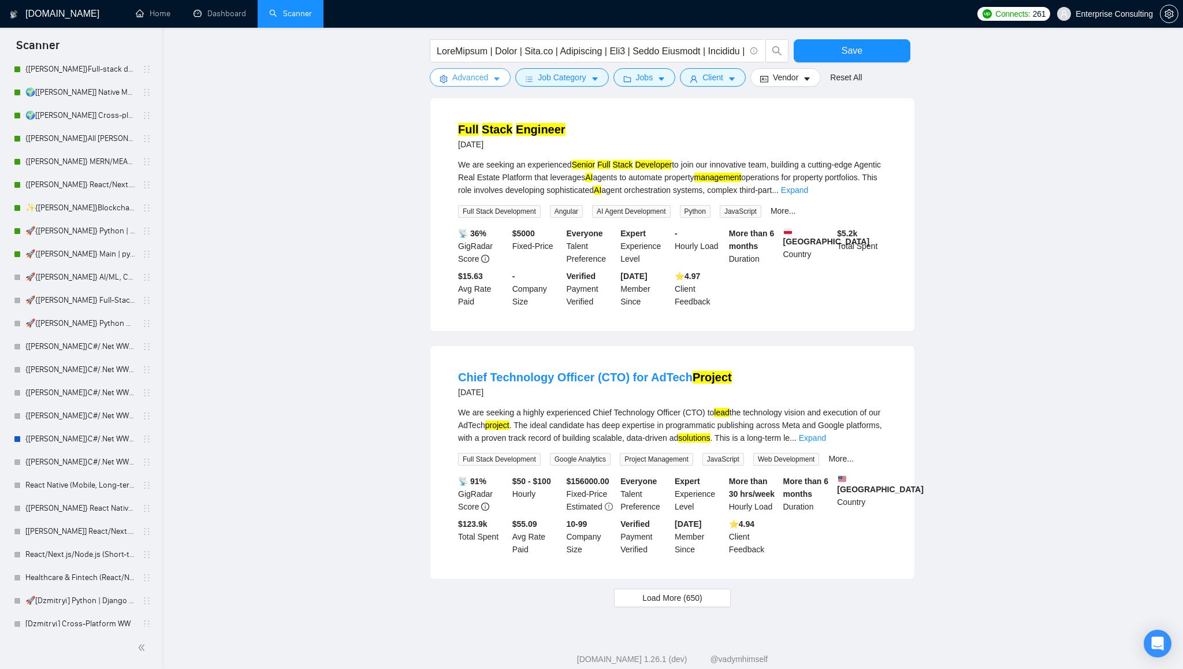
click at [498, 76] on icon "caret-down" at bounding box center [497, 79] width 8 height 8
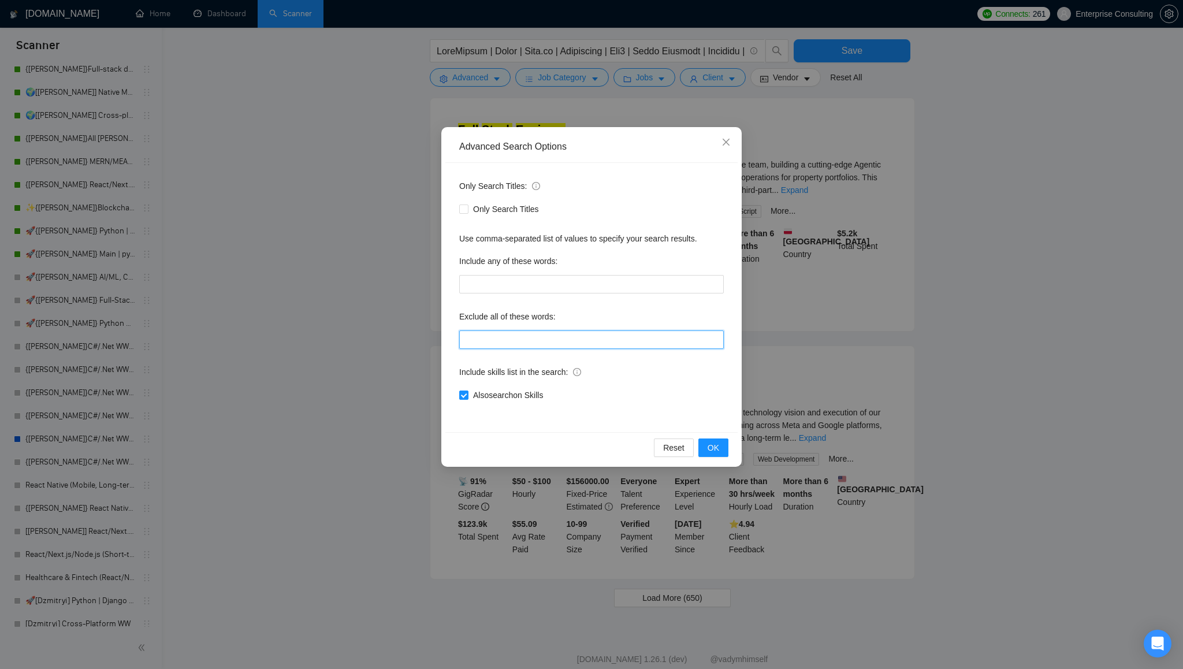
click at [555, 338] on input "text" at bounding box center [591, 339] width 265 height 18
click at [553, 341] on input "text" at bounding box center [591, 339] width 265 height 18
paste input "content writing | seo | marketing | sales | customer support | data entry | gra…"
type input "content writing | seo | marketing | sales | customer support | data entry | gra…"
click at [728, 142] on icon "close" at bounding box center [725, 141] width 9 height 9
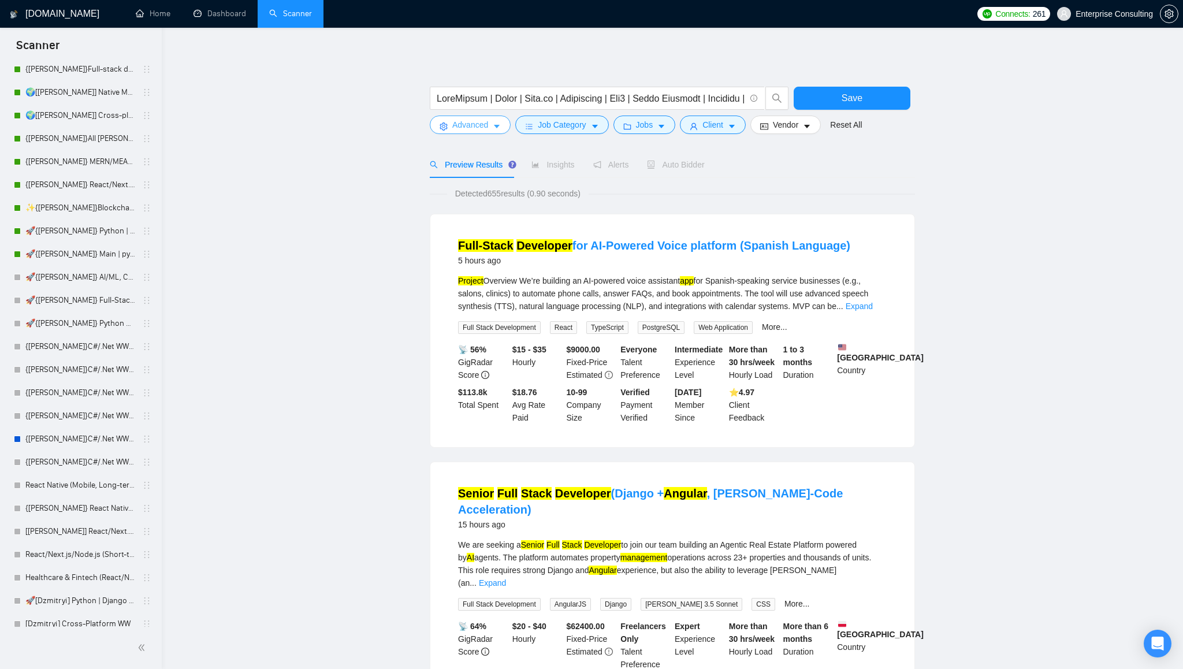
click at [499, 126] on icon "caret-down" at bounding box center [497, 126] width 6 height 3
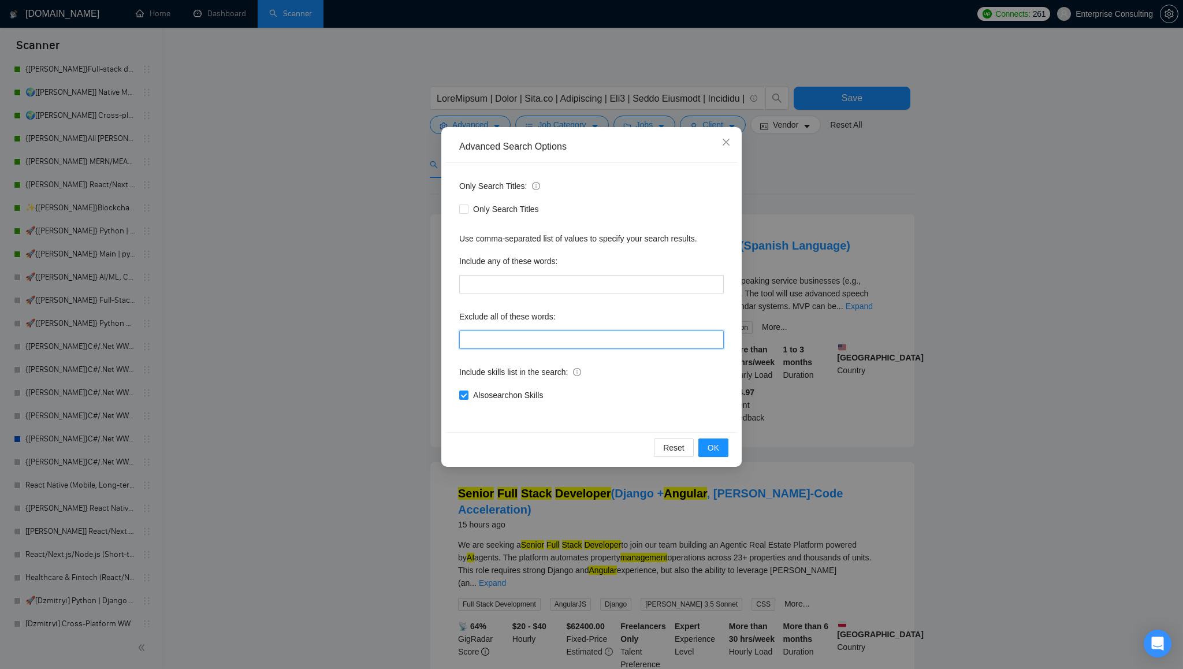
click at [565, 344] on input "text" at bounding box center [591, 339] width 265 height 18
paste input "content writing | seo | marketing | sales | customer support | data entry | gra…"
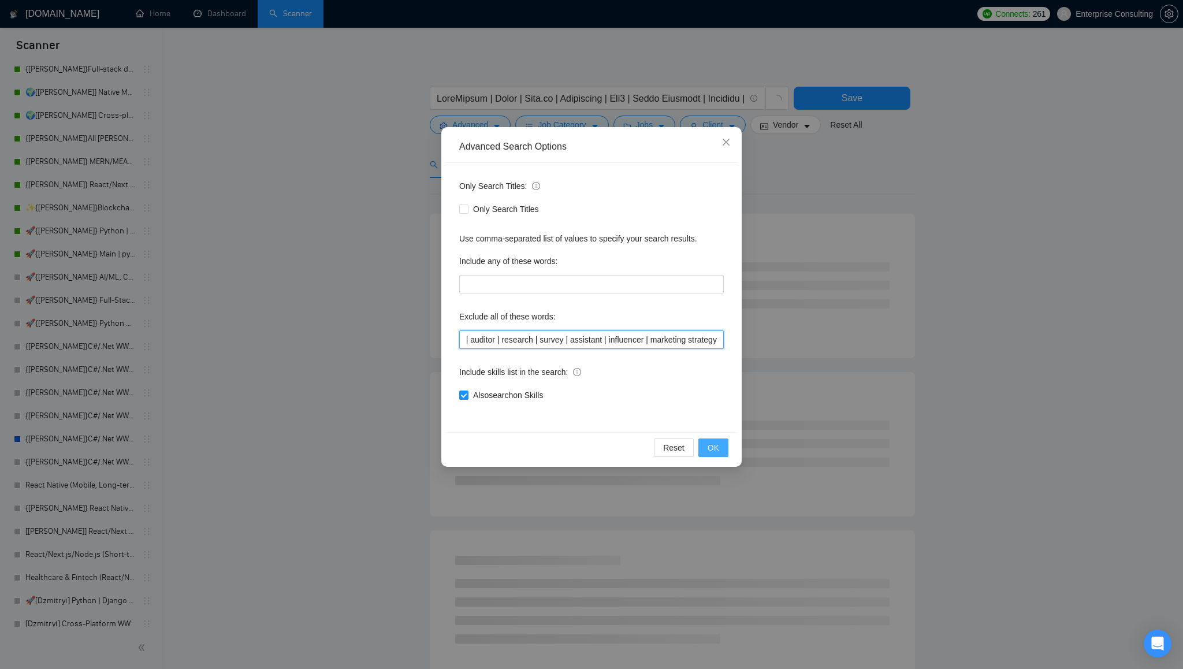
type input "content writing | seo | marketing | sales | customer support | data entry | gra…"
click at [716, 449] on span "OK" at bounding box center [714, 447] width 12 height 13
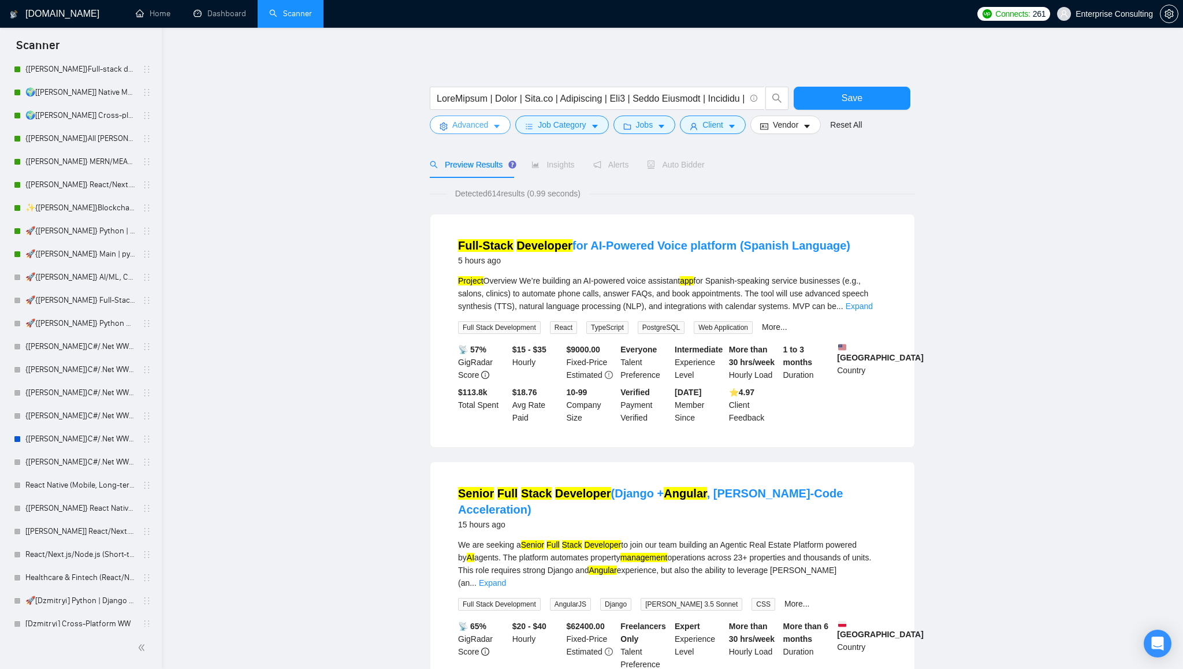
click at [497, 127] on icon "caret-down" at bounding box center [497, 126] width 6 height 3
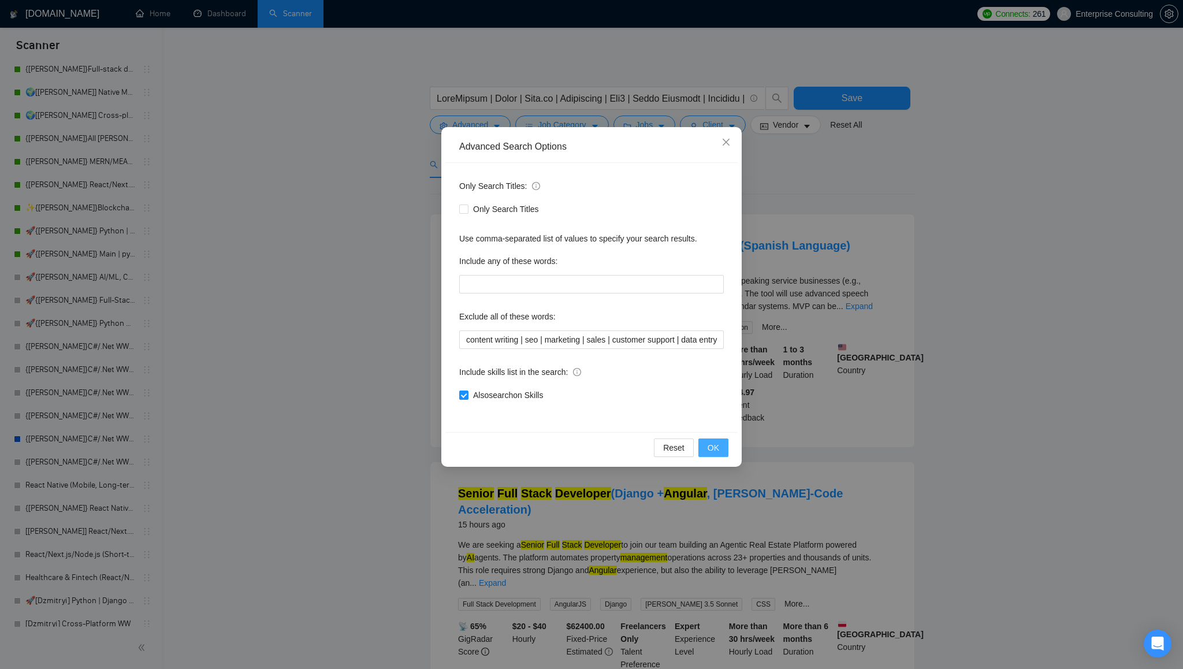
click at [715, 447] on span "OK" at bounding box center [714, 447] width 12 height 13
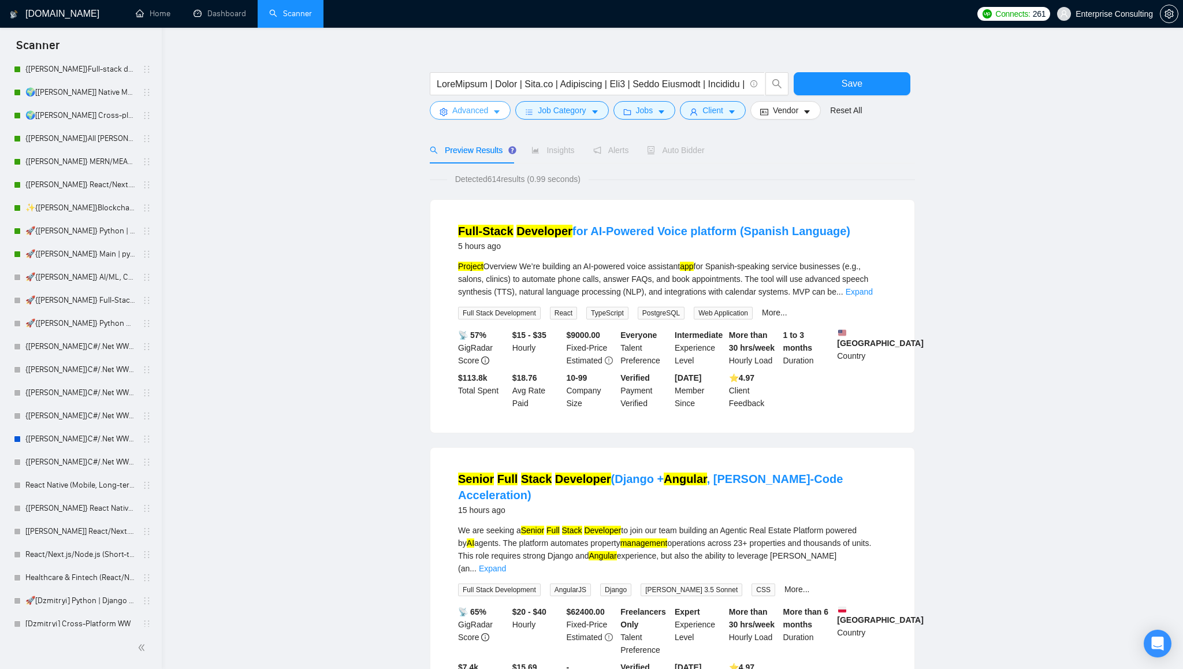
scroll to position [22, 0]
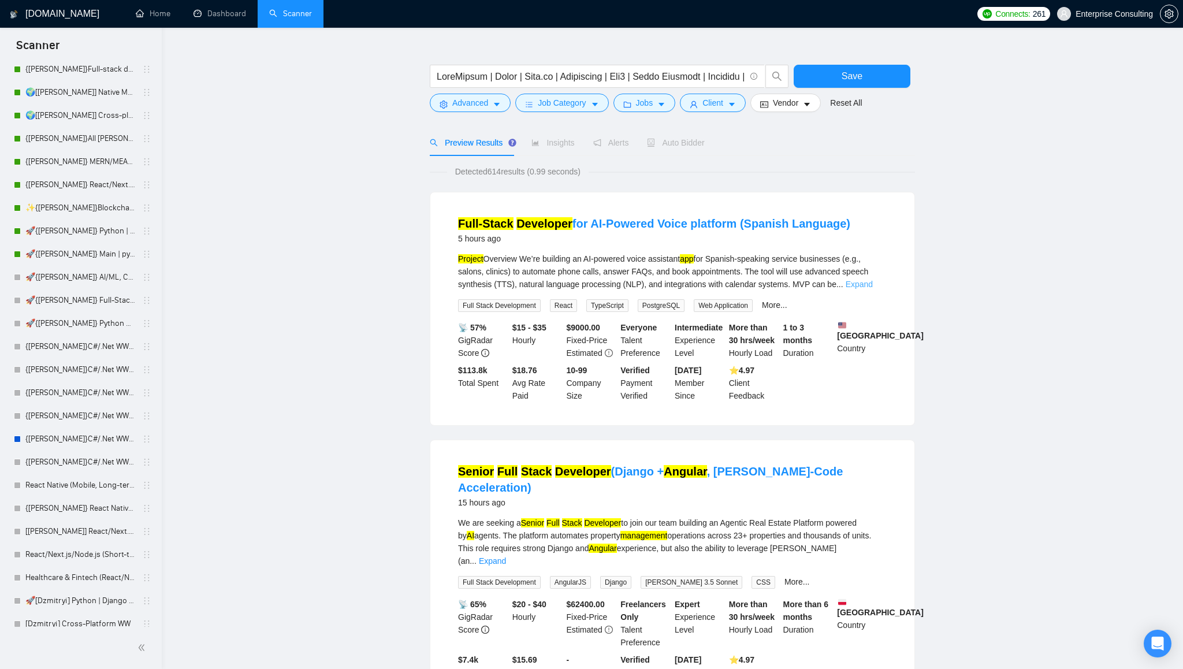
click at [865, 284] on link "Expand" at bounding box center [859, 284] width 27 height 9
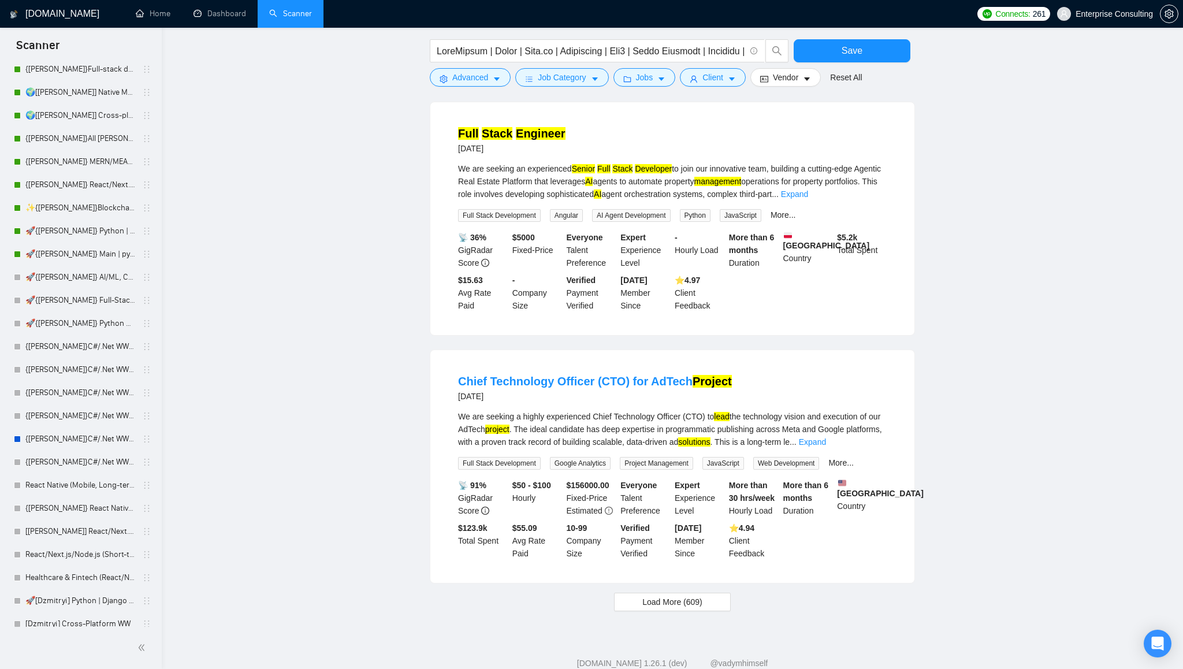
scroll to position [1197, 0]
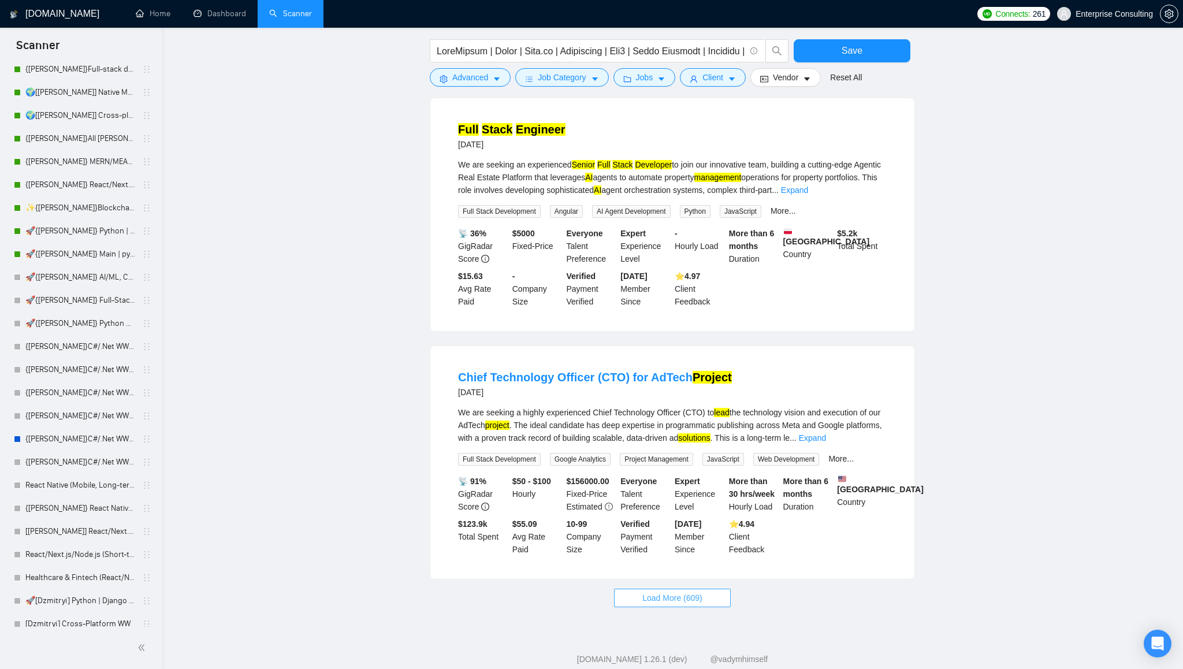
click at [676, 591] on span "Load More (609)" at bounding box center [672, 597] width 60 height 13
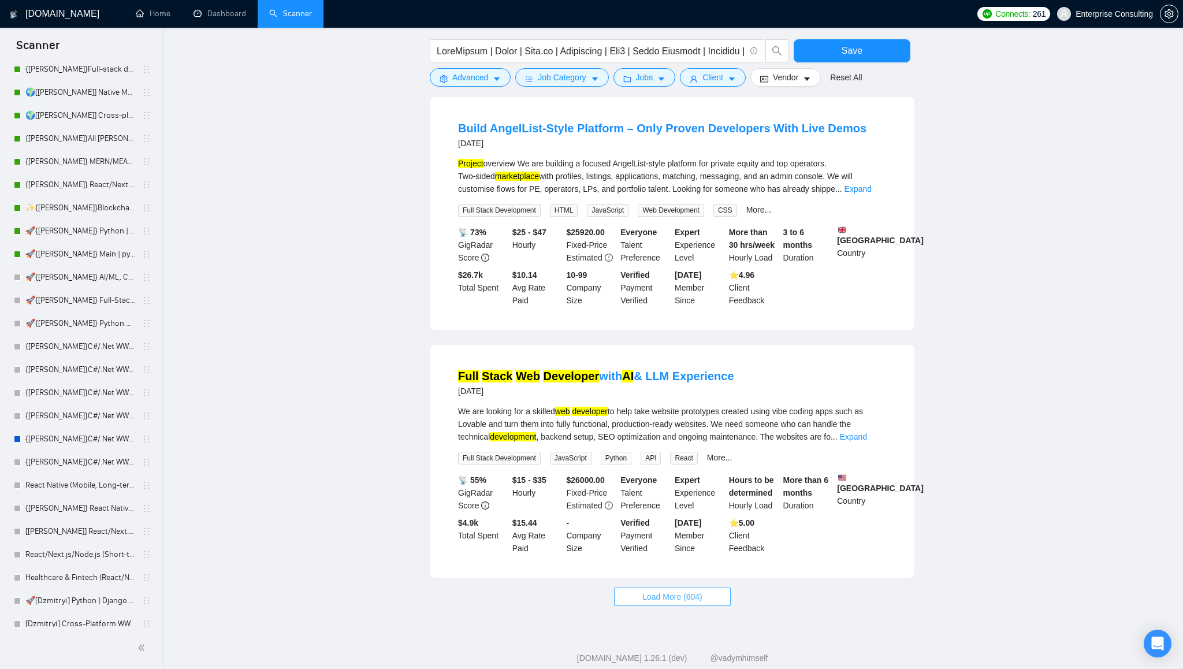
scroll to position [2483, 0]
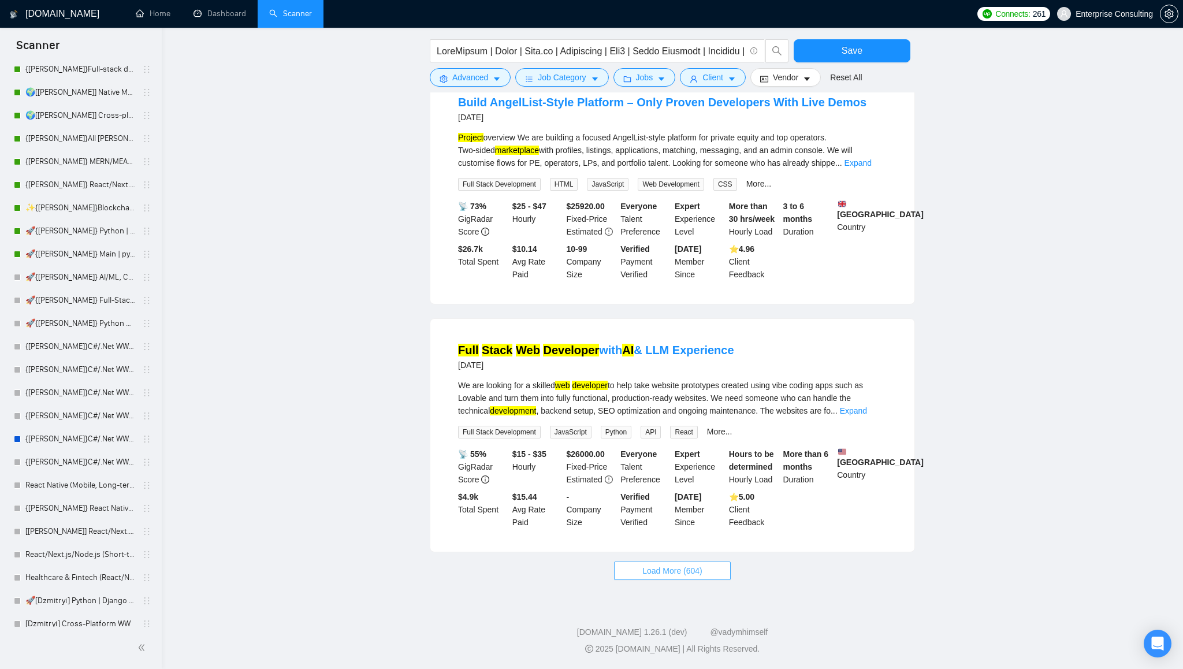
click at [690, 569] on span "Load More (604)" at bounding box center [672, 570] width 60 height 13
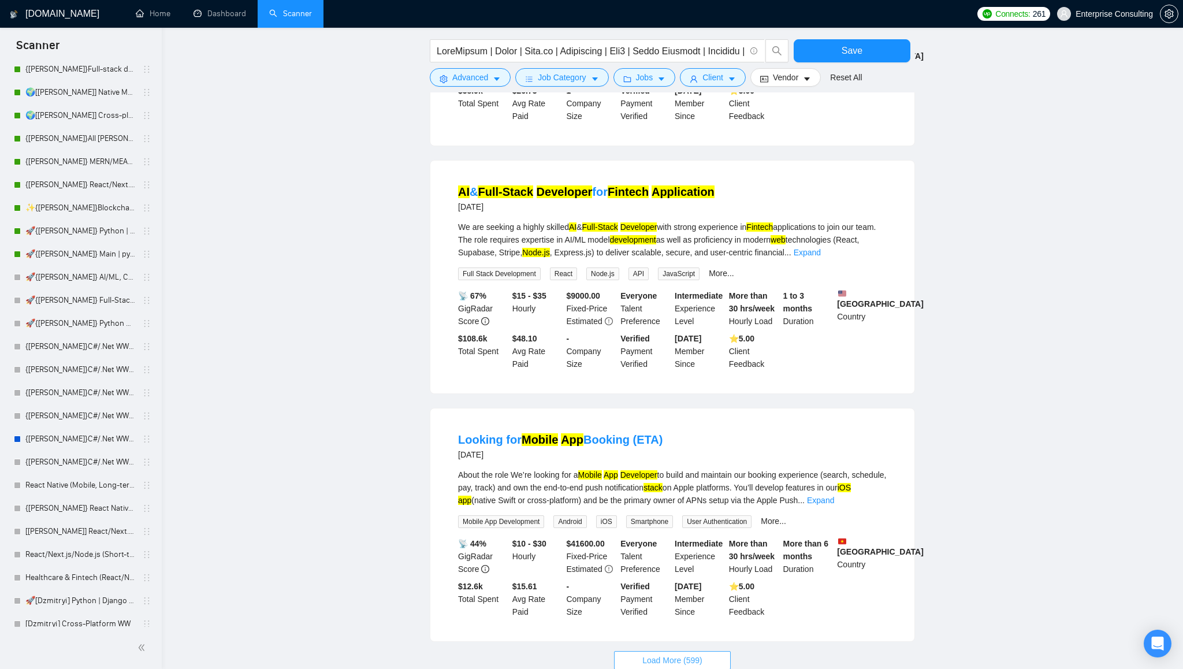
scroll to position [3753, 0]
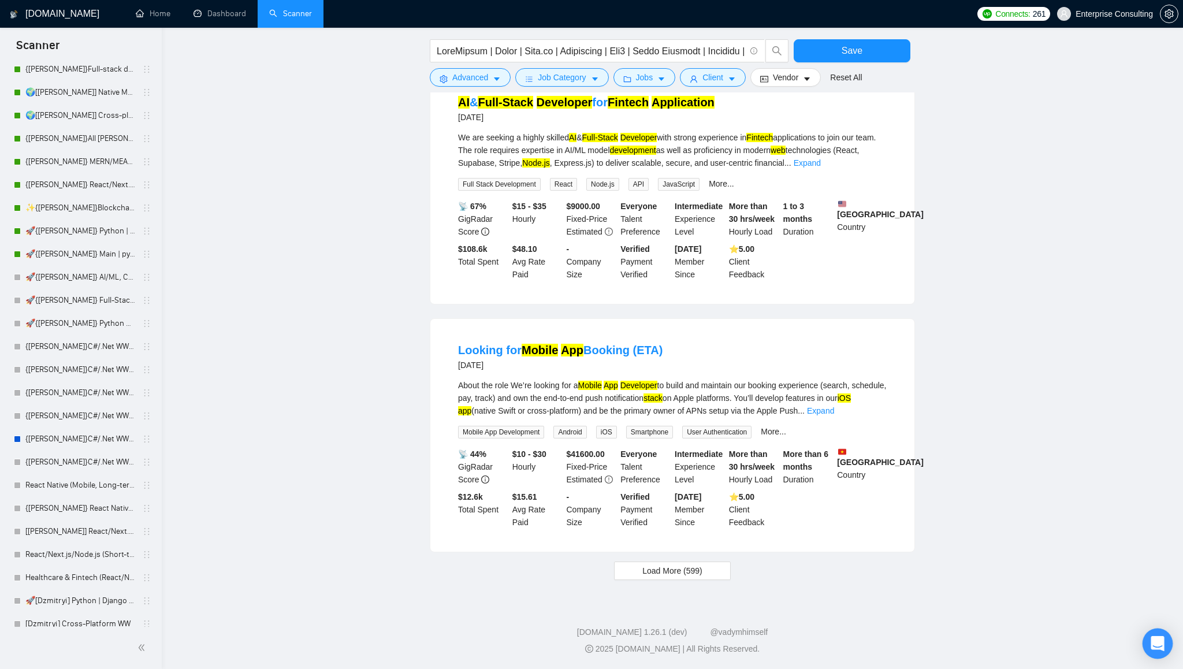
click at [1155, 648] on icon "Open Intercom Messenger" at bounding box center [1157, 643] width 13 height 15
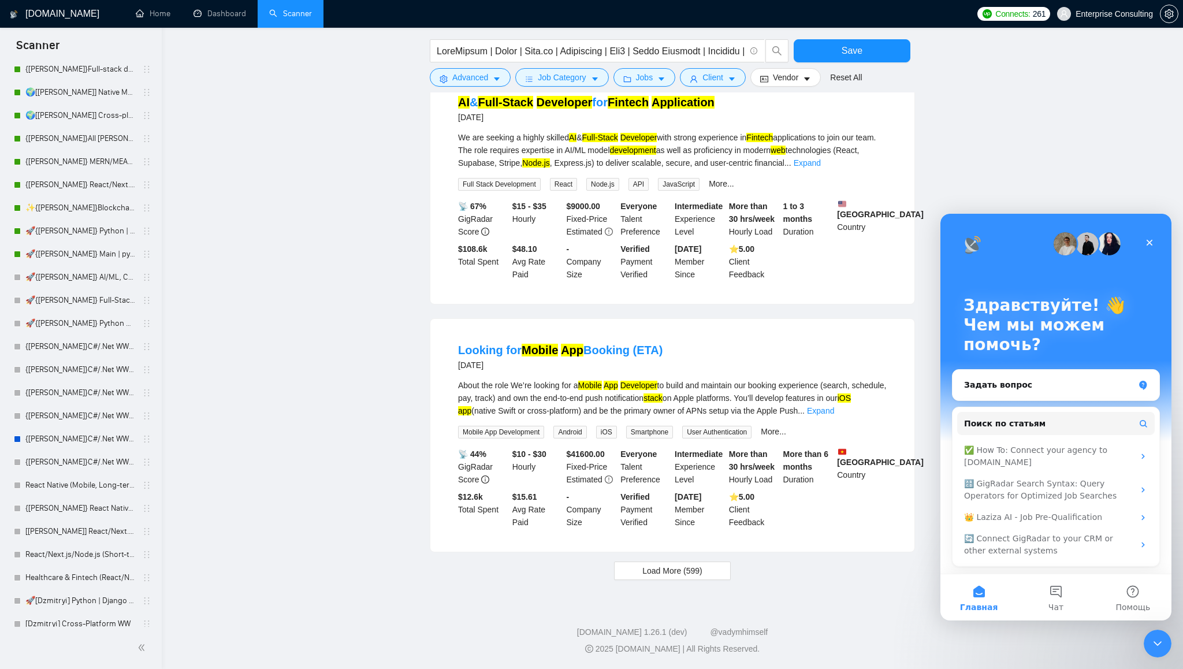
scroll to position [0, 0]
click at [1147, 241] on icon "Закрыть" at bounding box center [1149, 242] width 9 height 9
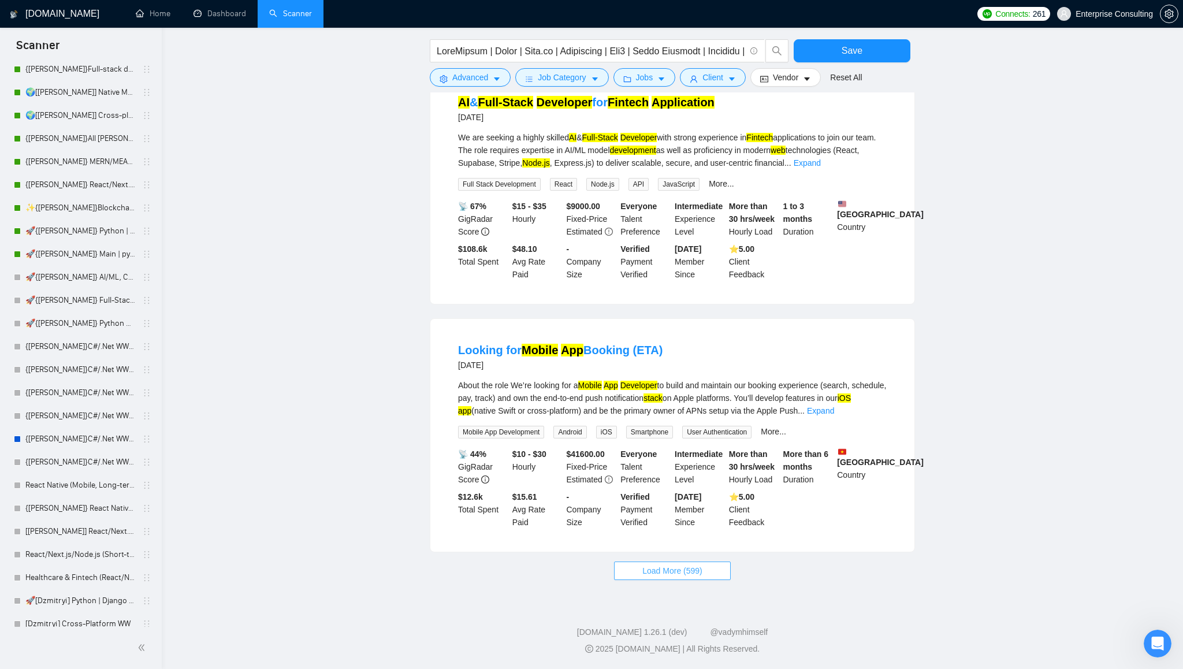
click at [687, 570] on span "Load More (599)" at bounding box center [672, 570] width 60 height 13
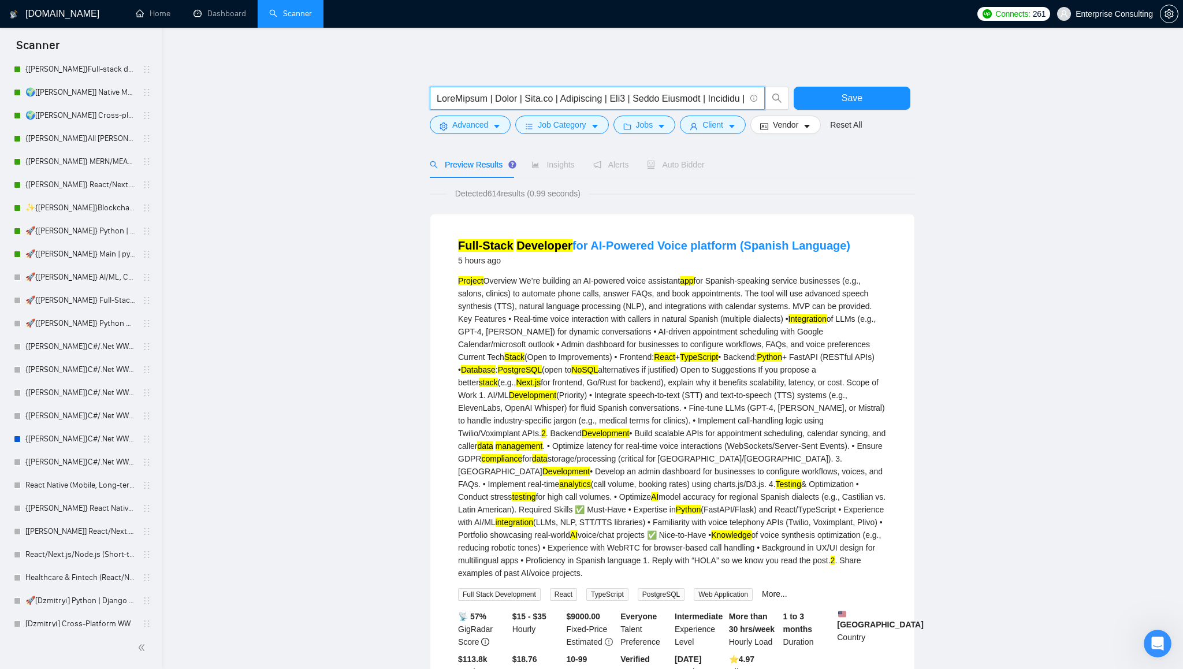
click at [585, 99] on input "text" at bounding box center [591, 98] width 308 height 14
click at [502, 124] on button "Advanced" at bounding box center [470, 125] width 81 height 18
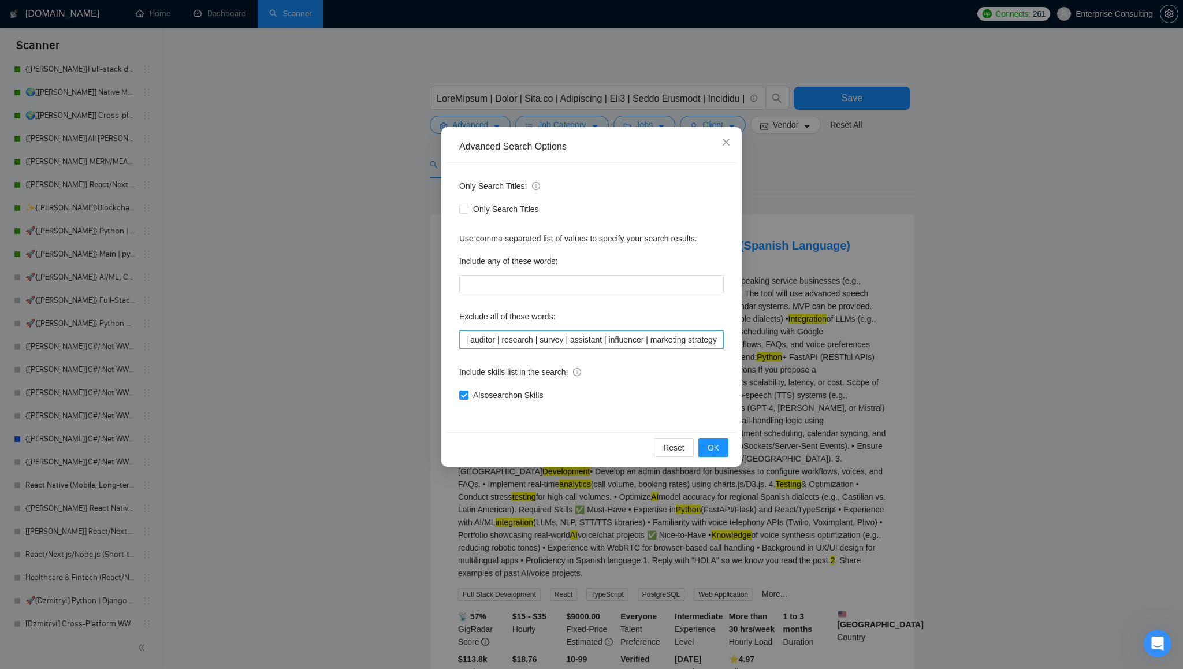
scroll to position [0, 2762]
click at [714, 449] on span "OK" at bounding box center [714, 447] width 12 height 13
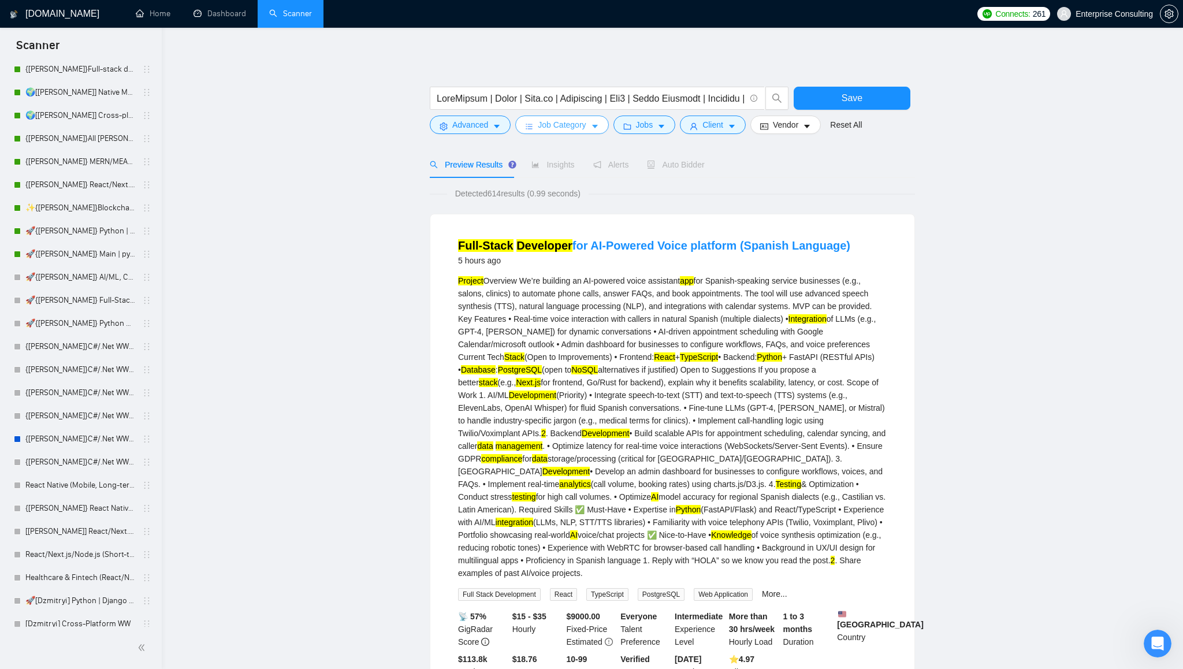
click at [579, 128] on span "Job Category" at bounding box center [562, 124] width 48 height 13
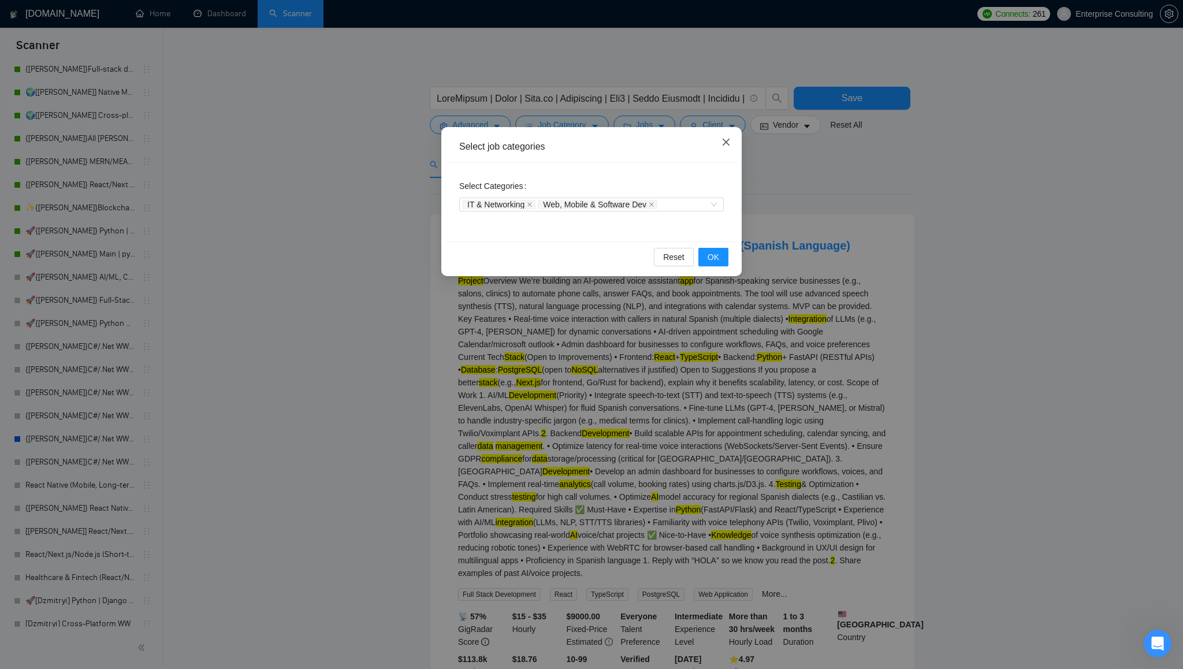
click at [729, 143] on icon "close" at bounding box center [725, 141] width 9 height 9
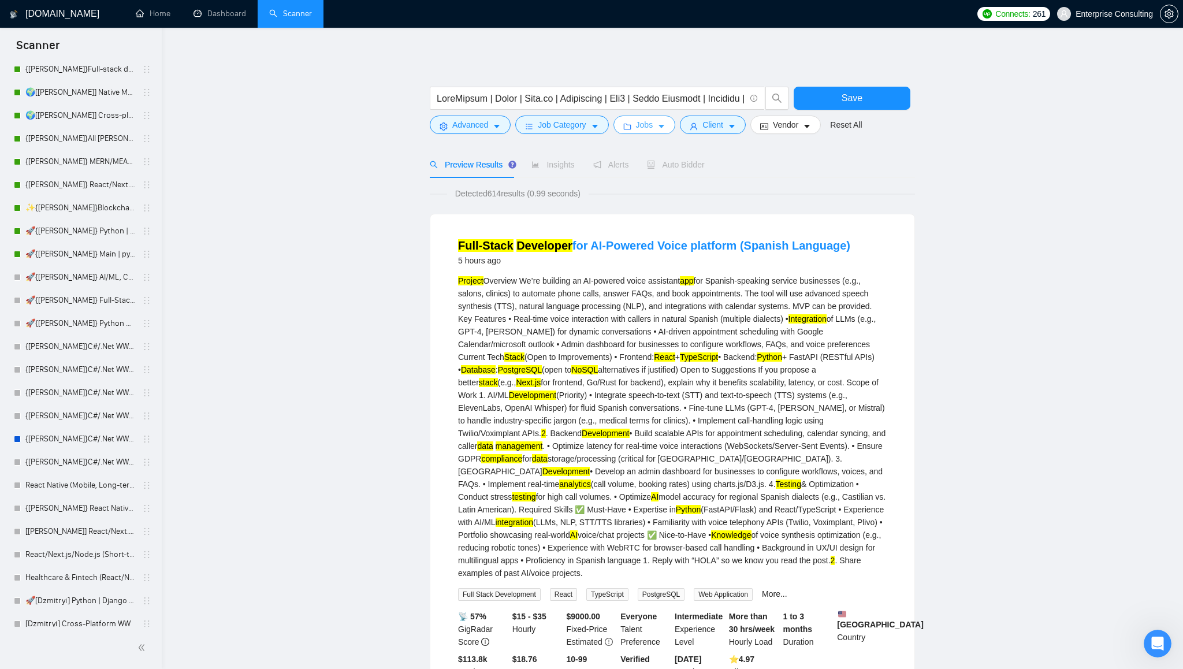
click at [653, 130] on span "Jobs" at bounding box center [644, 124] width 17 height 13
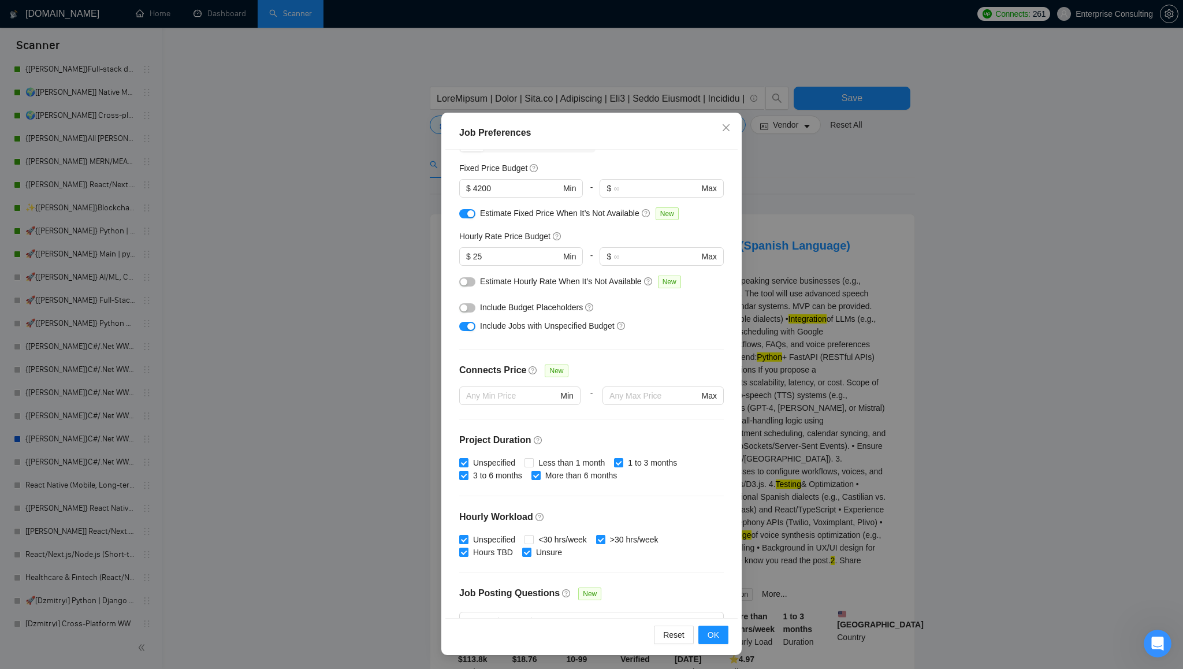
scroll to position [0, 0]
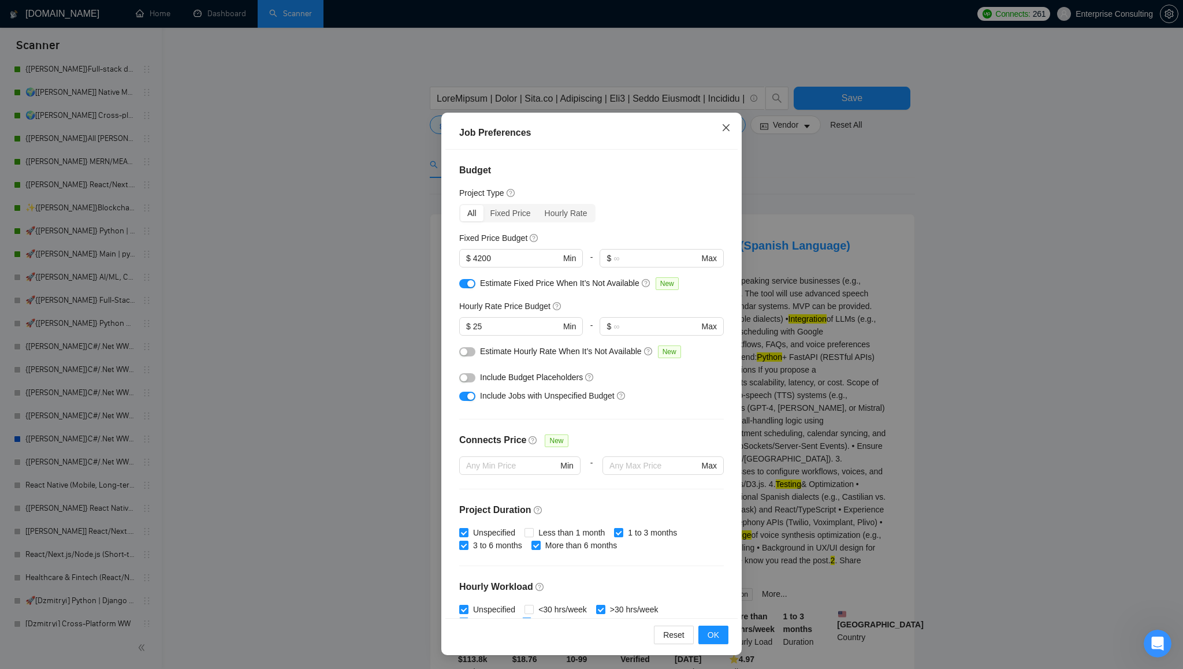
click at [726, 127] on icon "close" at bounding box center [726, 127] width 7 height 7
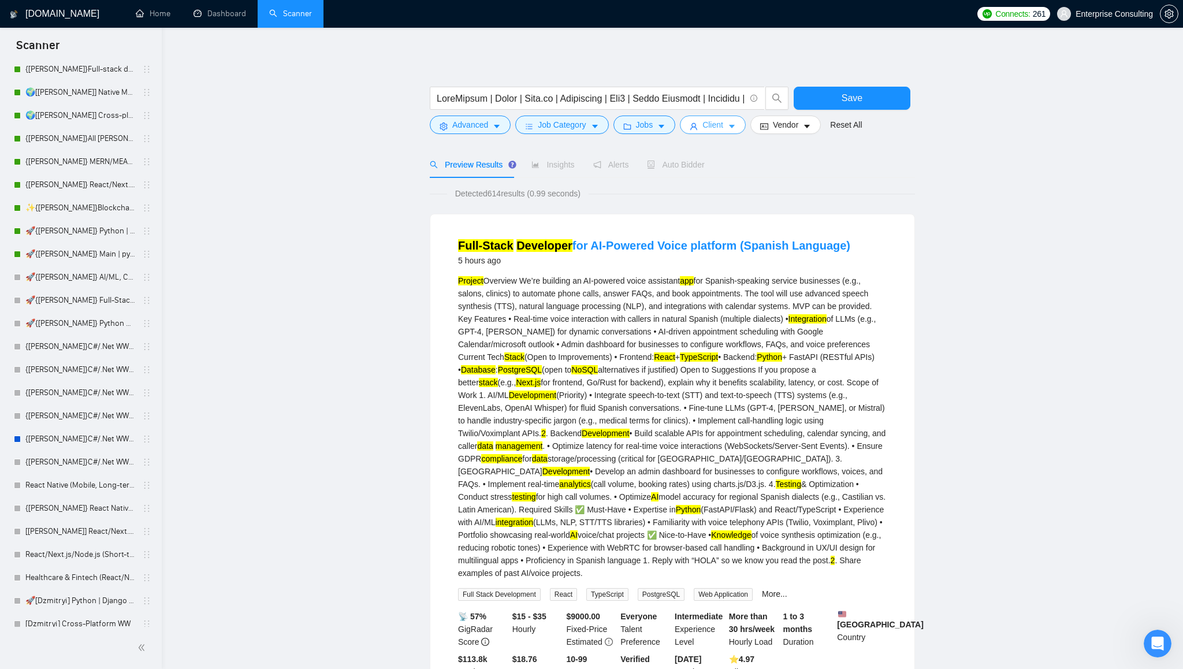
click at [742, 129] on button "Client" at bounding box center [713, 125] width 66 height 18
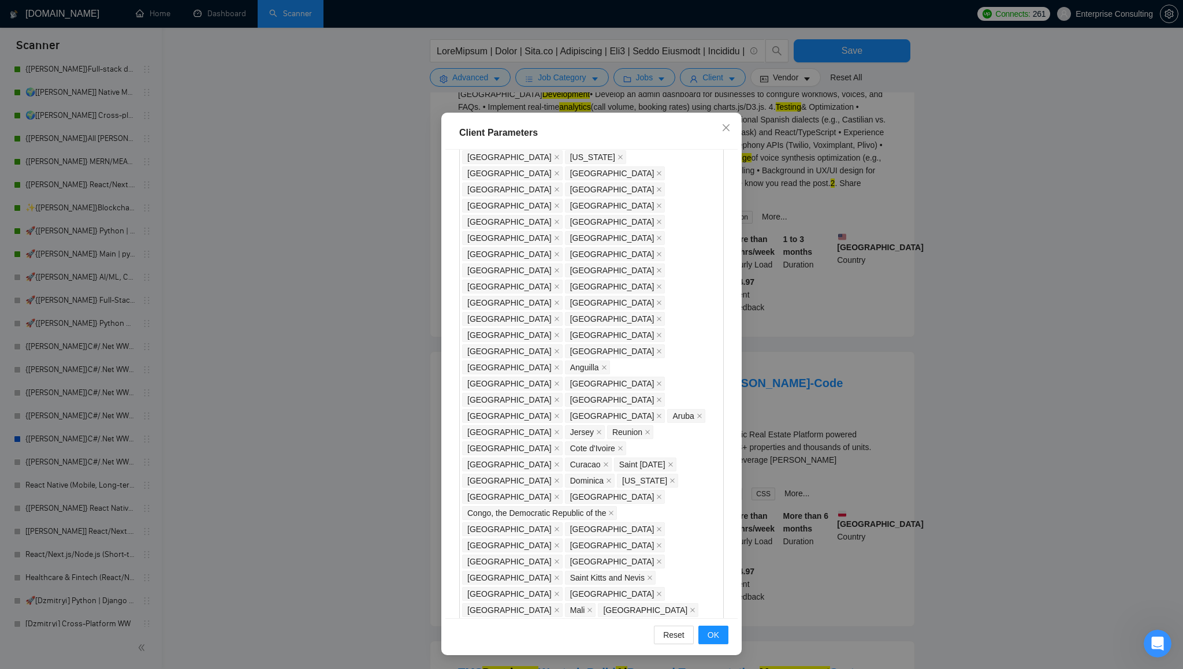
scroll to position [489, 0]
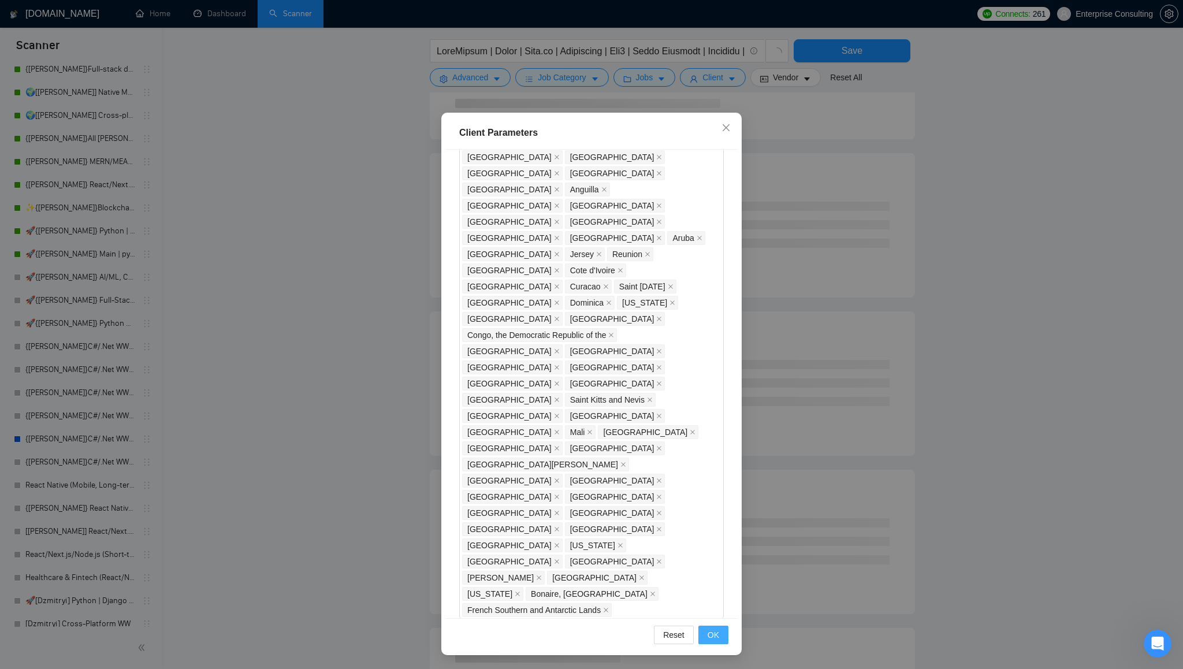
click at [715, 631] on span "OK" at bounding box center [714, 634] width 12 height 13
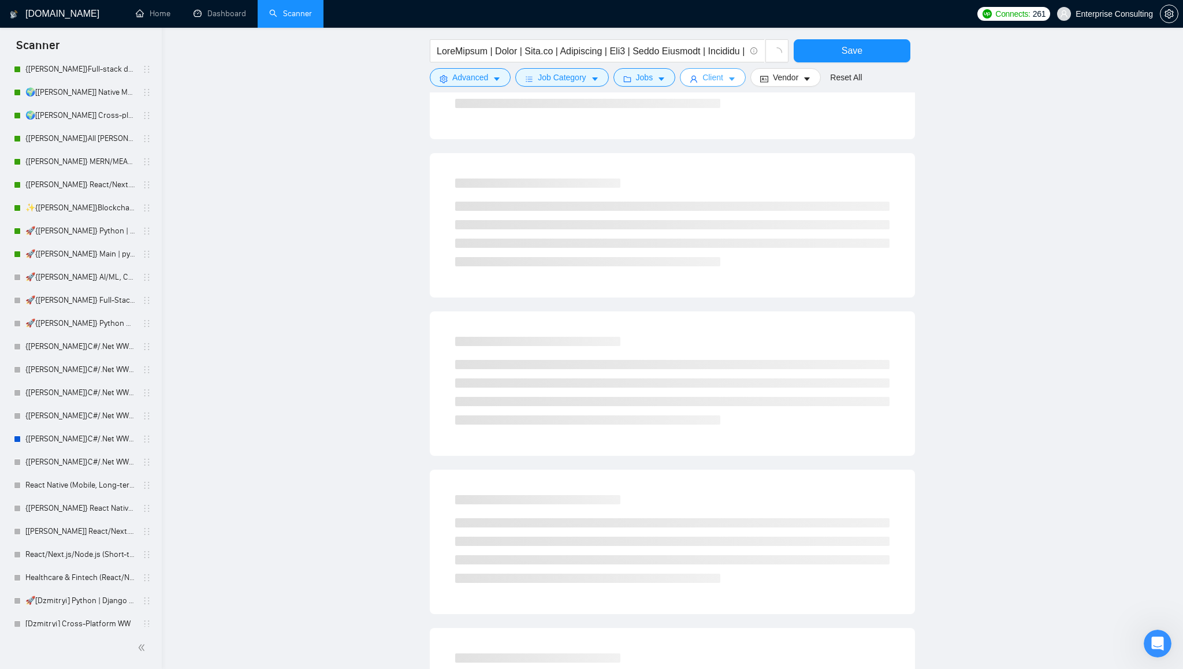
scroll to position [0, 0]
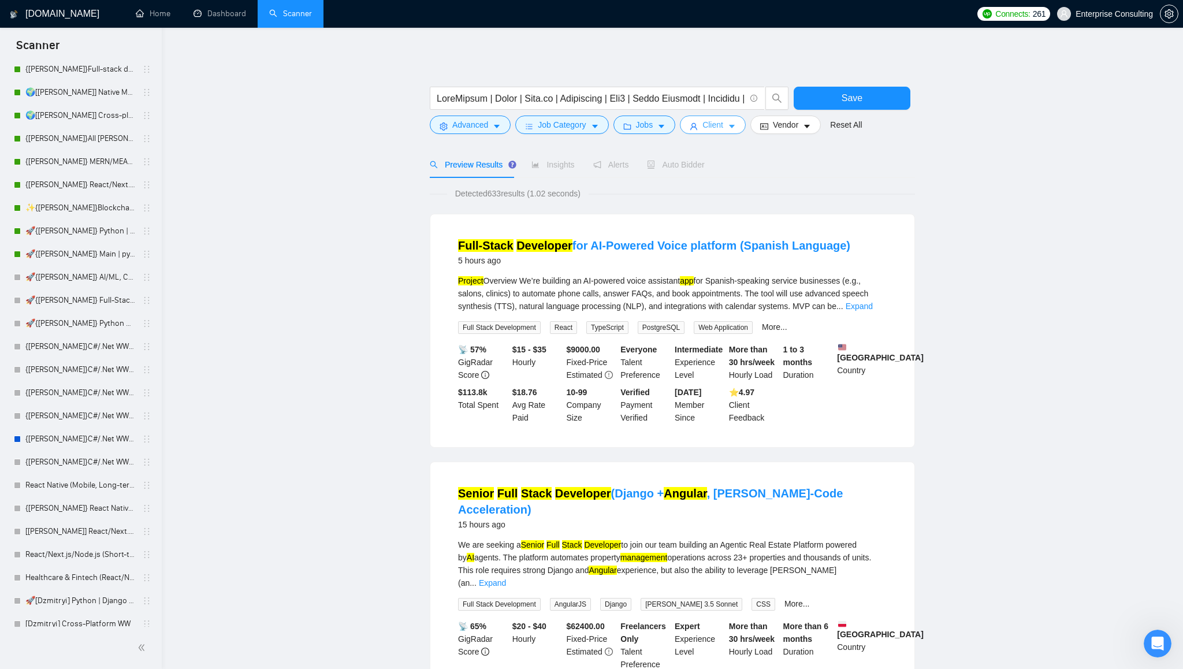
click at [735, 130] on icon "caret-down" at bounding box center [732, 126] width 8 height 8
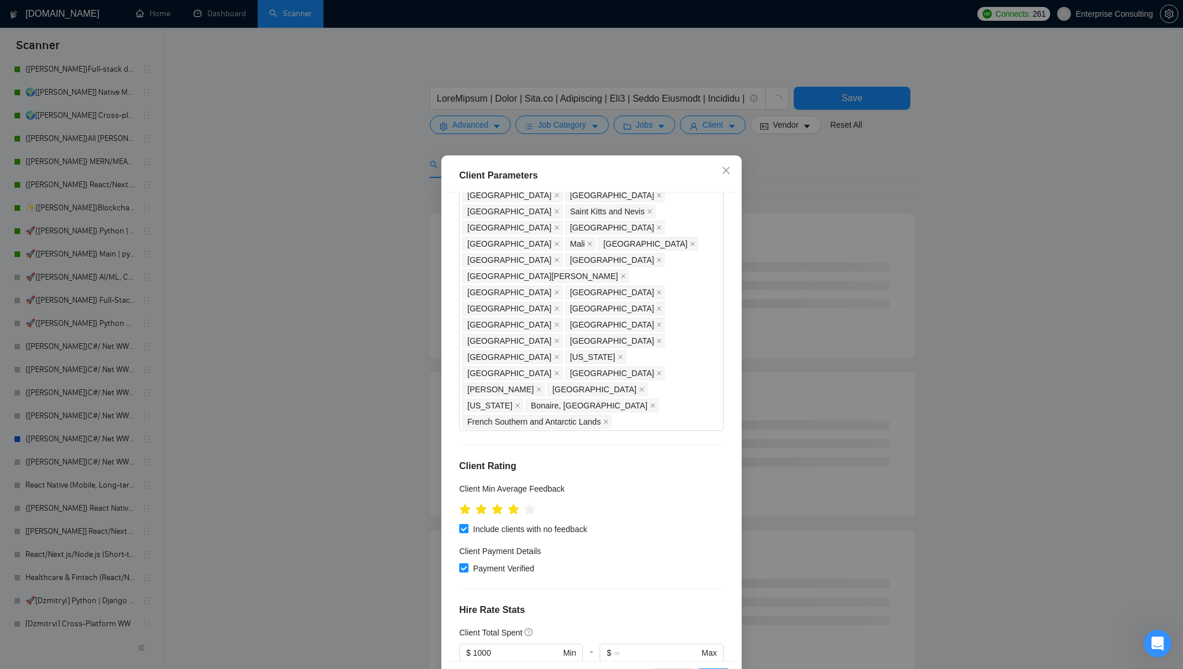
scroll to position [43, 0]
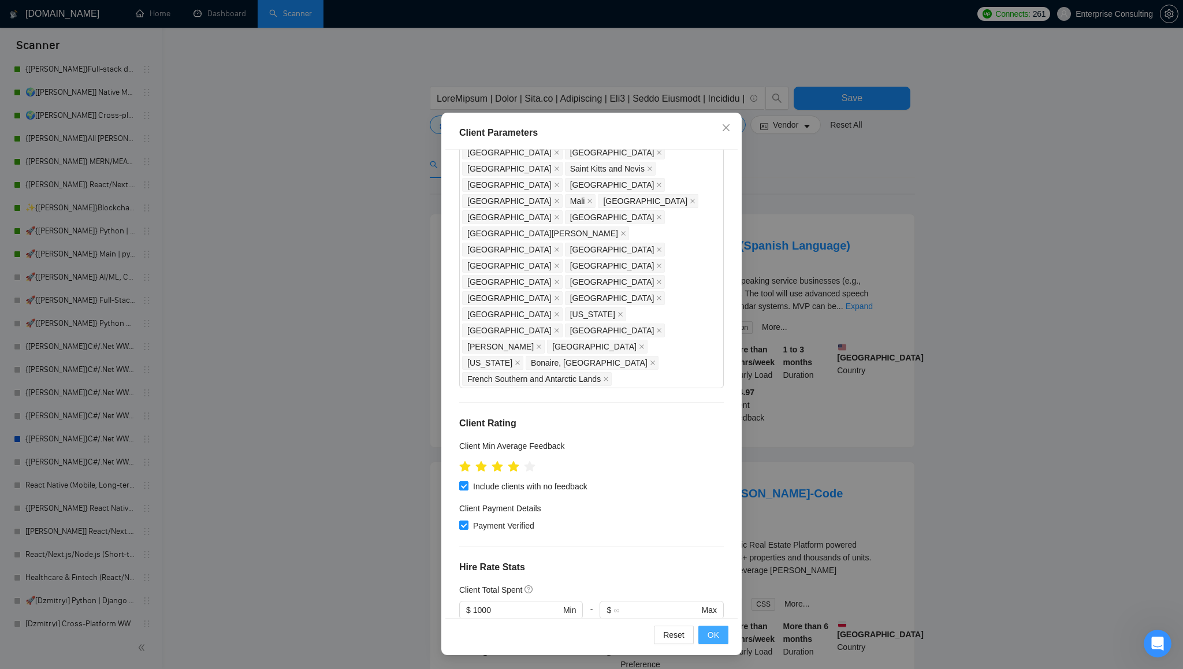
click at [712, 635] on span "OK" at bounding box center [714, 634] width 12 height 13
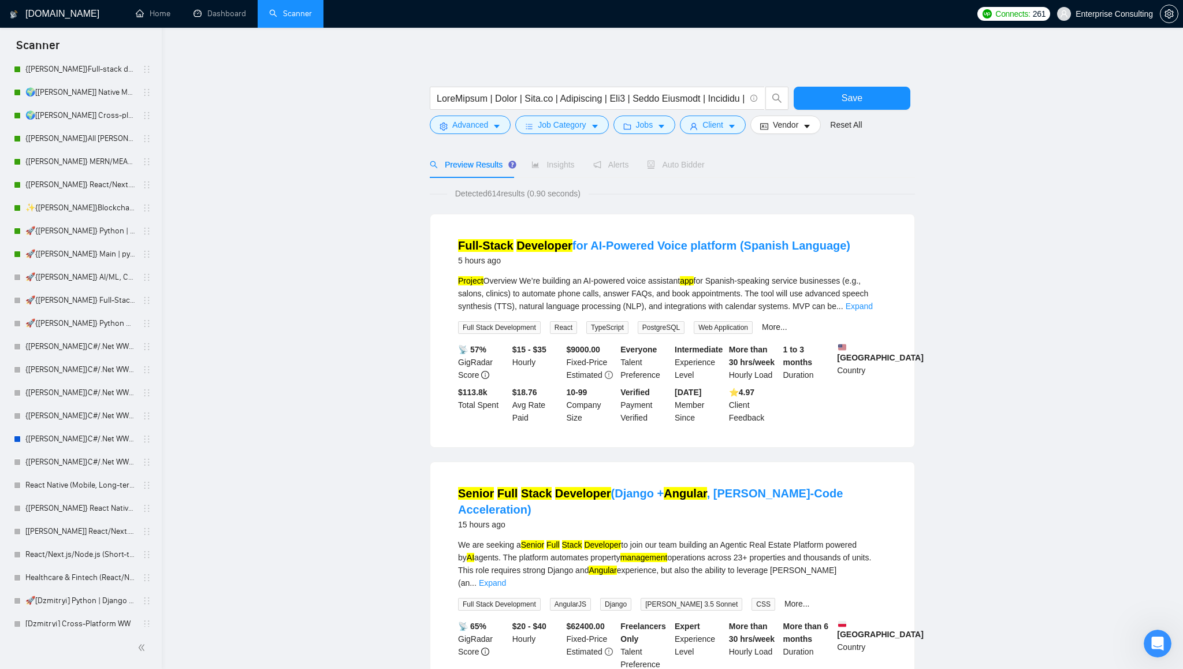
scroll to position [0, 0]
click at [498, 195] on span "Detected 614 results (0.90 seconds)" at bounding box center [518, 193] width 142 height 13
click at [819, 131] on button "Vendor" at bounding box center [785, 125] width 70 height 18
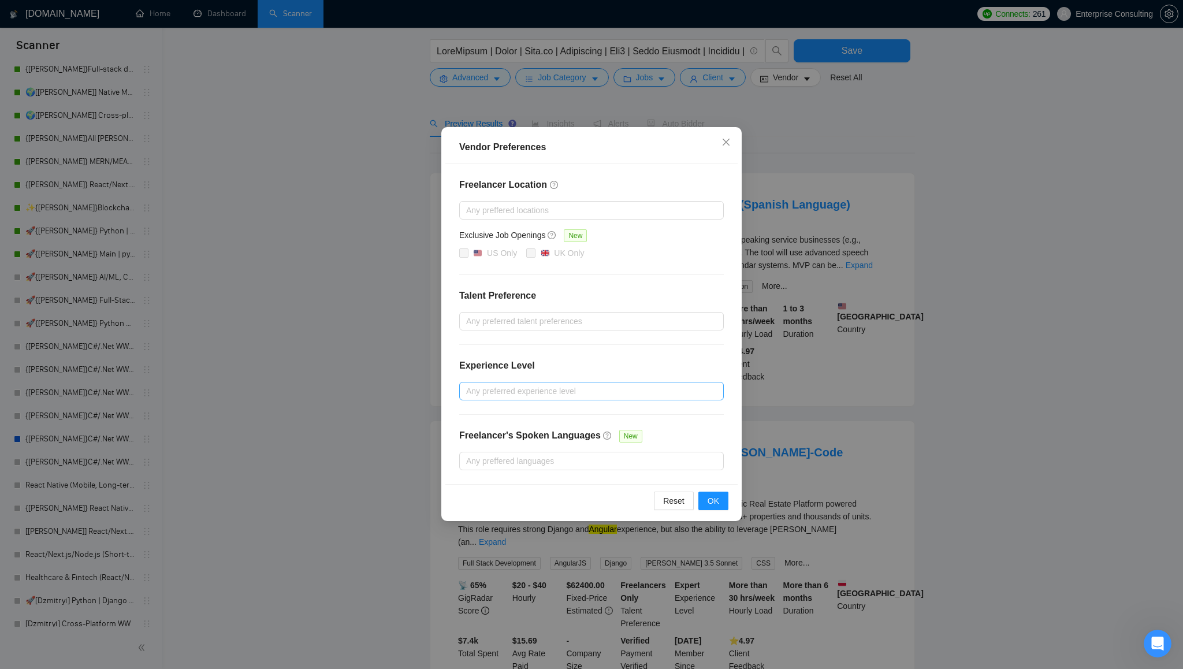
scroll to position [149, 0]
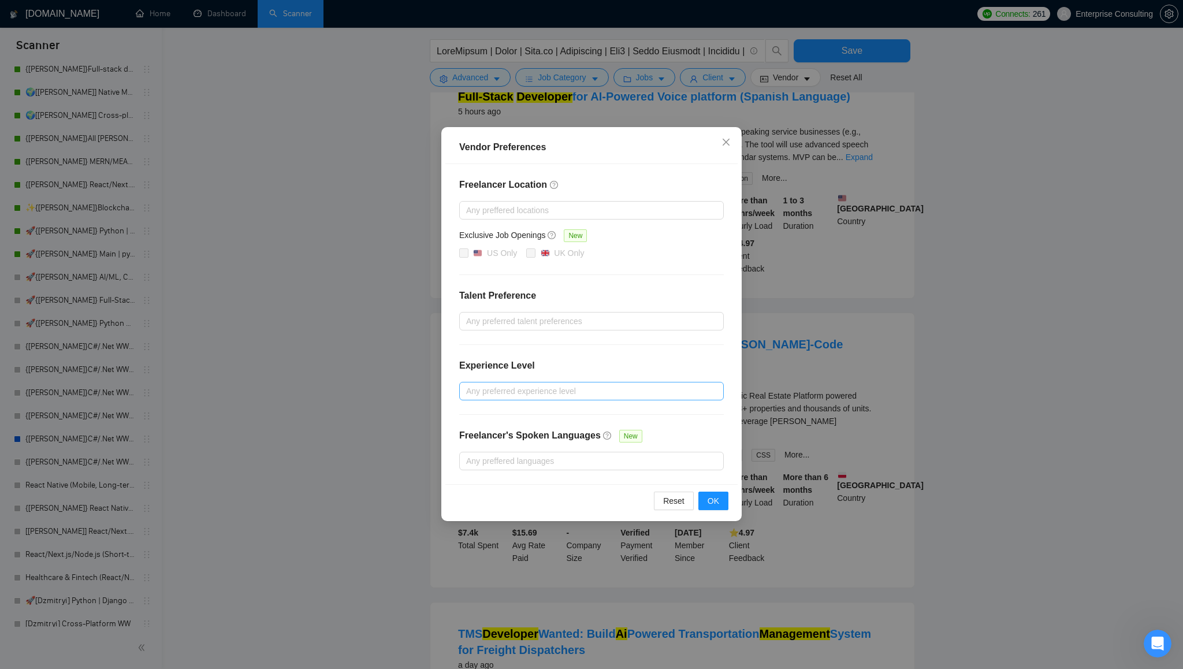
click at [530, 399] on div "Any preferred experience level" at bounding box center [591, 391] width 265 height 18
click at [470, 434] on input "Intermediate" at bounding box center [470, 431] width 8 height 8
checkbox input "true"
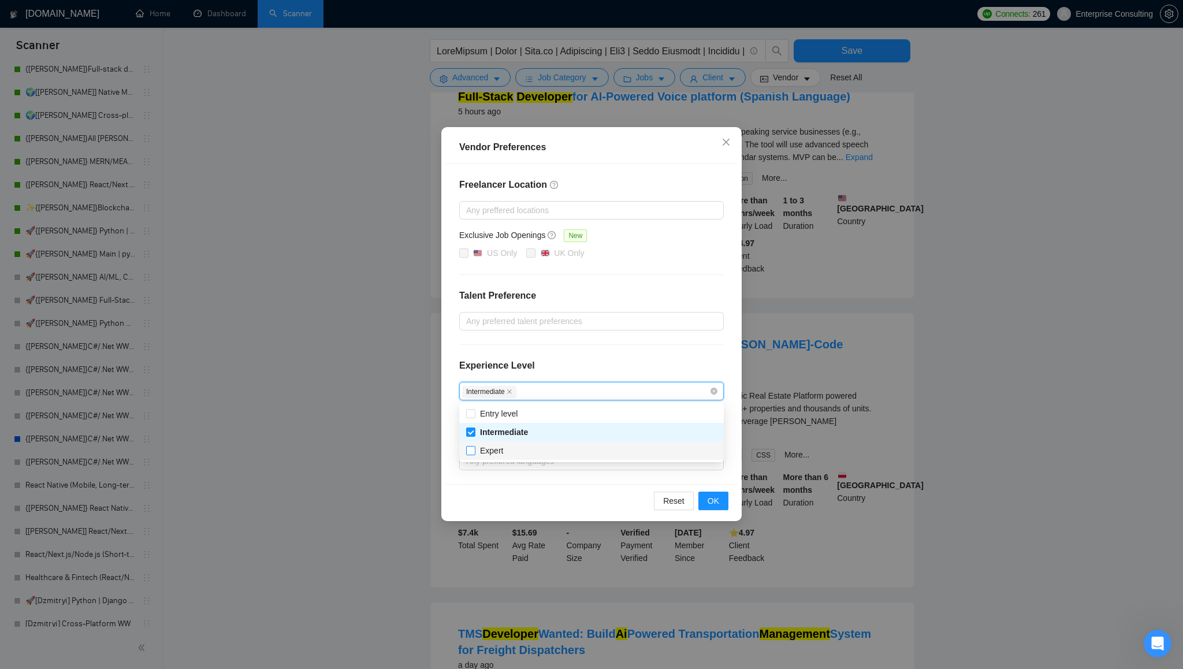
click at [467, 452] on input "Expert" at bounding box center [470, 450] width 8 height 8
checkbox input "true"
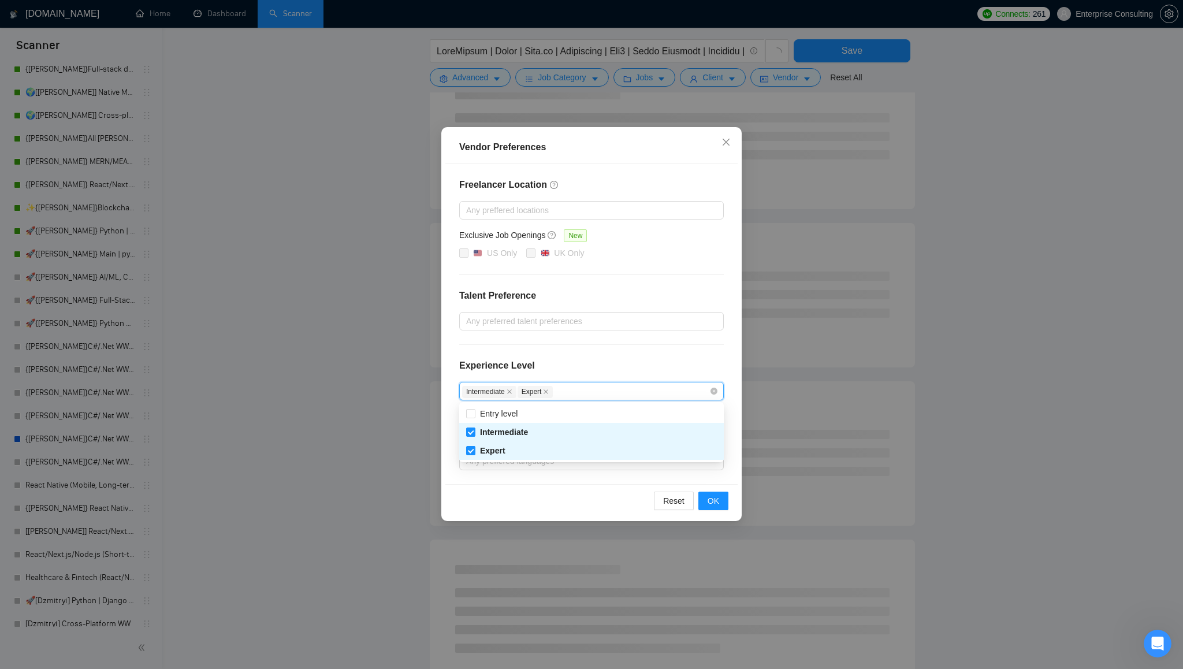
click at [732, 418] on div "Freelancer Location Any preffered locations Exclusive Job Openings New US Only …" at bounding box center [591, 324] width 292 height 320
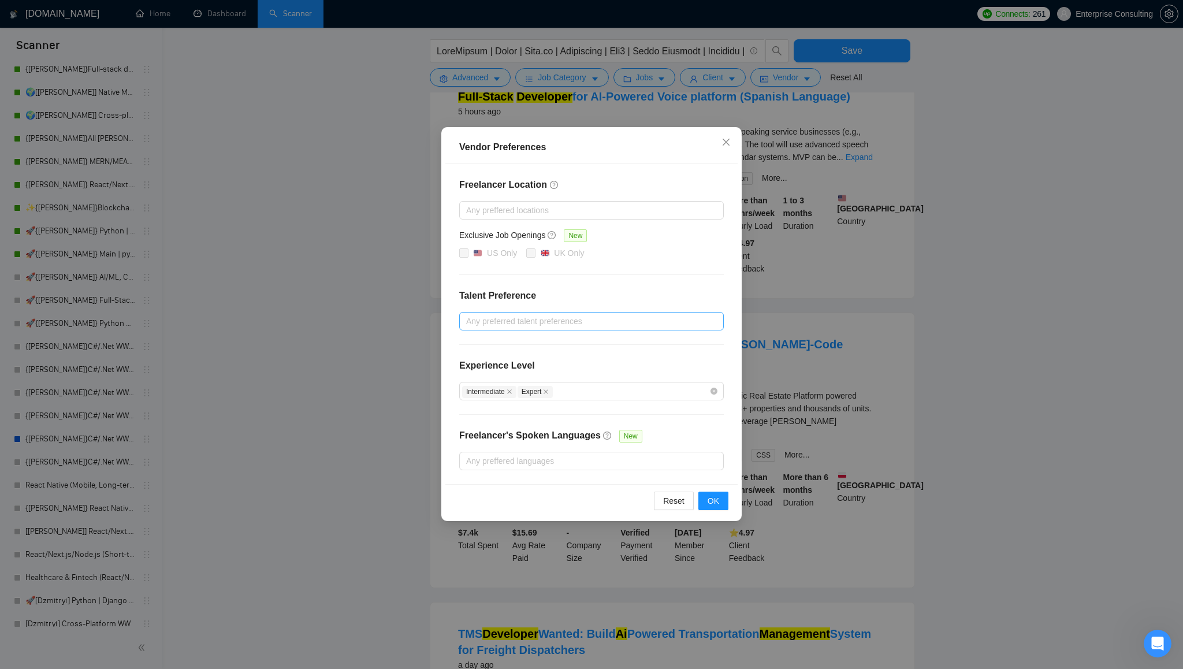
click at [537, 321] on div at bounding box center [585, 321] width 247 height 14
click at [702, 296] on h4 "Talent Preference" at bounding box center [591, 296] width 265 height 14
click at [724, 143] on icon "close" at bounding box center [725, 141] width 9 height 9
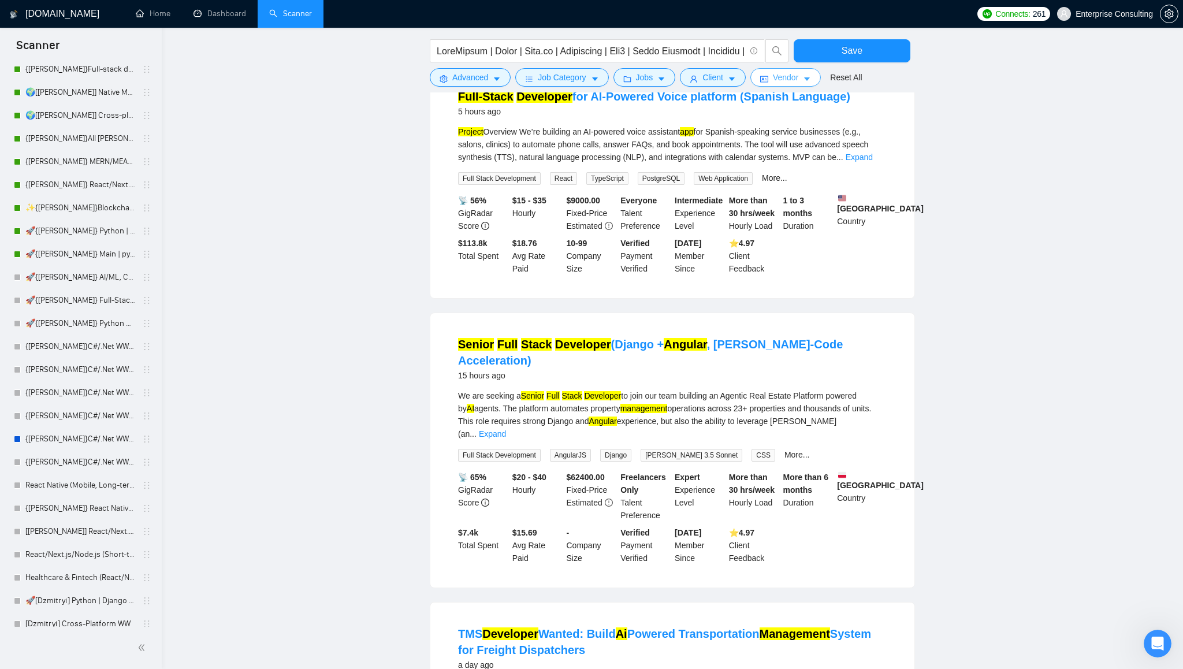
click at [810, 73] on button "Vendor" at bounding box center [785, 77] width 70 height 18
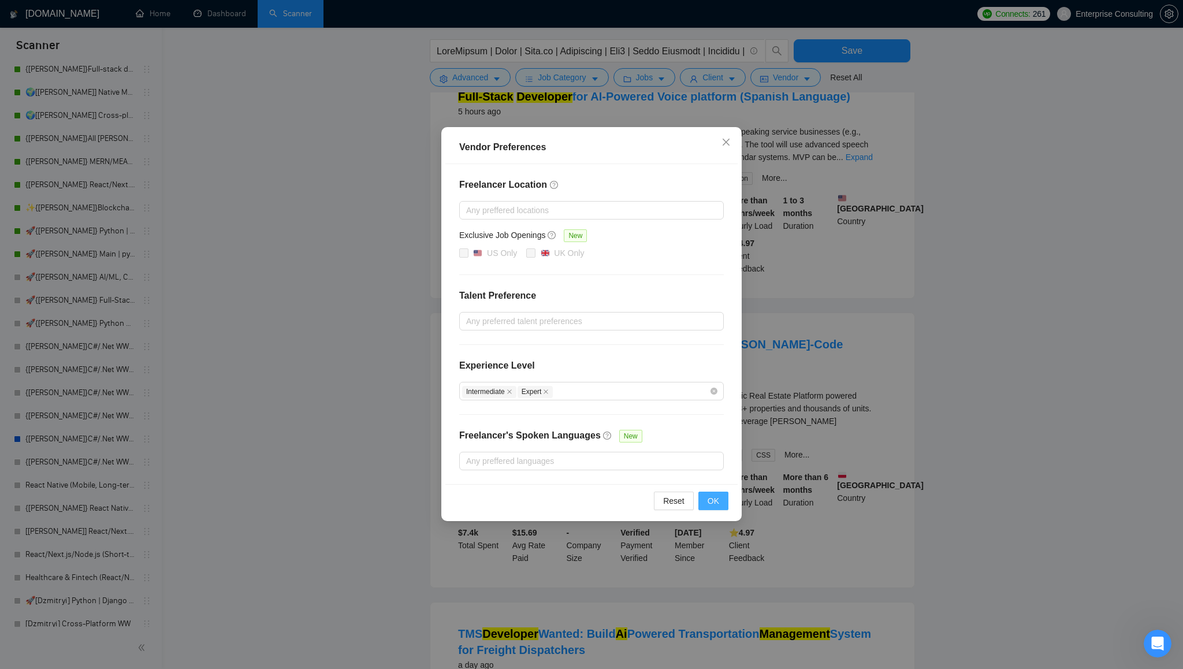
click at [711, 507] on button "OK" at bounding box center [713, 501] width 30 height 18
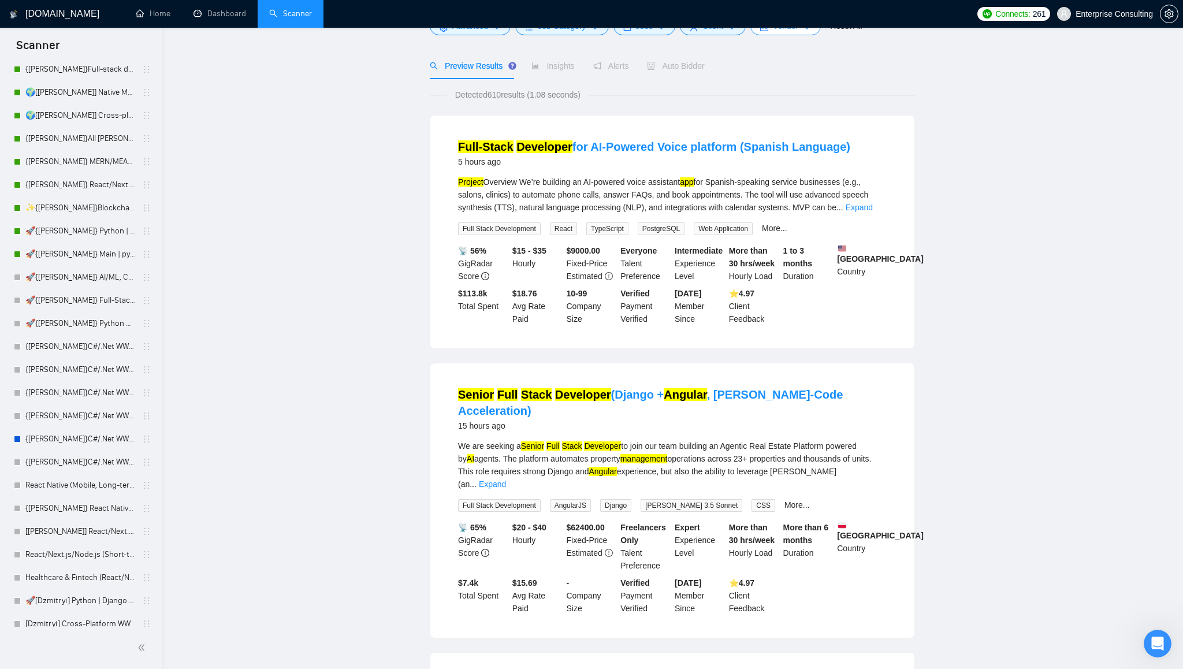
scroll to position [0, 0]
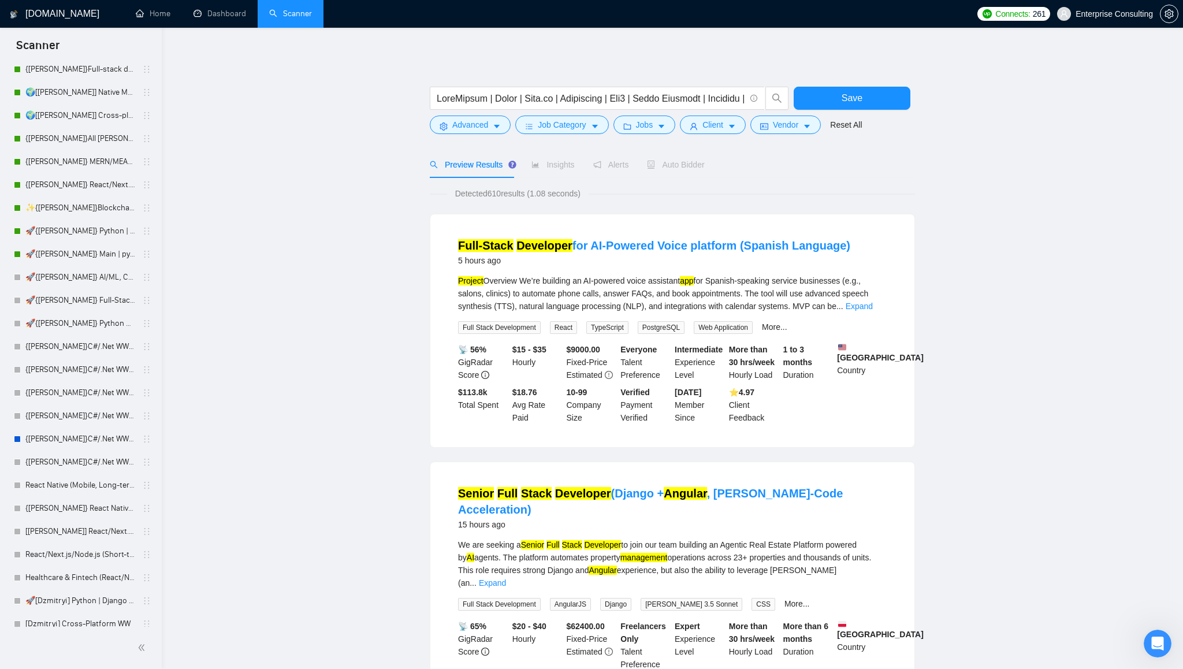
click at [498, 125] on icon "caret-down" at bounding box center [497, 126] width 8 height 8
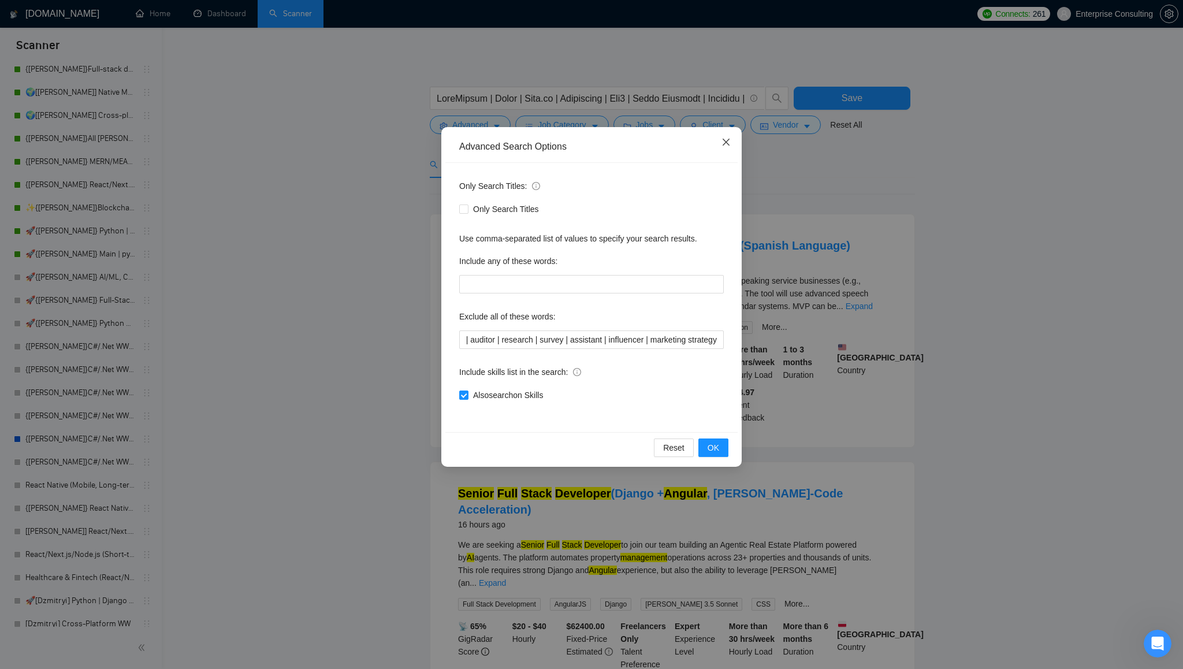
click at [724, 142] on icon "close" at bounding box center [725, 141] width 9 height 9
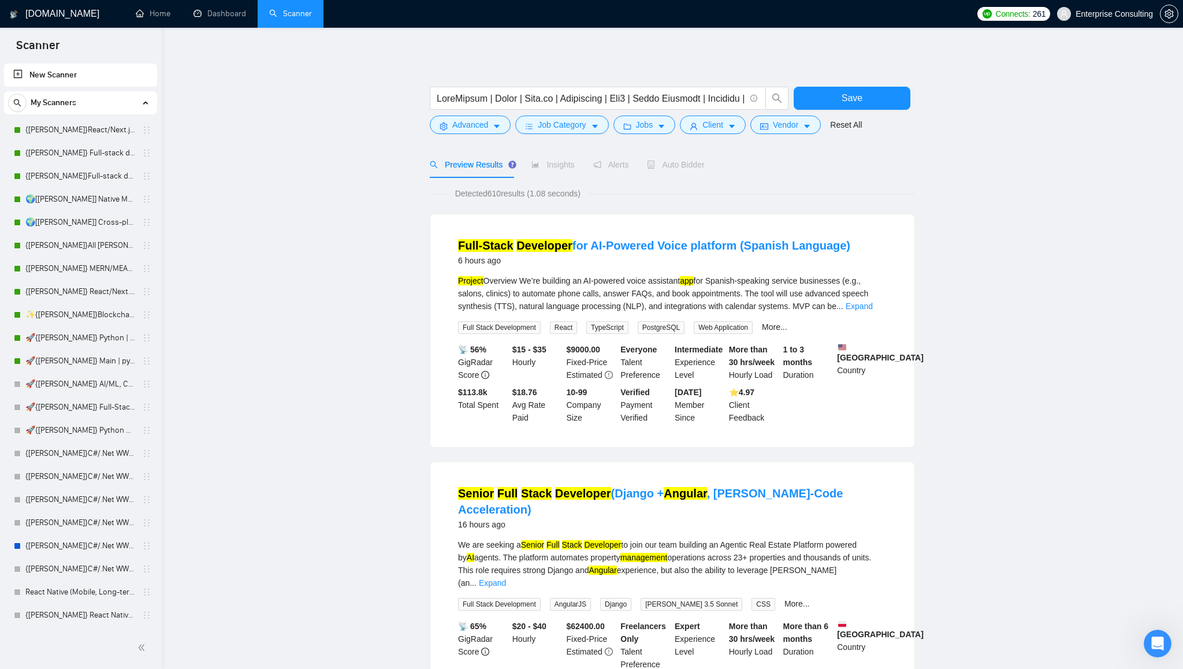
click at [139, 104] on div "My Scanners" at bounding box center [80, 102] width 145 height 23
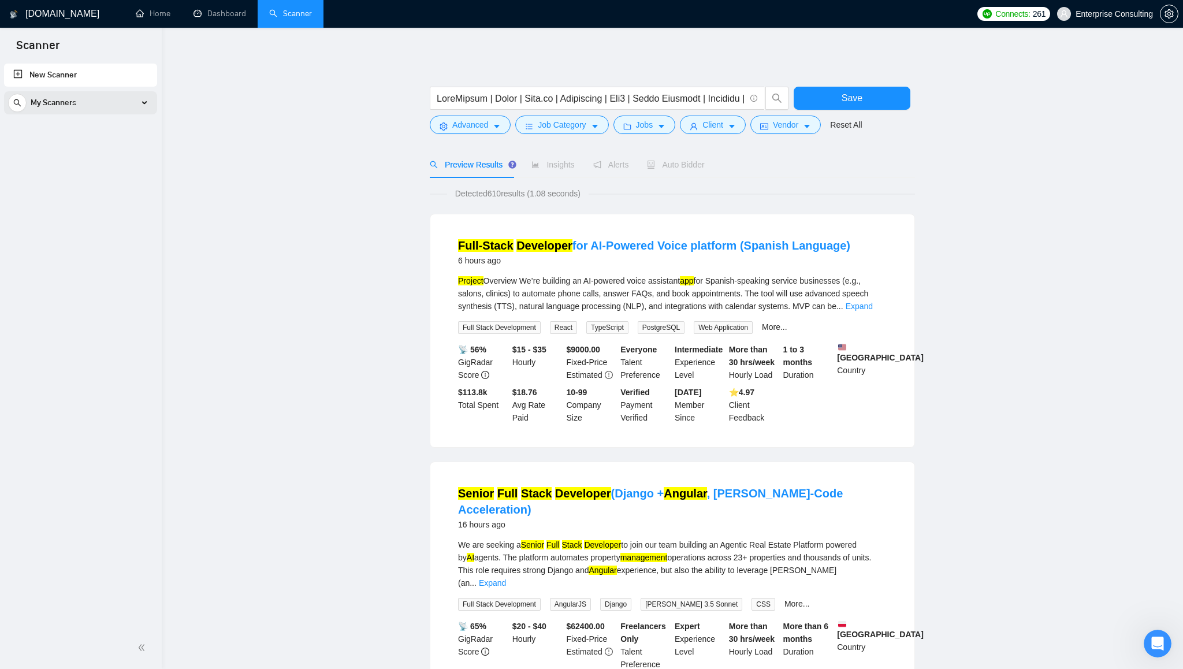
click at [139, 104] on div "My Scanners" at bounding box center [80, 102] width 145 height 23
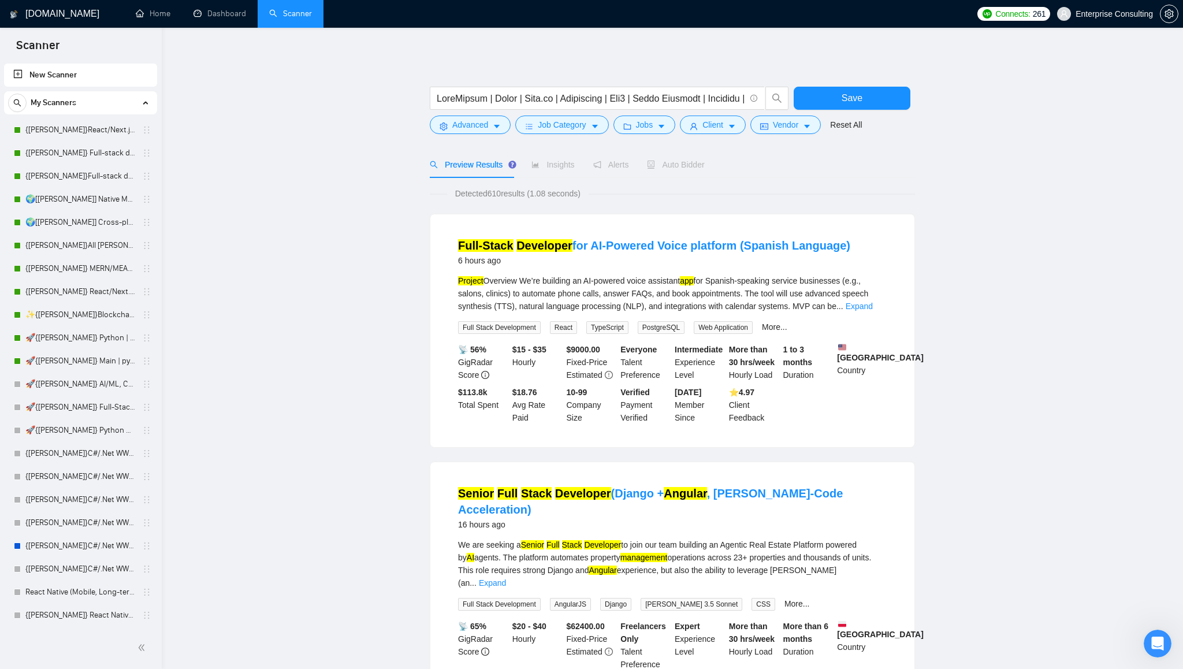
scroll to position [809, 0]
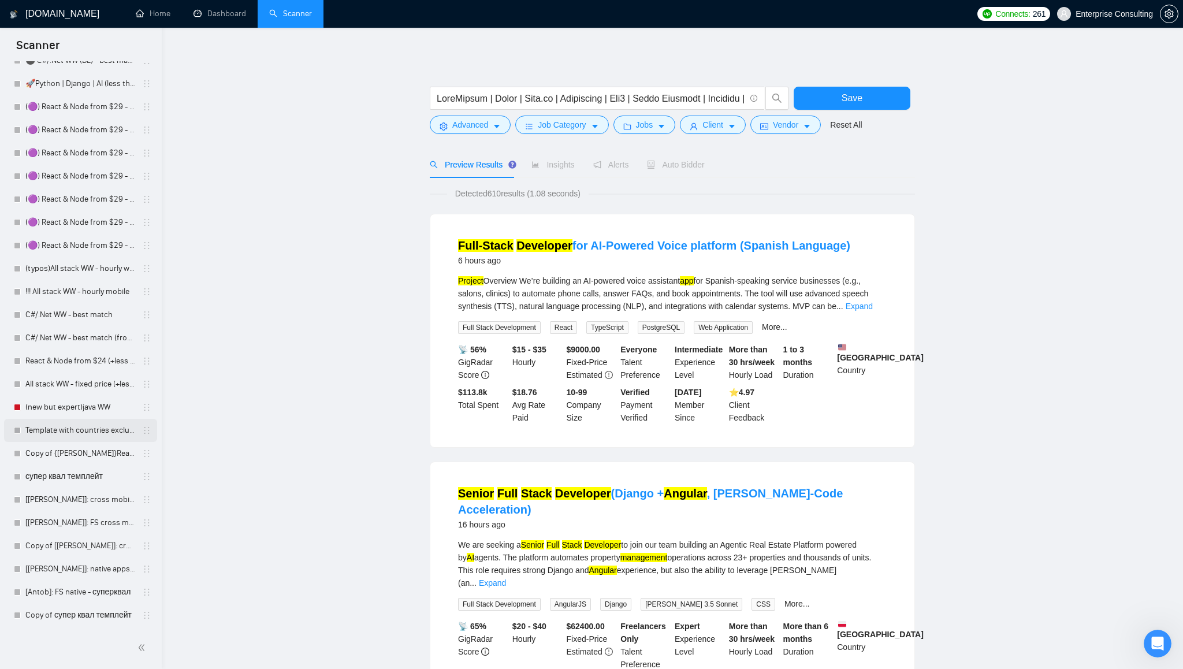
click at [80, 434] on link "Template with countries excluded" at bounding box center [80, 430] width 110 height 23
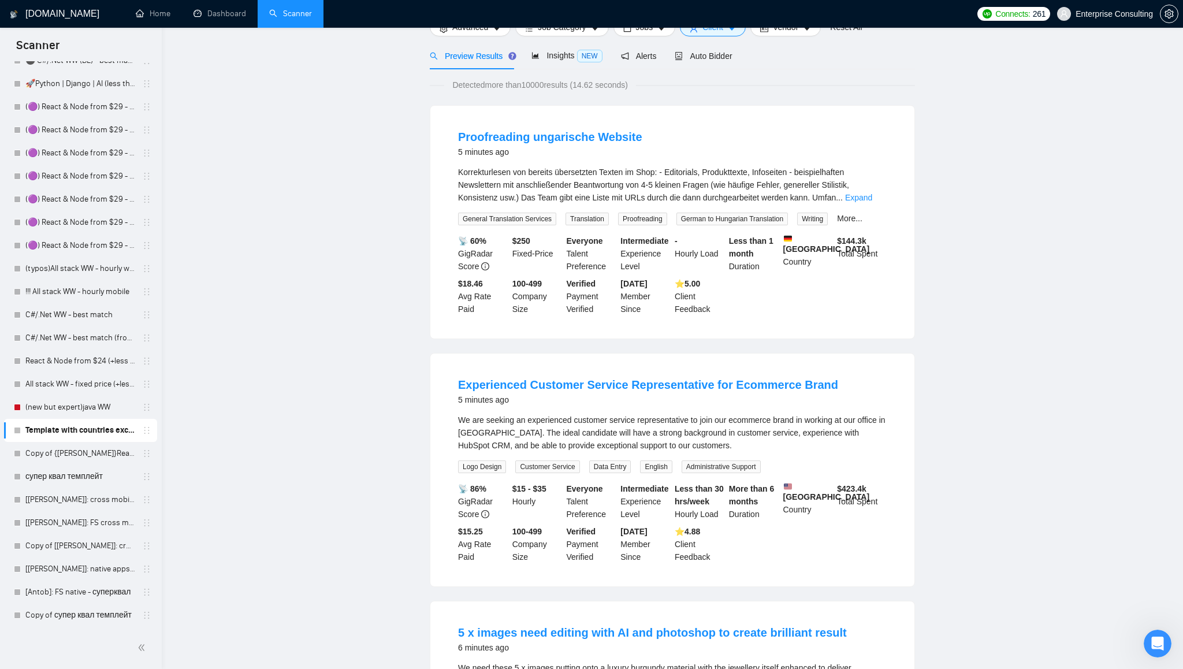
scroll to position [8, 0]
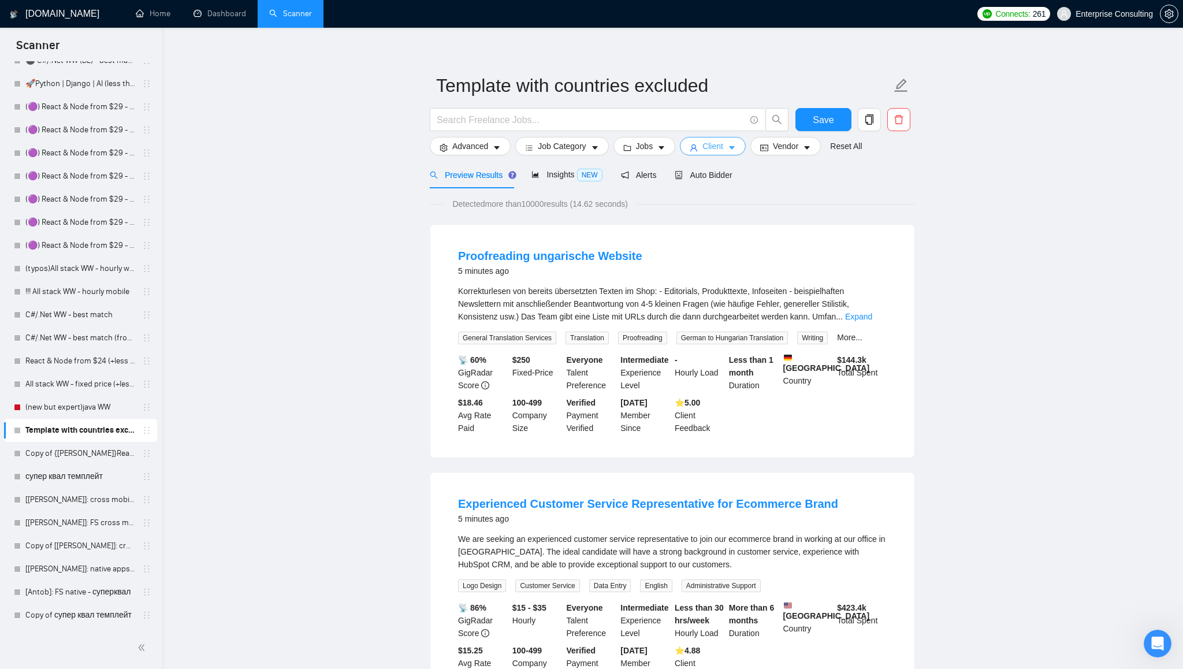
click at [736, 146] on icon "caret-down" at bounding box center [732, 148] width 8 height 8
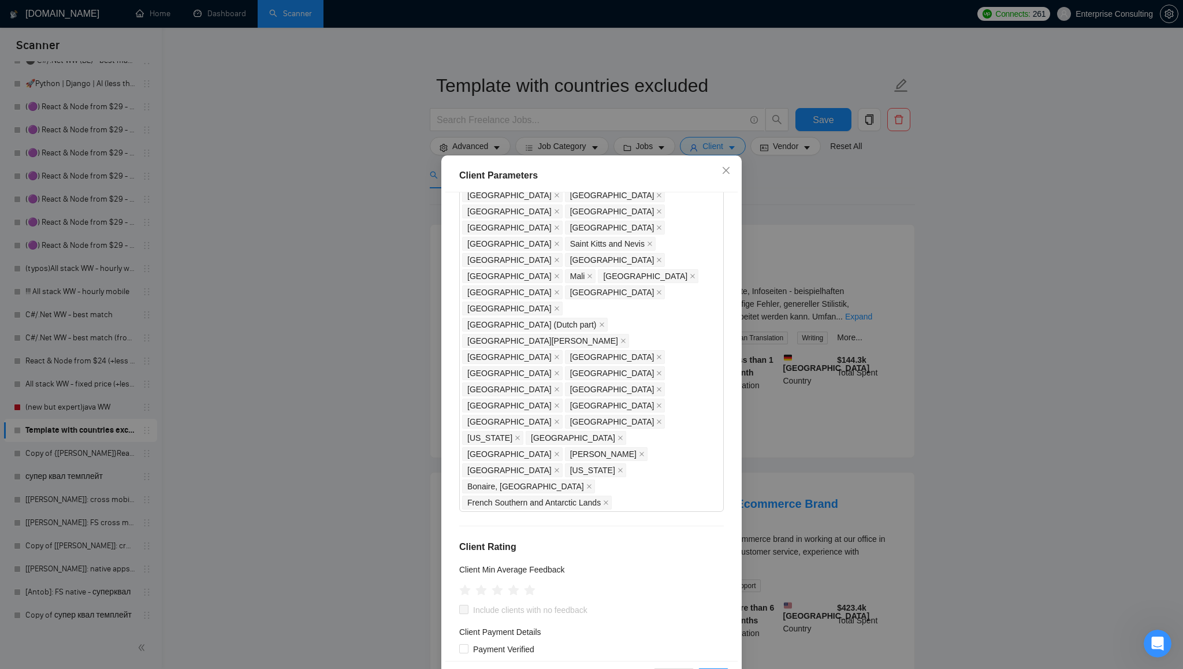
scroll to position [0, 0]
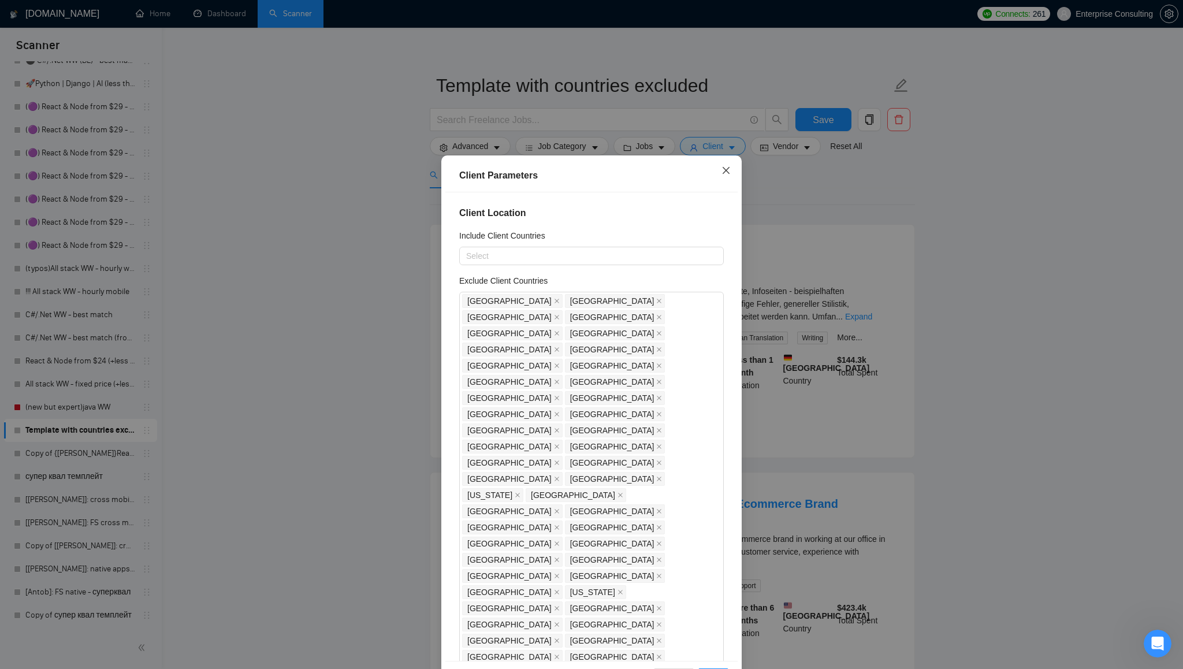
click at [725, 171] on icon "close" at bounding box center [725, 170] width 9 height 9
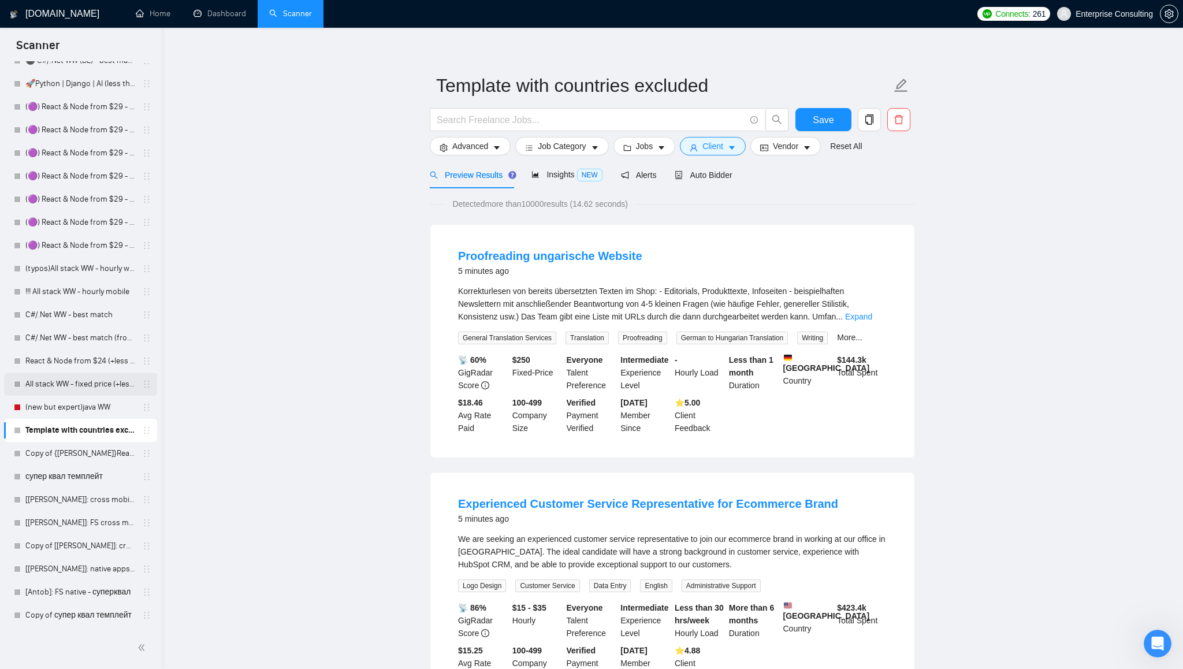
click at [69, 391] on link "All stack WW - fixed price (+less than 30h)" at bounding box center [80, 384] width 110 height 23
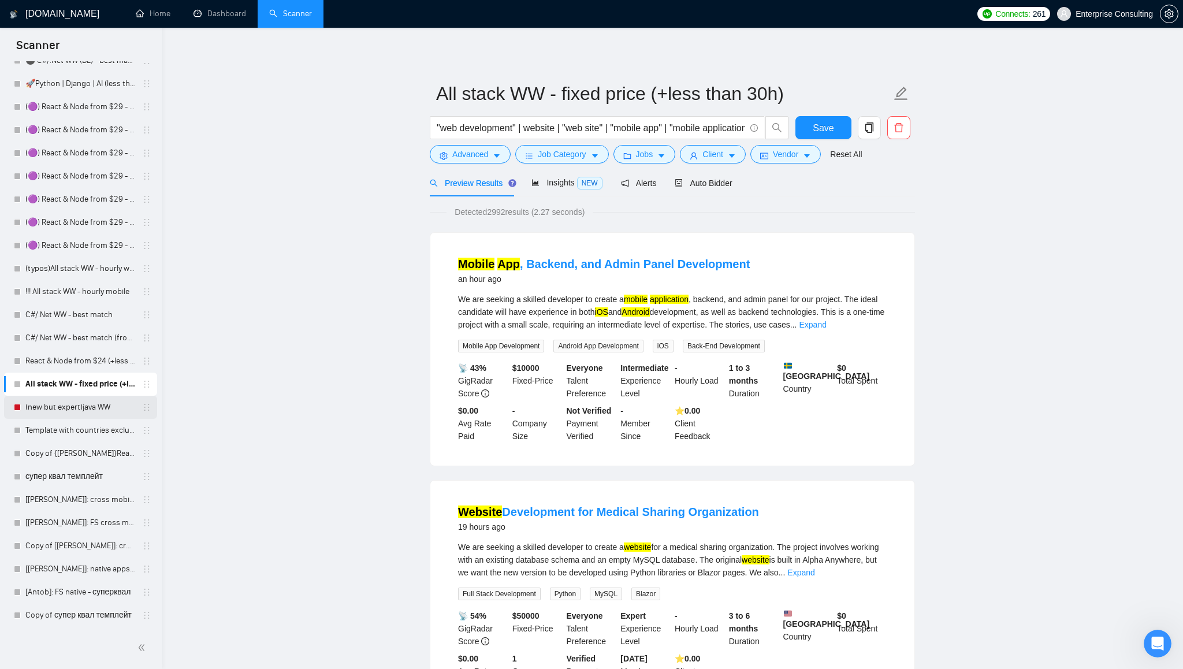
click at [75, 405] on link "(new but expert)java WW" at bounding box center [80, 407] width 110 height 23
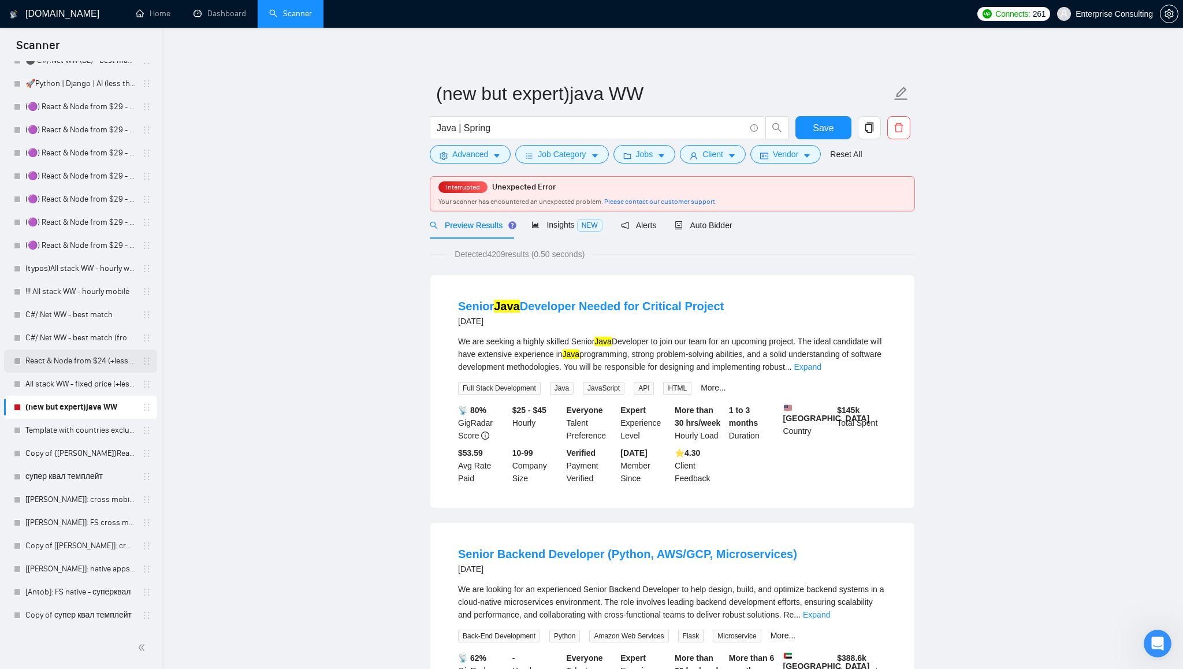
click at [49, 359] on link "React & Node from $24 (+less than 30h)" at bounding box center [80, 360] width 110 height 23
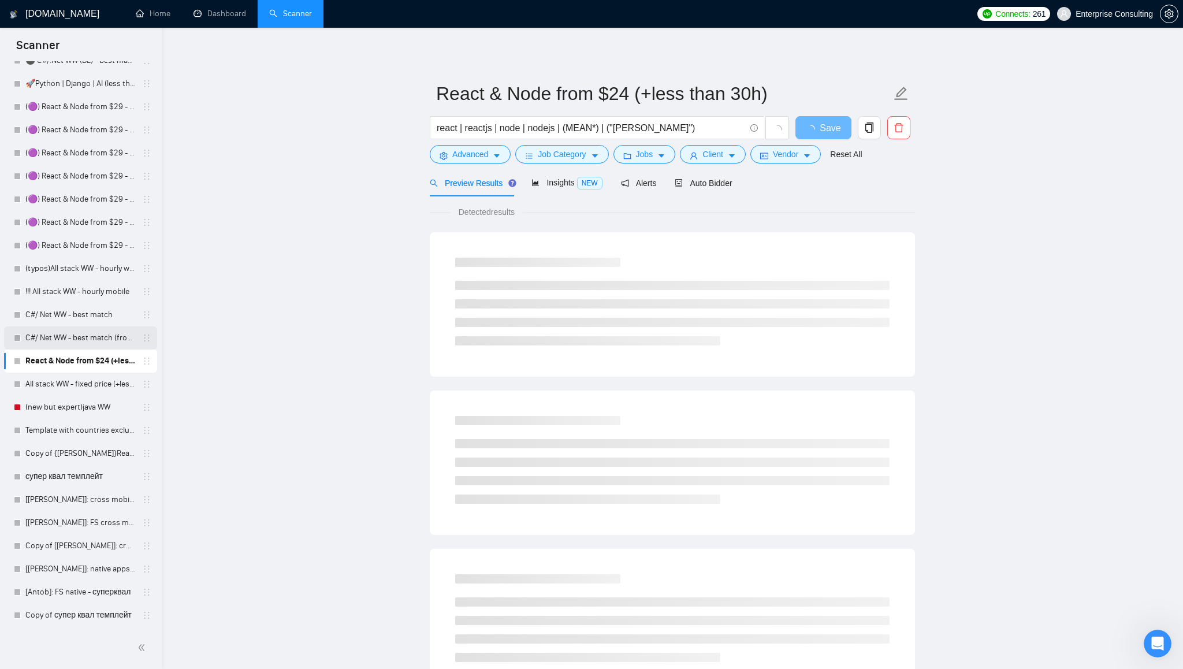
click at [65, 341] on link "C#/.Net WW - best match (from $0 spent)" at bounding box center [80, 337] width 110 height 23
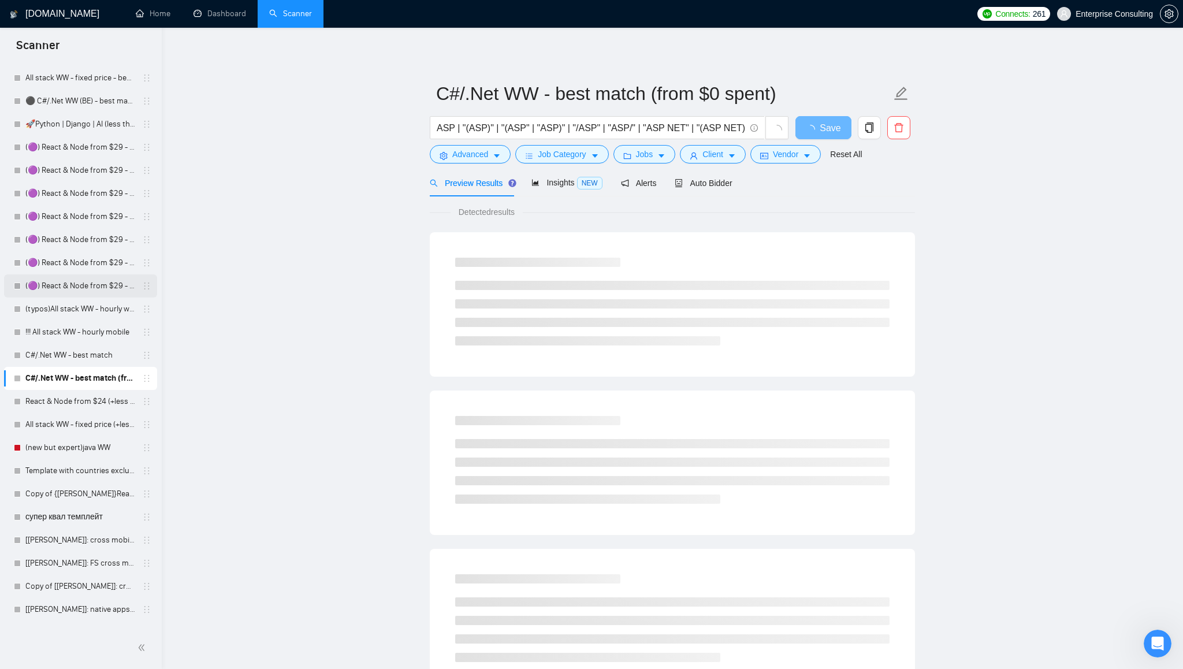
click at [31, 285] on link "(🟣) React & Node from $29 - Sun" at bounding box center [80, 285] width 110 height 23
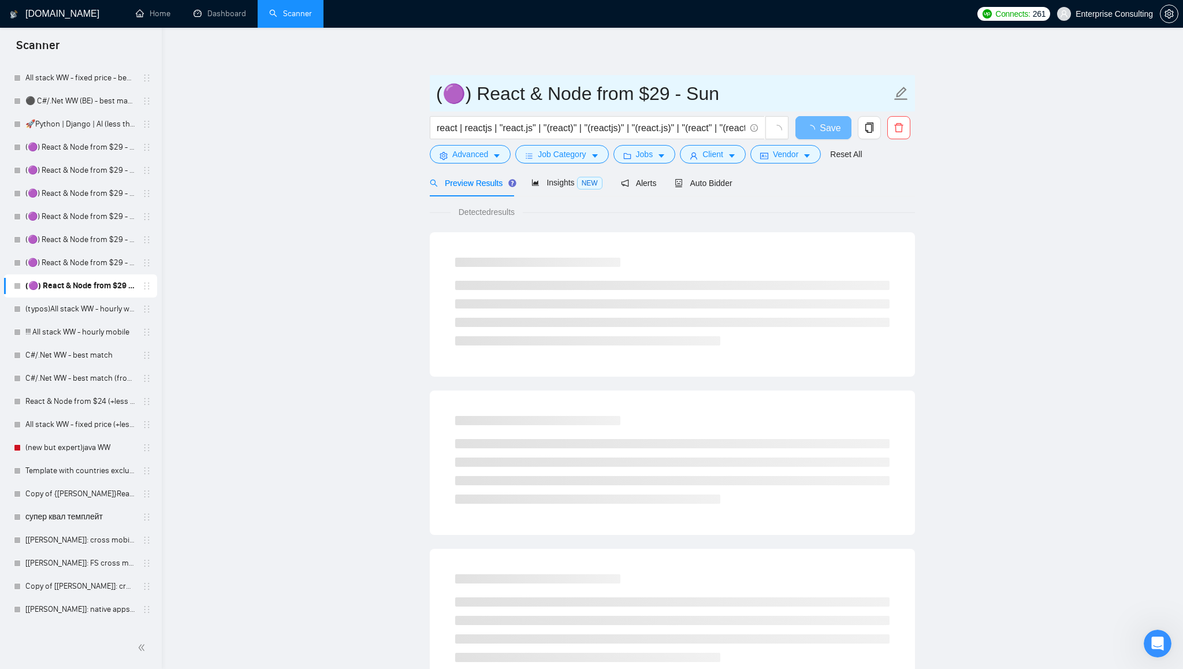
click at [453, 95] on input "(🟣) React & Node from $29 - Sun" at bounding box center [663, 93] width 455 height 29
click at [296, 231] on main "(🟣) React & Node from $29 - Sun react | reactjs | "react.js" | "(react)" | "(re…" at bounding box center [672, 527] width 984 height 963
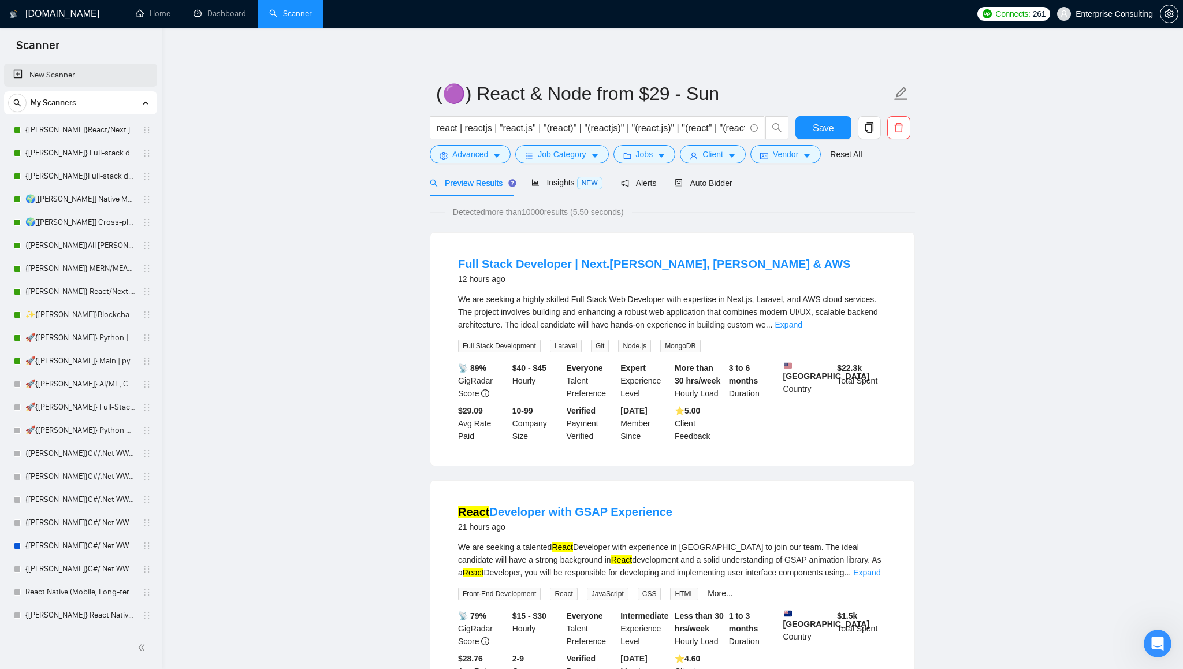
click at [73, 76] on link "New Scanner" at bounding box center [80, 75] width 135 height 23
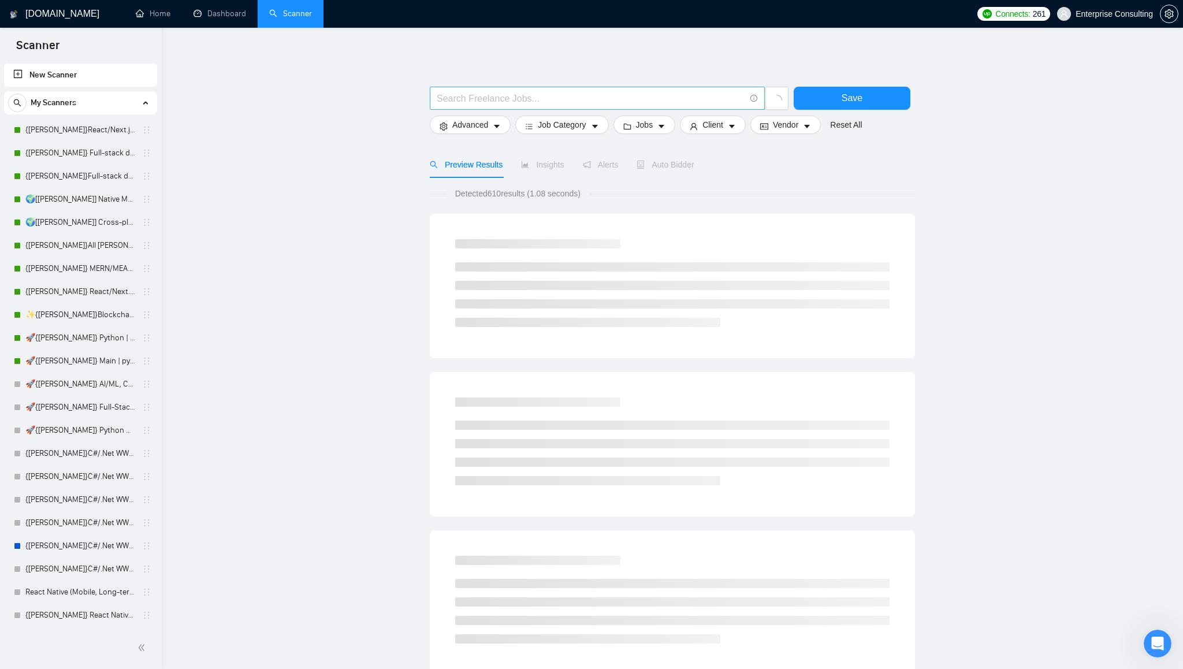
click at [568, 95] on input "text" at bounding box center [591, 98] width 308 height 14
paste input "(("AI Developer" OR "Machine Learning Engineer" OR "AI/ML Specialist" OR "Full-…"
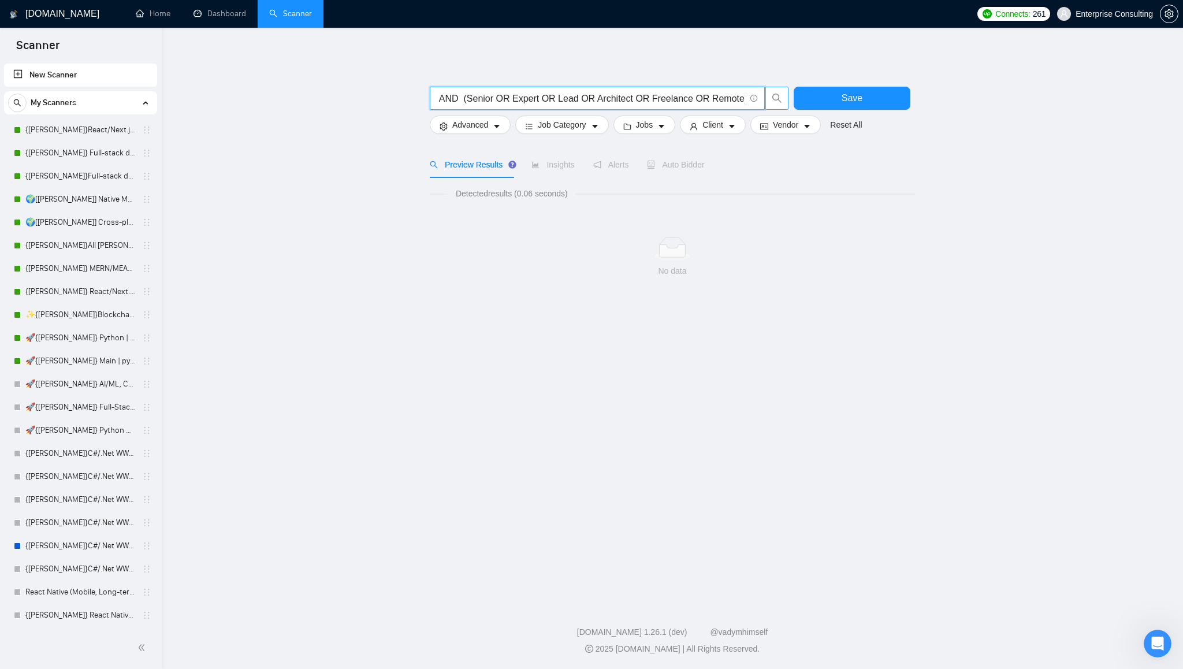
click at [782, 100] on span "search" at bounding box center [777, 98] width 22 height 10
click at [671, 98] on input "(("AI Developer" OR "Machine Learning Engineer" OR "AI/ML Specialist" OR "Full-…" at bounding box center [591, 98] width 308 height 14
click at [589, 96] on input "(("AI Developer" OR "Machine Learning Engineer" OR "AI/ML Specialist" OR "Full-…" at bounding box center [591, 98] width 308 height 14
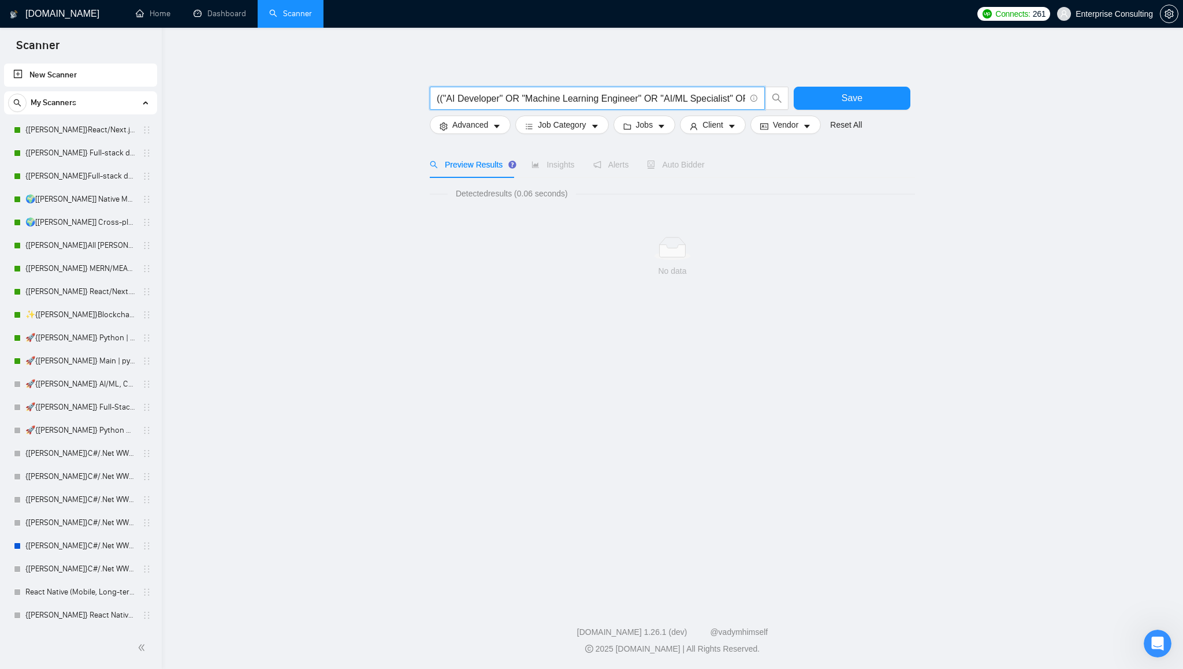
click at [589, 96] on input "(("AI Developer" OR "Machine Learning Engineer" OR "AI/ML Specialist" OR "Full-…" at bounding box center [591, 98] width 308 height 14
paste input "Python | Machine Learning | Artificial Intelligence | Deep Learning | Data Scie…"
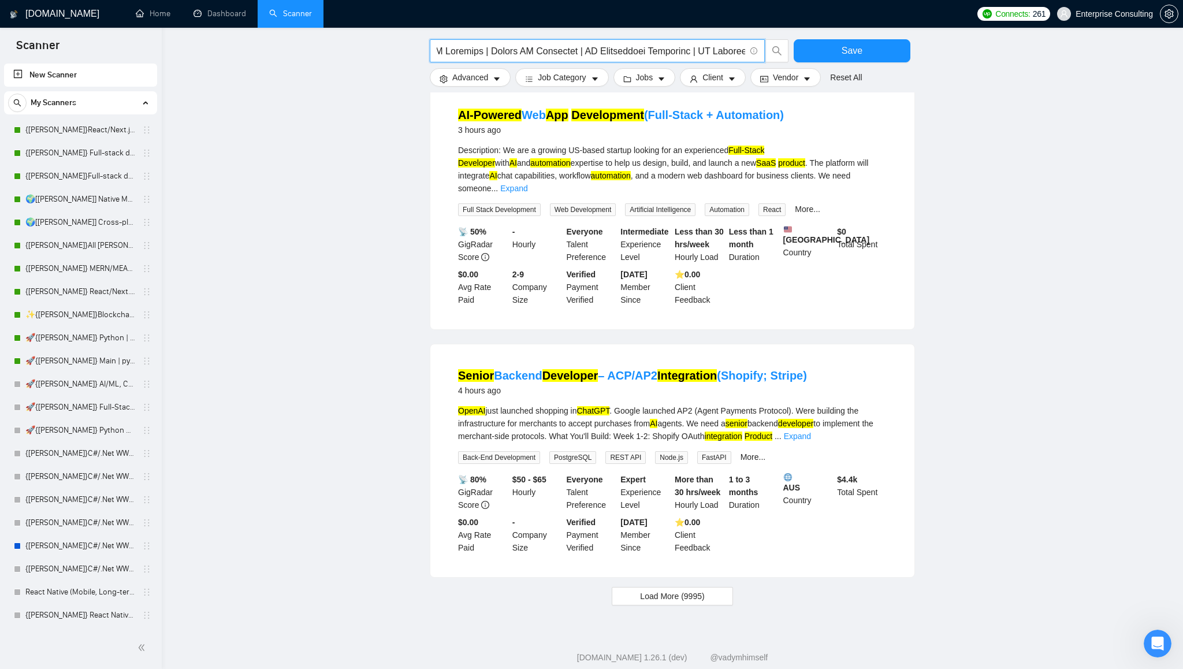
scroll to position [935, 0]
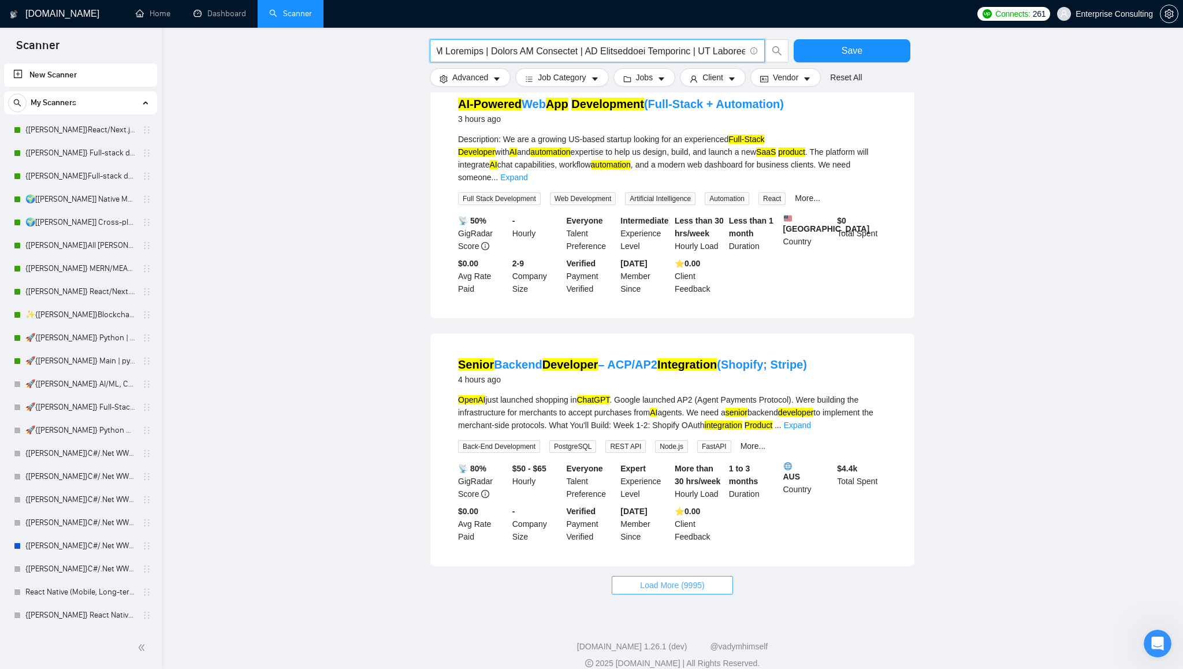
type input "Python | Machine Learning | Artificial Intelligence | Deep Learning | Data Scie…"
click at [682, 579] on span "Load More (9995)" at bounding box center [672, 585] width 64 height 13
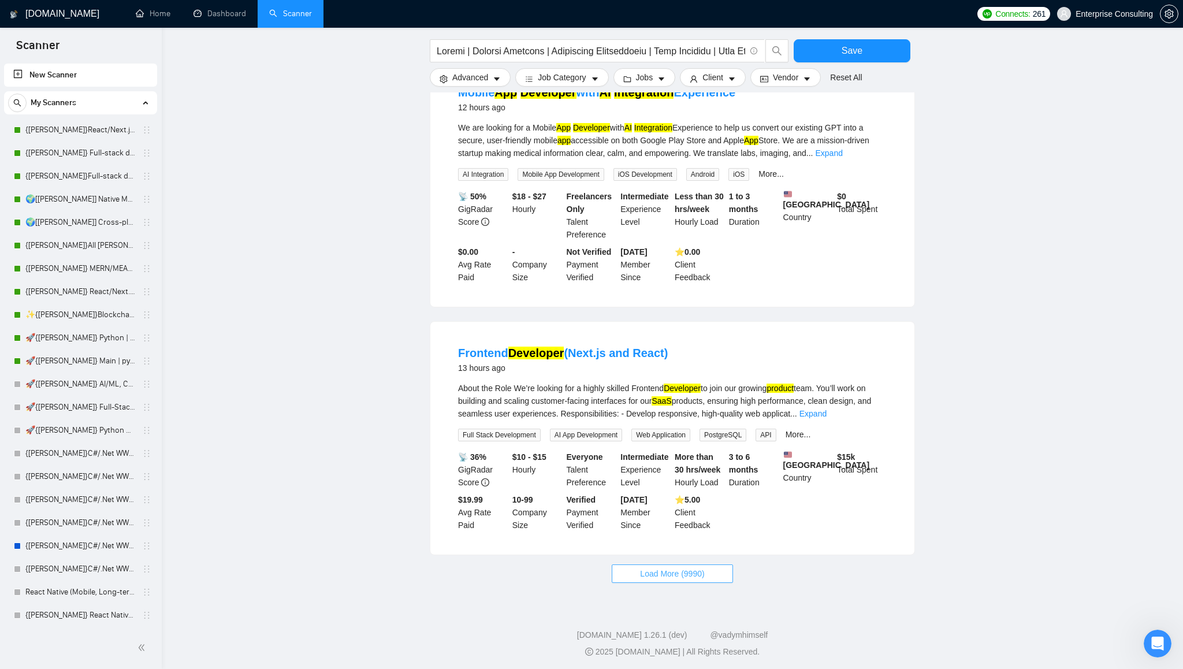
scroll to position [2219, 0]
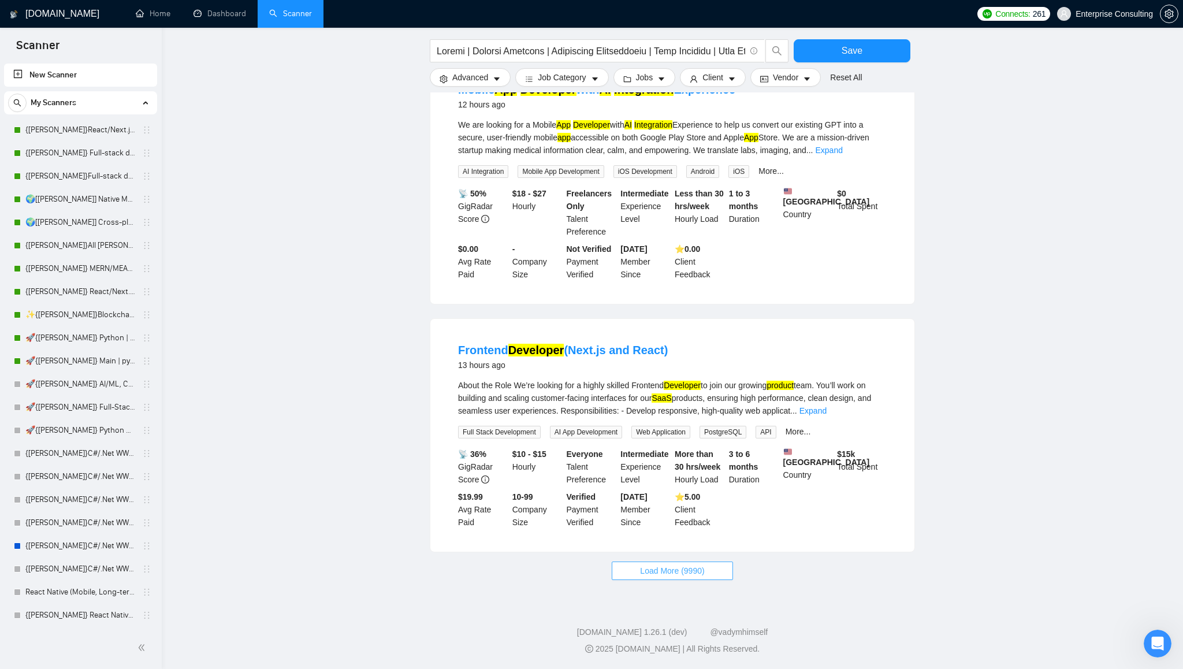
click at [637, 564] on button "Load More (9990)" at bounding box center [672, 570] width 121 height 18
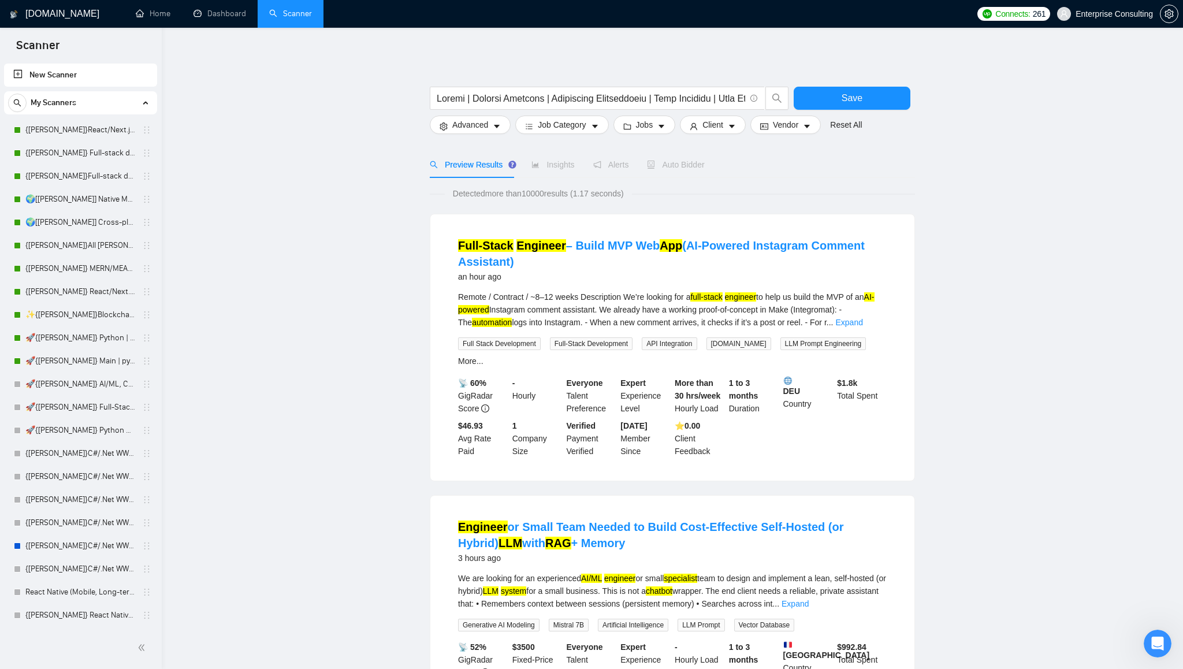
scroll to position [7, 0]
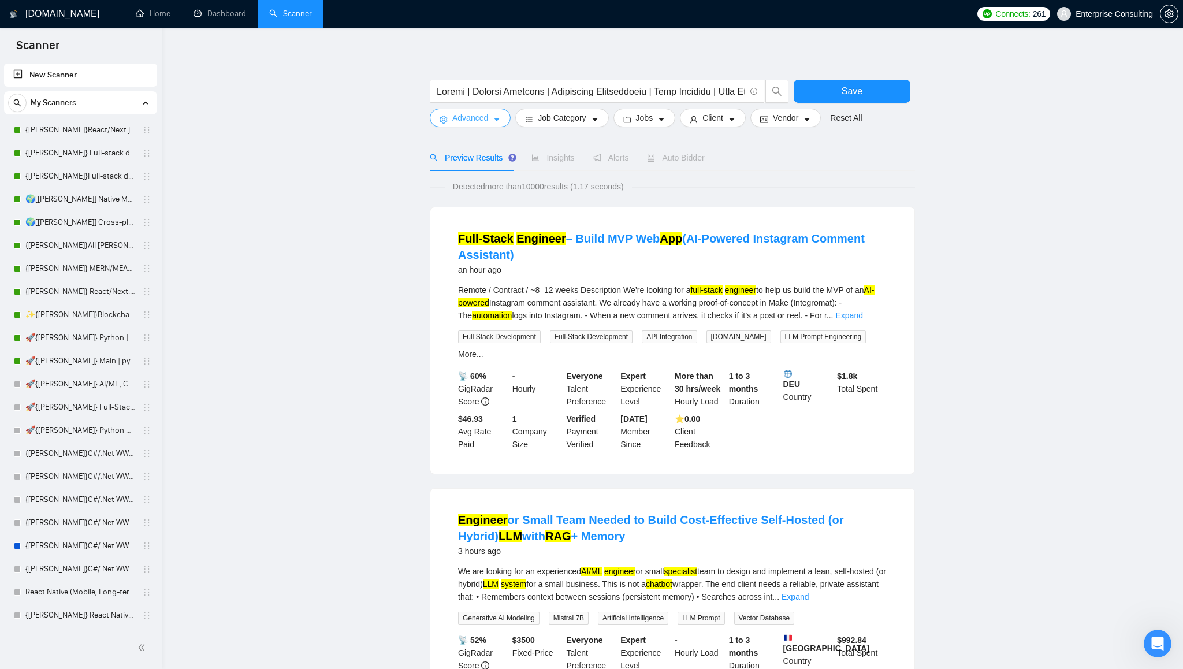
click at [498, 119] on icon "caret-down" at bounding box center [497, 119] width 6 height 3
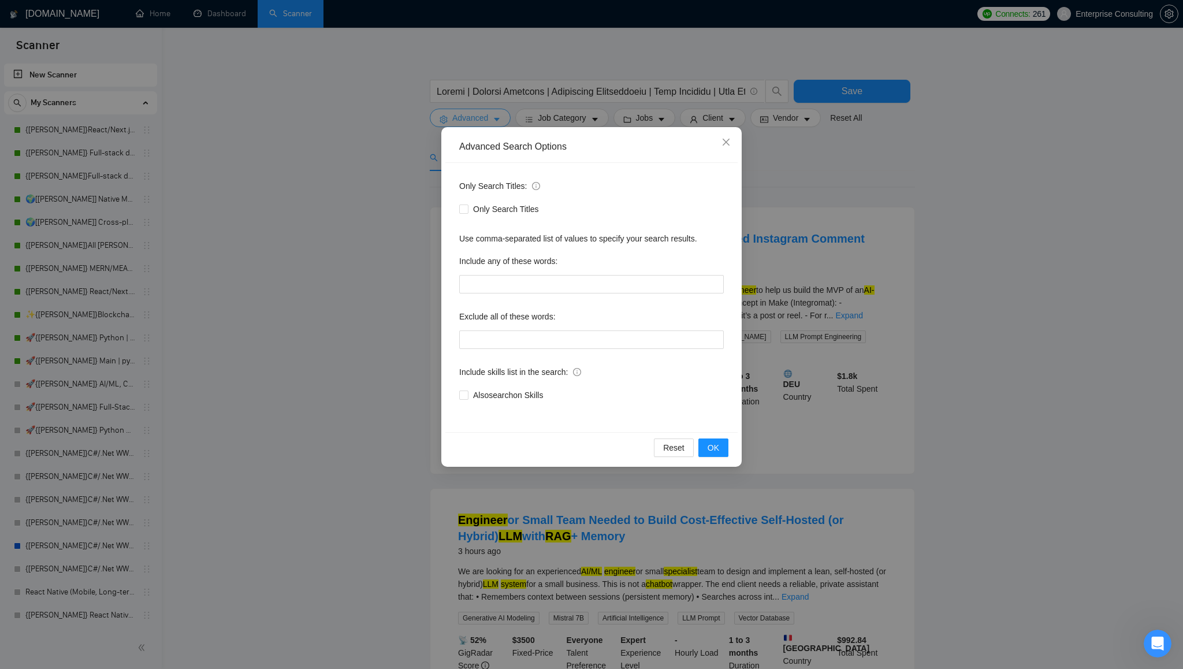
click at [498, 119] on div "Advanced Search Options Only Search Titles: Only Search Titles Use comma-separa…" at bounding box center [591, 334] width 1183 height 669
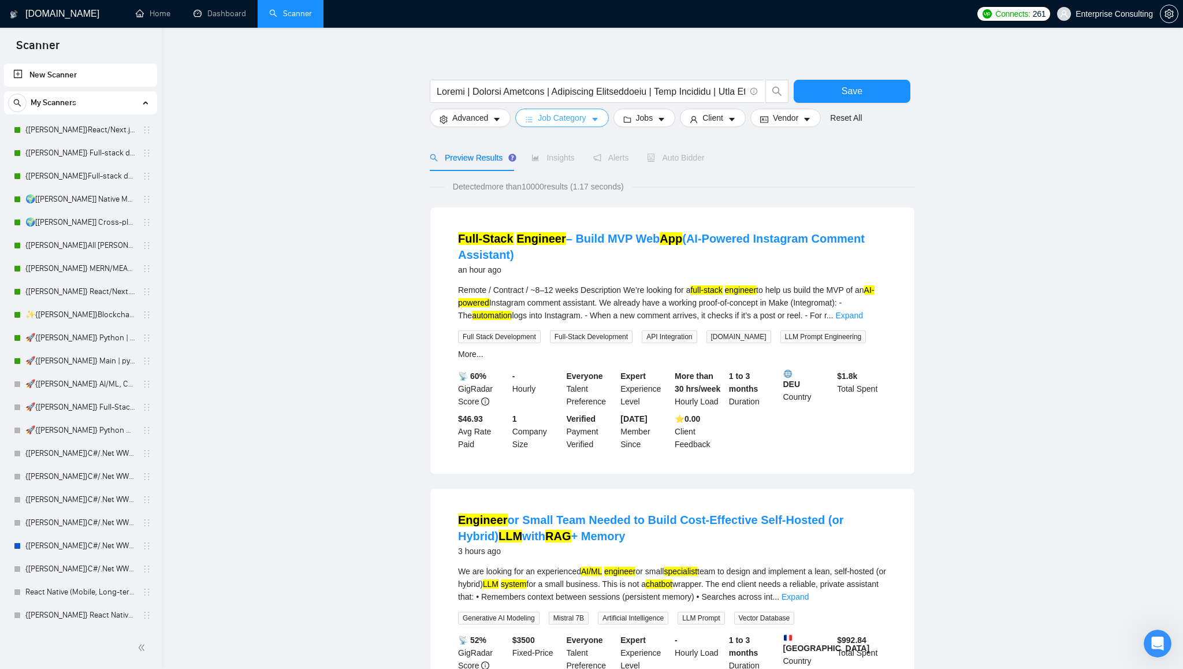
click at [599, 117] on icon "caret-down" at bounding box center [595, 120] width 8 height 8
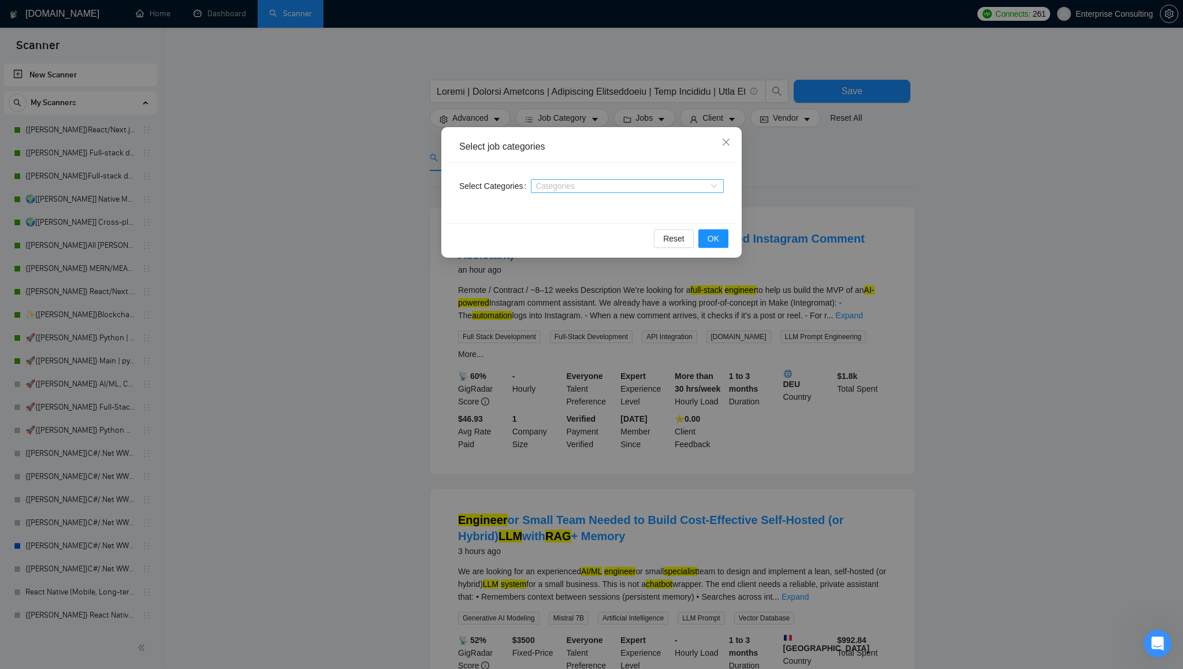
click at [596, 188] on div at bounding box center [622, 185] width 176 height 9
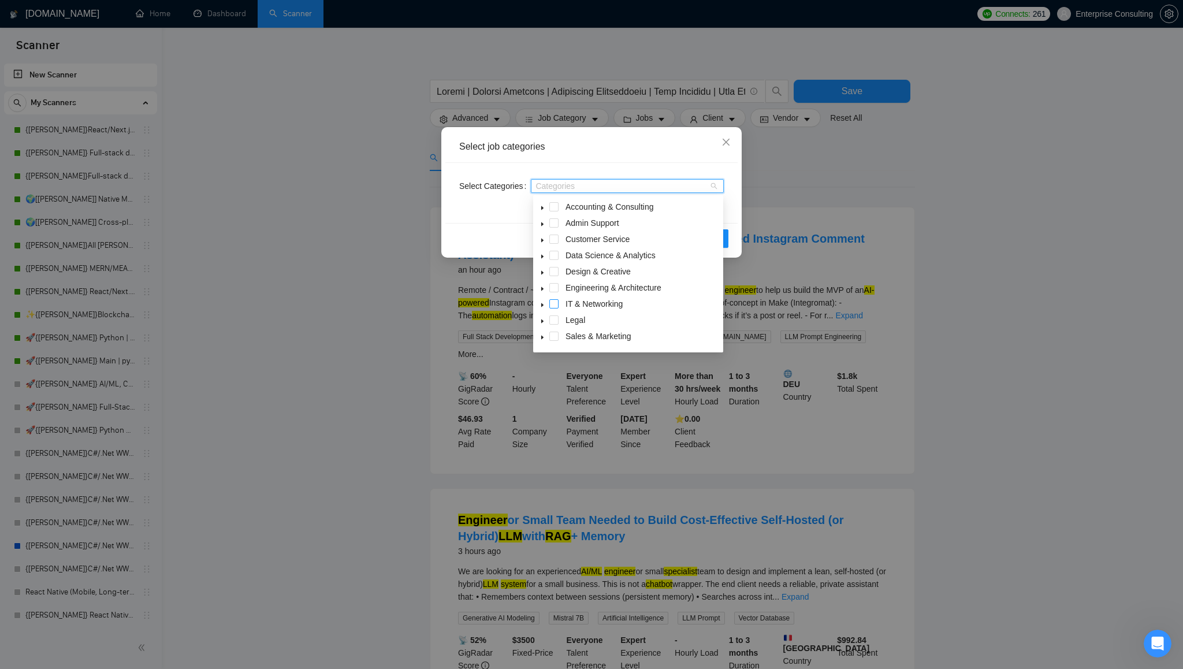
click at [553, 304] on span at bounding box center [553, 303] width 9 height 9
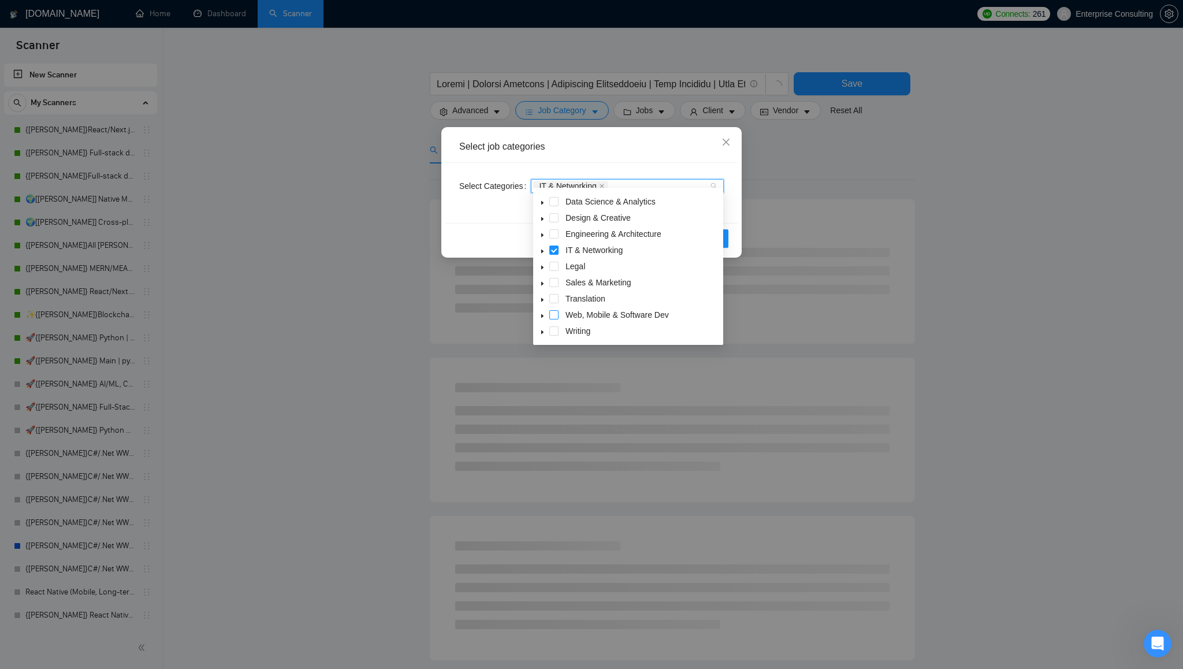
click at [555, 312] on span at bounding box center [553, 314] width 9 height 9
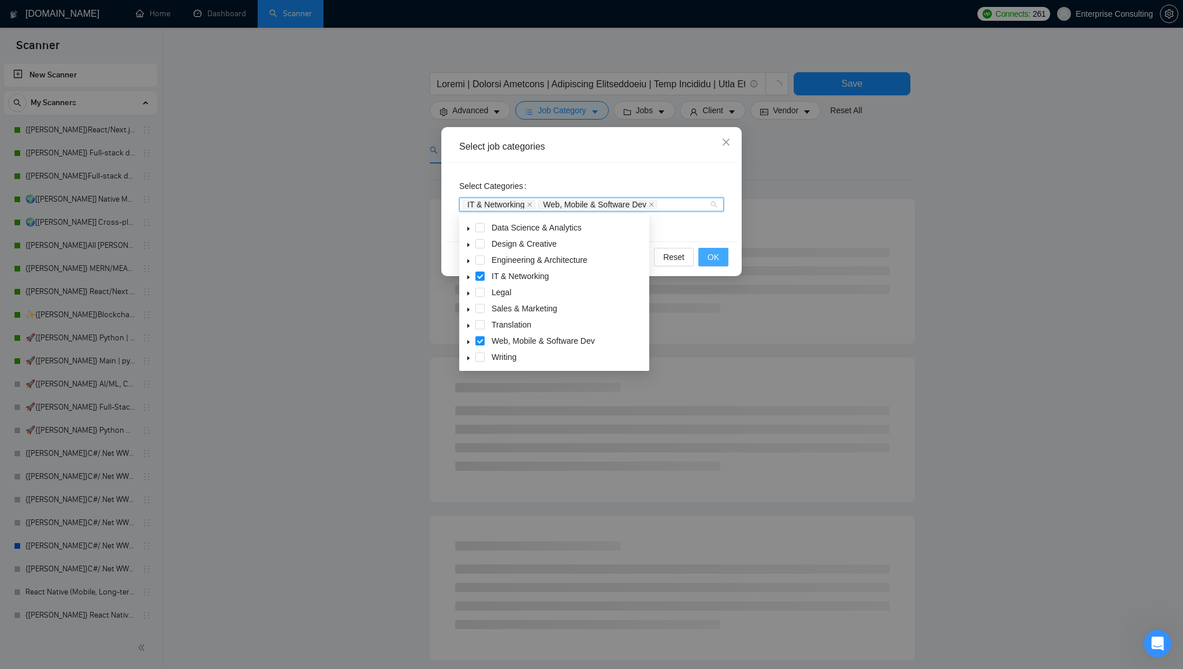
click at [719, 259] on span "OK" at bounding box center [714, 257] width 12 height 13
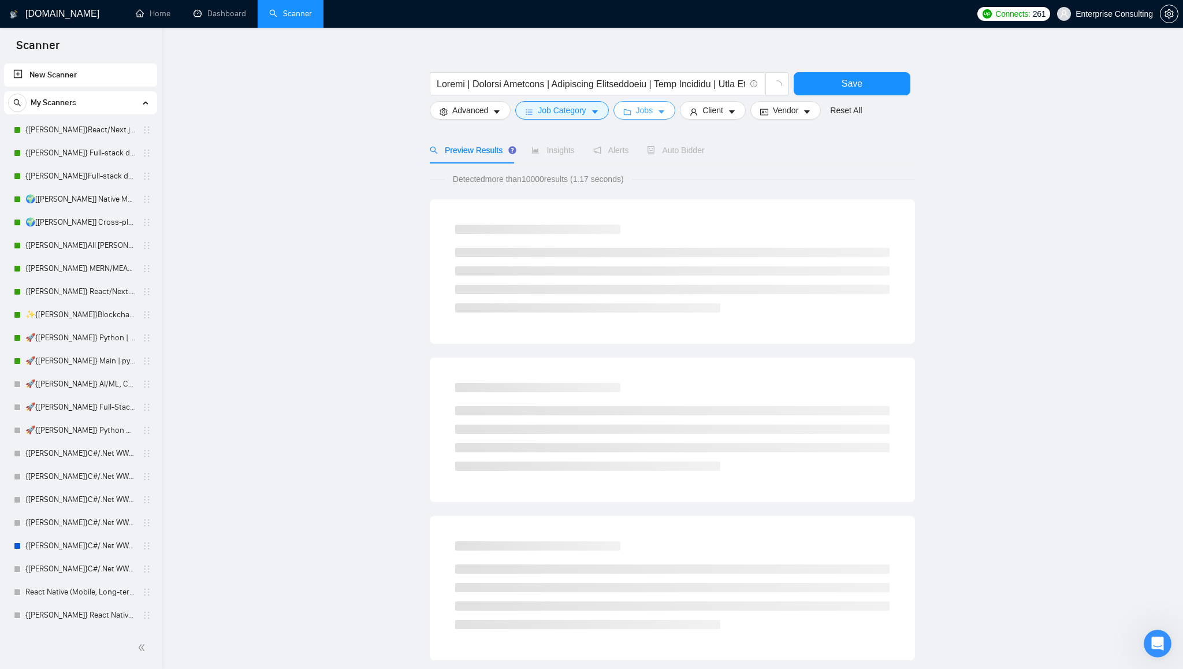
click at [662, 105] on button "Jobs" at bounding box center [644, 110] width 62 height 18
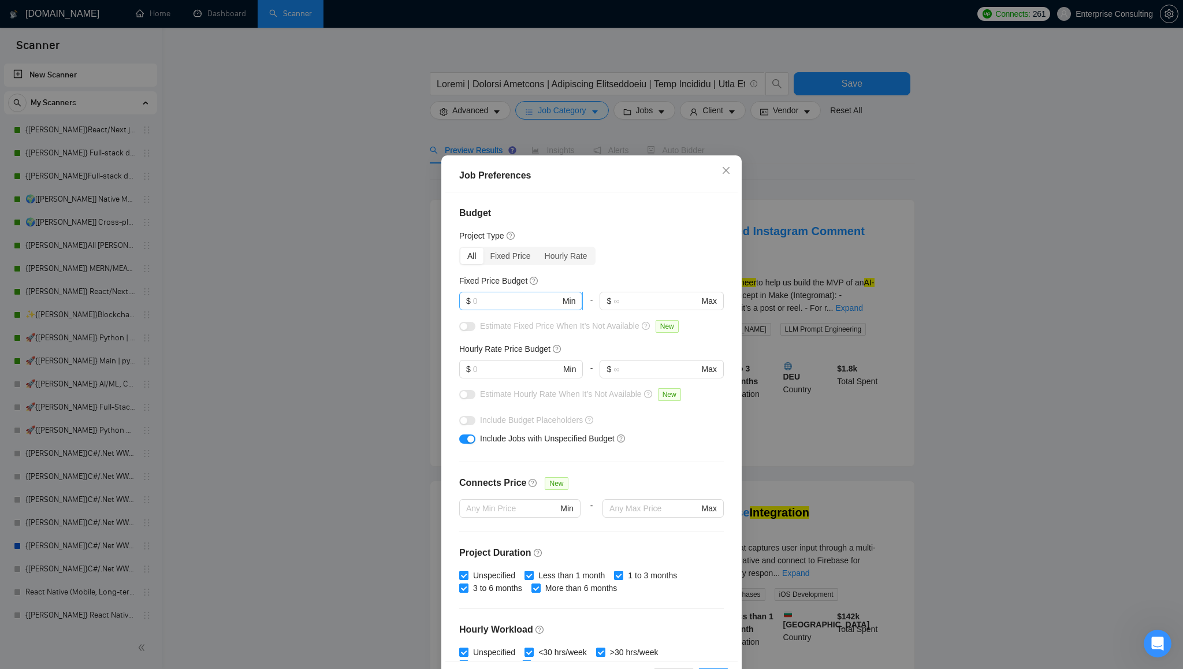
click at [524, 305] on input "text" at bounding box center [516, 301] width 87 height 13
type input "5000"
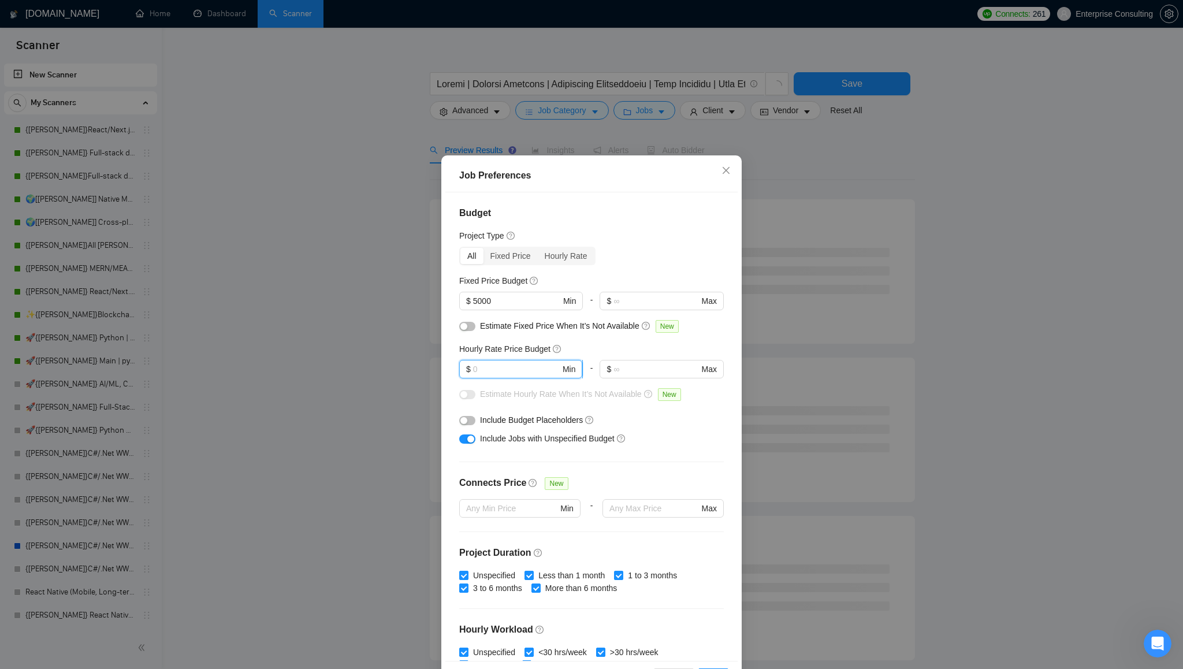
click at [515, 370] on input "text" at bounding box center [516, 369] width 87 height 13
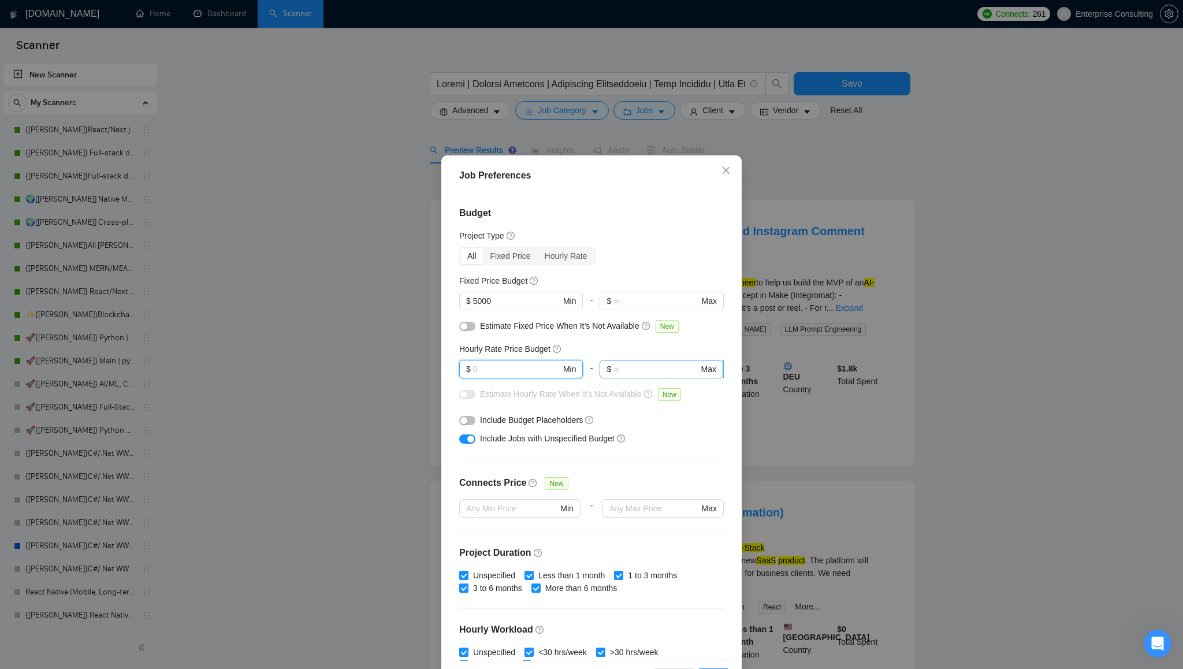
click at [619, 369] on input "text" at bounding box center [655, 369] width 85 height 13
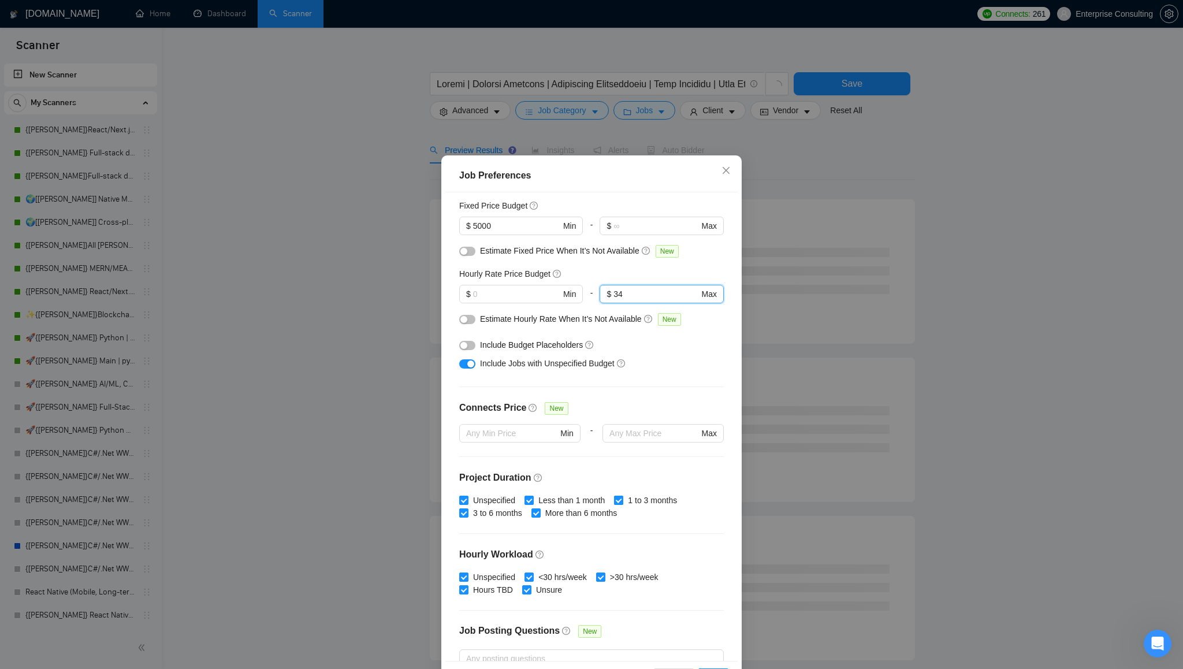
scroll to position [183, 0]
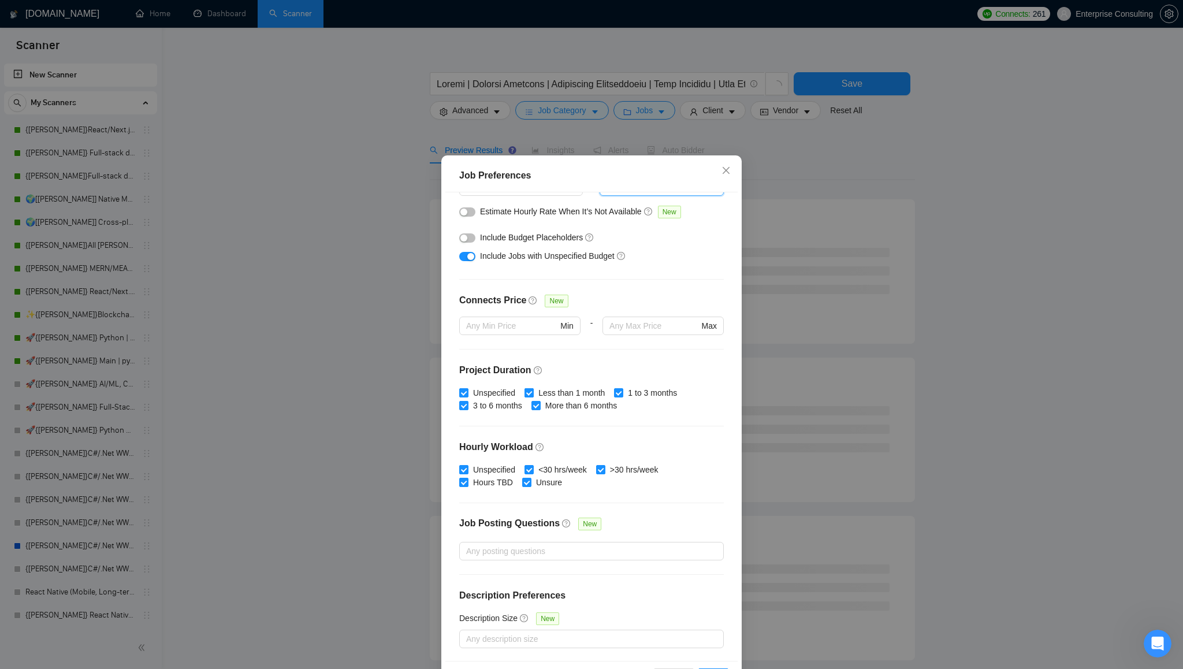
type input "34"
click at [530, 393] on input "Less than 1 month" at bounding box center [528, 392] width 8 height 8
checkbox input "false"
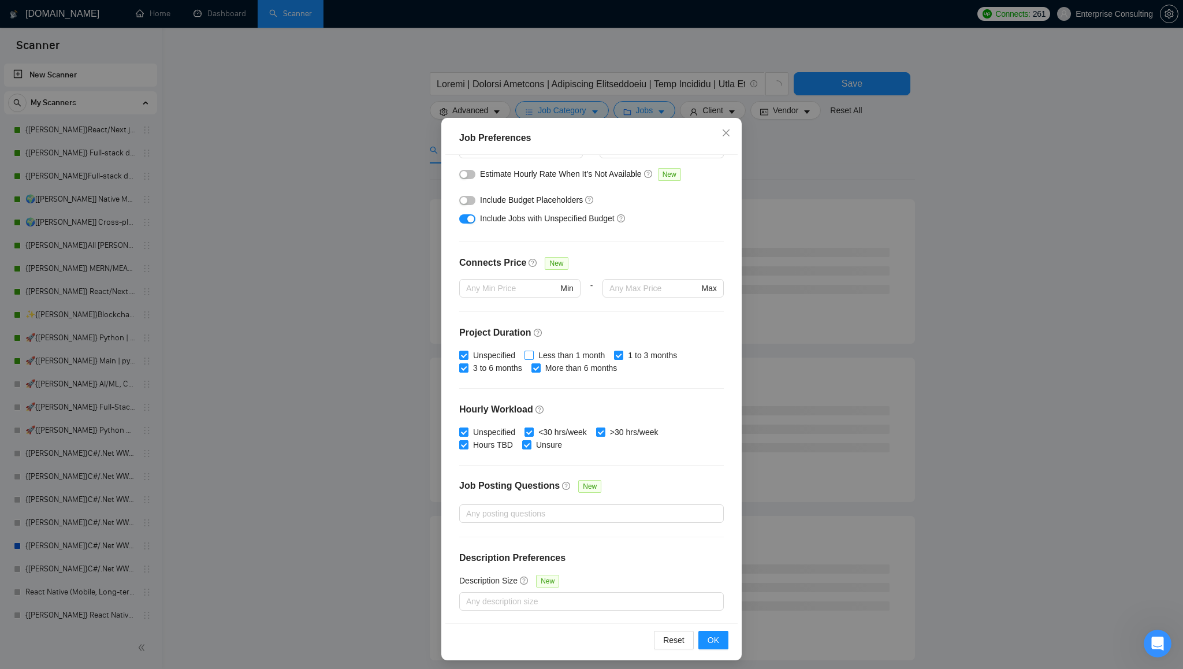
scroll to position [43, 0]
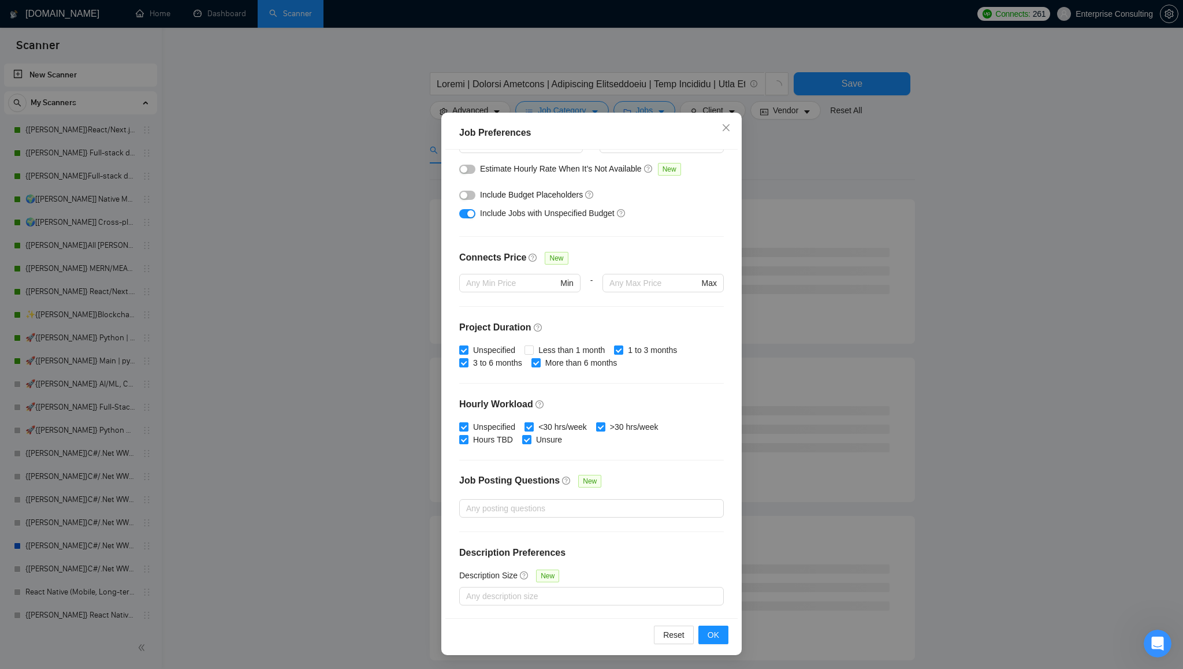
click at [533, 424] on input "<30 hrs/week" at bounding box center [528, 426] width 8 height 8
checkbox input "false"
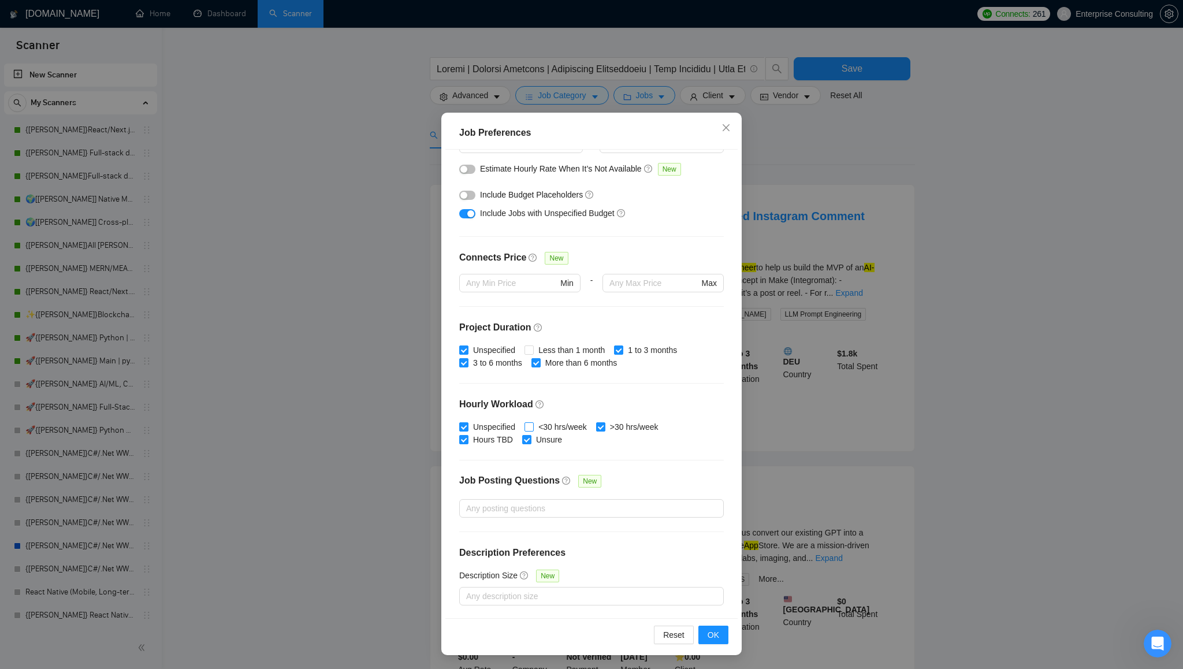
scroll to position [188, 0]
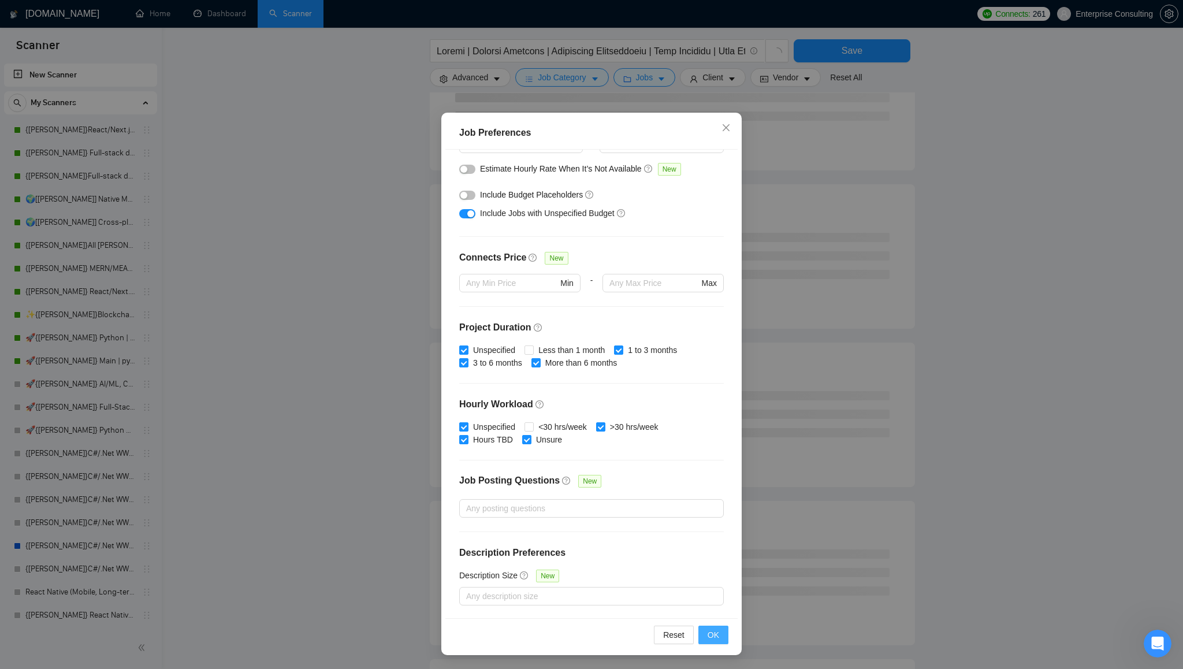
click at [713, 632] on span "OK" at bounding box center [714, 634] width 12 height 13
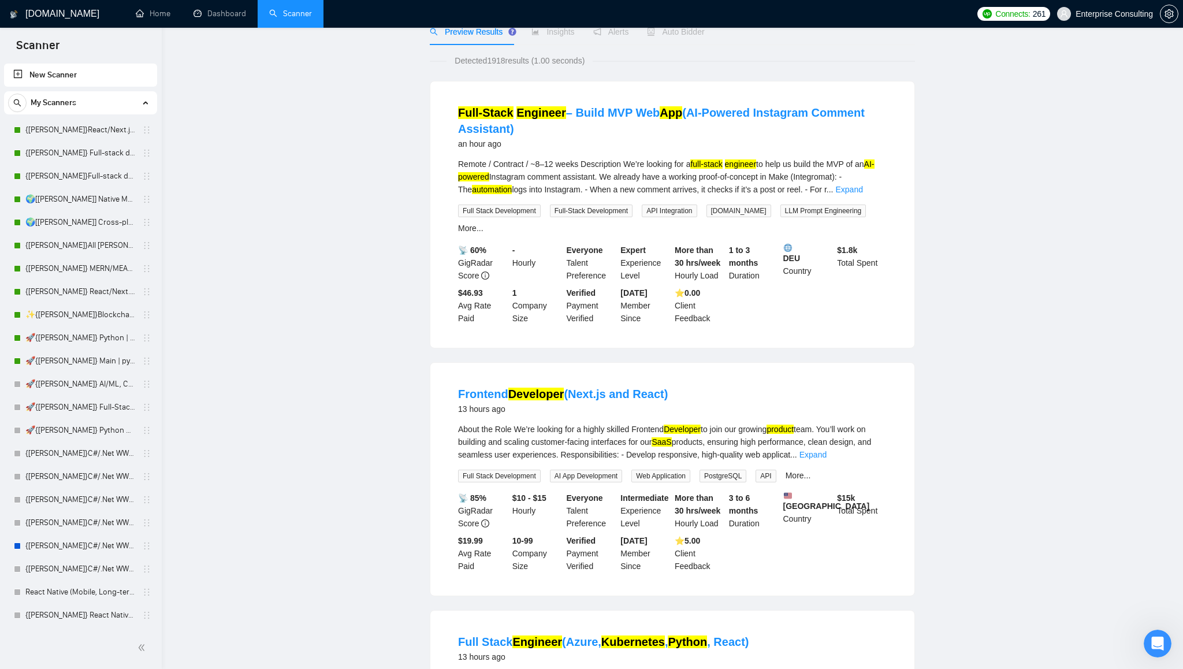
scroll to position [0, 0]
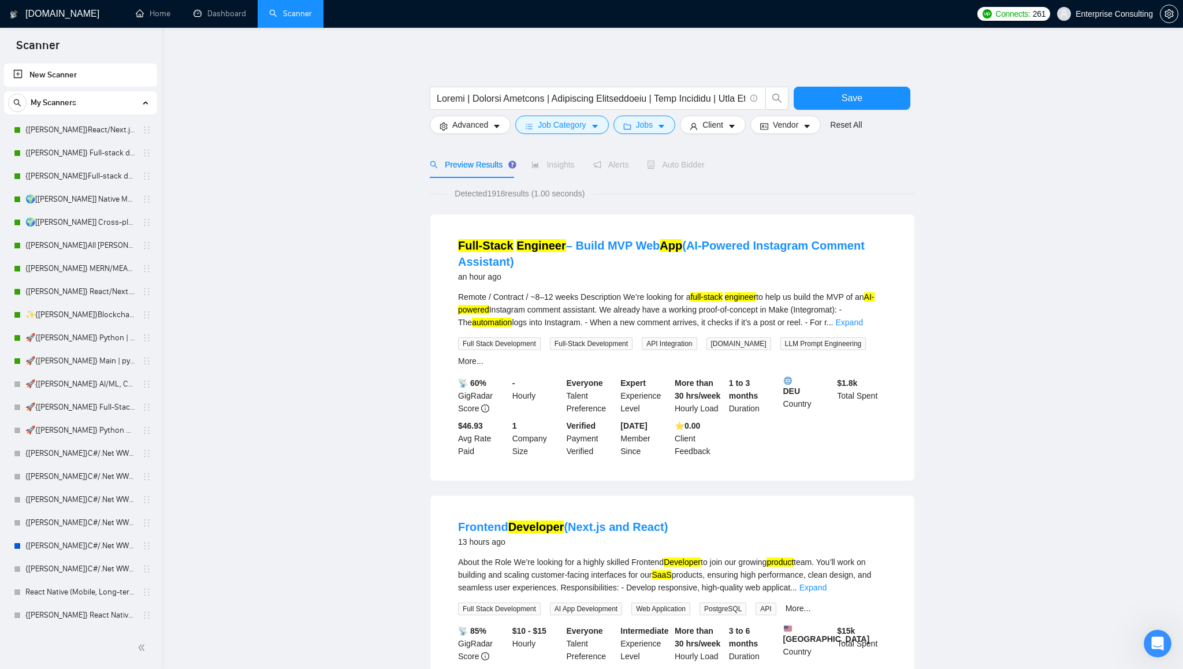
click at [498, 196] on span "Detected 1918 results (1.00 seconds)" at bounding box center [520, 193] width 146 height 13
click at [723, 124] on span "Client" at bounding box center [712, 124] width 21 height 13
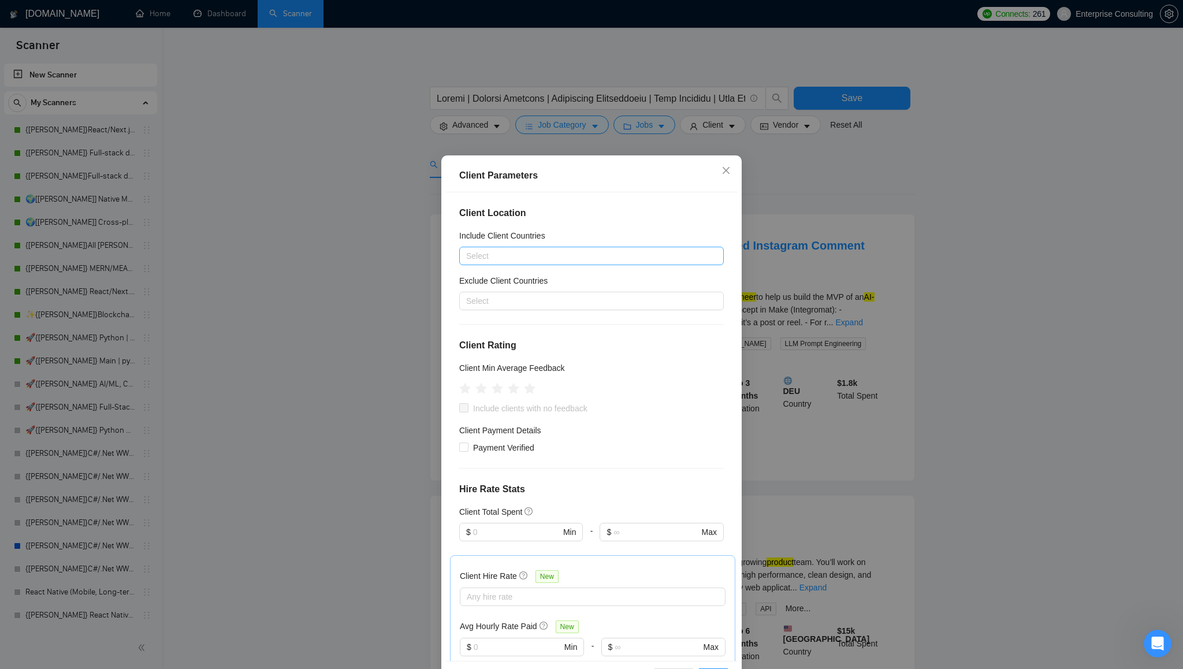
click at [573, 260] on div at bounding box center [585, 256] width 247 height 14
click at [572, 308] on div at bounding box center [585, 301] width 247 height 14
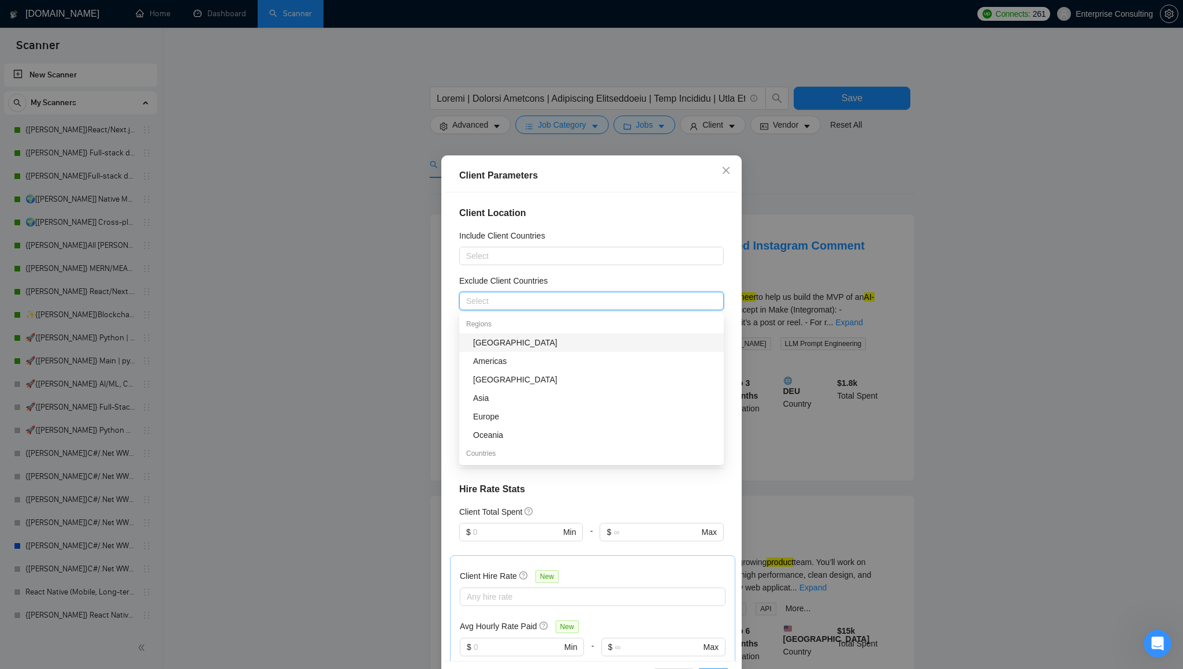
scroll to position [14, 0]
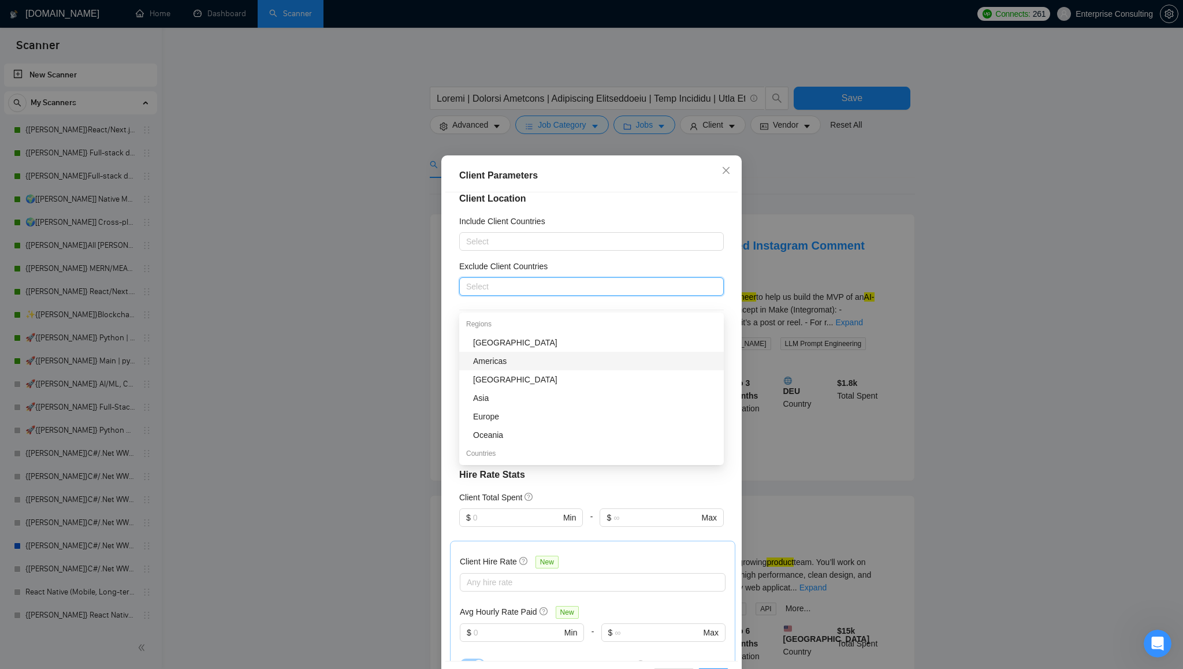
click at [497, 361] on div "Americas" at bounding box center [595, 361] width 244 height 13
click at [489, 416] on div "Europe" at bounding box center [595, 416] width 244 height 13
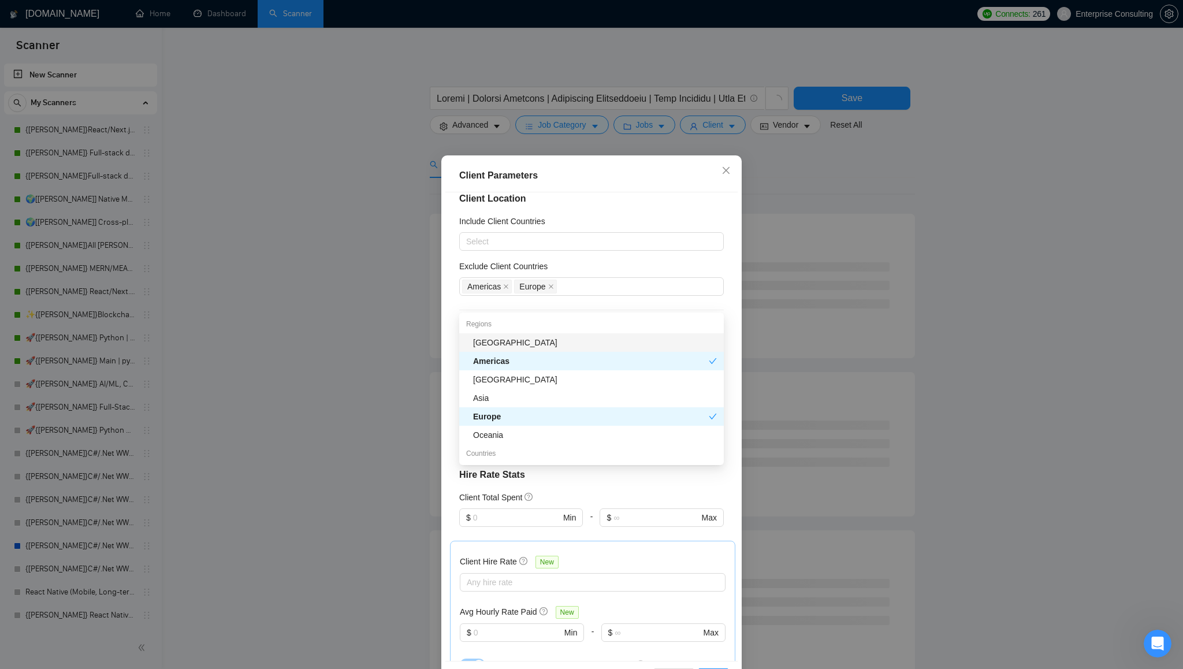
click at [735, 327] on div "Client Location Include Client Countries Select Exclude Client Countries Americ…" at bounding box center [591, 426] width 292 height 468
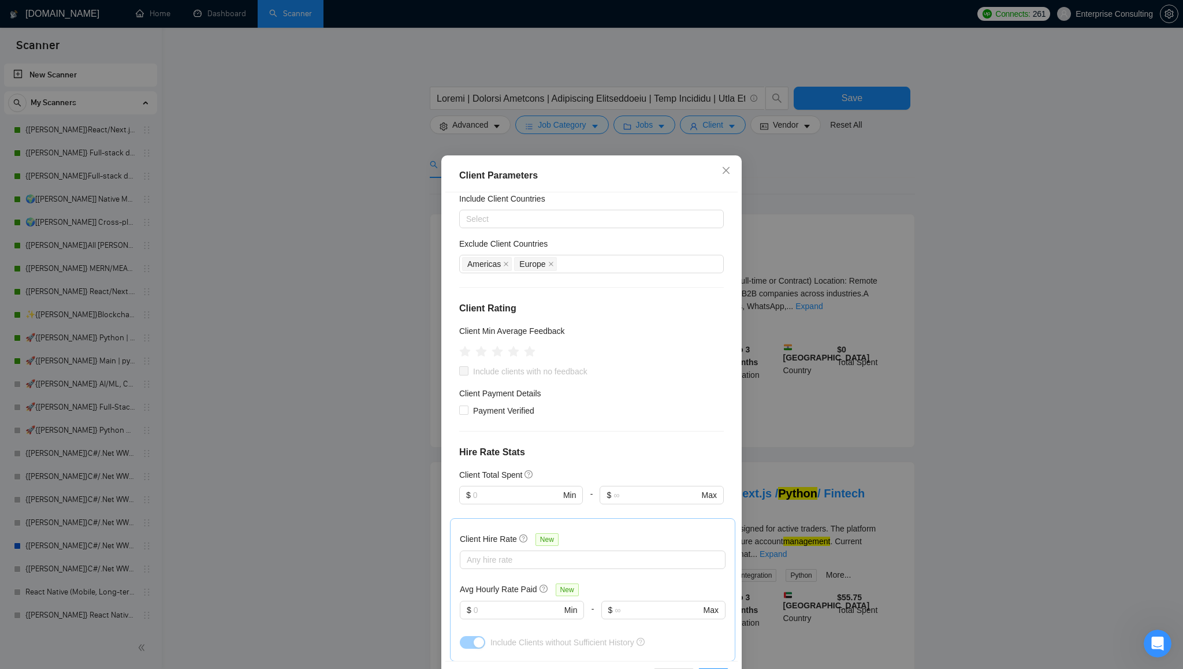
scroll to position [44, 0]
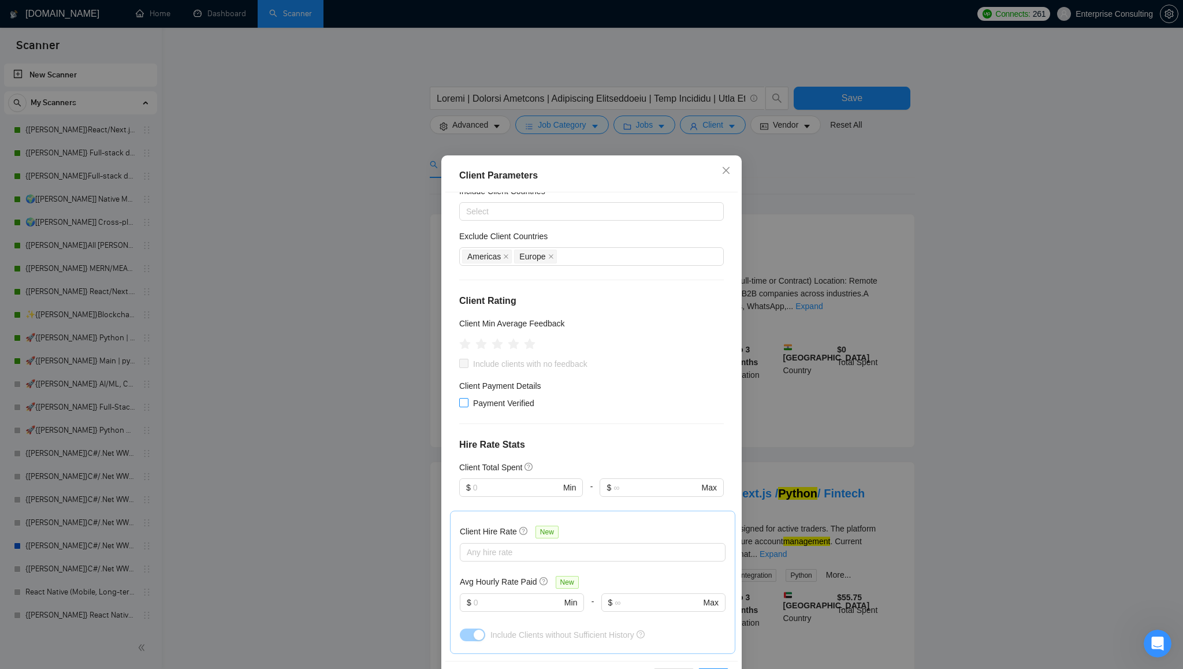
click at [467, 404] on span at bounding box center [463, 402] width 9 height 9
click at [467, 404] on input "Payment Verified" at bounding box center [463, 402] width 8 height 8
checkbox input "true"
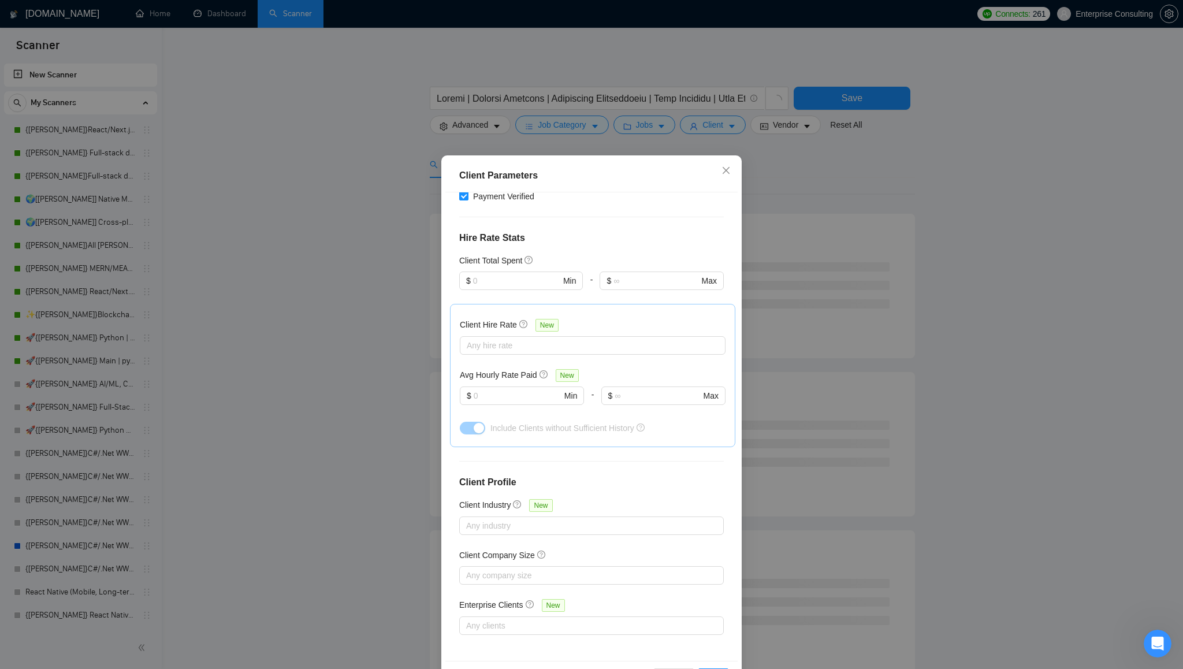
scroll to position [43, 0]
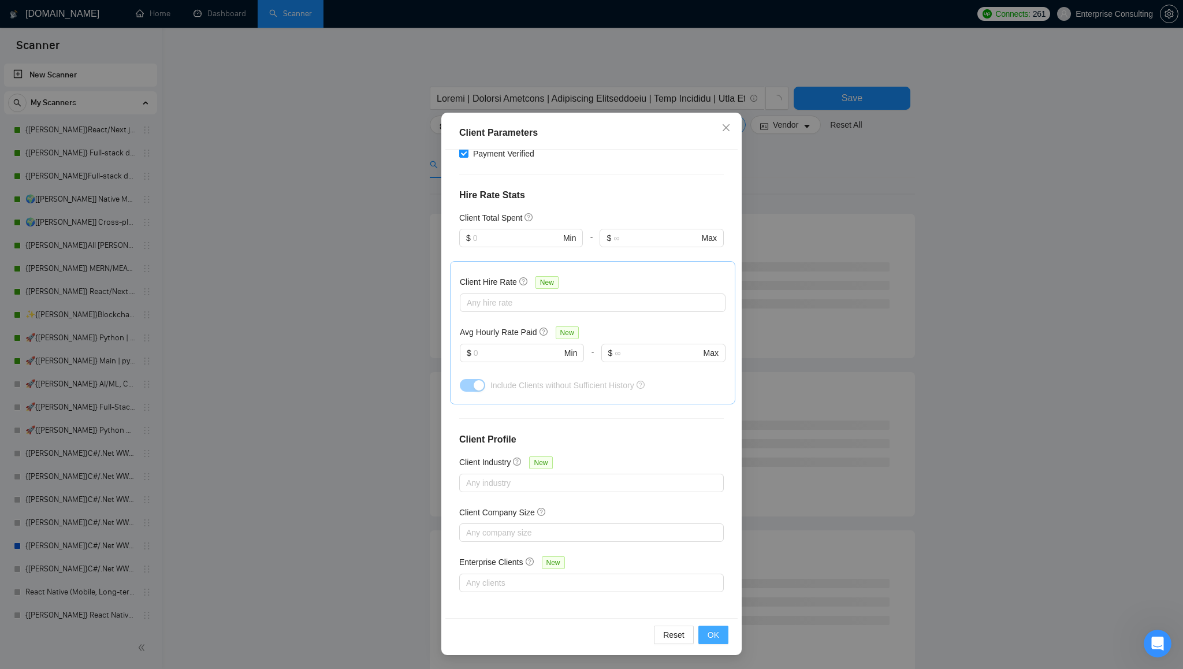
click at [717, 641] on button "OK" at bounding box center [713, 635] width 30 height 18
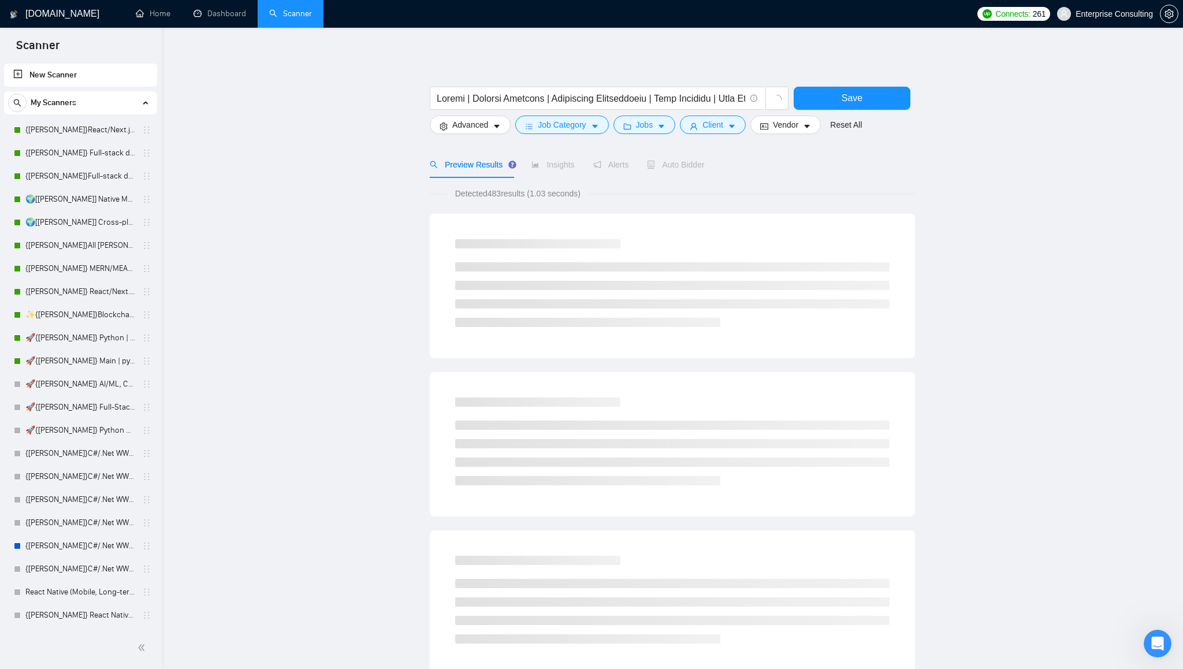
scroll to position [0, 0]
click at [498, 194] on span "Detected 483 results (1.03 seconds)" at bounding box center [518, 193] width 142 height 13
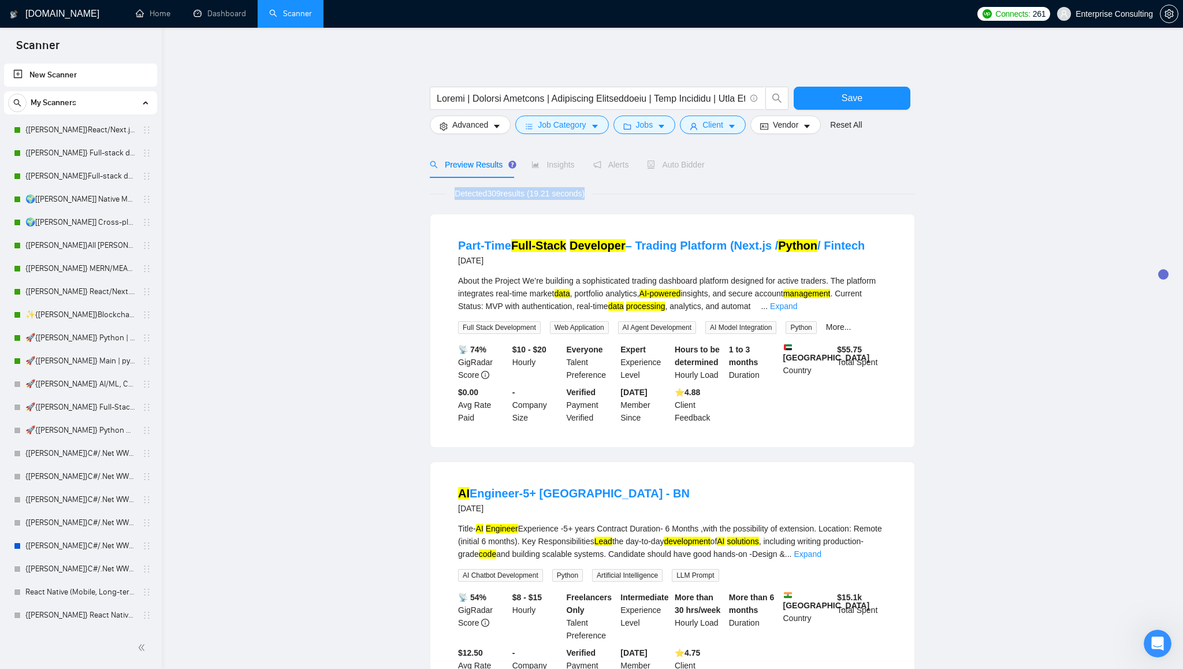
scroll to position [7, 0]
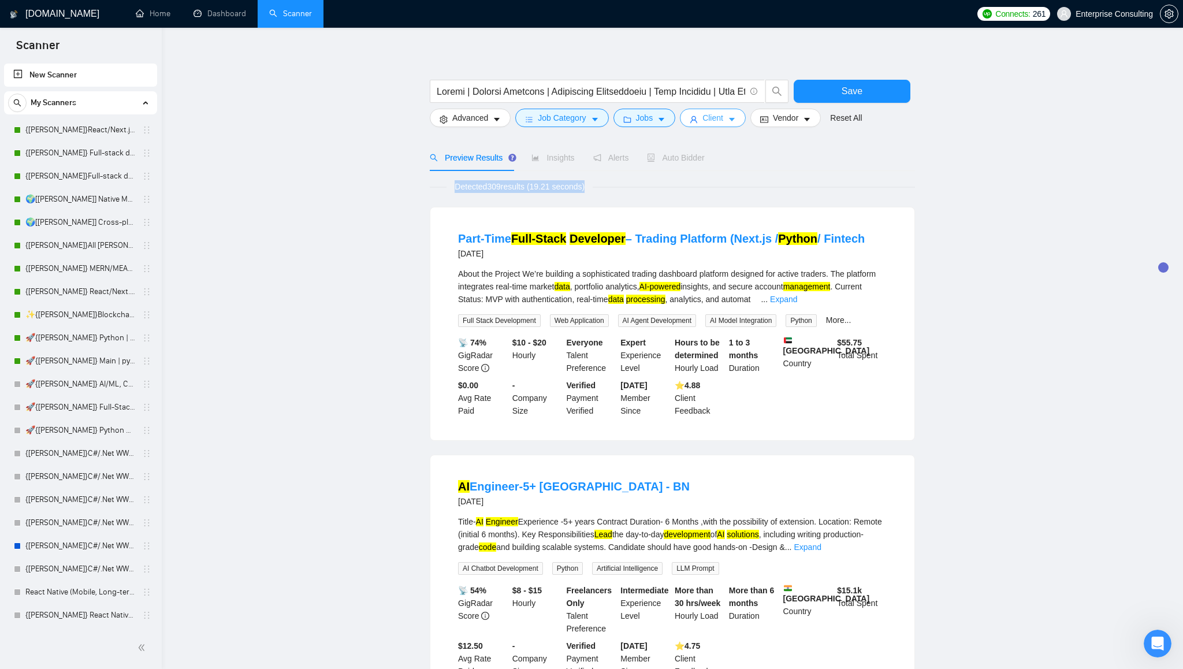
click at [736, 122] on icon "caret-down" at bounding box center [732, 120] width 8 height 8
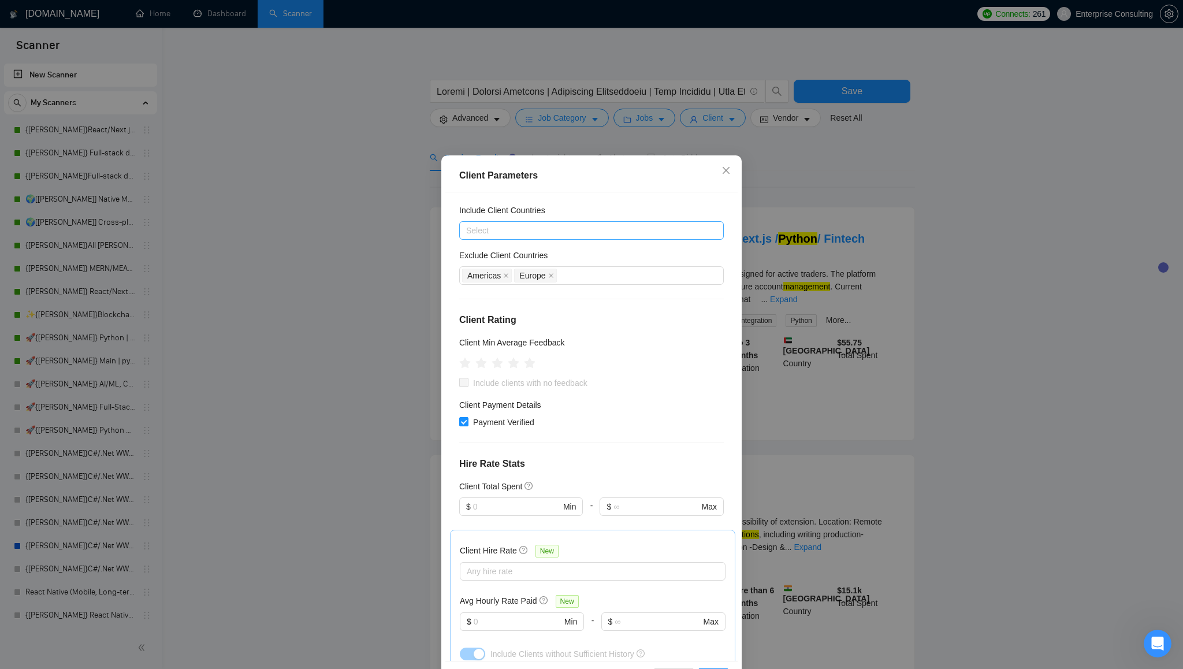
scroll to position [0, 0]
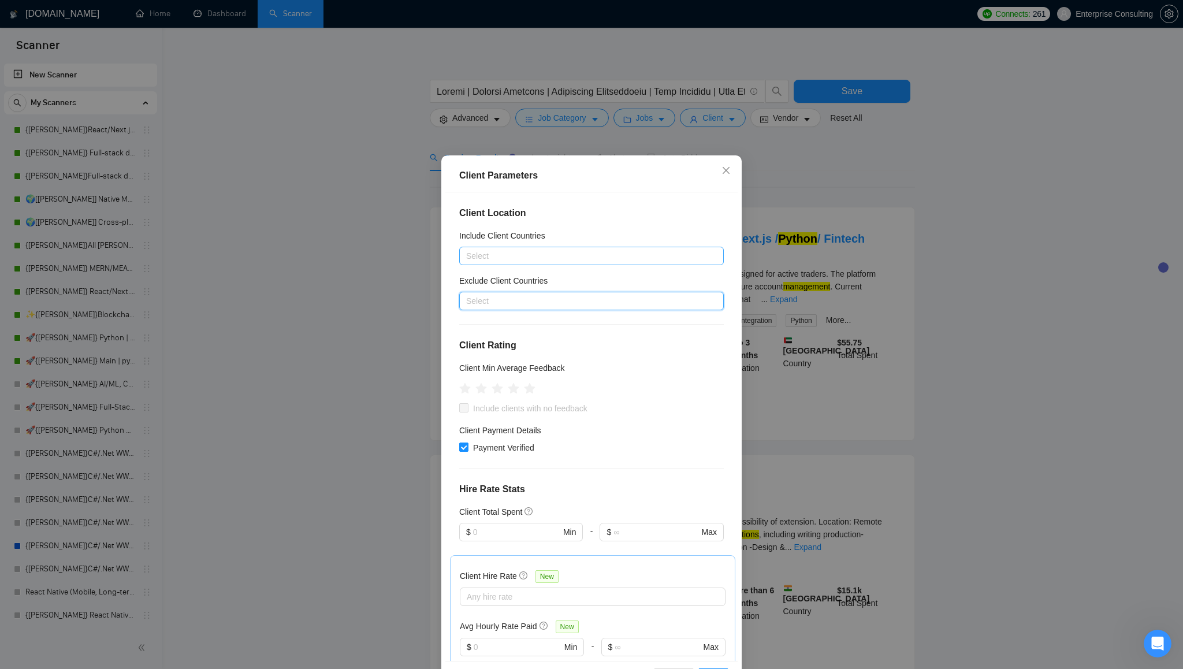
click at [612, 261] on div at bounding box center [585, 256] width 247 height 14
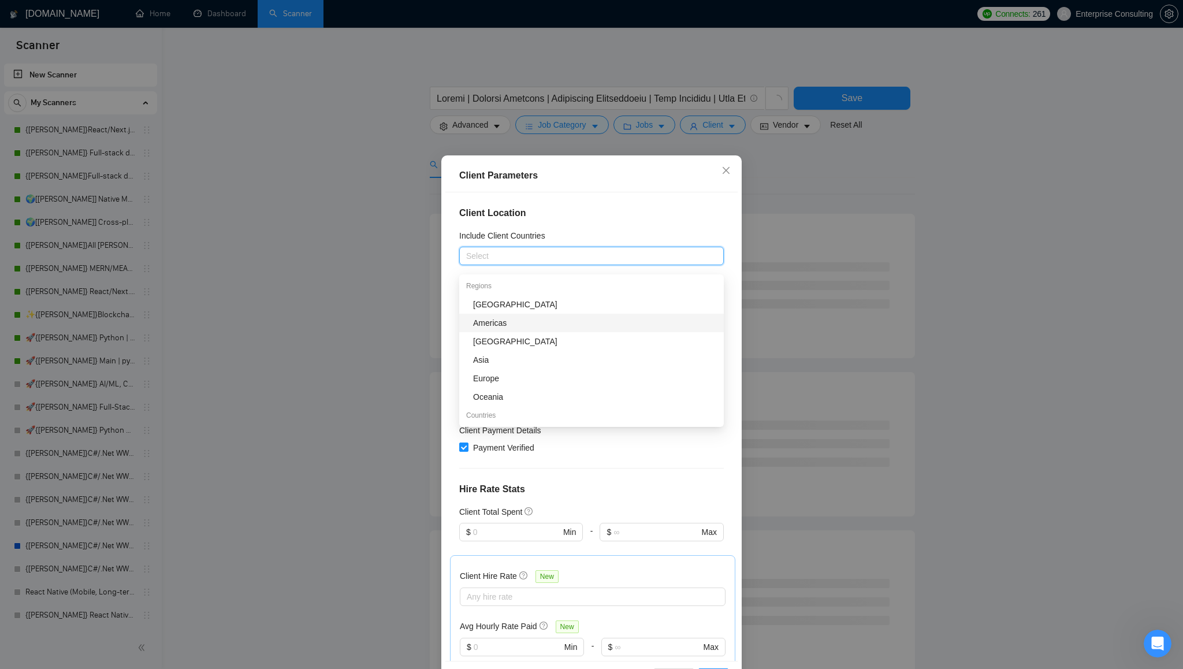
click at [492, 325] on div "Americas" at bounding box center [595, 323] width 244 height 13
click at [492, 378] on div "Europe" at bounding box center [595, 378] width 244 height 13
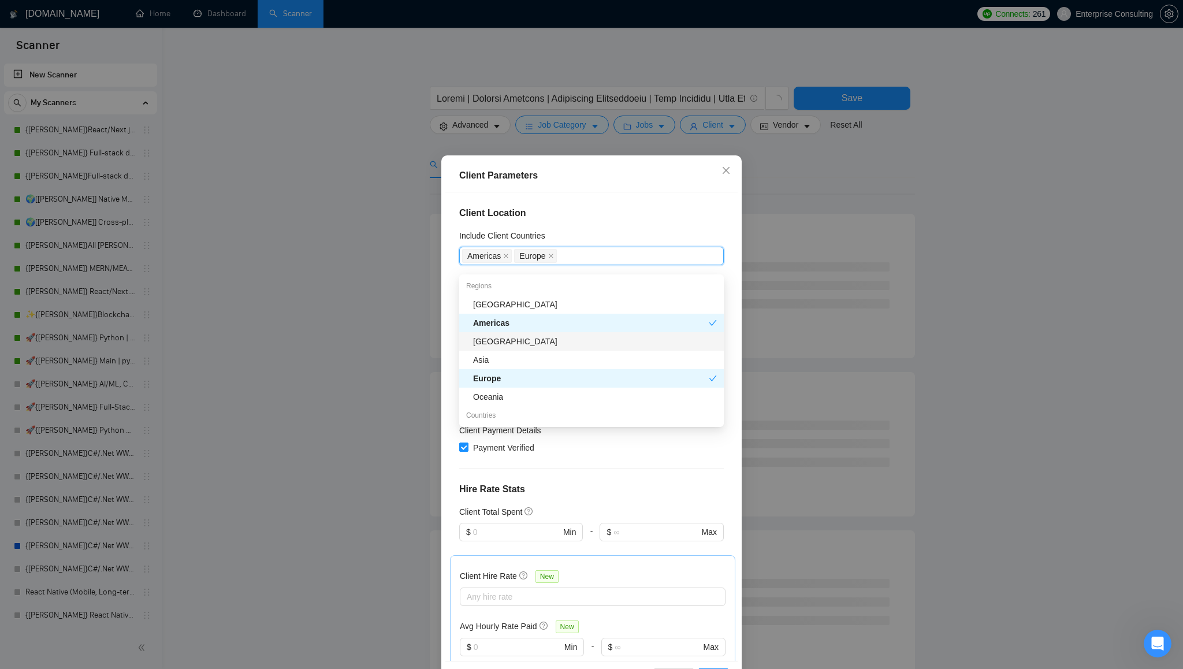
click at [732, 211] on div "Client Location Include Client Countries Americas, Europe Americas Europe Exclu…" at bounding box center [591, 426] width 292 height 468
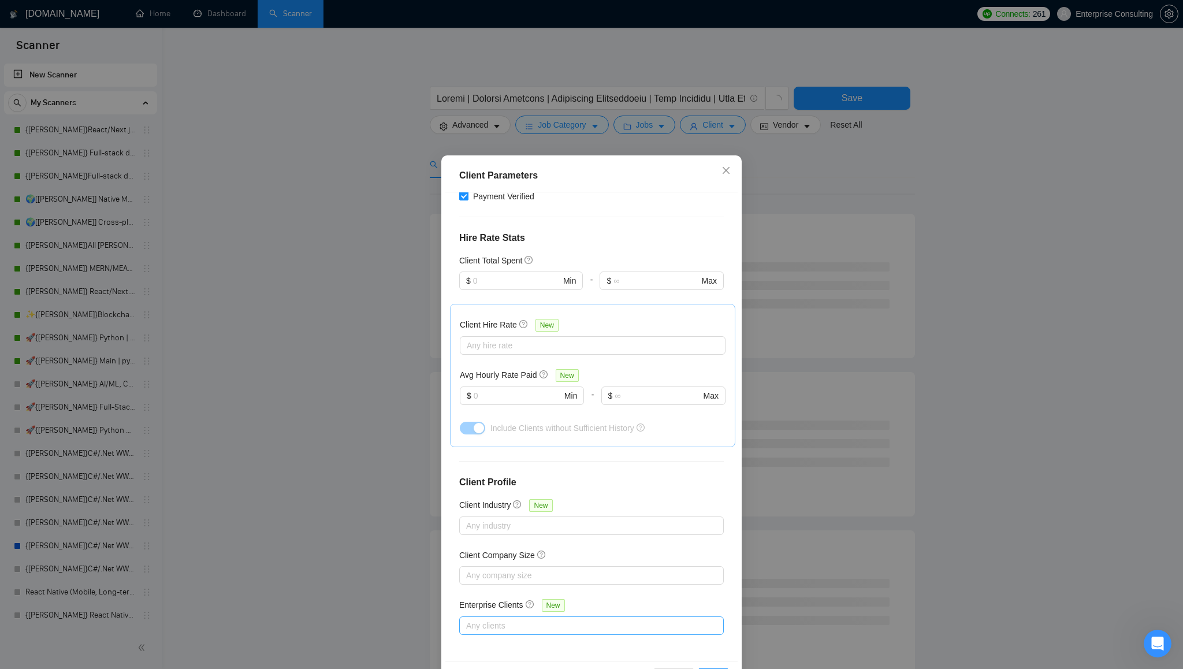
scroll to position [43, 0]
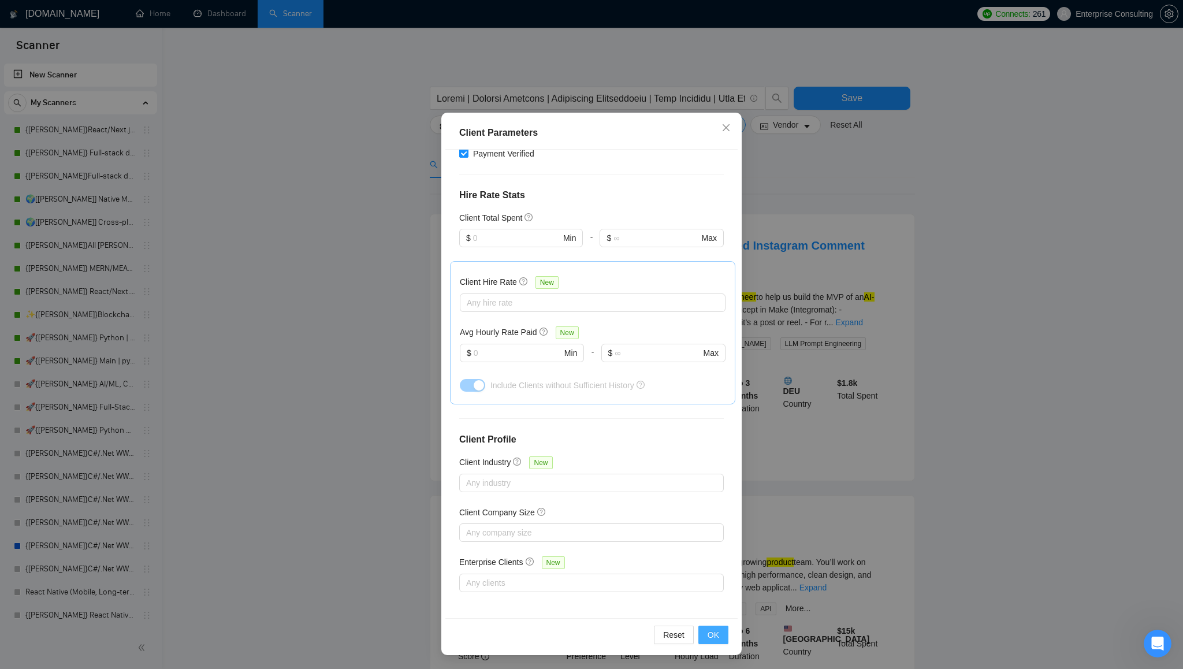
click at [718, 632] on span "OK" at bounding box center [714, 634] width 12 height 13
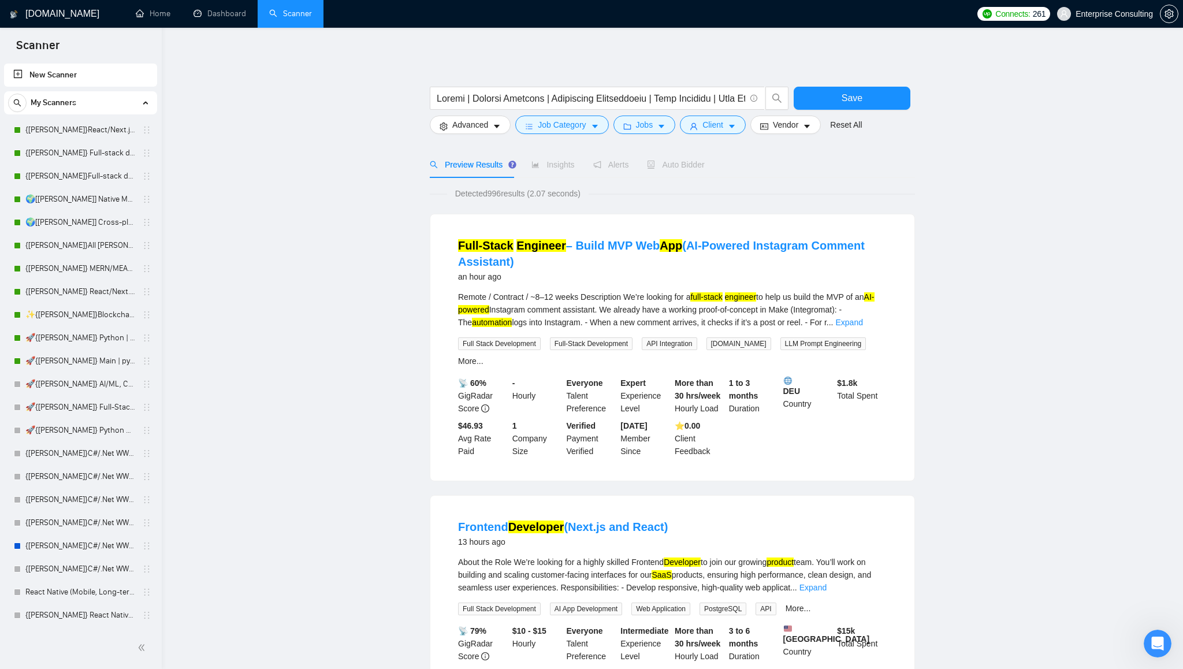
scroll to position [0, 0]
click at [495, 192] on span "Detected 996 results (2.07 seconds)" at bounding box center [518, 193] width 142 height 13
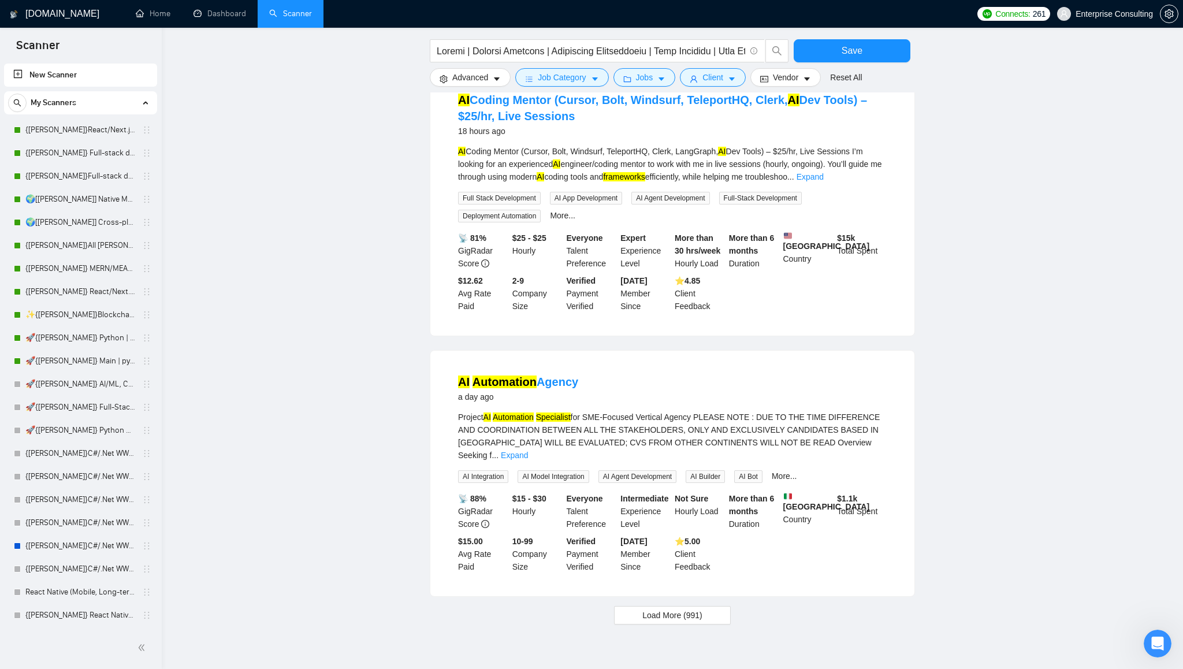
scroll to position [969, 0]
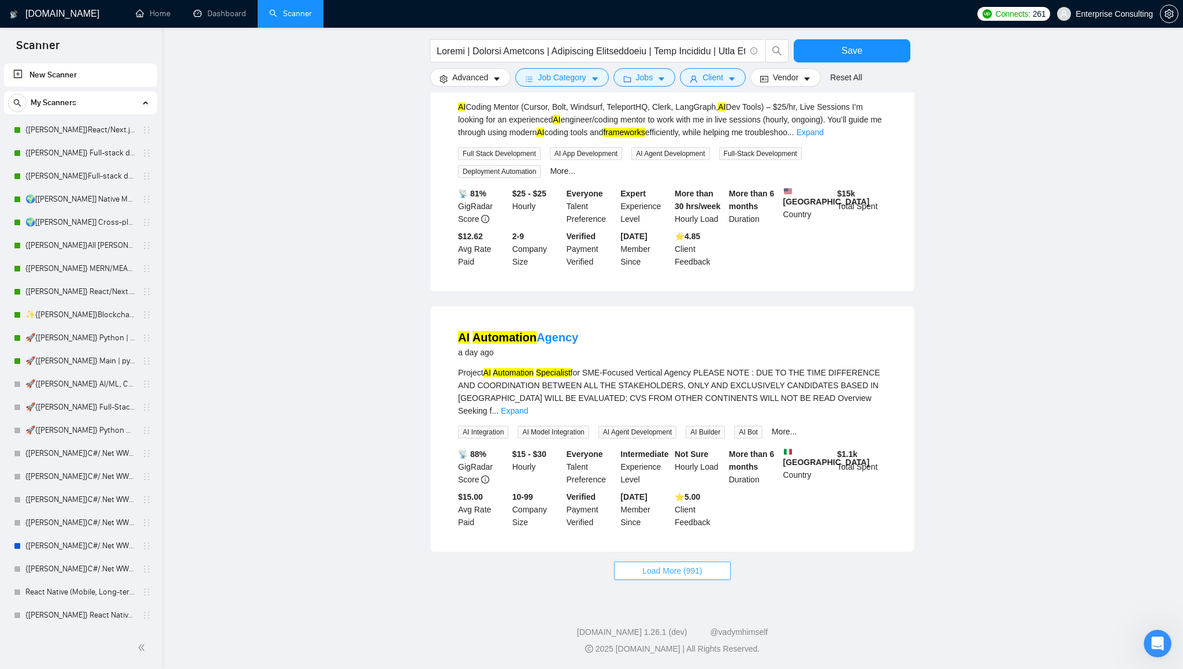
click at [667, 574] on span "Load More (991)" at bounding box center [672, 570] width 60 height 13
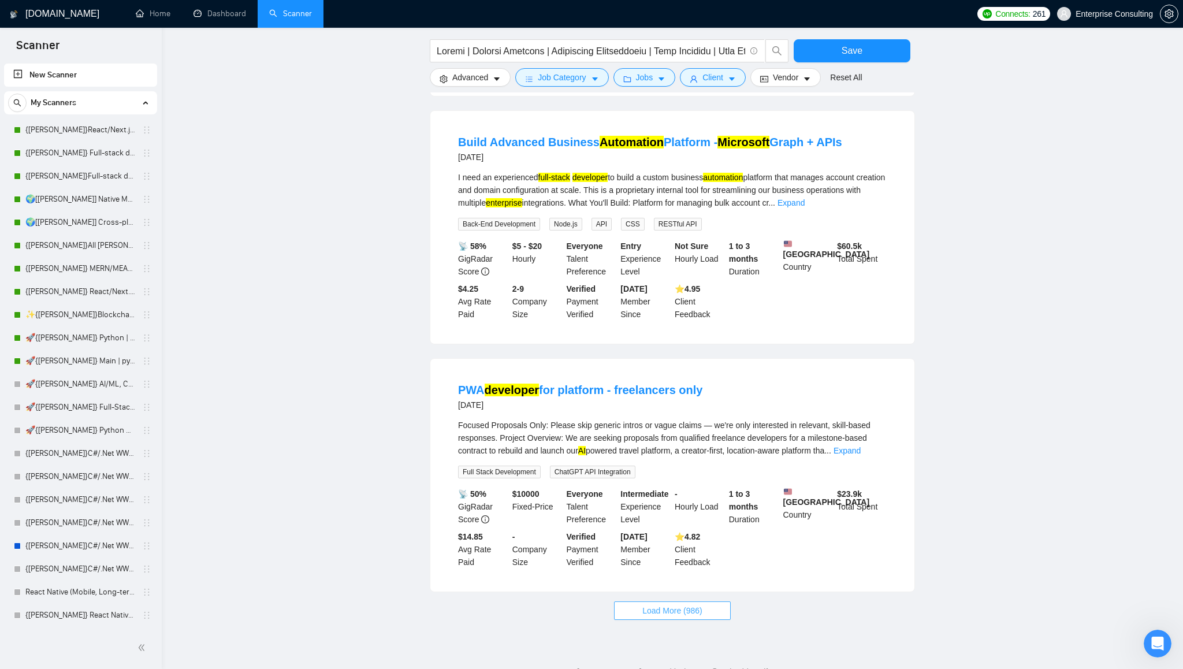
scroll to position [2248, 0]
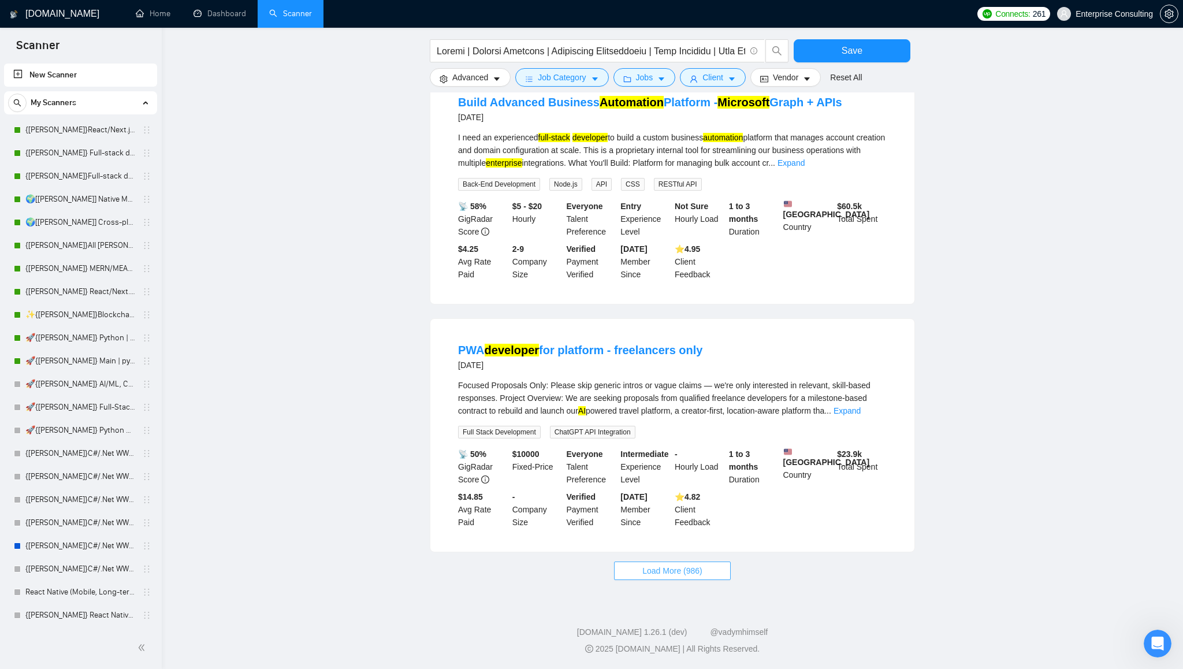
click at [684, 574] on span "Load More (986)" at bounding box center [672, 570] width 60 height 13
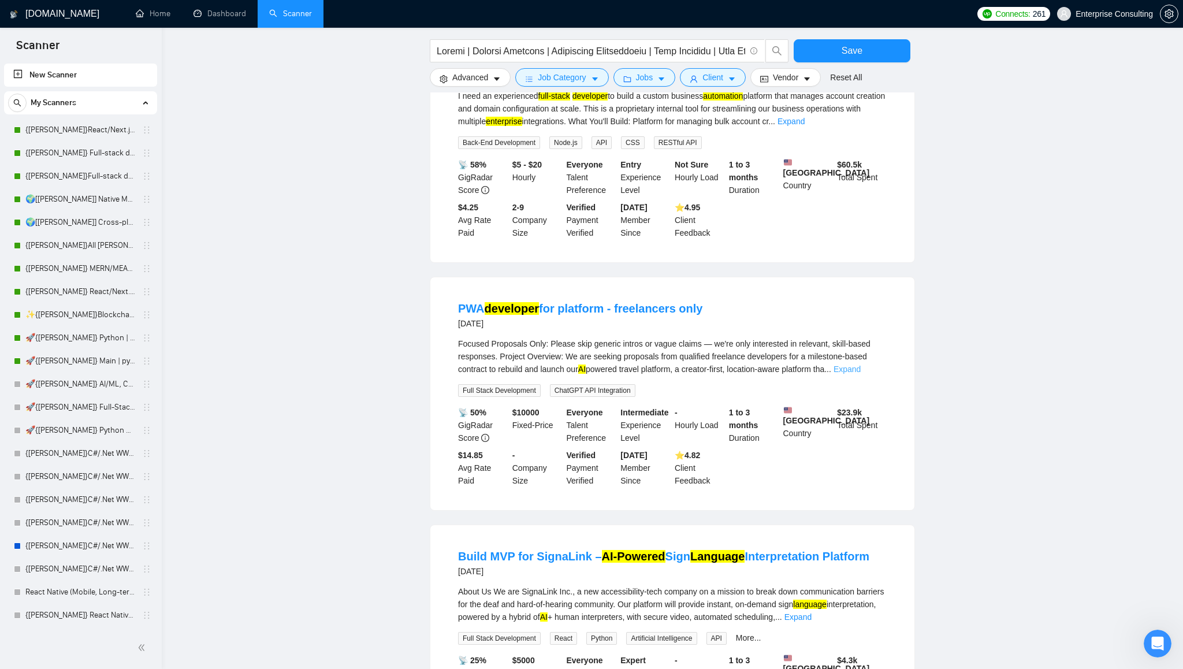
click at [861, 374] on link "Expand" at bounding box center [847, 368] width 27 height 9
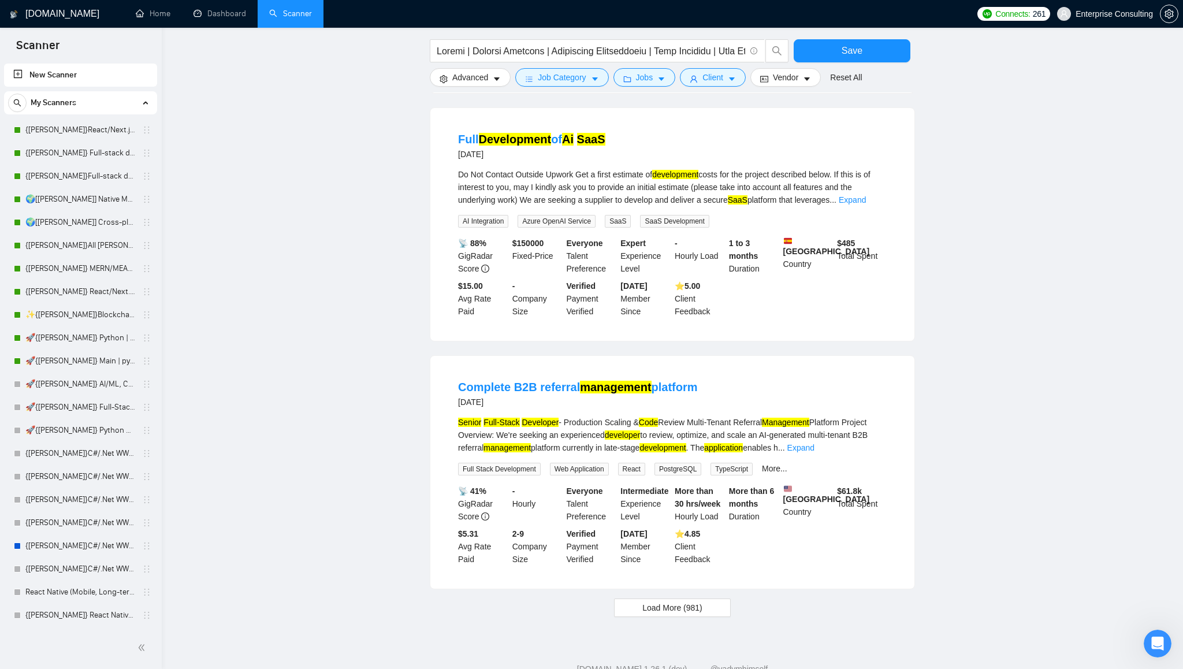
scroll to position [4314, 0]
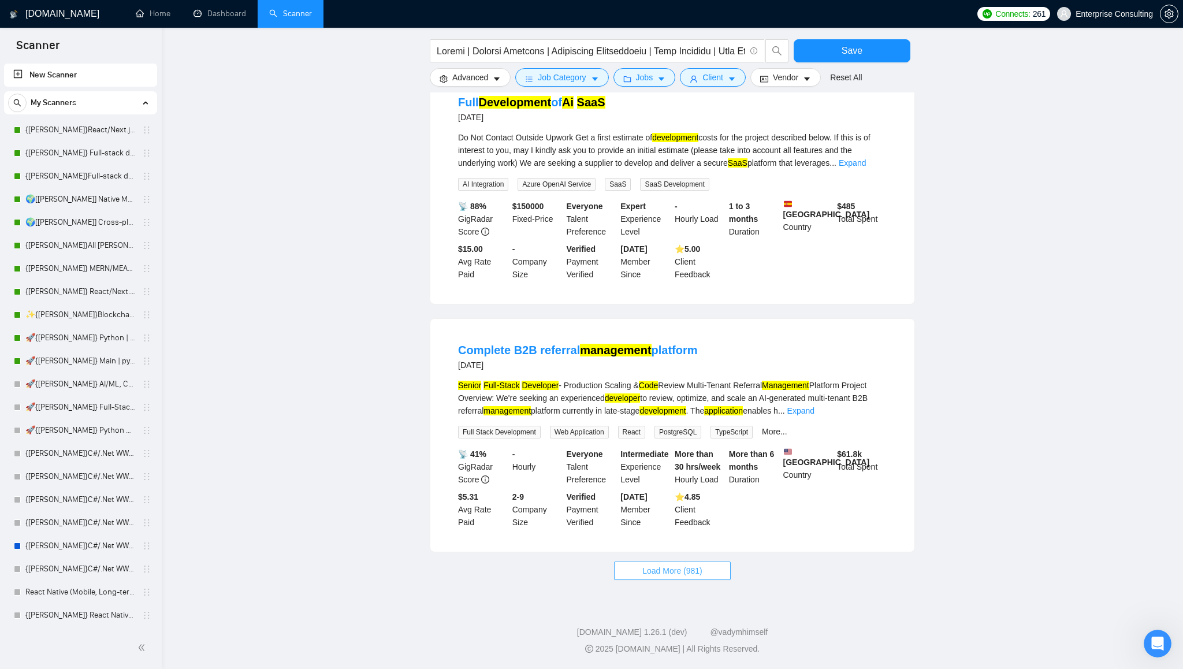
click at [713, 567] on button "Load More (981)" at bounding box center [672, 570] width 117 height 18
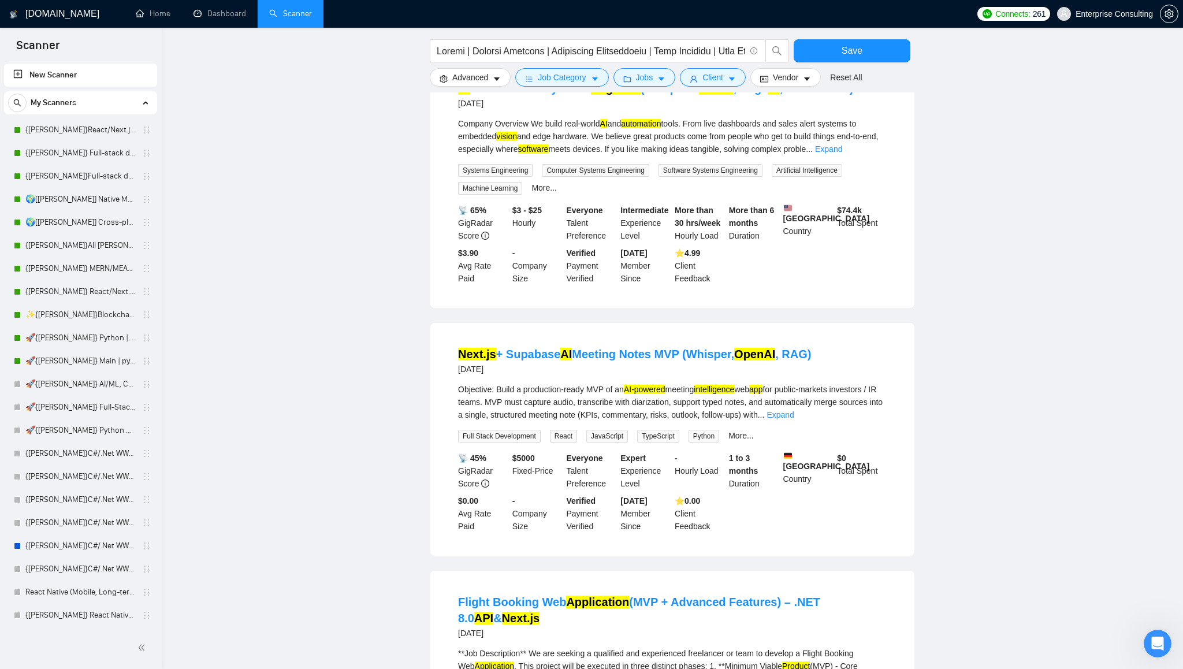
scroll to position [5609, 0]
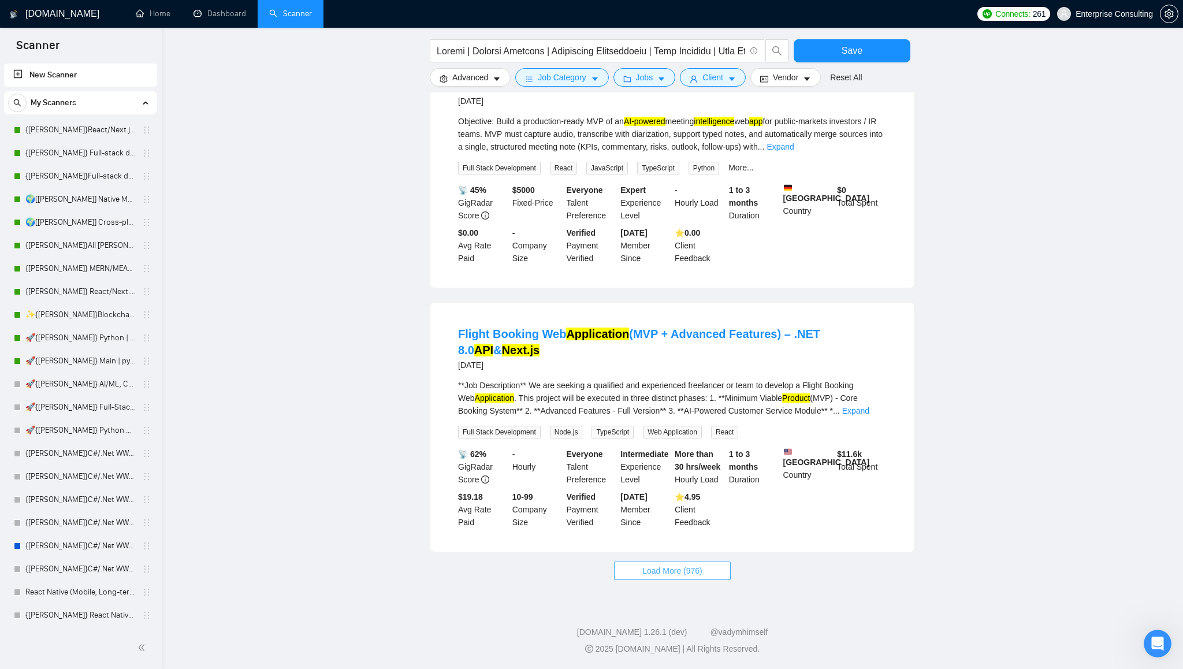
click at [683, 579] on button "Load More (976)" at bounding box center [672, 570] width 117 height 18
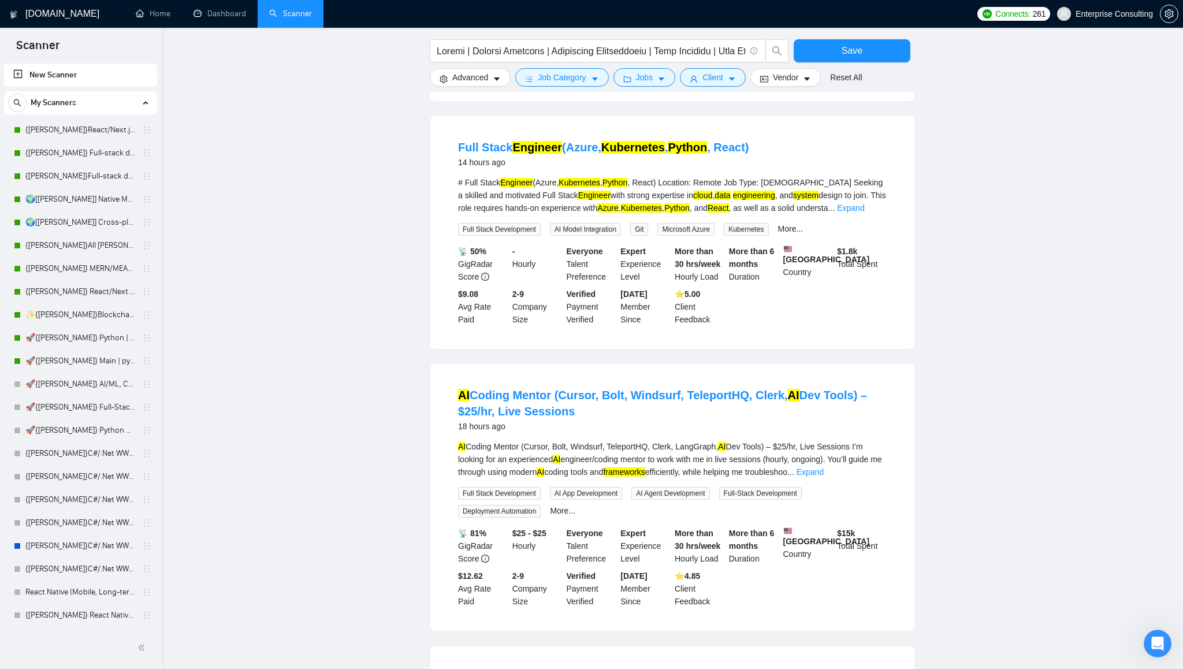
scroll to position [0, 0]
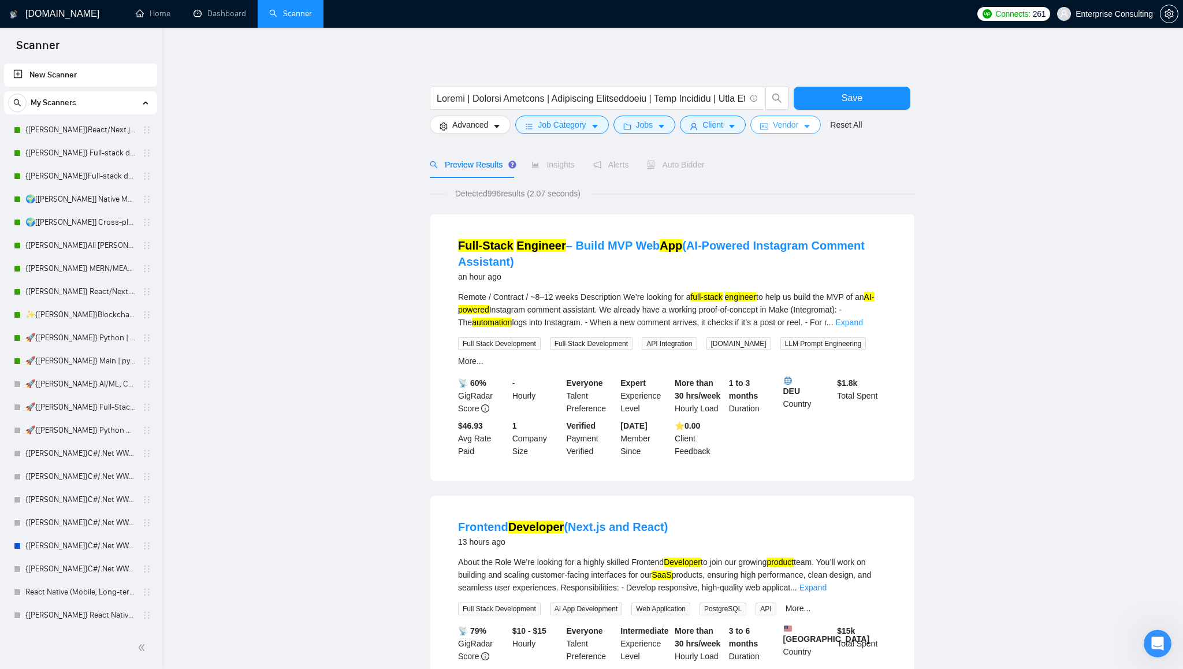
click at [798, 131] on span "Vendor" at bounding box center [785, 124] width 25 height 13
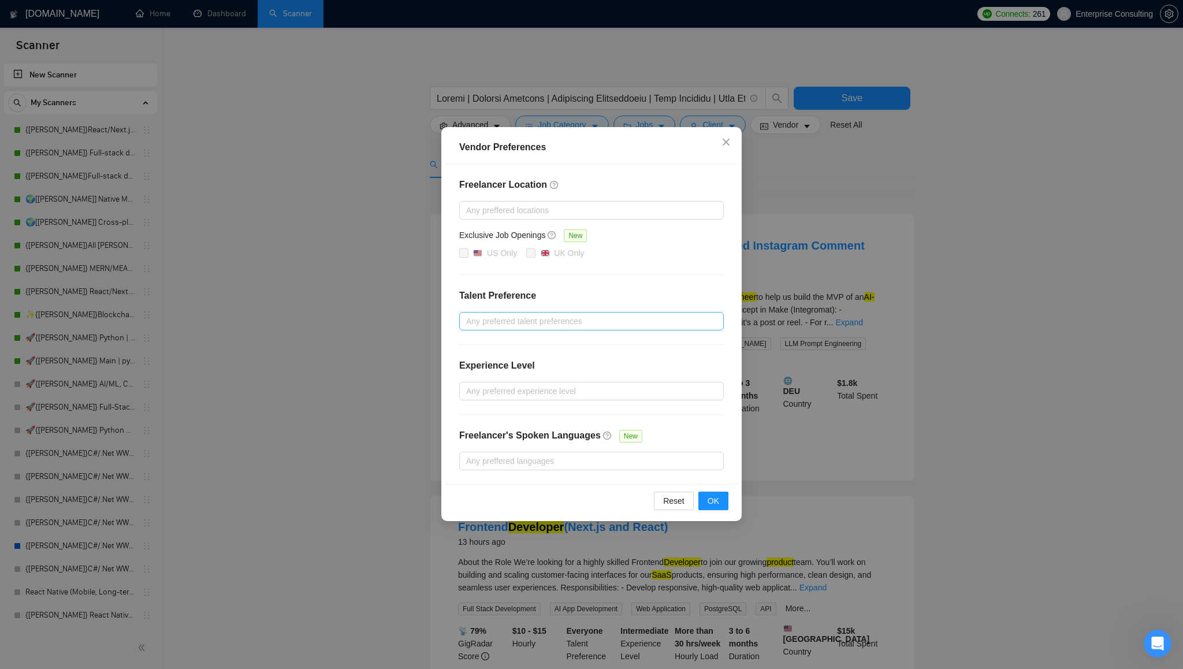
click at [537, 319] on div at bounding box center [585, 321] width 247 height 14
click at [704, 287] on div "Freelancer Location Any preffered locations Exclusive Job Openings New US Only …" at bounding box center [591, 324] width 292 height 320
click at [573, 395] on div at bounding box center [585, 391] width 247 height 14
click at [474, 436] on span at bounding box center [470, 431] width 9 height 9
click at [474, 436] on input "Intermediate" at bounding box center [470, 431] width 8 height 8
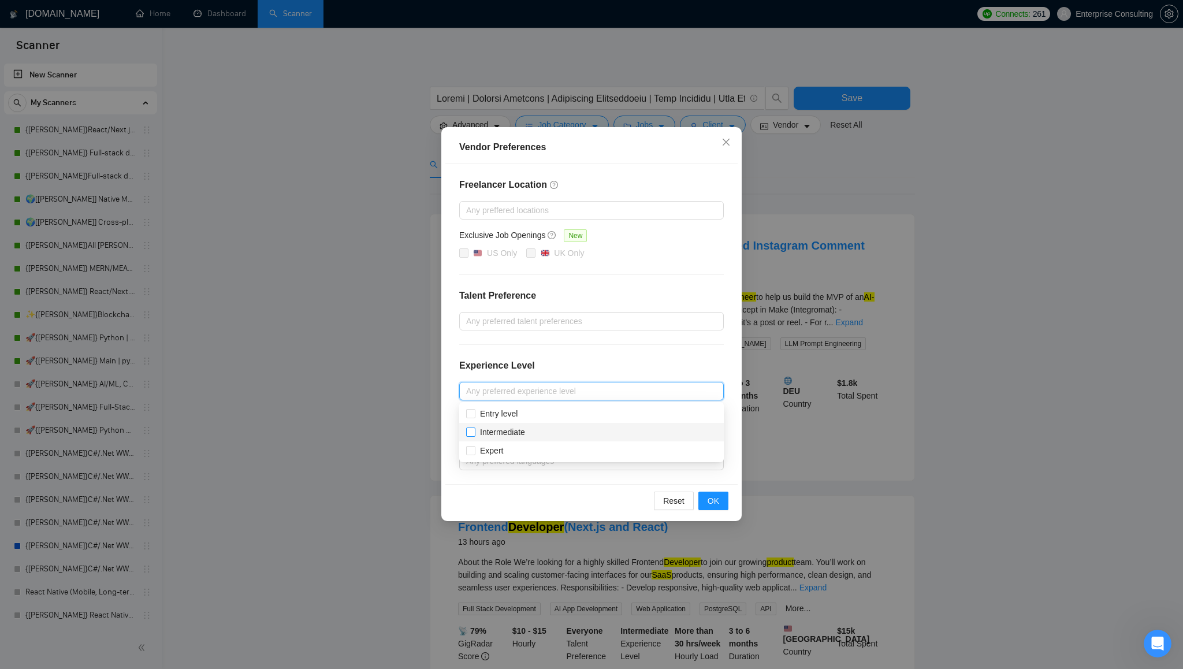
checkbox input "false"
click at [467, 454] on span at bounding box center [470, 450] width 9 height 9
click at [467, 454] on input "Expert" at bounding box center [470, 450] width 8 height 8
checkbox input "false"
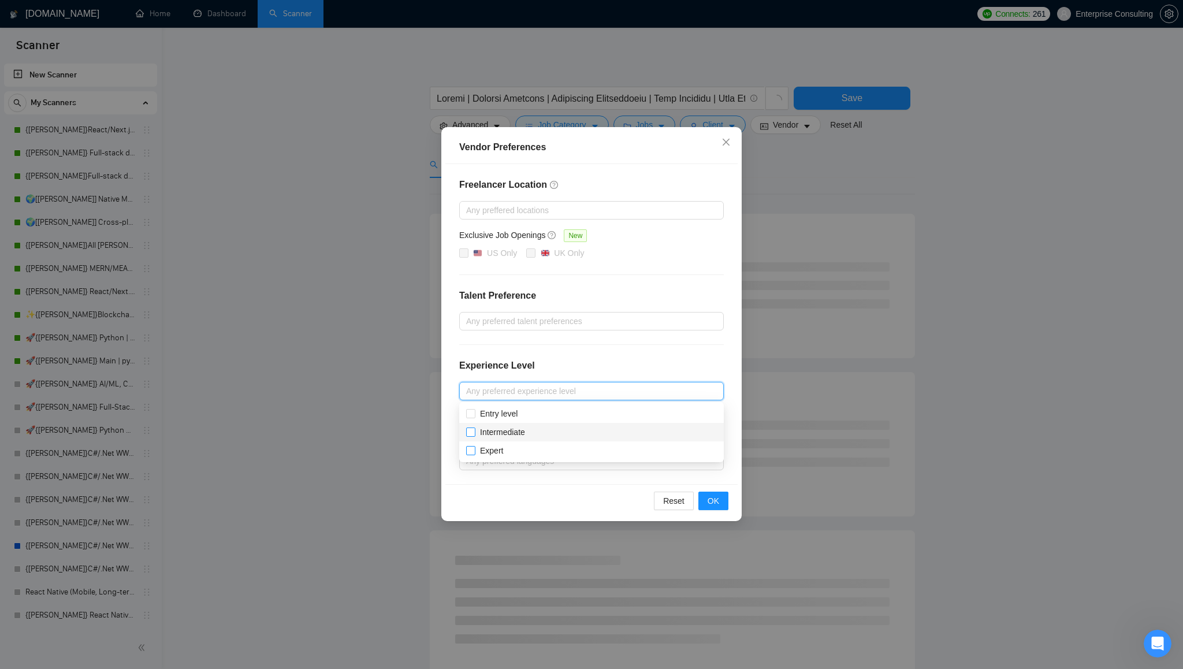
click at [472, 432] on input "Intermediate" at bounding box center [470, 431] width 8 height 8
checkbox input "true"
click at [471, 450] on input "Expert" at bounding box center [470, 450] width 8 height 8
checkbox input "true"
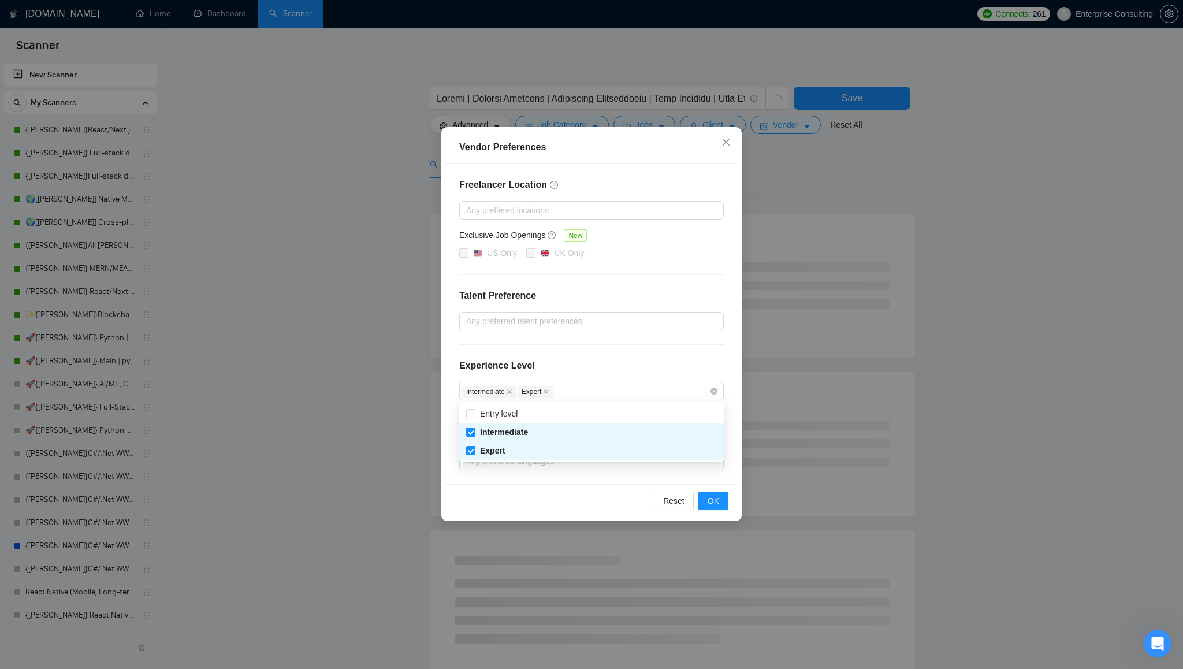
click at [729, 466] on div "Freelancer Location Any preffered locations Exclusive Job Openings New US Only …" at bounding box center [591, 324] width 292 height 320
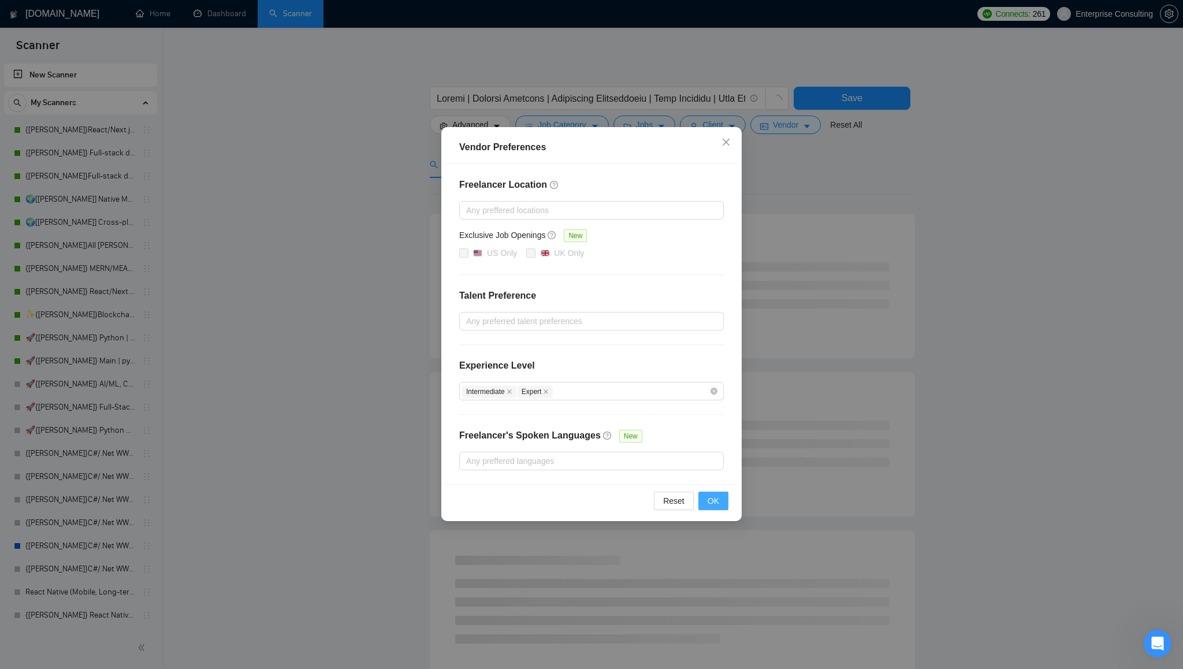
click at [717, 495] on span "OK" at bounding box center [714, 500] width 12 height 13
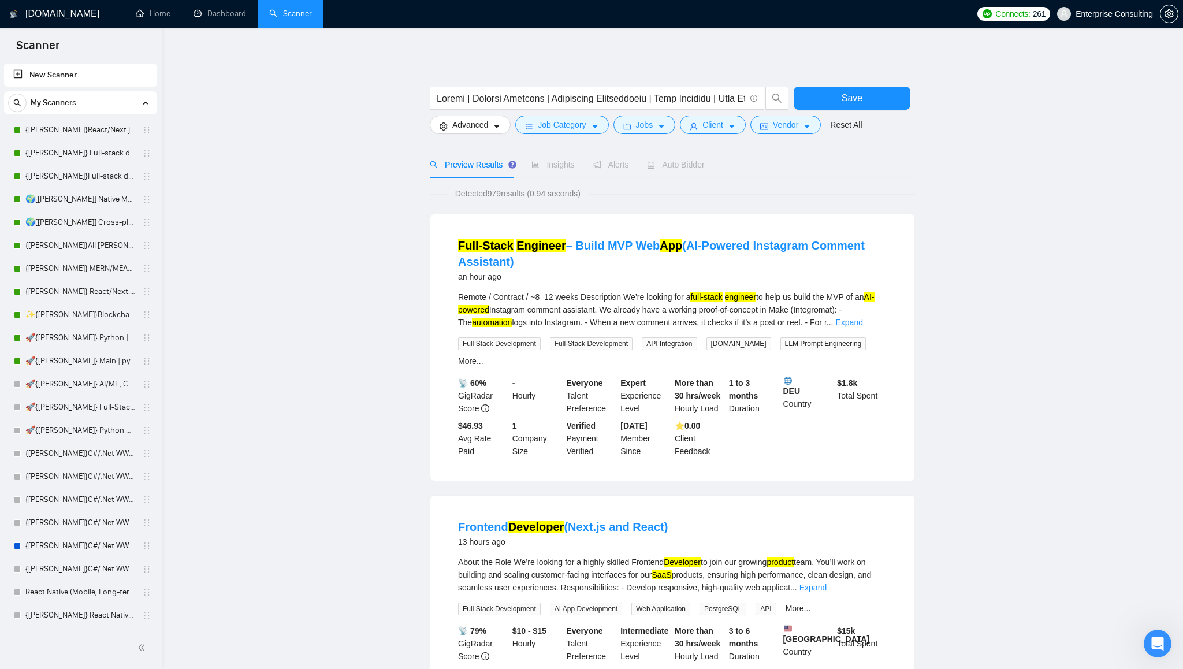
click at [498, 191] on span "Detected 979 results (0.94 seconds)" at bounding box center [518, 193] width 142 height 13
click at [660, 128] on button "Jobs" at bounding box center [644, 125] width 62 height 18
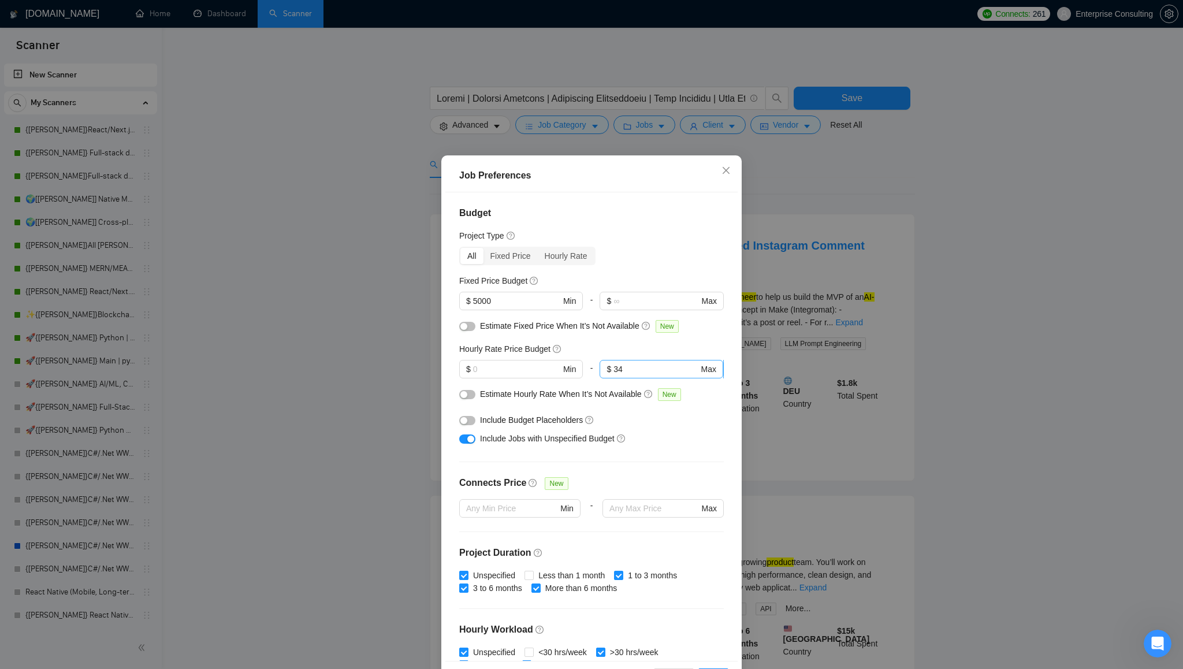
click at [626, 367] on input "34" at bounding box center [655, 369] width 85 height 13
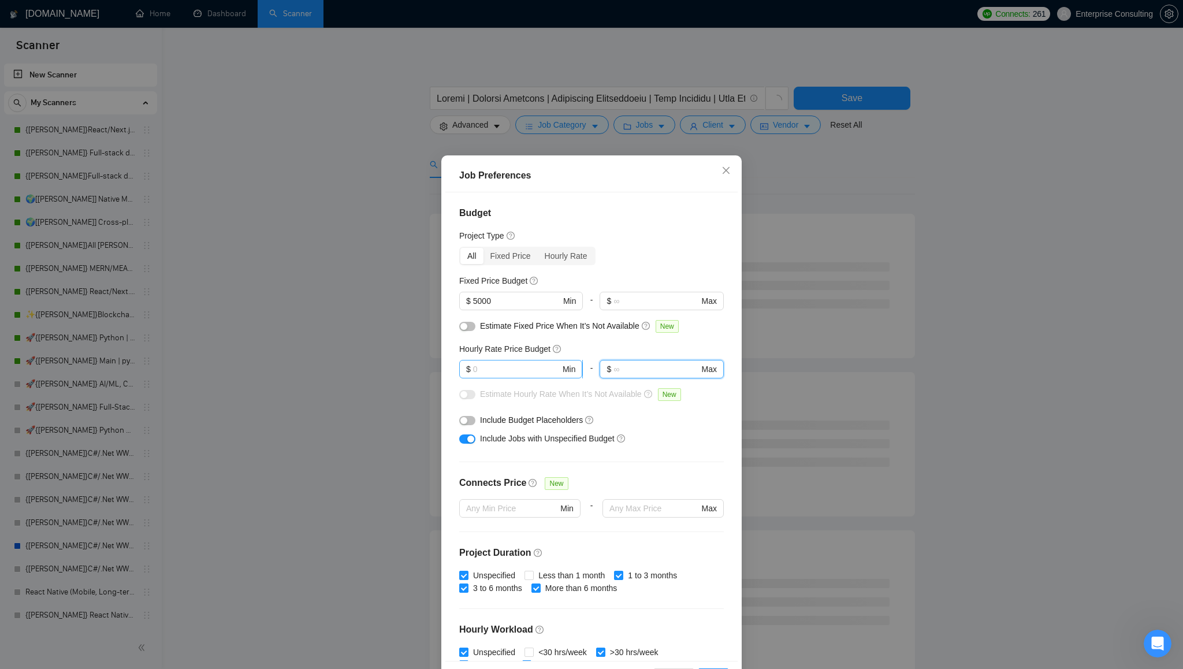
click at [540, 364] on input "text" at bounding box center [516, 369] width 87 height 13
type input "34"
click at [678, 352] on div "Hourly Rate Price Budget" at bounding box center [591, 349] width 265 height 13
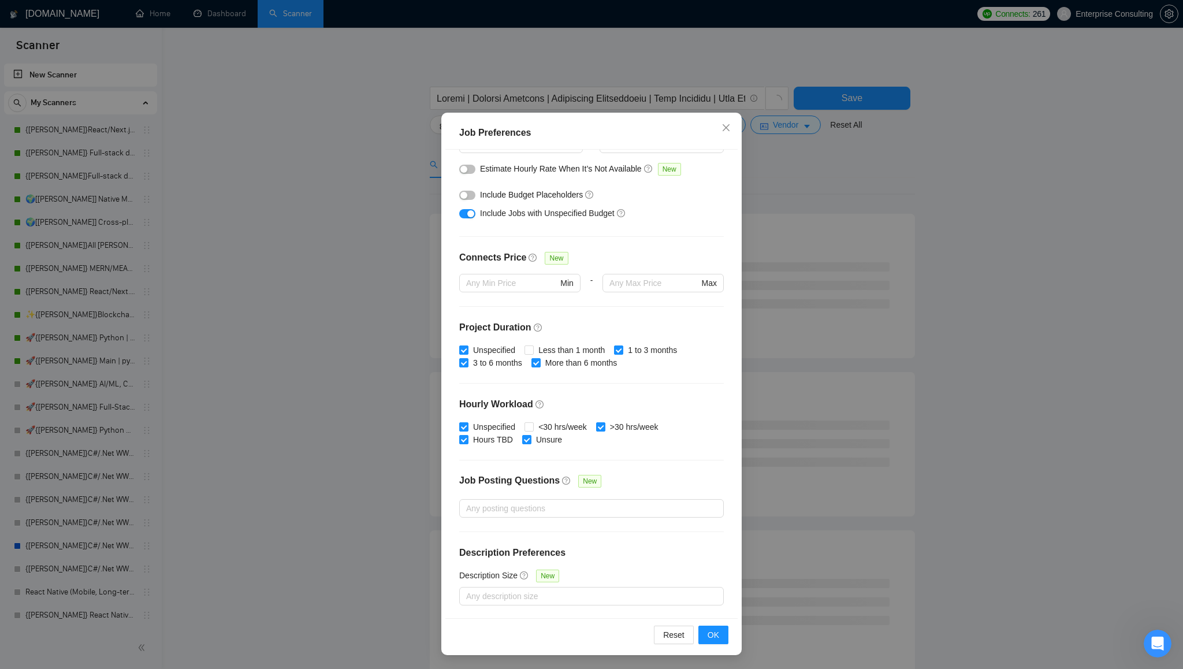
scroll to position [178, 0]
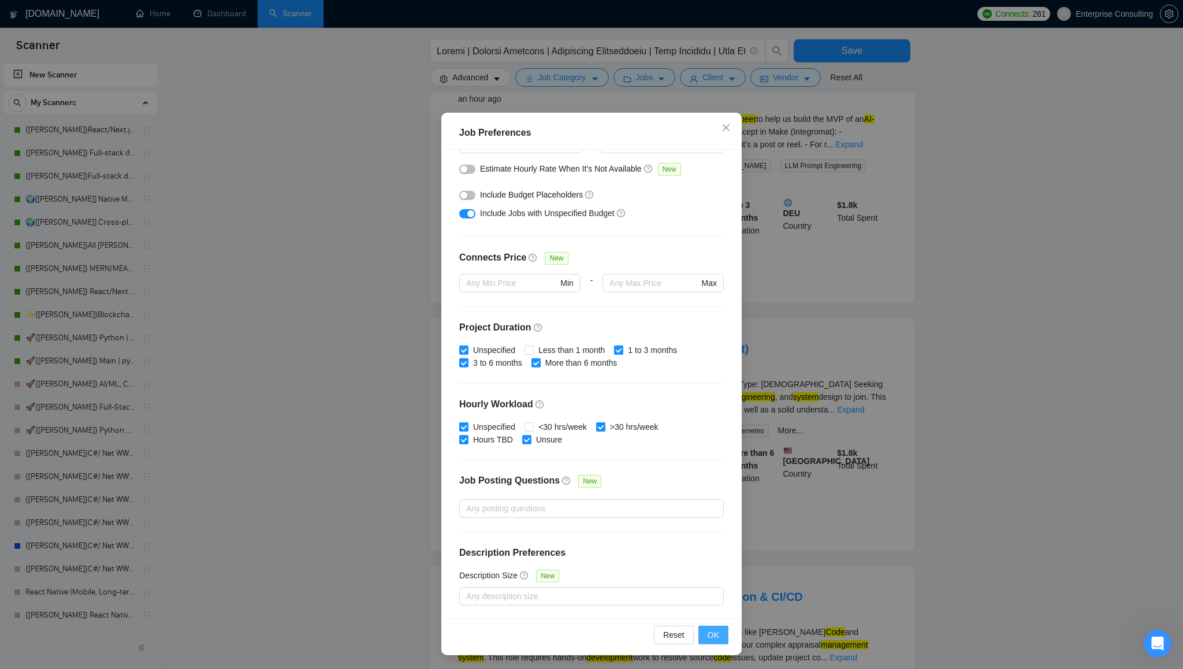
click at [721, 634] on button "OK" at bounding box center [713, 635] width 30 height 18
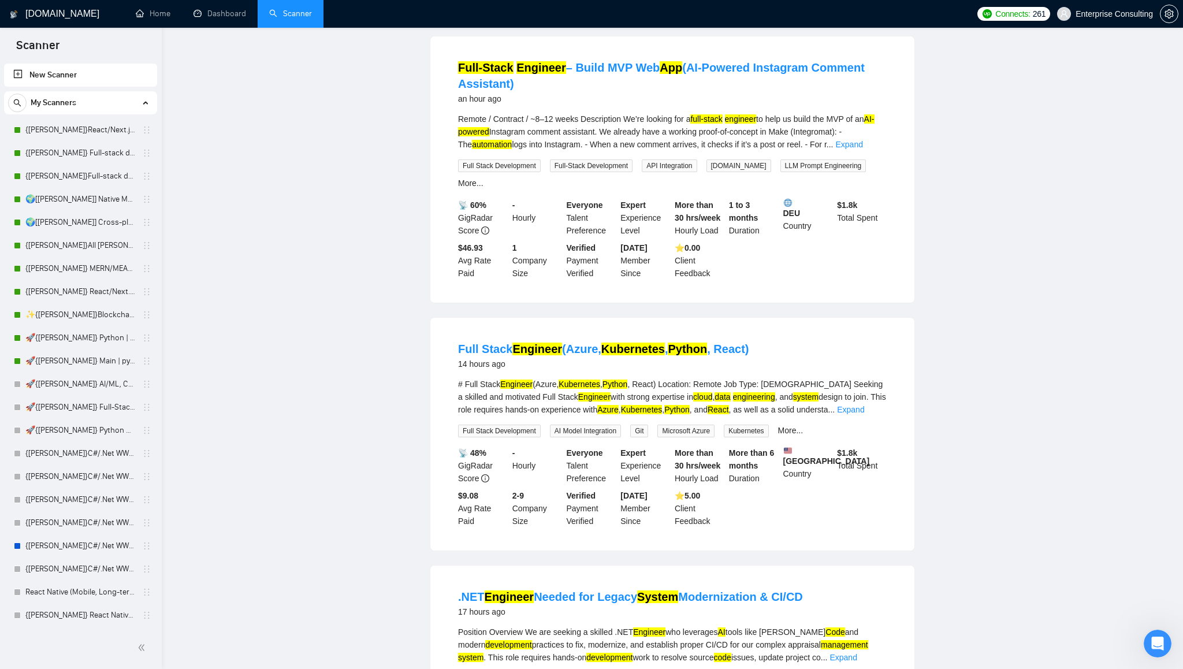
scroll to position [0, 0]
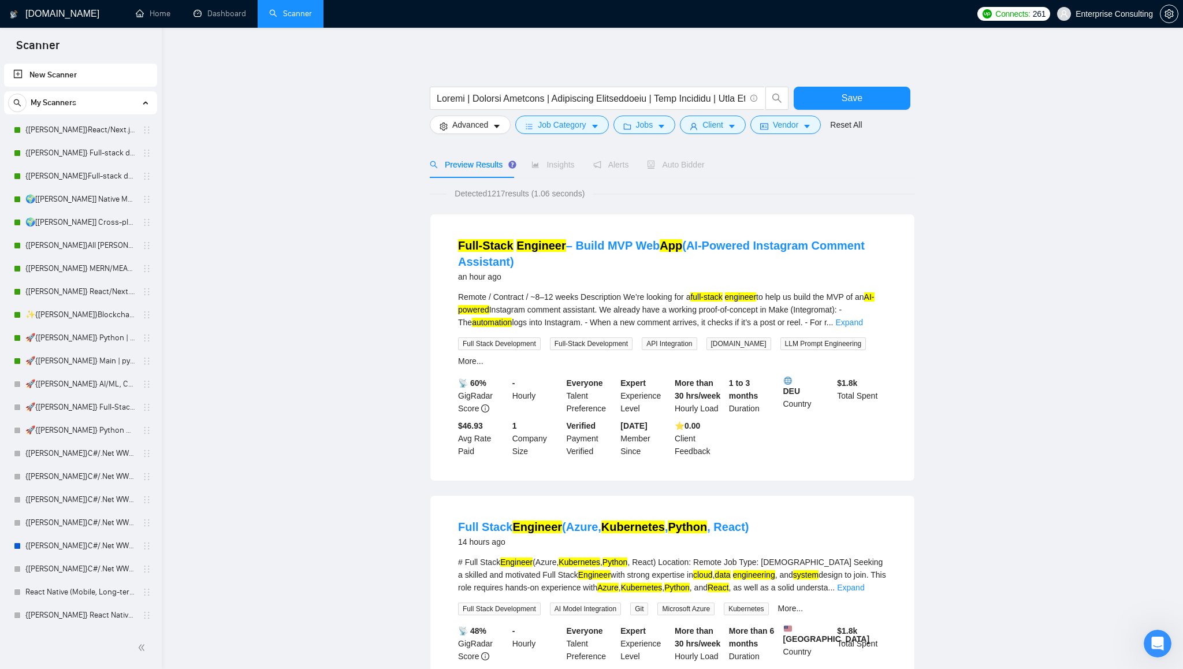
click at [497, 194] on span "Detected 1217 results (1.06 seconds)" at bounding box center [520, 193] width 146 height 13
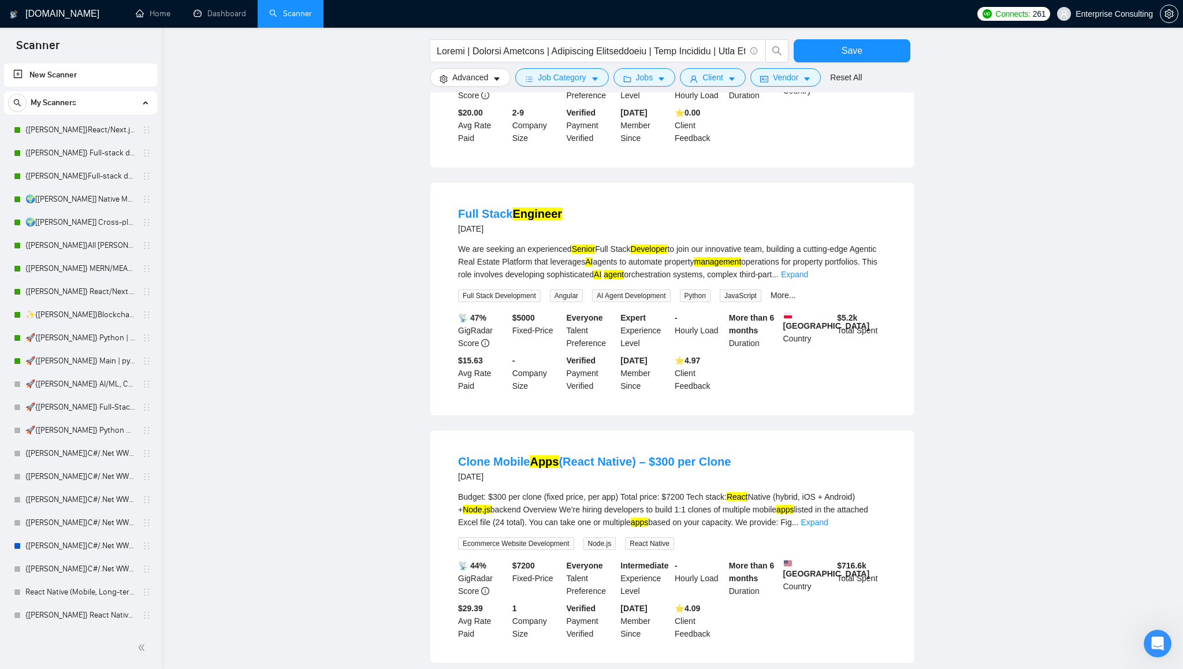
scroll to position [927, 0]
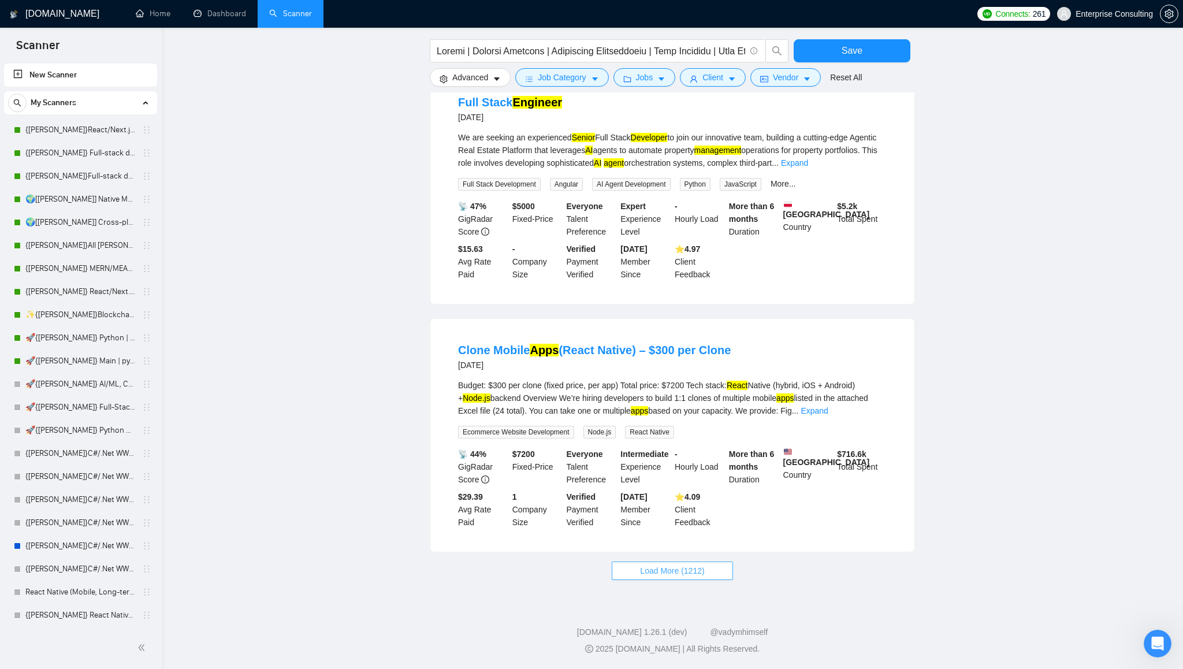
click at [660, 572] on span "Load More (1212)" at bounding box center [672, 570] width 64 height 13
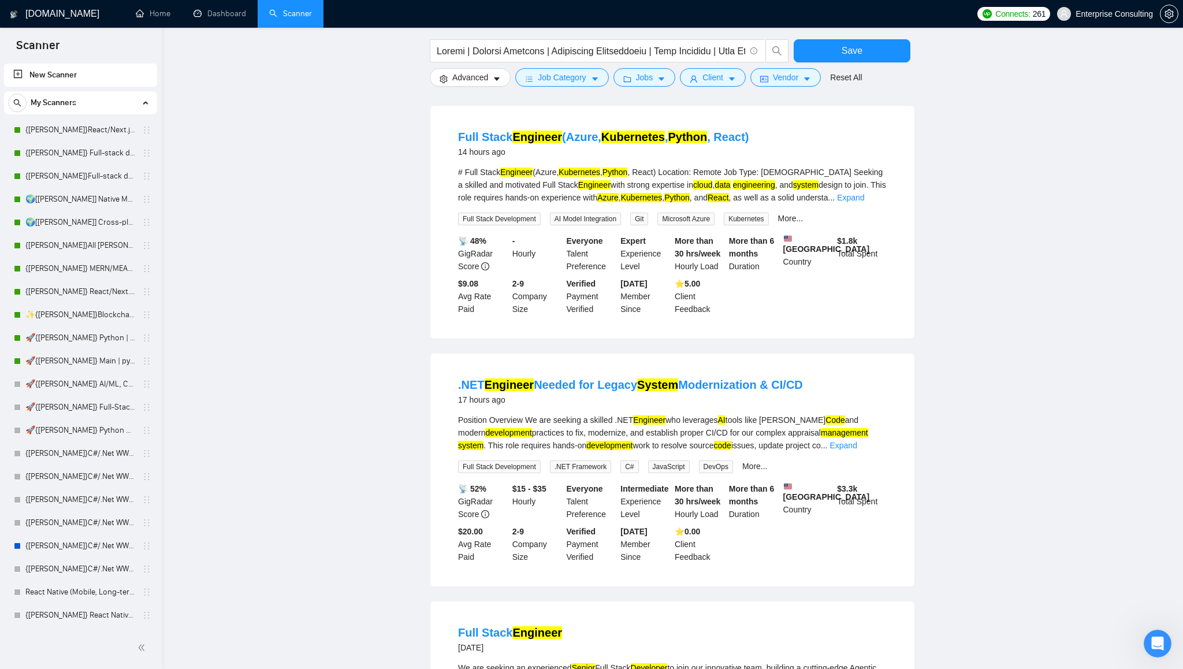
scroll to position [0, 0]
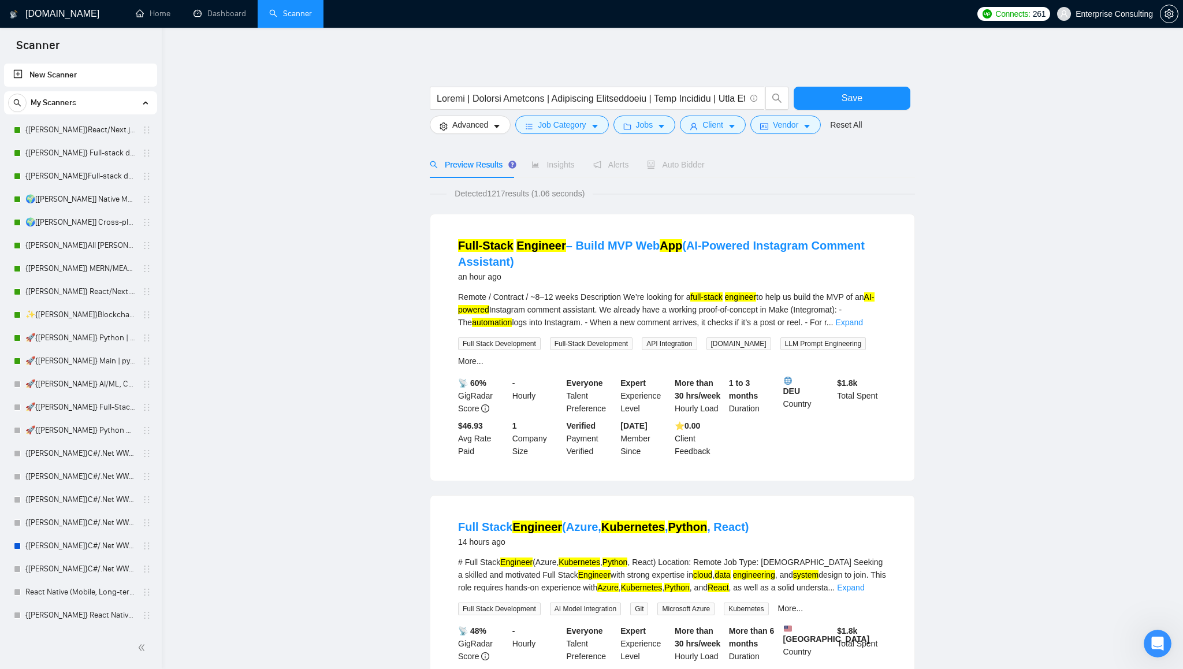
click at [498, 191] on span "Detected 1217 results (1.06 seconds)" at bounding box center [520, 193] width 146 height 13
click at [665, 124] on icon "caret-down" at bounding box center [661, 126] width 8 height 8
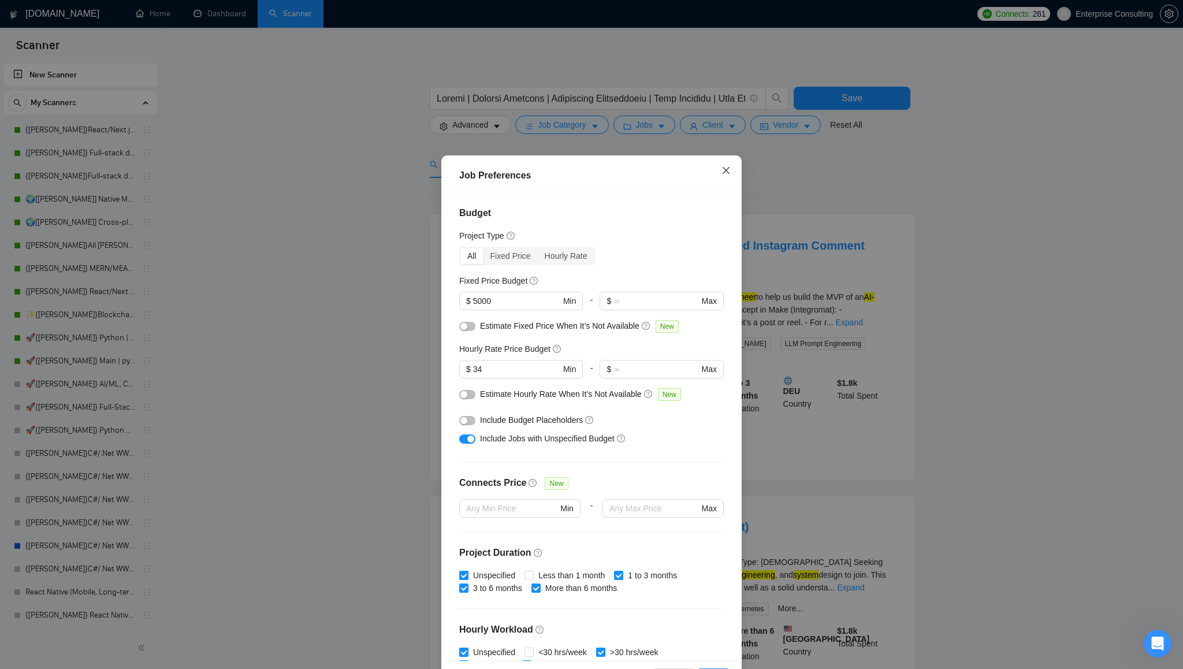
click at [725, 173] on icon "close" at bounding box center [725, 170] width 9 height 9
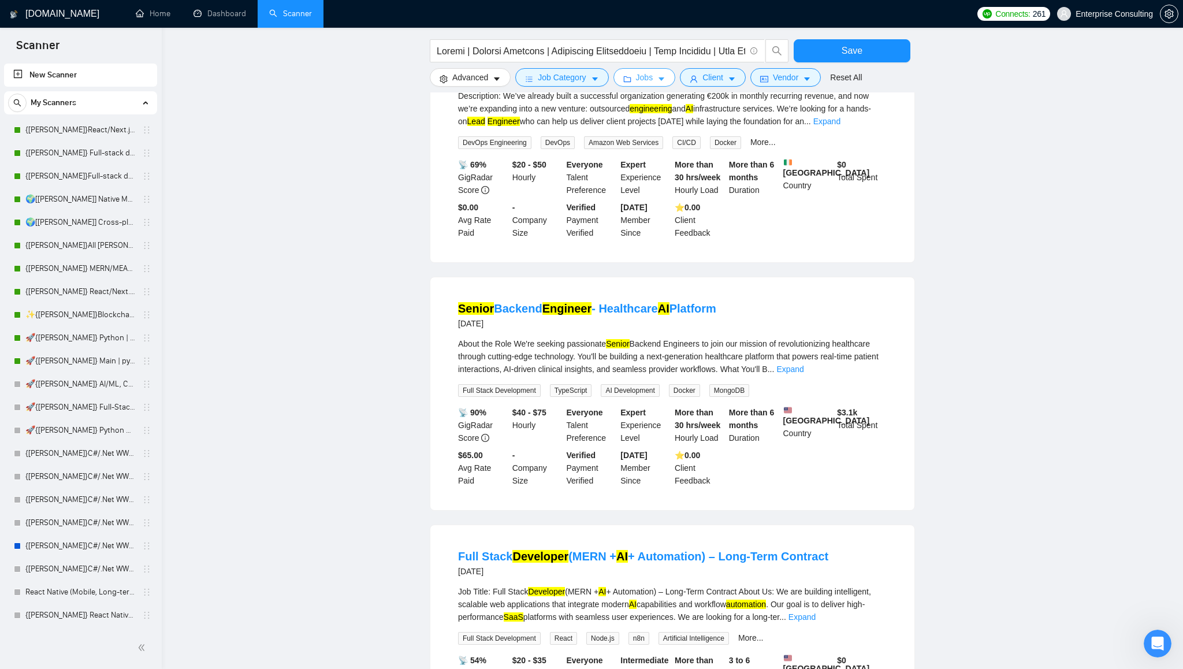
scroll to position [2185, 0]
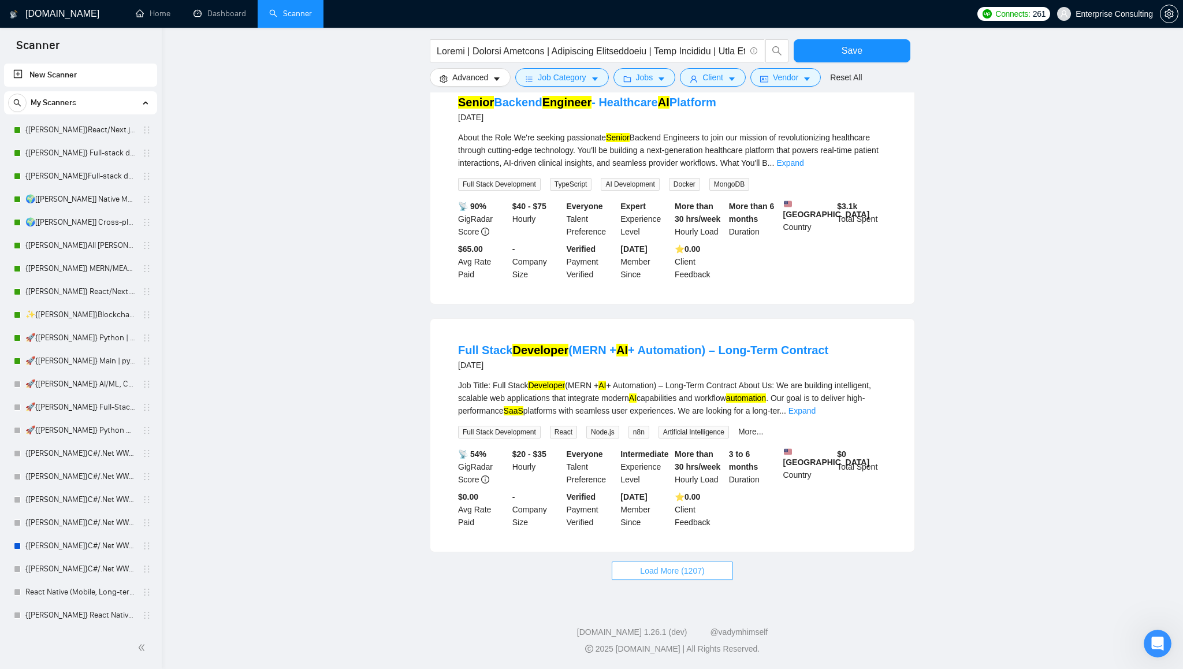
click at [680, 568] on span "Load More (1207)" at bounding box center [672, 570] width 64 height 13
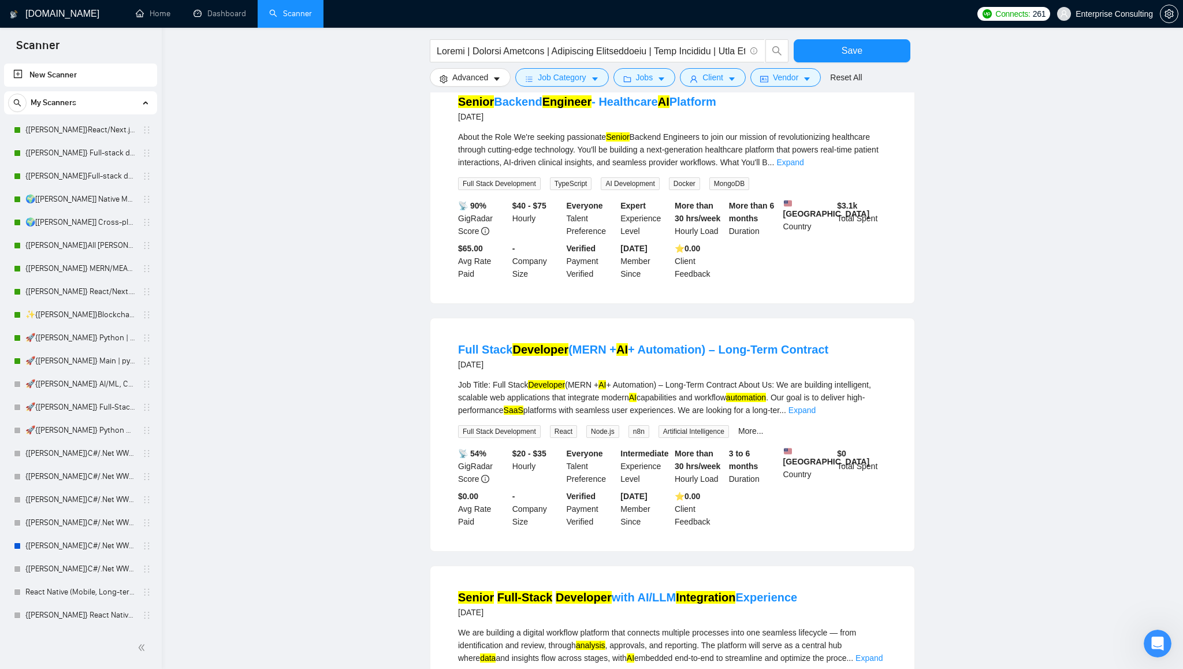
scroll to position [2200, 0]
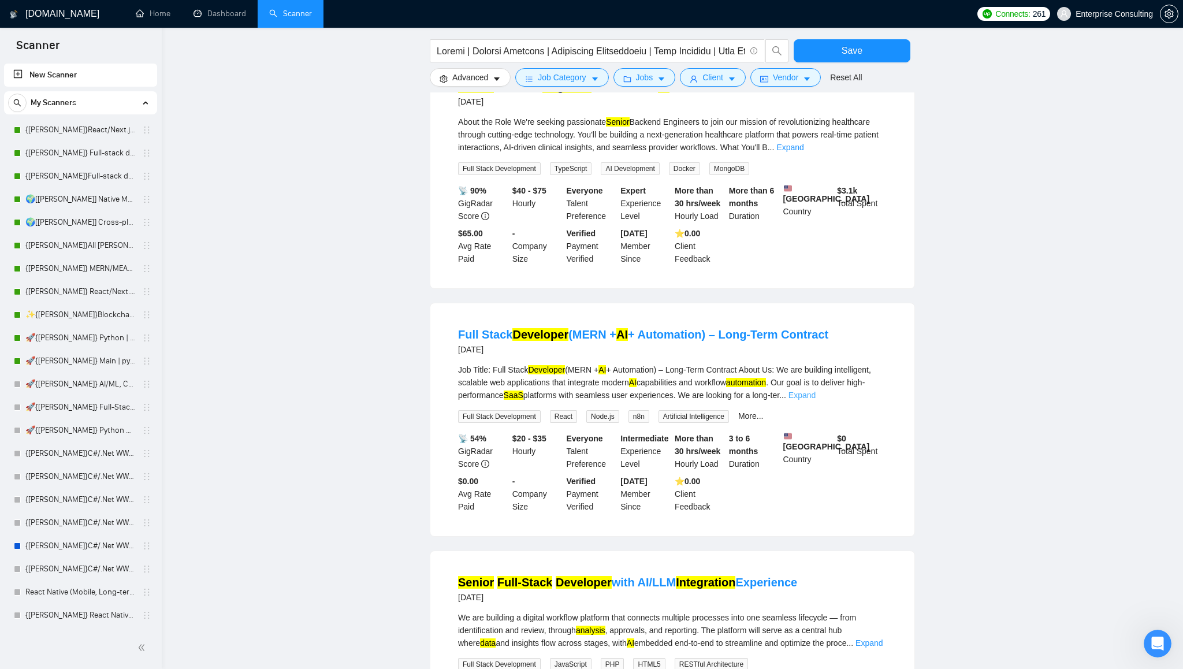
click at [816, 390] on link "Expand" at bounding box center [801, 394] width 27 height 9
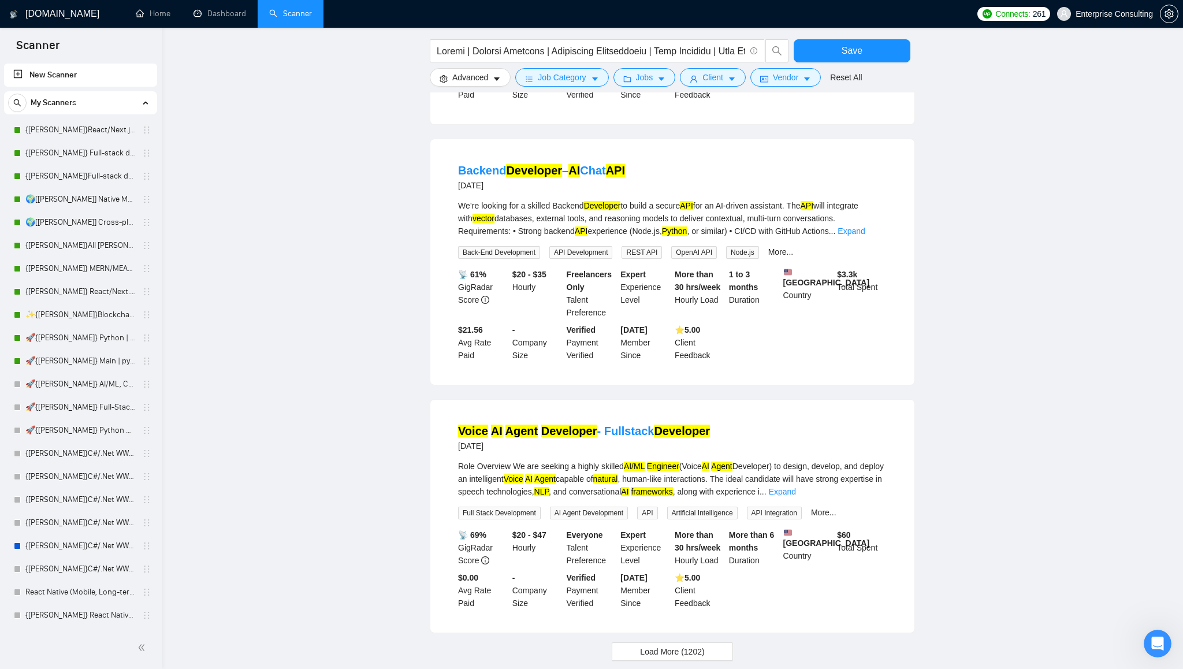
scroll to position [3714, 0]
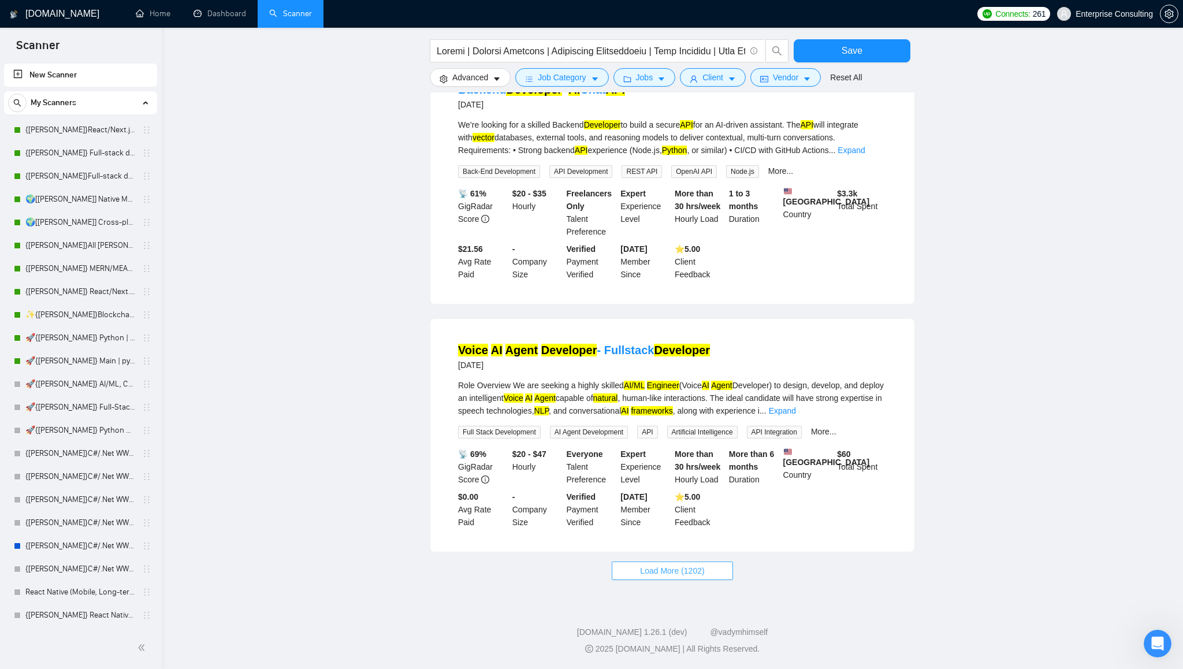
click at [679, 570] on span "Load More (1202)" at bounding box center [672, 570] width 64 height 13
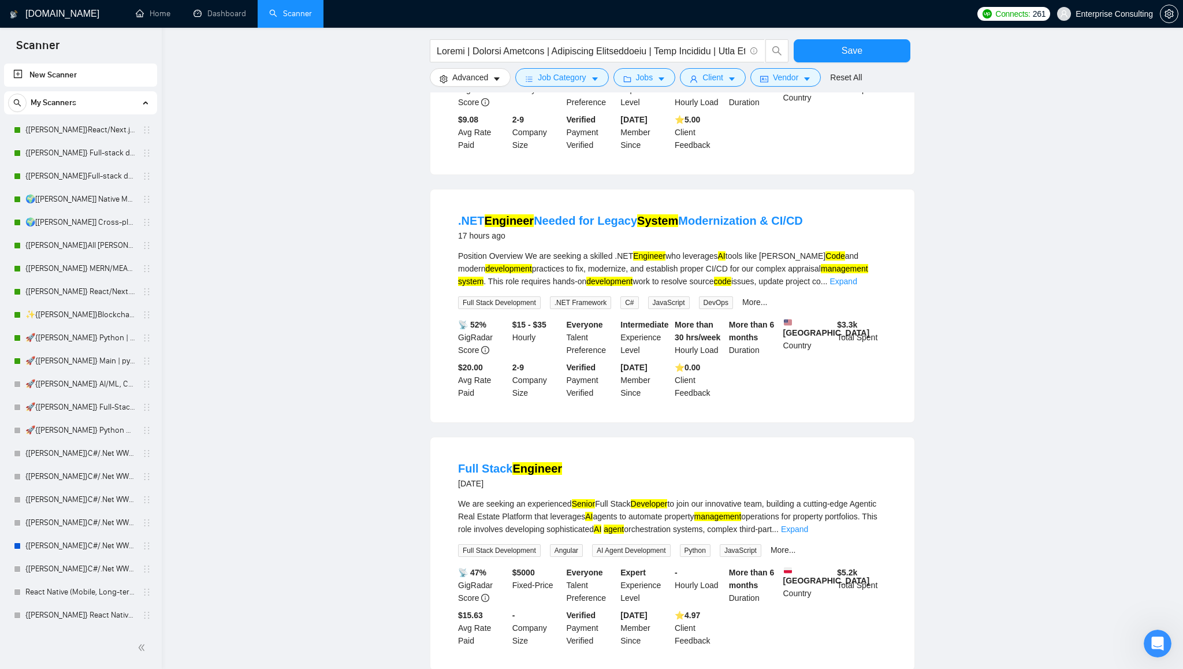
scroll to position [0, 0]
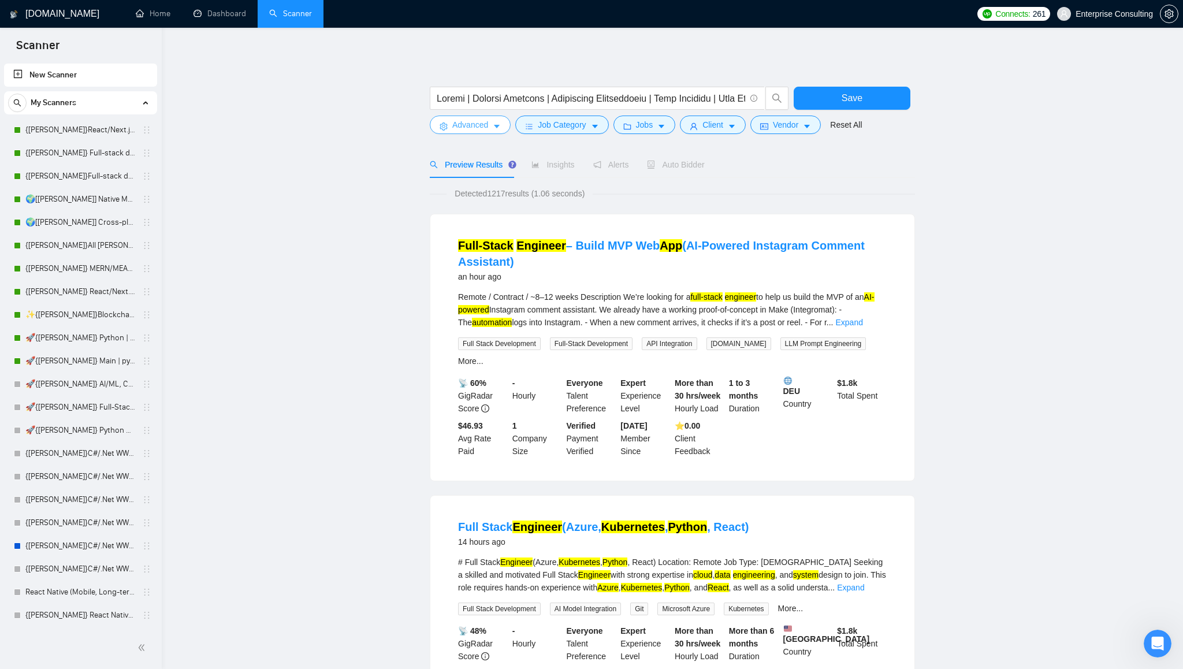
click at [499, 125] on icon "caret-down" at bounding box center [497, 126] width 8 height 8
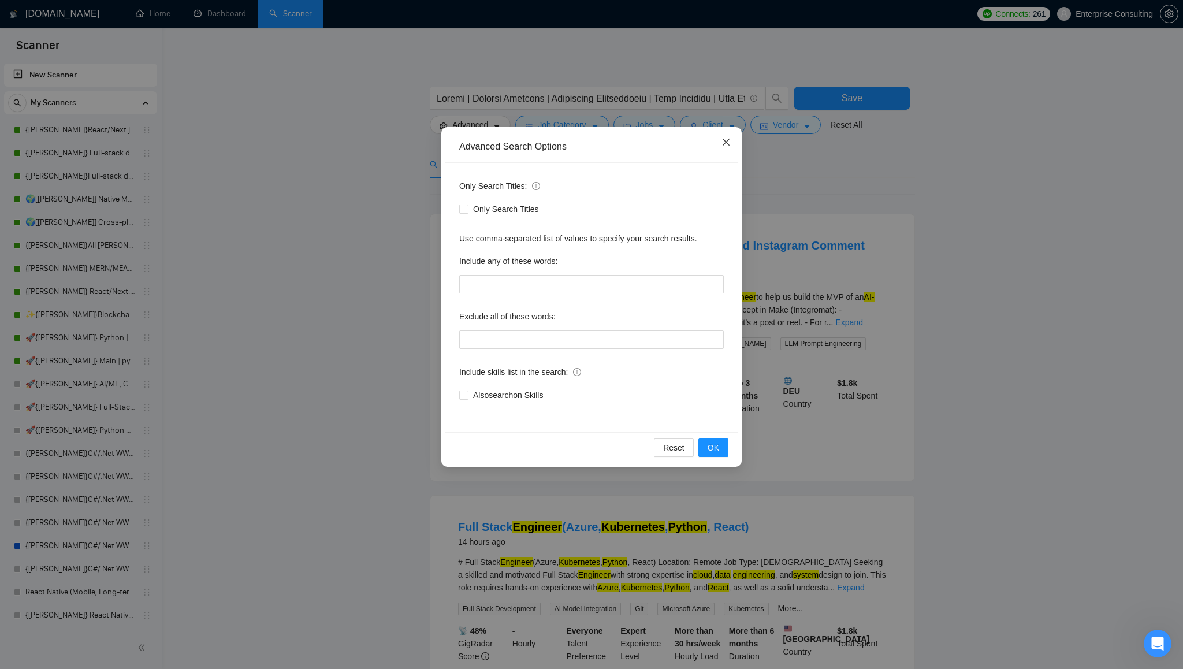
click at [726, 143] on icon "close" at bounding box center [726, 142] width 7 height 7
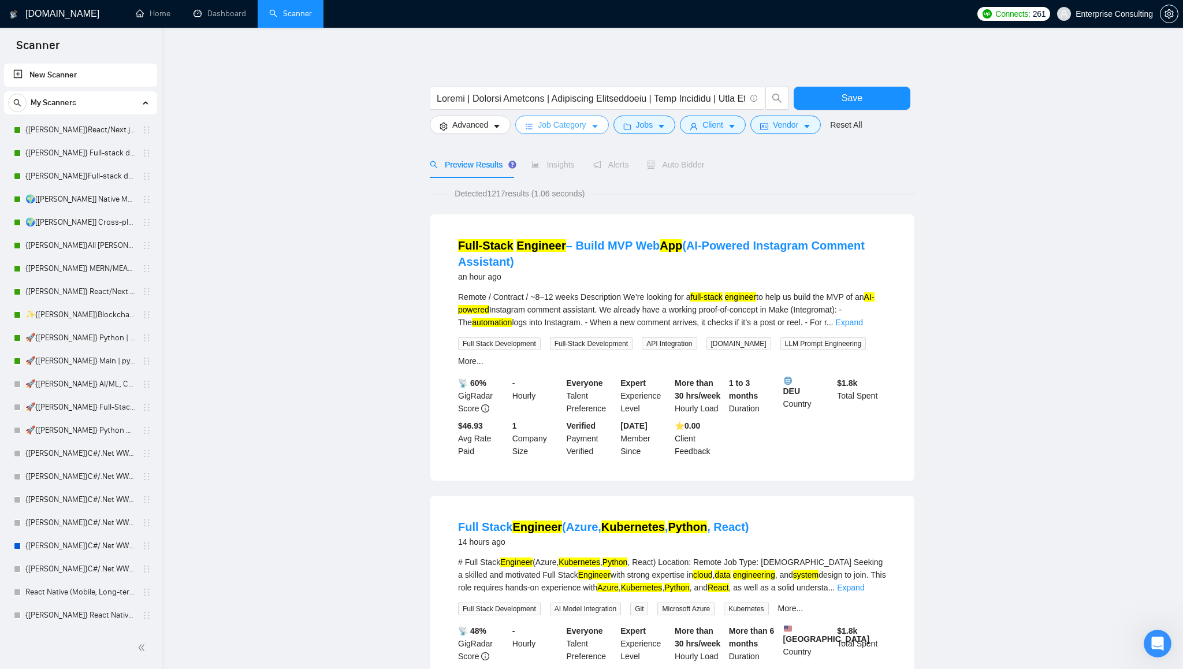
click at [599, 125] on icon "caret-down" at bounding box center [595, 126] width 8 height 8
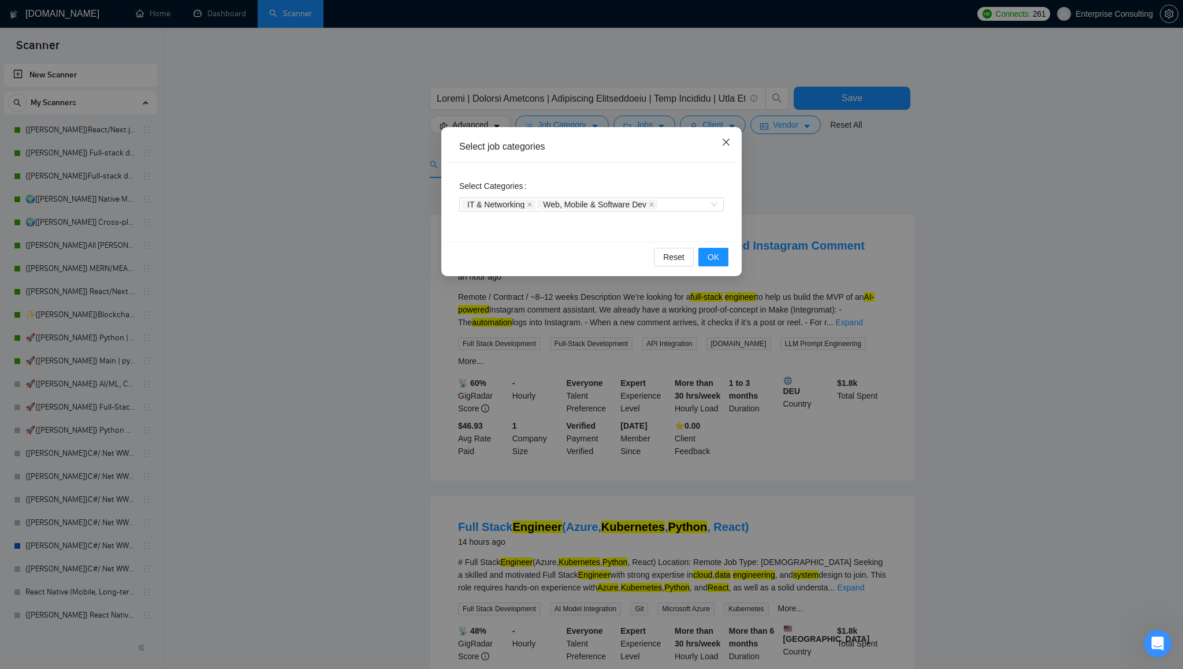
click at [727, 140] on icon "close" at bounding box center [725, 141] width 9 height 9
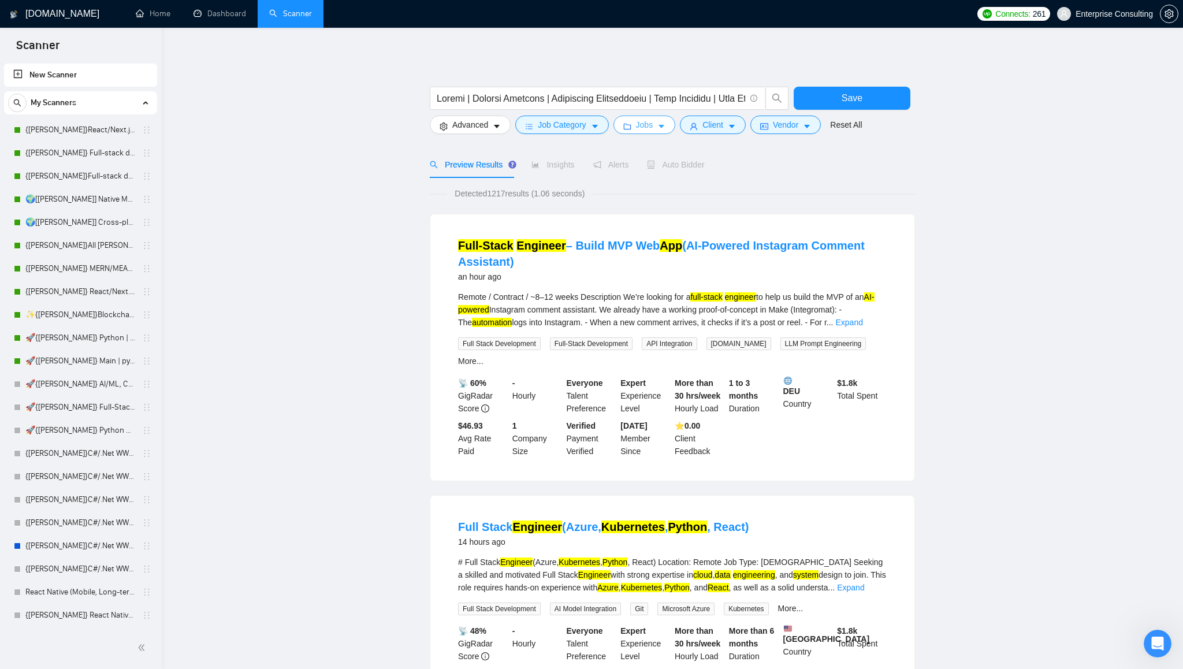
click at [665, 122] on icon "caret-down" at bounding box center [661, 126] width 8 height 8
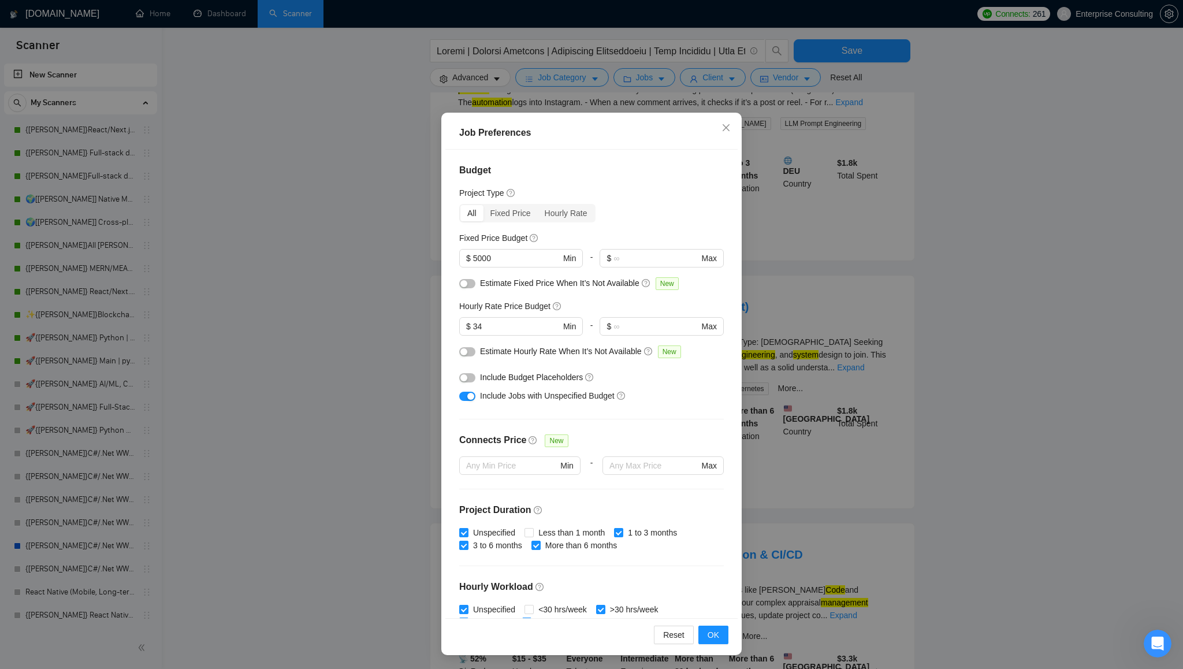
click at [994, 250] on div "Job Preferences Budget Project Type All Fixed Price Hourly Rate Fixed Price Bud…" at bounding box center [591, 334] width 1183 height 669
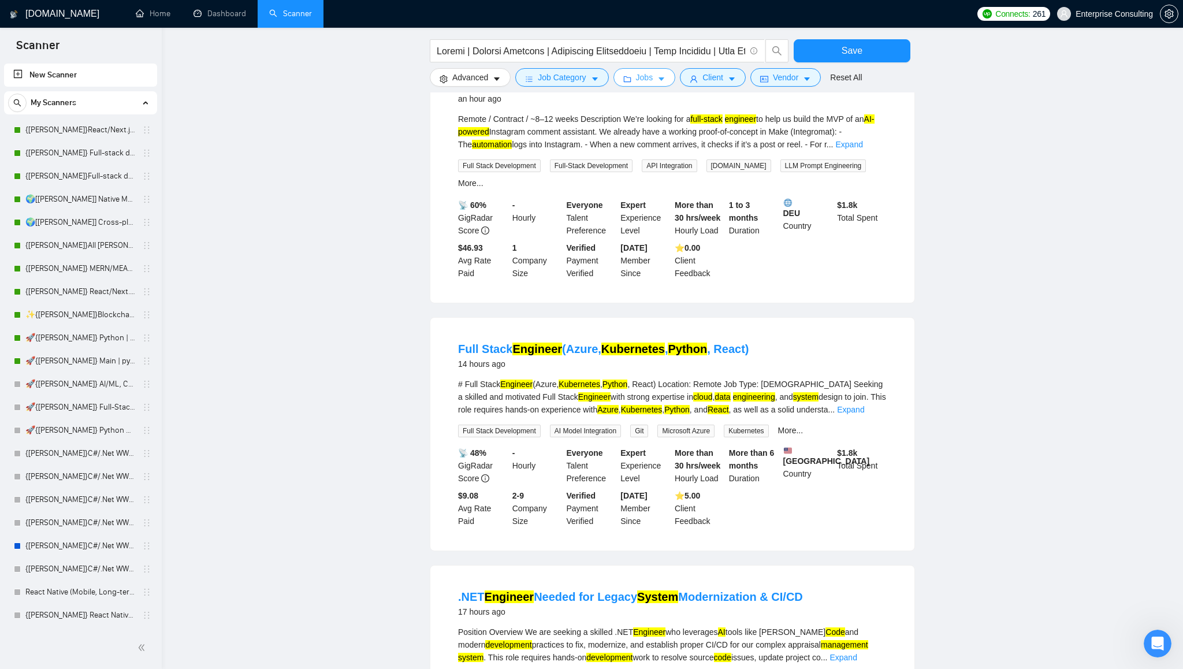
scroll to position [70, 0]
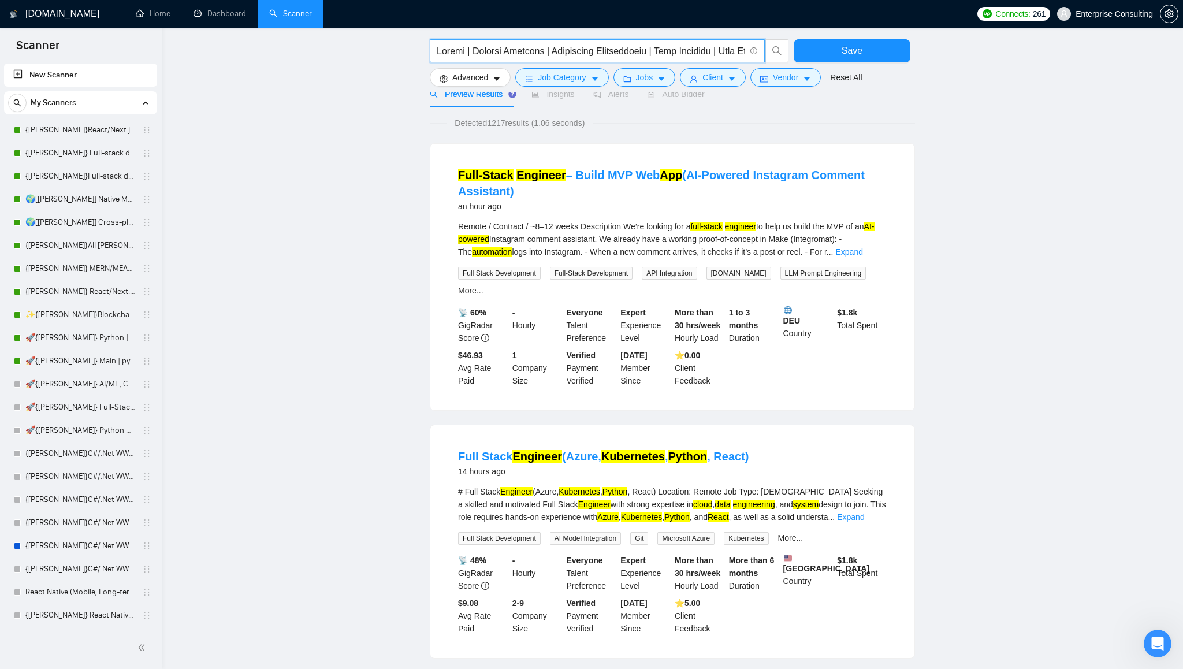
click at [518, 51] on input "text" at bounding box center [591, 51] width 308 height 14
click at [491, 53] on input "text" at bounding box center [591, 51] width 308 height 14
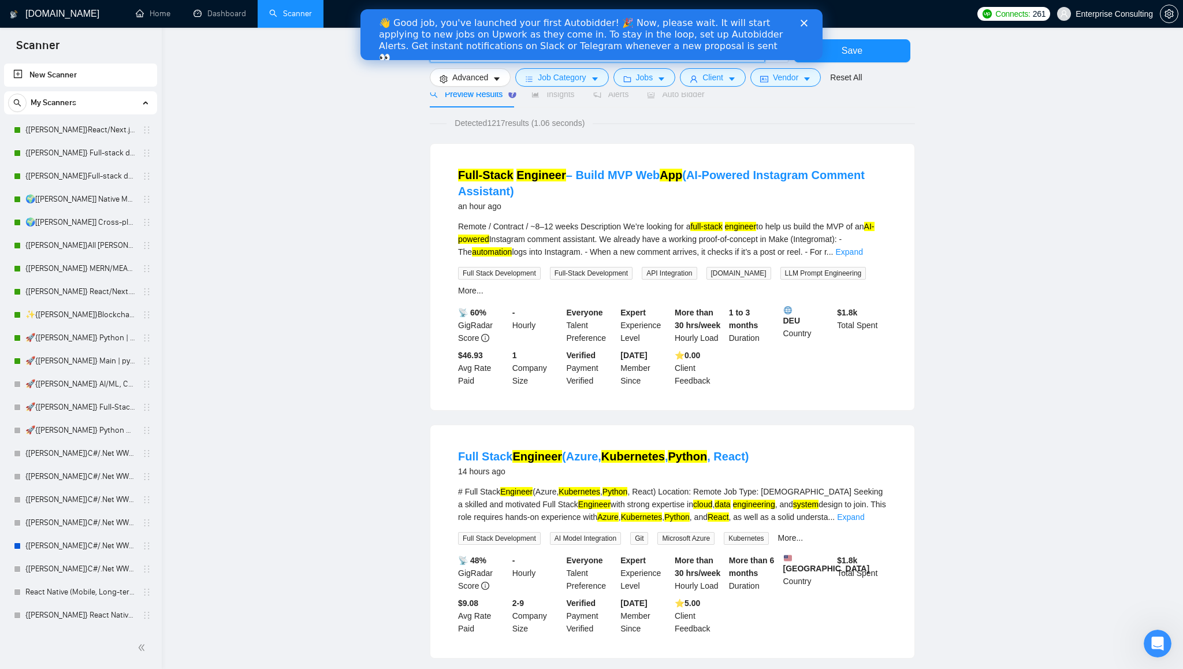
scroll to position [0, 0]
click at [802, 24] on polygon "Закрыть" at bounding box center [804, 23] width 7 height 7
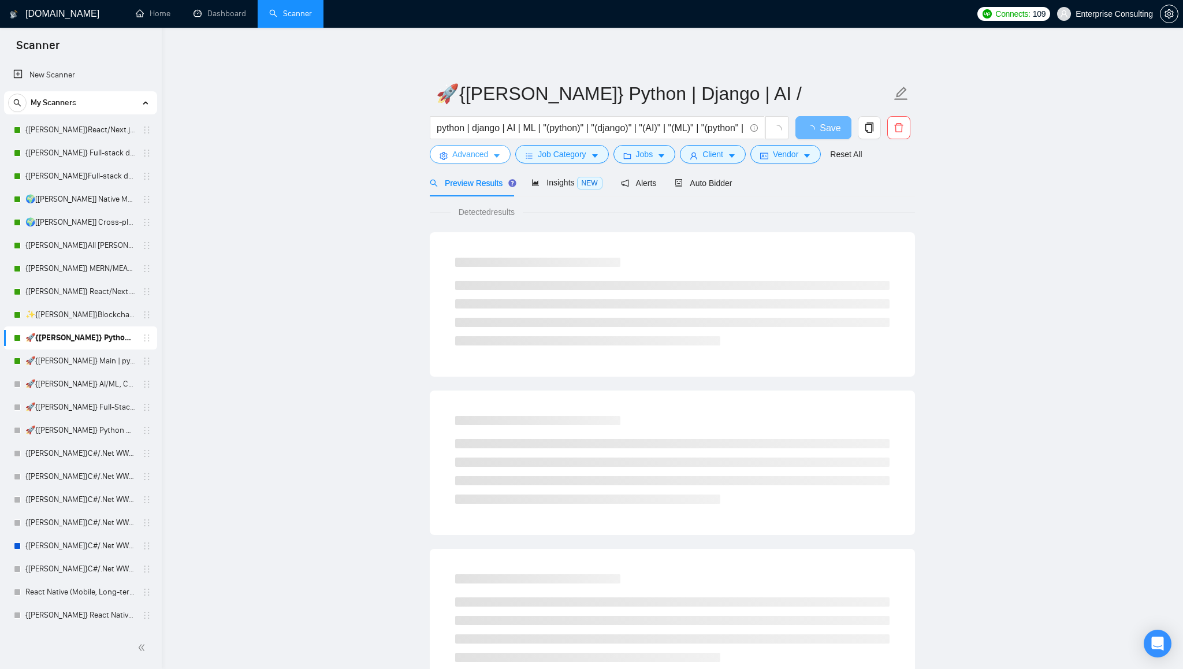
click at [501, 155] on icon "caret-down" at bounding box center [497, 156] width 8 height 8
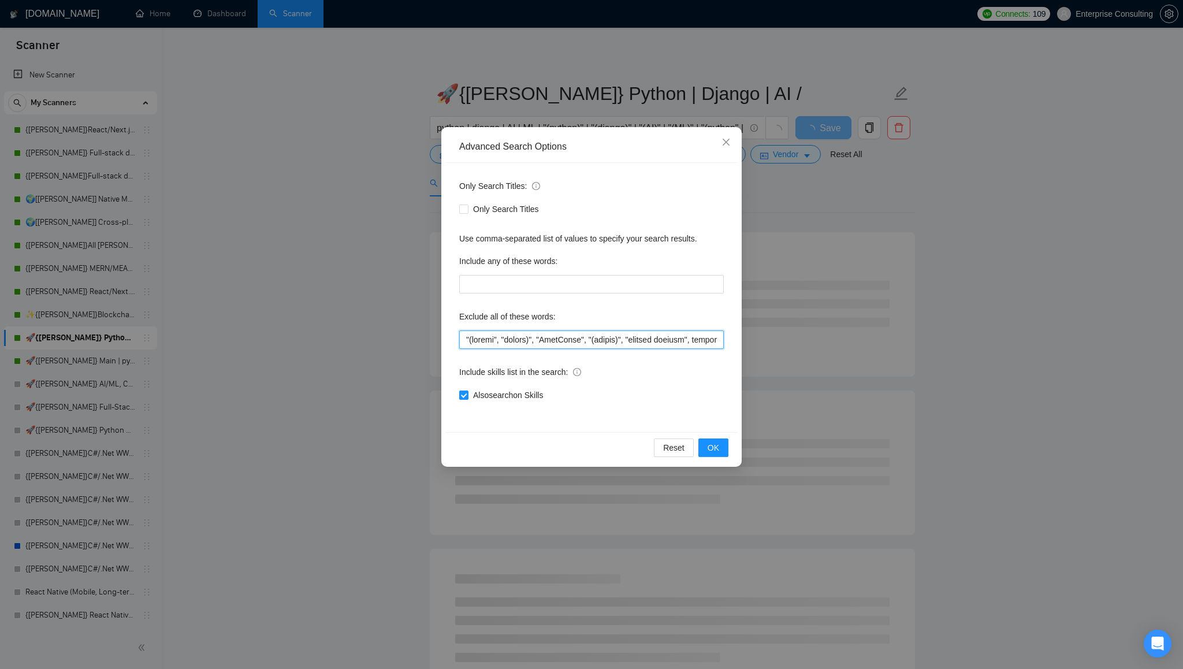
click at [542, 341] on input "text" at bounding box center [591, 339] width 265 height 18
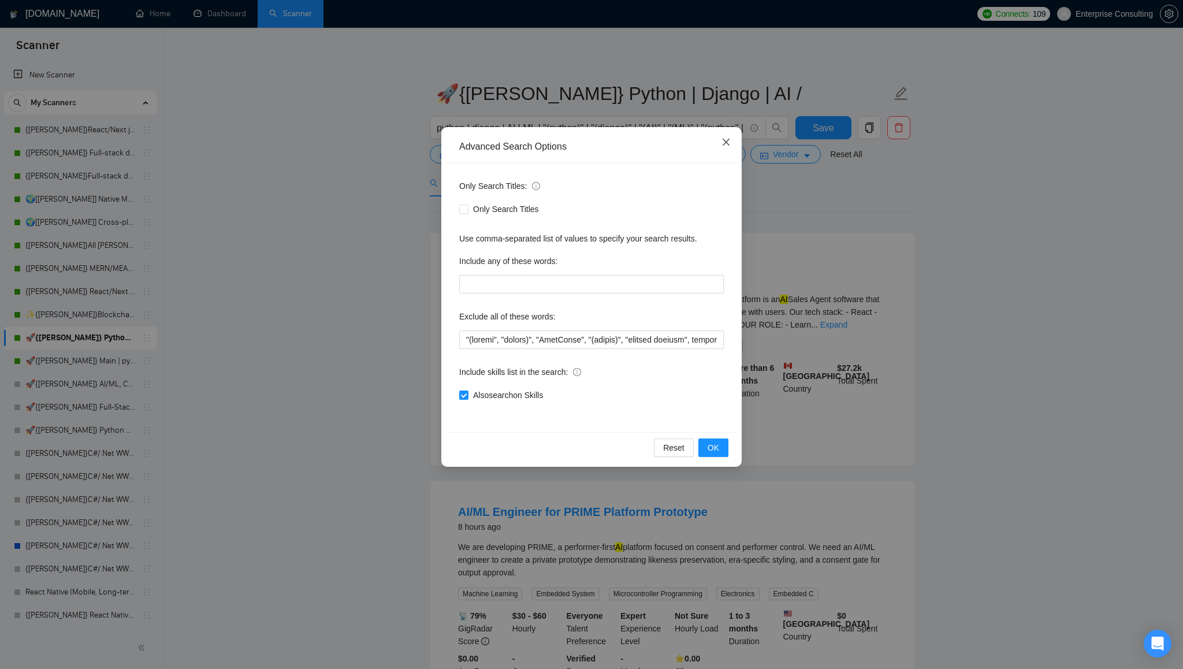
click at [726, 144] on icon "close" at bounding box center [725, 141] width 9 height 9
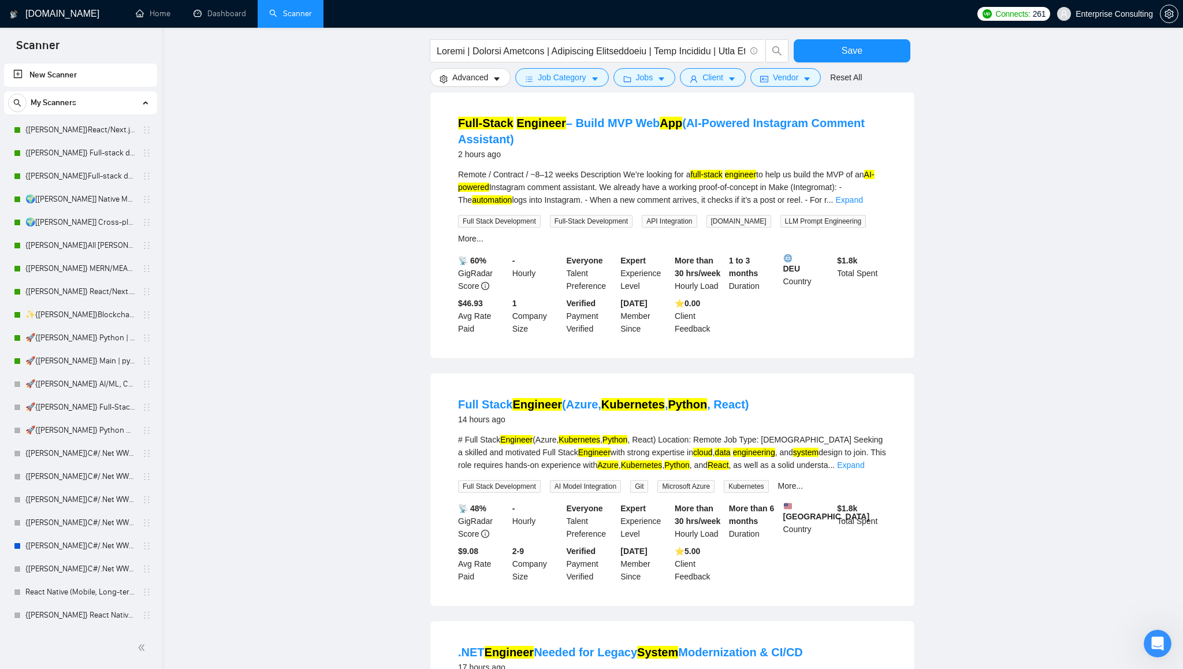
scroll to position [82, 0]
